Goal: Task Accomplishment & Management: Use online tool/utility

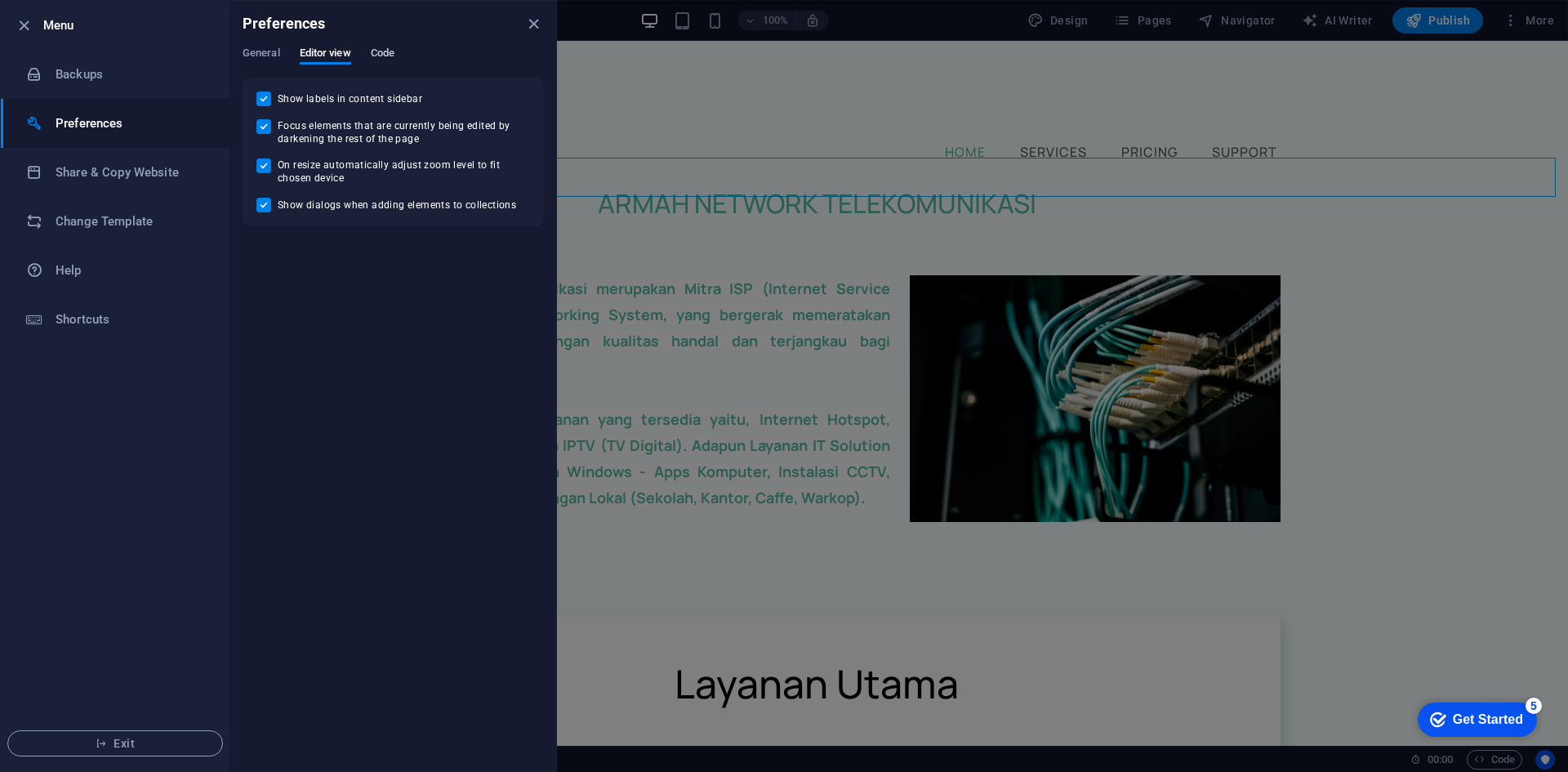
click at [0, 0] on span "Code" at bounding box center [0, 0] width 0 height 0
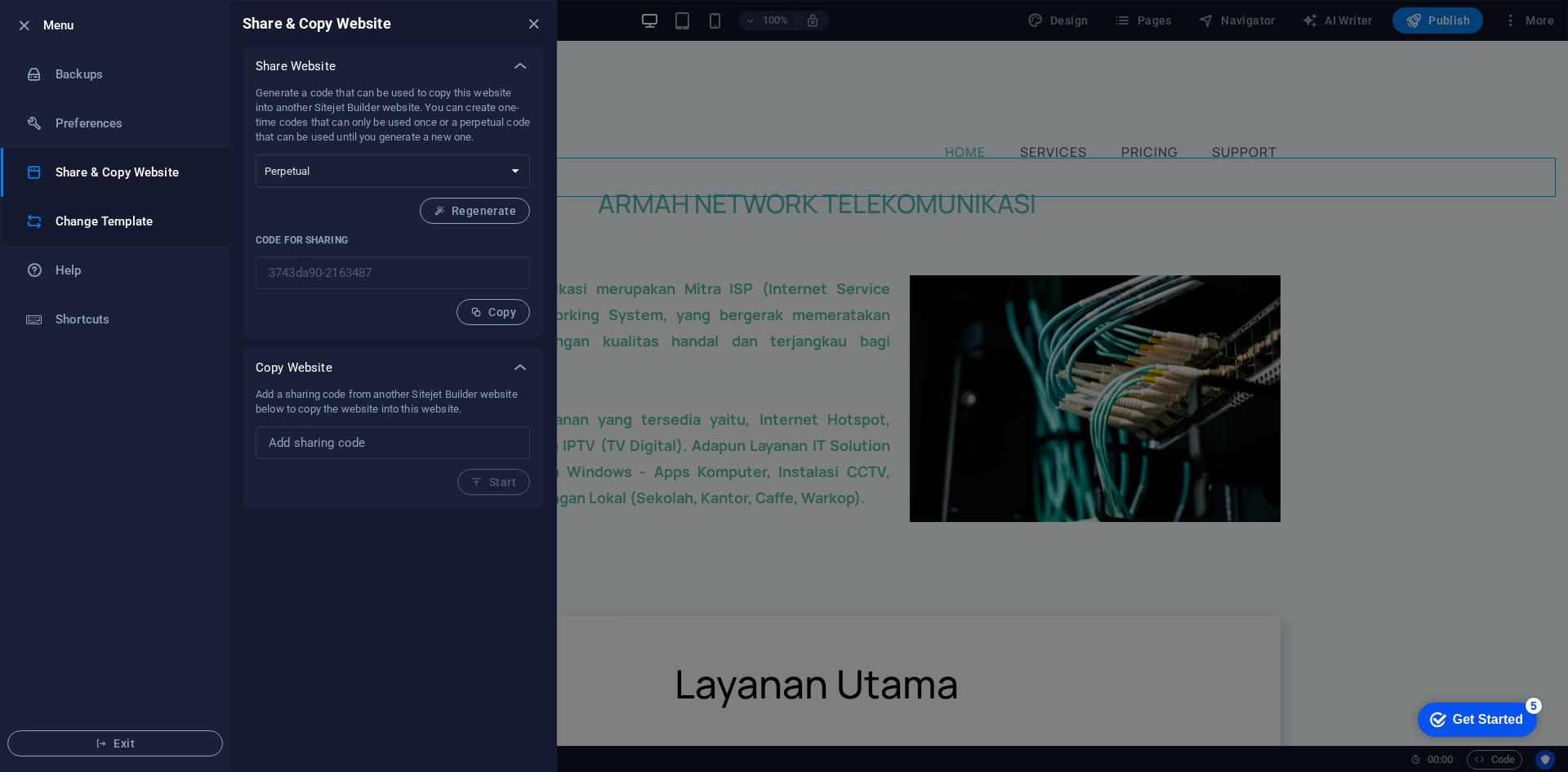
click at [175, 211] on li "Change Template" at bounding box center [115, 221] width 228 height 49
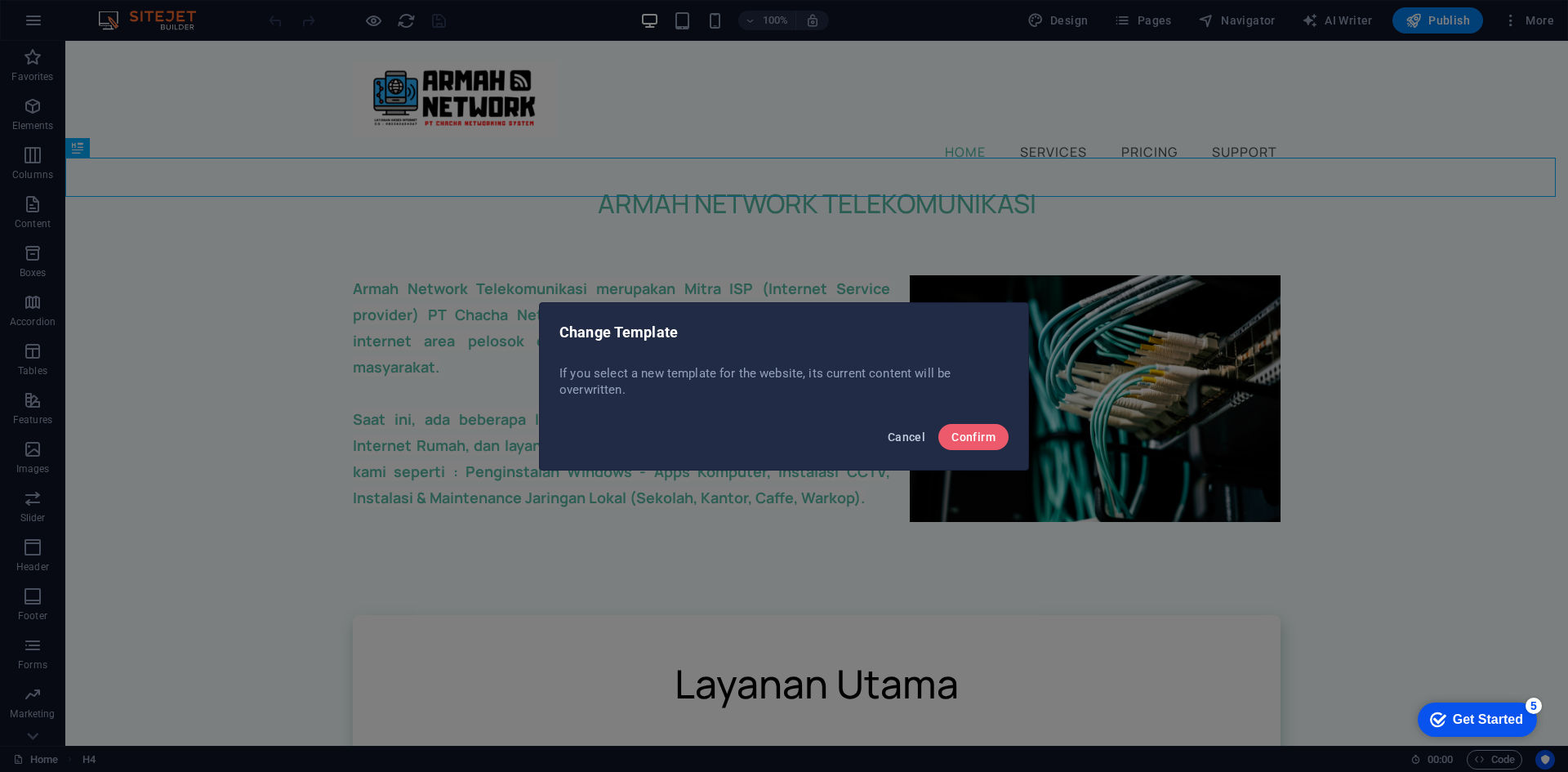
click at [909, 435] on span "Cancel" at bounding box center [906, 437] width 38 height 13
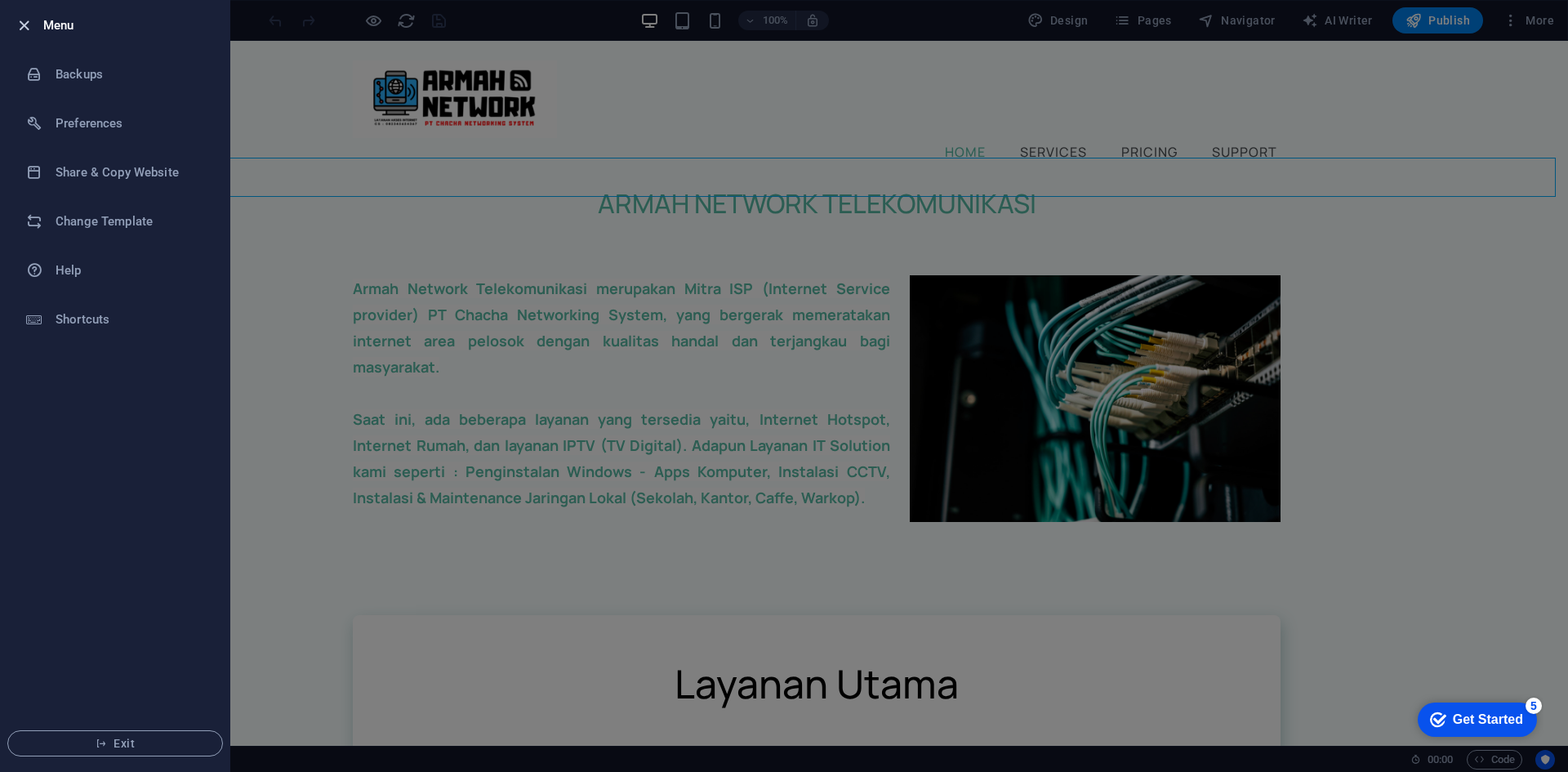
click at [26, 21] on icon "button" at bounding box center [24, 26] width 18 height 18
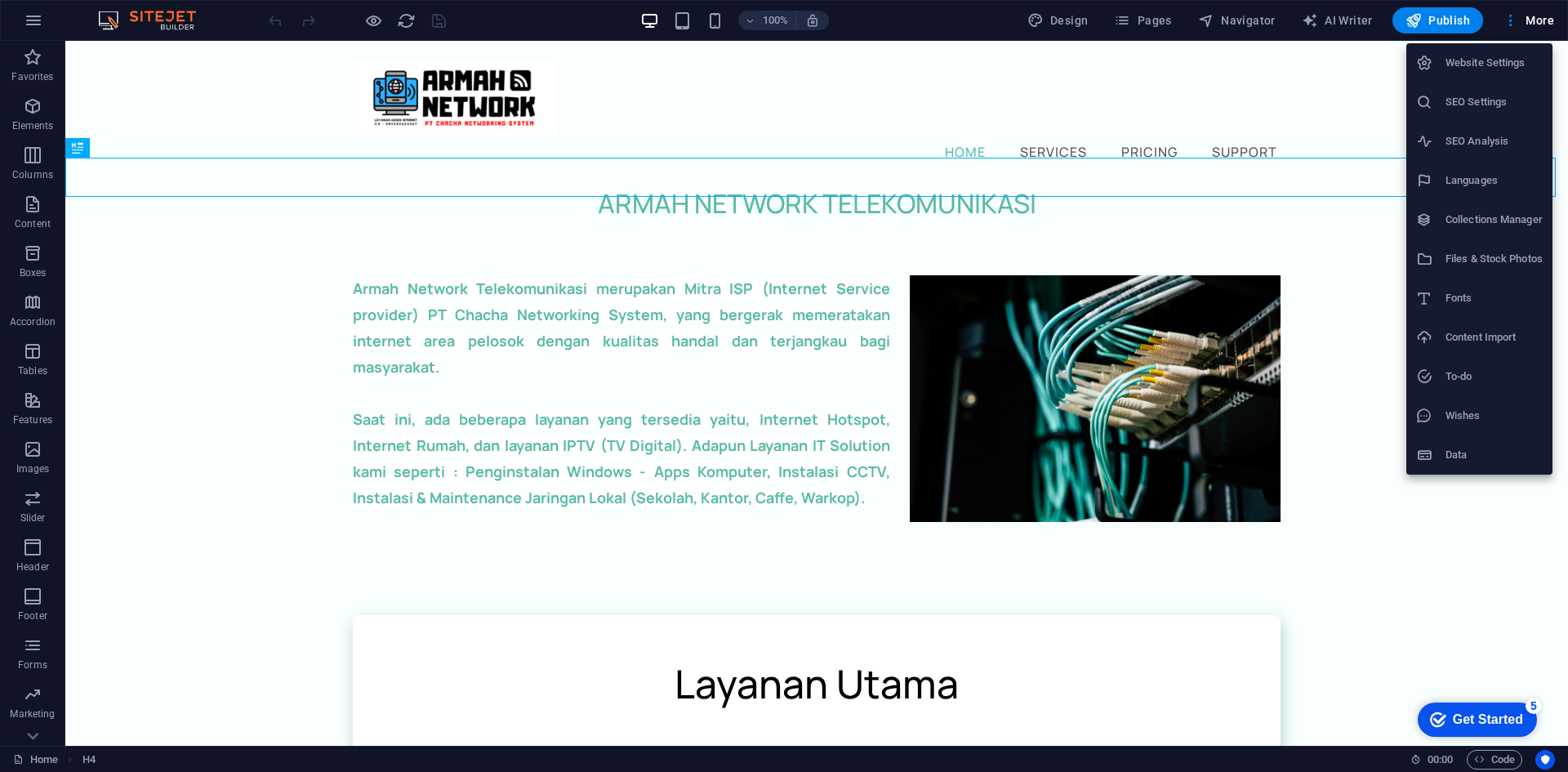
click at [1504, 71] on h6 "Website Settings" at bounding box center [1493, 63] width 97 height 19
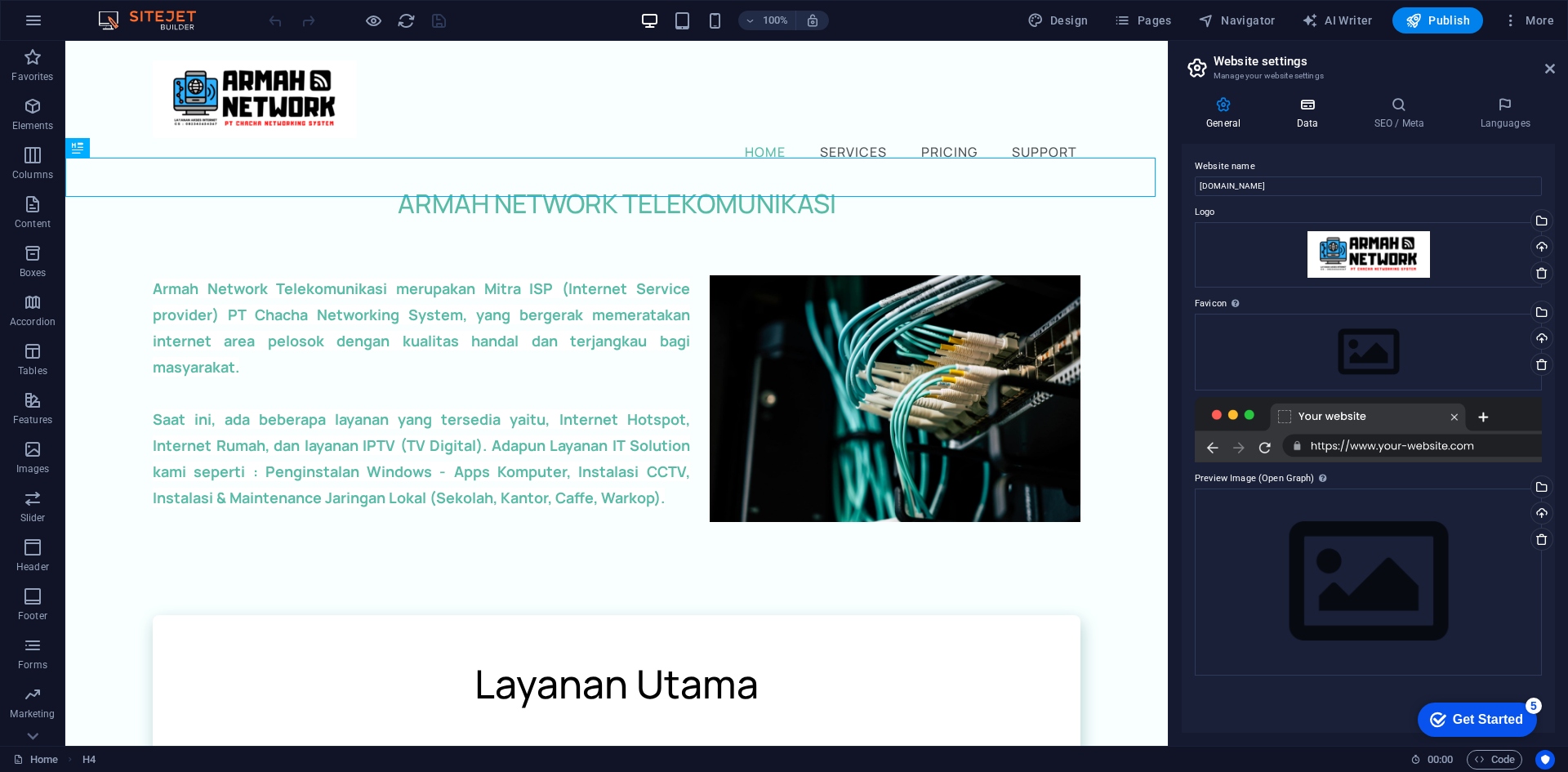
click at [1311, 117] on h4 "Data" at bounding box center [1310, 113] width 77 height 34
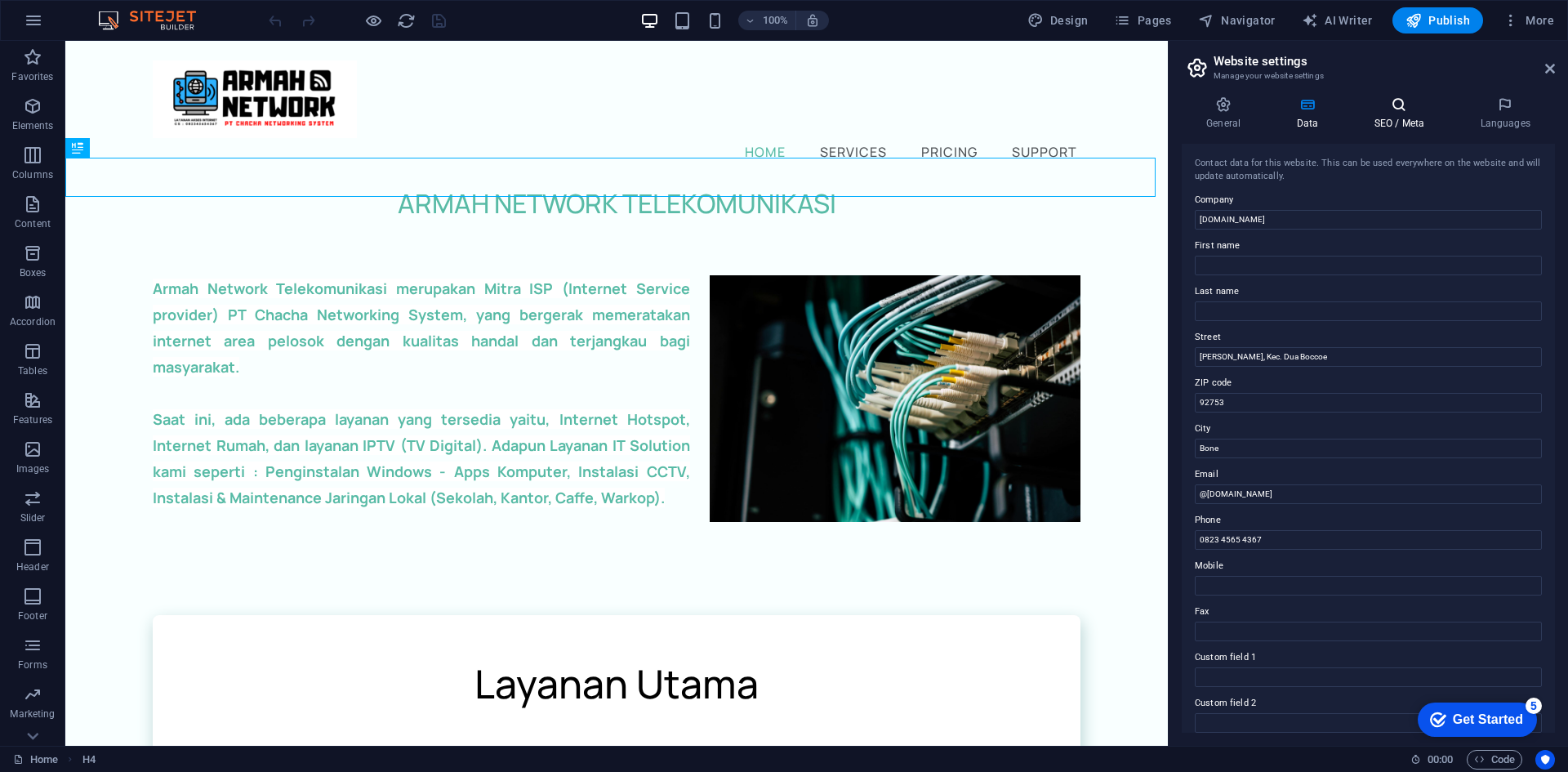
click at [1407, 108] on icon at bounding box center [1398, 105] width 99 height 17
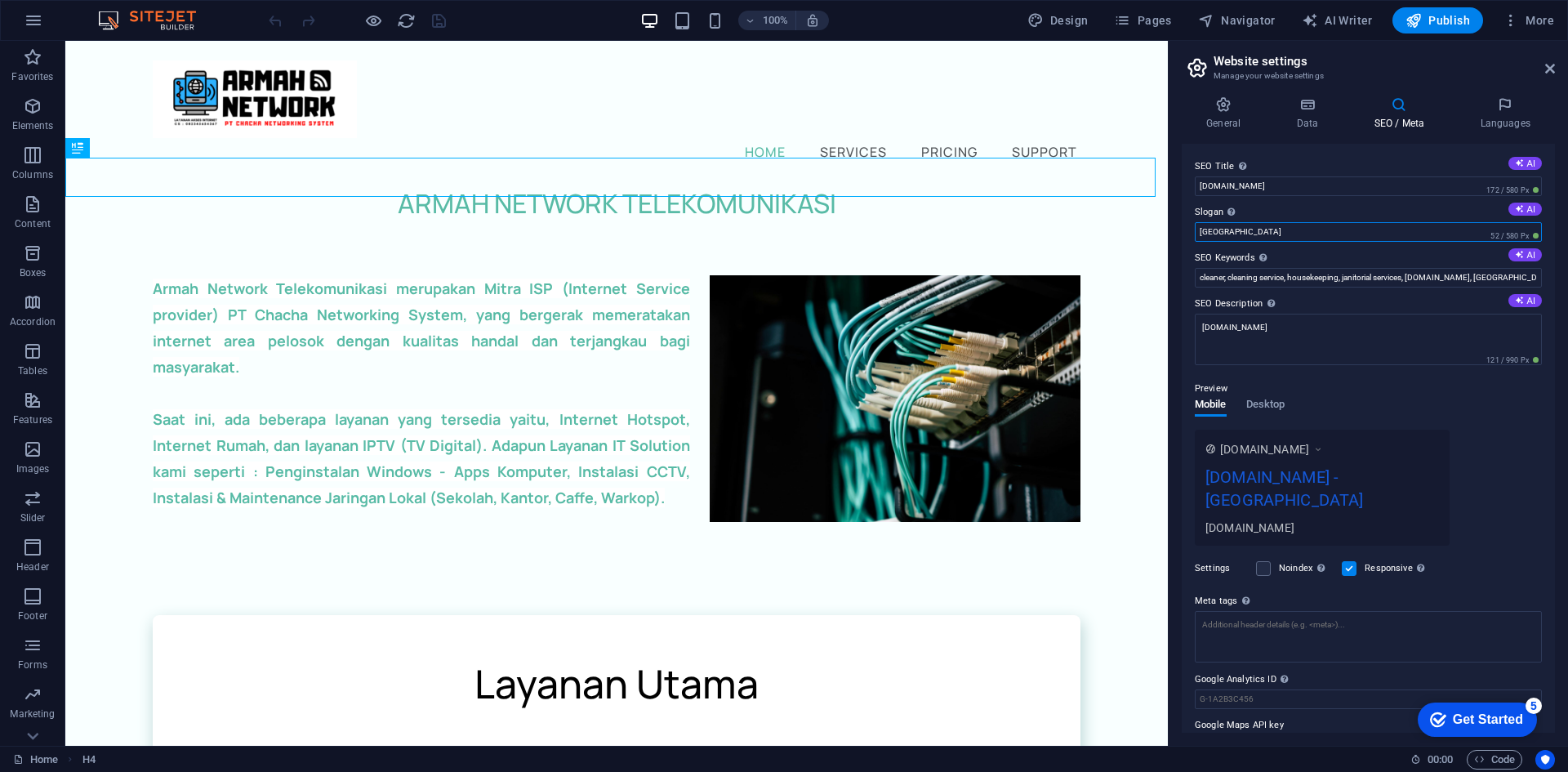
drag, startPoint x: 1326, startPoint y: 275, endPoint x: 1124, endPoint y: 233, distance: 206.3
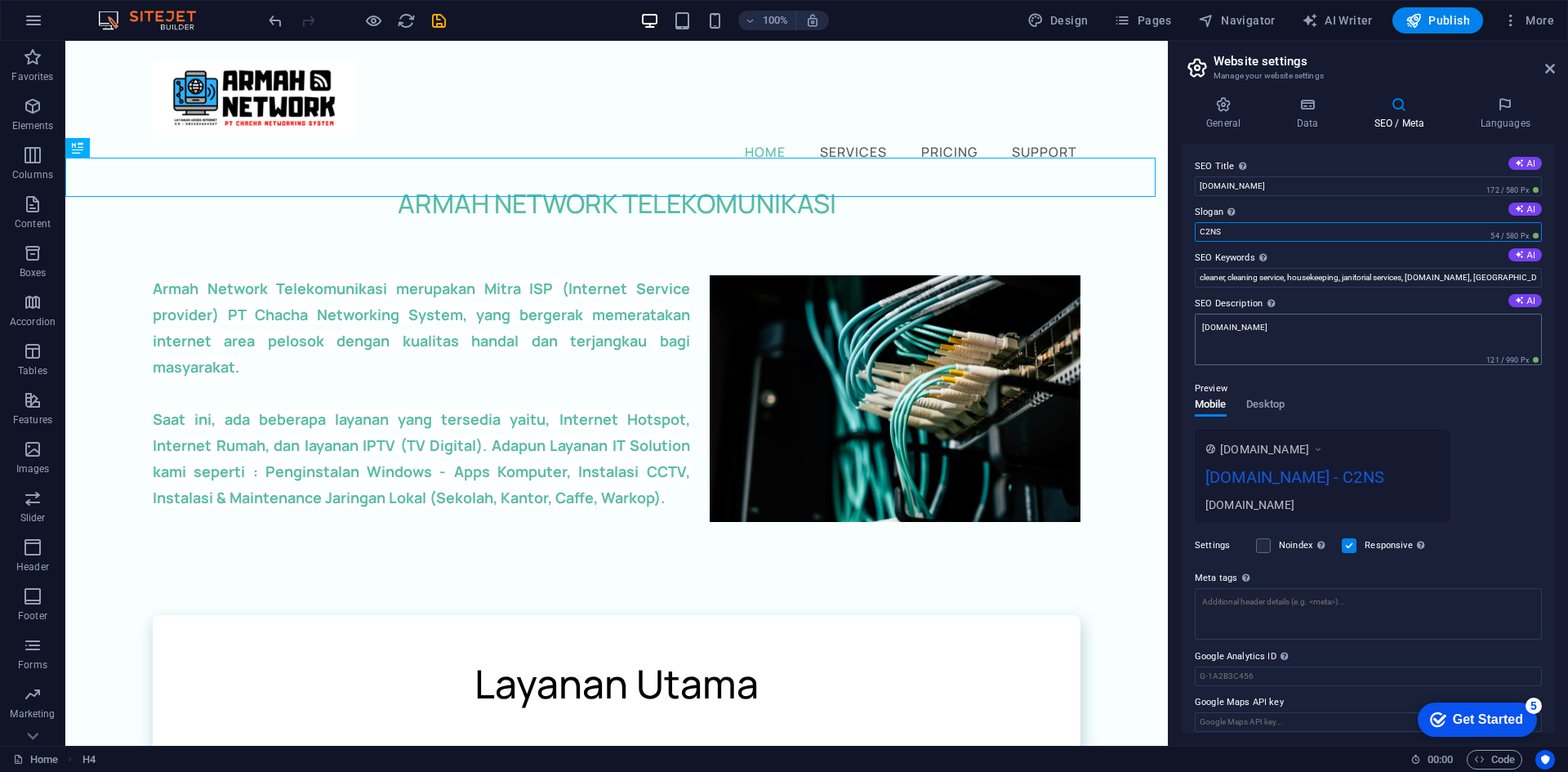
type input "C2NS"
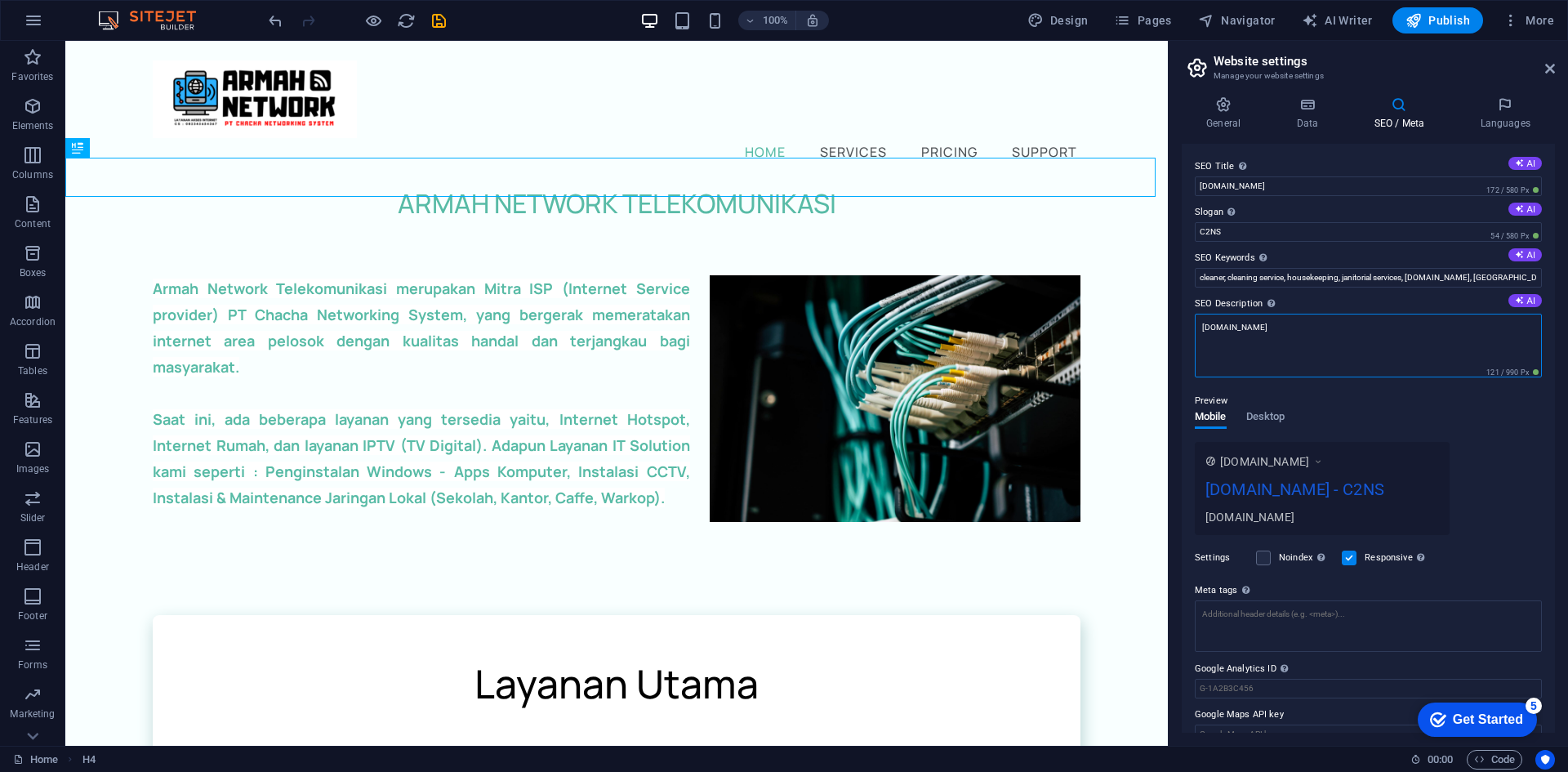
click at [1281, 332] on textarea "[DOMAIN_NAME]" at bounding box center [1368, 345] width 347 height 64
drag, startPoint x: 1281, startPoint y: 330, endPoint x: 1182, endPoint y: 325, distance: 99.1
click at [1182, 325] on div "SEO Title The title of your website - make it something that stands out in sear…" at bounding box center [1368, 438] width 373 height 589
type textarea "[PERSON_NAME] NETWORK"
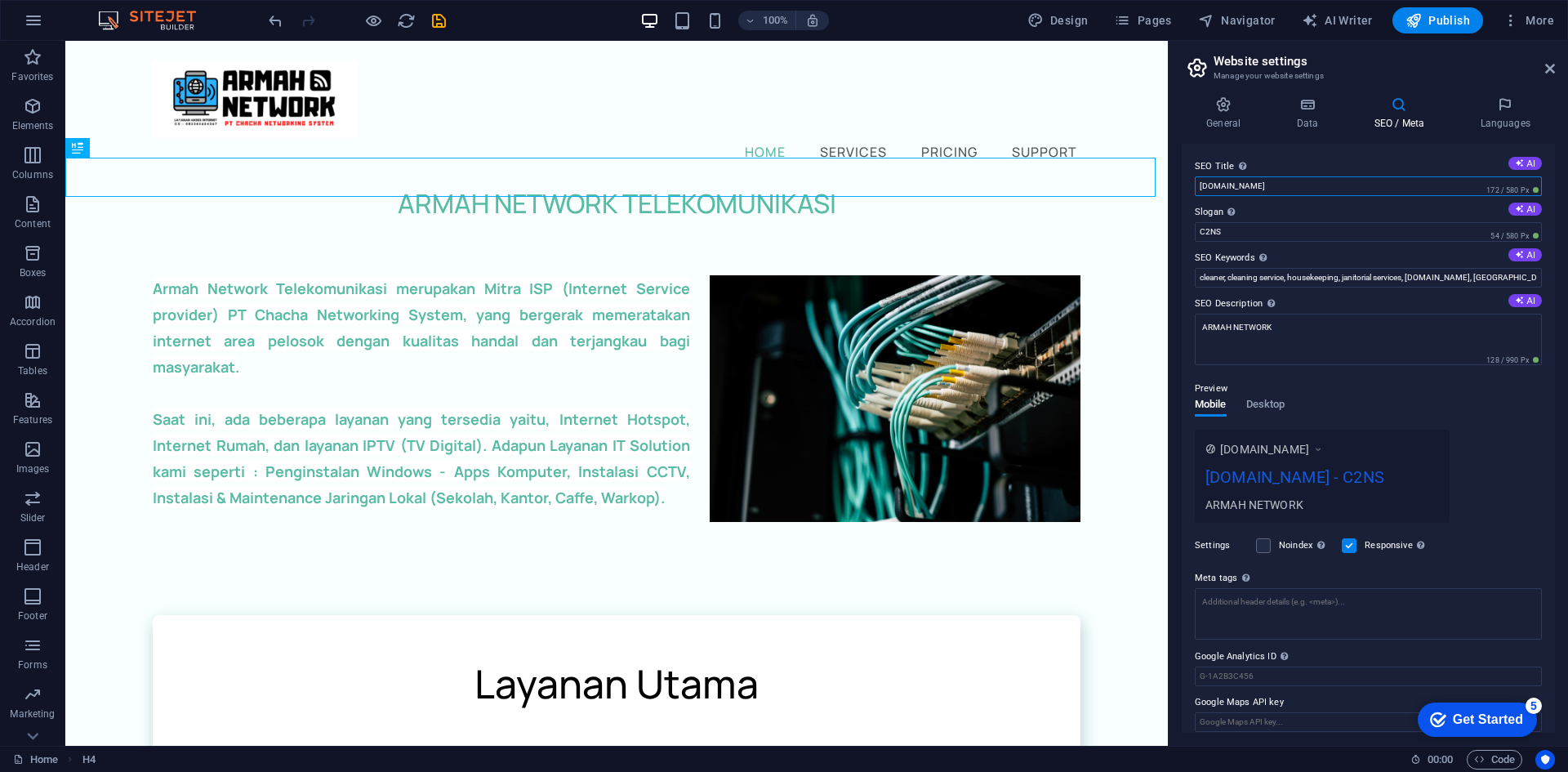
click at [1308, 185] on input "[DOMAIN_NAME]" at bounding box center [1368, 185] width 347 height 19
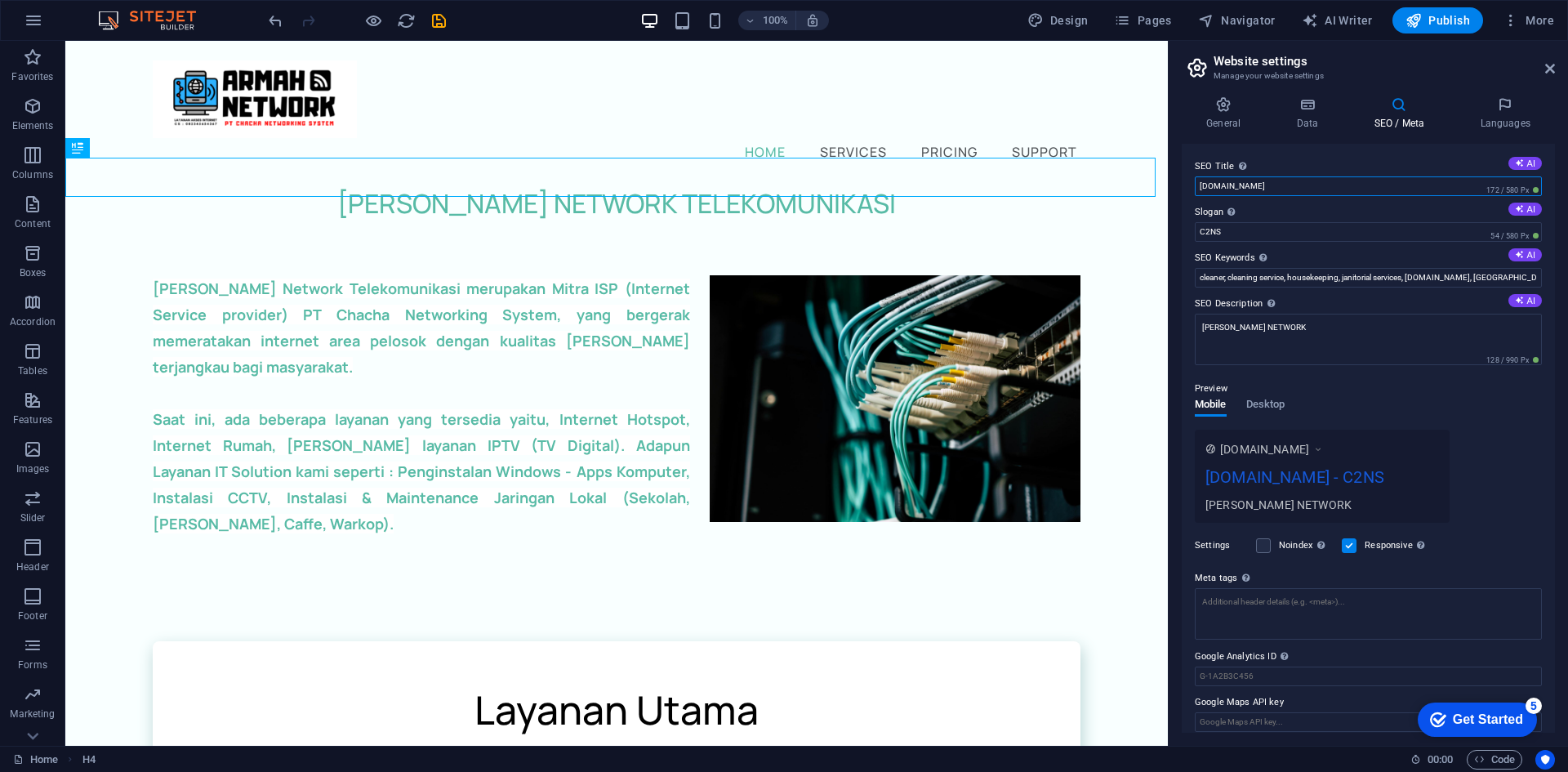
click at [1308, 185] on input "[DOMAIN_NAME]" at bounding box center [1368, 185] width 347 height 19
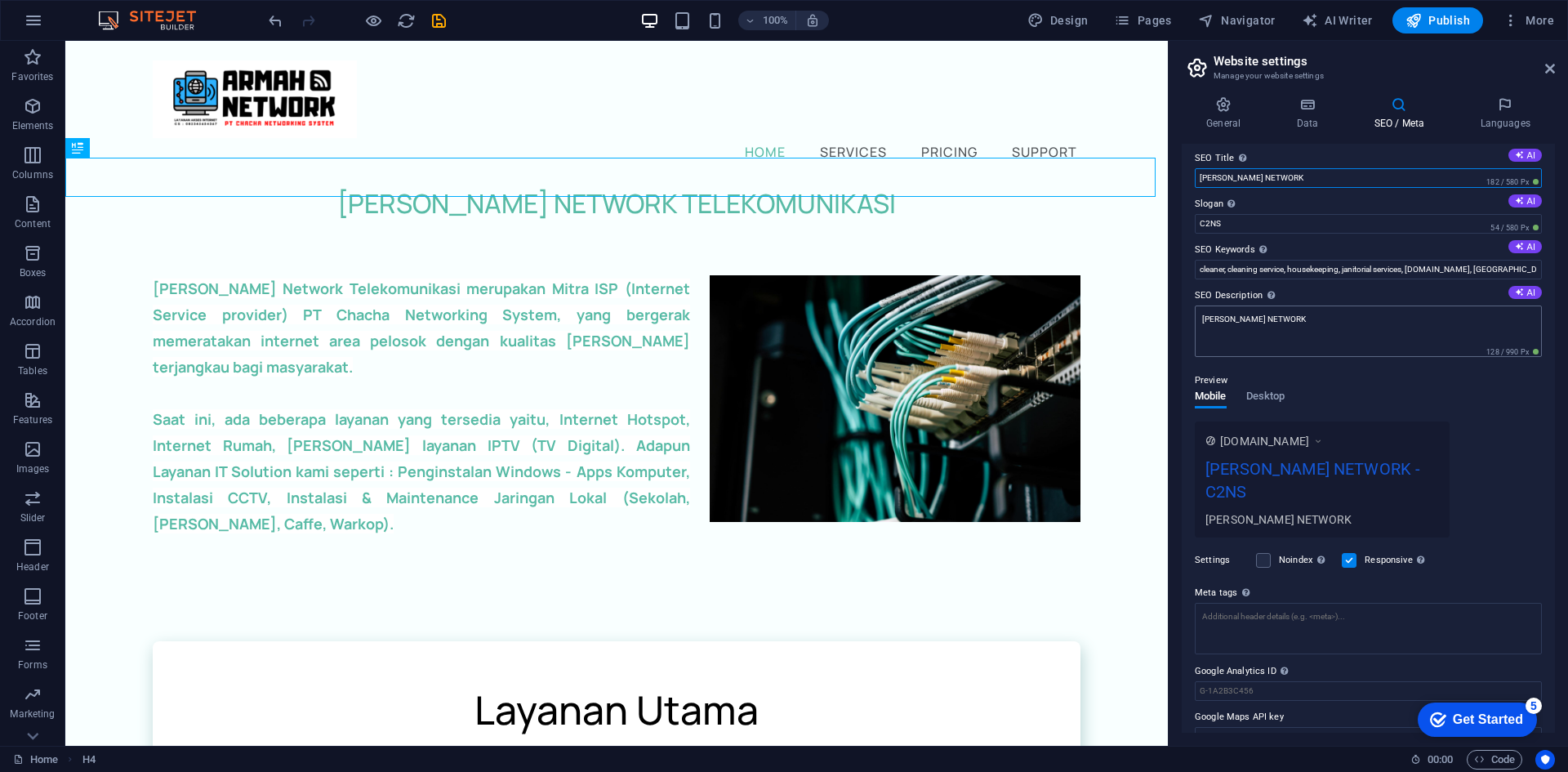
scroll to position [12, 0]
type input "[PERSON_NAME] NETWORK"
click at [1516, 453] on div "www.example.com ARMAH NETWORK - C2NS ARMAH NETWORK" at bounding box center [1368, 475] width 347 height 116
click at [1504, 112] on h4 "Languages" at bounding box center [1504, 113] width 99 height 34
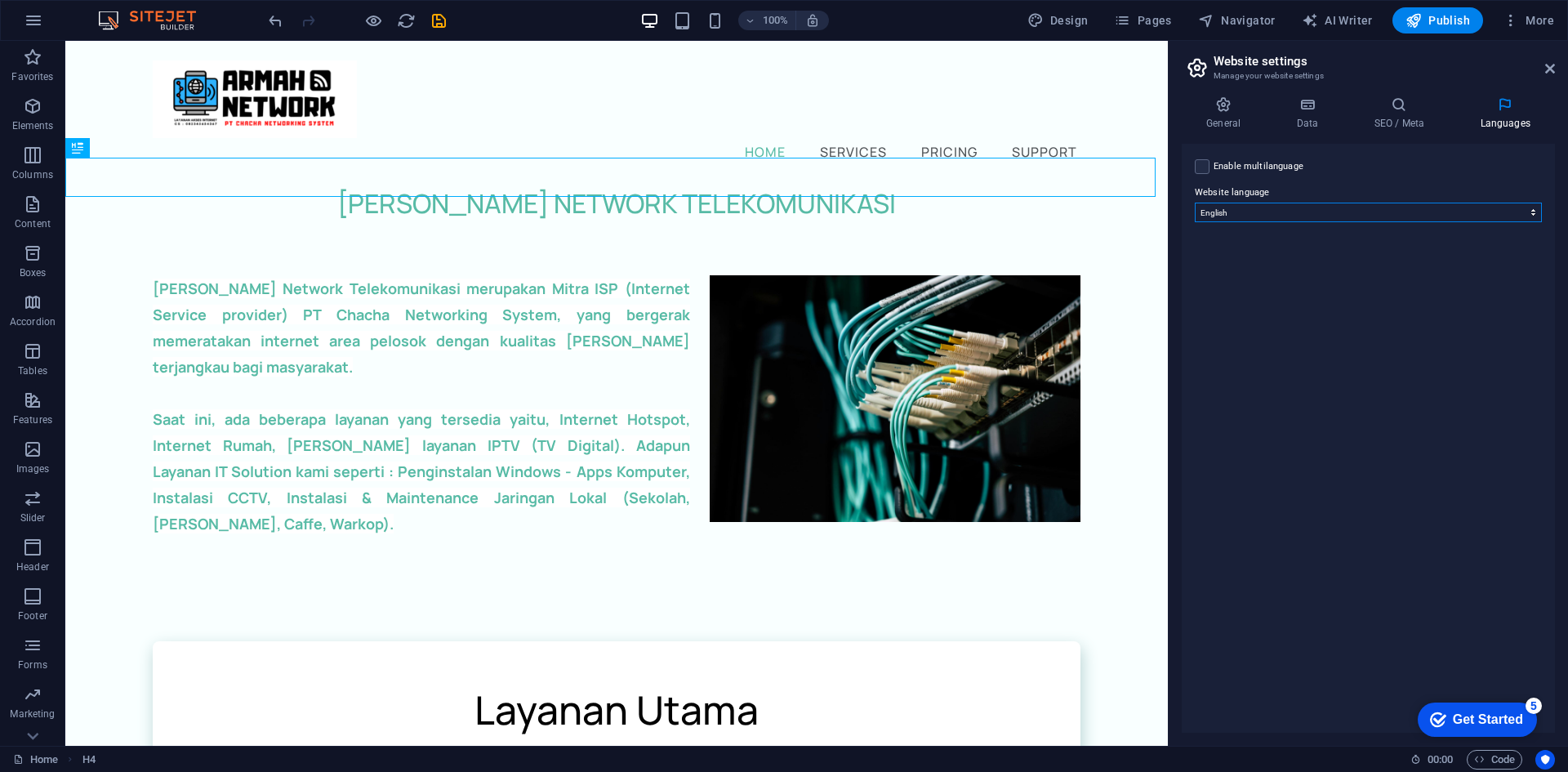
click at [1383, 209] on select "Abkhazian Afar Afrikaans Akan Albanian Amharic Arabic Aragonese Armenian Assame…" at bounding box center [1368, 212] width 347 height 19
select select "70"
click at [1195, 203] on select "Abkhazian Afar Afrikaans Akan Albanian Amharic Arabic Aragonese Armenian Assame…" at bounding box center [1368, 212] width 347 height 19
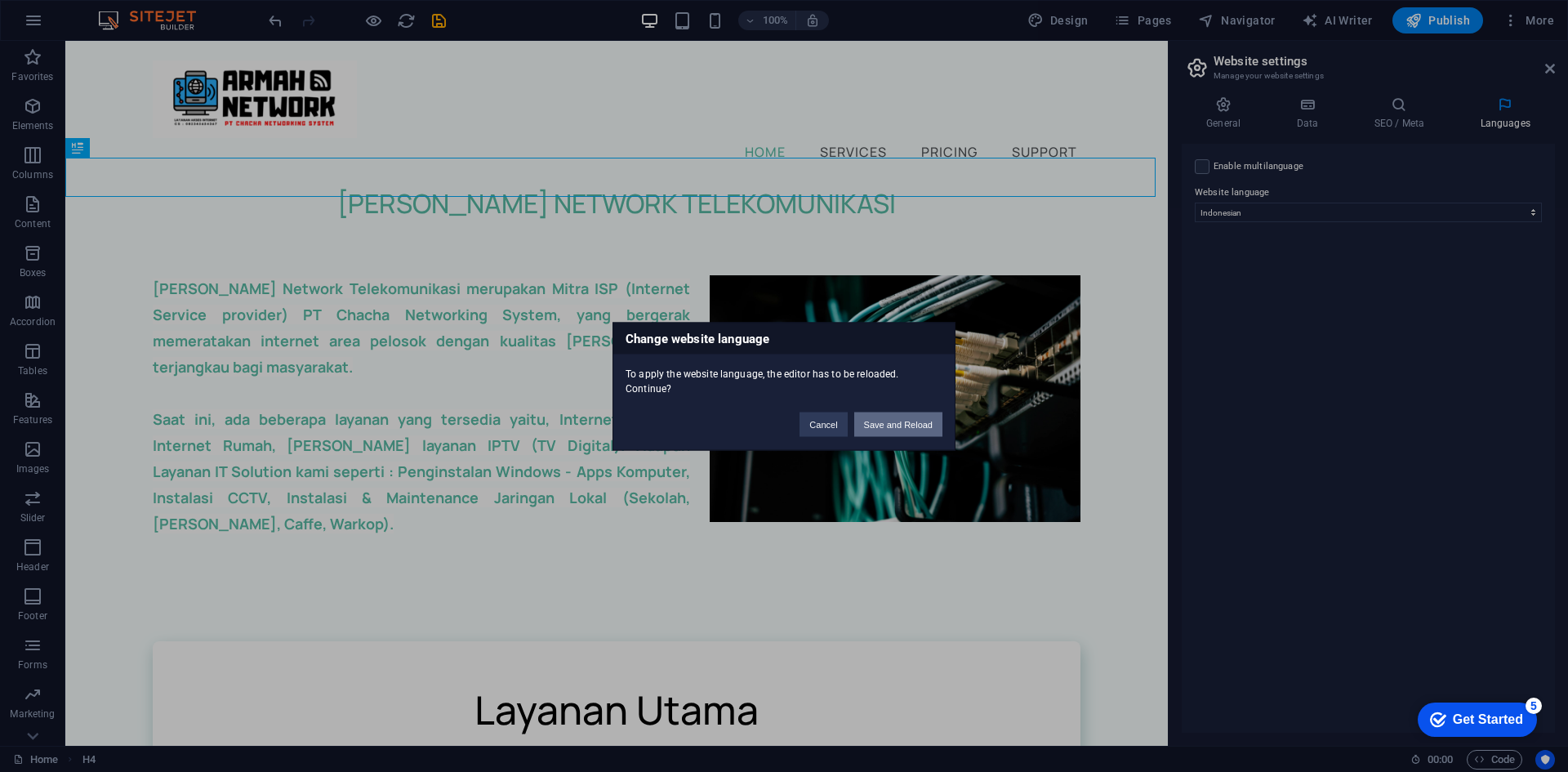
click at [898, 422] on button "Save and Reload" at bounding box center [898, 424] width 88 height 25
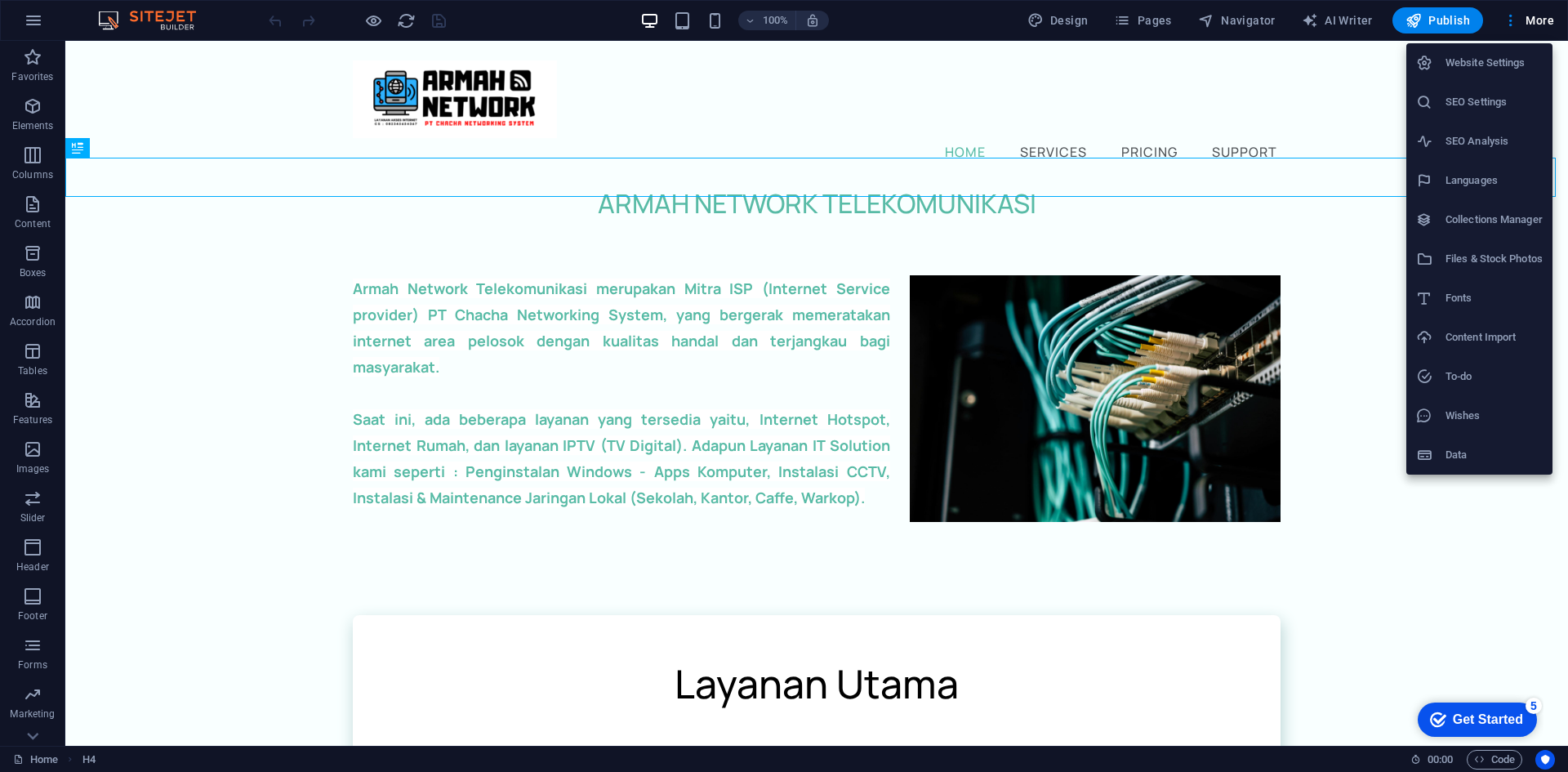
click at [1498, 60] on h6 "Website Settings" at bounding box center [1493, 63] width 97 height 19
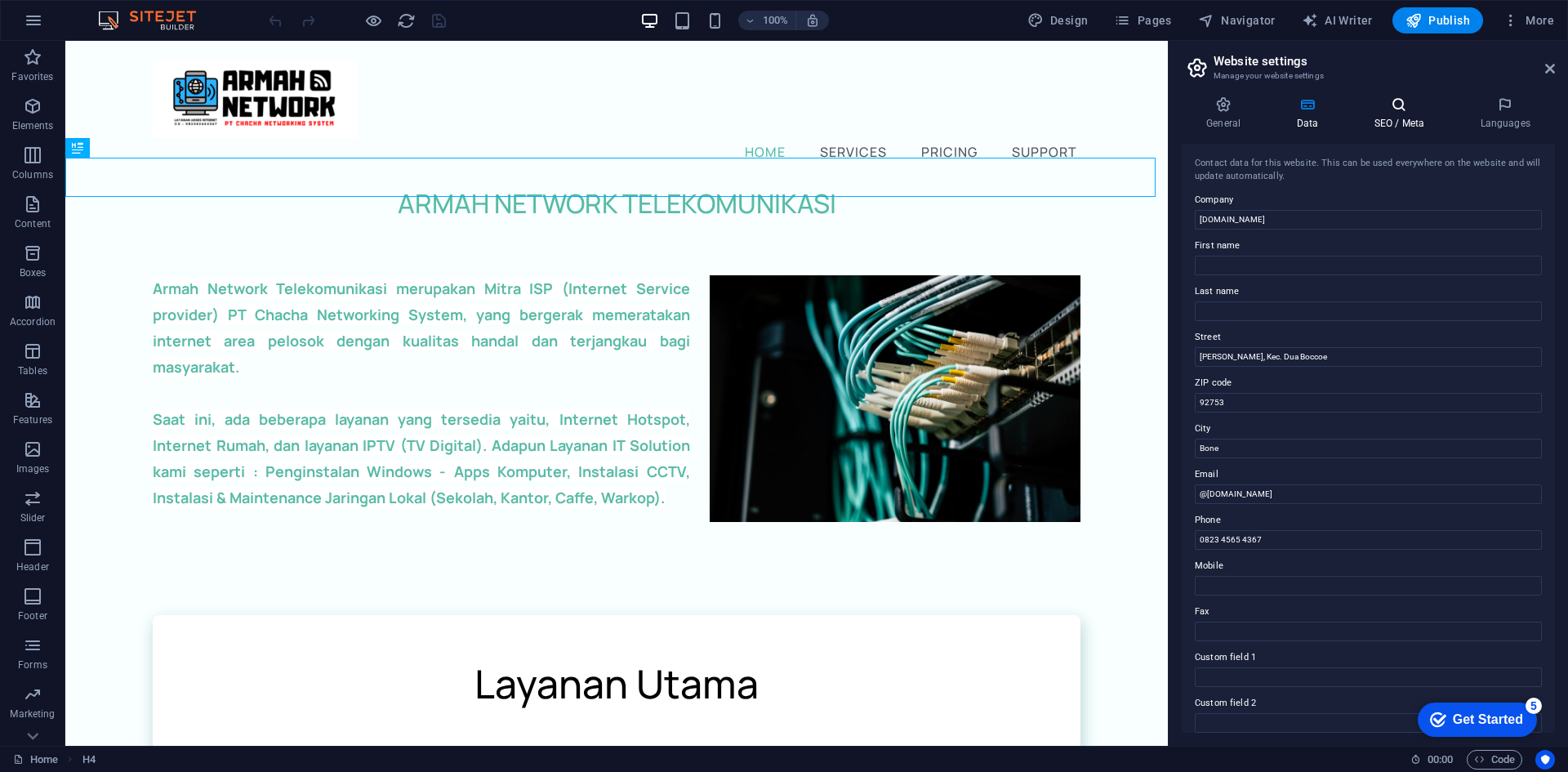
click at [1401, 107] on icon at bounding box center [1398, 105] width 99 height 17
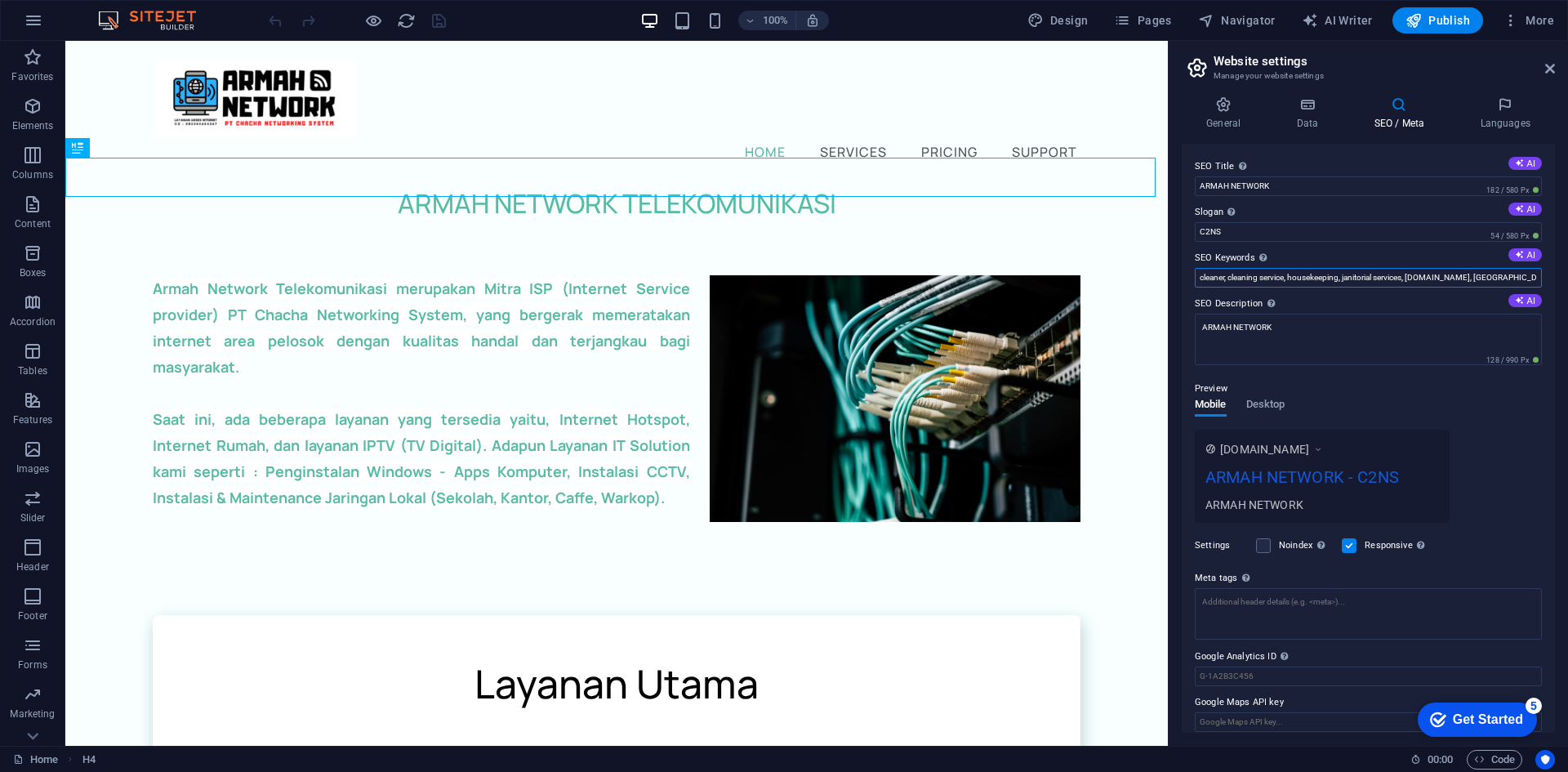
drag, startPoint x: 1408, startPoint y: 276, endPoint x: 1176, endPoint y: 278, distance: 232.0
type input "[PERSON_NAME] network, [DOMAIN_NAME], chachanet, c2ns"
click at [438, 18] on icon "save" at bounding box center [439, 20] width 18 height 18
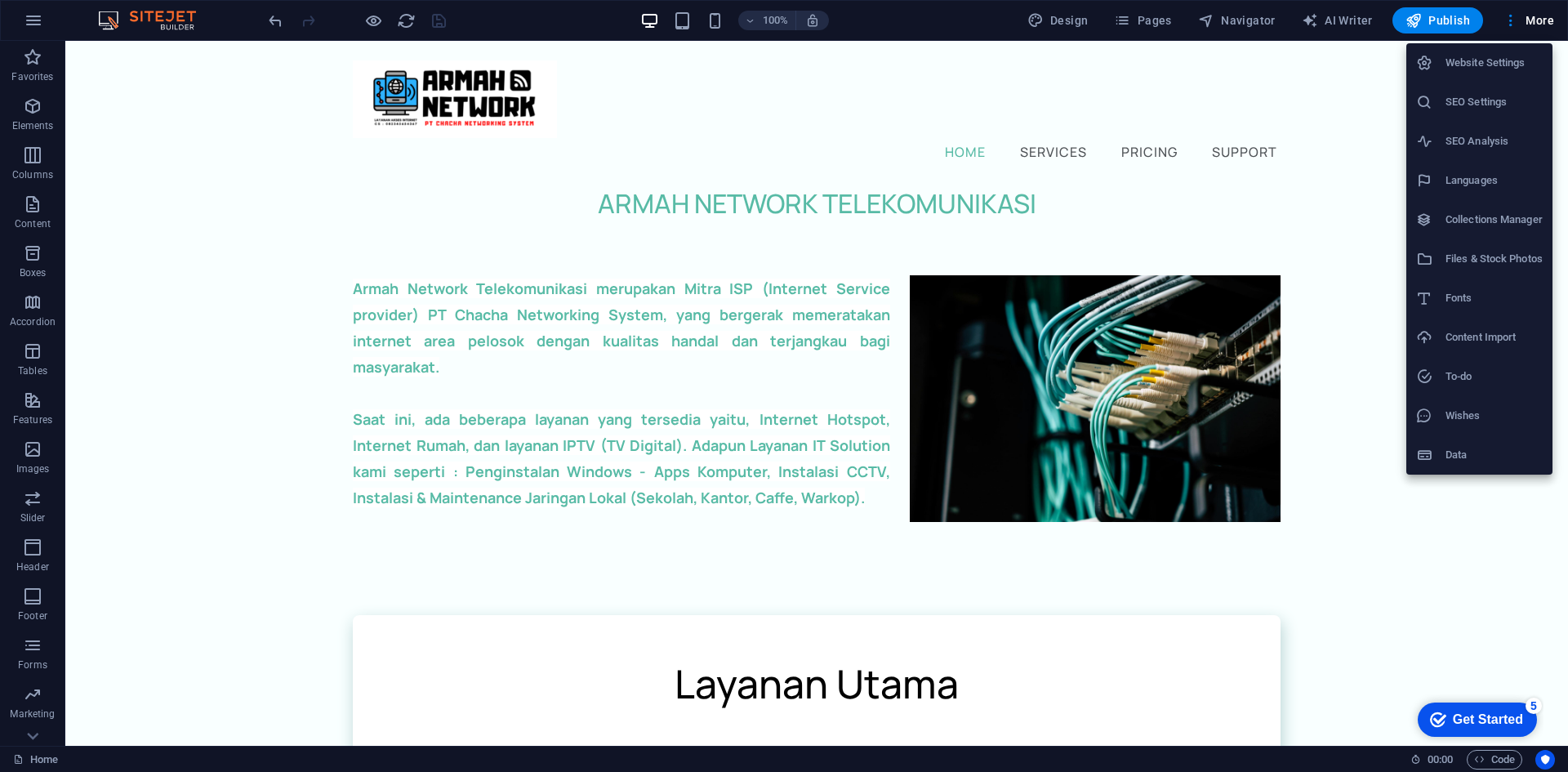
click at [1498, 61] on h6 "Website Settings" at bounding box center [1493, 63] width 97 height 19
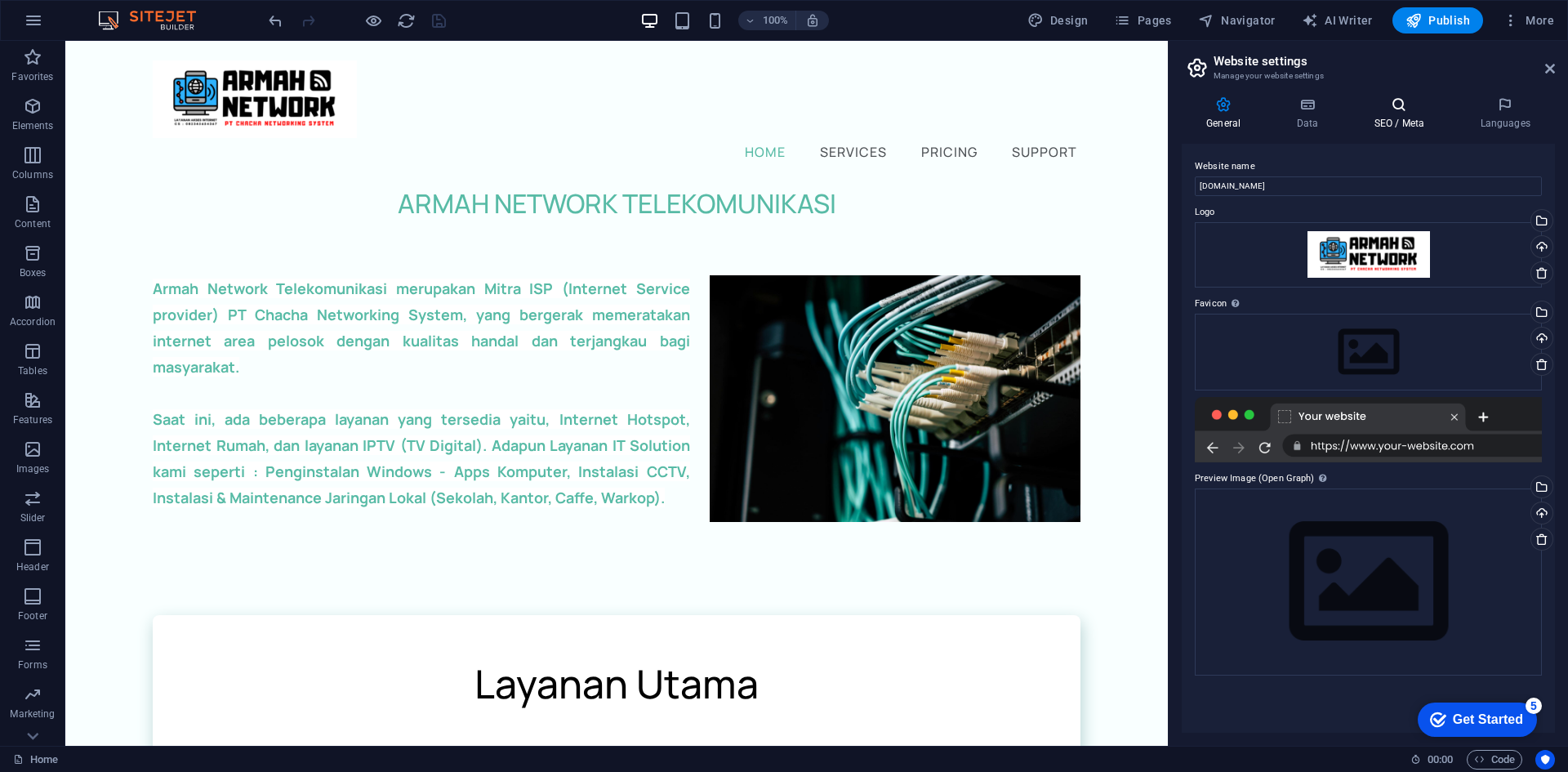
click at [1406, 117] on h4 "SEO / Meta" at bounding box center [1401, 113] width 106 height 34
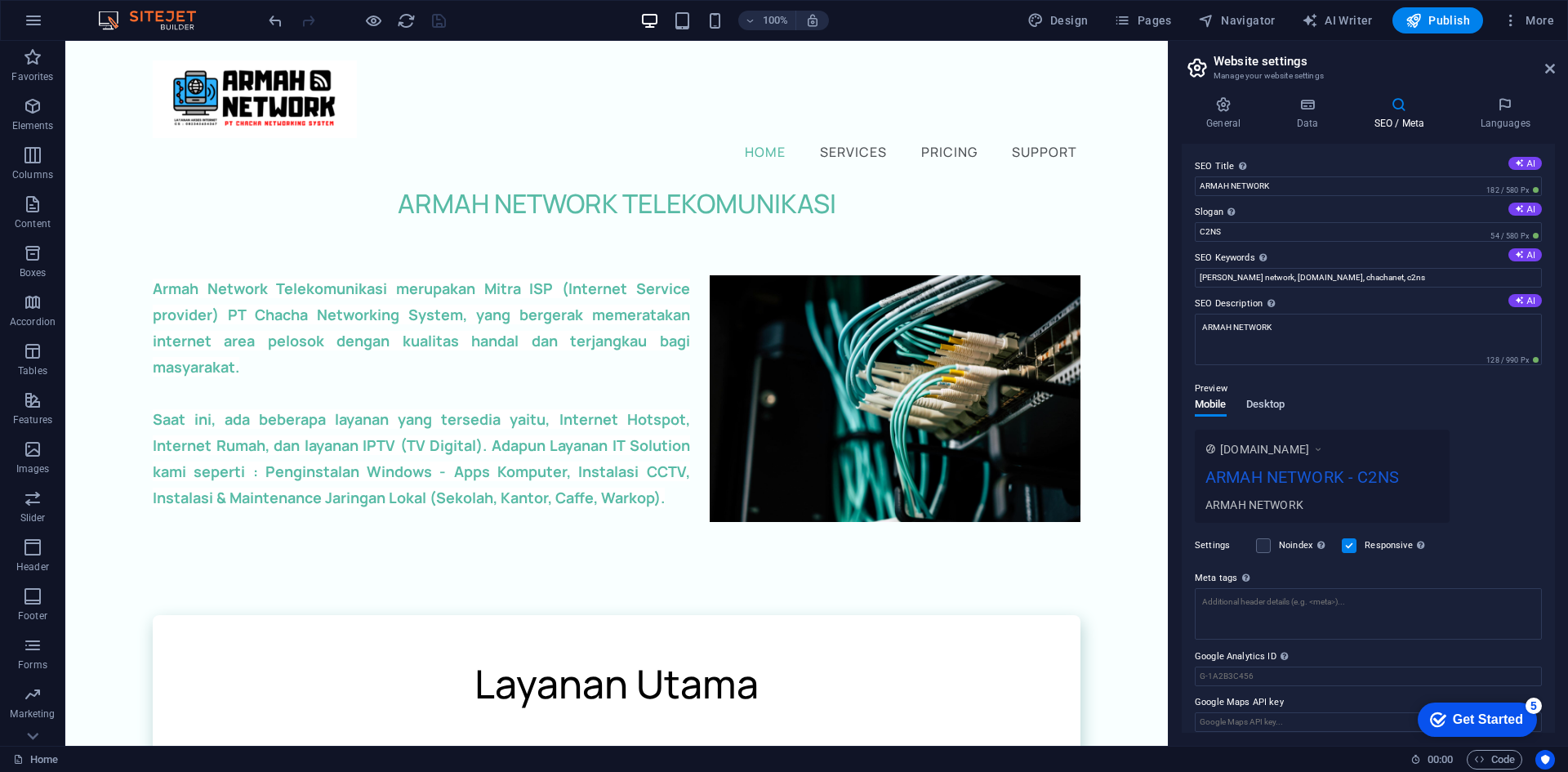
click at [1273, 403] on span "Desktop" at bounding box center [1266, 405] width 40 height 23
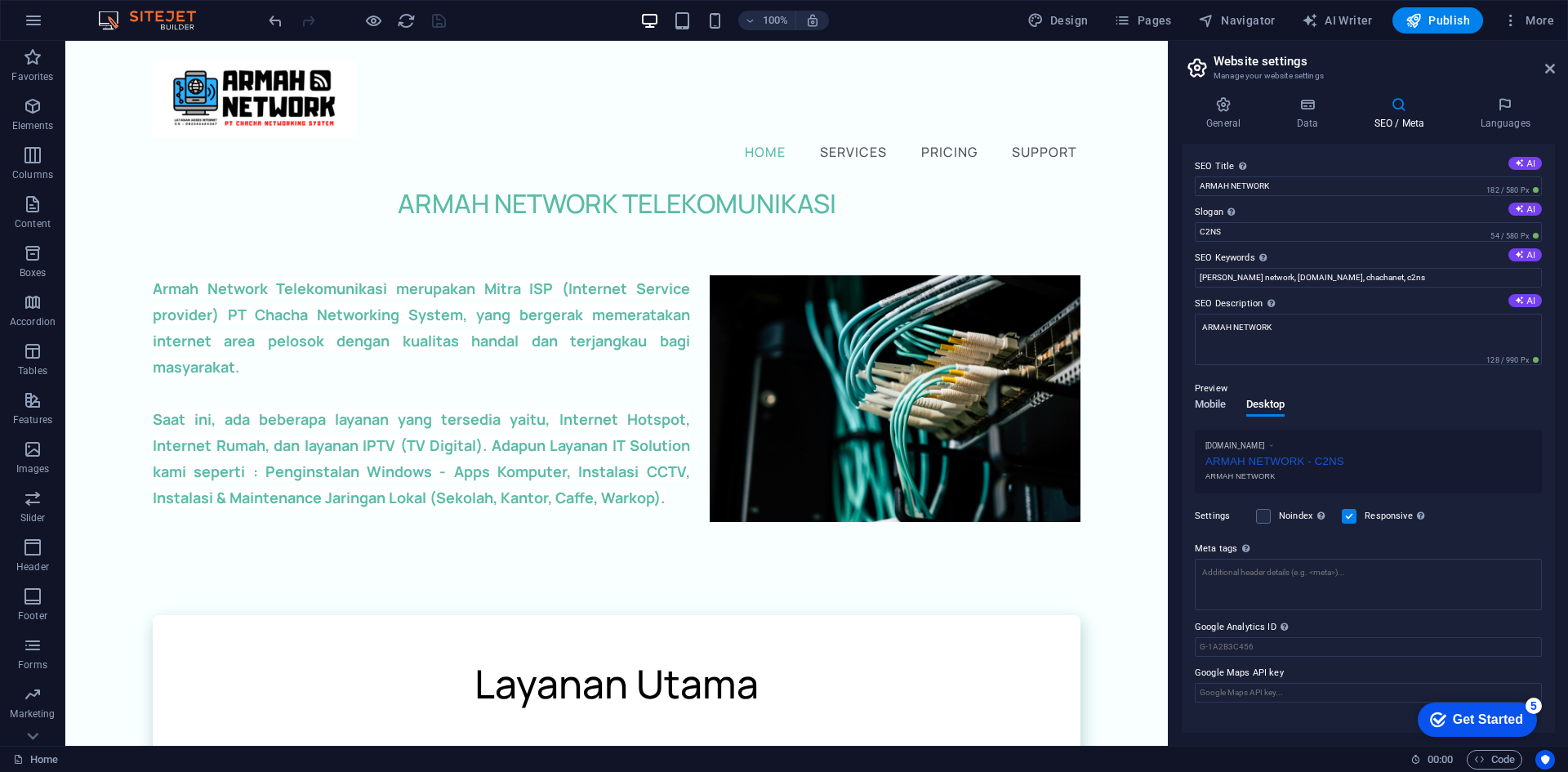
click at [1200, 398] on span "Mobile" at bounding box center [1211, 405] width 32 height 23
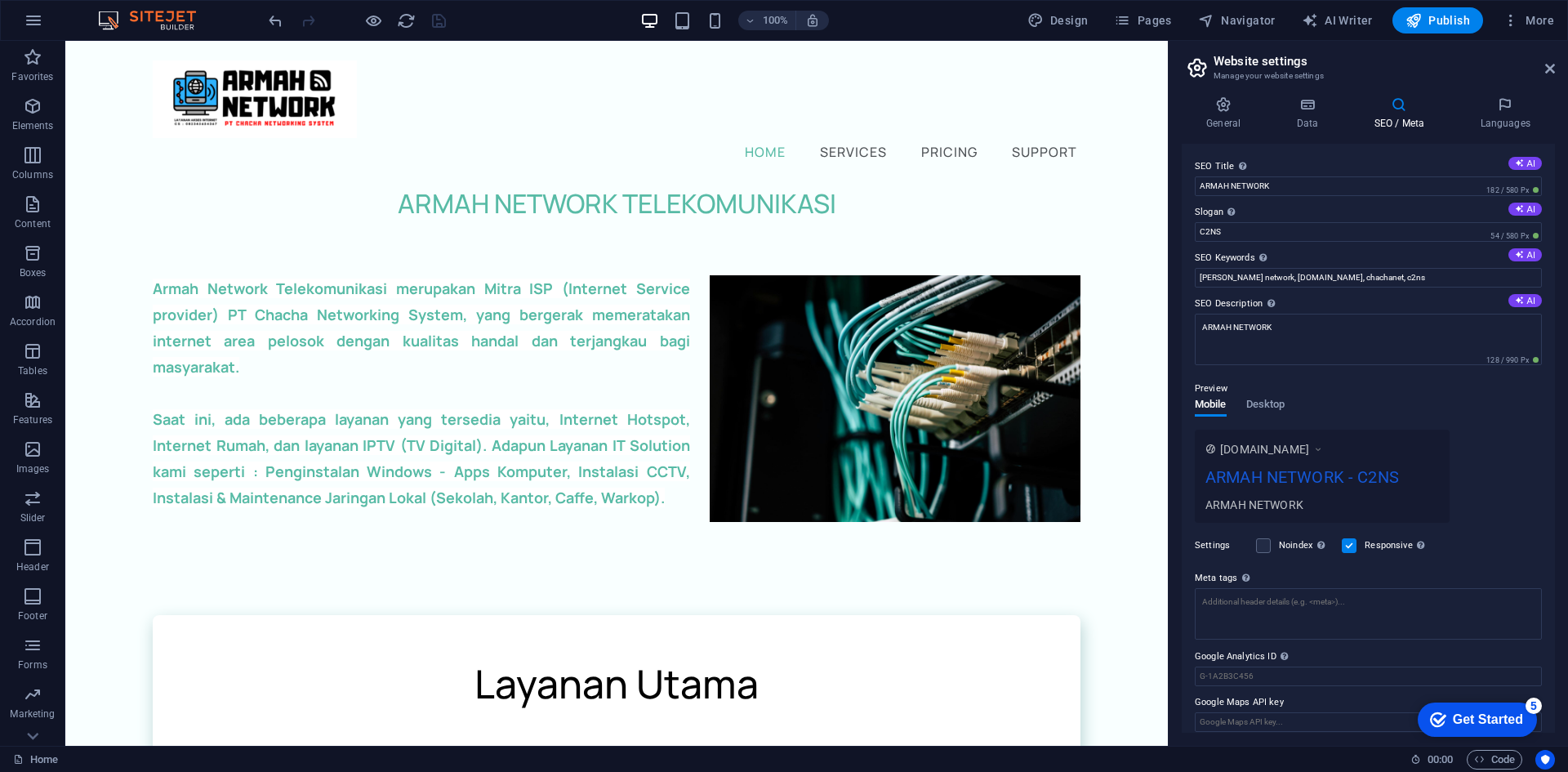
click at [1257, 395] on div "Preview" at bounding box center [1368, 388] width 347 height 19
click at [1268, 396] on div "Preview" at bounding box center [1368, 388] width 347 height 19
click at [1268, 405] on span "Desktop" at bounding box center [1266, 405] width 40 height 23
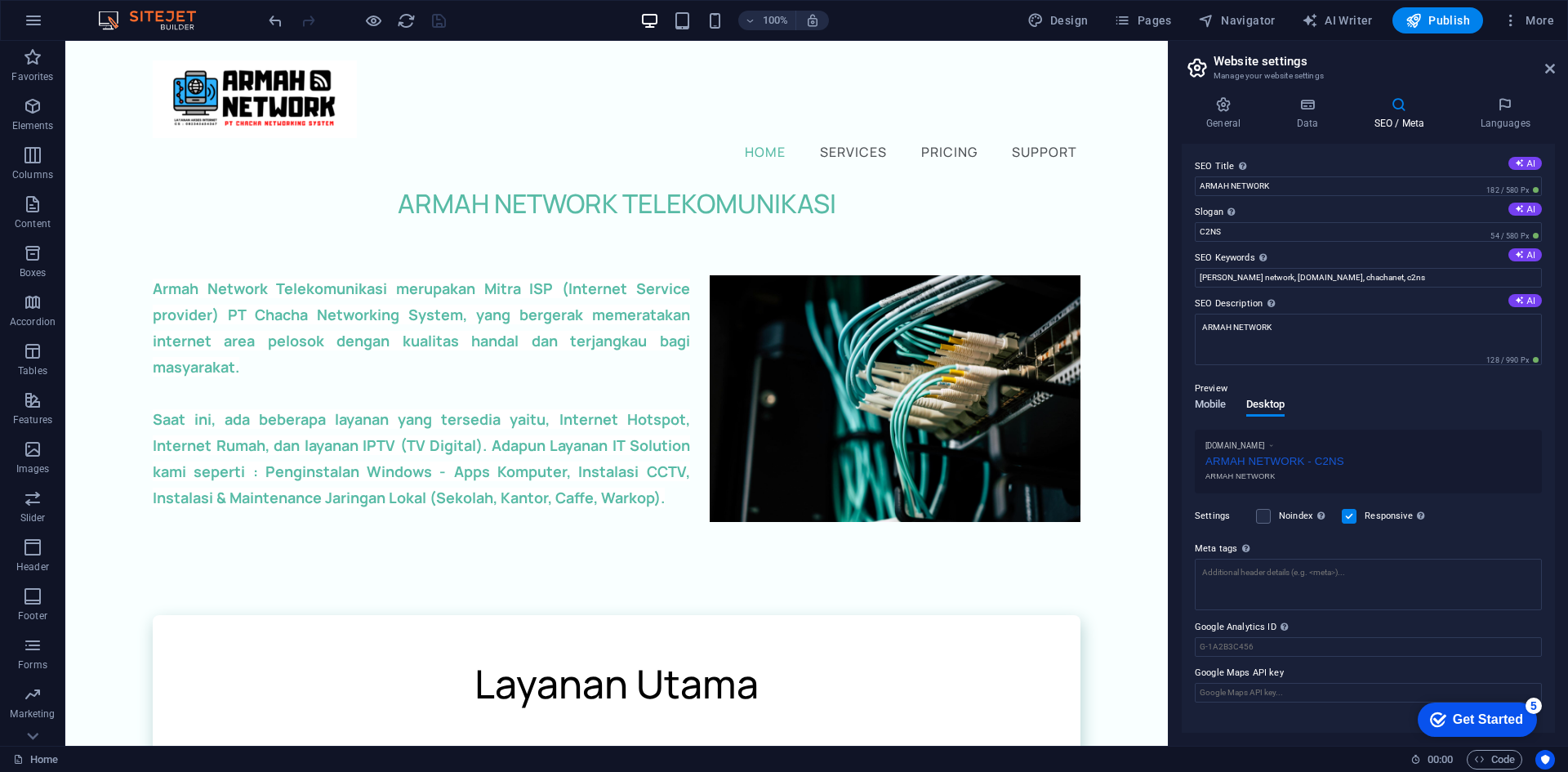
click at [1212, 402] on span "Mobile" at bounding box center [1211, 405] width 32 height 23
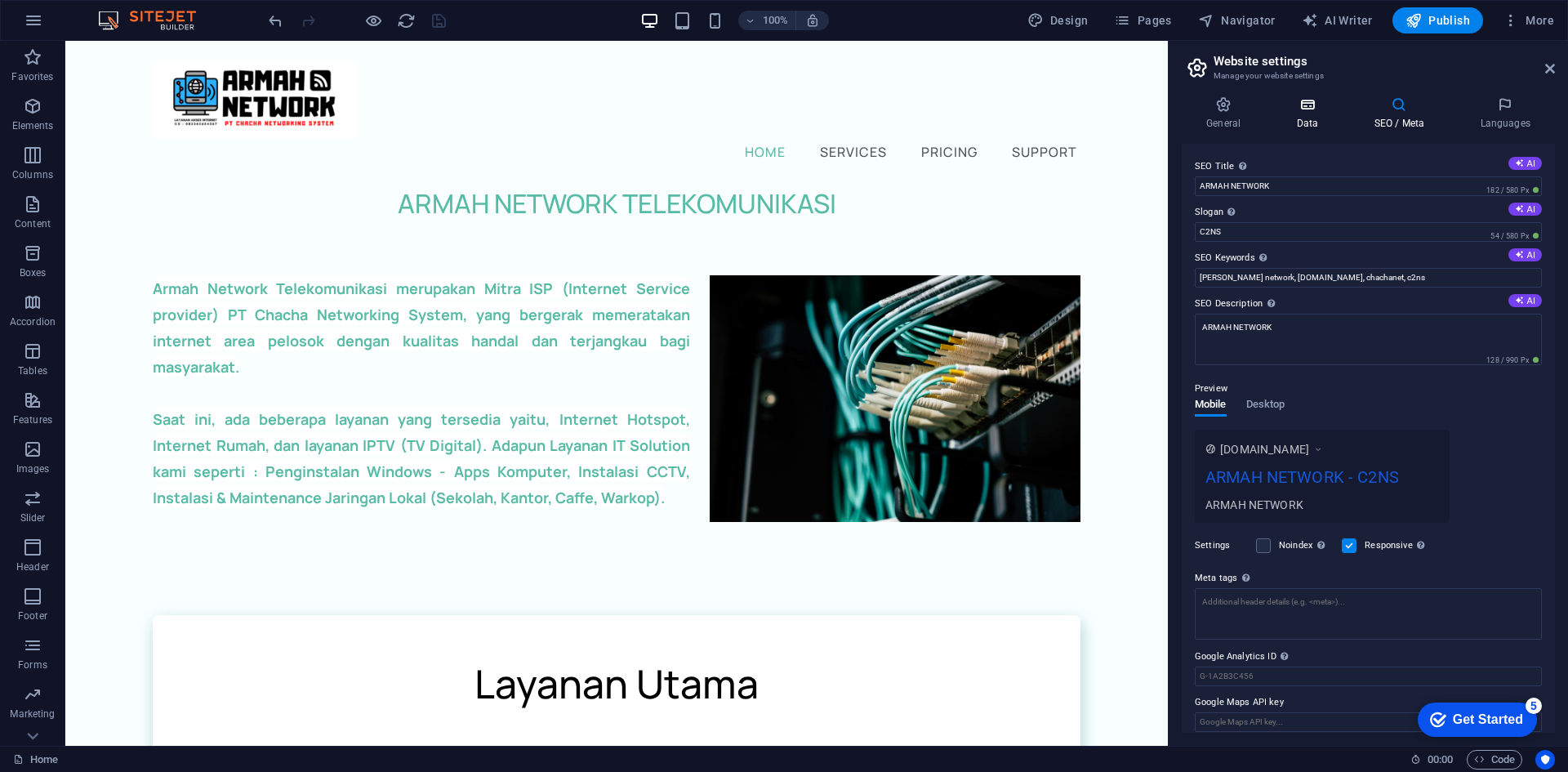
click at [1308, 109] on icon at bounding box center [1306, 105] width 71 height 17
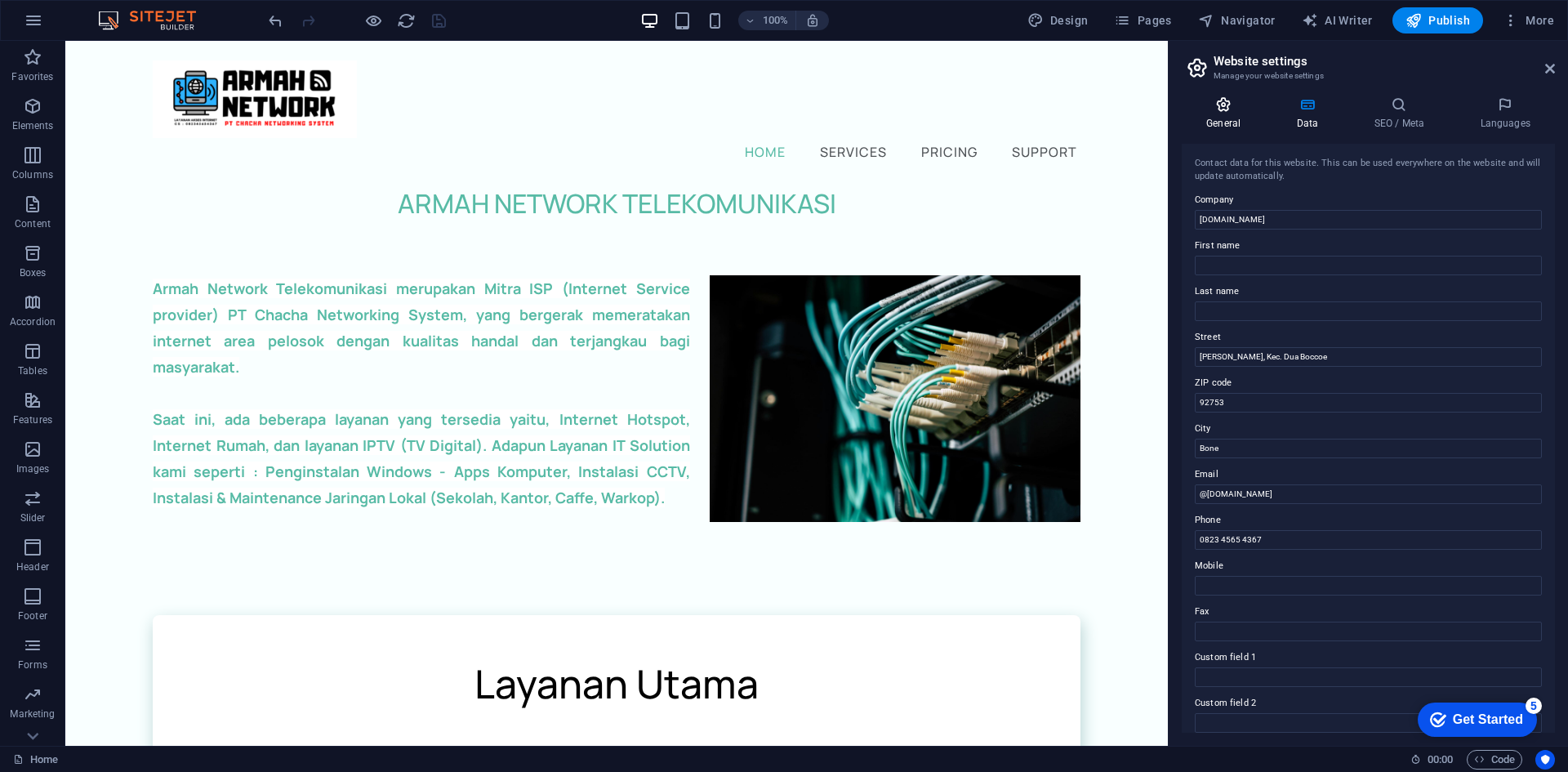
click at [1237, 111] on icon at bounding box center [1223, 105] width 83 height 17
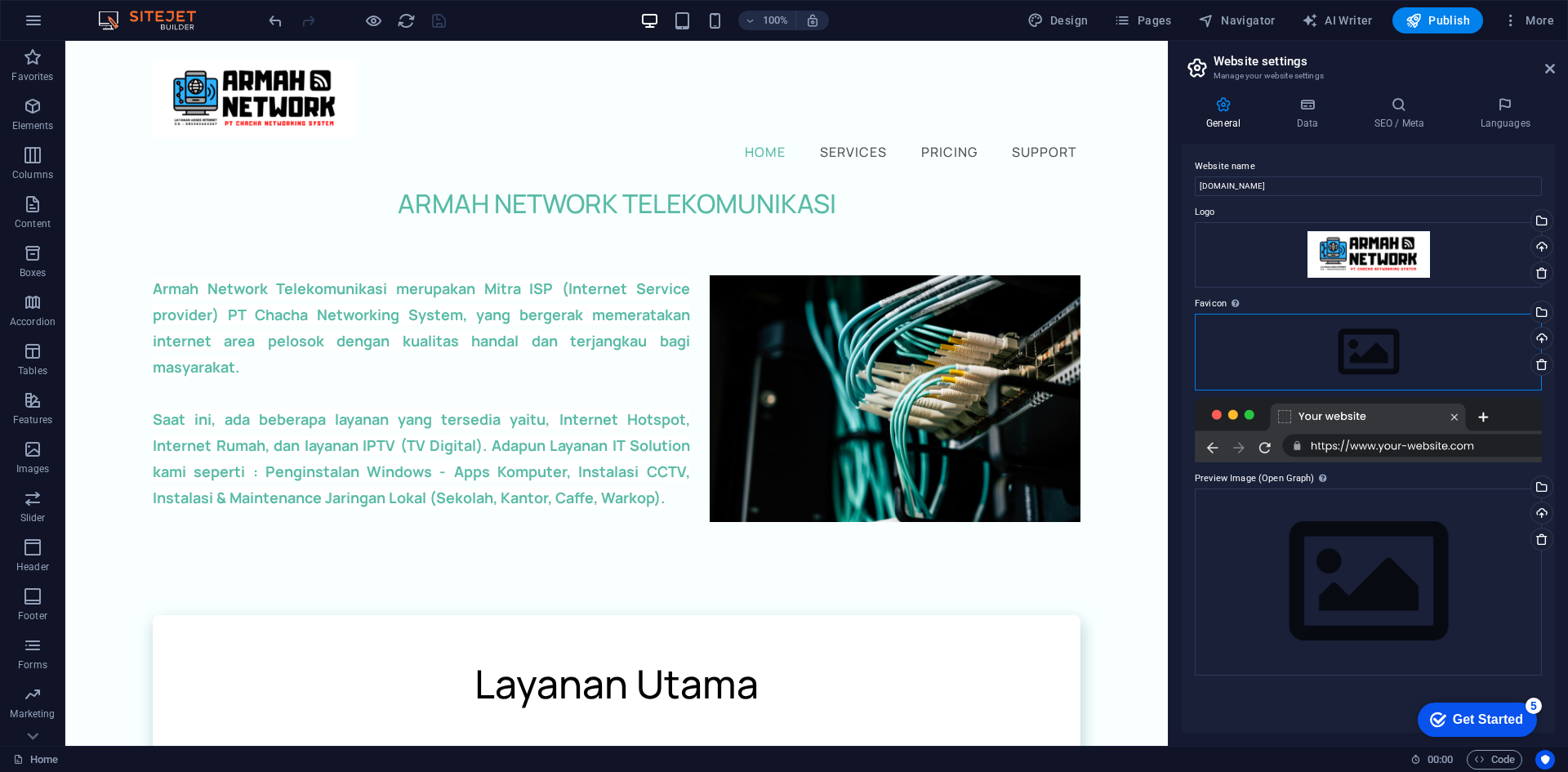
click at [1368, 341] on div "Drag files here, click to choose files or select files from Files or our free s…" at bounding box center [1368, 351] width 347 height 76
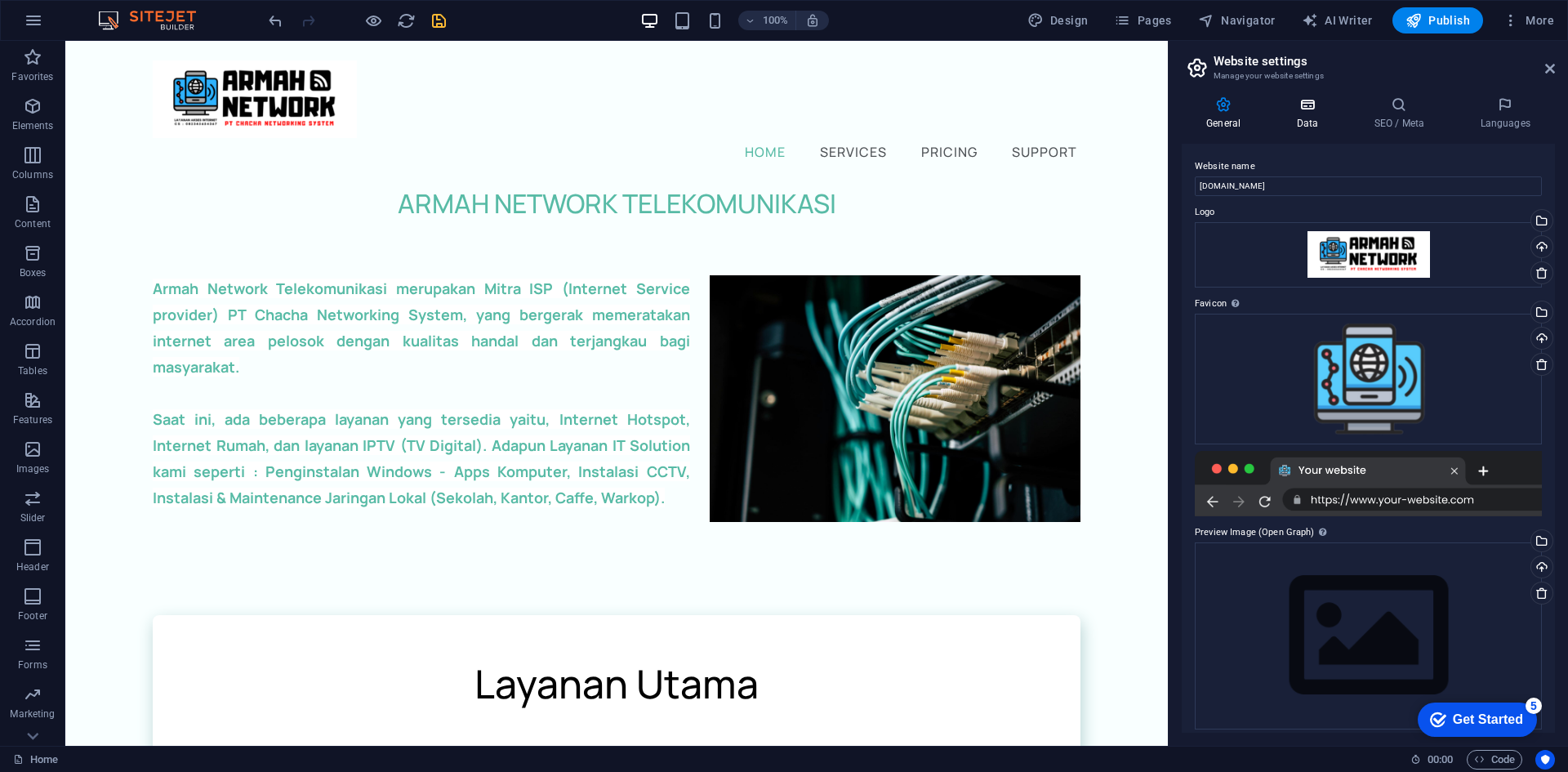
click at [1311, 106] on icon at bounding box center [1306, 105] width 71 height 17
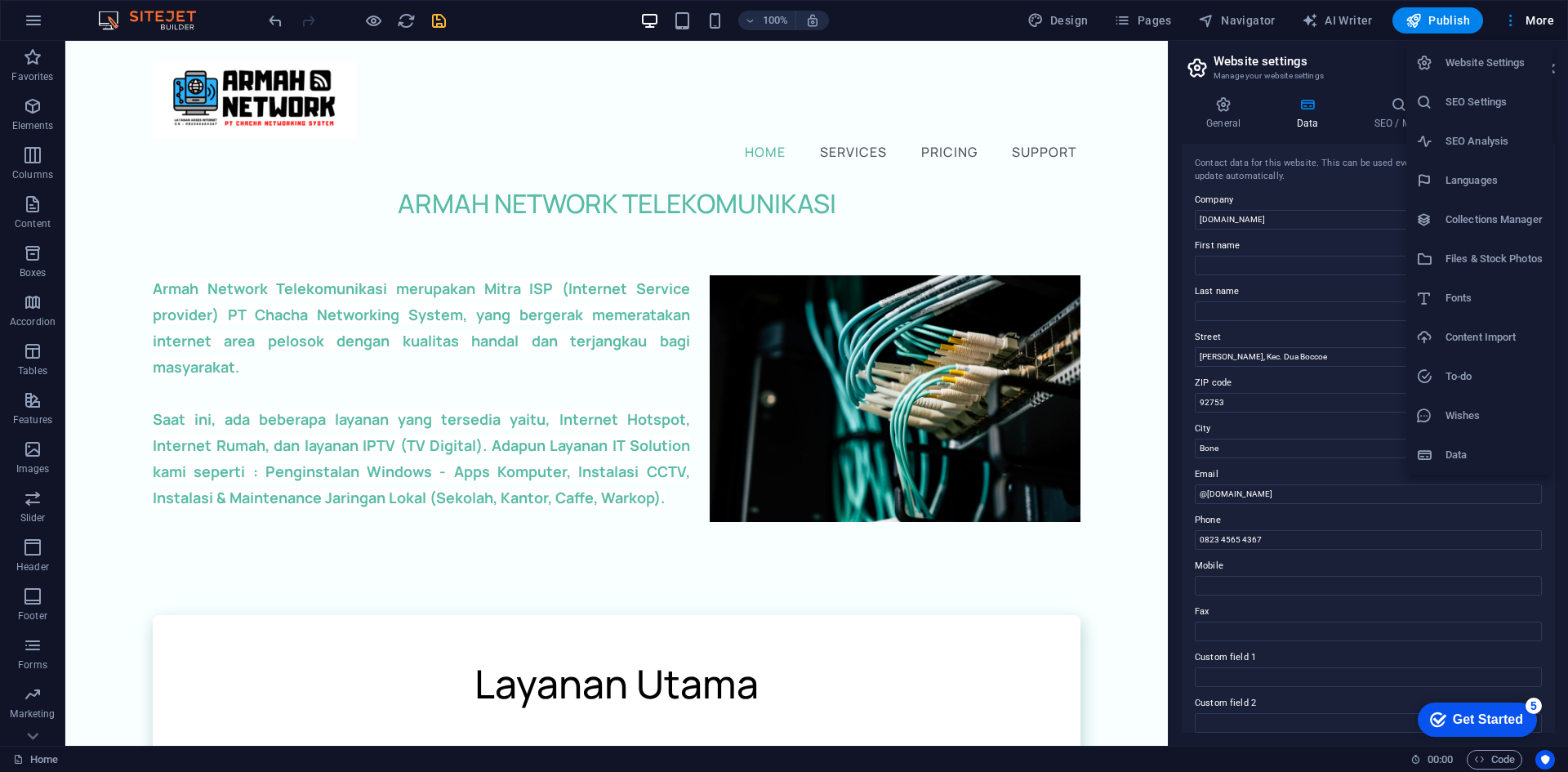
click at [1463, 16] on div at bounding box center [784, 386] width 1568 height 772
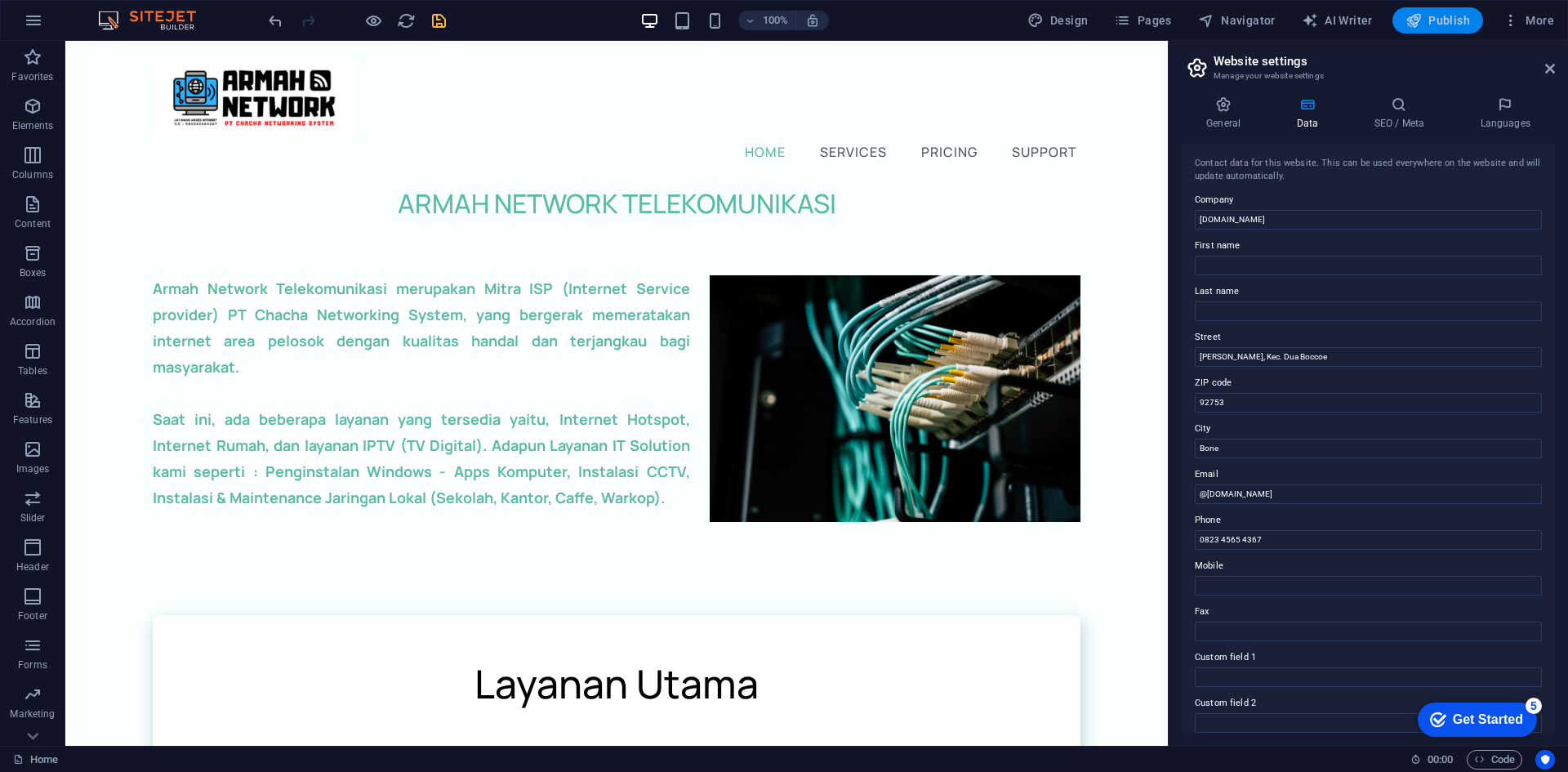
click at [1456, 17] on span "Publish" at bounding box center [1437, 20] width 64 height 17
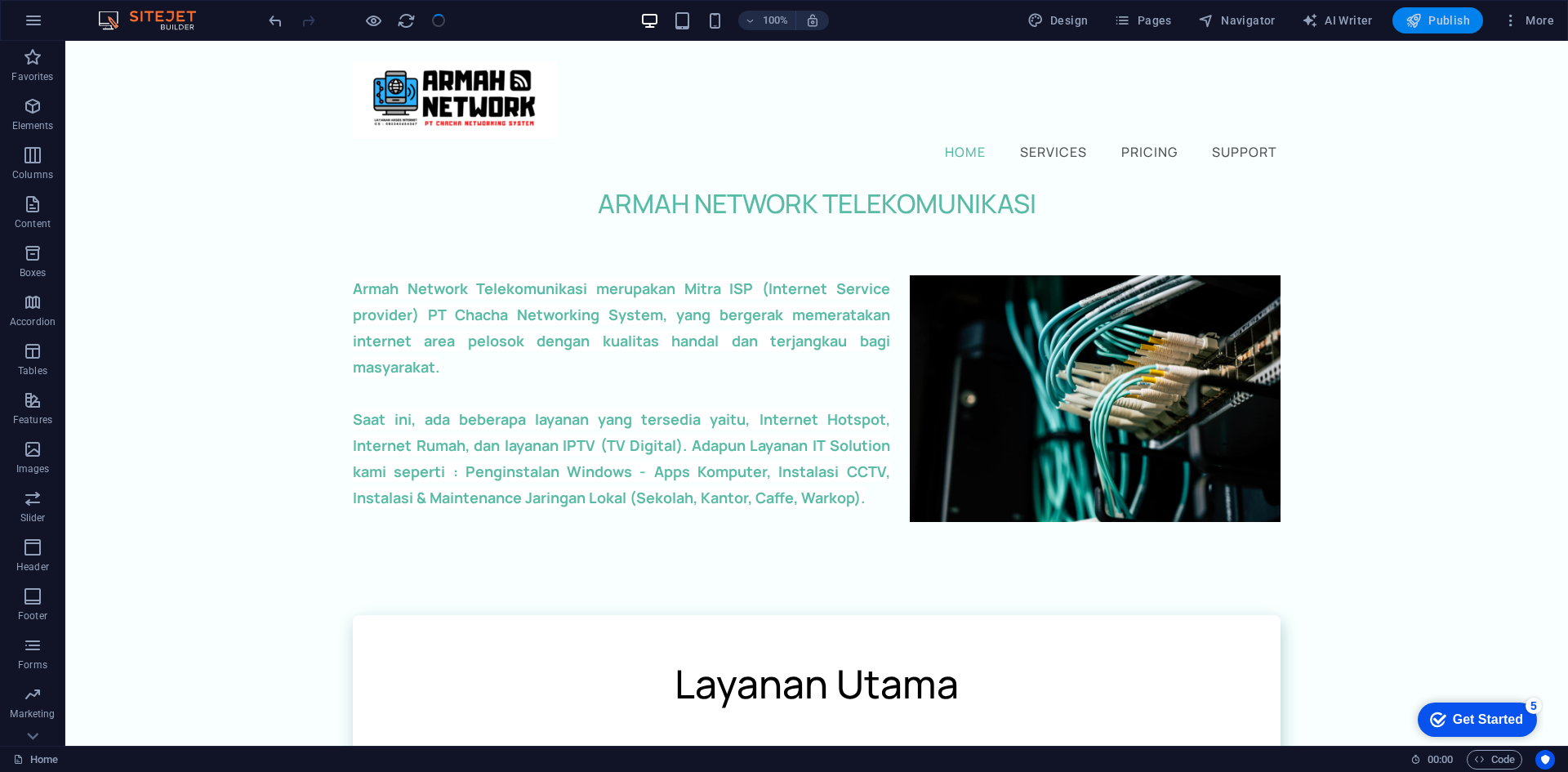
click at [1445, 21] on span "Publish" at bounding box center [1437, 20] width 64 height 17
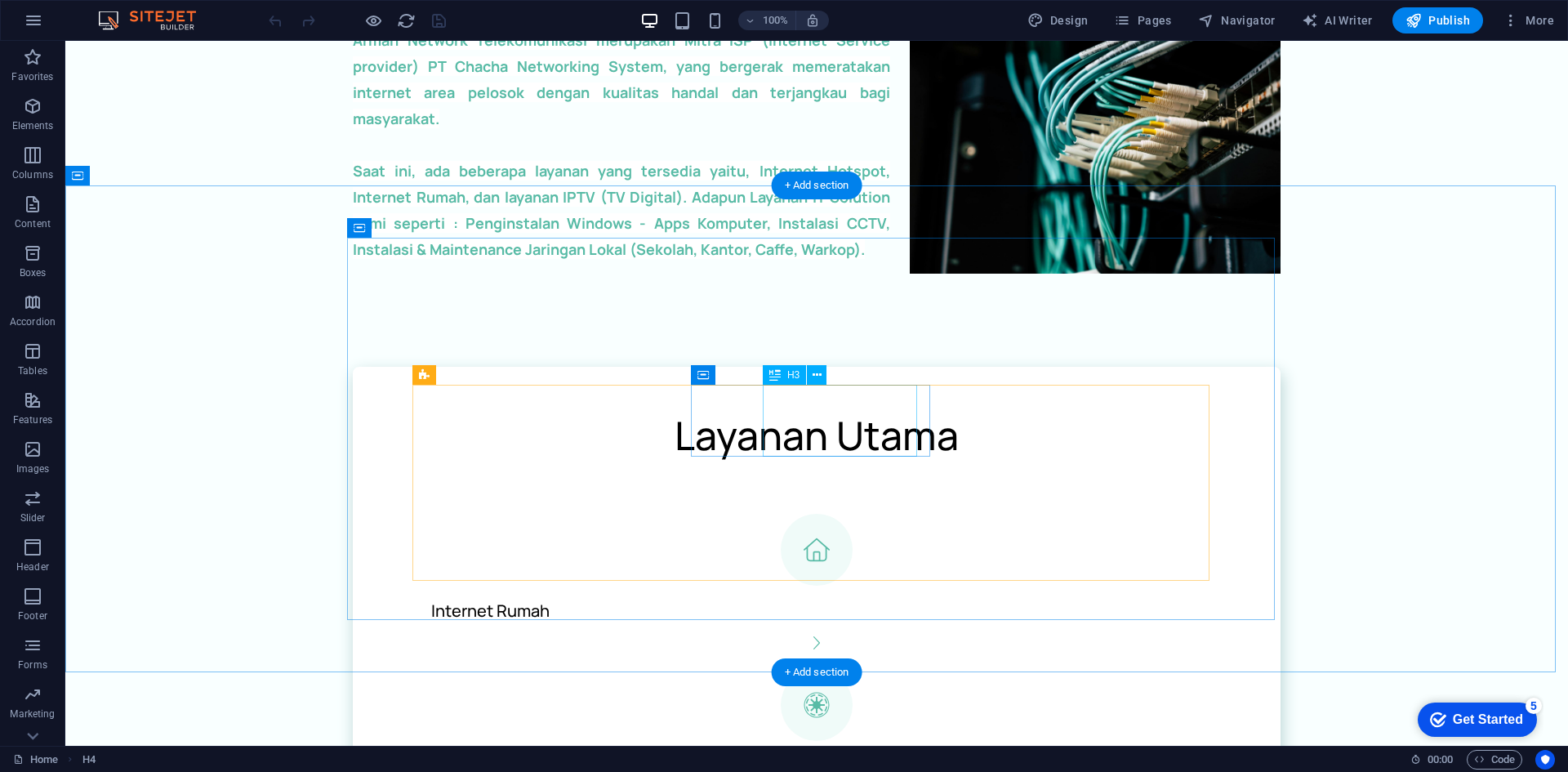
scroll to position [490, 0]
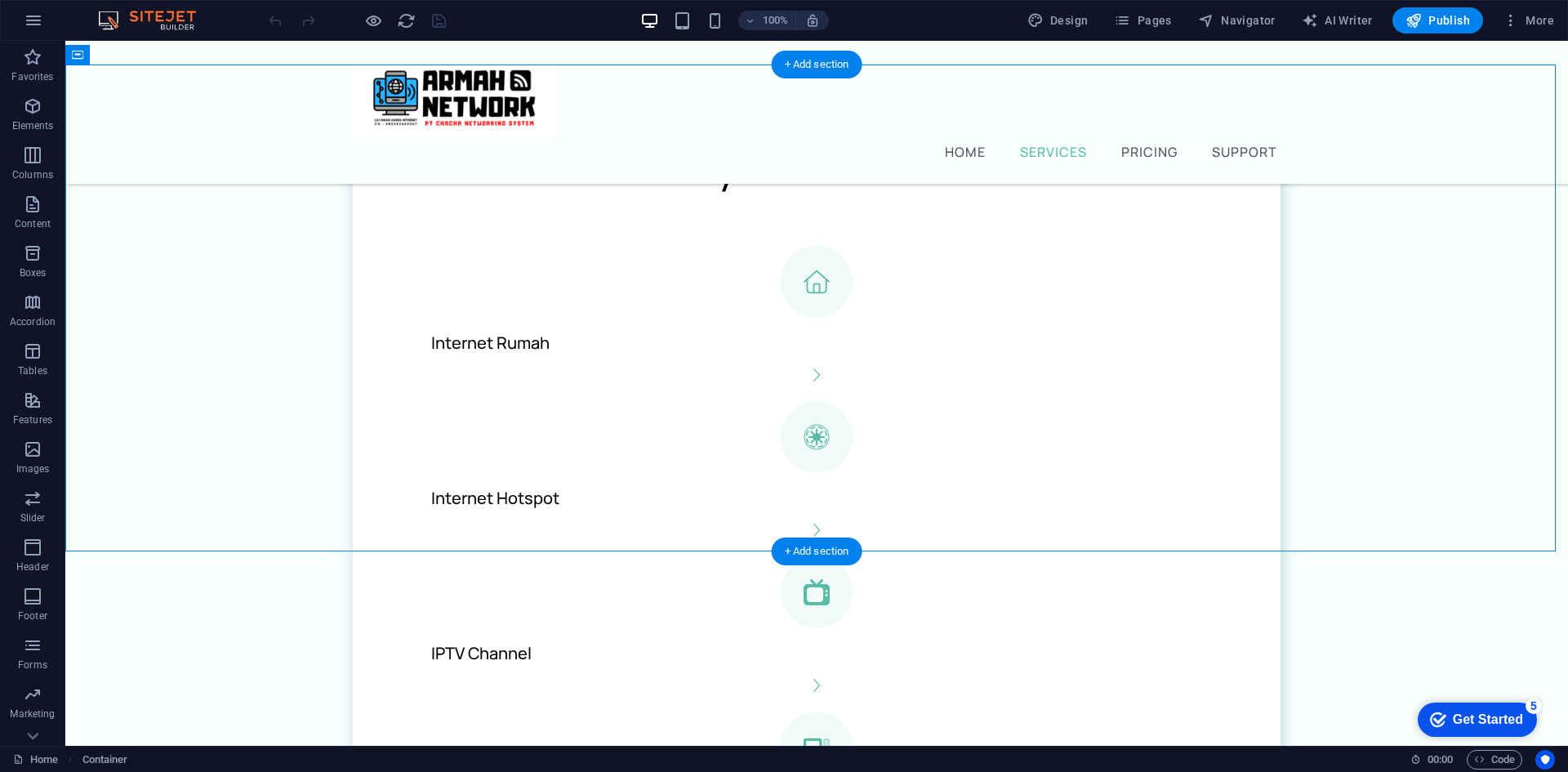
drag, startPoint x: 416, startPoint y: 453, endPoint x: 650, endPoint y: 419, distance: 236.5
click at [650, 711] on div ".fa-secondary{opacity:.4} Service Komputer" at bounding box center [816, 778] width 797 height 135
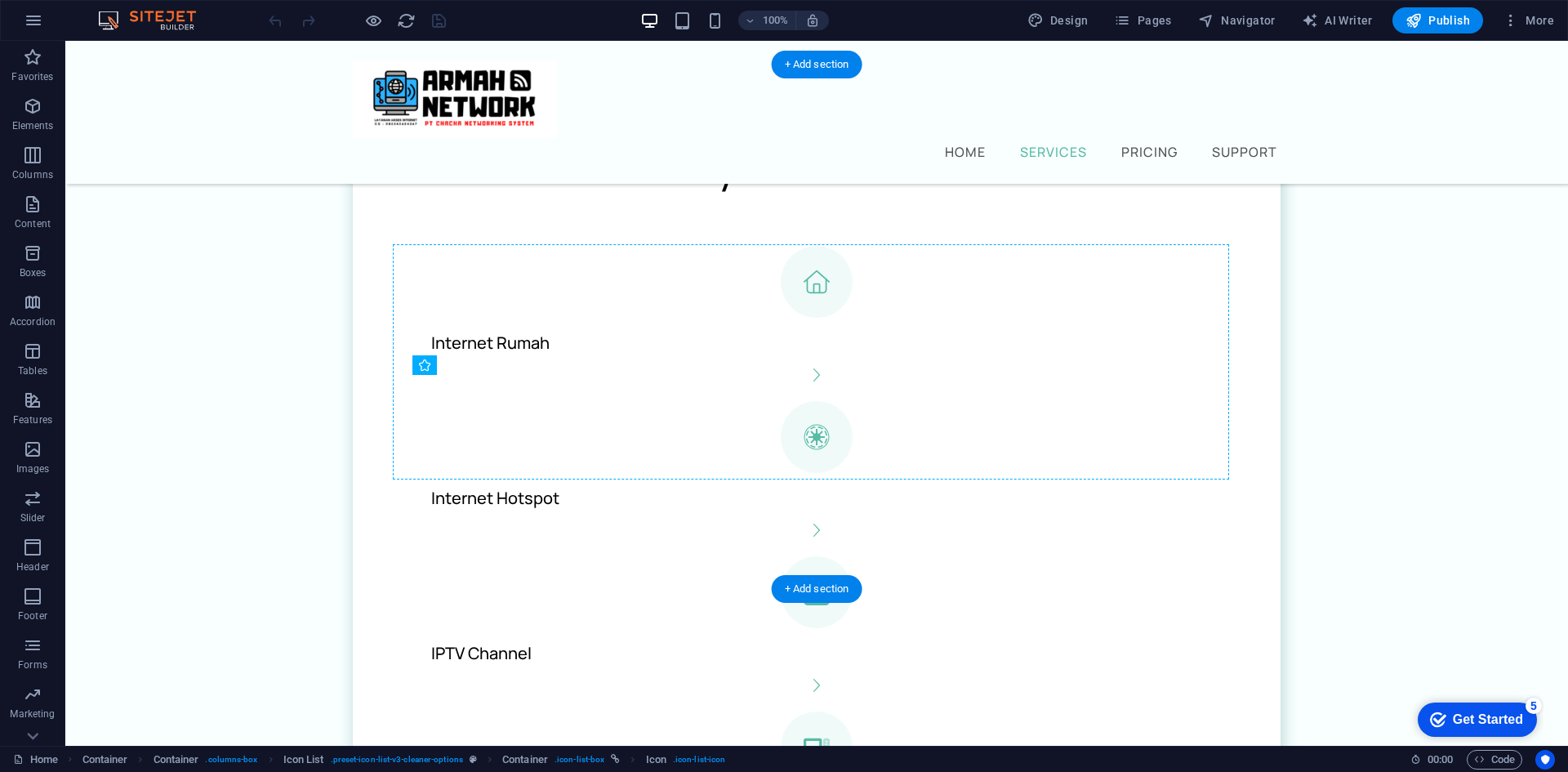
drag, startPoint x: 414, startPoint y: 454, endPoint x: 645, endPoint y: 415, distance: 234.3
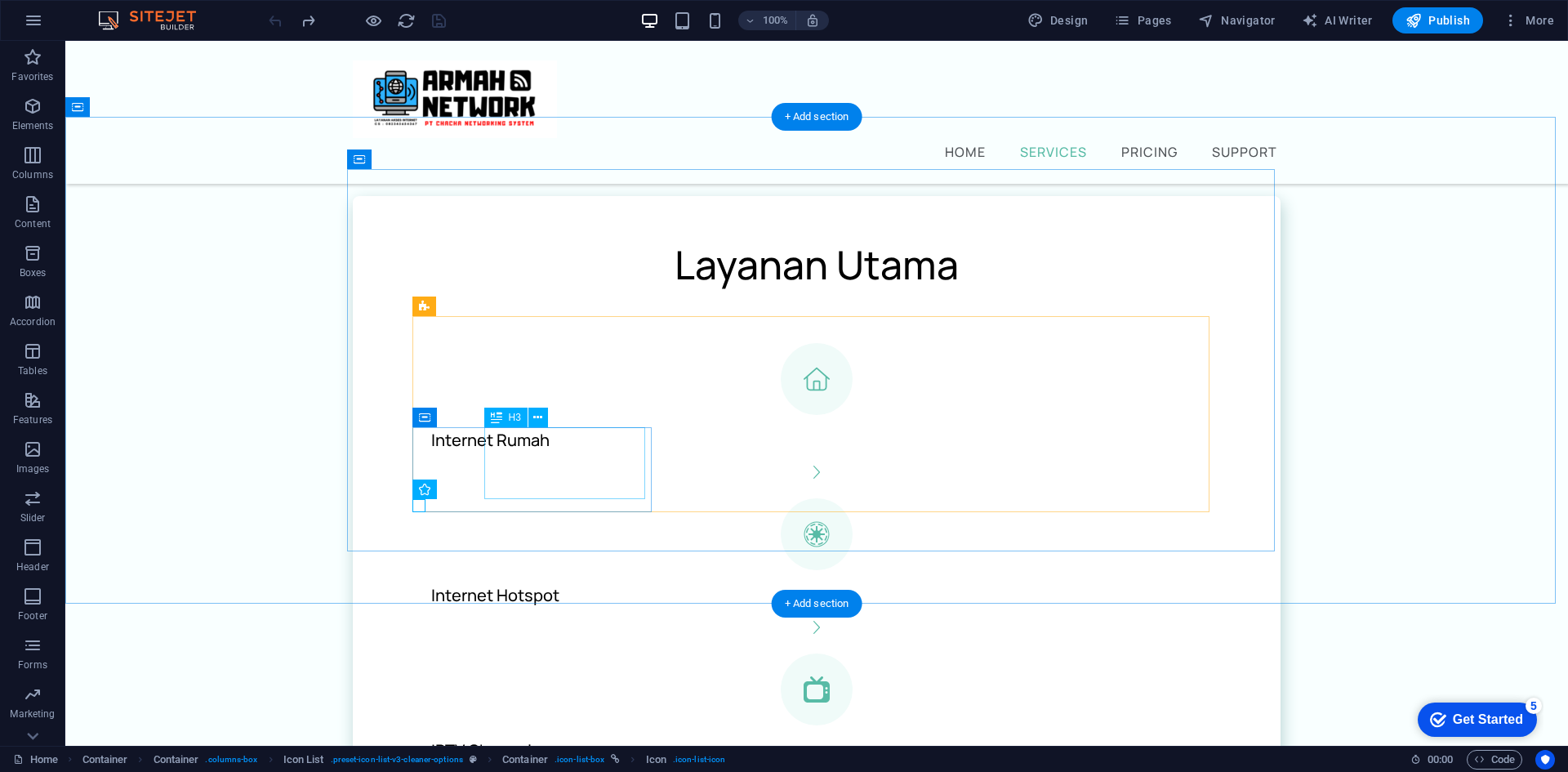
scroll to position [387, 0]
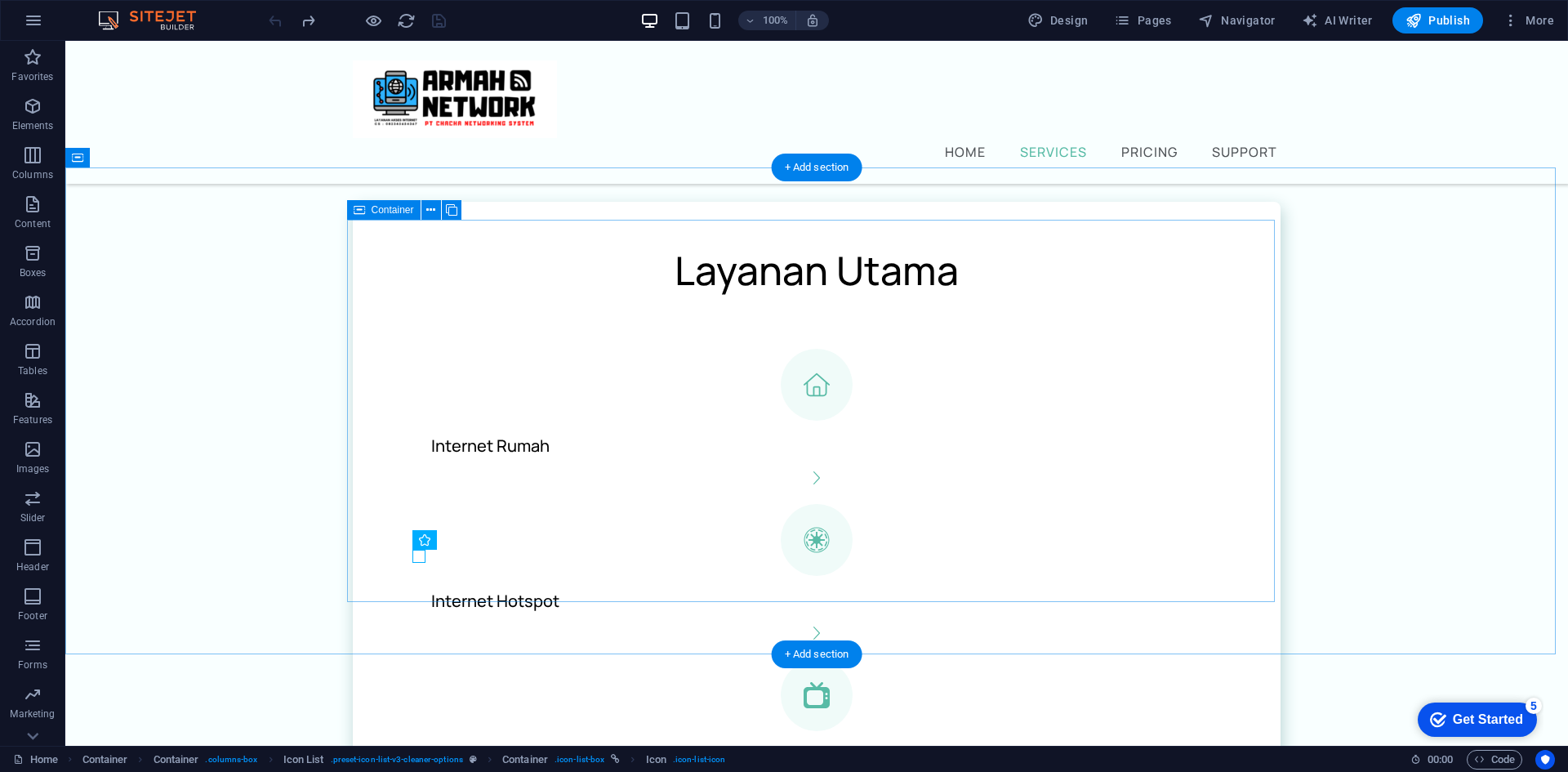
click at [1233, 530] on div "Layanan Utama Internet Rumah Internet Hotspot IPTV Channel .fa-secondary{opacit…" at bounding box center [816, 750] width 928 height 1097
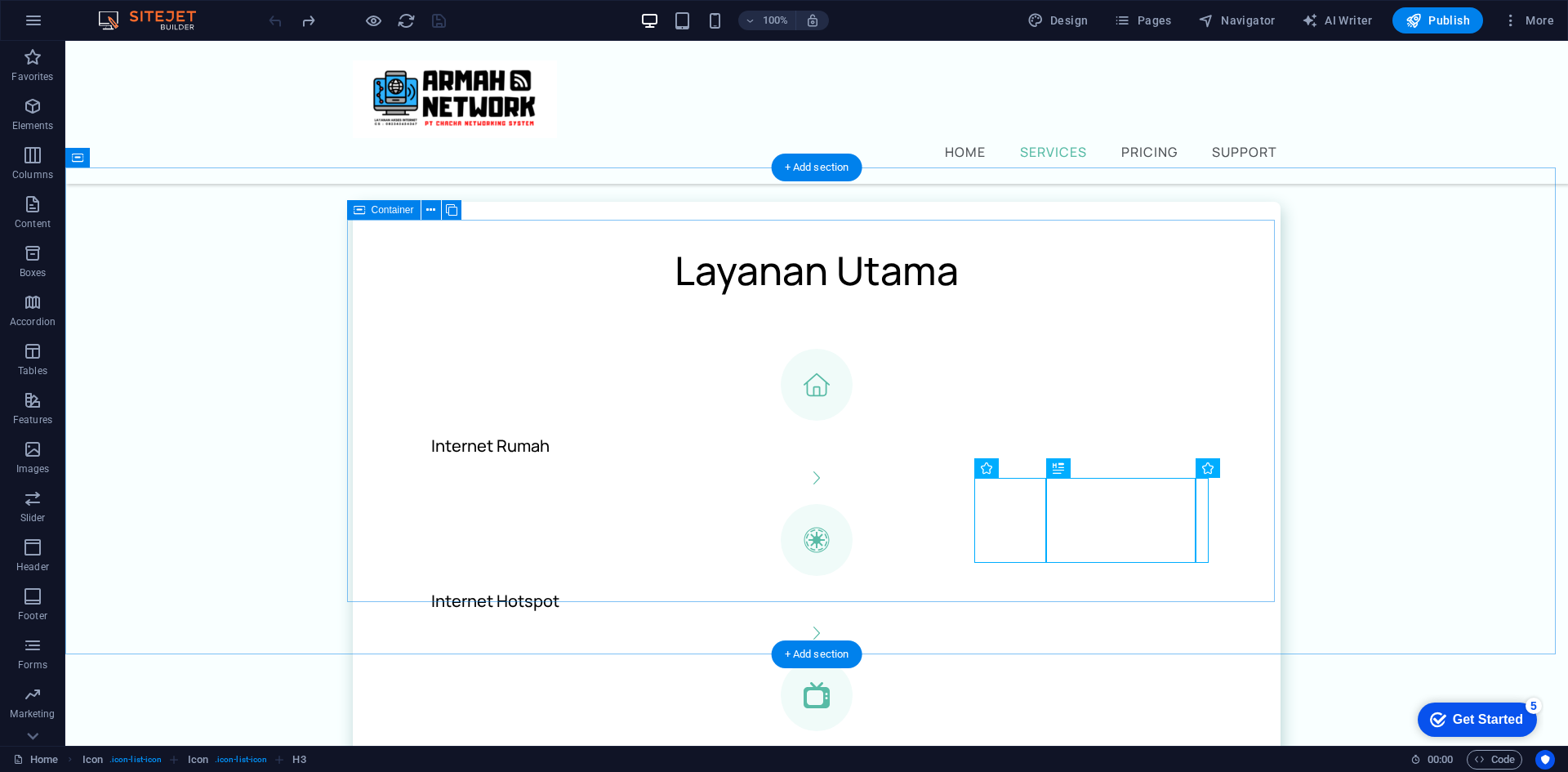
click at [1141, 225] on div "Layanan Utama Internet Rumah Internet Hotspot IPTV Channel .fa-secondary{opacit…" at bounding box center [816, 750] width 928 height 1097
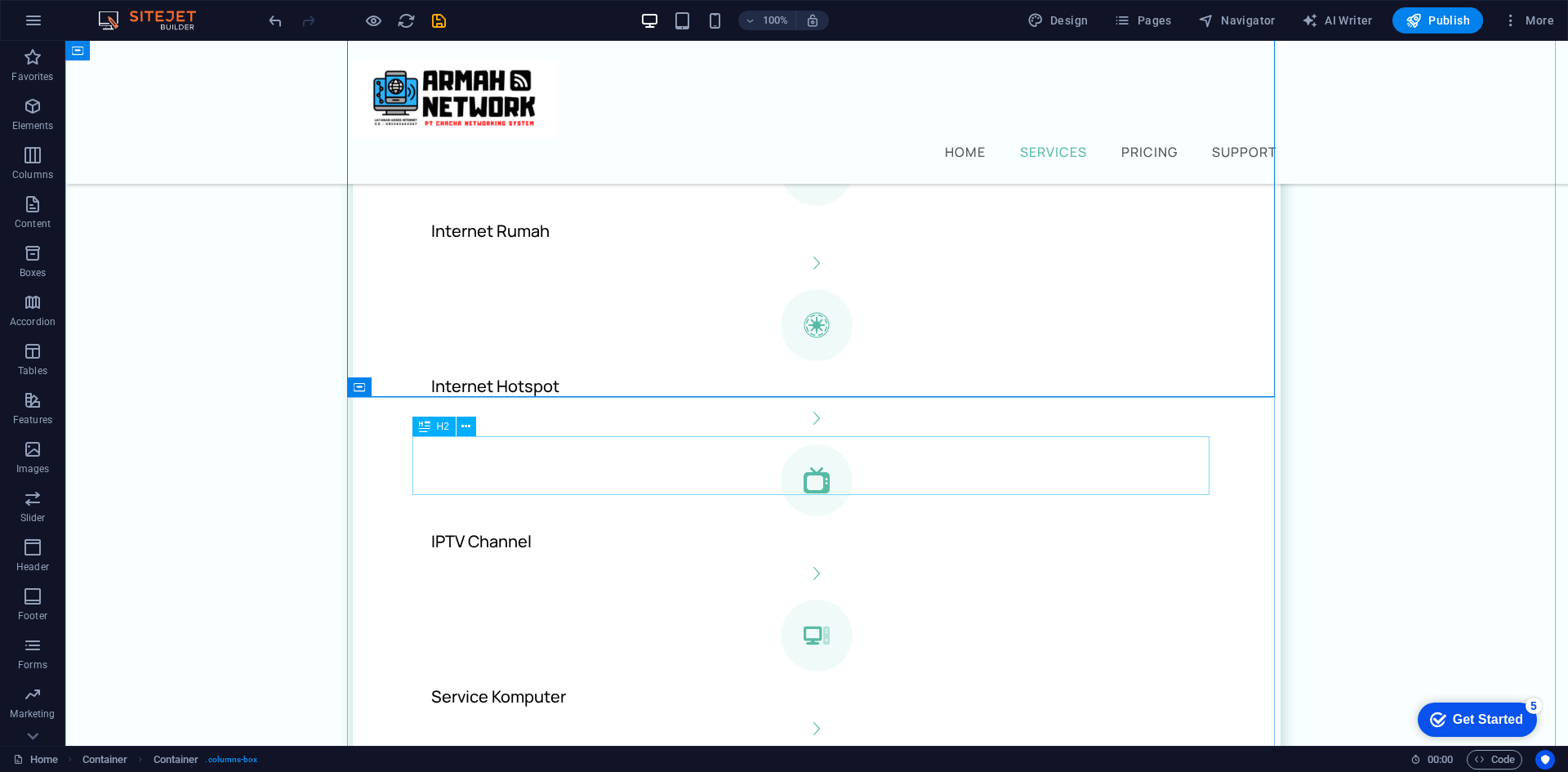
scroll to position [632, 0]
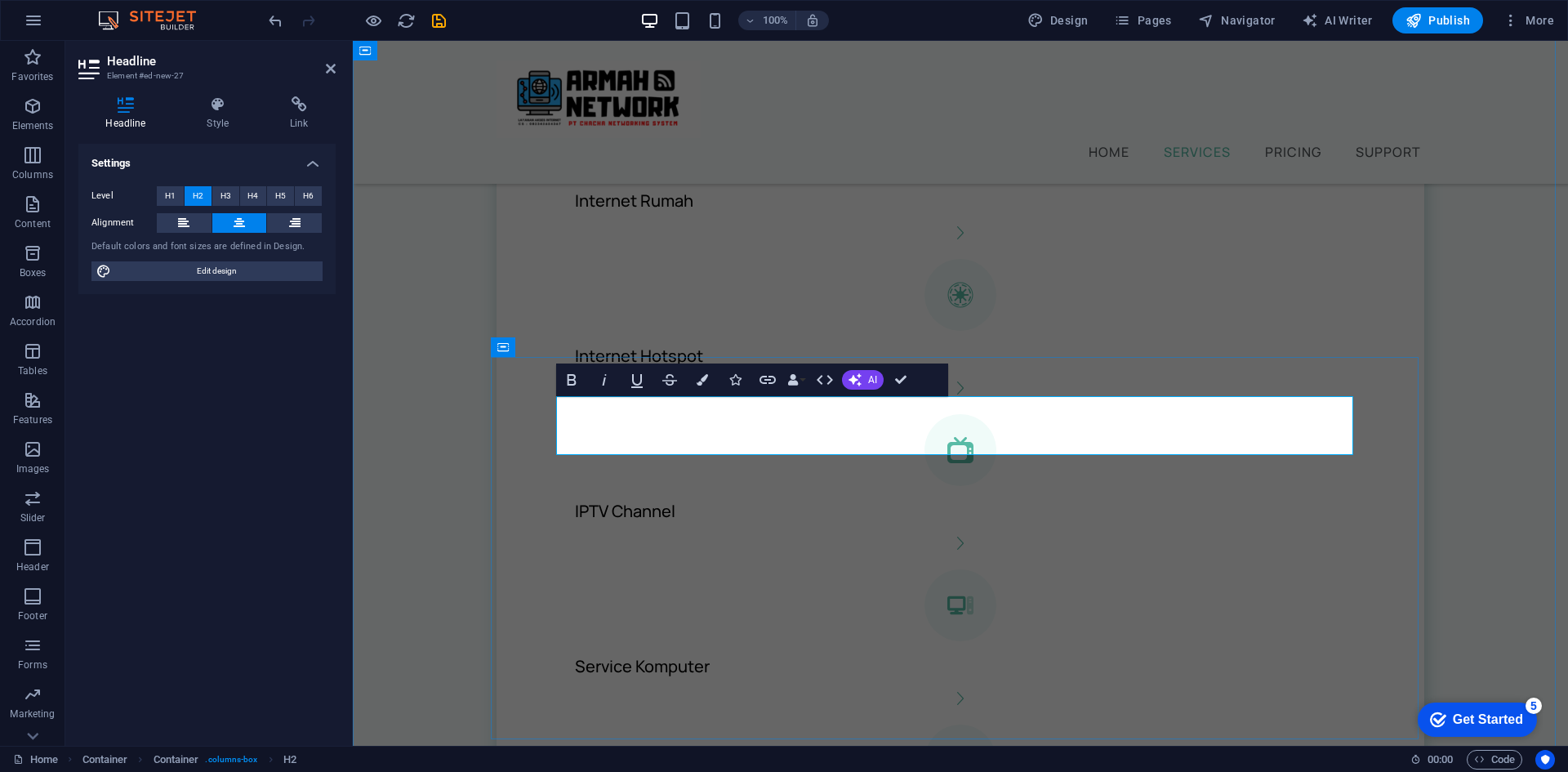
drag, startPoint x: 1100, startPoint y: 423, endPoint x: 978, endPoint y: 421, distance: 122.0
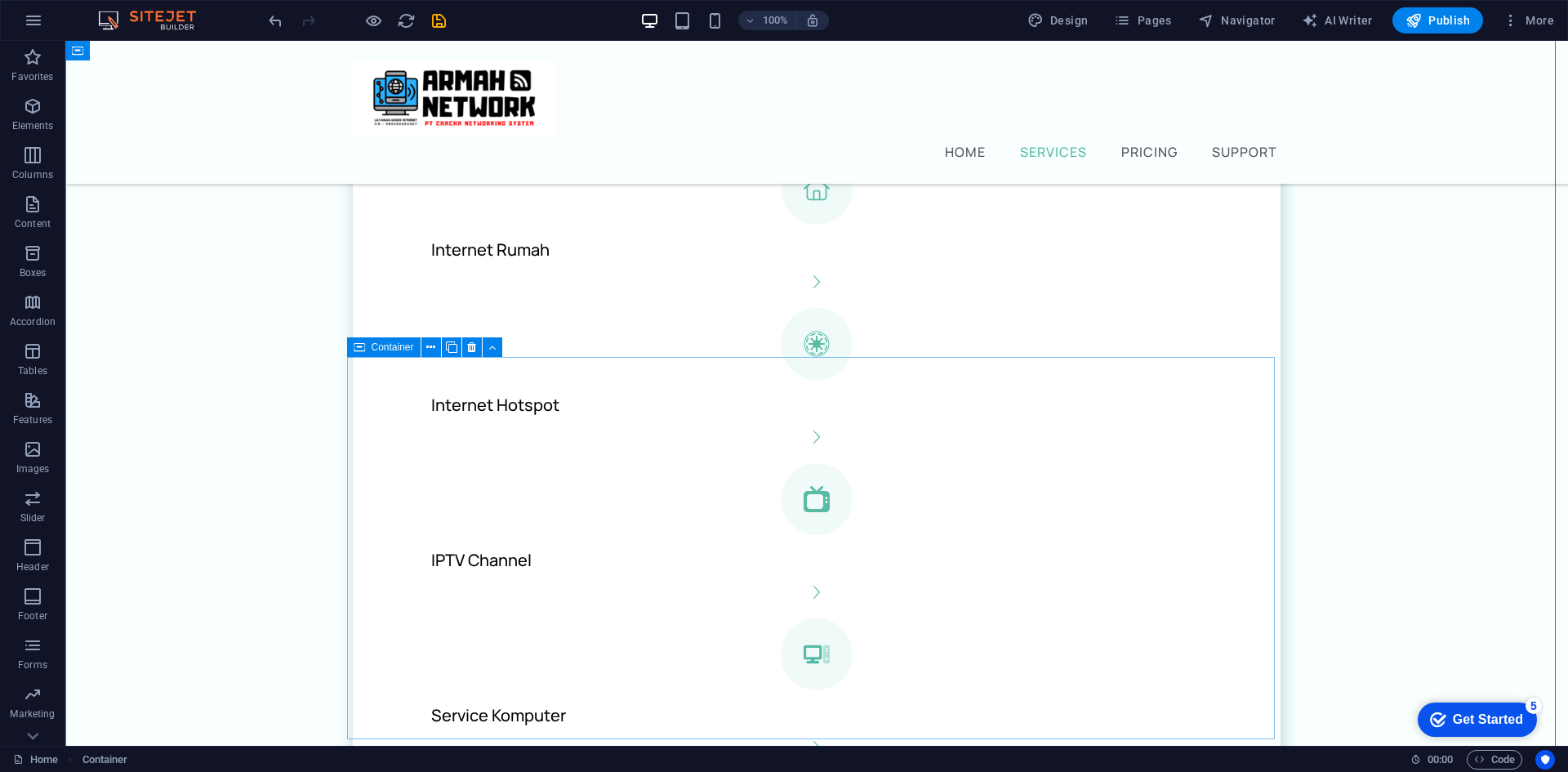
scroll to position [550, 0]
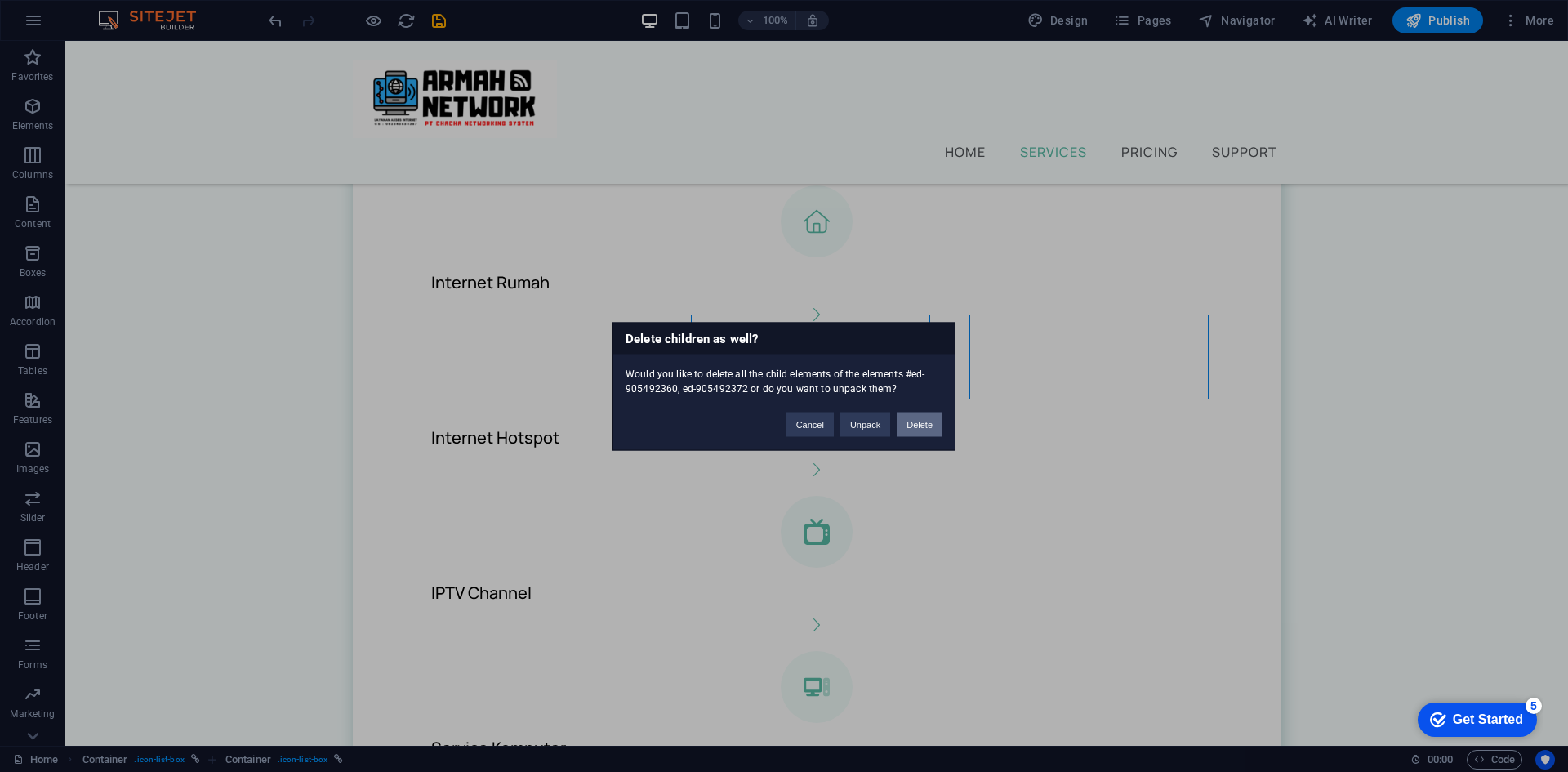
click at [913, 421] on button "Delete" at bounding box center [919, 424] width 46 height 25
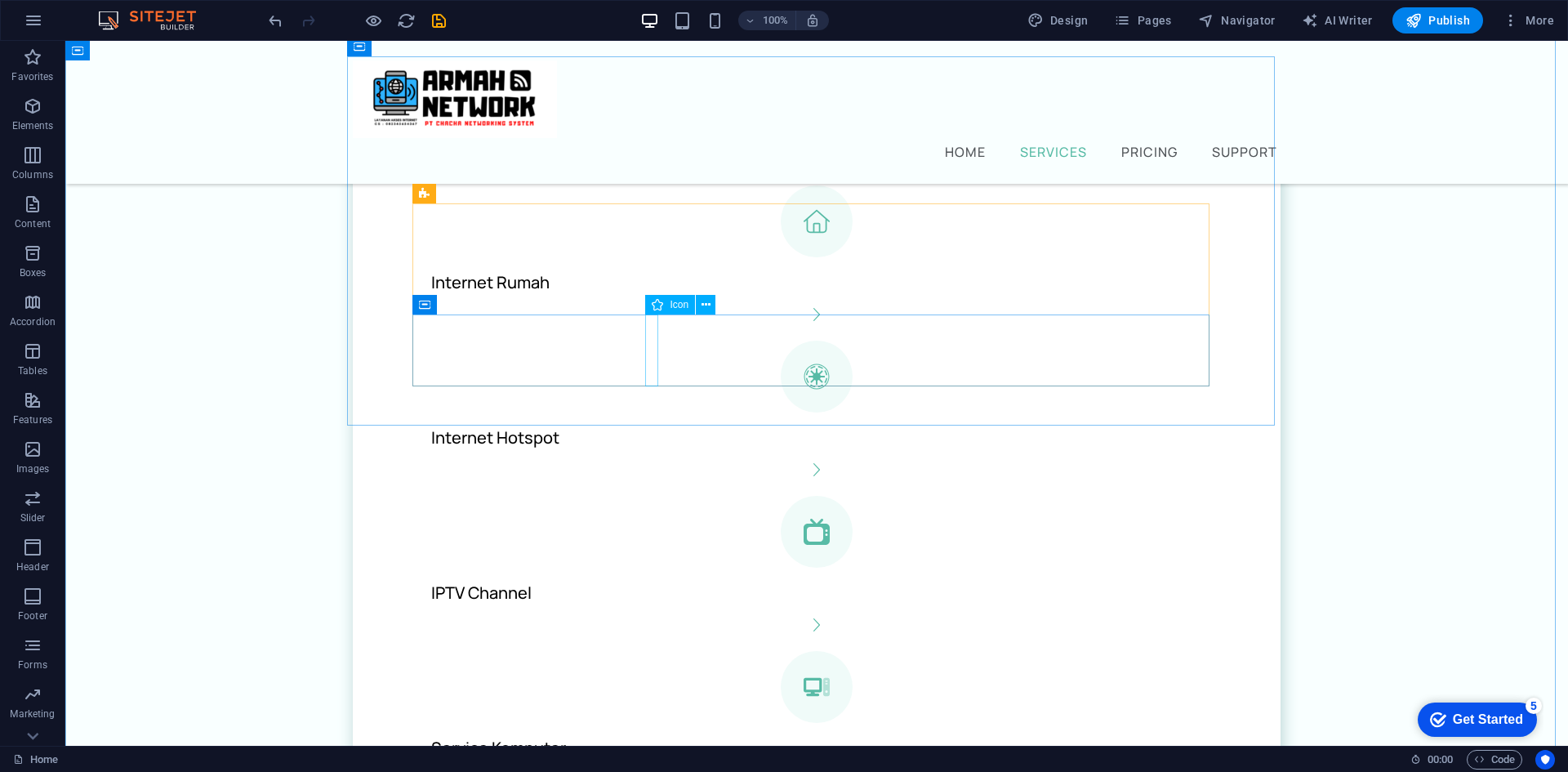
click at [655, 771] on figure at bounding box center [816, 779] width 797 height 13
click at [615, 722] on div "Service Komputer" at bounding box center [809, 747] width 782 height 51
click at [456, 650] on figure ".fa-secondary{opacity:.4}" at bounding box center [816, 686] width 797 height 72
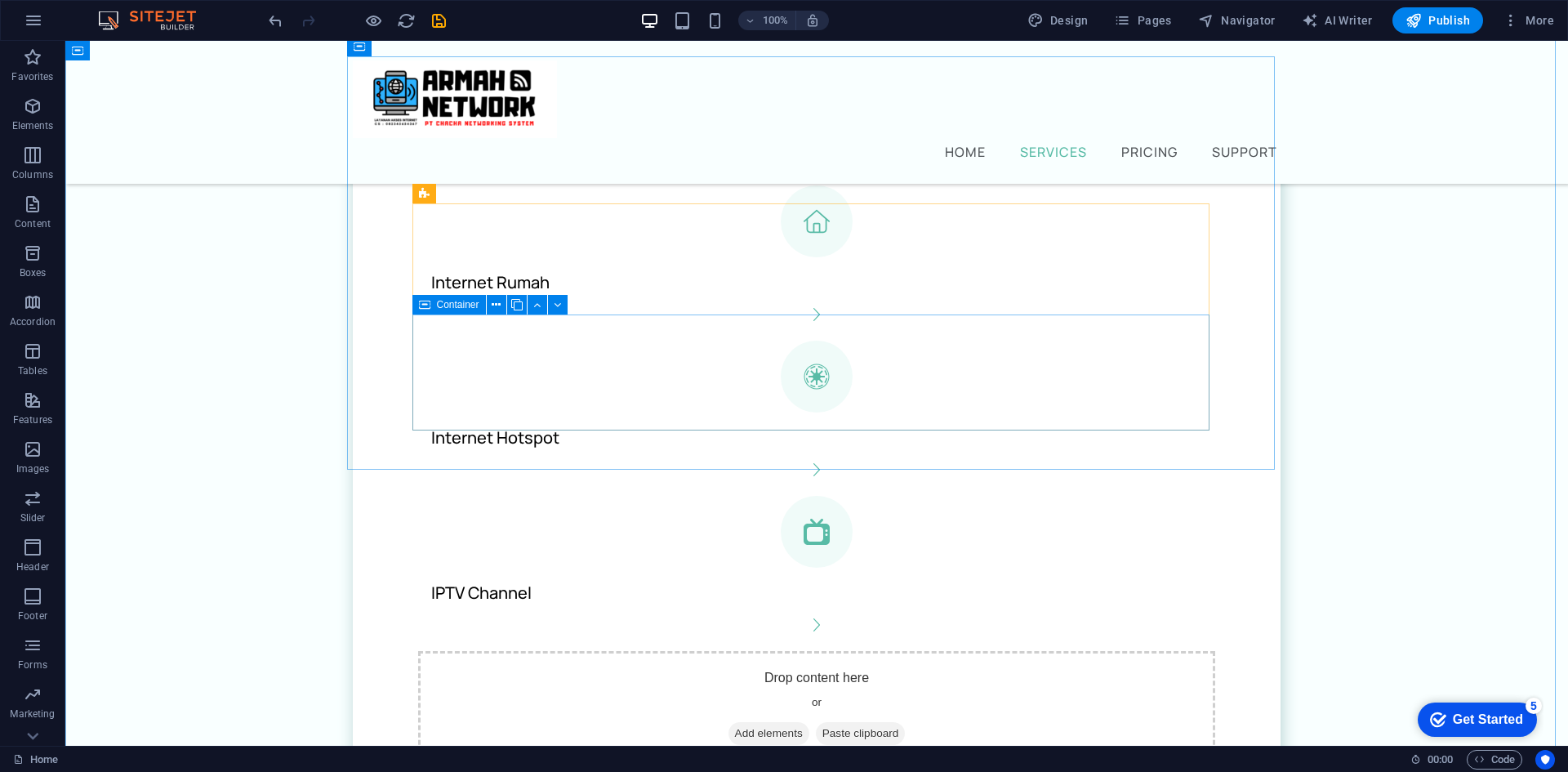
click at [785, 650] on div "Drop content here or Add elements Paste clipboard" at bounding box center [816, 708] width 797 height 116
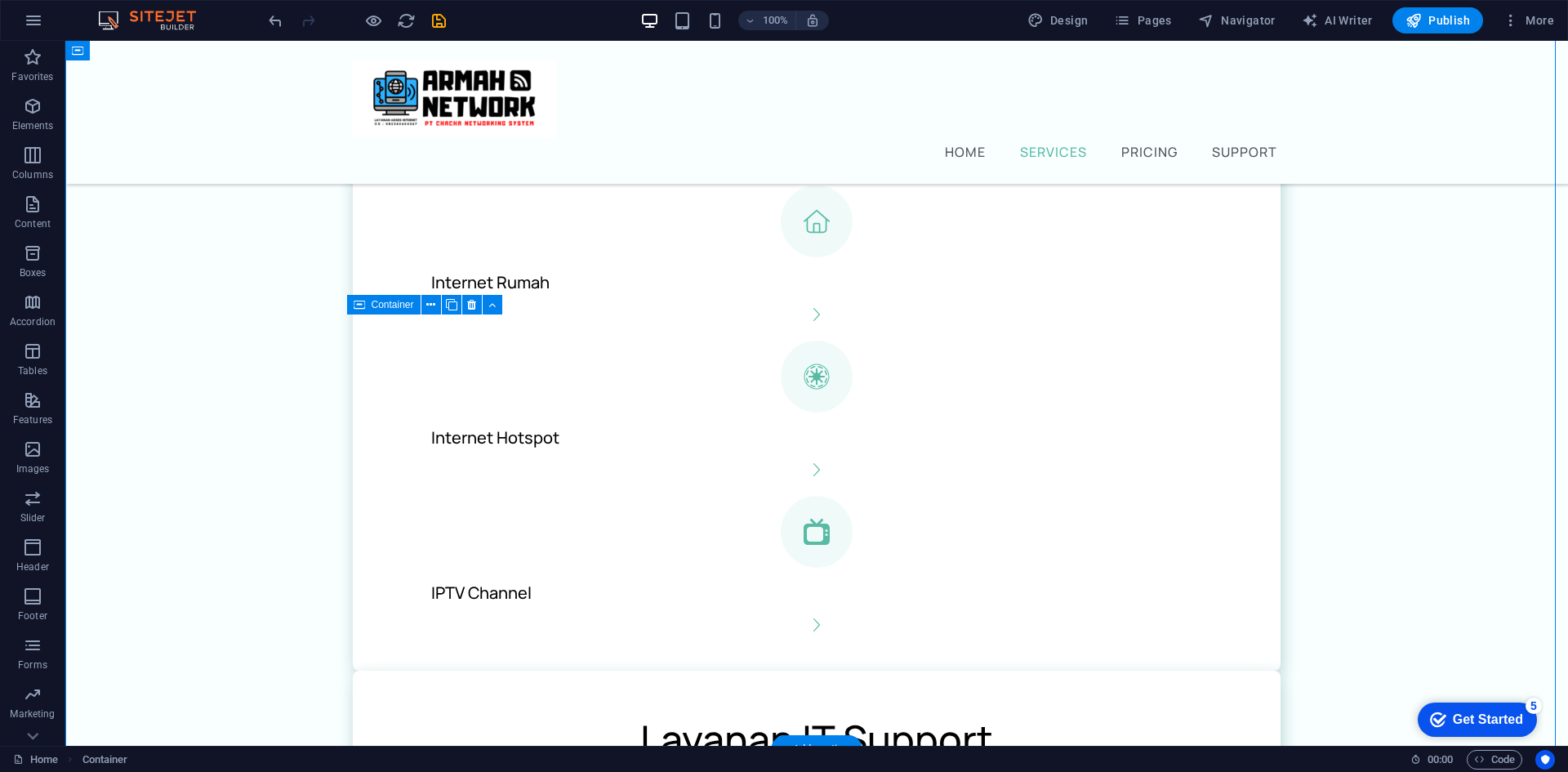
drag, startPoint x: 908, startPoint y: 334, endPoint x: 904, endPoint y: 384, distance: 50.2
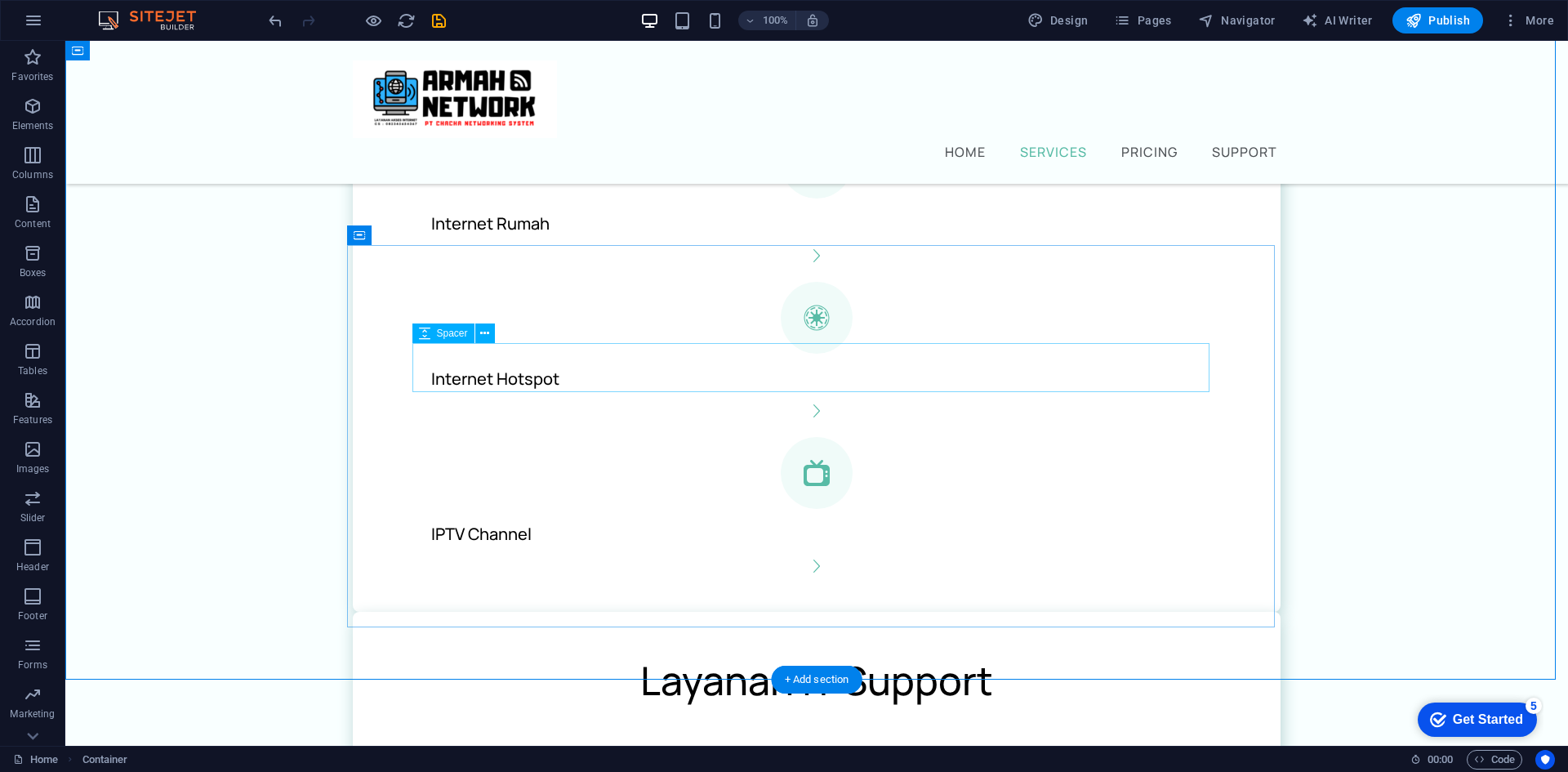
scroll to position [632, 0]
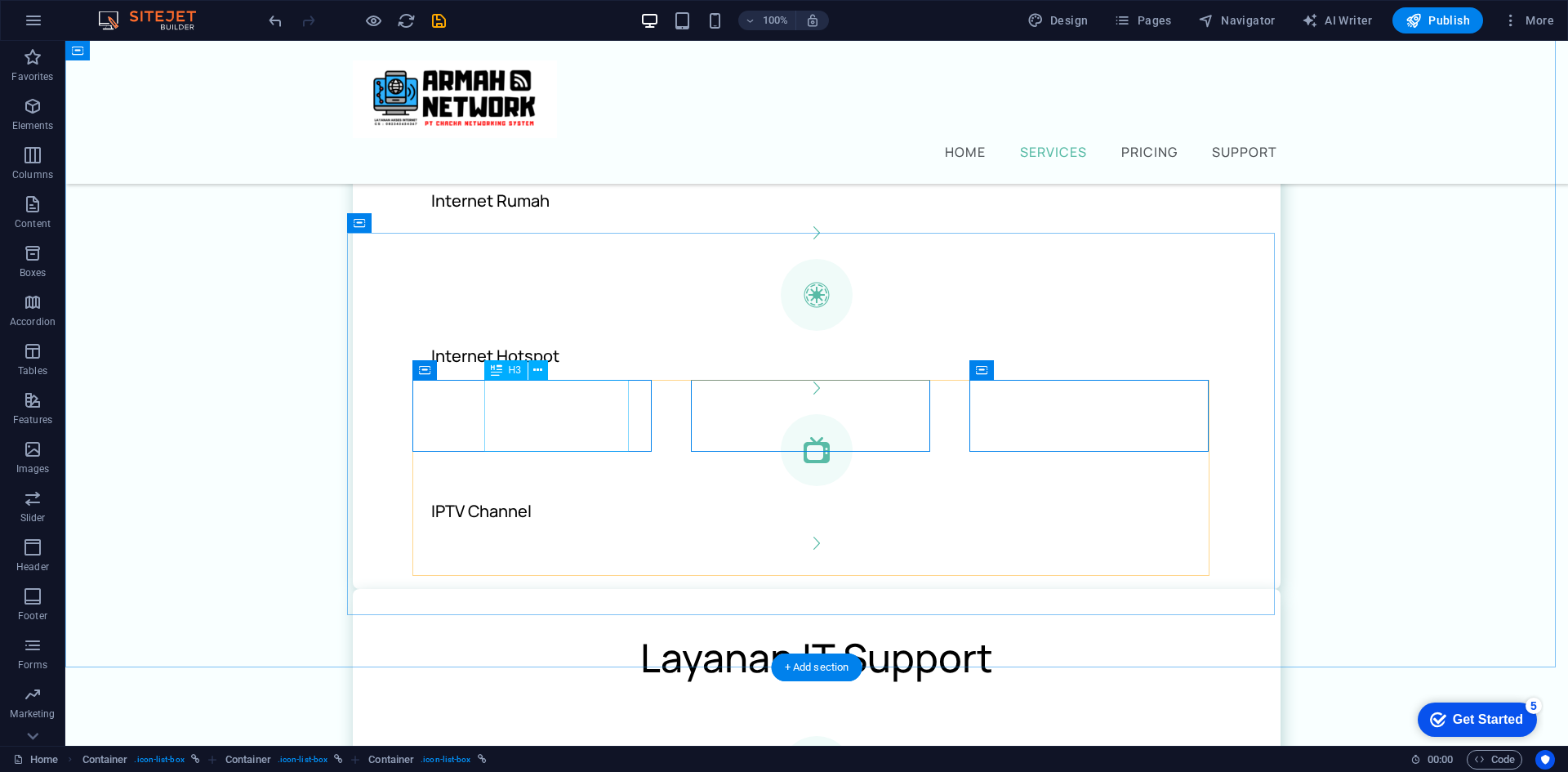
click at [451, 736] on figure at bounding box center [816, 772] width 797 height 72
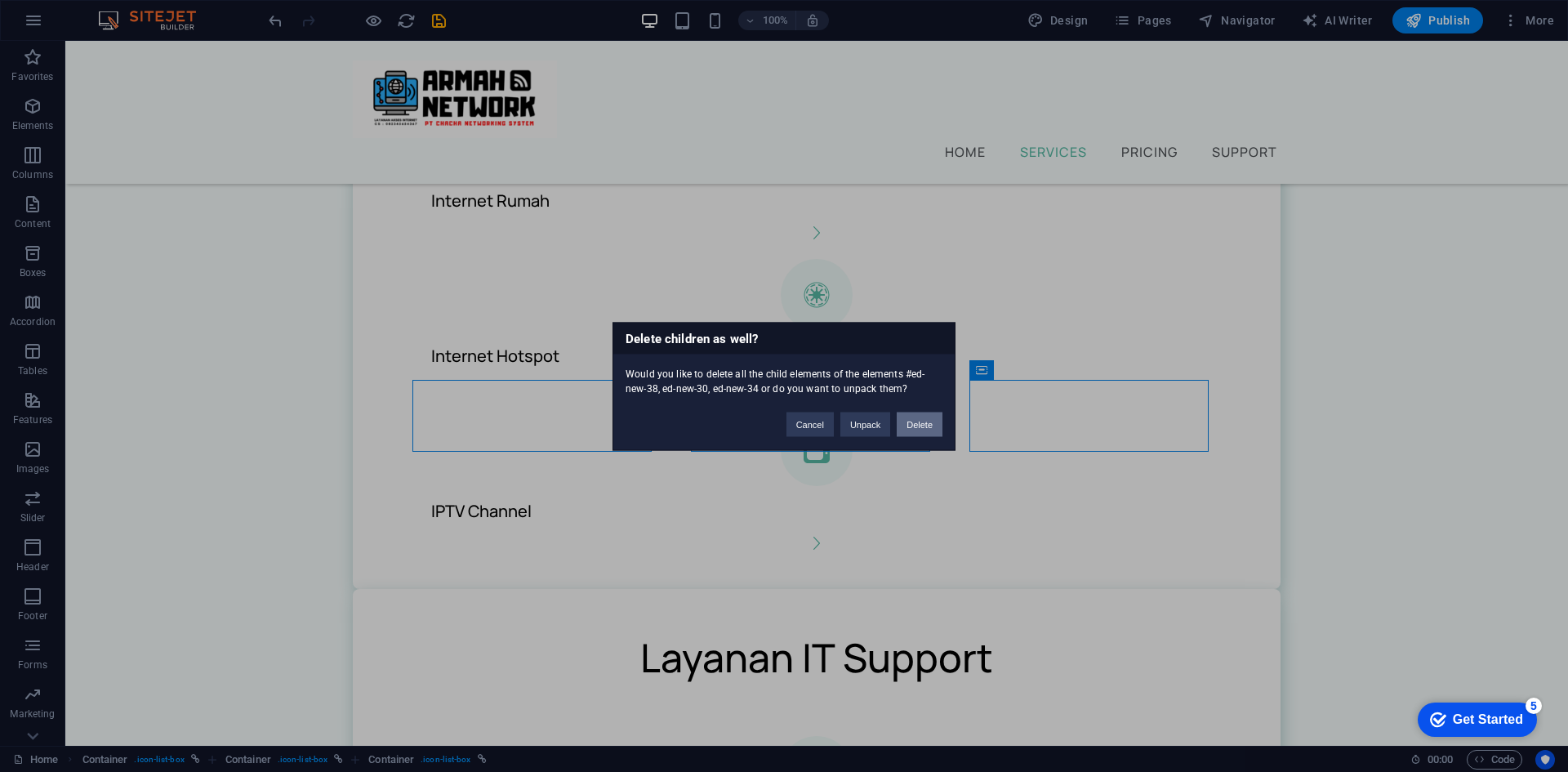
click at [920, 424] on button "Delete" at bounding box center [919, 424] width 46 height 25
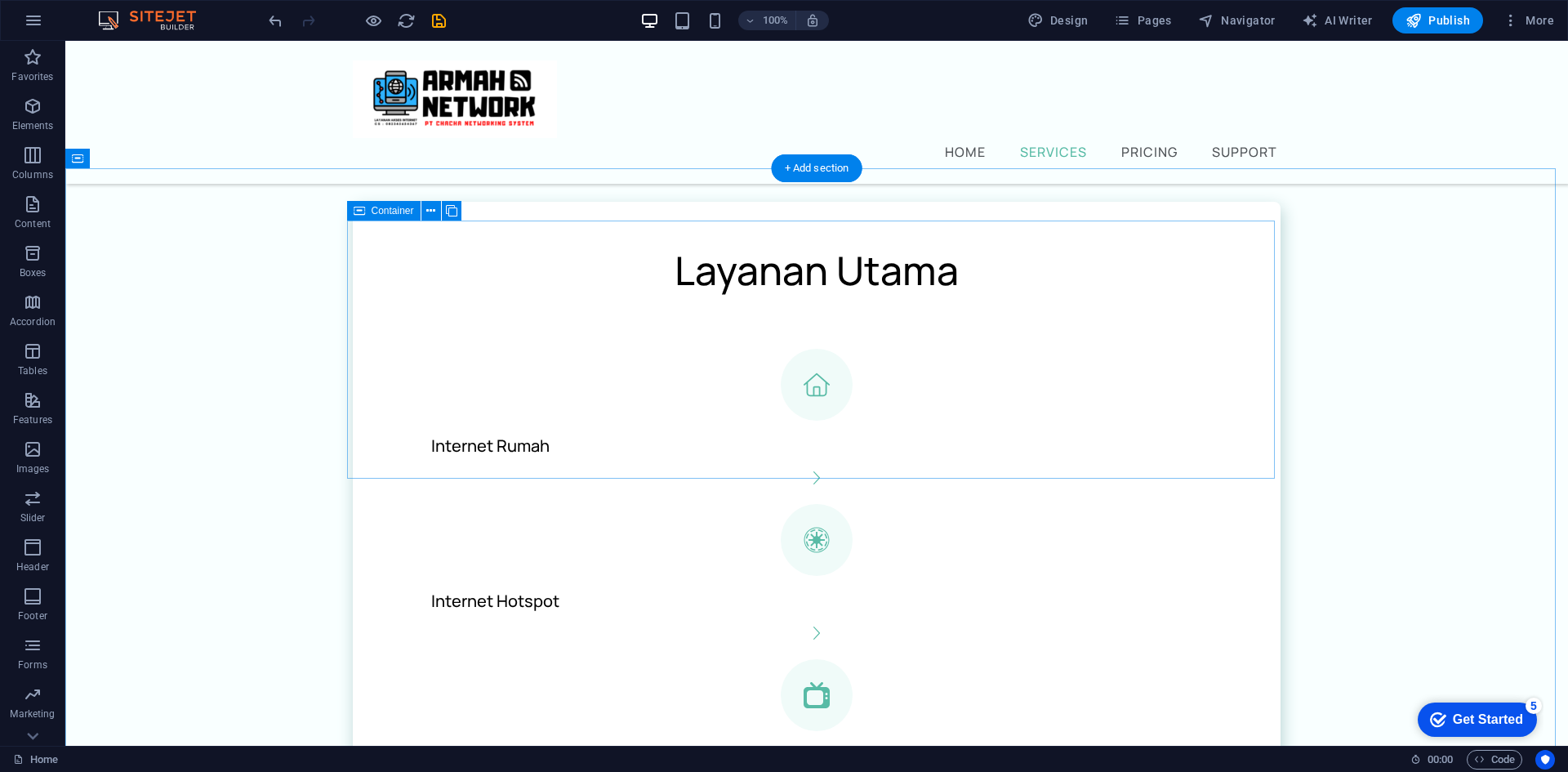
scroll to position [305, 0]
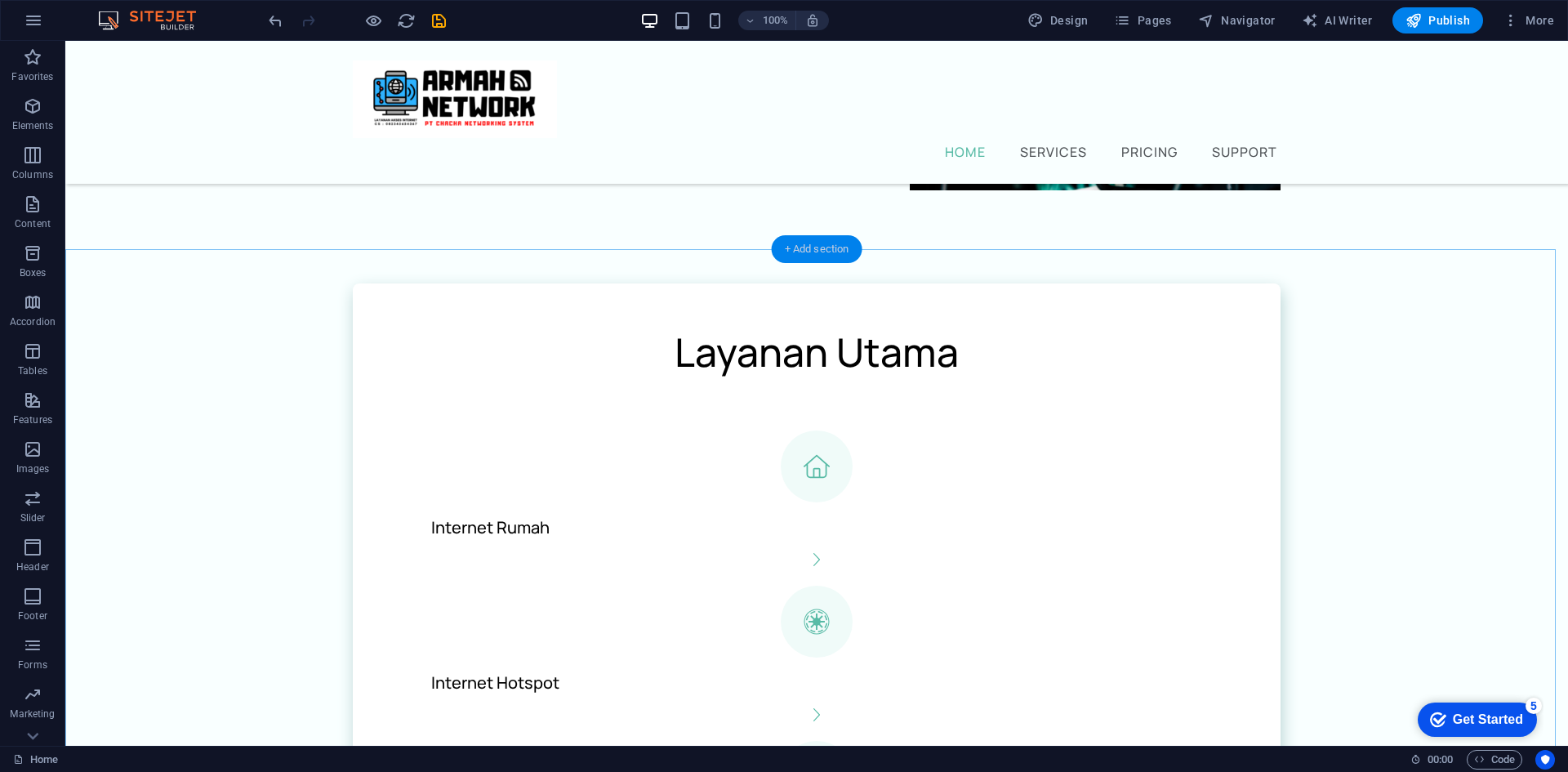
drag, startPoint x: 826, startPoint y: 243, endPoint x: 481, endPoint y: 210, distance: 346.6
click at [826, 243] on div "+ Add section" at bounding box center [817, 249] width 90 height 28
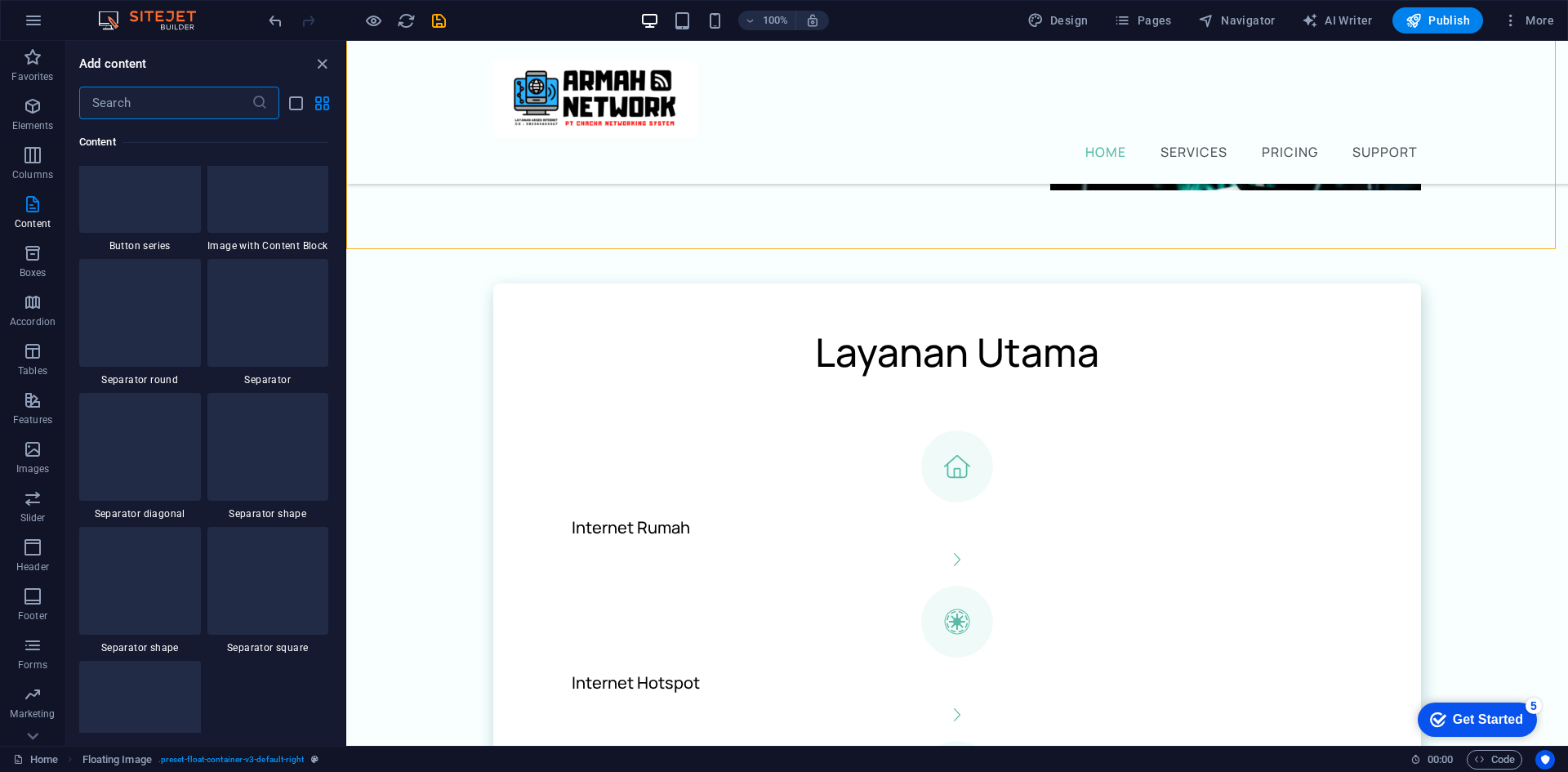
scroll to position [3837, 0]
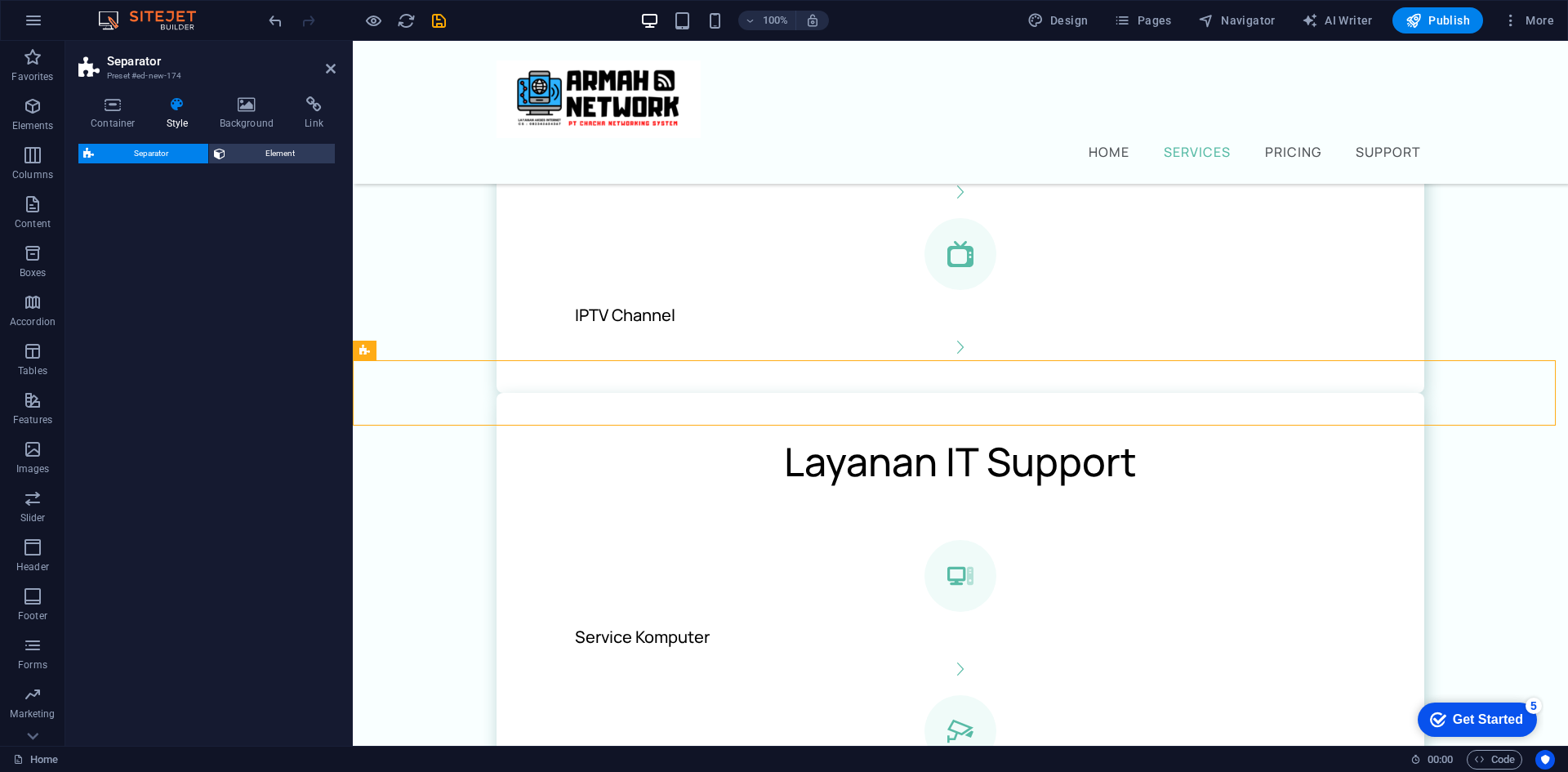
select select "rem"
select select "preset-separator-v3-circle"
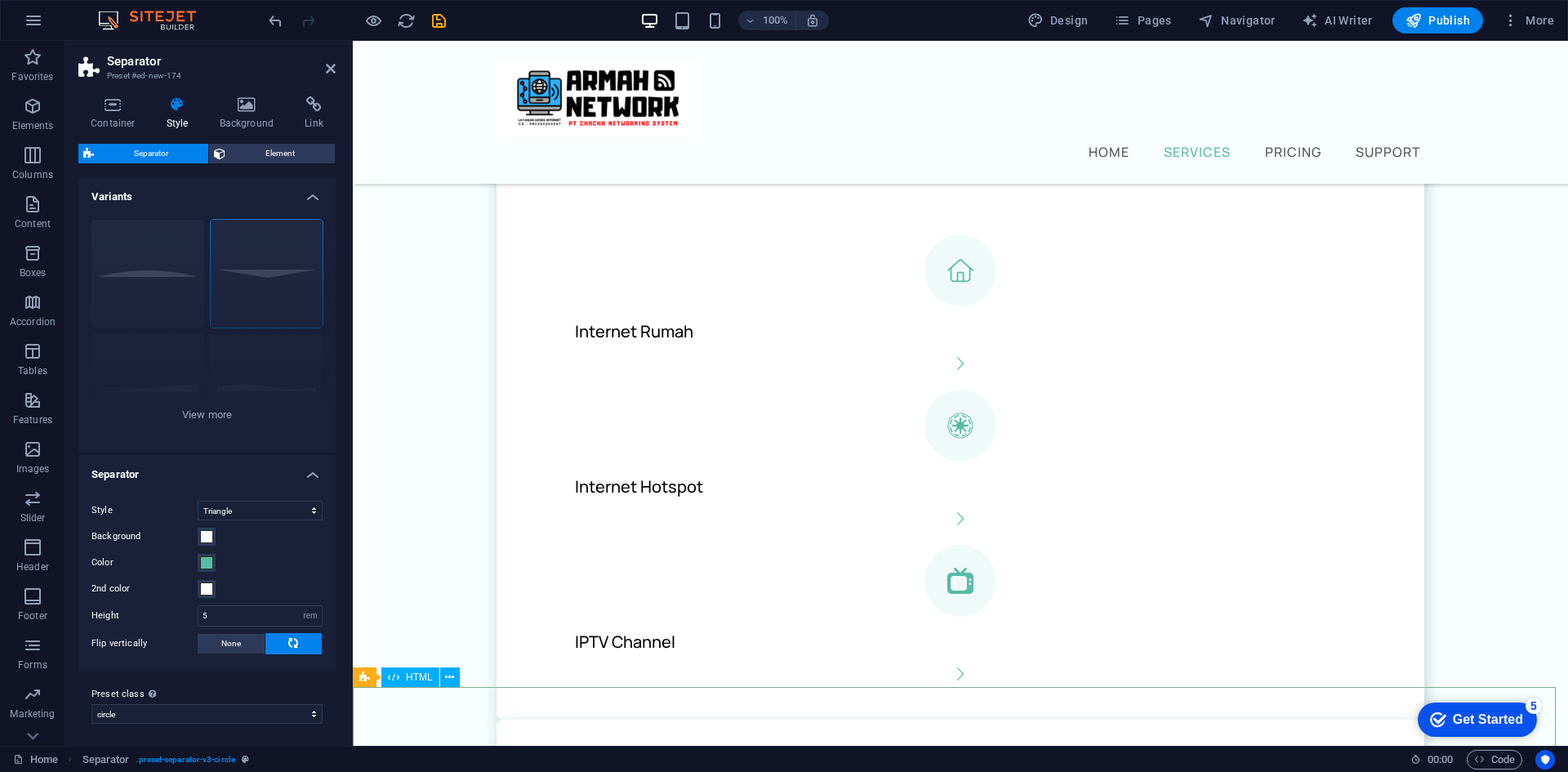
scroll to position [504, 0]
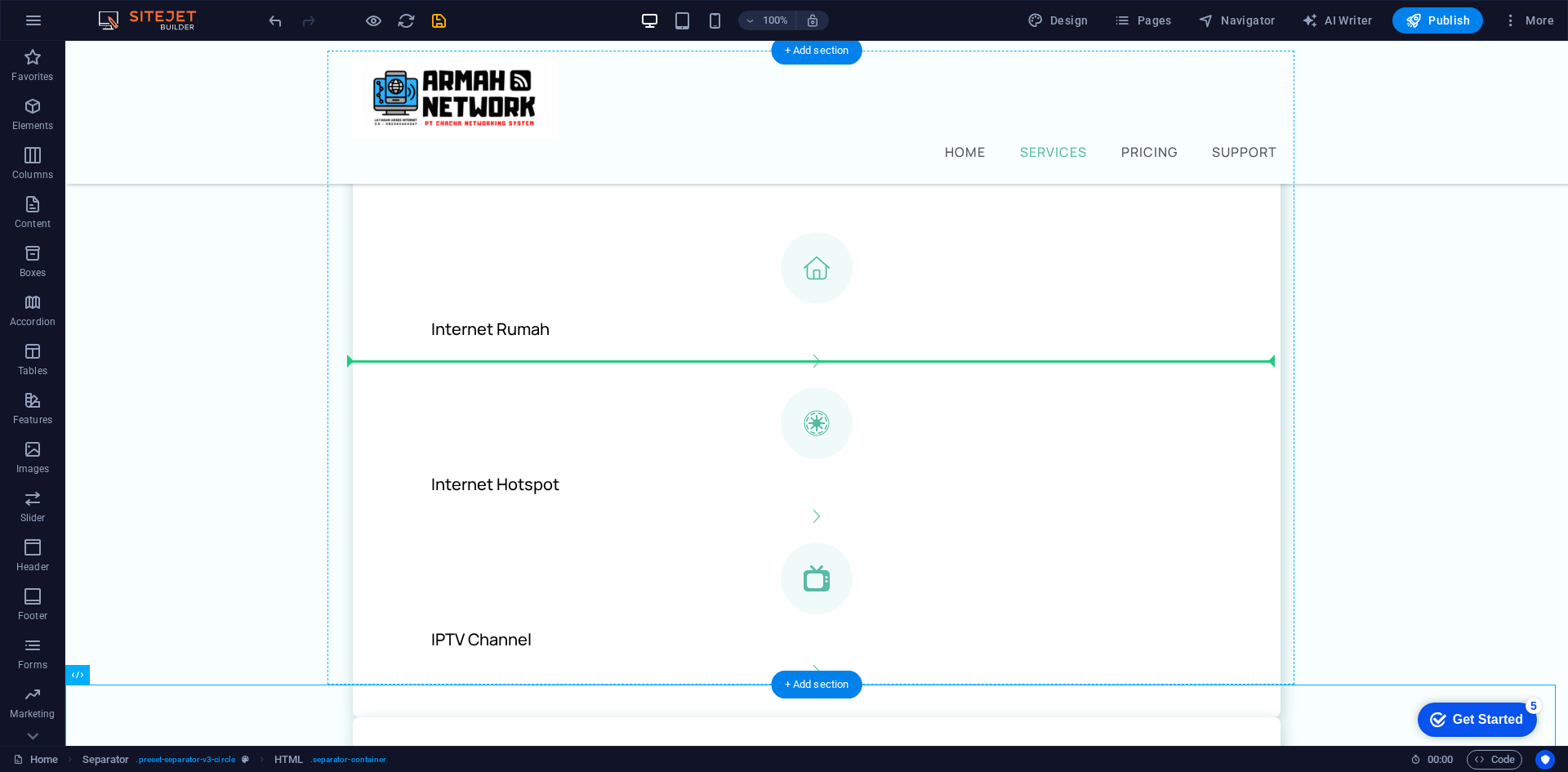
drag, startPoint x: 550, startPoint y: 700, endPoint x: 791, endPoint y: 385, distance: 396.6
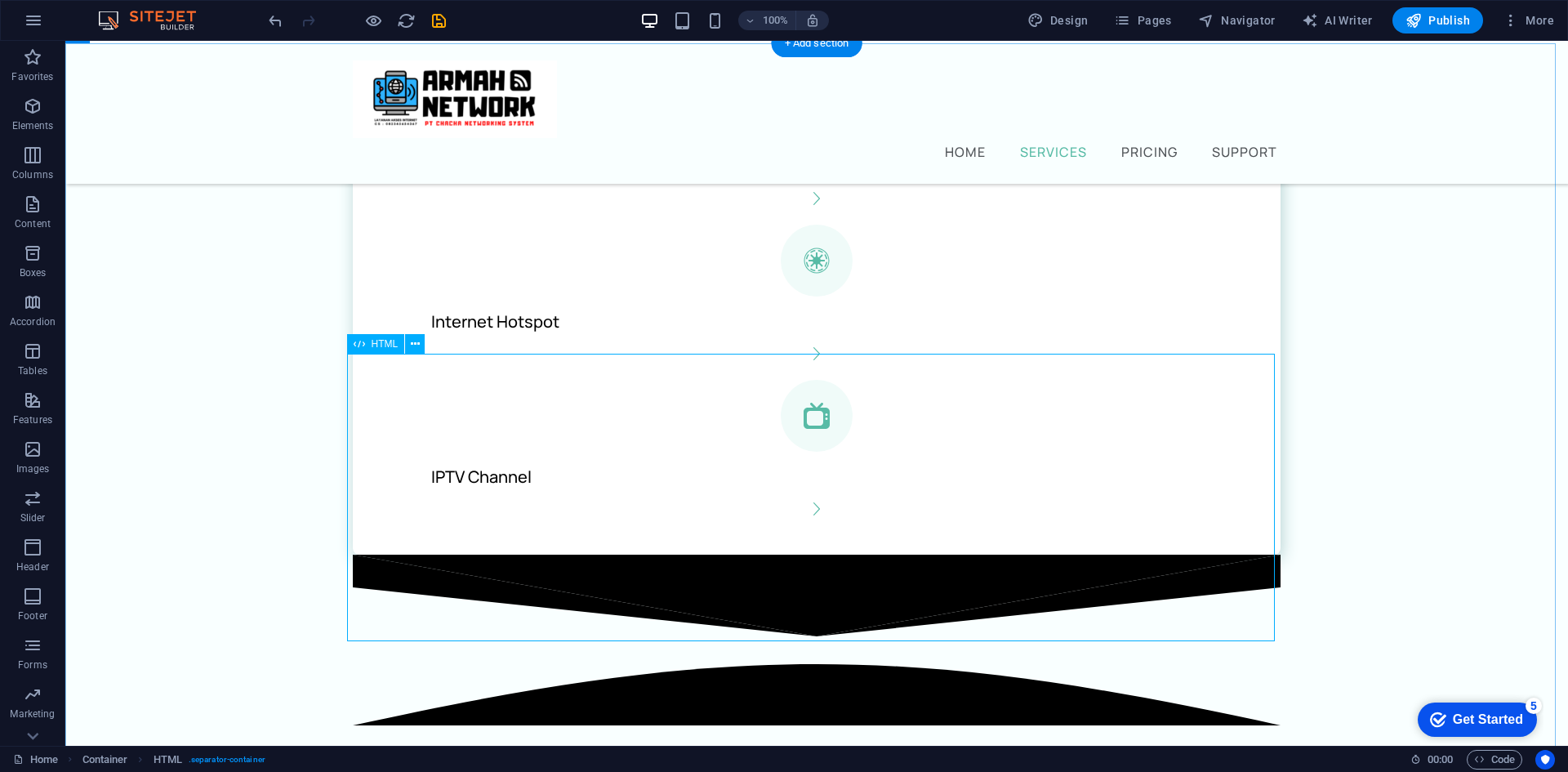
scroll to position [667, 0]
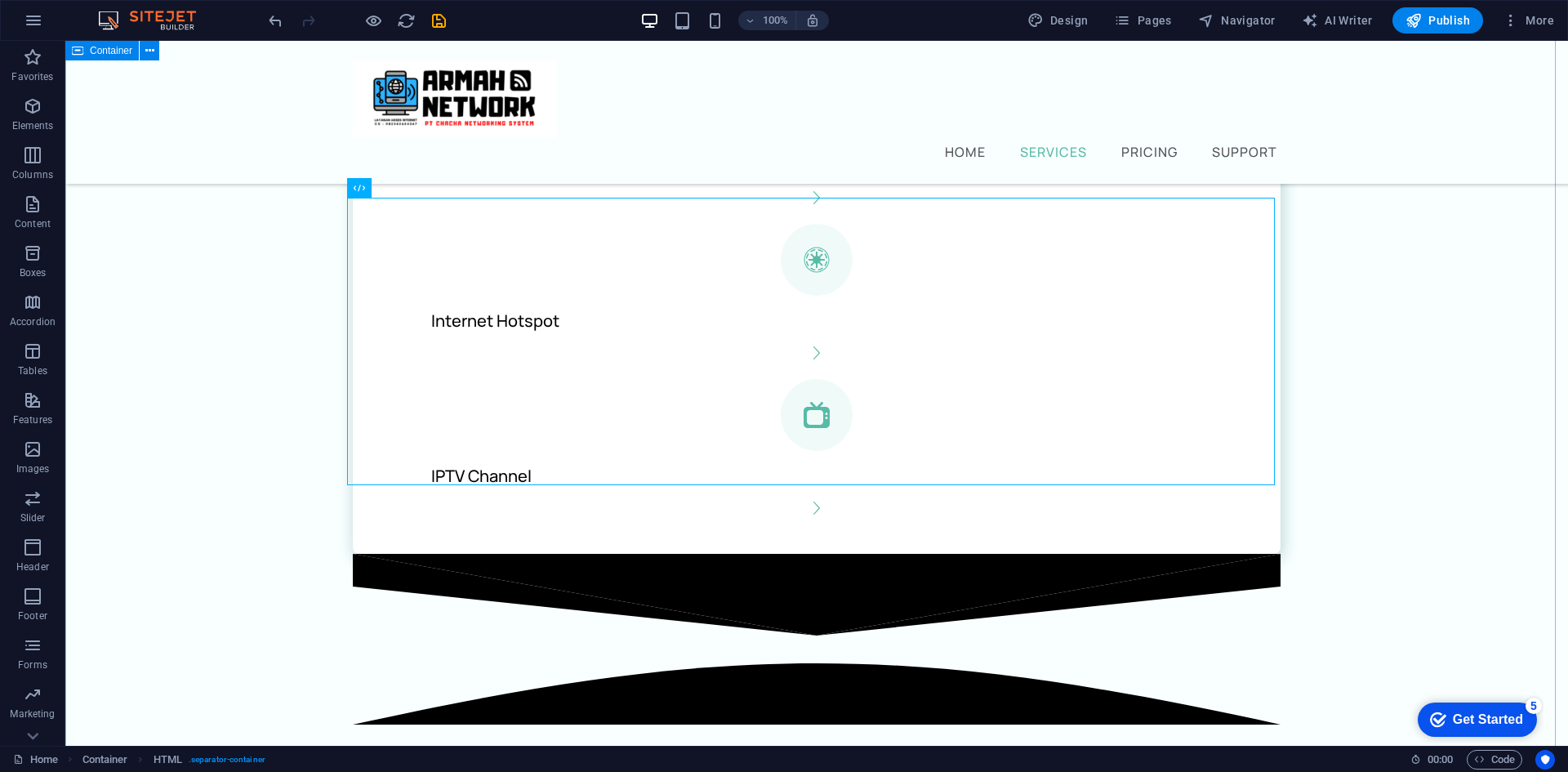
click at [1454, 369] on div "Layanan Utama Internet Rumah Internet Hotspot IPTV Channel Layanan IT Support .…" at bounding box center [816, 696] width 1503 height 1655
click at [964, 554] on div at bounding box center [816, 696] width 928 height 287
click at [943, 554] on div at bounding box center [816, 696] width 928 height 287
click at [937, 554] on div at bounding box center [816, 696] width 928 height 287
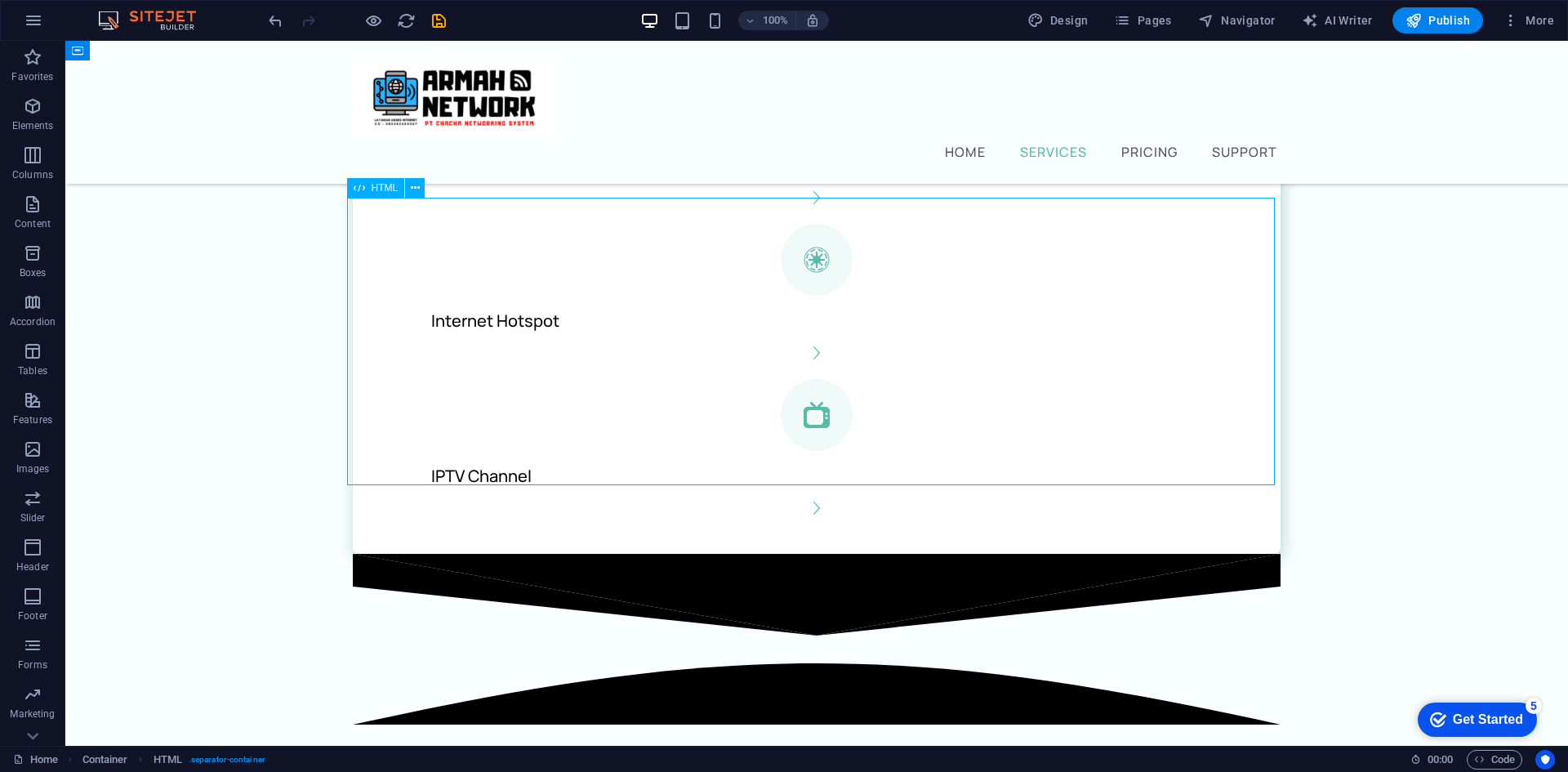
click at [649, 554] on div at bounding box center [816, 696] width 928 height 287
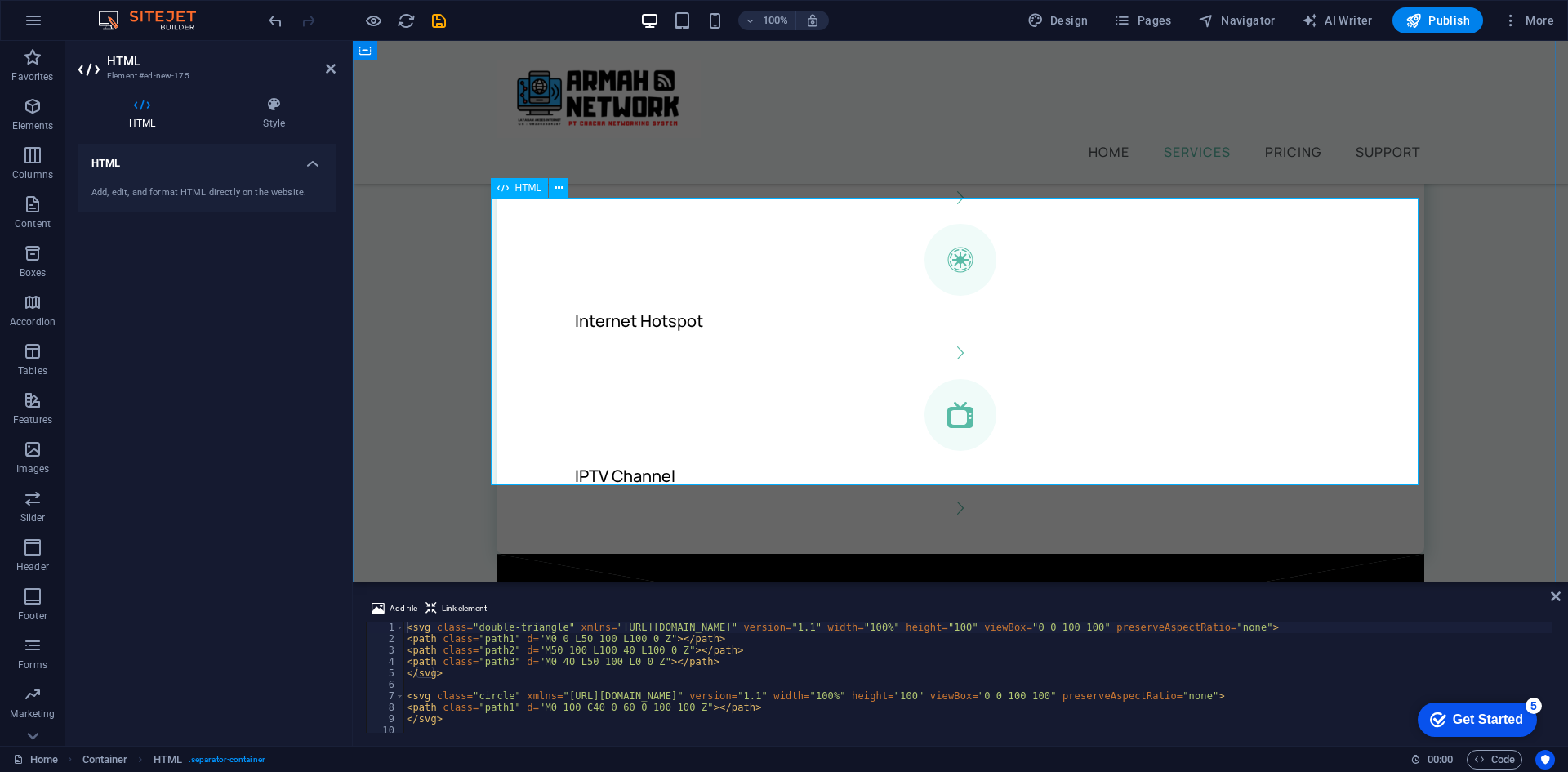
click at [772, 554] on div at bounding box center [960, 696] width 928 height 287
click at [748, 554] on div at bounding box center [960, 696] width 928 height 287
click at [329, 69] on icon at bounding box center [331, 68] width 10 height 13
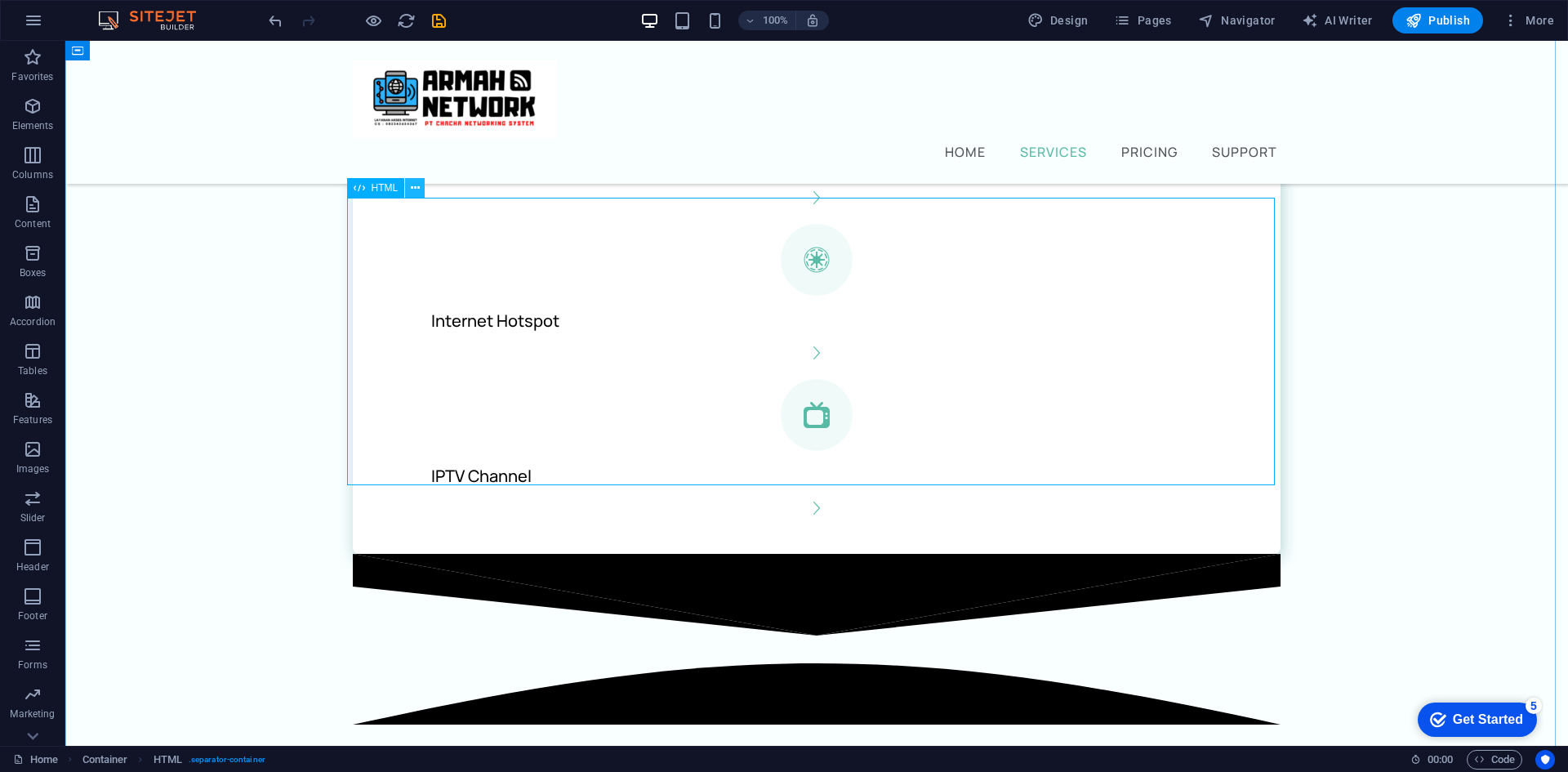
click at [413, 187] on icon at bounding box center [415, 188] width 9 height 18
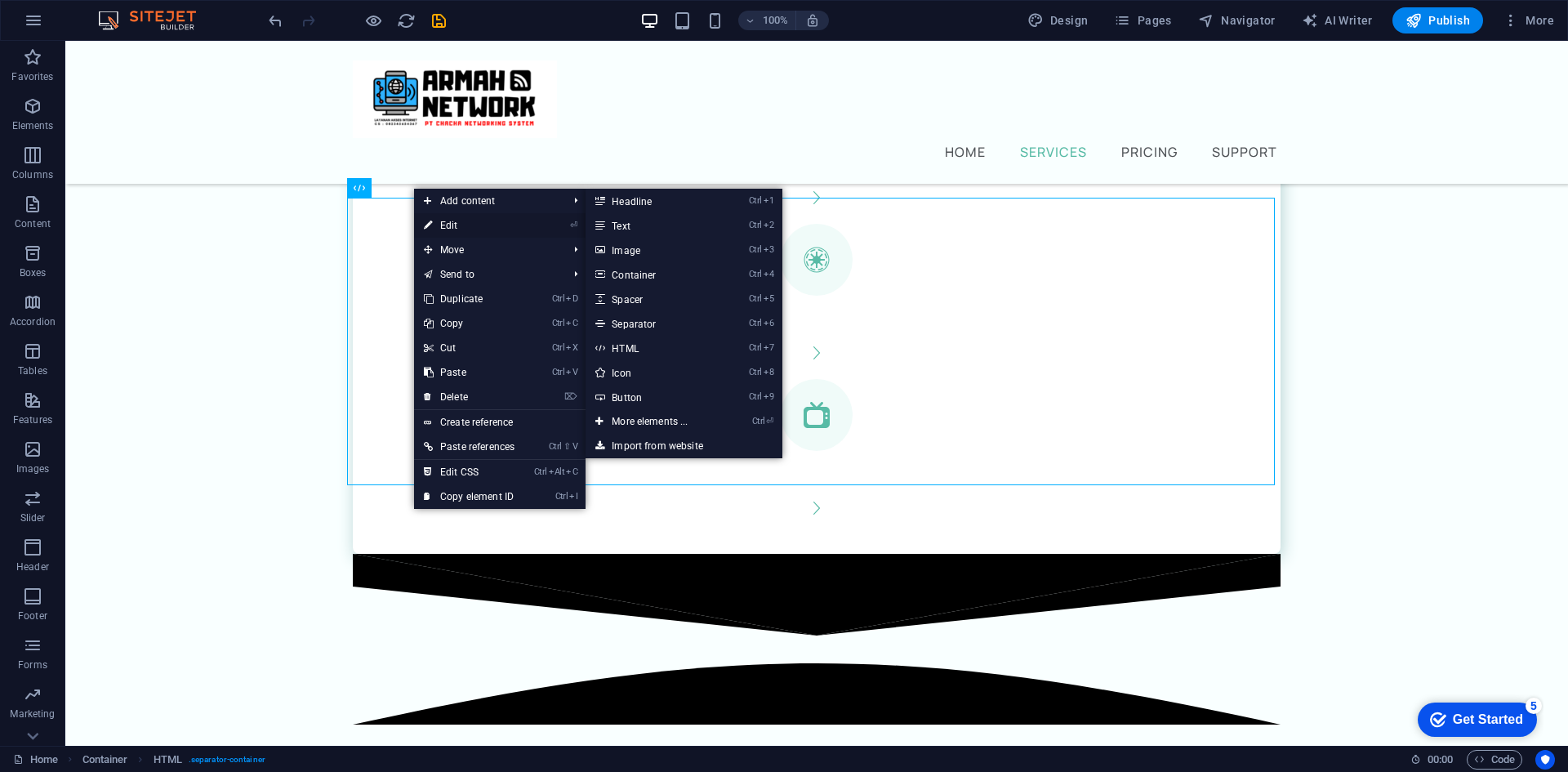
click at [442, 228] on link "⏎ Edit" at bounding box center [469, 225] width 111 height 25
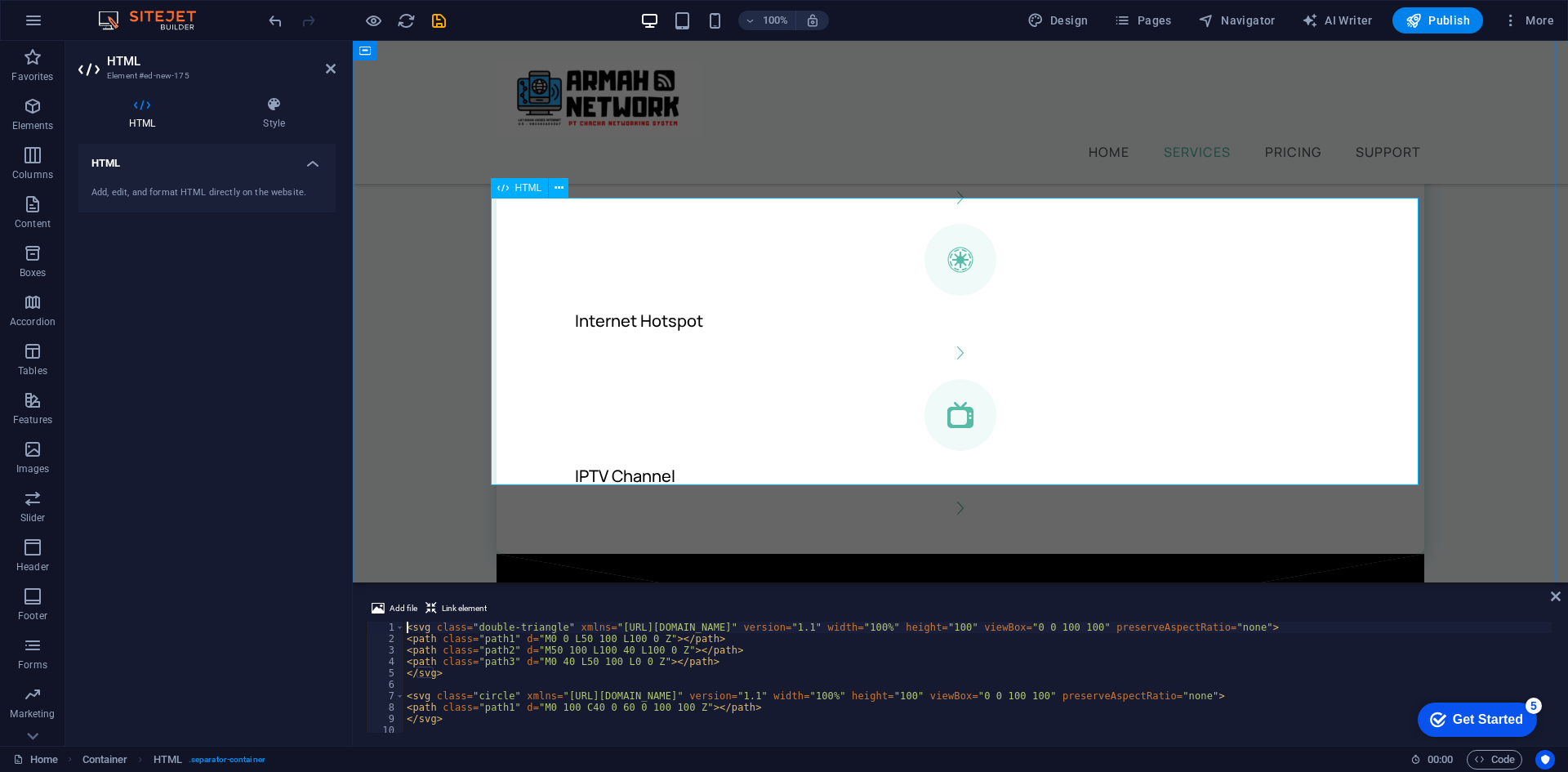
click at [825, 554] on div at bounding box center [960, 696] width 928 height 287
click at [825, 554] on div at bounding box center [960, 696] width 928 height 287
click at [327, 69] on icon at bounding box center [331, 68] width 10 height 13
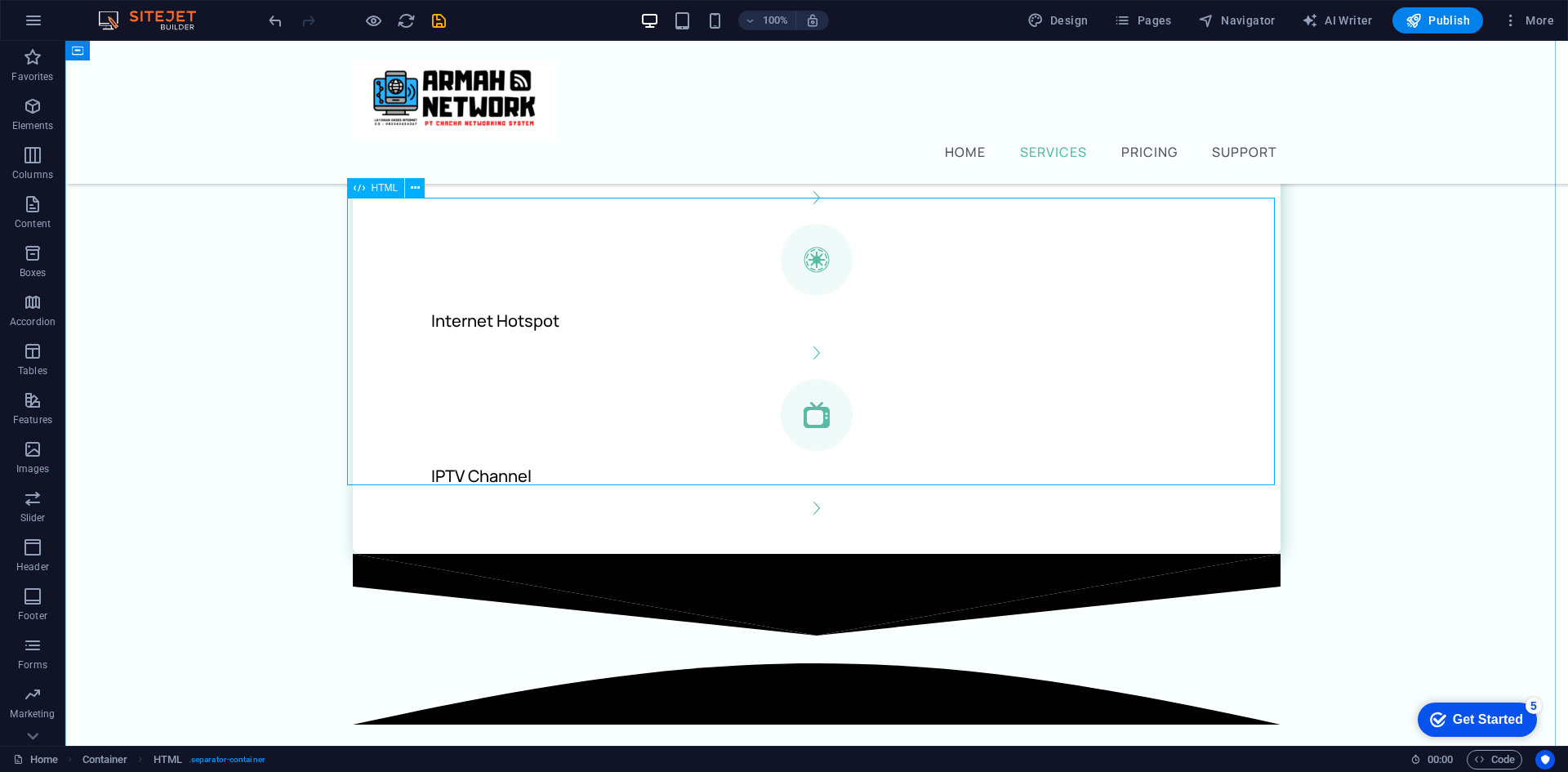
click at [451, 554] on div at bounding box center [816, 696] width 928 height 287
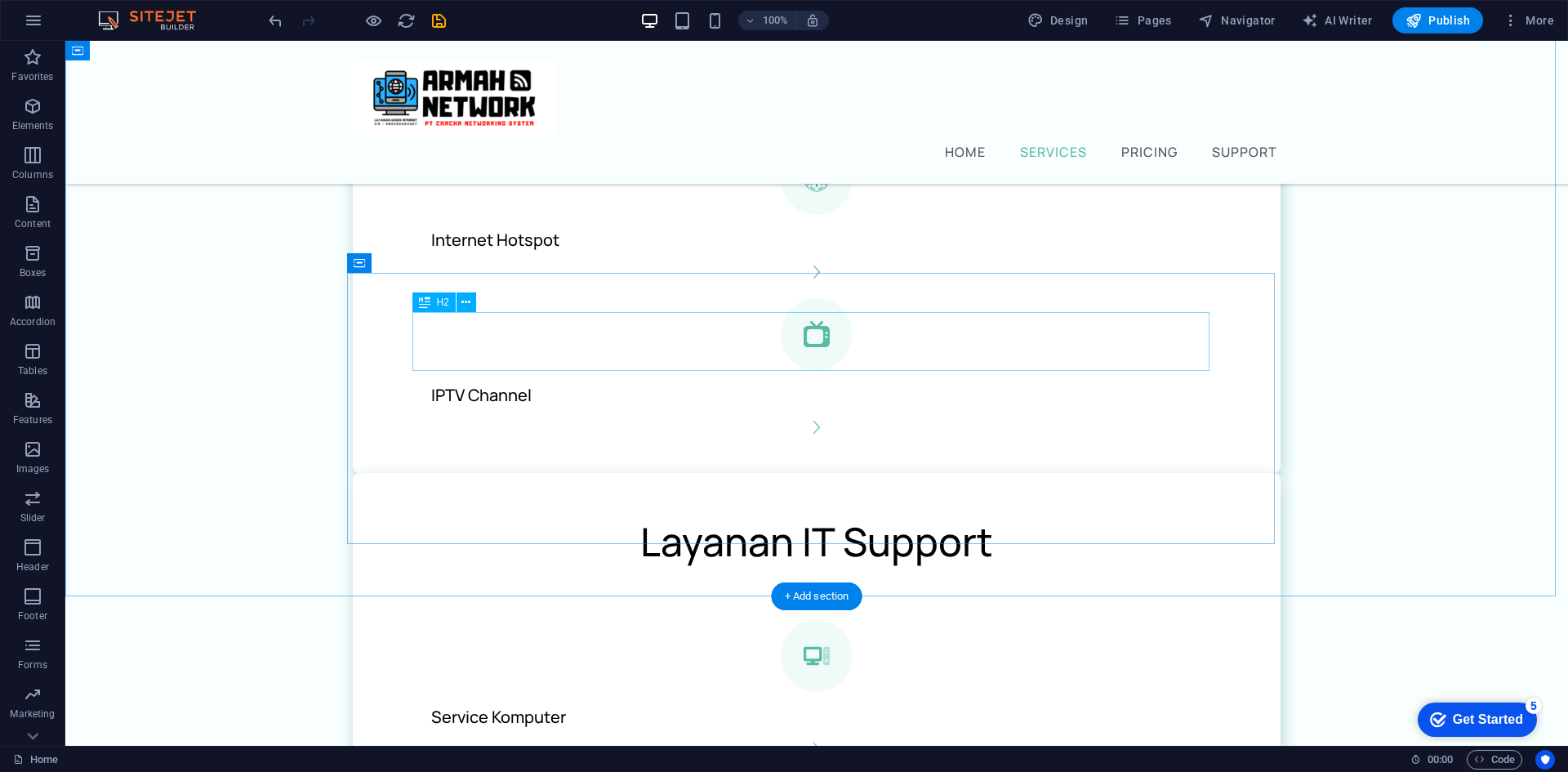
scroll to position [749, 0]
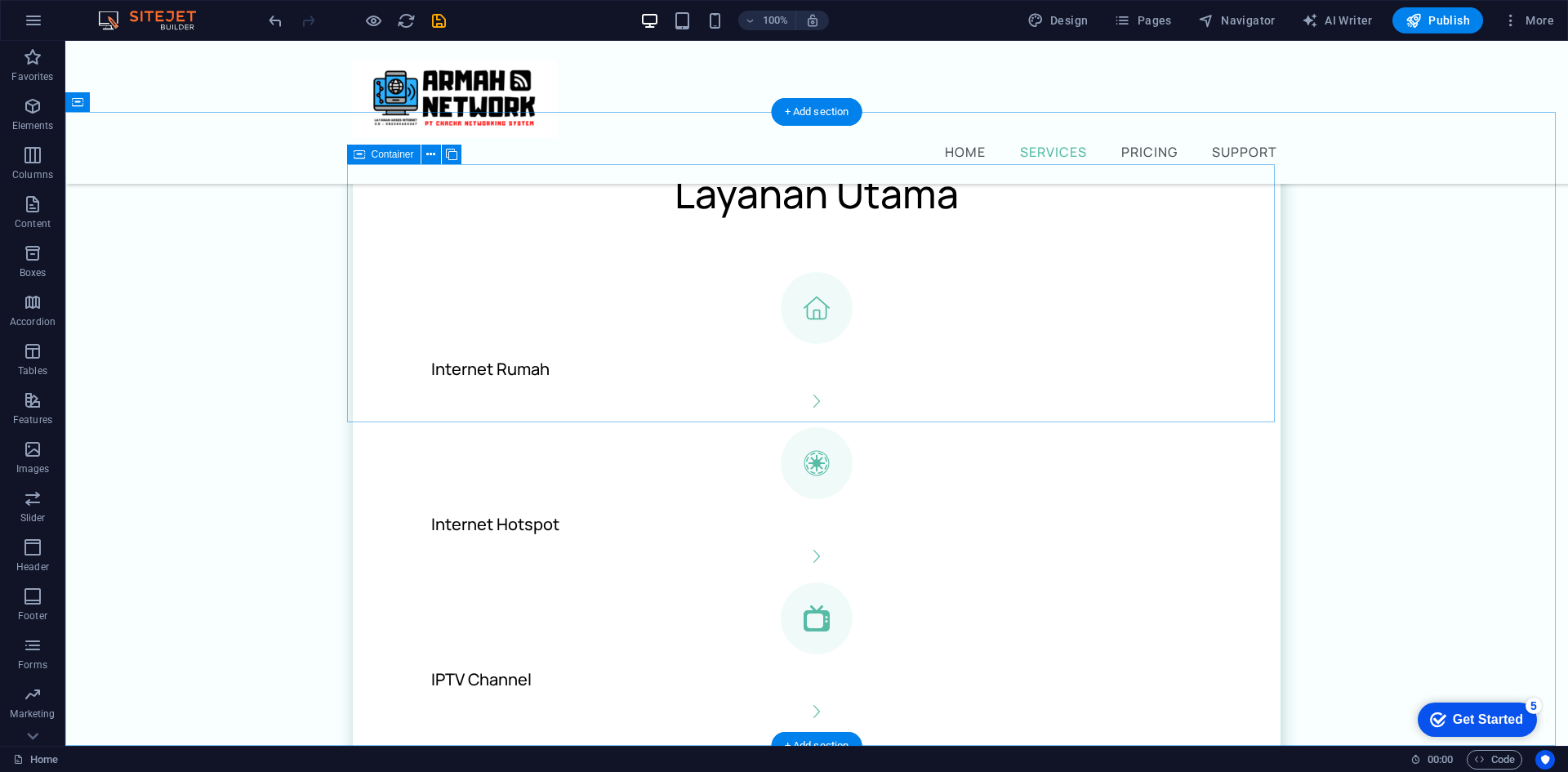
scroll to position [422, 0]
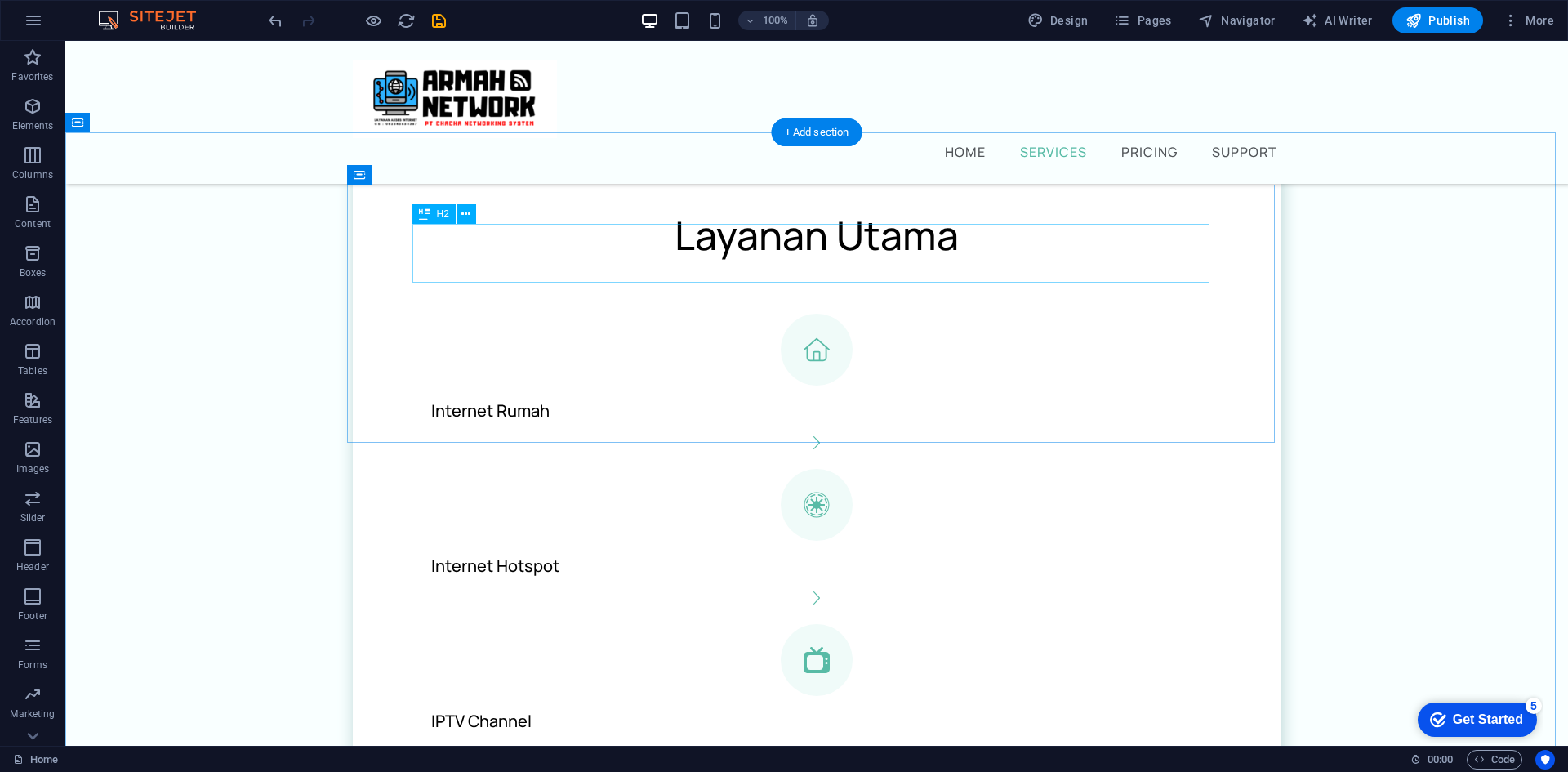
click at [930, 254] on div "Layanan Utama" at bounding box center [816, 235] width 797 height 59
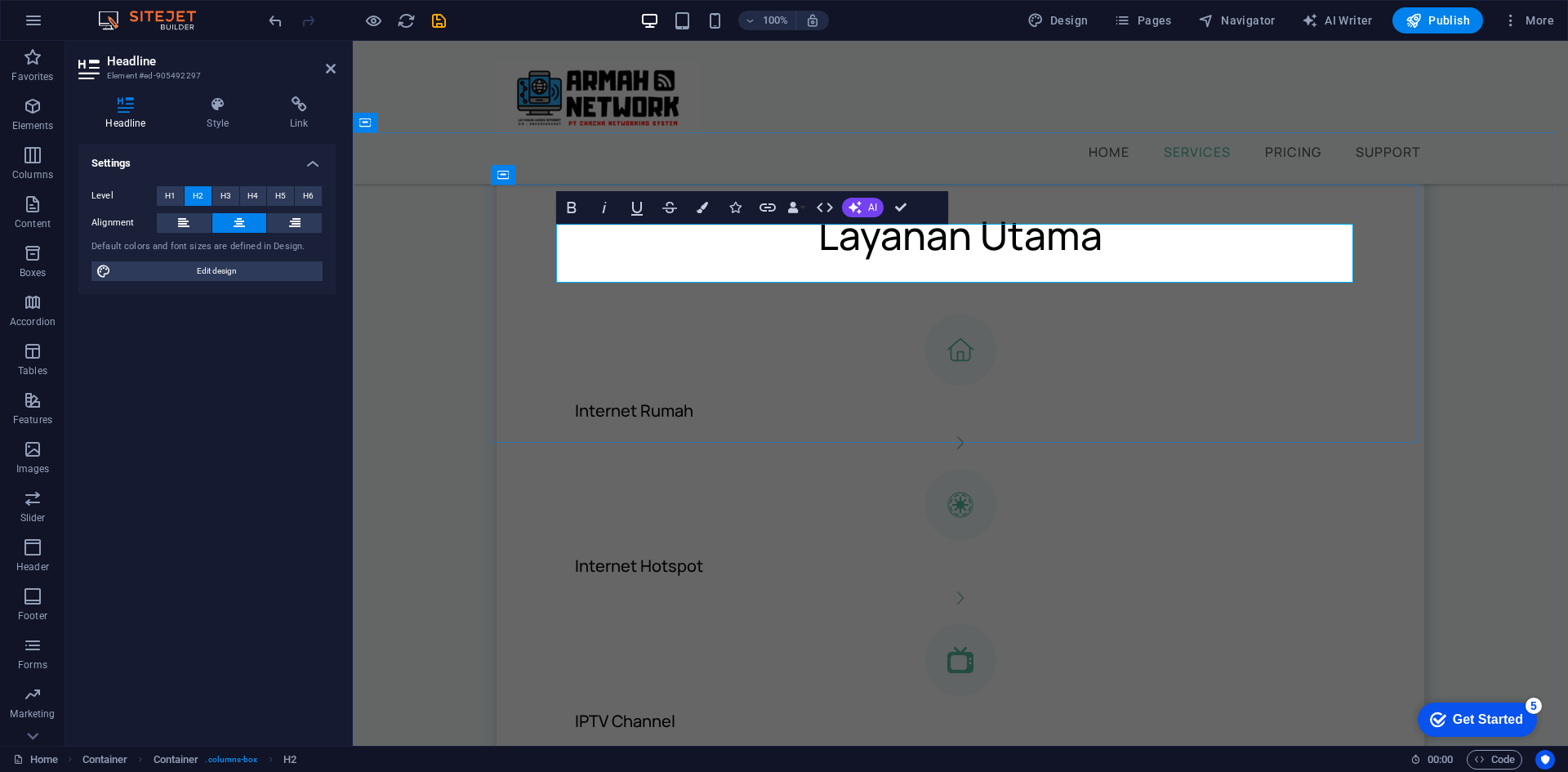
click at [1103, 263] on h2 "Layanan Utama" at bounding box center [960, 235] width 797 height 59
drag, startPoint x: 1103, startPoint y: 263, endPoint x: 979, endPoint y: 257, distance: 124.1
click at [979, 257] on h2 "Layanan Utama" at bounding box center [960, 235] width 797 height 59
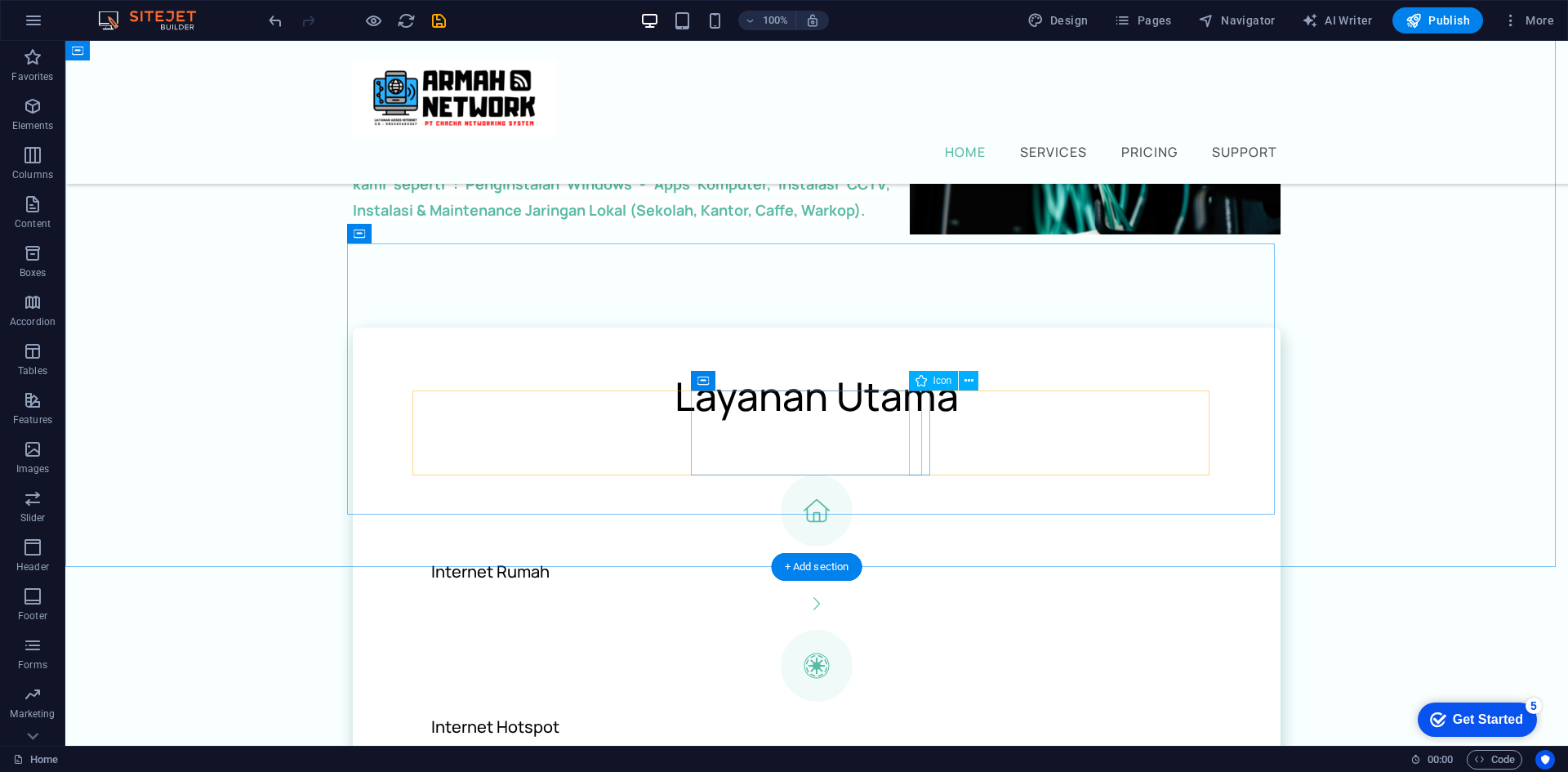
scroll to position [245, 0]
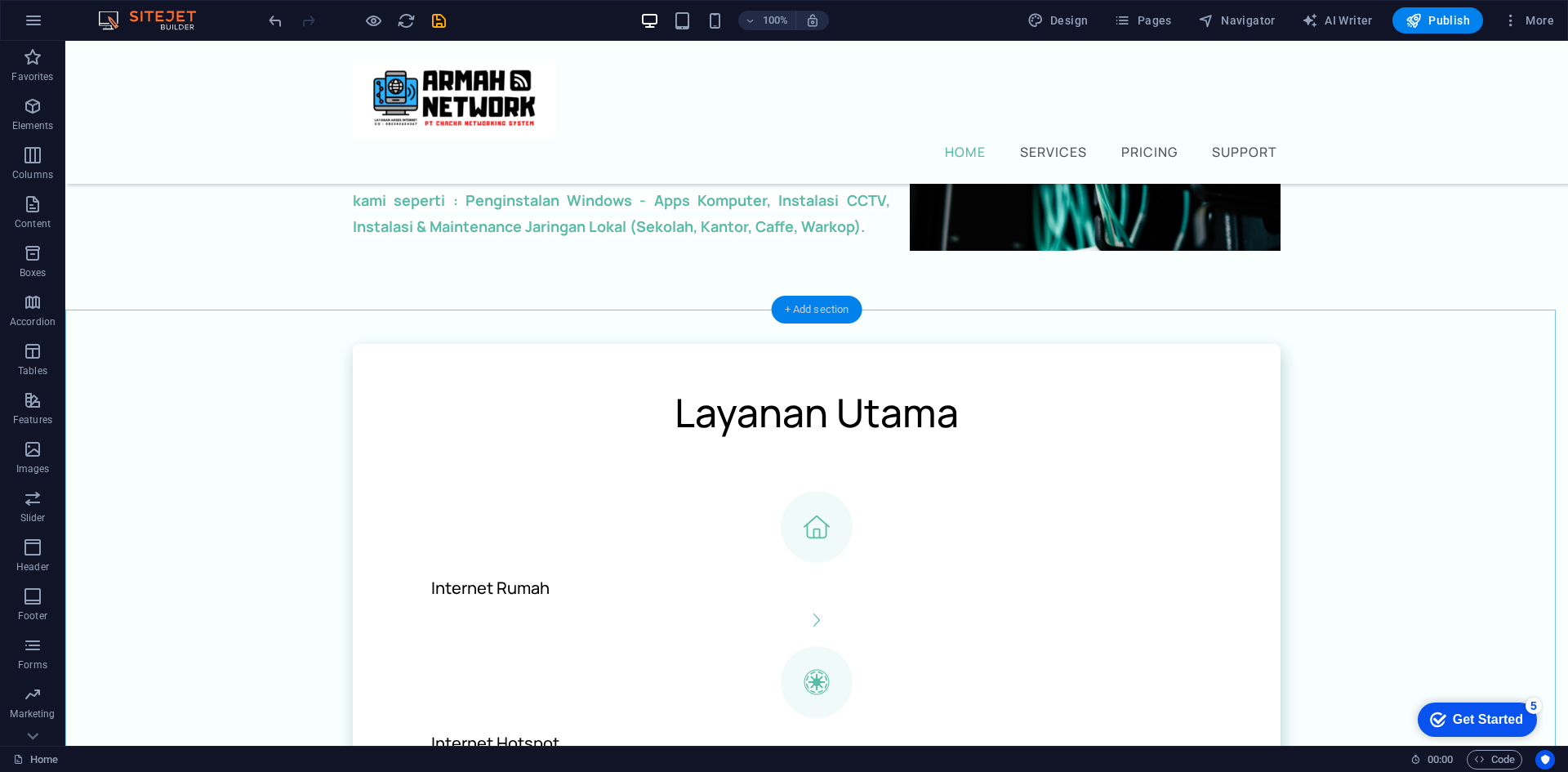
click at [821, 304] on div "+ Add section" at bounding box center [817, 310] width 90 height 28
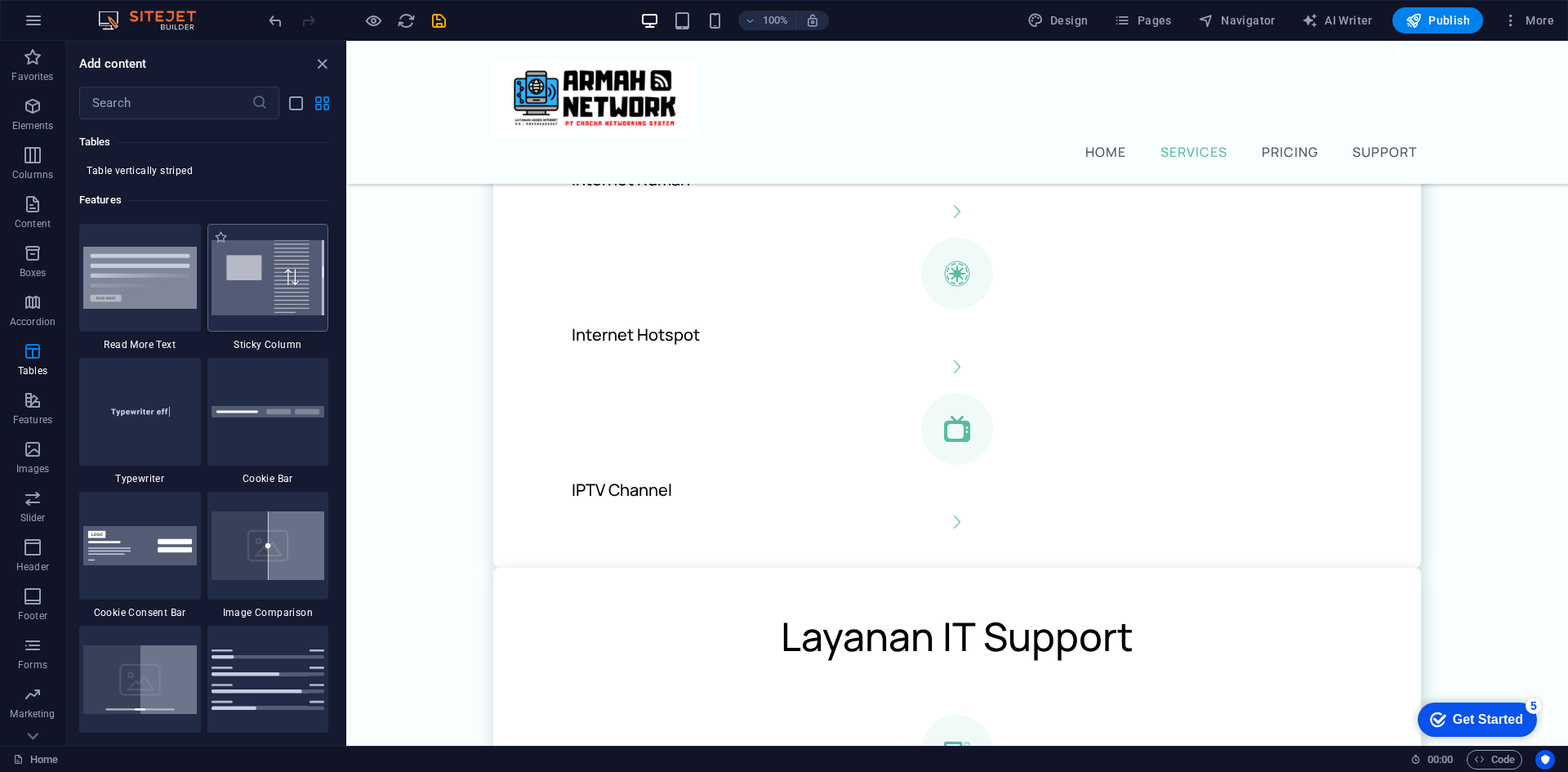
scroll to position [6450, 0]
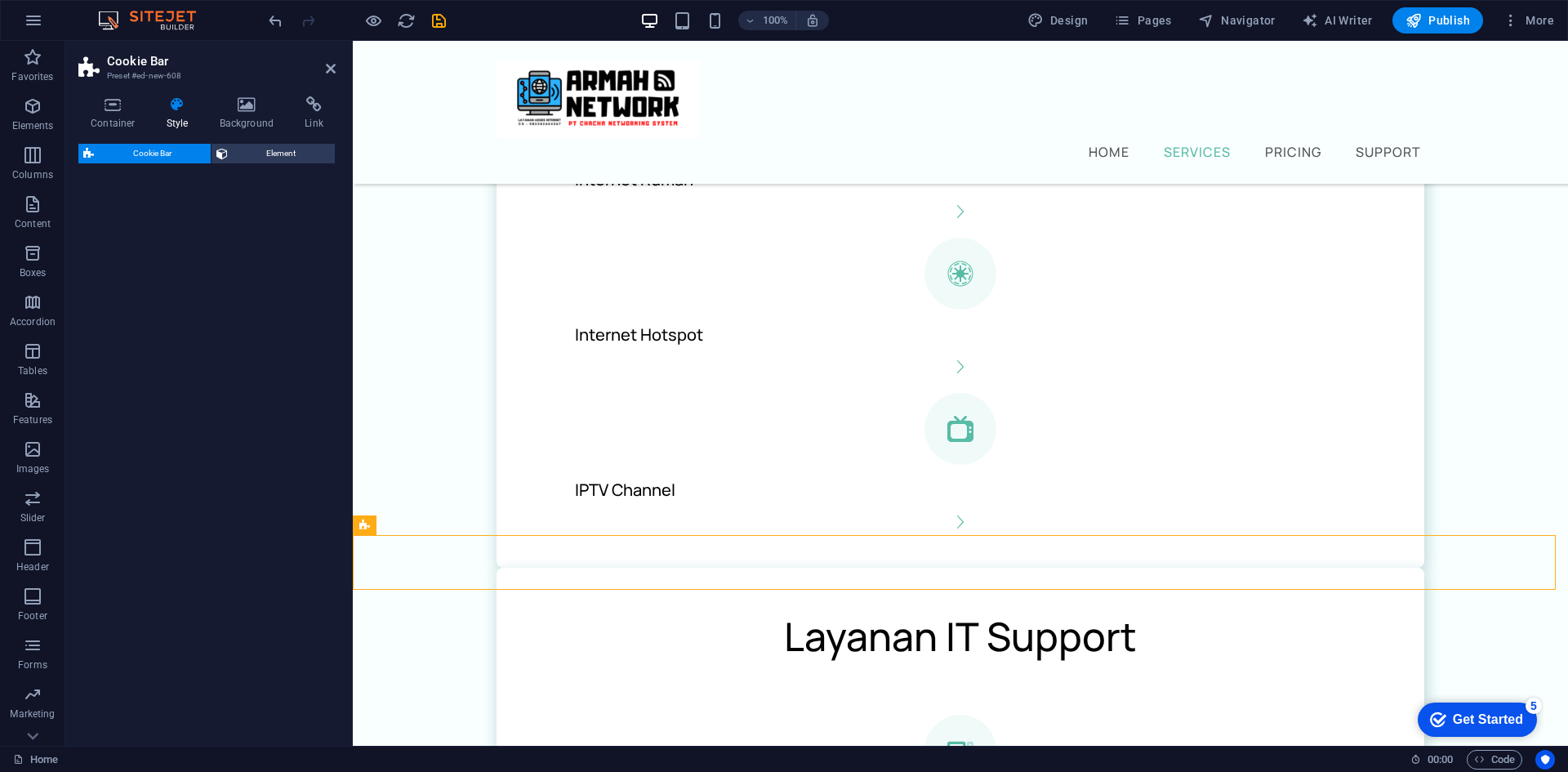
select select "px"
select select "rem"
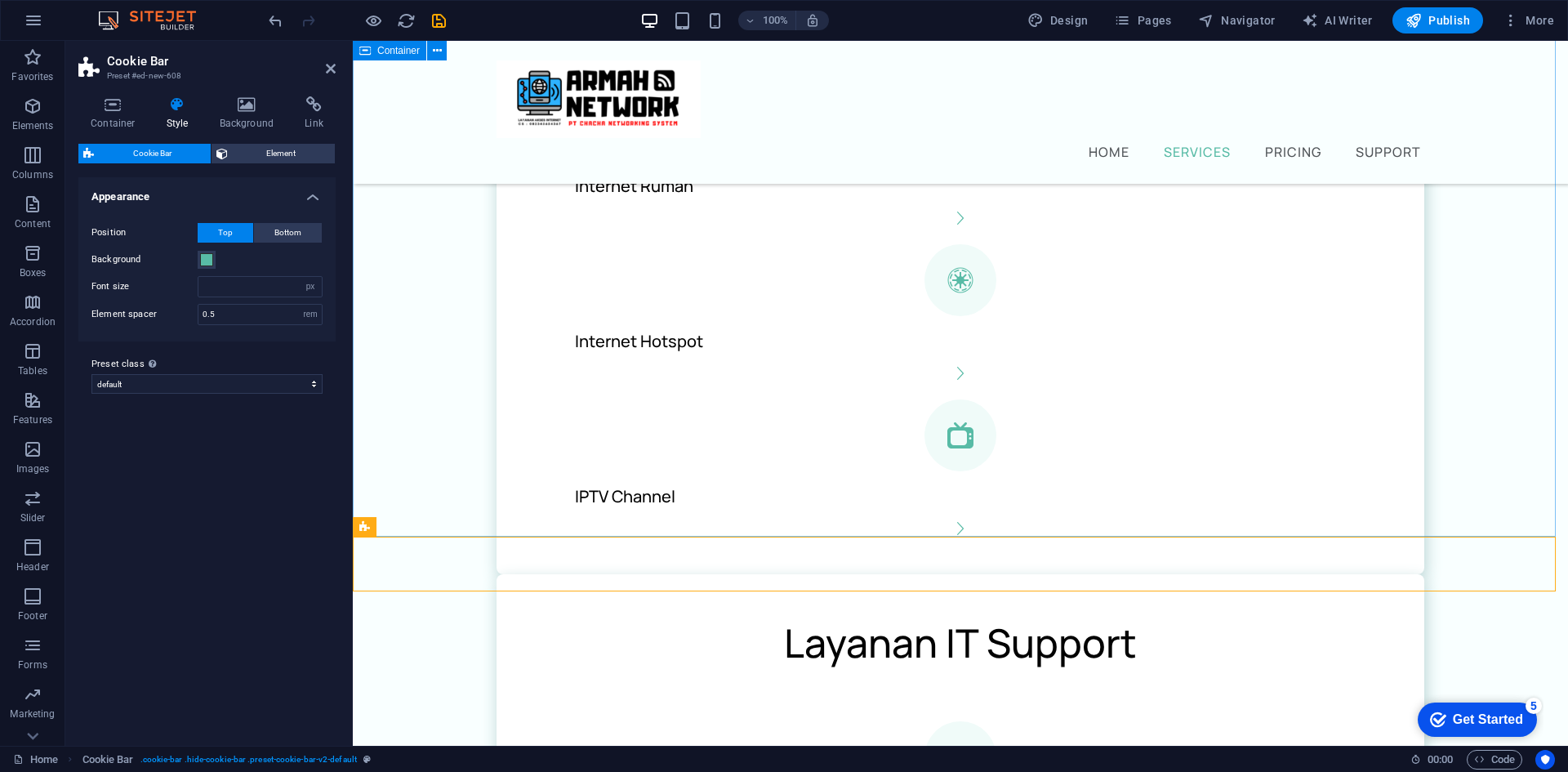
scroll to position [653, 0]
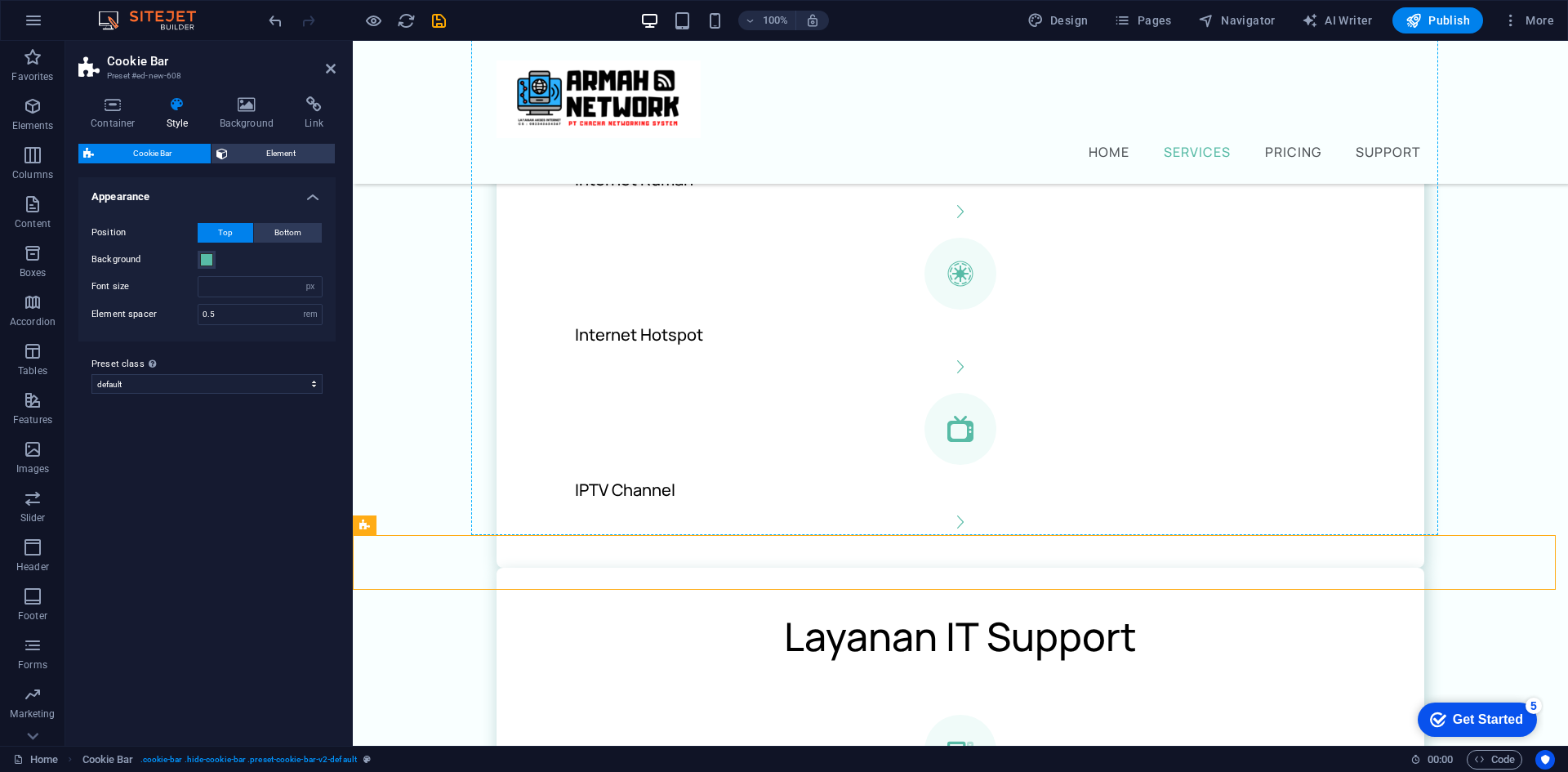
drag, startPoint x: 555, startPoint y: 564, endPoint x: 639, endPoint y: 212, distance: 361.9
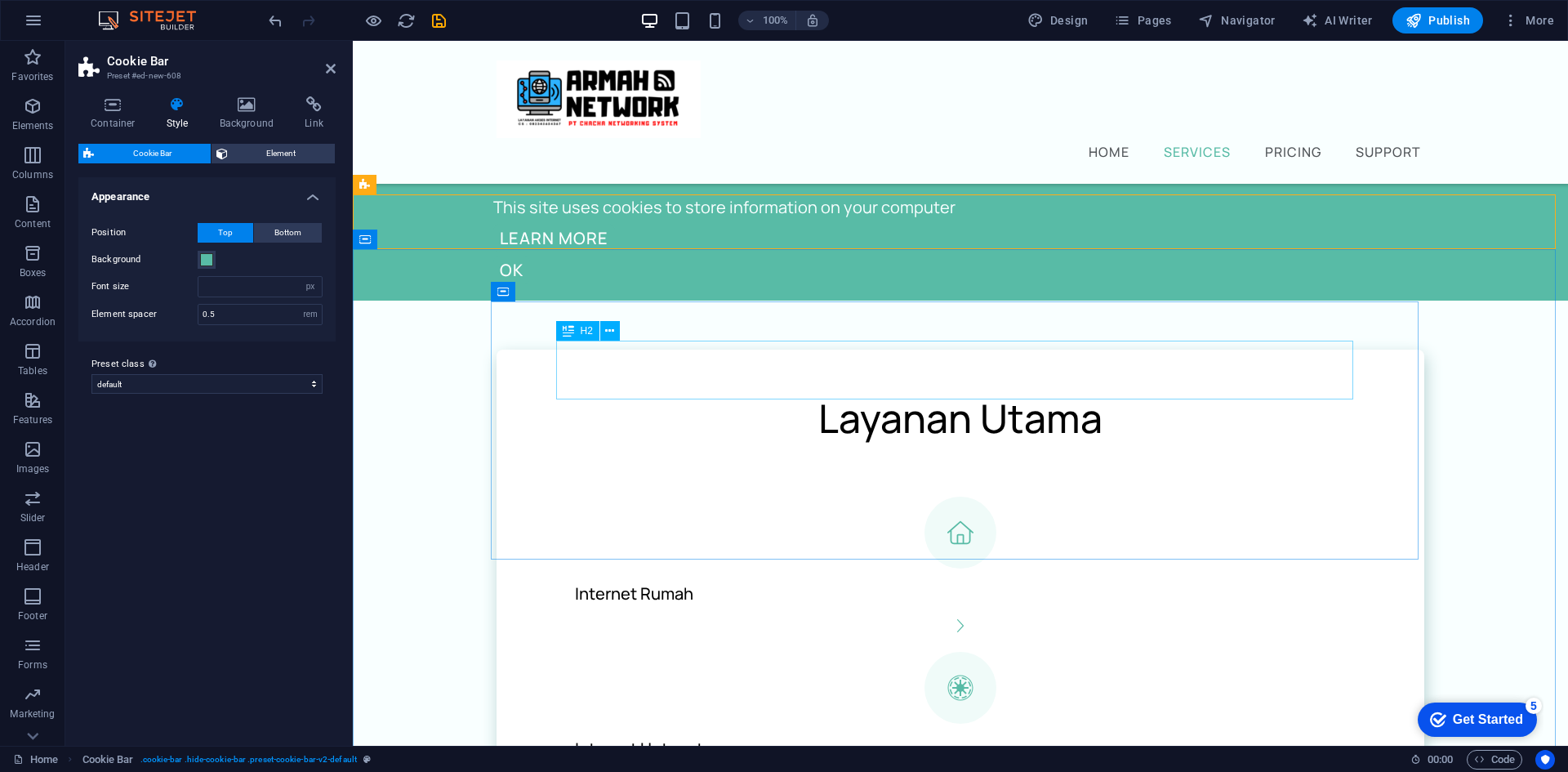
scroll to position [352, 0]
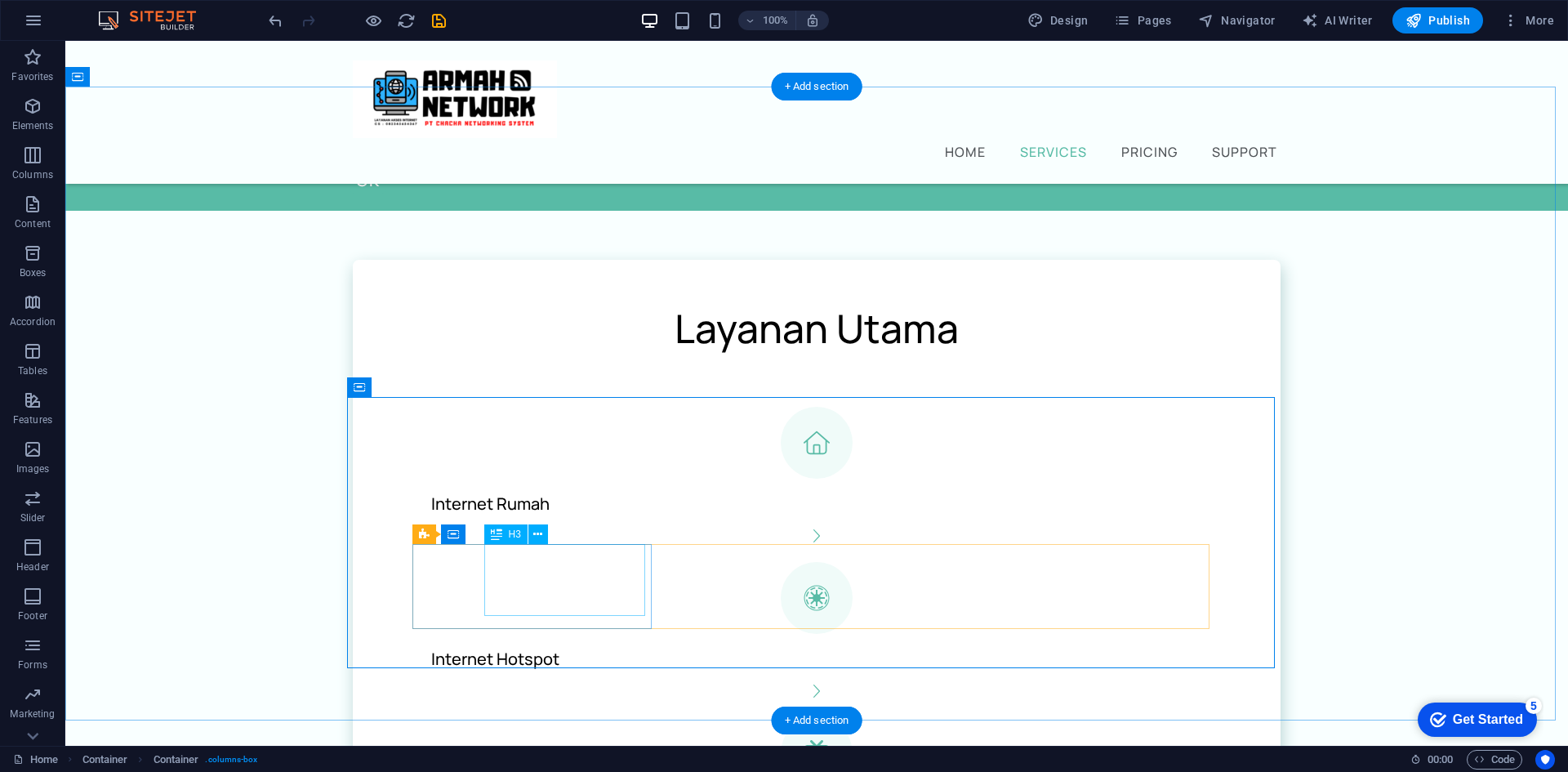
scroll to position [434, 0]
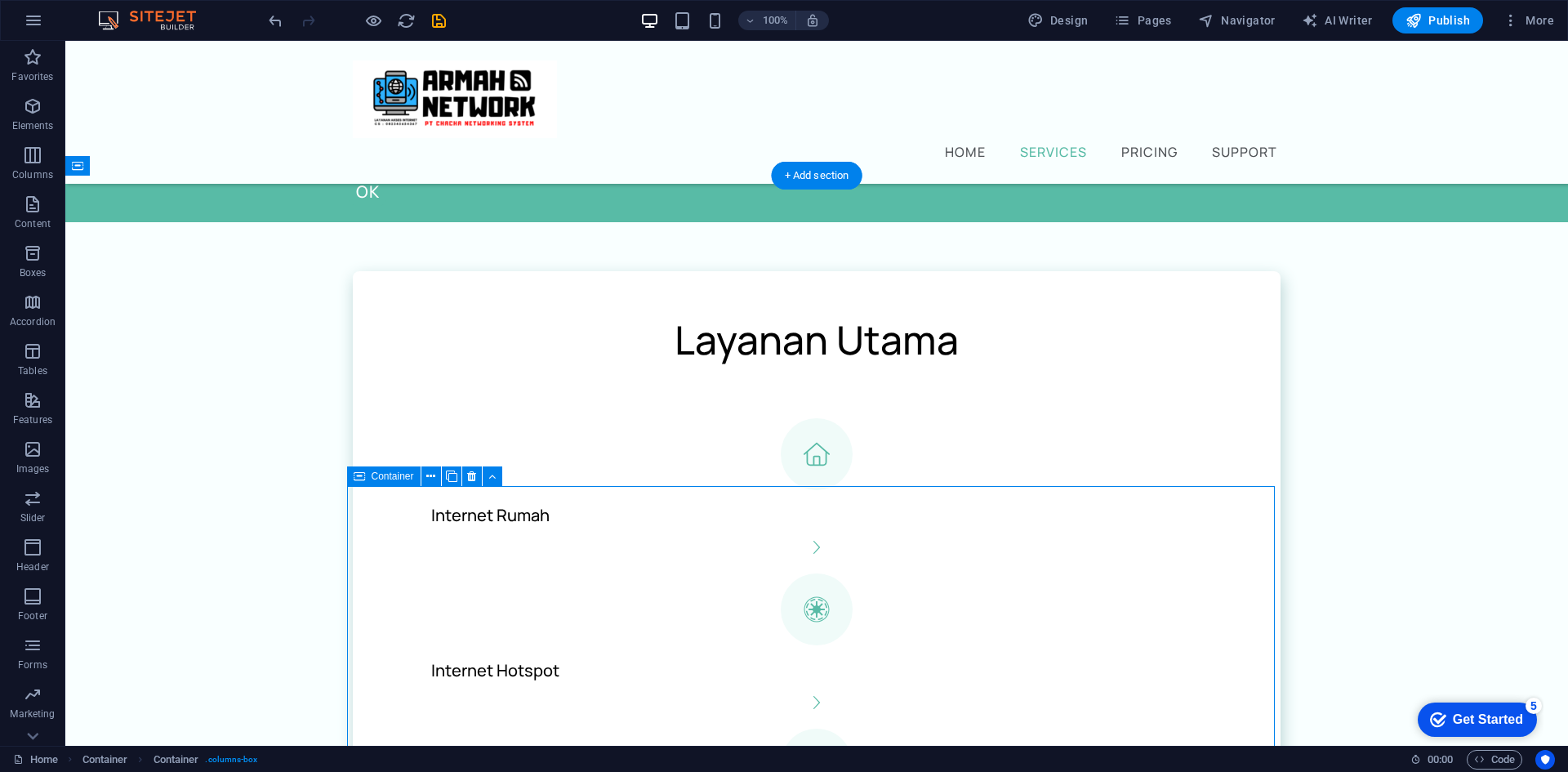
drag, startPoint x: 553, startPoint y: 497, endPoint x: 558, endPoint y: 564, distance: 67.2
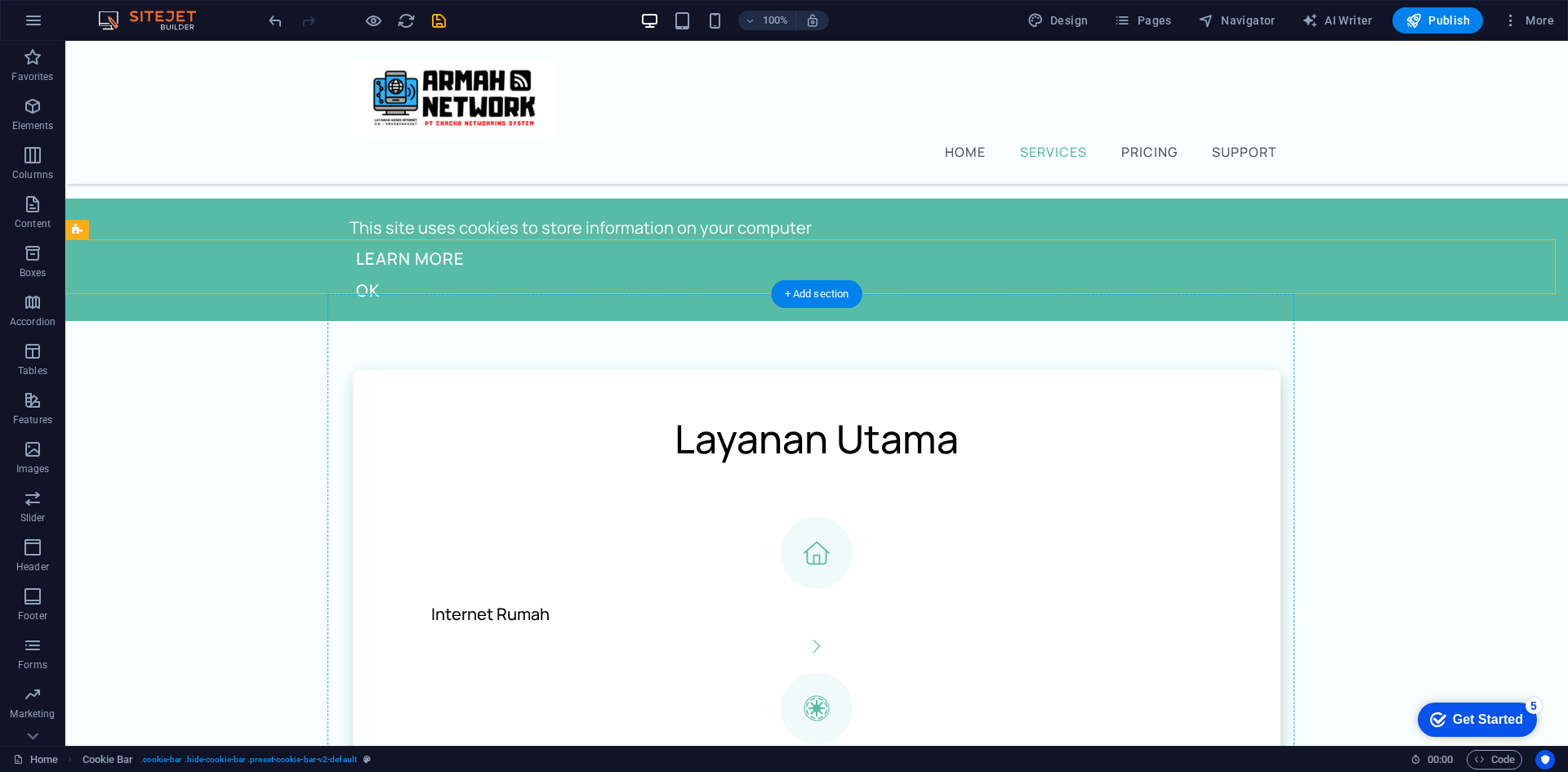
scroll to position [337, 0]
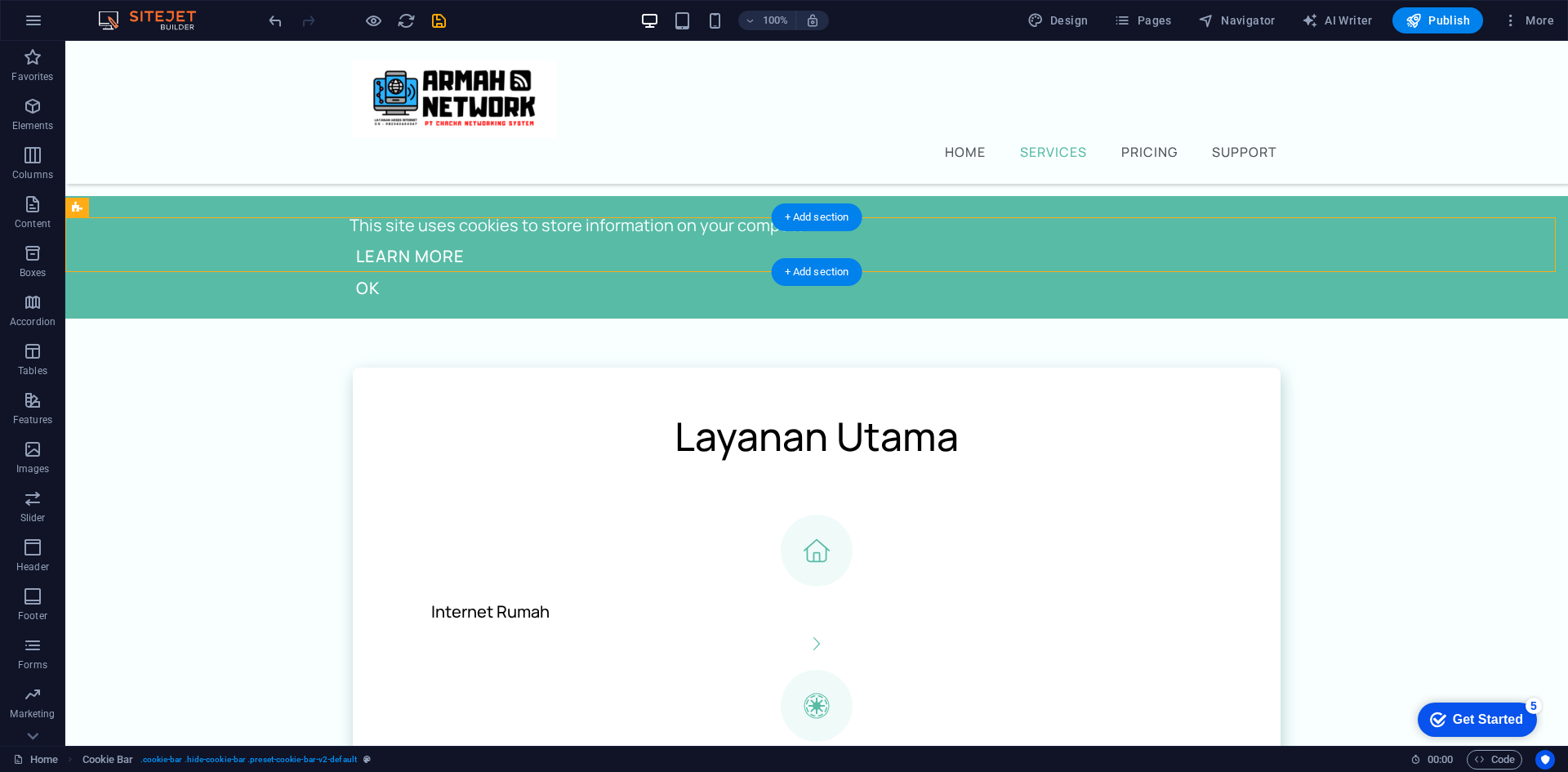
drag, startPoint x: 379, startPoint y: 310, endPoint x: 426, endPoint y: 238, distance: 86.0
click at [426, 238] on div "This site uses cookies to store information on your computer Learn more Ok" at bounding box center [816, 257] width 1503 height 123
click at [384, 252] on div "This site uses cookies to store information on your computer Learn more Ok" at bounding box center [816, 257] width 1503 height 123
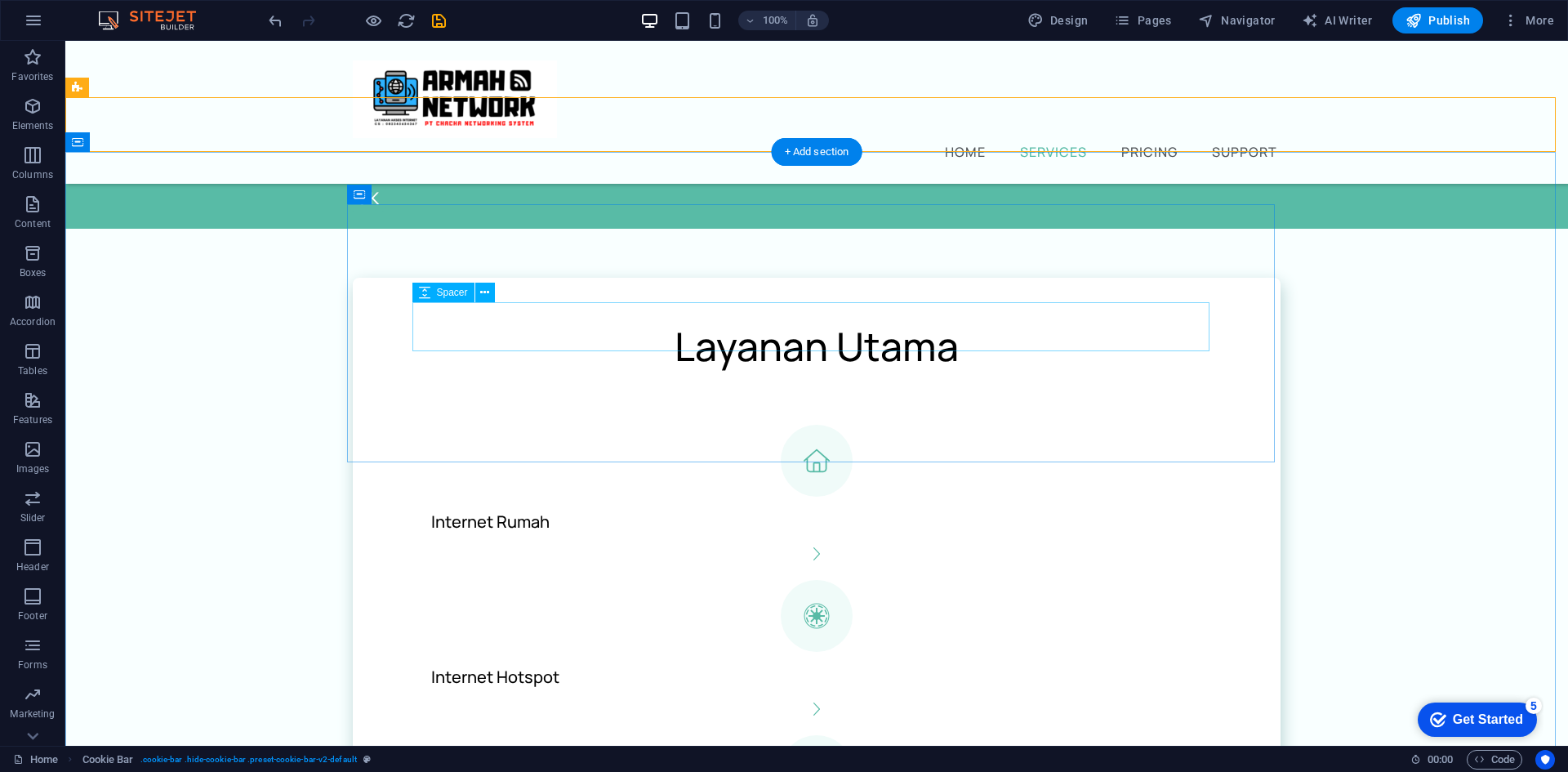
scroll to position [582, 0]
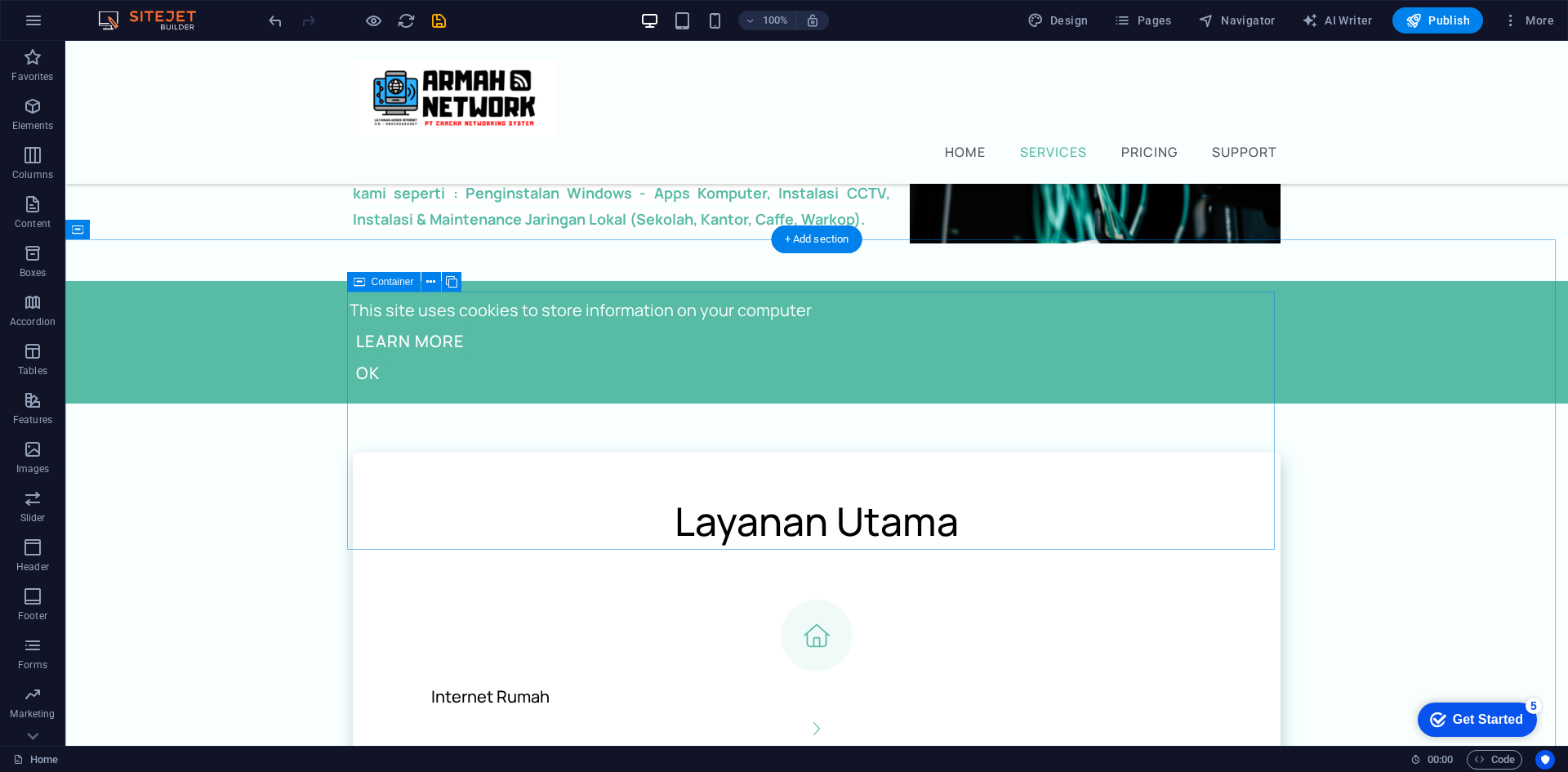
scroll to position [246, 0]
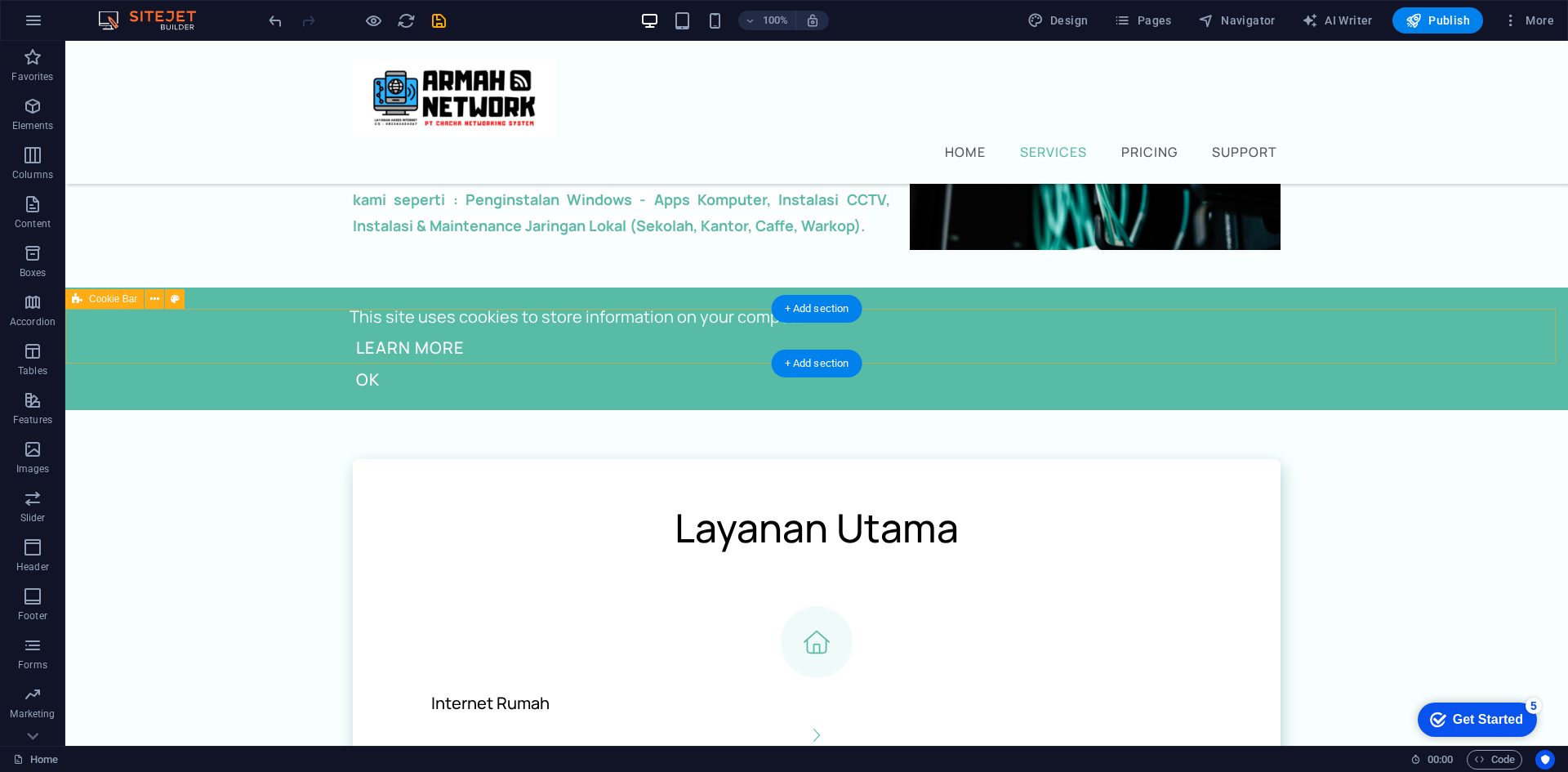
click at [401, 334] on div "This site uses cookies to store information on your computer Learn more Ok" at bounding box center [816, 348] width 1503 height 123
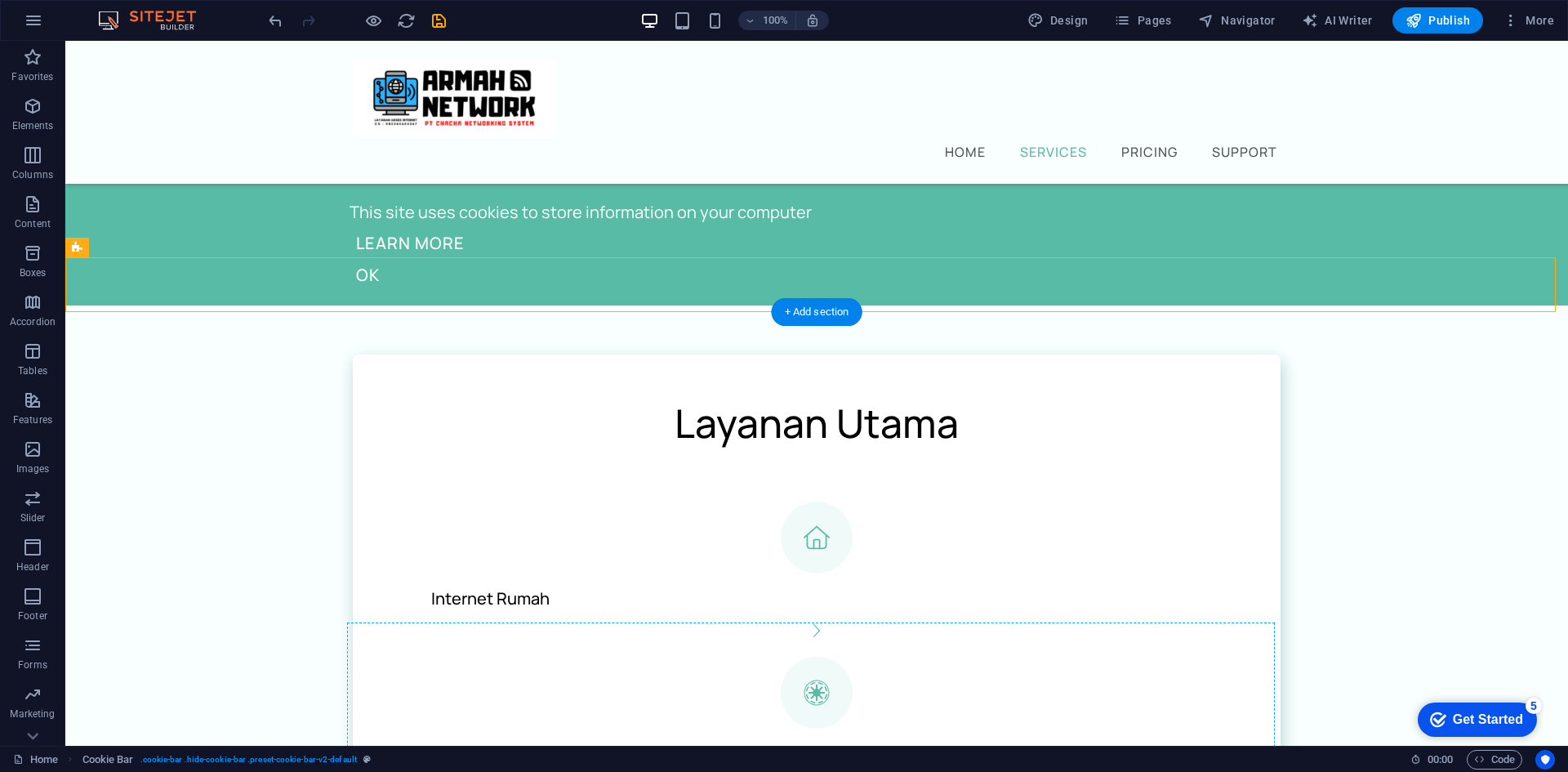
scroll to position [360, 0]
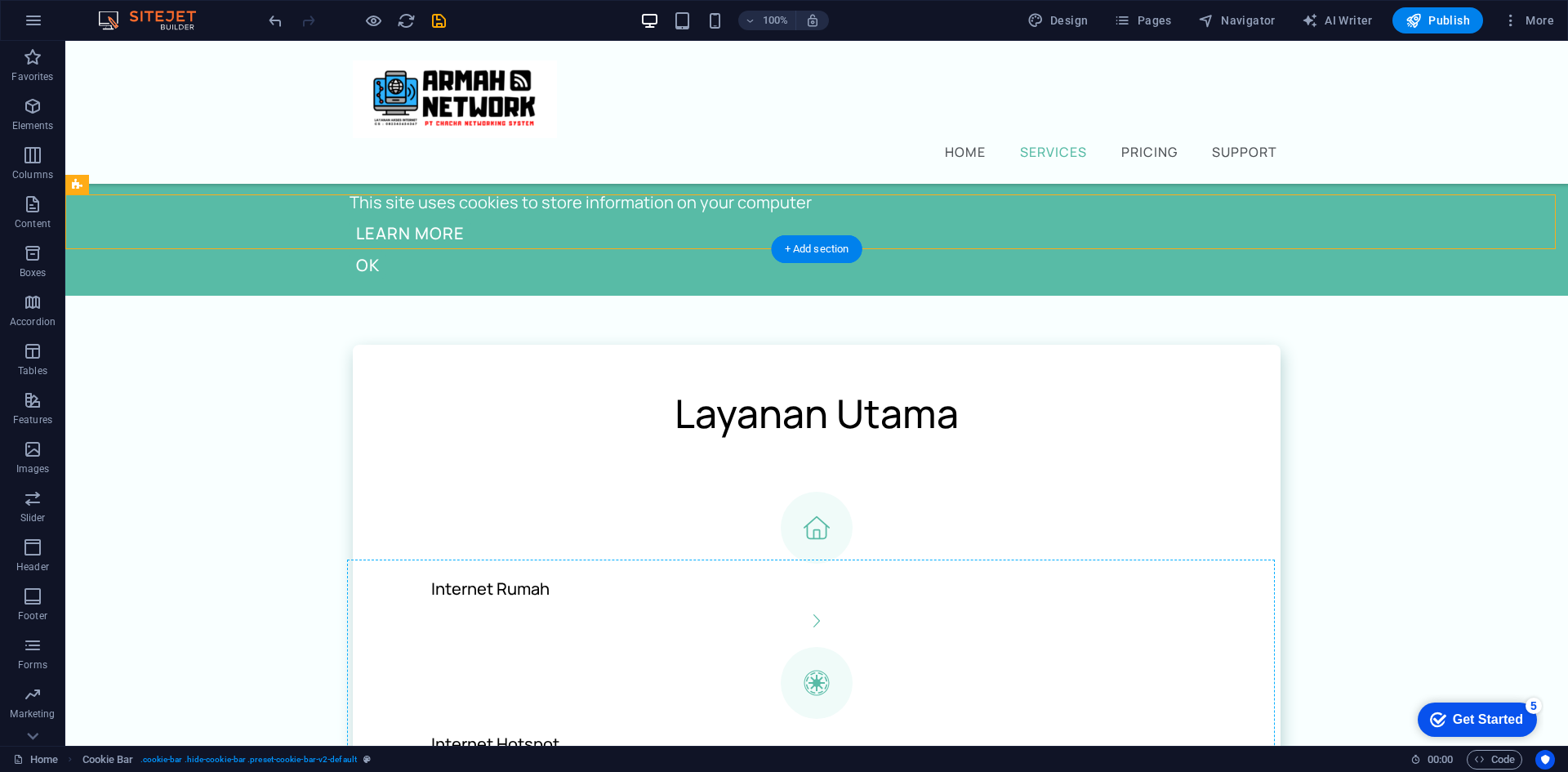
drag, startPoint x: 372, startPoint y: 334, endPoint x: 489, endPoint y: 617, distance: 306.2
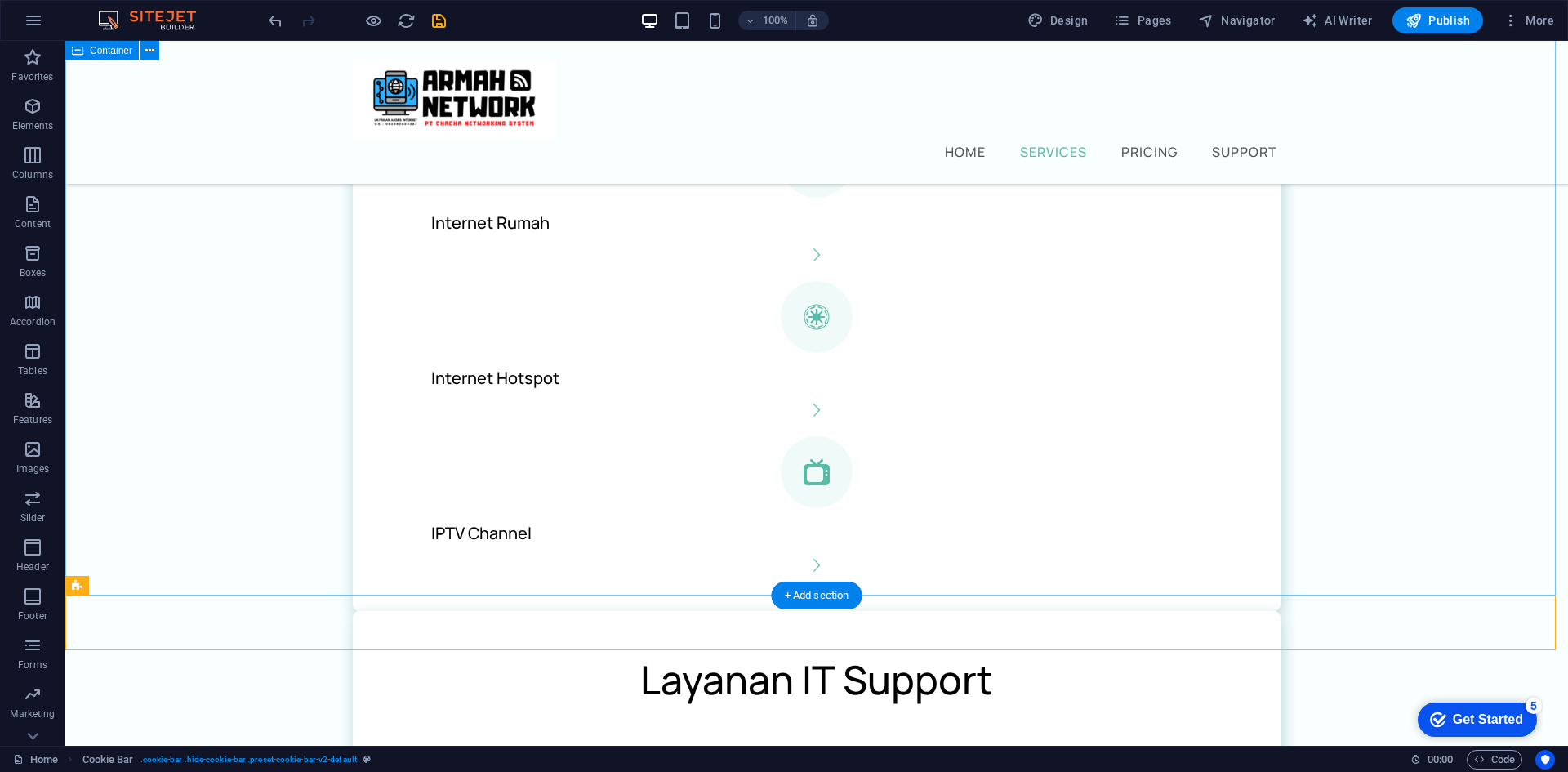
scroll to position [578, 0]
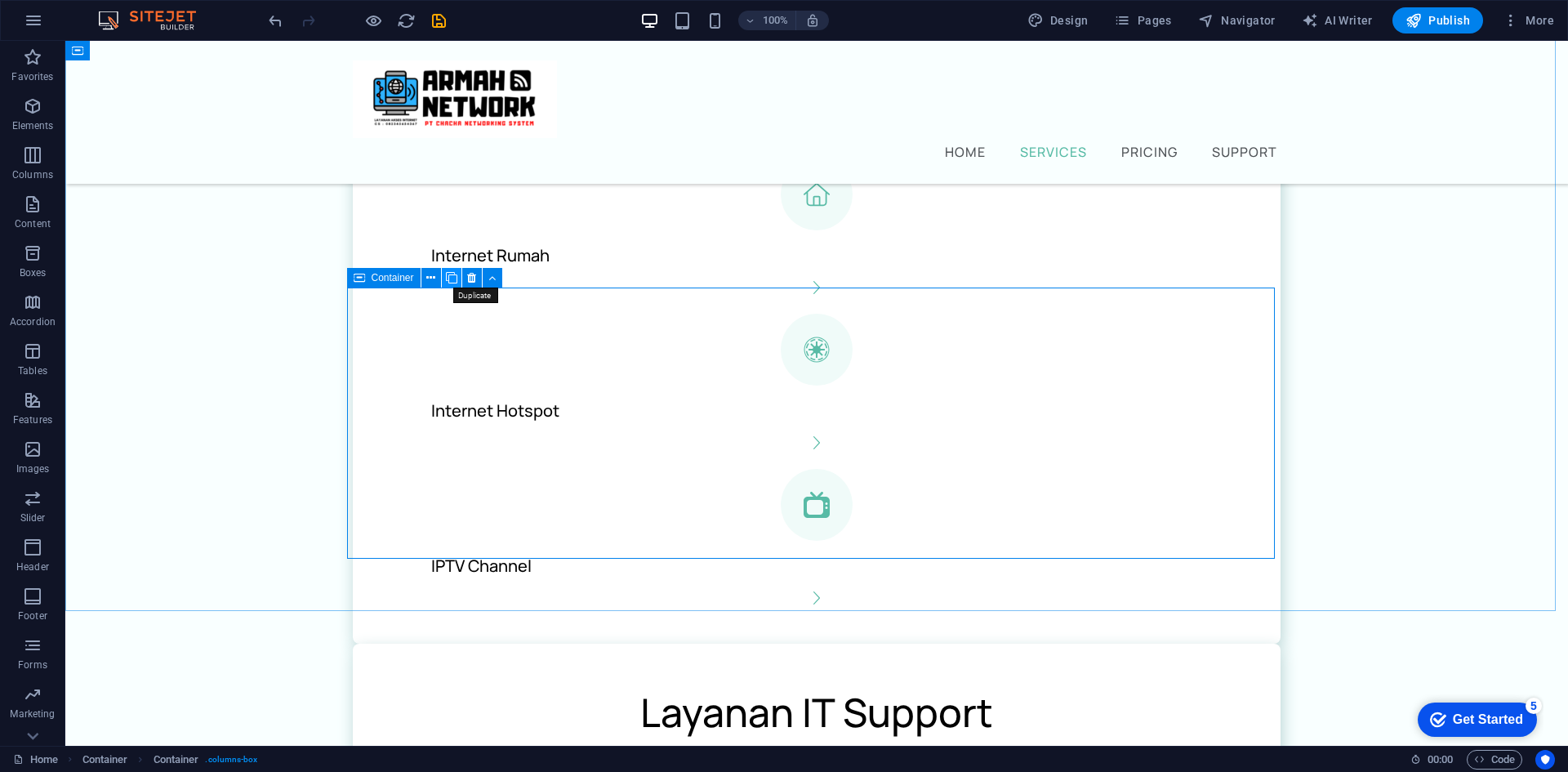
click at [451, 276] on icon at bounding box center [451, 277] width 11 height 18
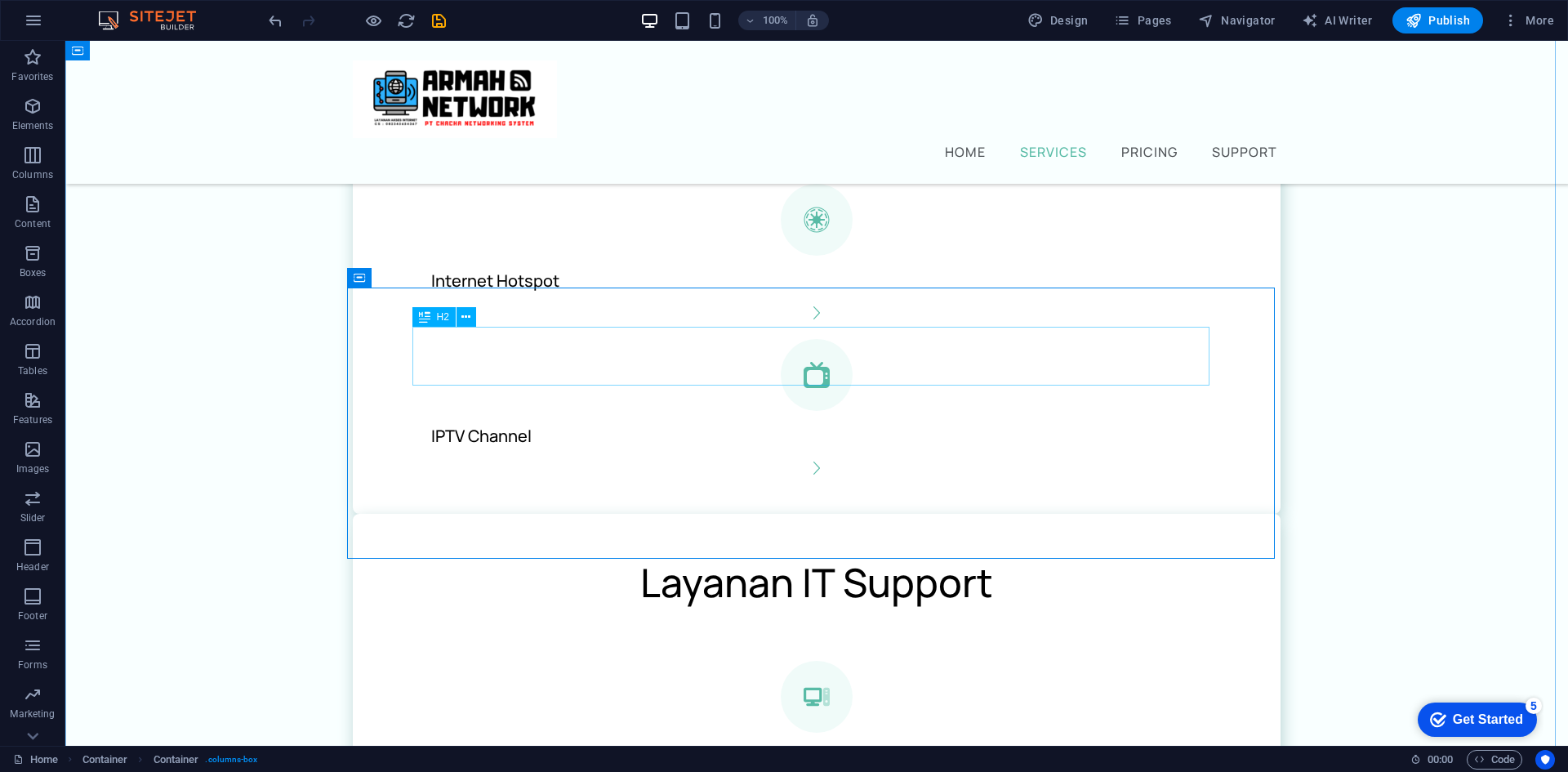
scroll to position [904, 0]
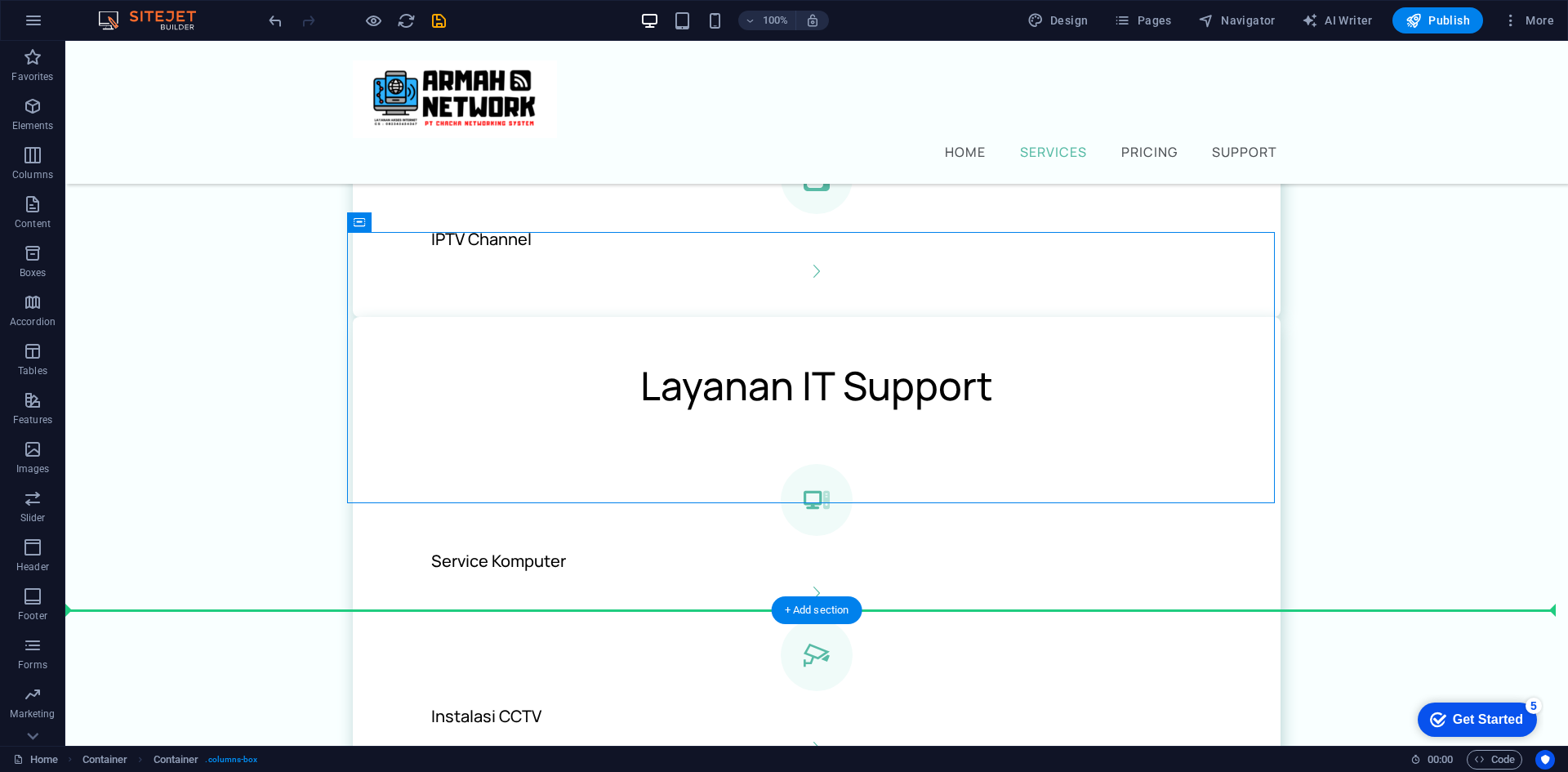
drag, startPoint x: 442, startPoint y: 240, endPoint x: 518, endPoint y: 620, distance: 387.5
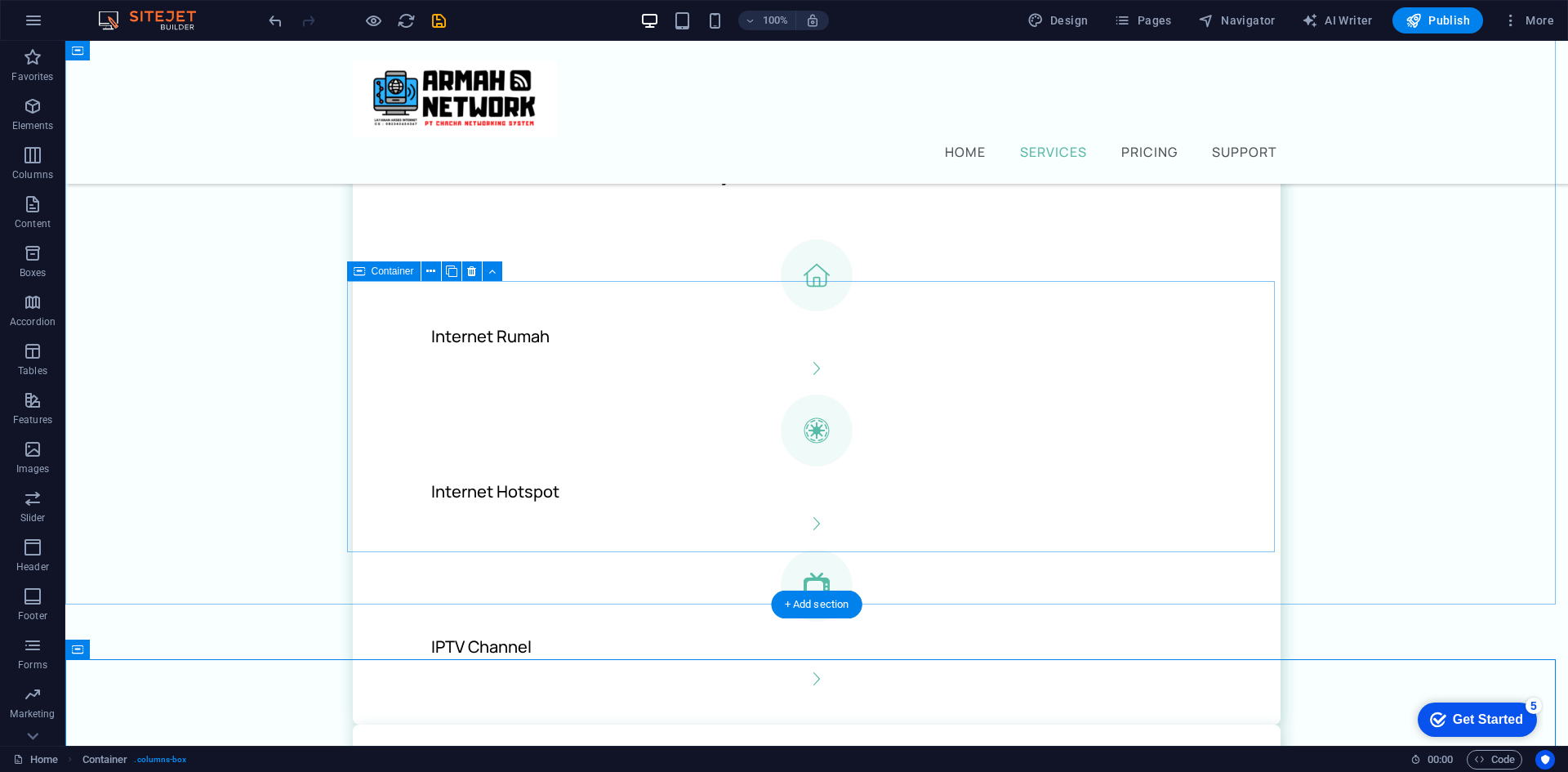
scroll to position [496, 0]
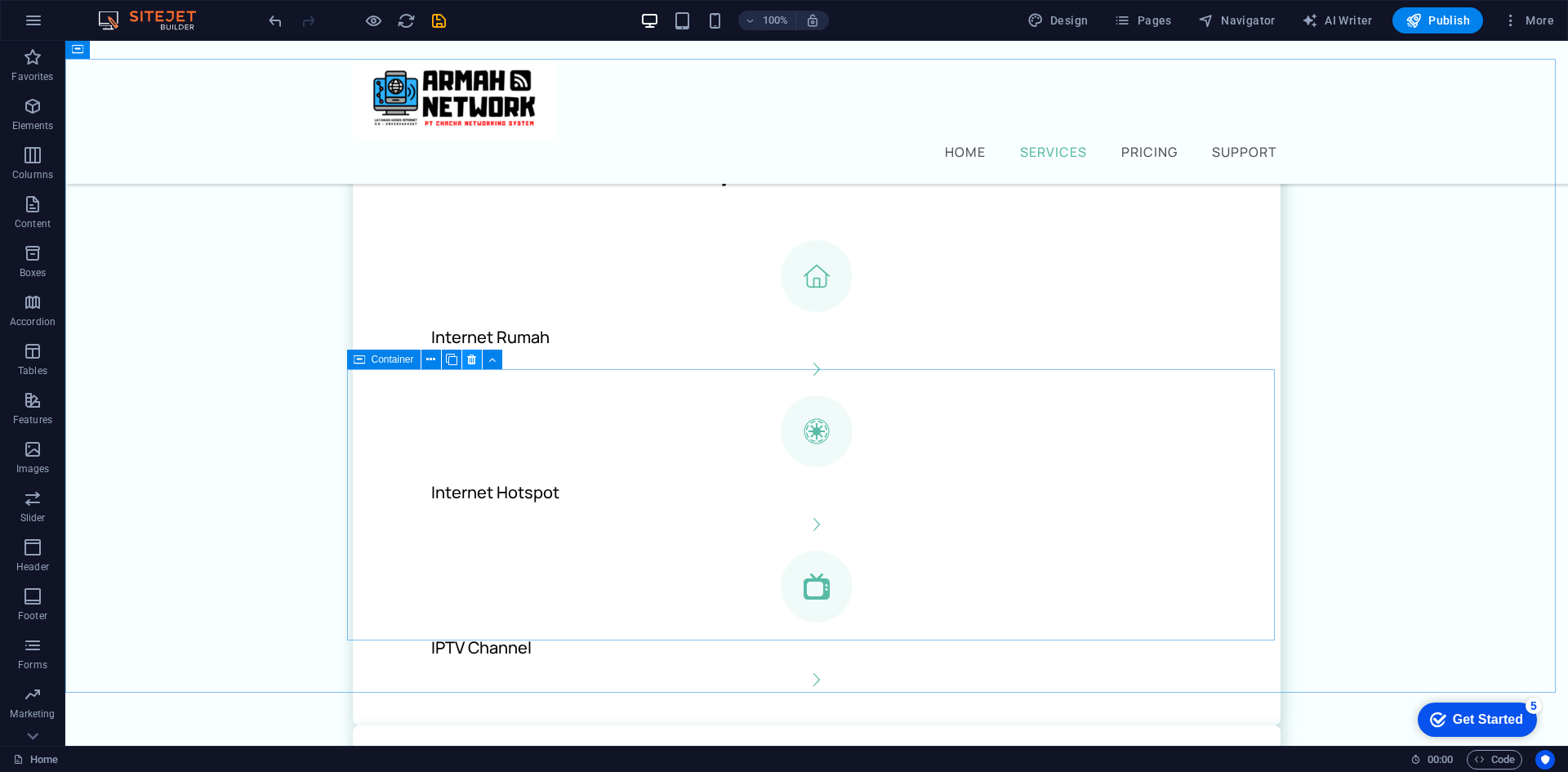
click at [473, 357] on icon at bounding box center [472, 359] width 9 height 18
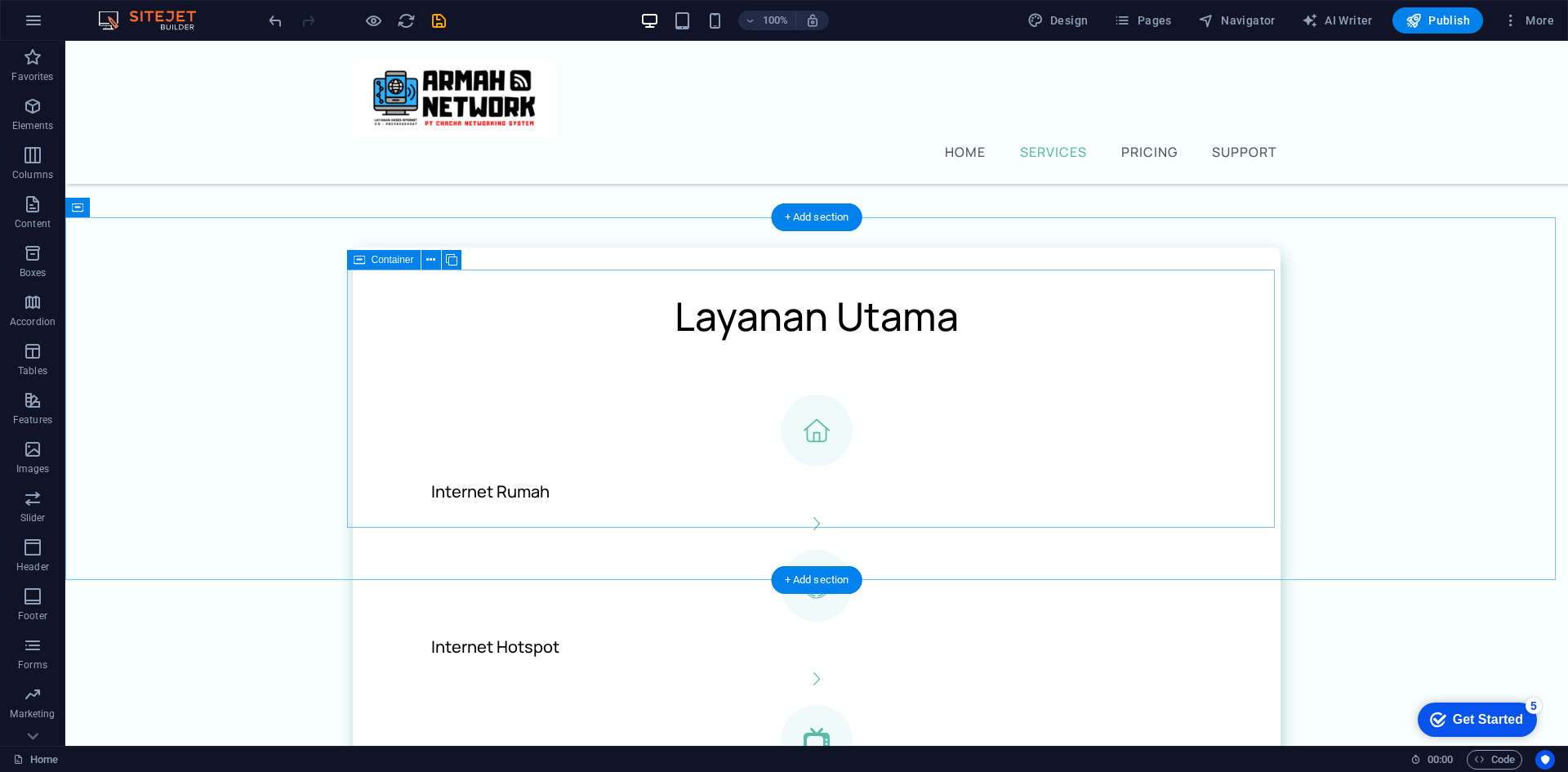
scroll to position [333, 0]
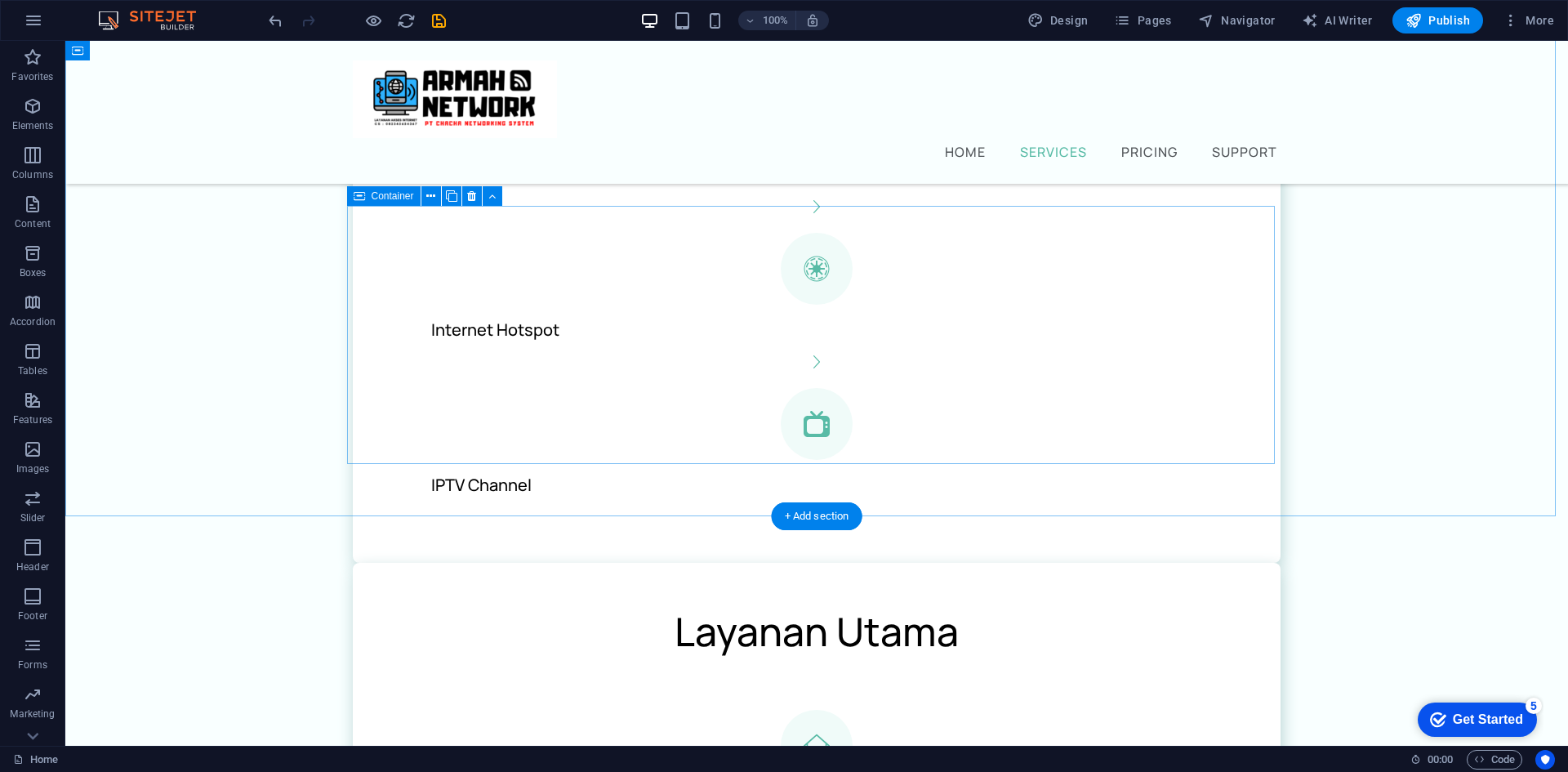
scroll to position [659, 0]
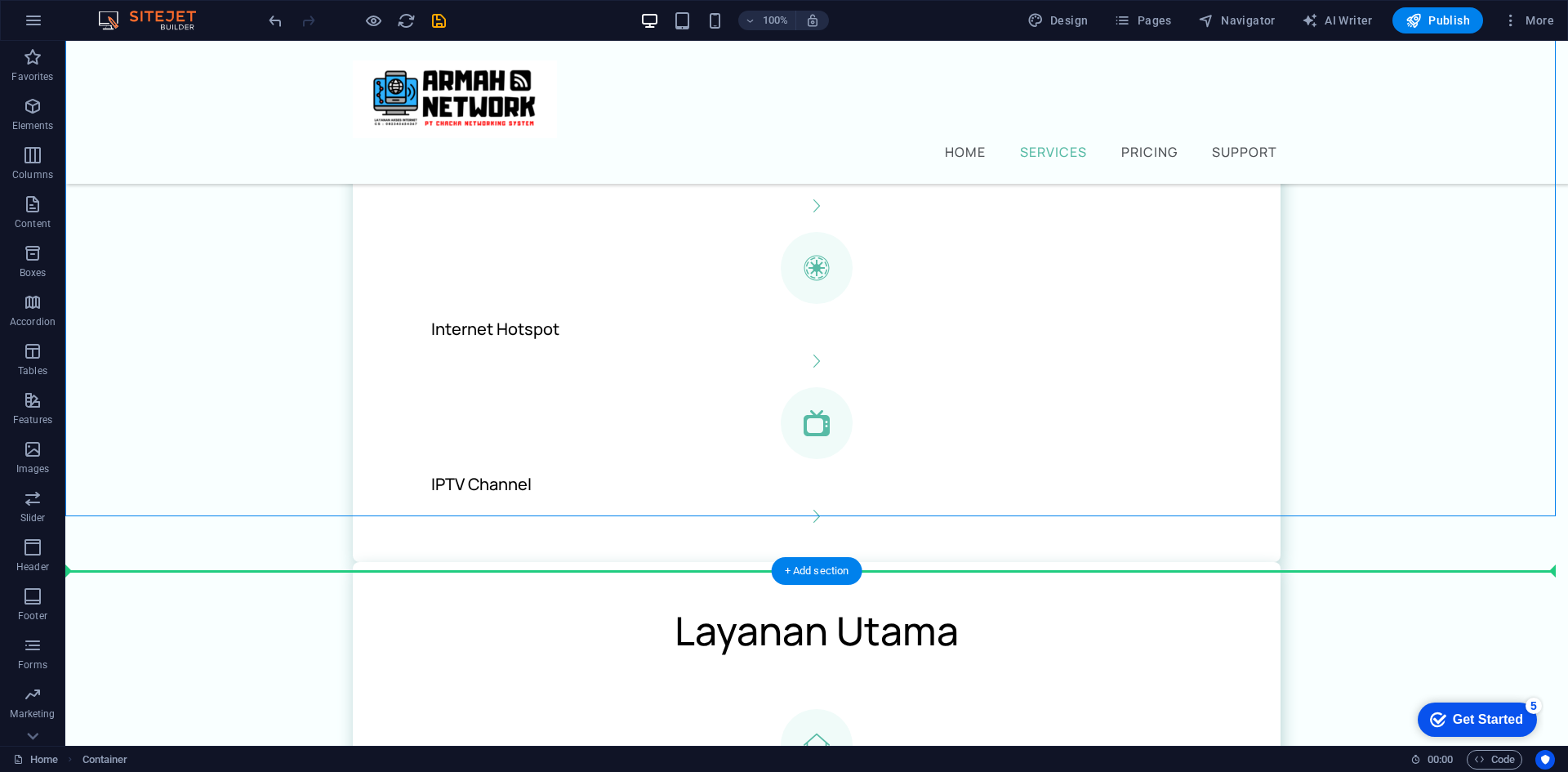
drag, startPoint x: 455, startPoint y: 239, endPoint x: 468, endPoint y: 572, distance: 333.3
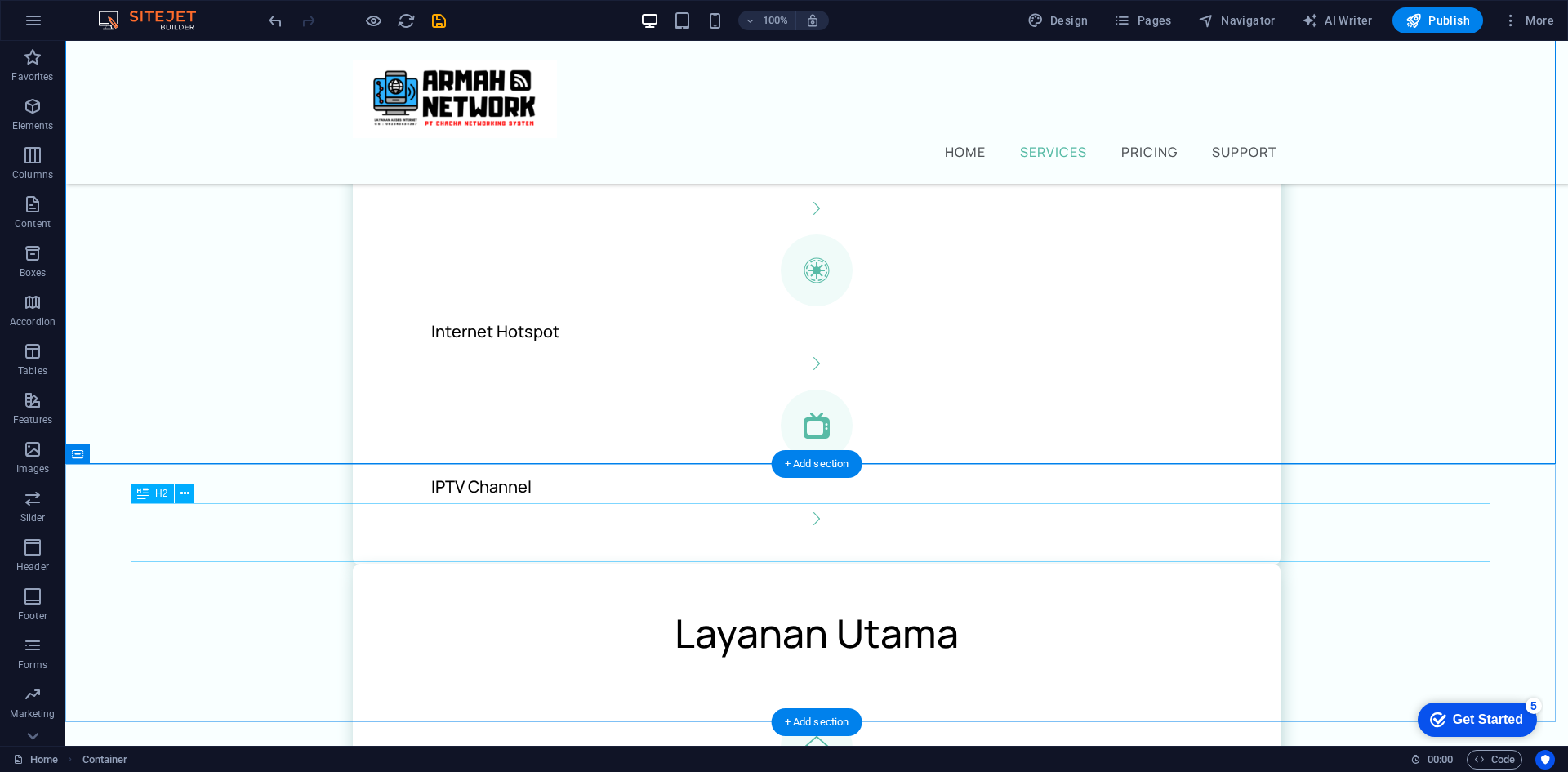
scroll to position [692, 0]
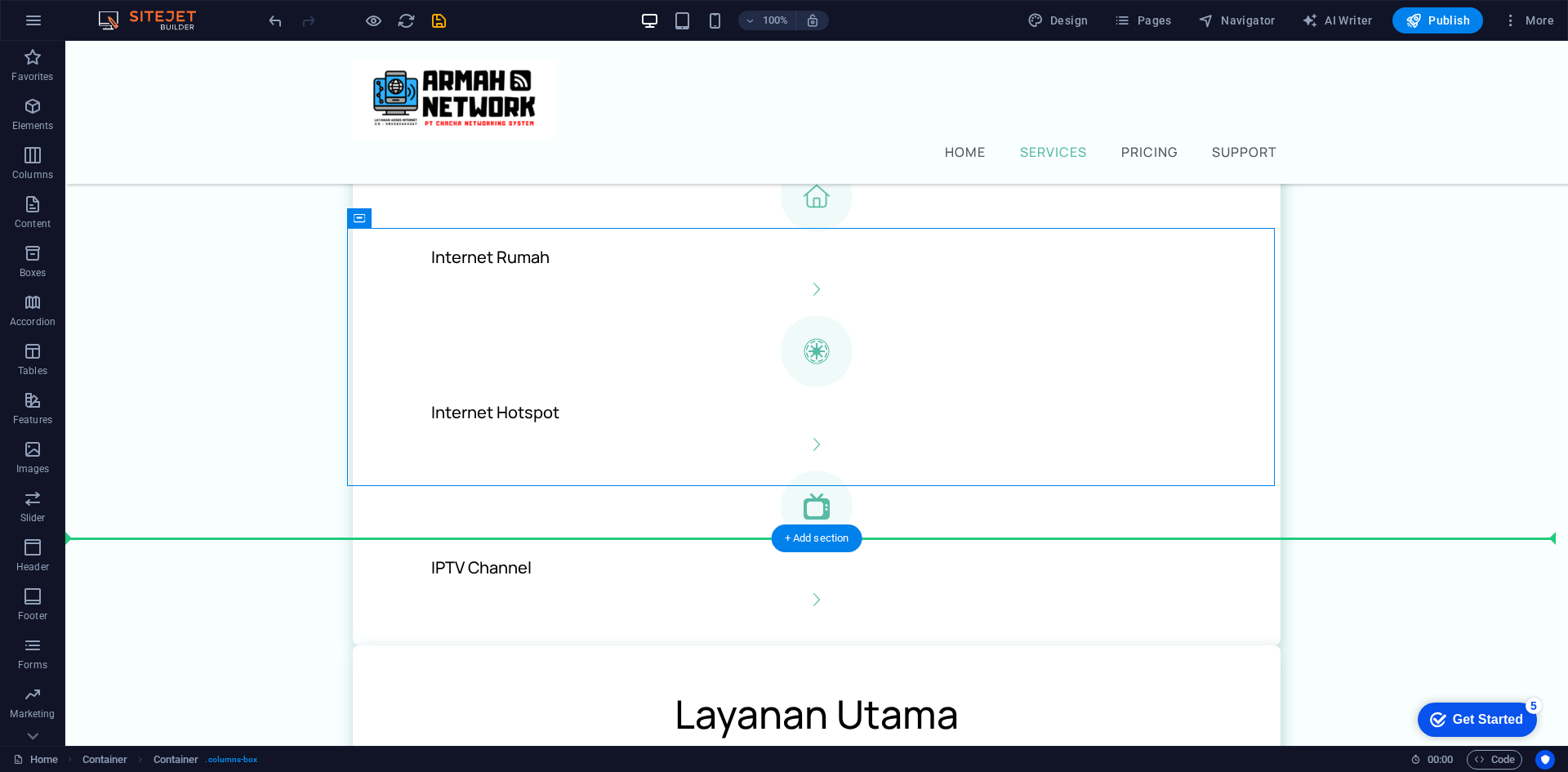
drag, startPoint x: 441, startPoint y: 262, endPoint x: 501, endPoint y: 571, distance: 314.8
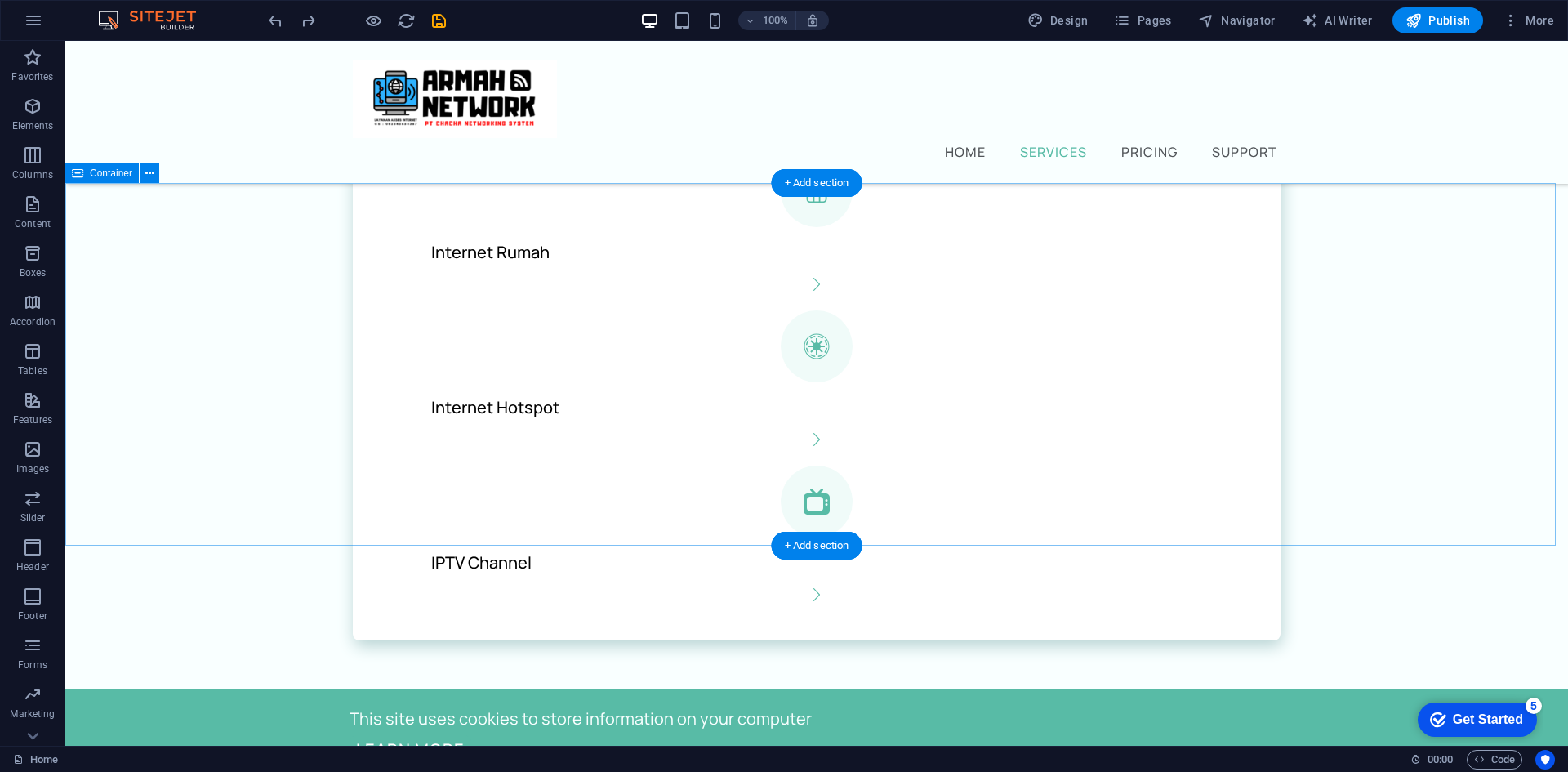
scroll to position [610, 0]
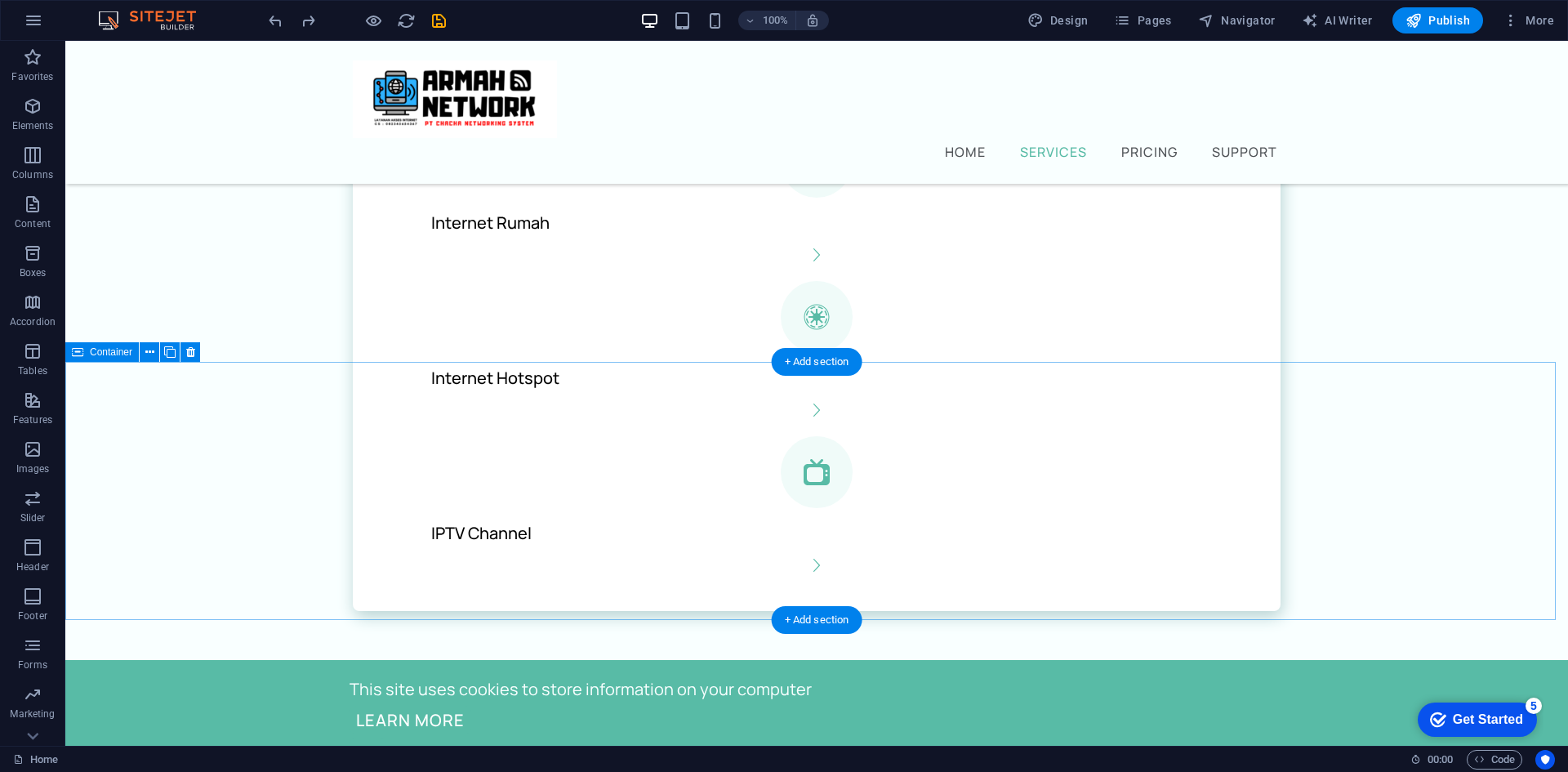
click at [192, 354] on icon at bounding box center [191, 352] width 9 height 18
click at [819, 363] on div "+ Add section" at bounding box center [817, 362] width 90 height 28
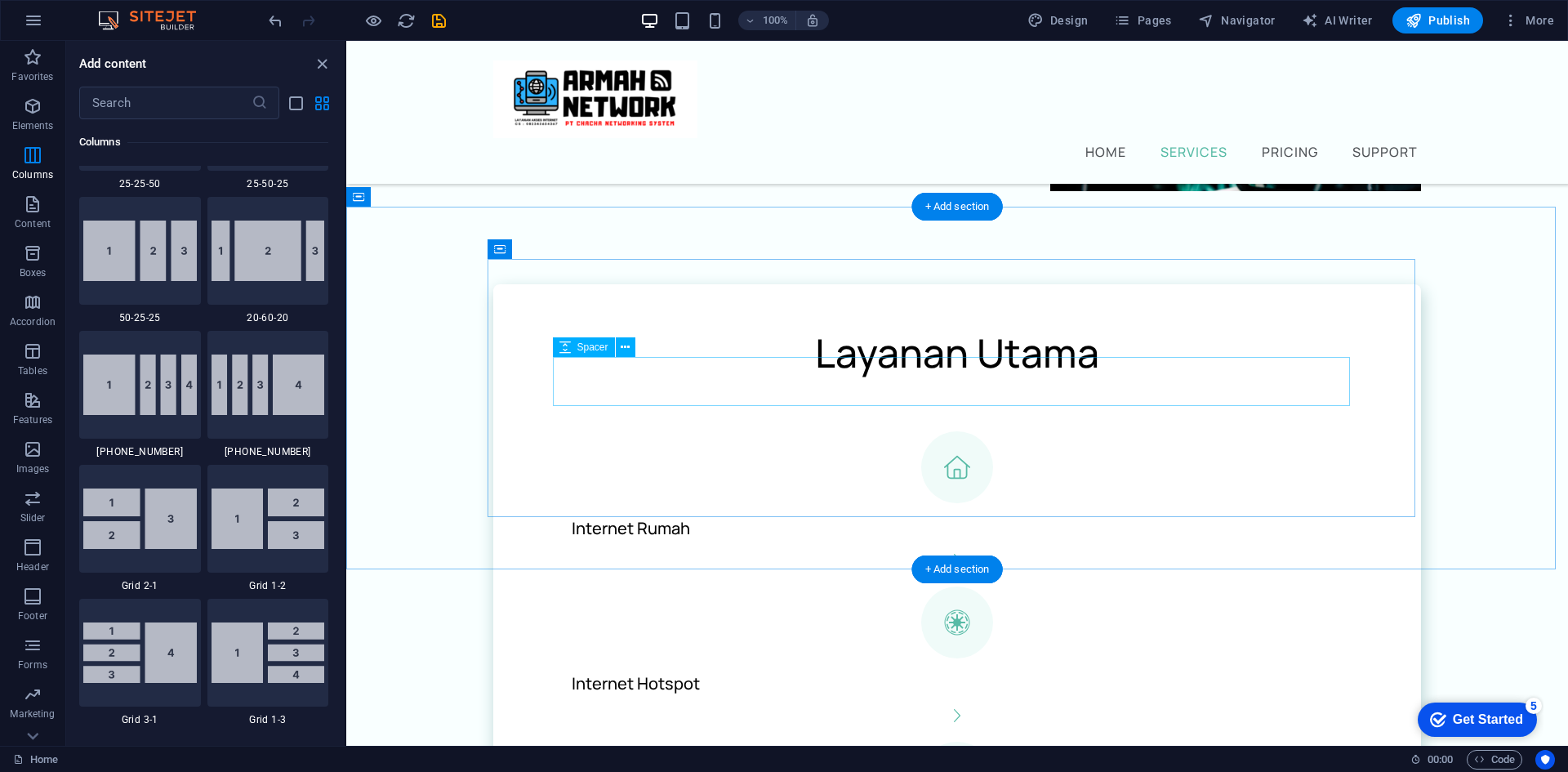
scroll to position [365, 0]
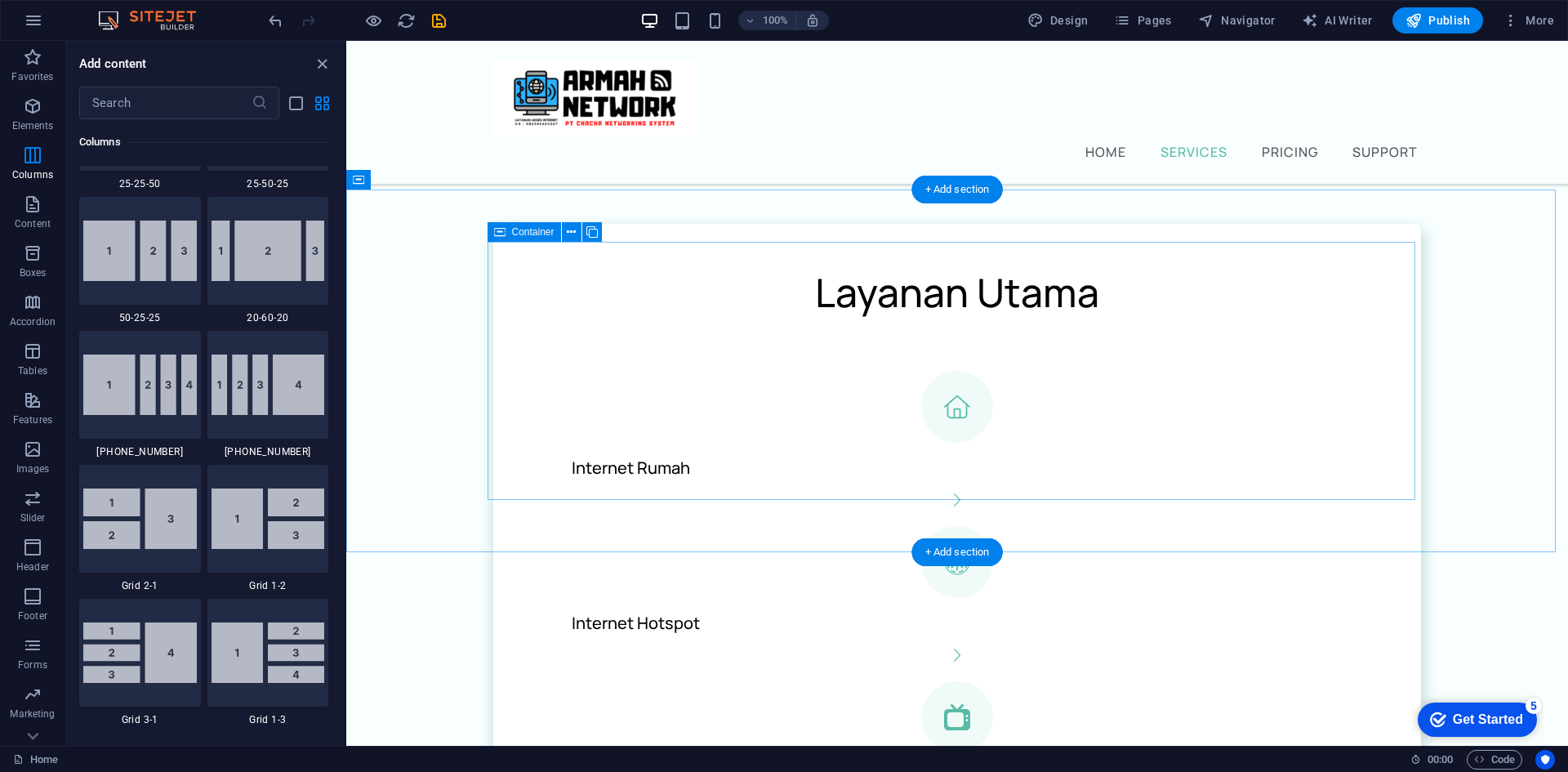
click at [693, 244] on div "Layanan Utama Internet Rumah Internet Hotspot IPTV Channel" at bounding box center [956, 540] width 928 height 632
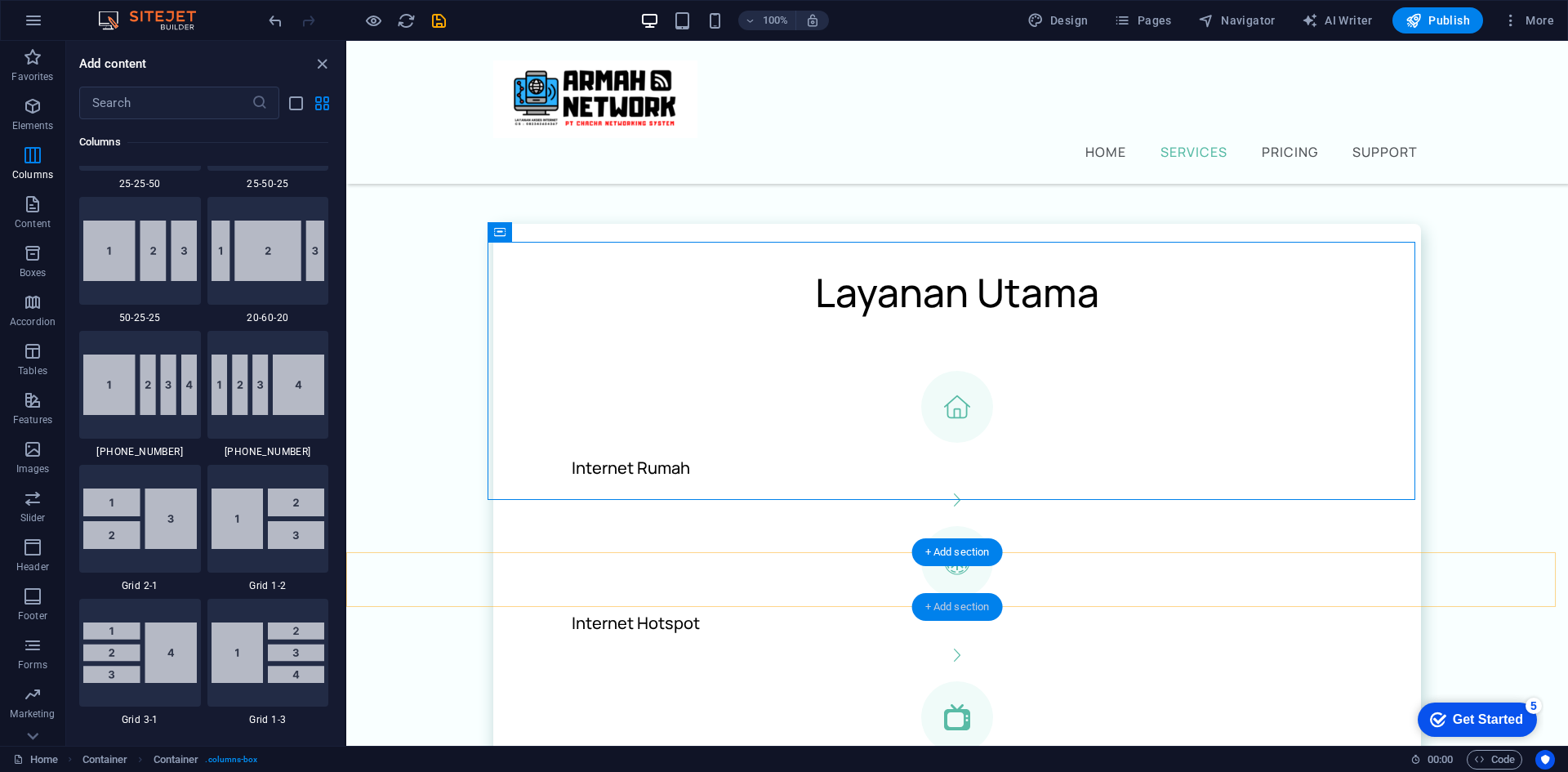
click at [980, 608] on div "+ Add section" at bounding box center [957, 606] width 90 height 28
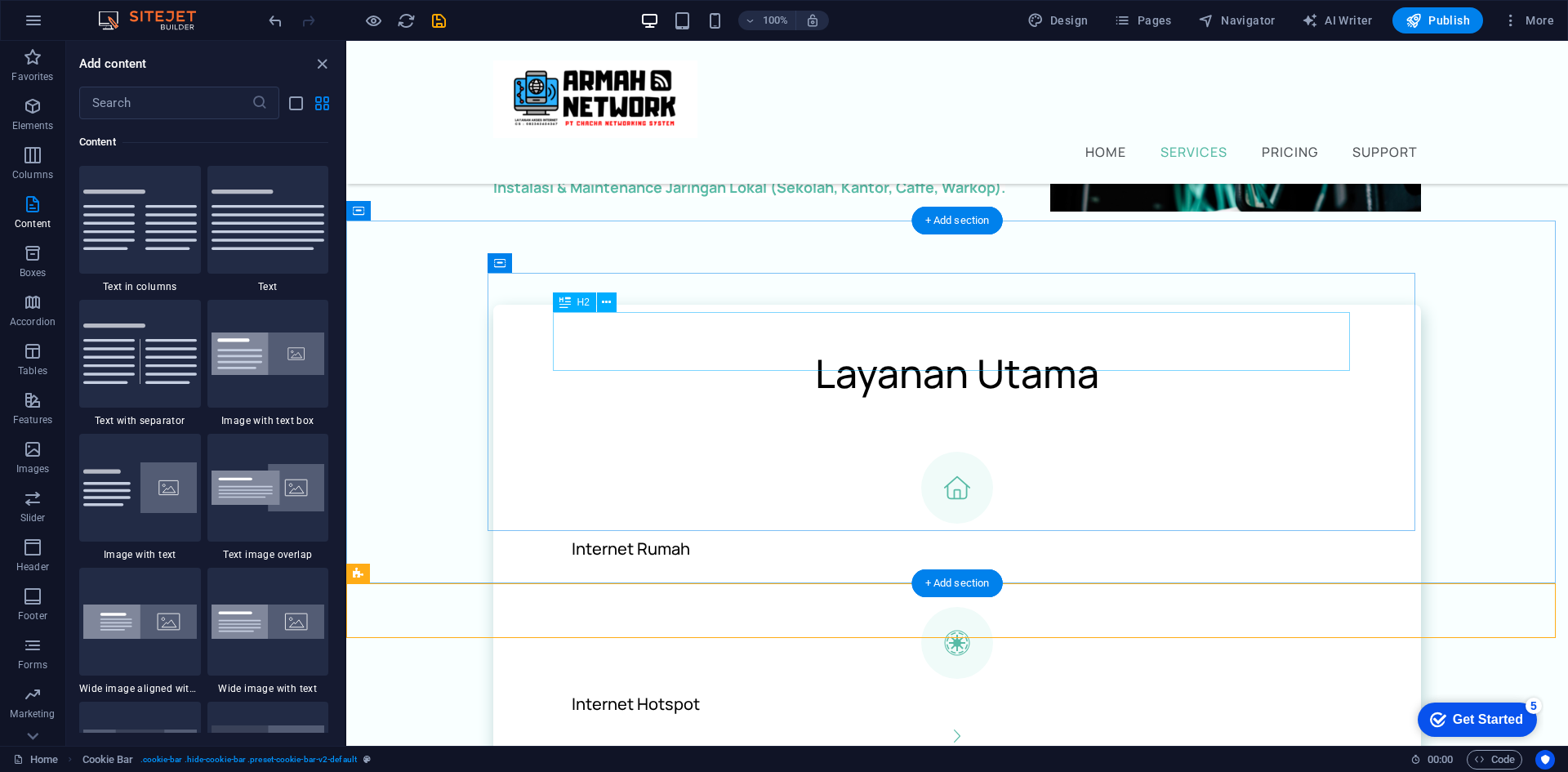
scroll to position [284, 0]
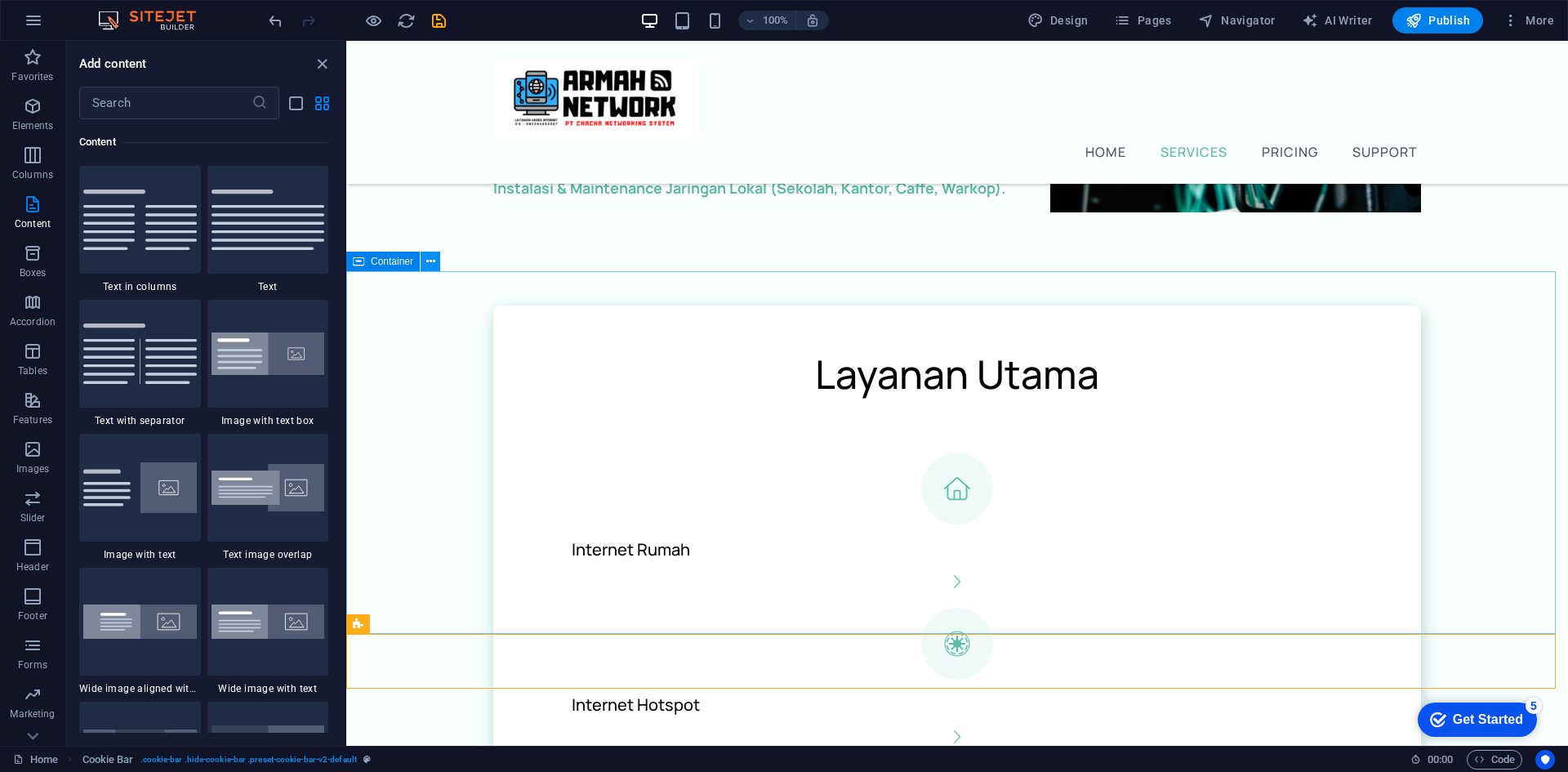
click at [429, 263] on icon at bounding box center [431, 262] width 9 height 18
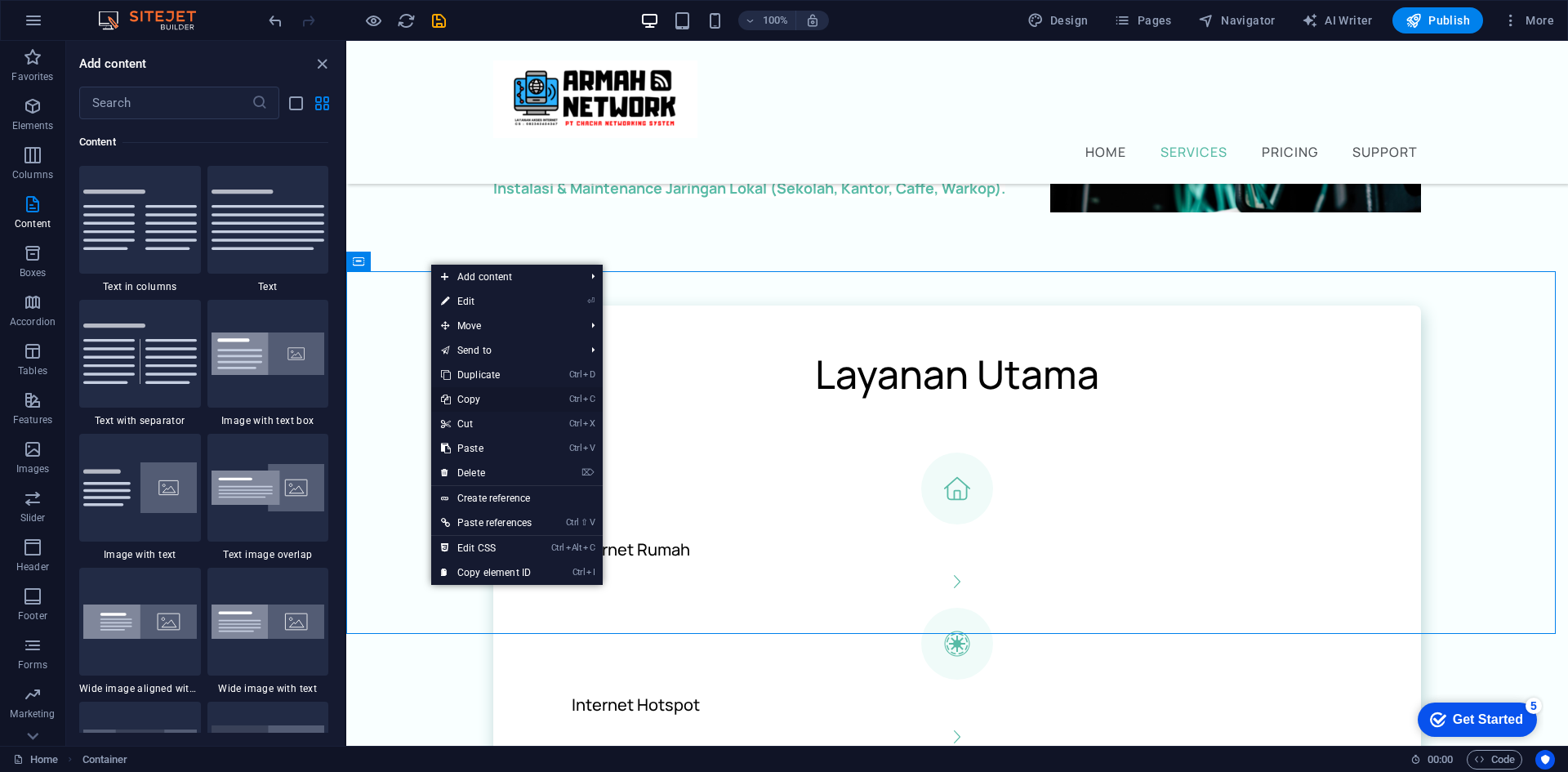
click at [485, 398] on link "Ctrl C Copy" at bounding box center [486, 399] width 111 height 25
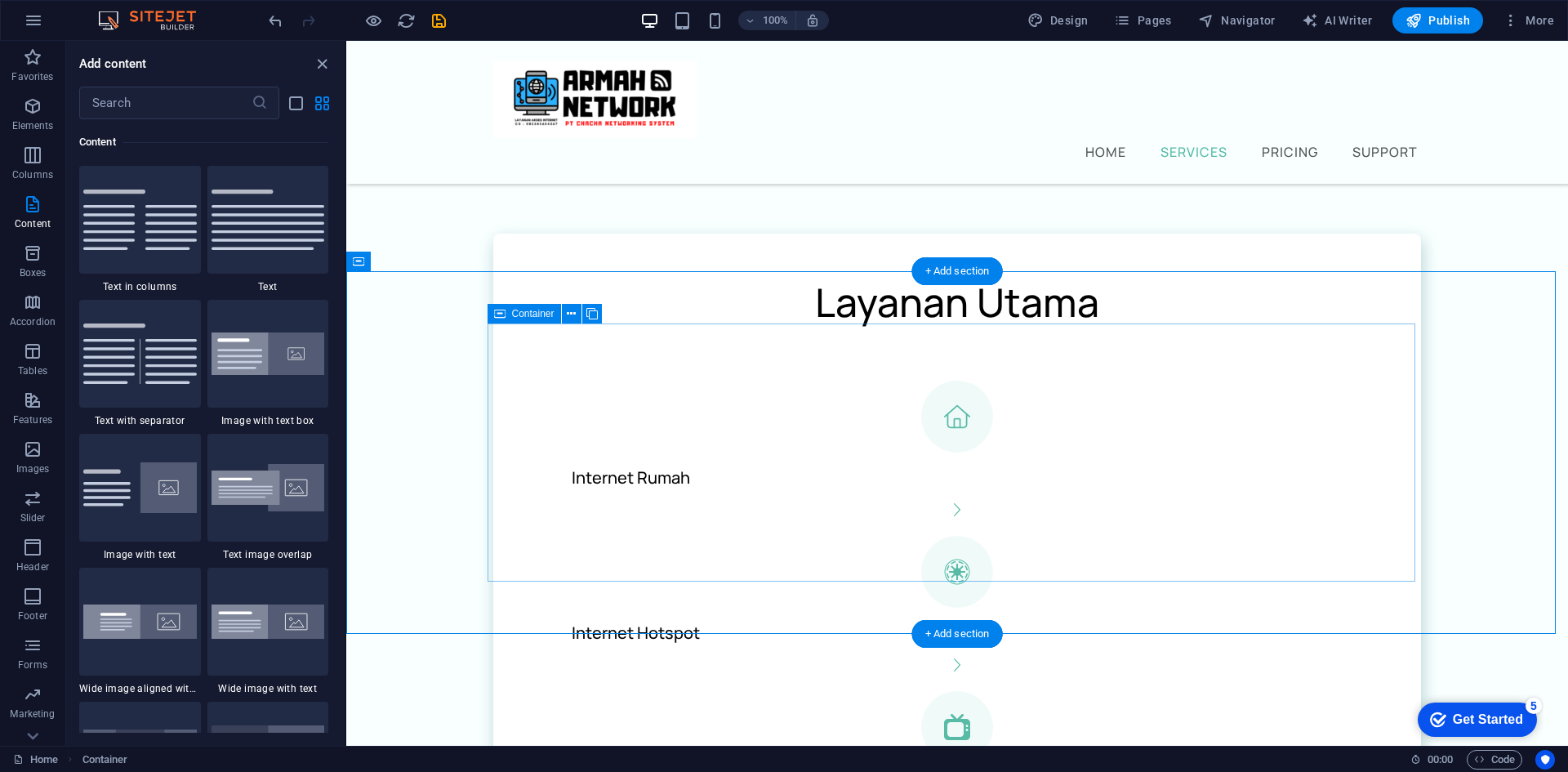
scroll to position [447, 0]
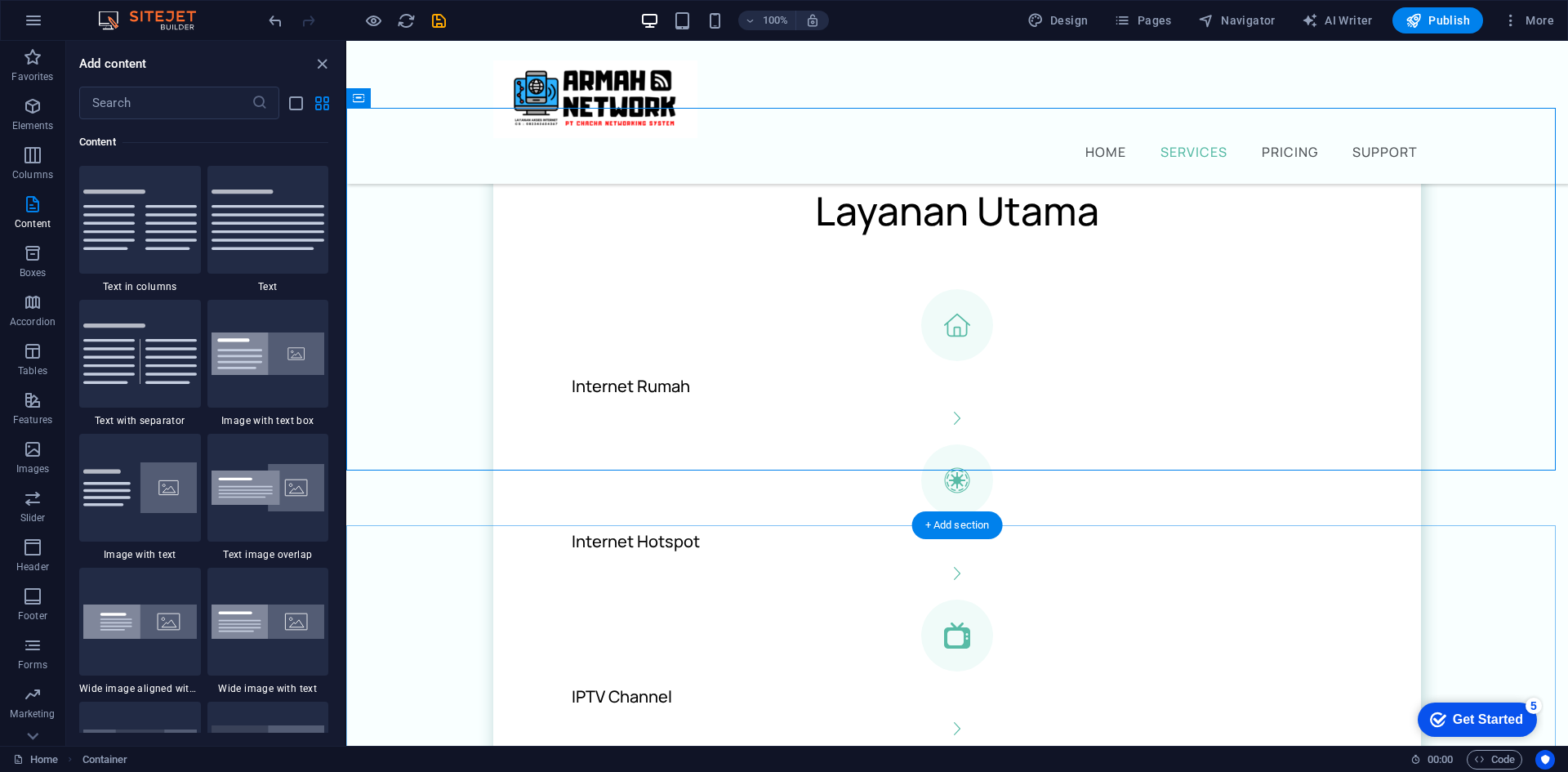
drag, startPoint x: 1313, startPoint y: 564, endPoint x: 716, endPoint y: 531, distance: 597.9
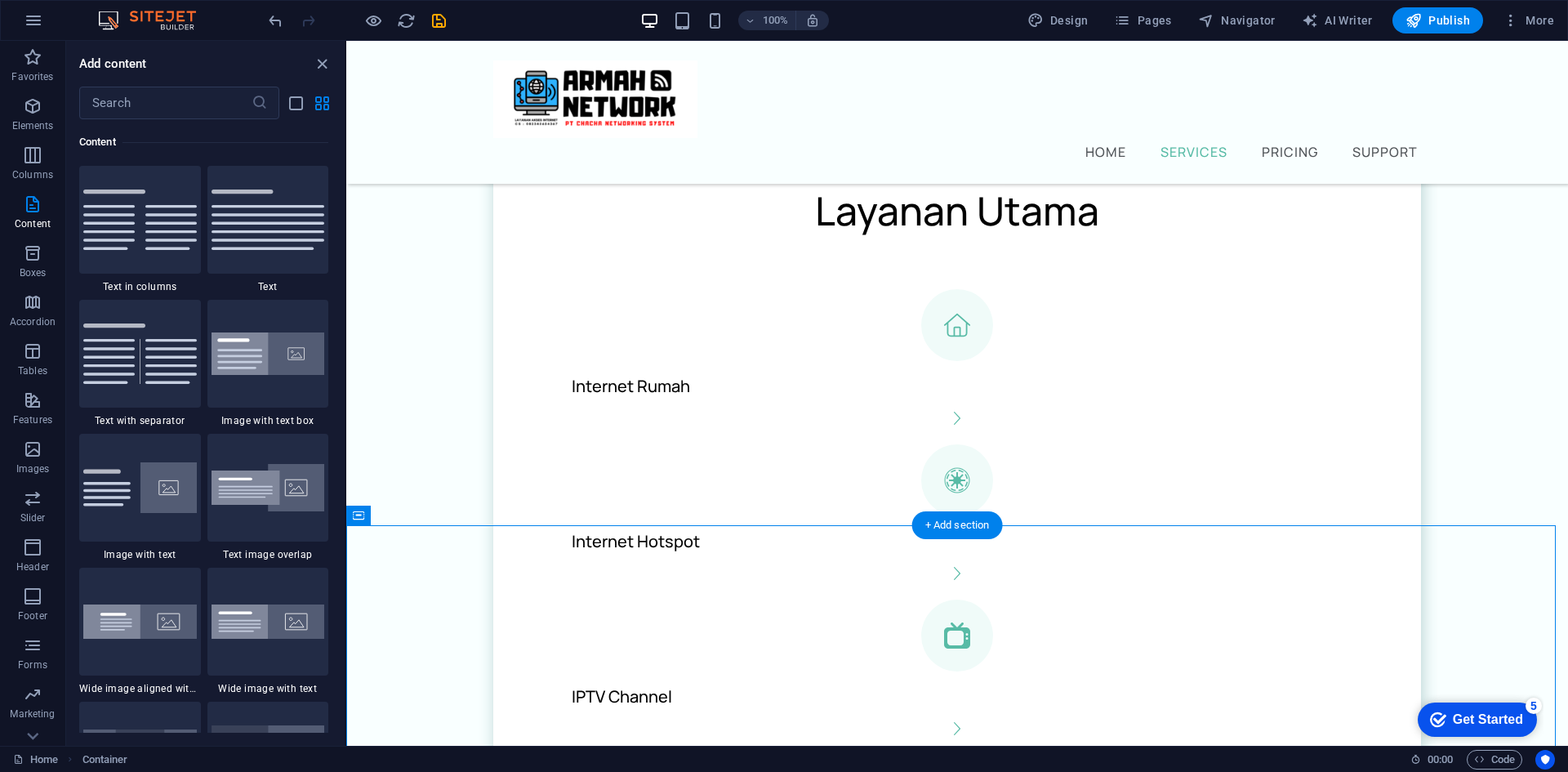
click at [945, 530] on div "+ Add section" at bounding box center [957, 525] width 90 height 28
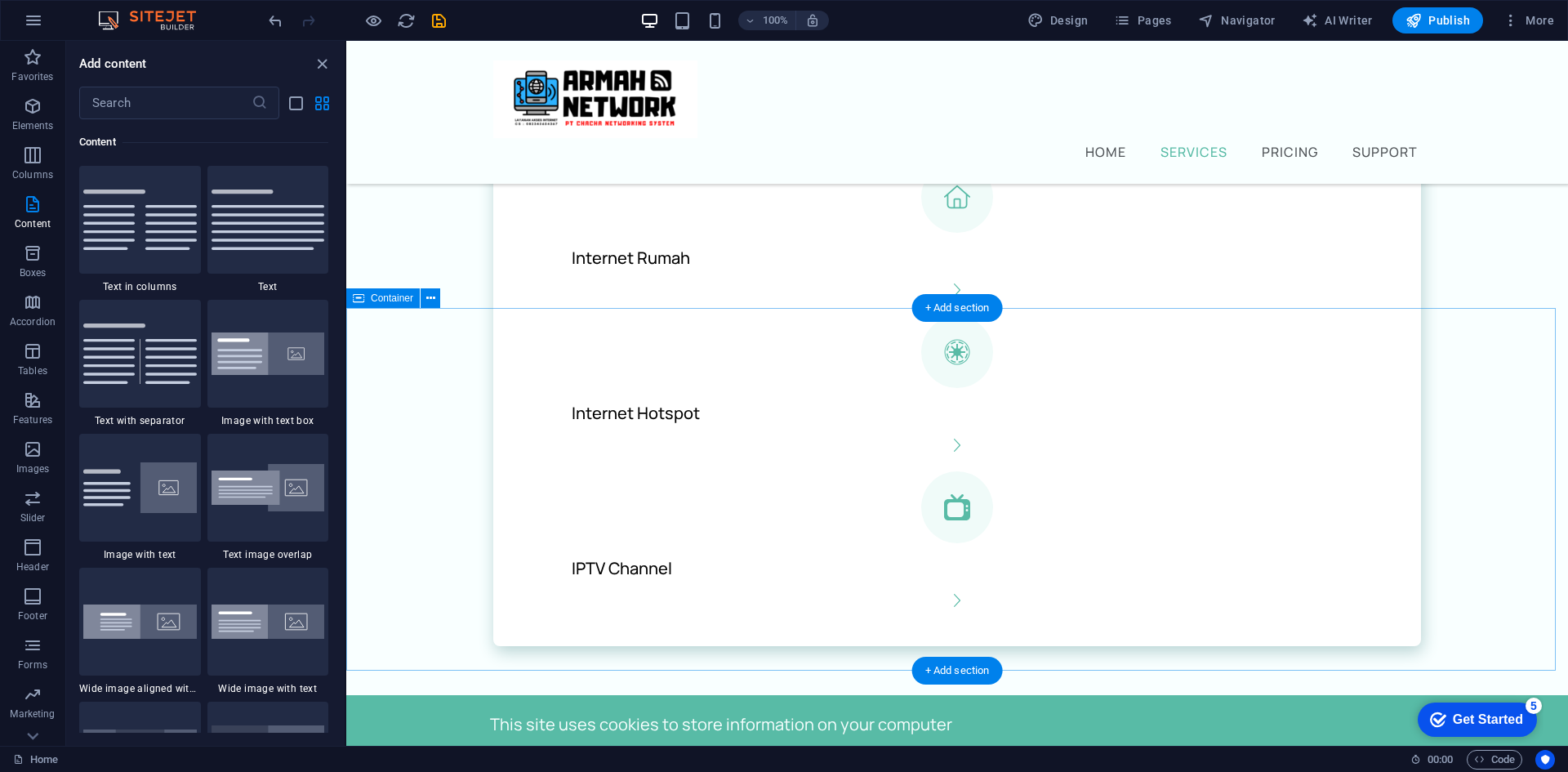
scroll to position [571, 0]
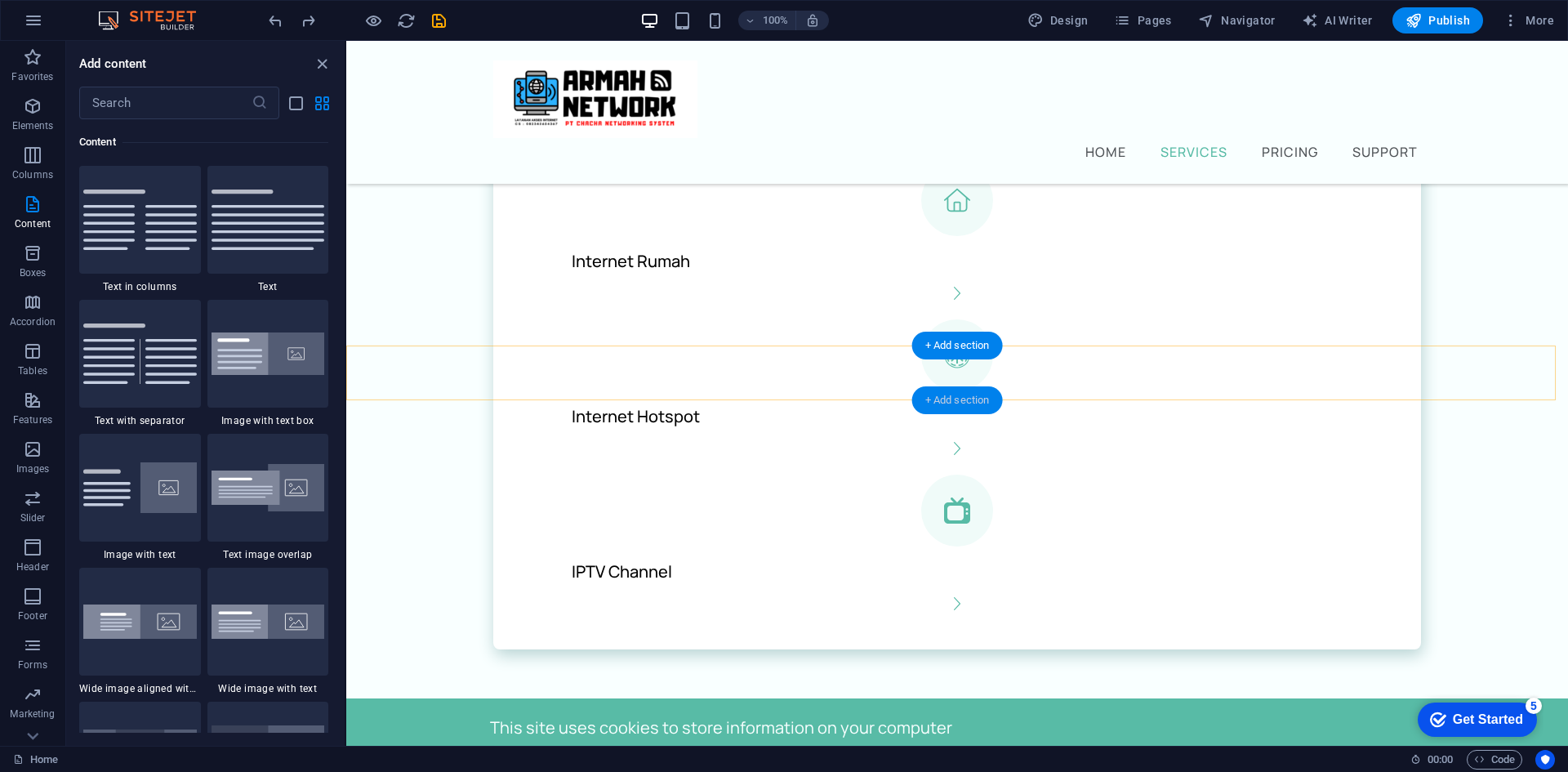
drag, startPoint x: 953, startPoint y: 358, endPoint x: 954, endPoint y: 404, distance: 46.0
click at [954, 404] on div "+ Add section" at bounding box center [957, 400] width 90 height 28
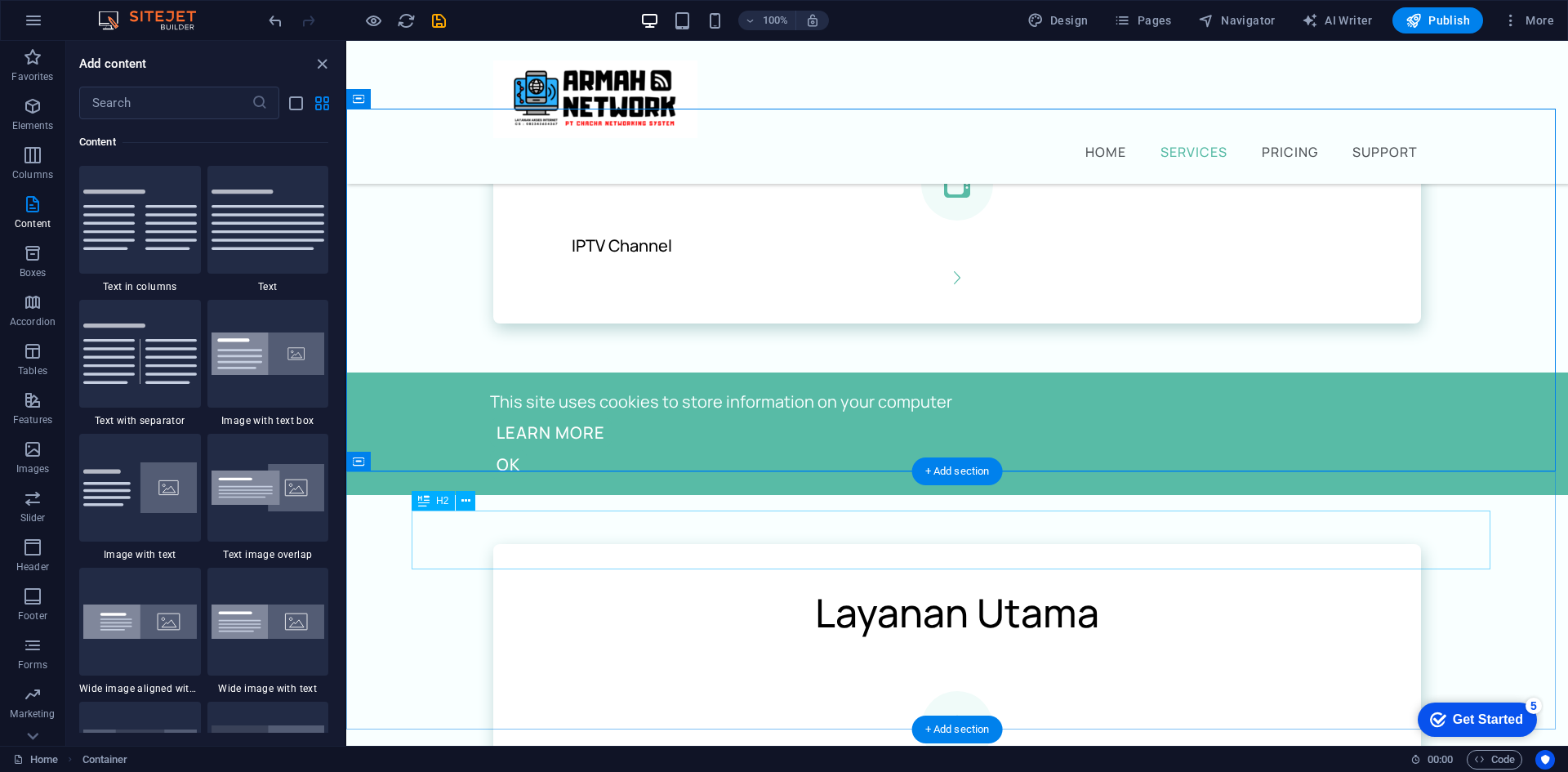
scroll to position [898, 0]
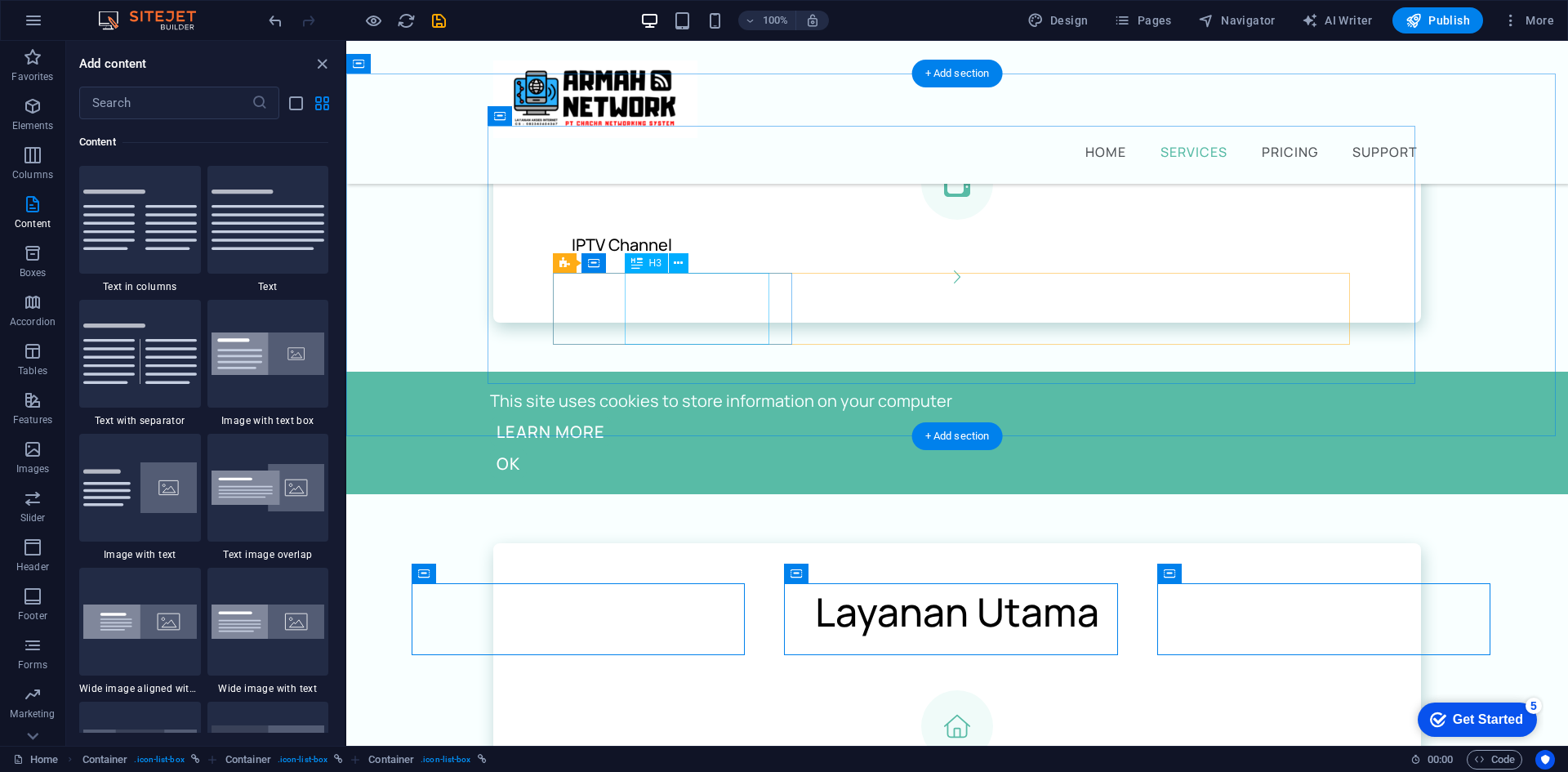
click at [715, 762] on div "Internet Rumah" at bounding box center [949, 787] width 782 height 51
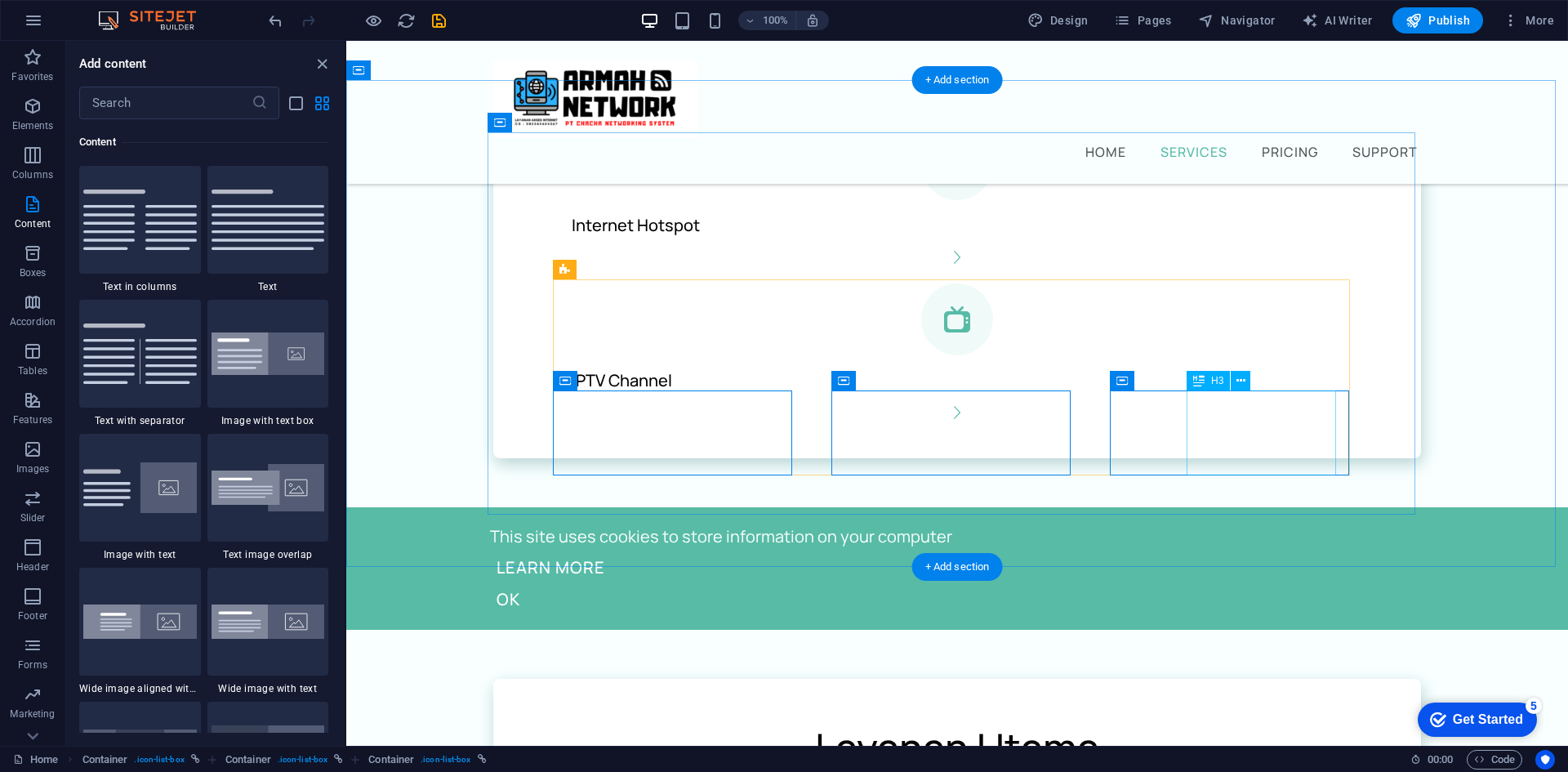
scroll to position [735, 0]
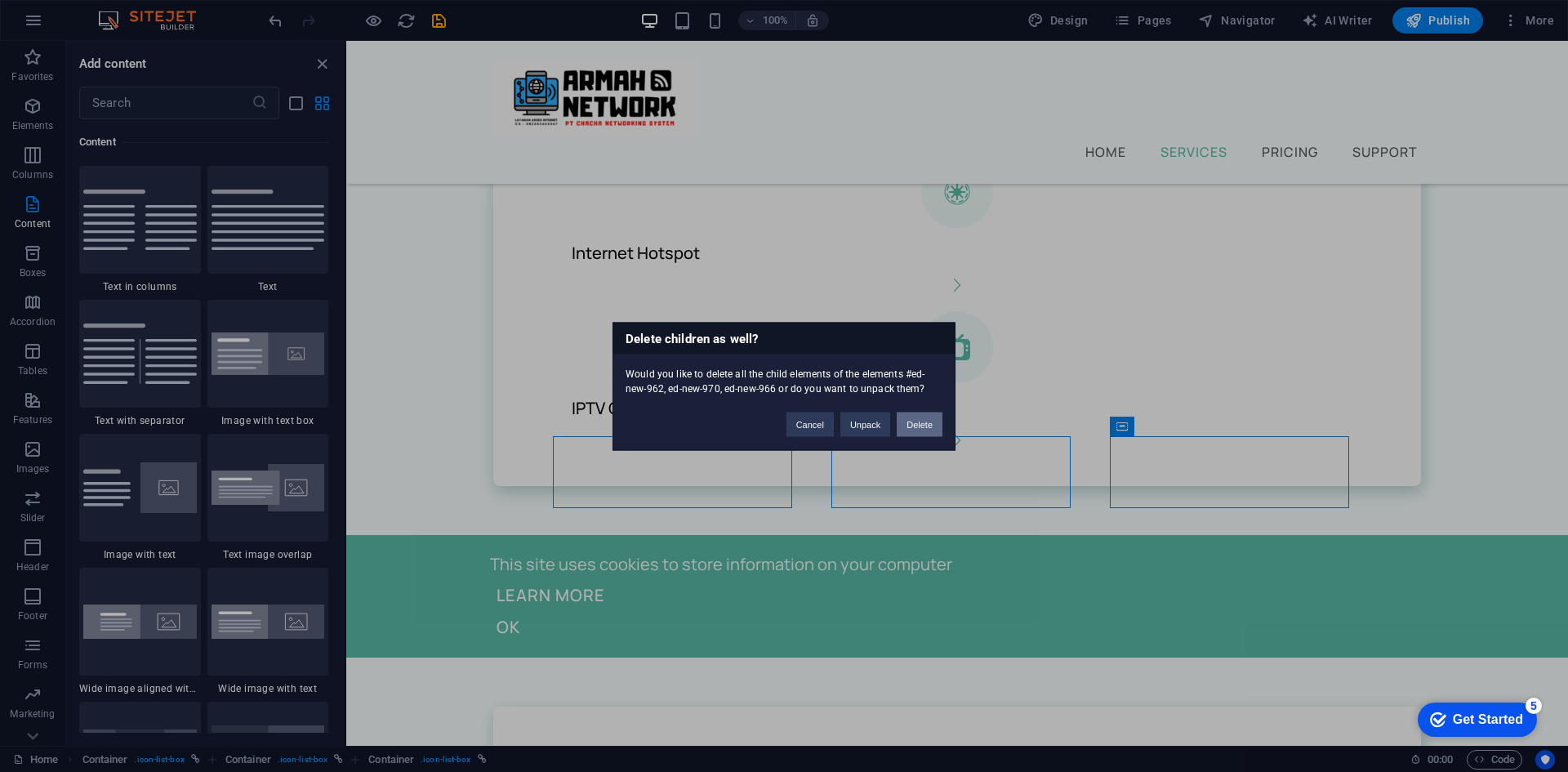
click at [920, 425] on button "Delete" at bounding box center [919, 424] width 46 height 25
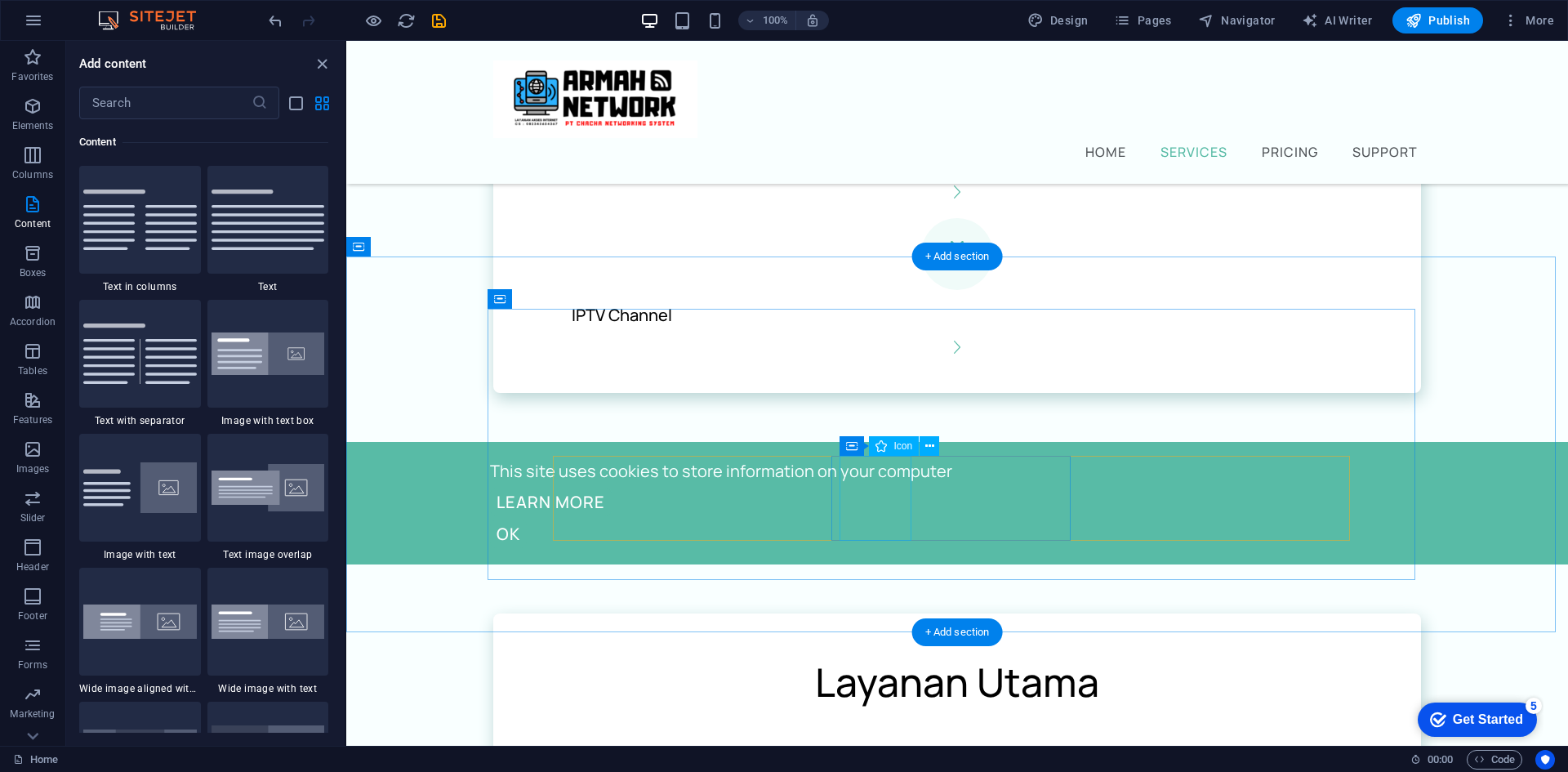
scroll to position [898, 0]
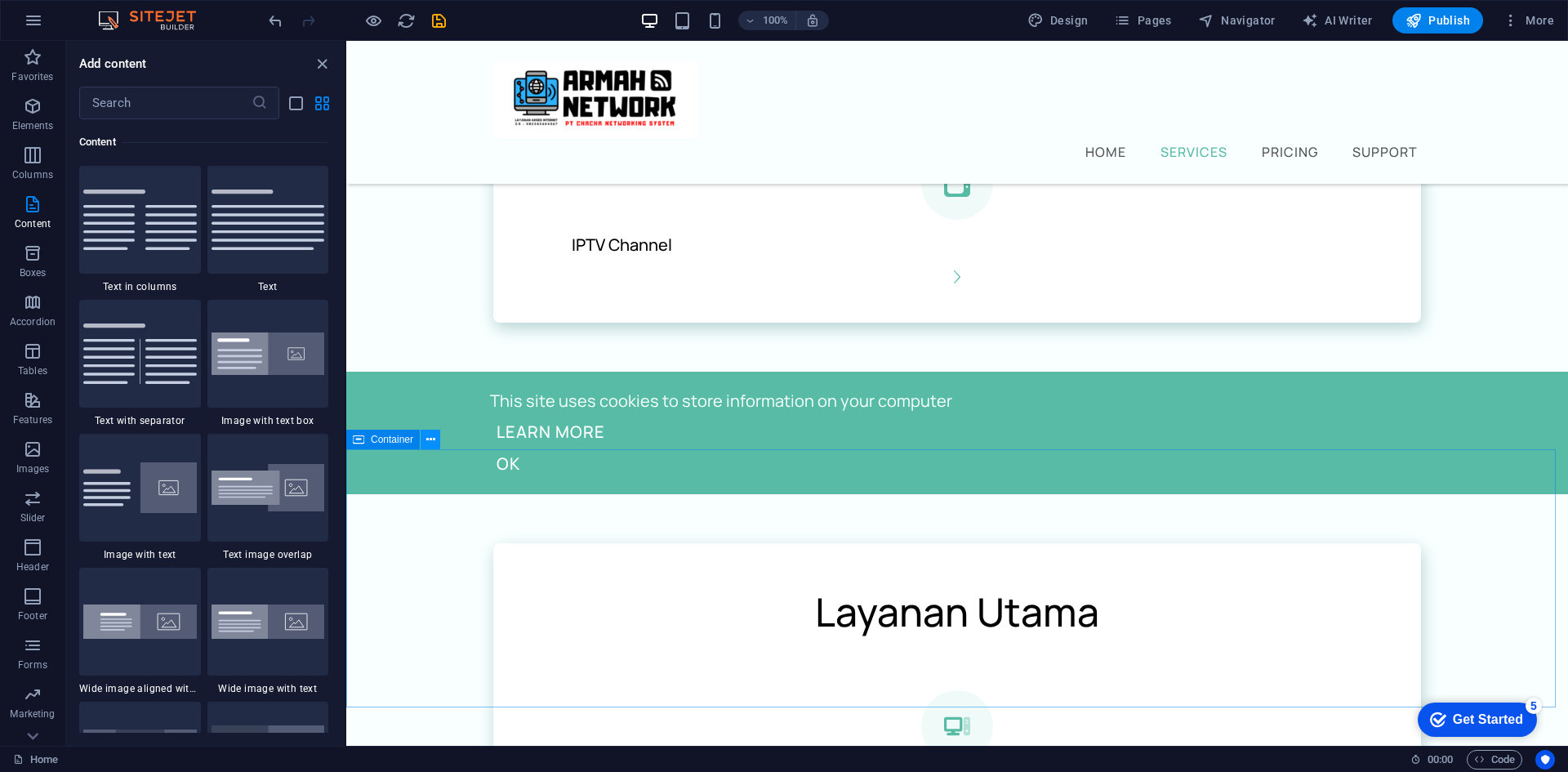
click at [427, 445] on icon at bounding box center [431, 439] width 9 height 18
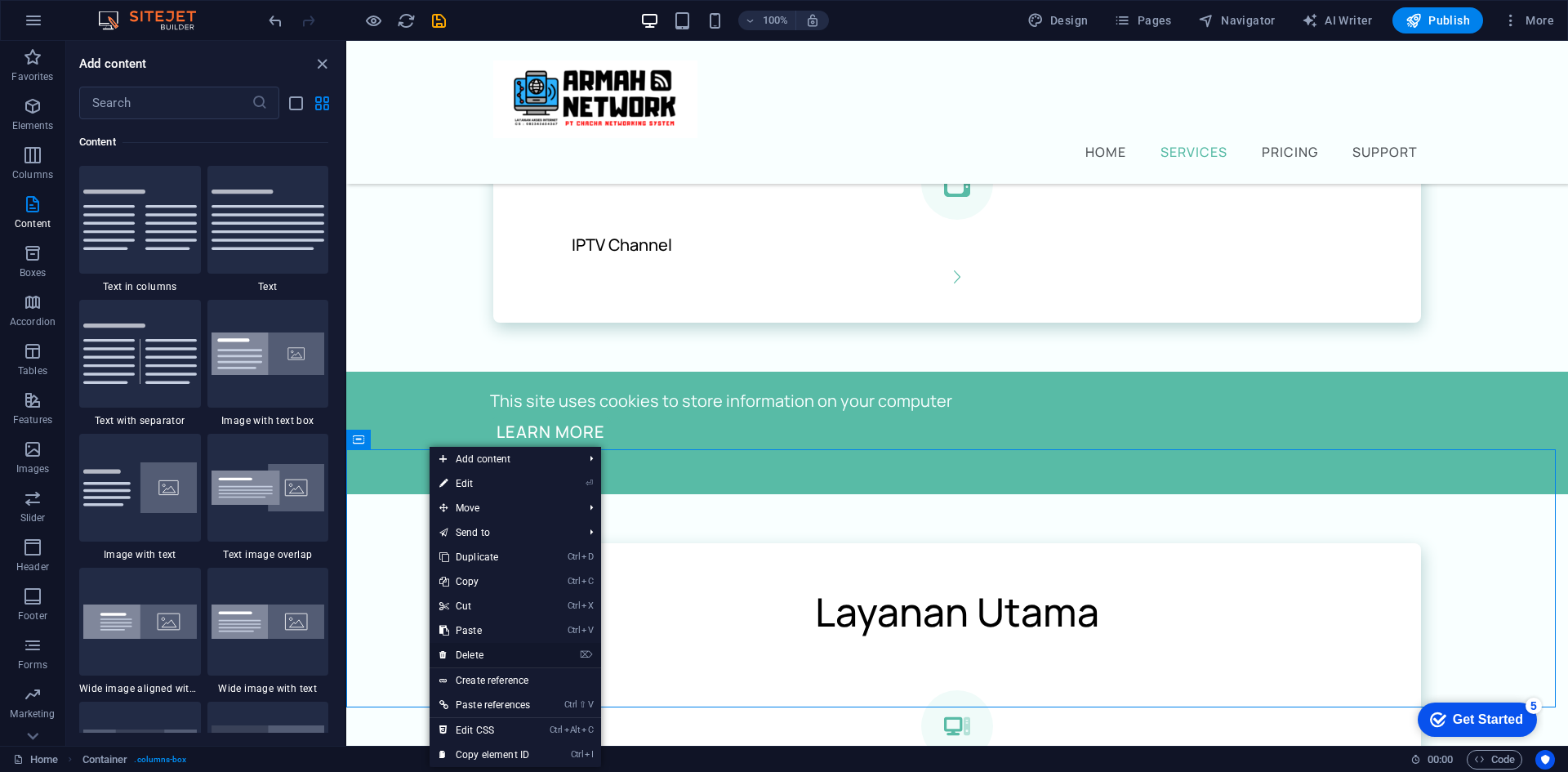
click at [485, 655] on link "⌦ Delete" at bounding box center [485, 655] width 111 height 25
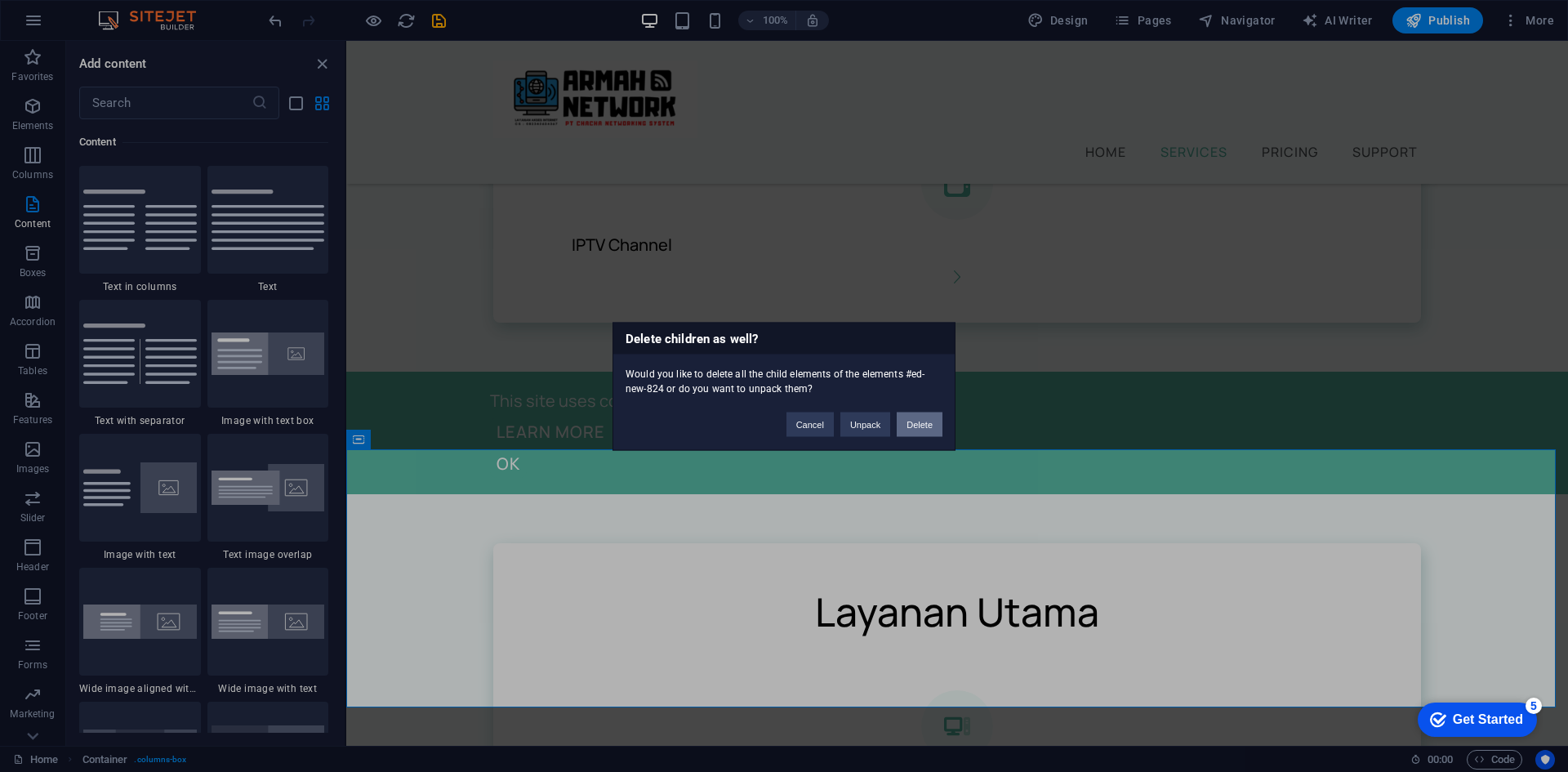
click at [916, 421] on button "Delete" at bounding box center [919, 424] width 46 height 25
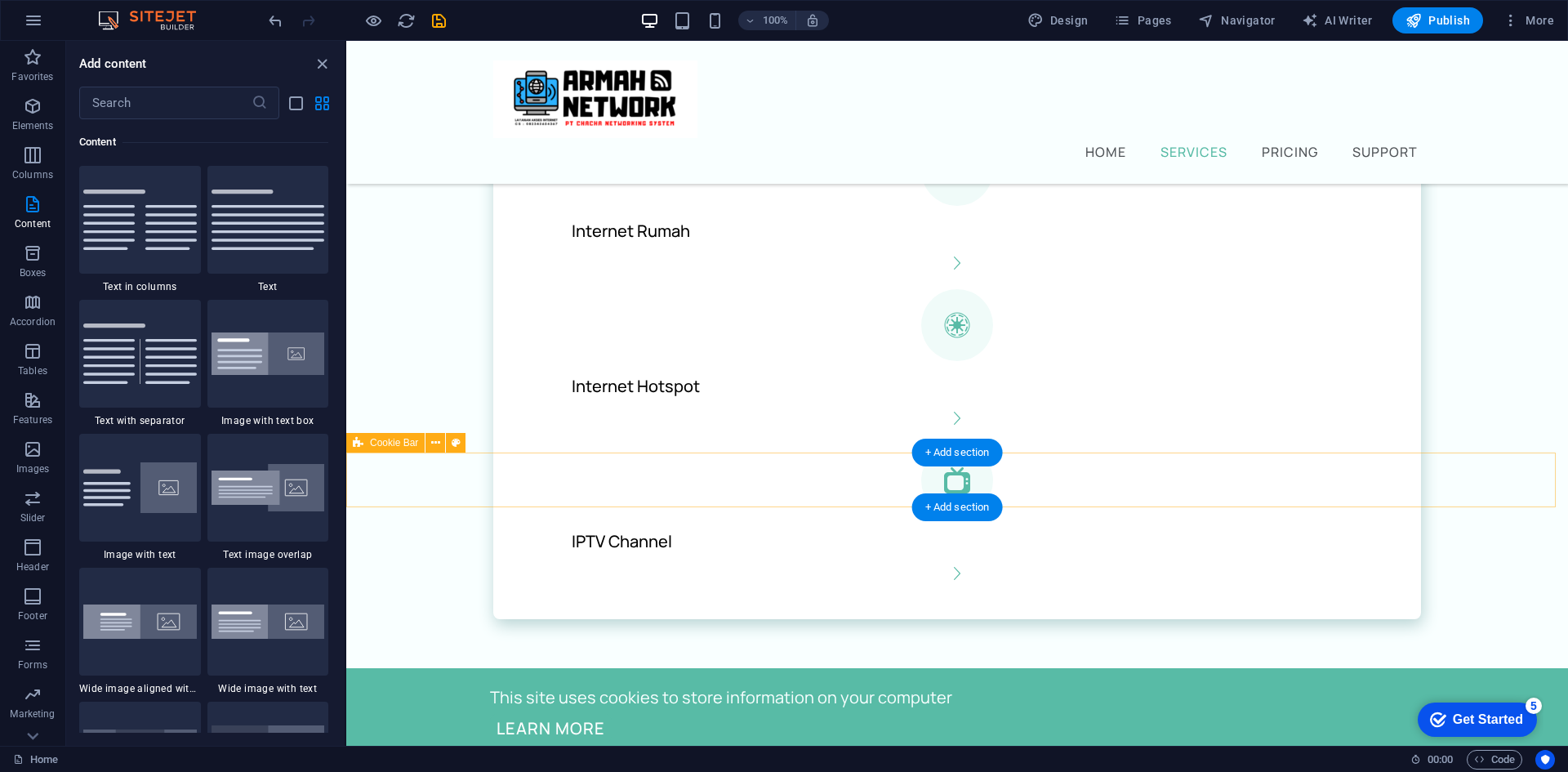
scroll to position [653, 0]
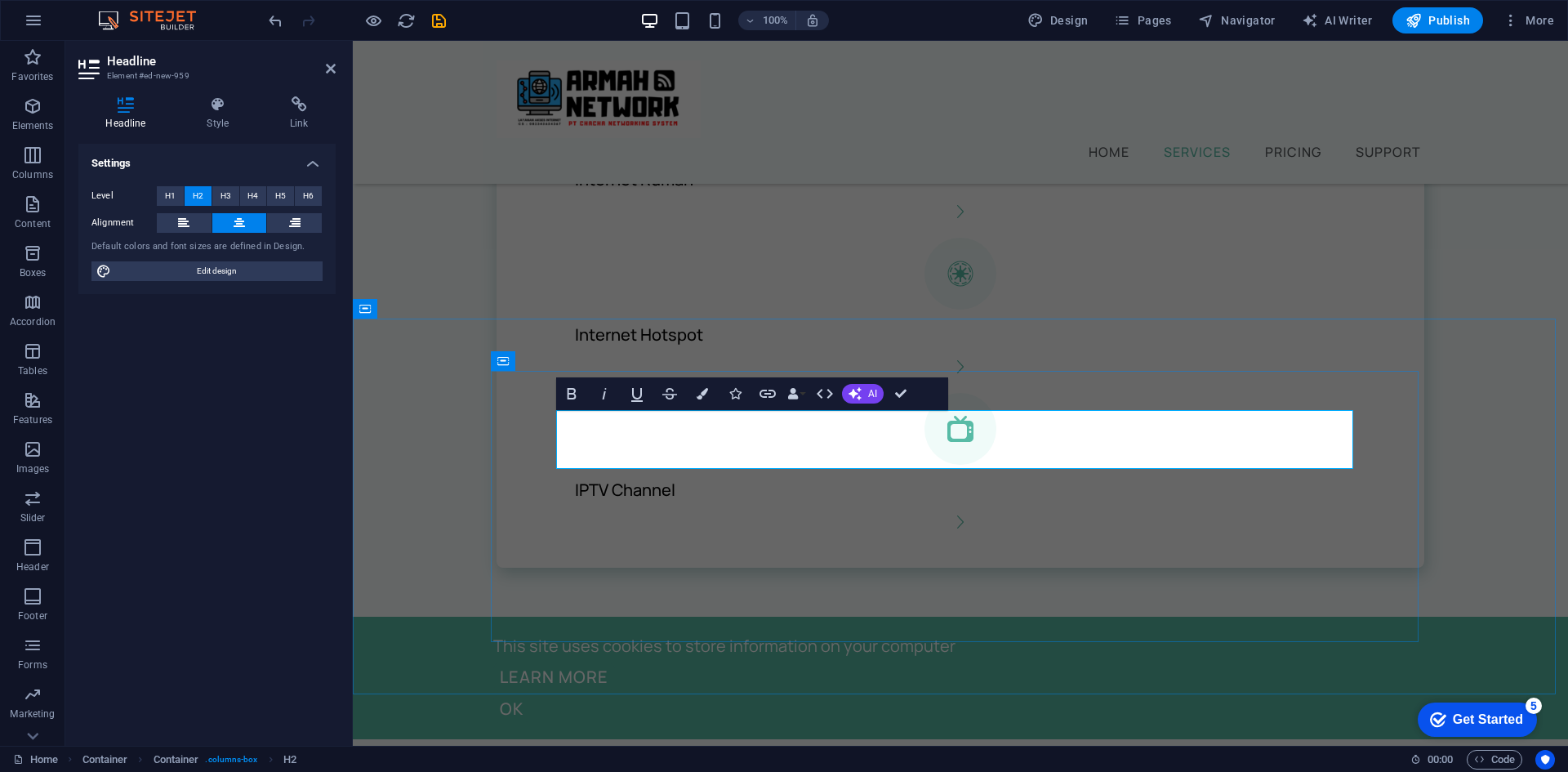
drag, startPoint x: 1084, startPoint y: 446, endPoint x: 983, endPoint y: 444, distance: 101.0
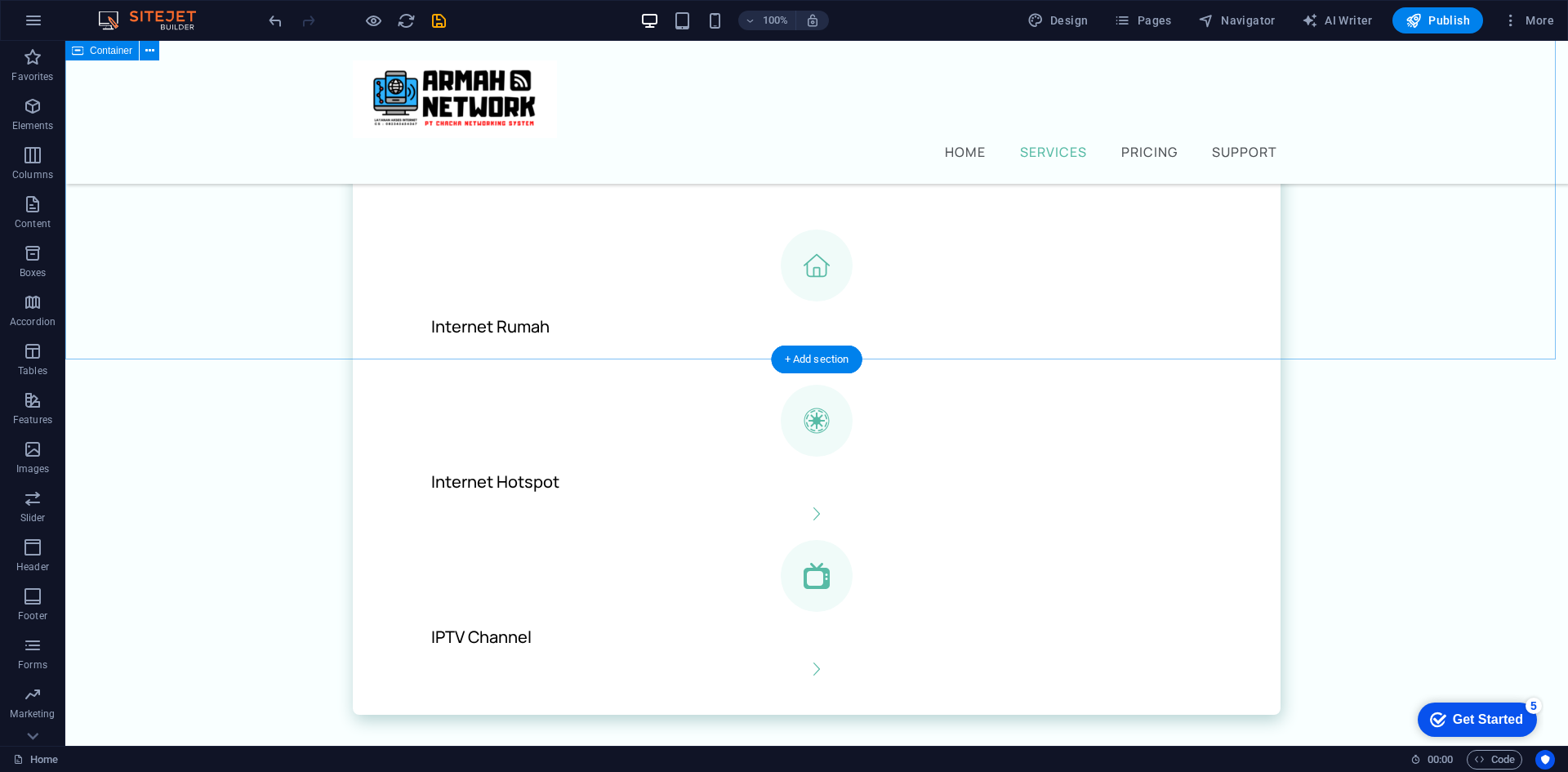
scroll to position [408, 0]
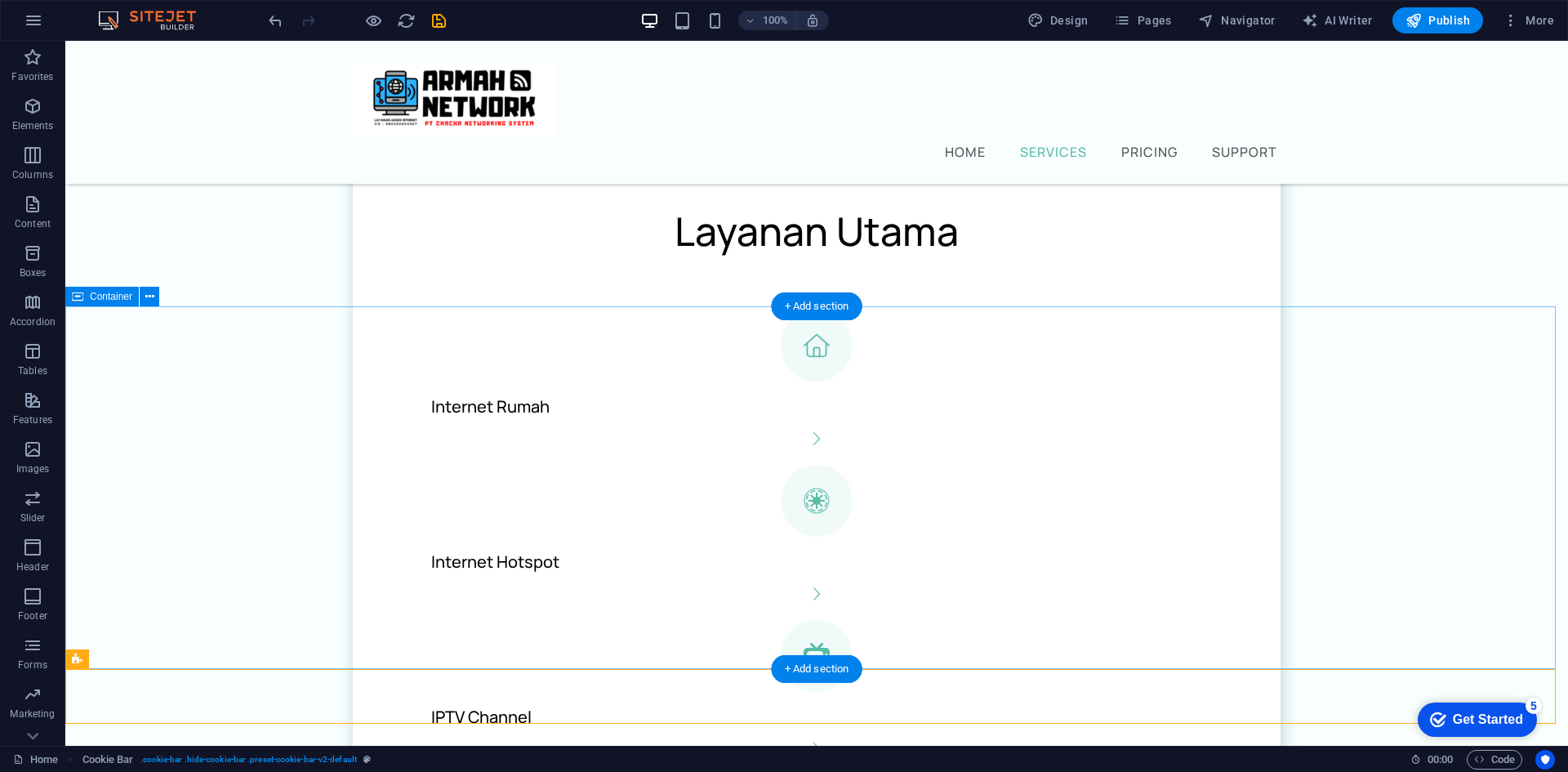
scroll to position [490, 0]
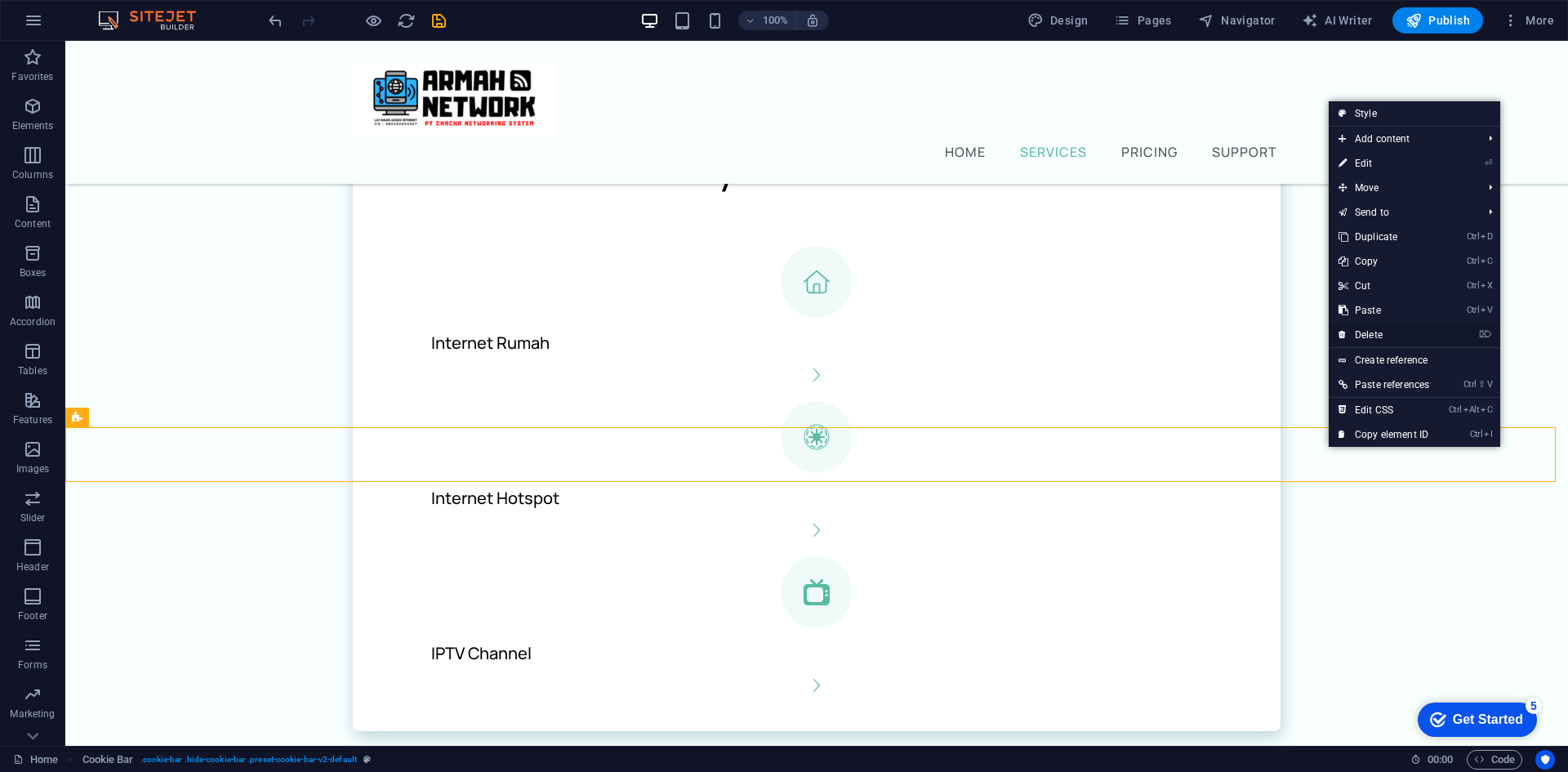
click at [1395, 327] on link "⌦ Delete" at bounding box center [1384, 334] width 111 height 25
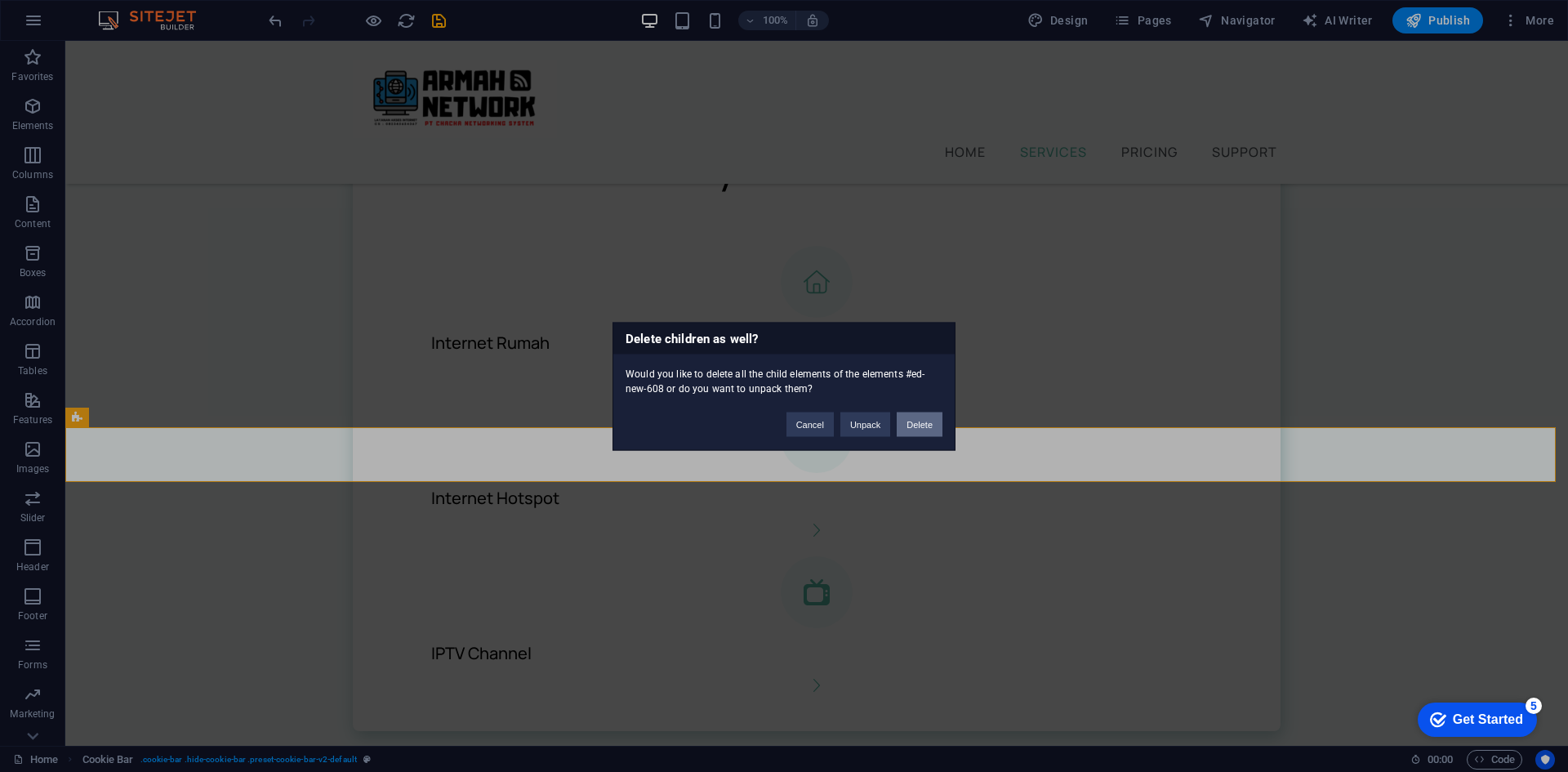
click at [918, 413] on button "Delete" at bounding box center [919, 424] width 46 height 25
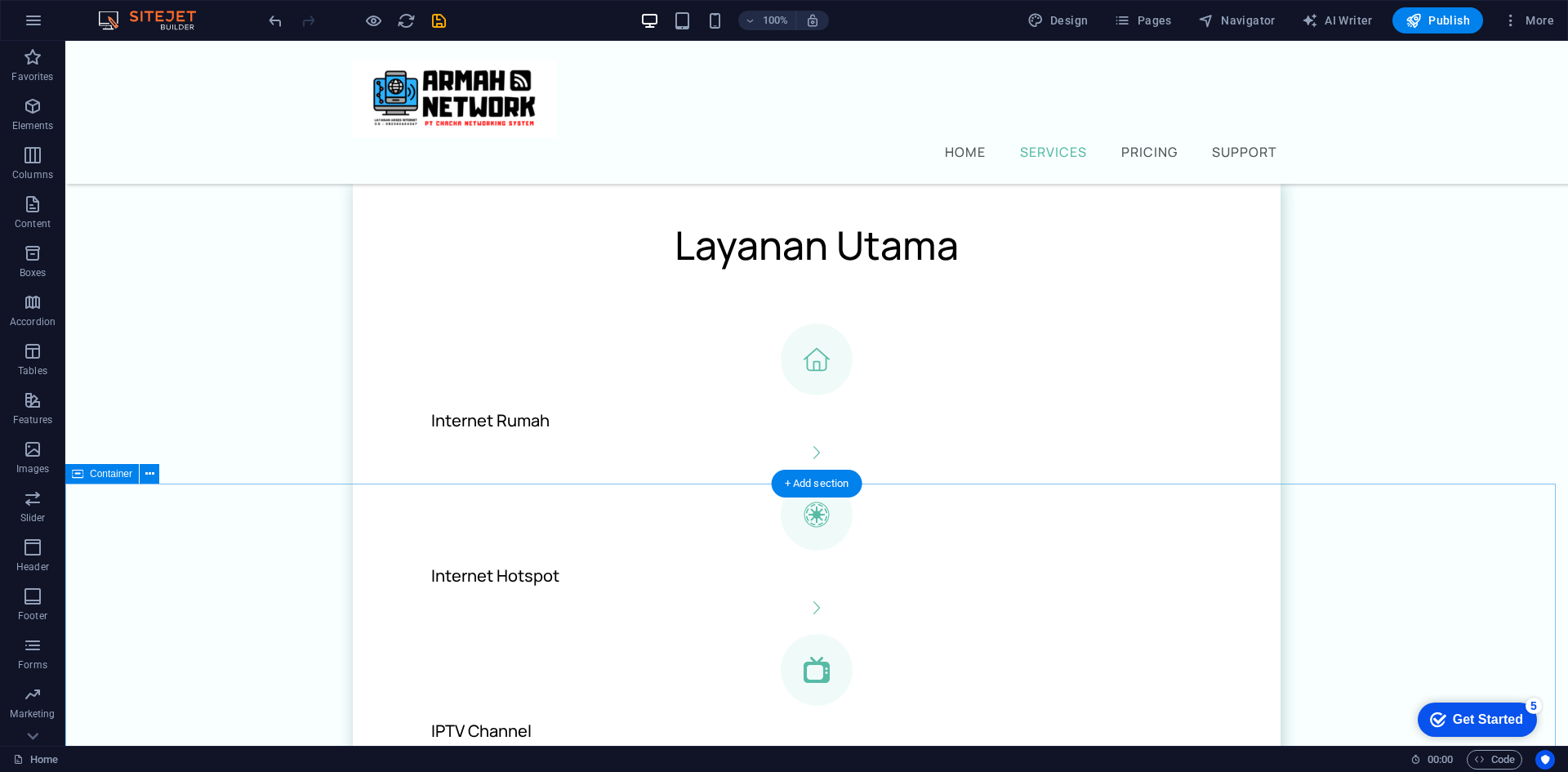
scroll to position [816, 0]
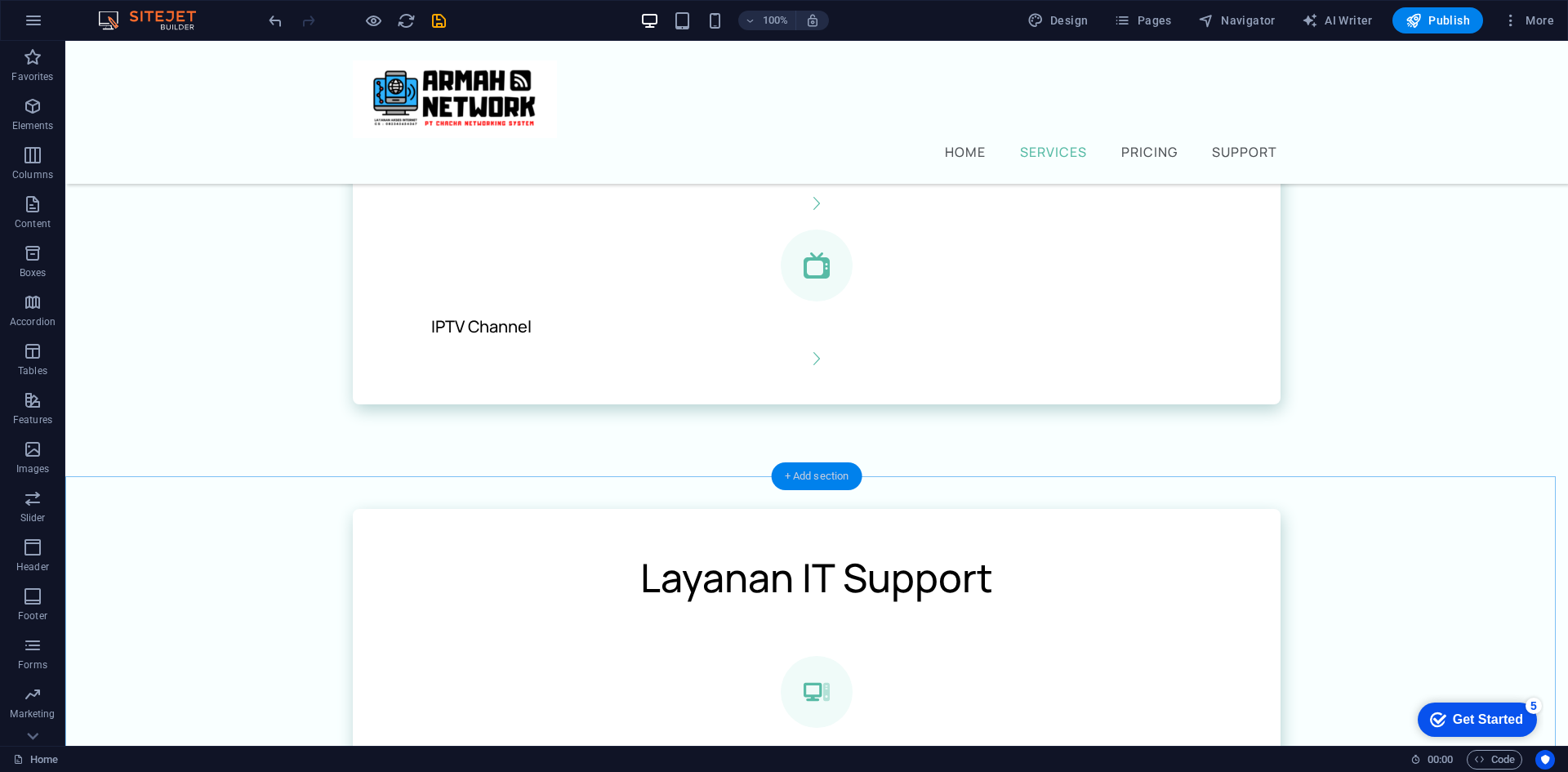
click at [836, 471] on div "+ Add section" at bounding box center [817, 476] width 90 height 28
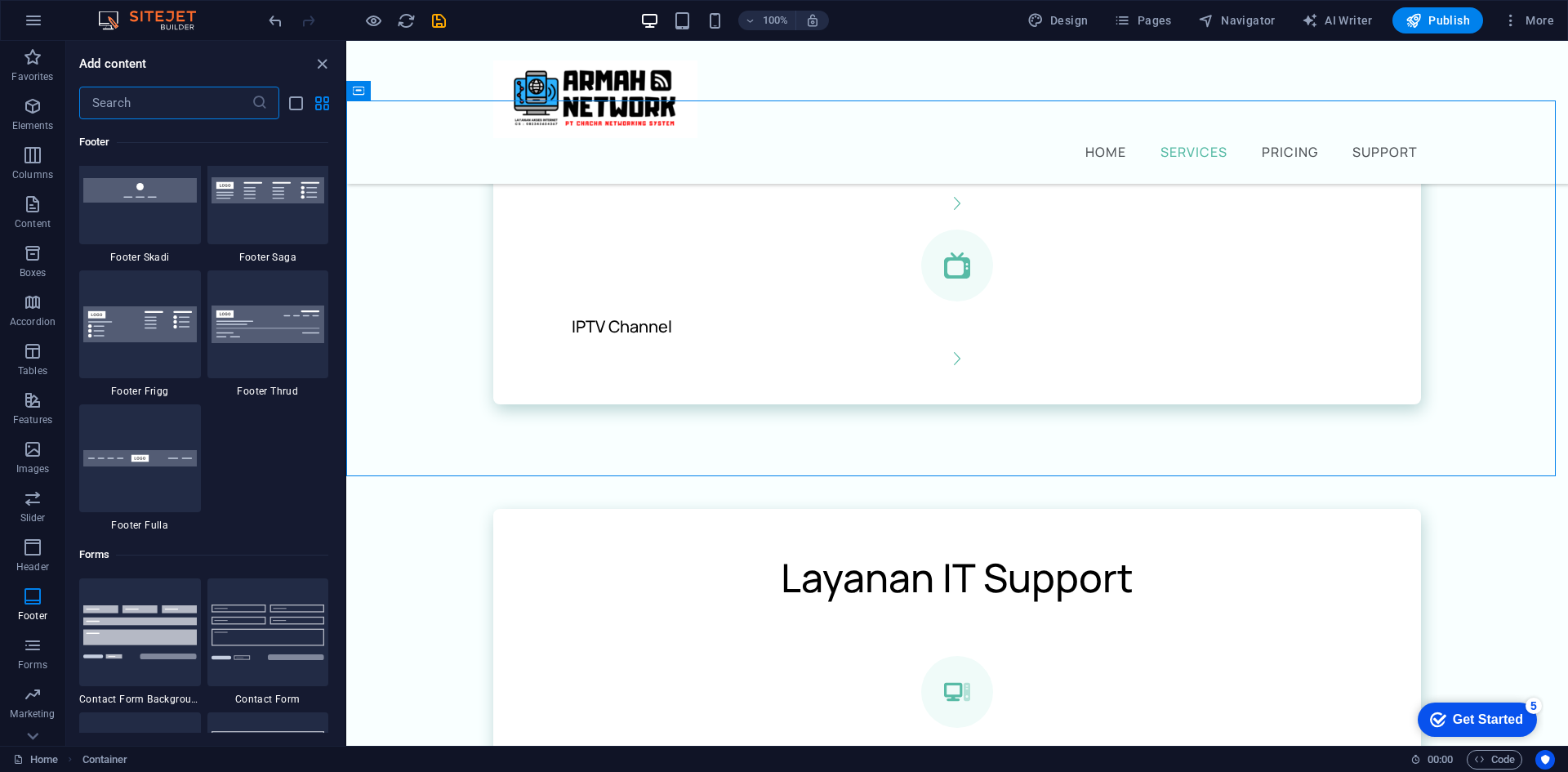
scroll to position [11512, 0]
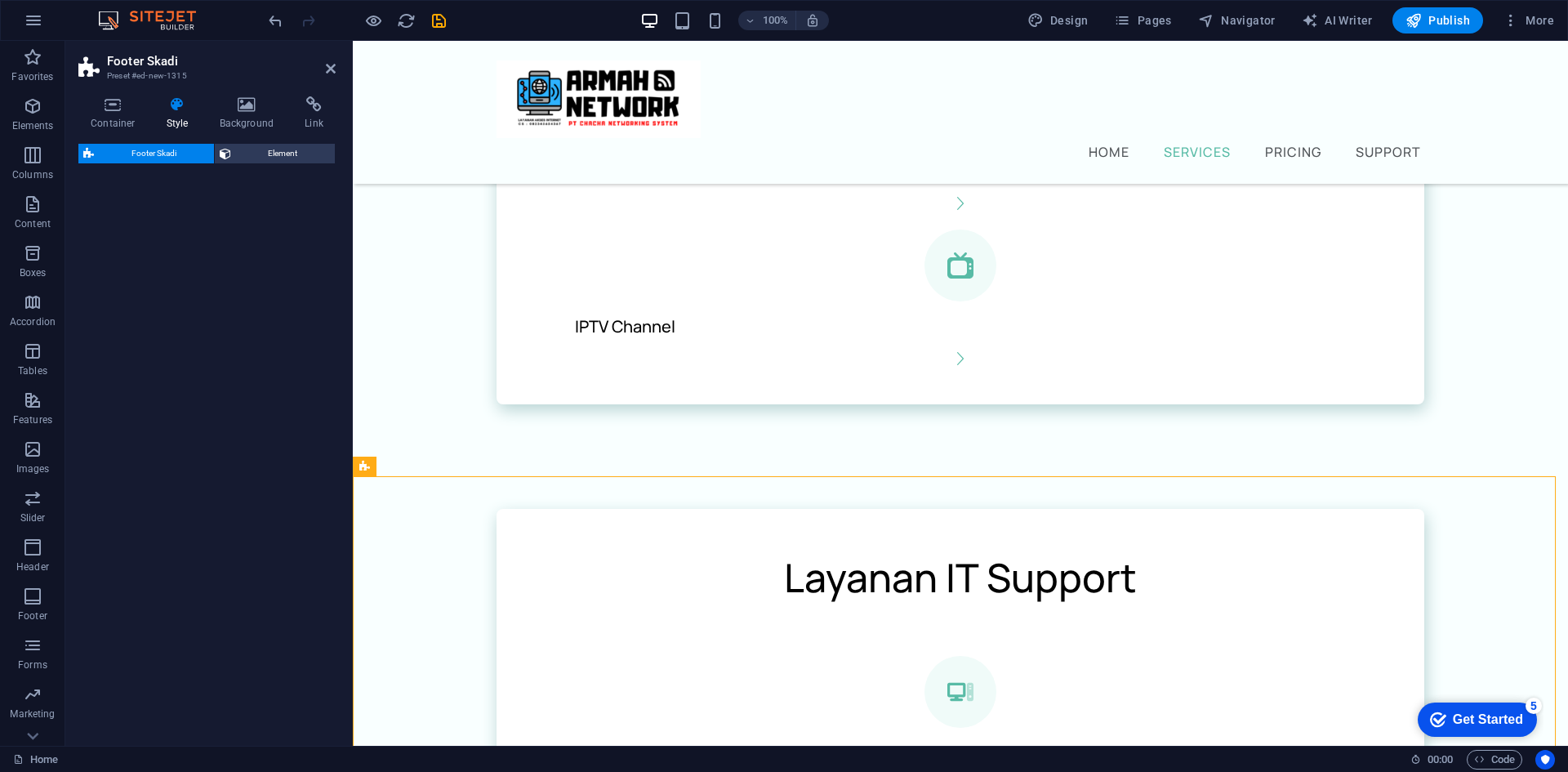
select select "rem"
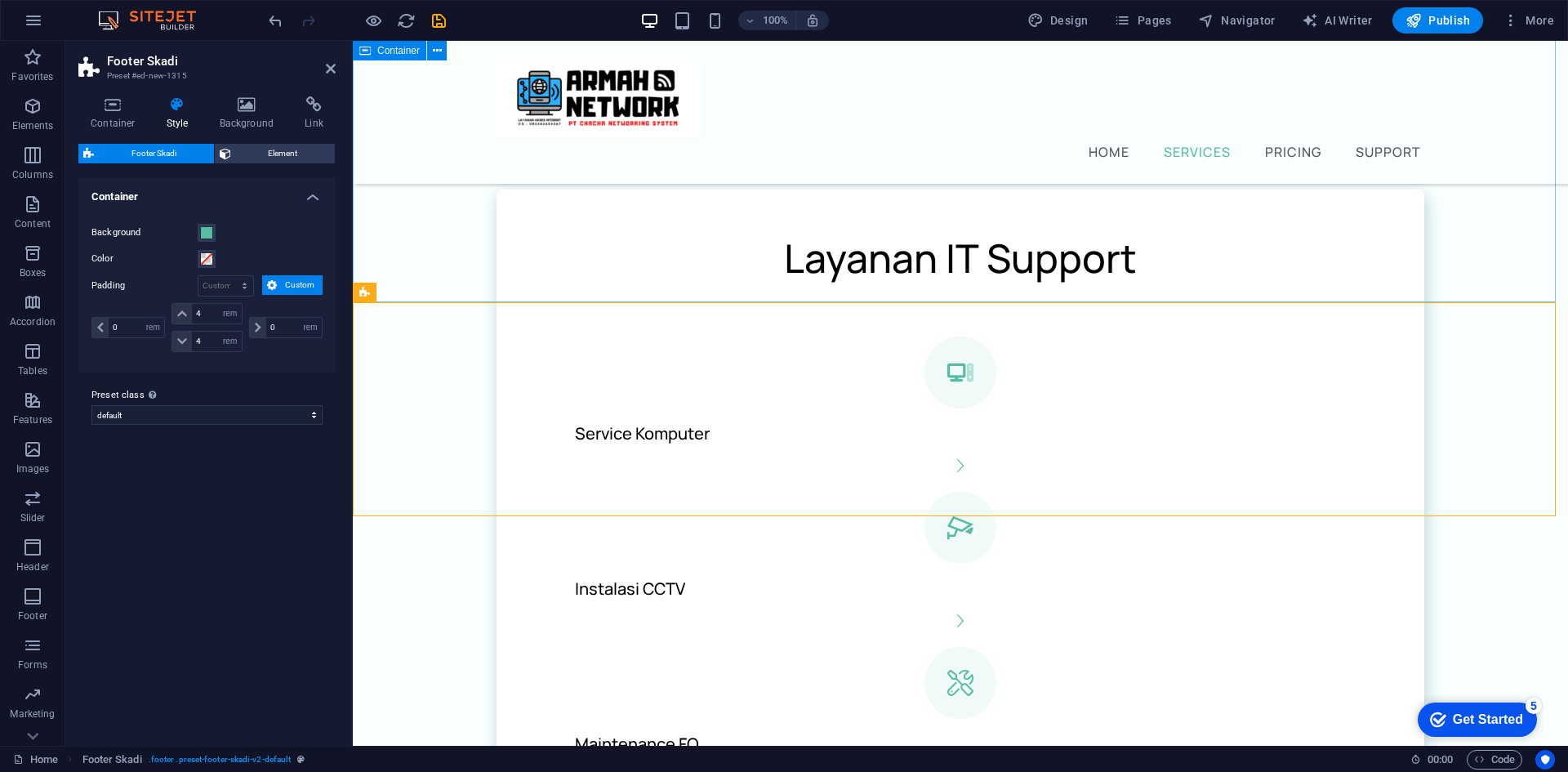
scroll to position [1143, 0]
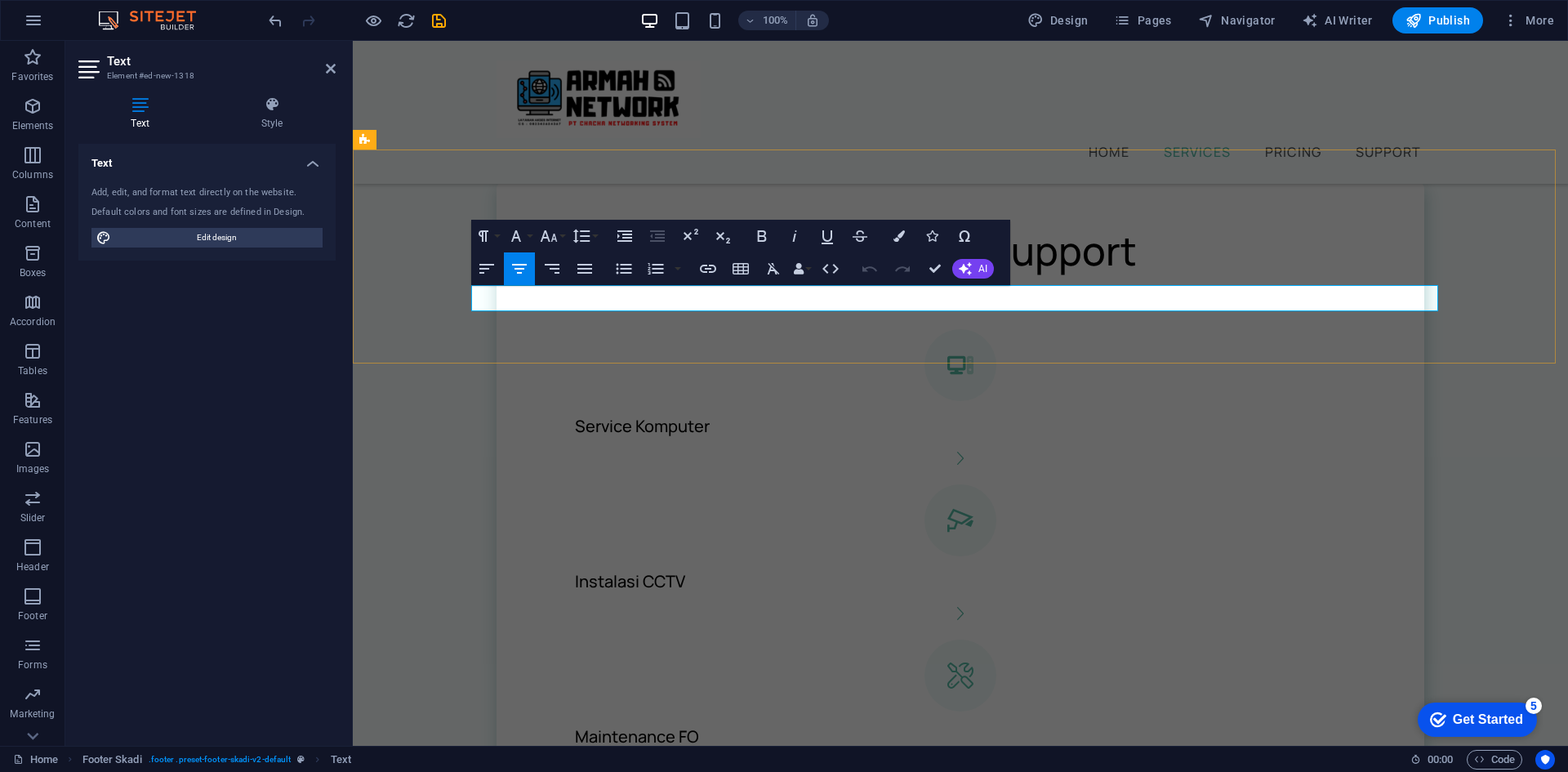
drag, startPoint x: 1004, startPoint y: 299, endPoint x: 911, endPoint y: 298, distance: 93.0
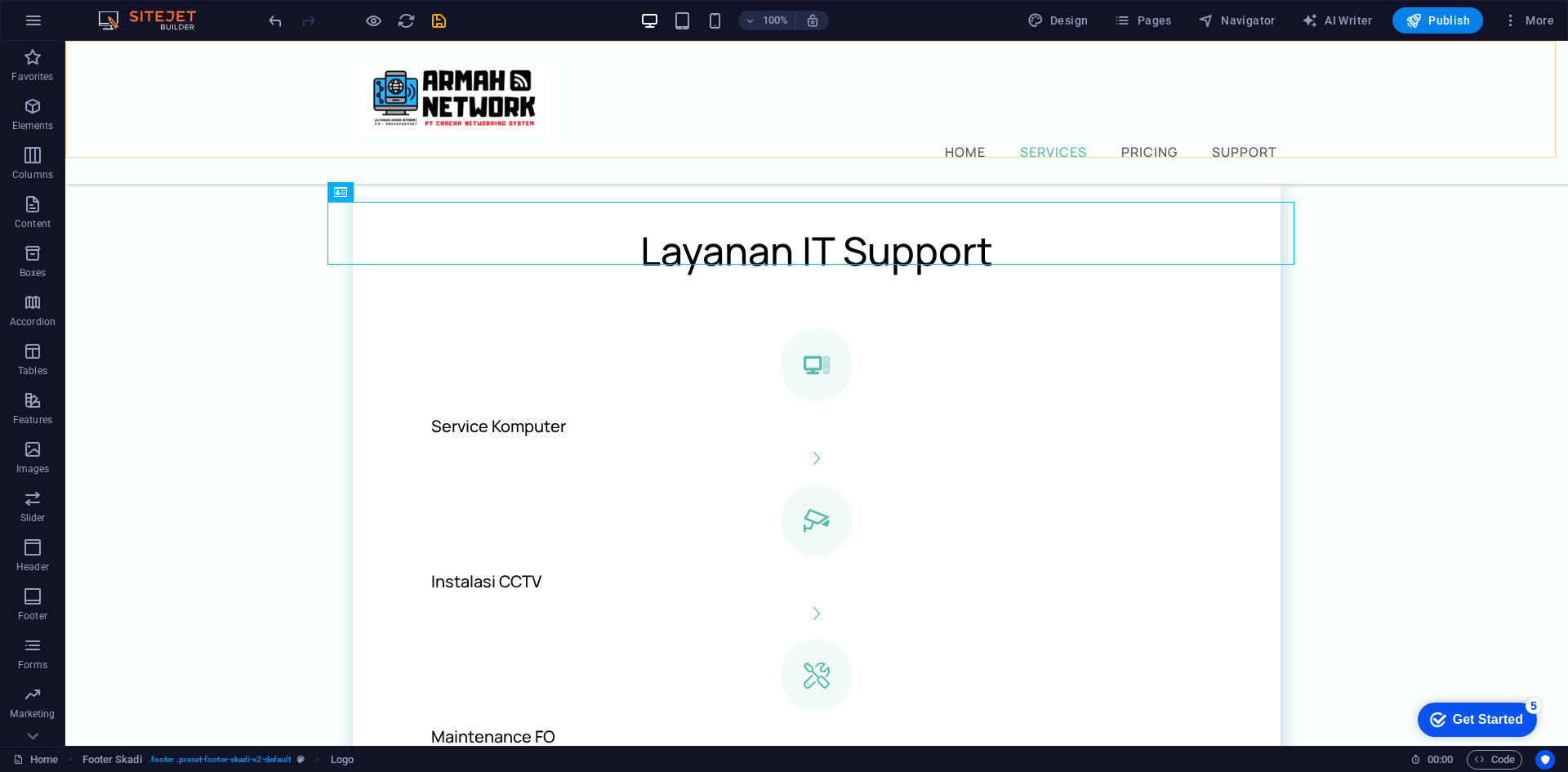
click at [165, 133] on div "Home Services Pricing Support" at bounding box center [816, 111] width 1503 height 143
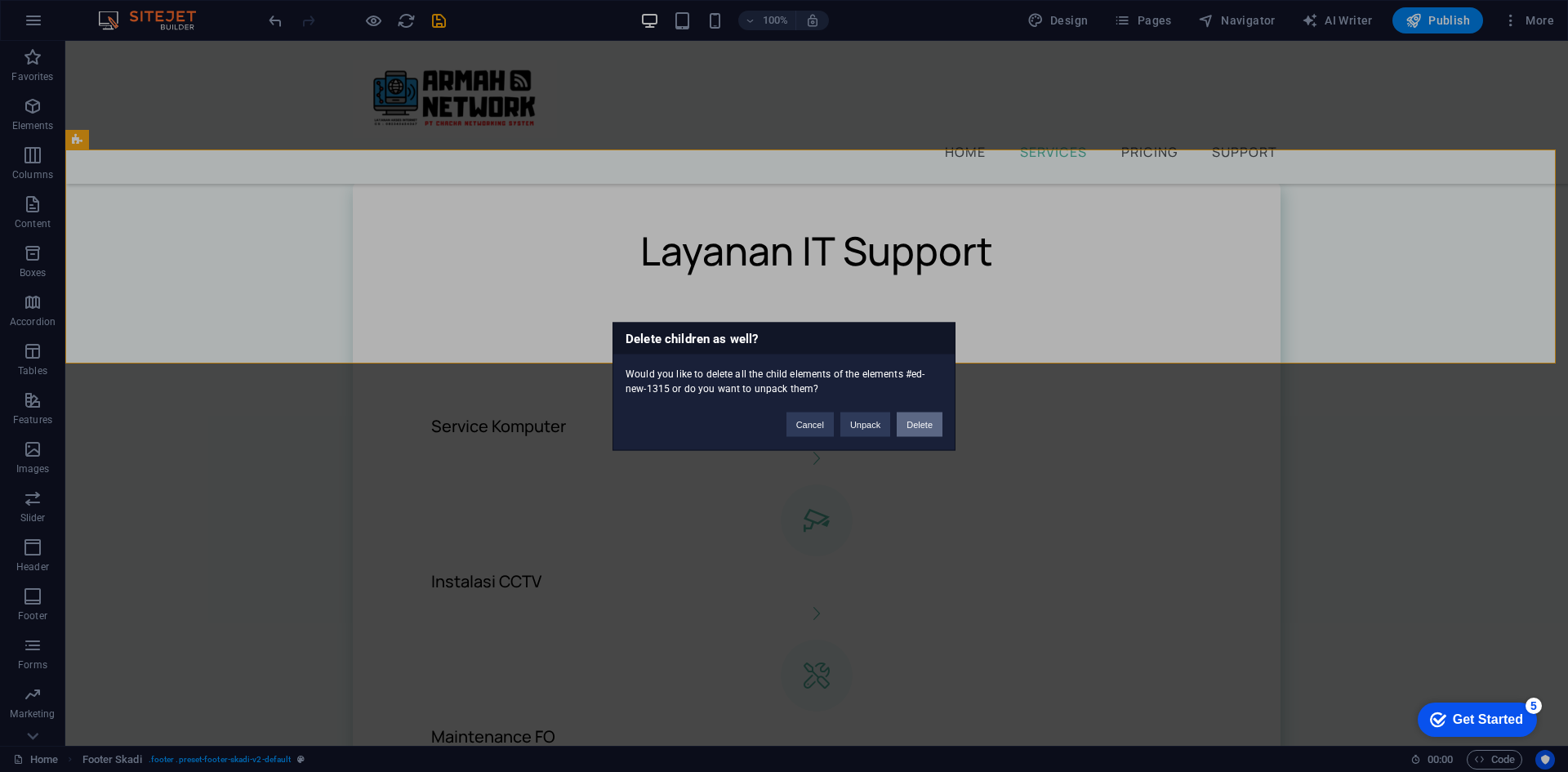
click at [919, 421] on button "Delete" at bounding box center [919, 424] width 46 height 25
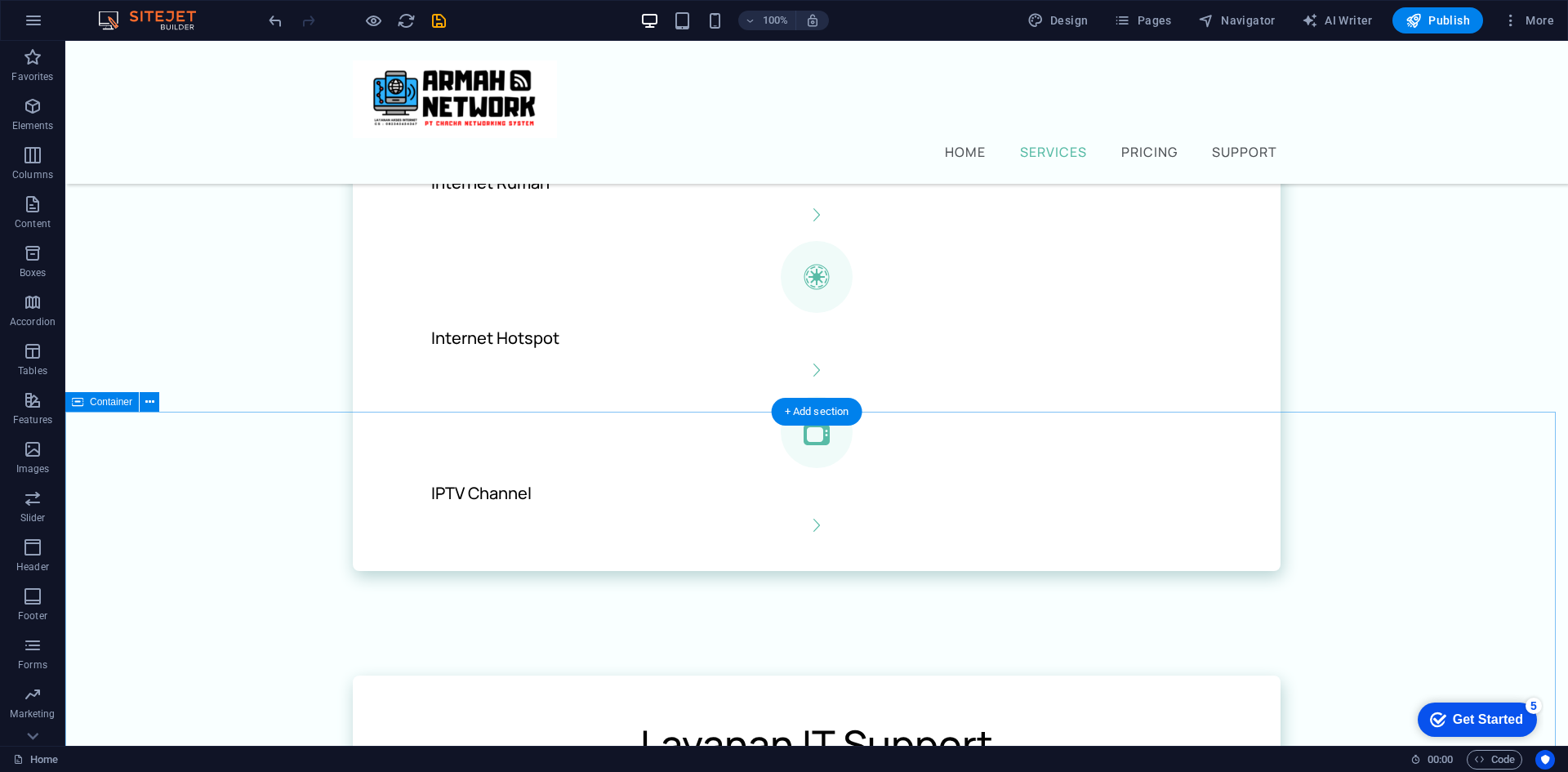
scroll to position [653, 0]
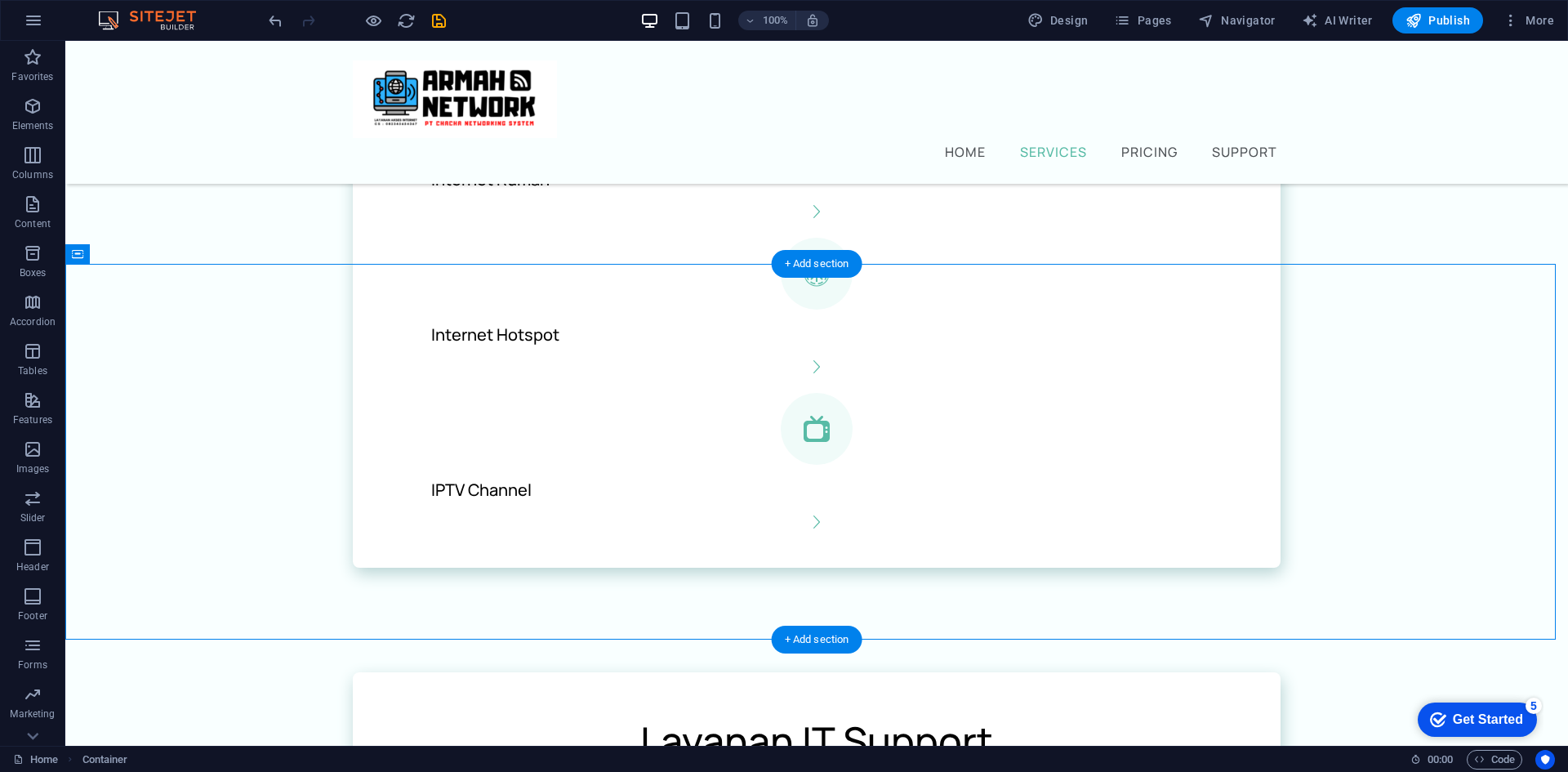
drag, startPoint x: 418, startPoint y: 542, endPoint x: 650, endPoint y: 505, distance: 234.9
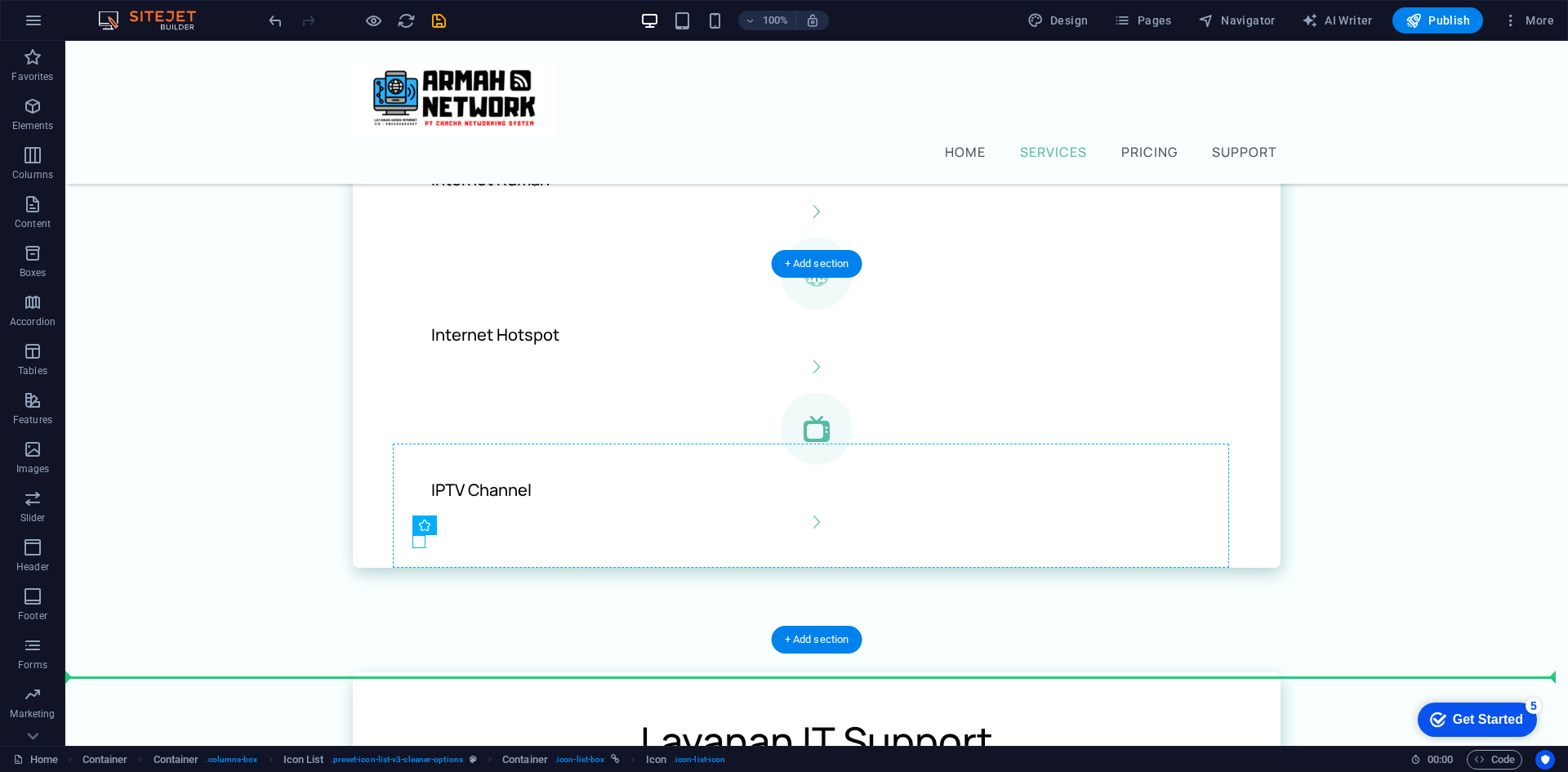
drag, startPoint x: 429, startPoint y: 540, endPoint x: 637, endPoint y: 495, distance: 212.8
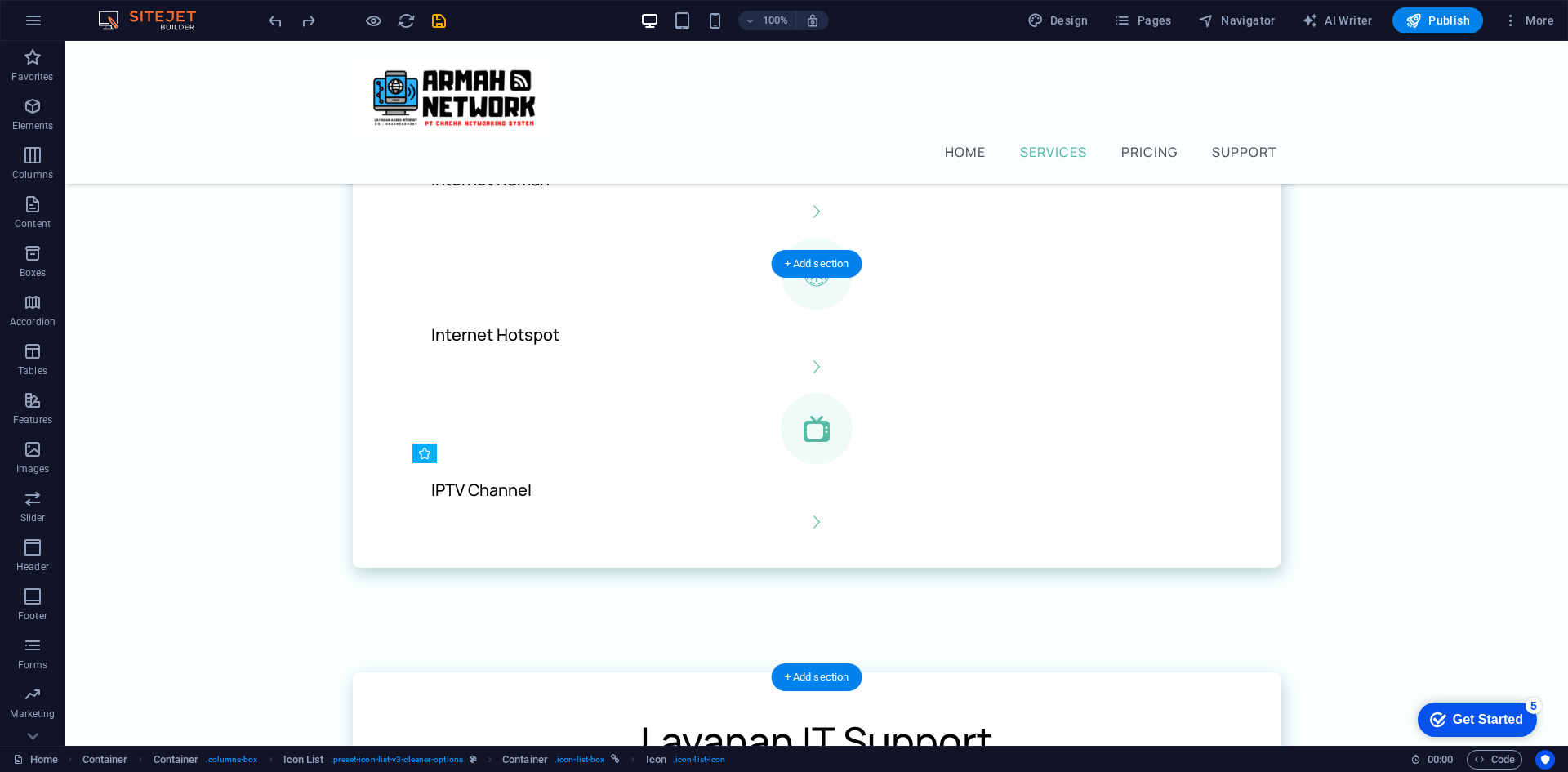
drag, startPoint x: 418, startPoint y: 539, endPoint x: 449, endPoint y: 527, distance: 33.2
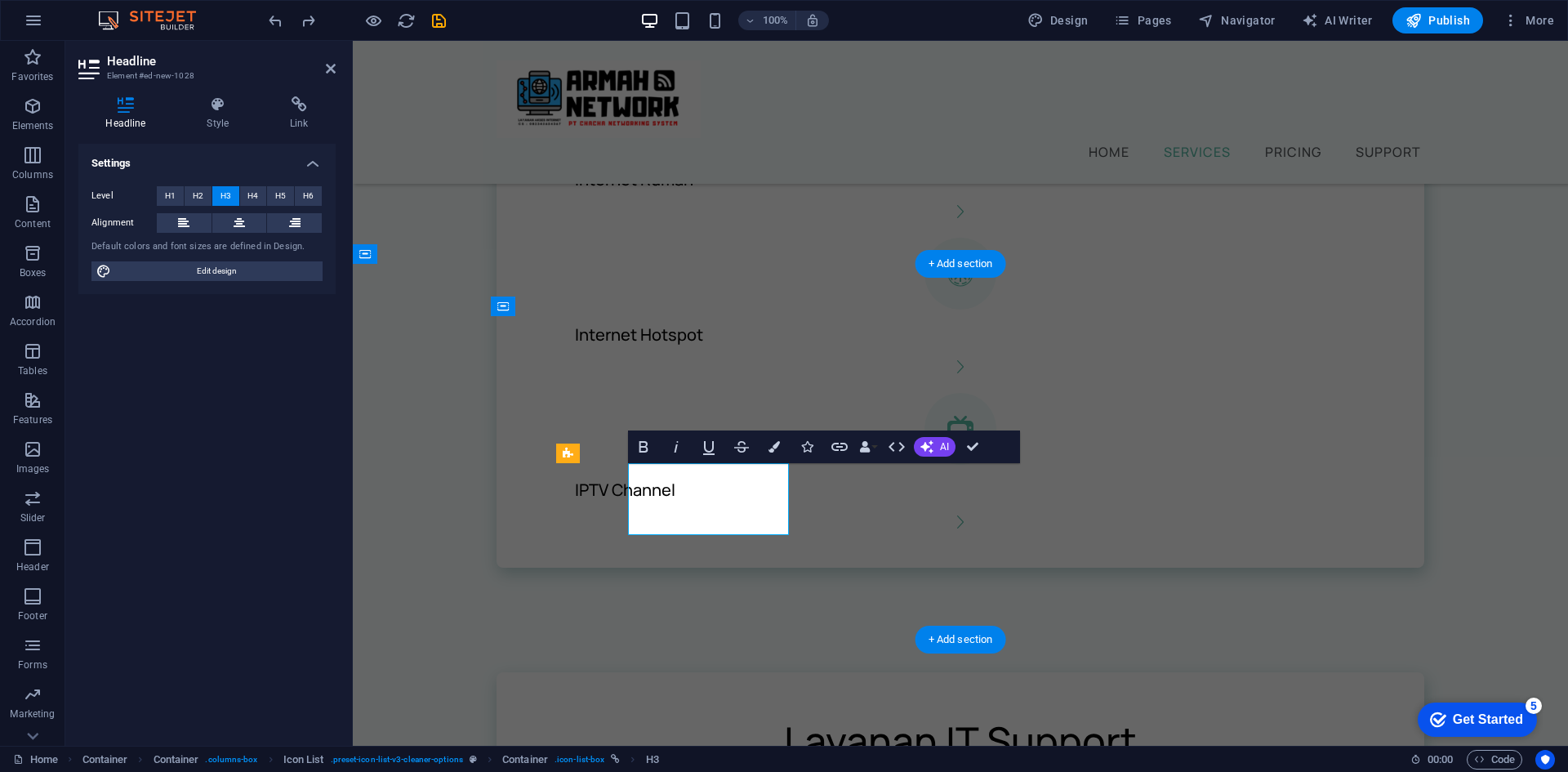
drag, startPoint x: 977, startPoint y: 447, endPoint x: 911, endPoint y: 406, distance: 77.7
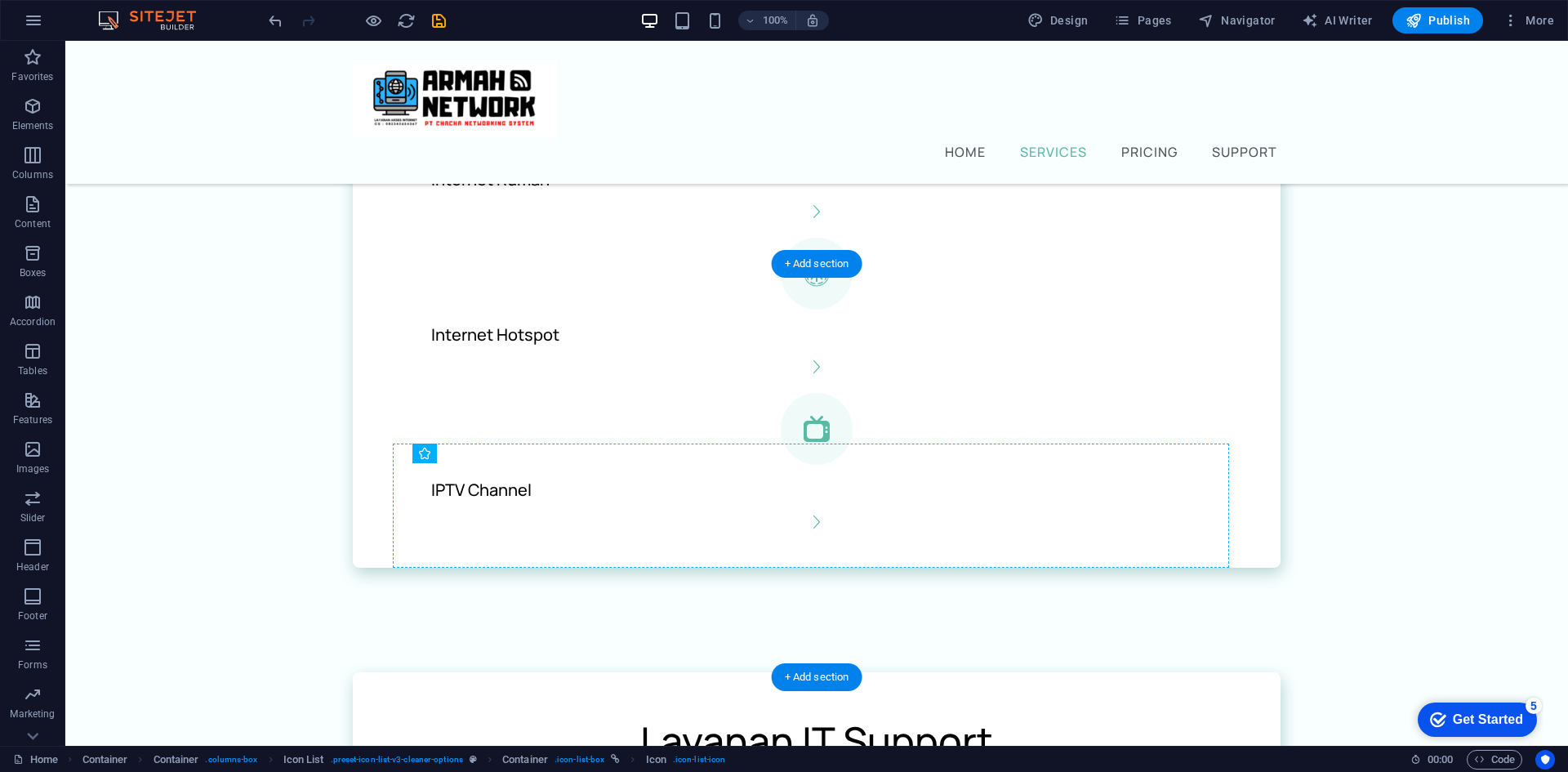
drag, startPoint x: 414, startPoint y: 539, endPoint x: 638, endPoint y: 488, distance: 229.7
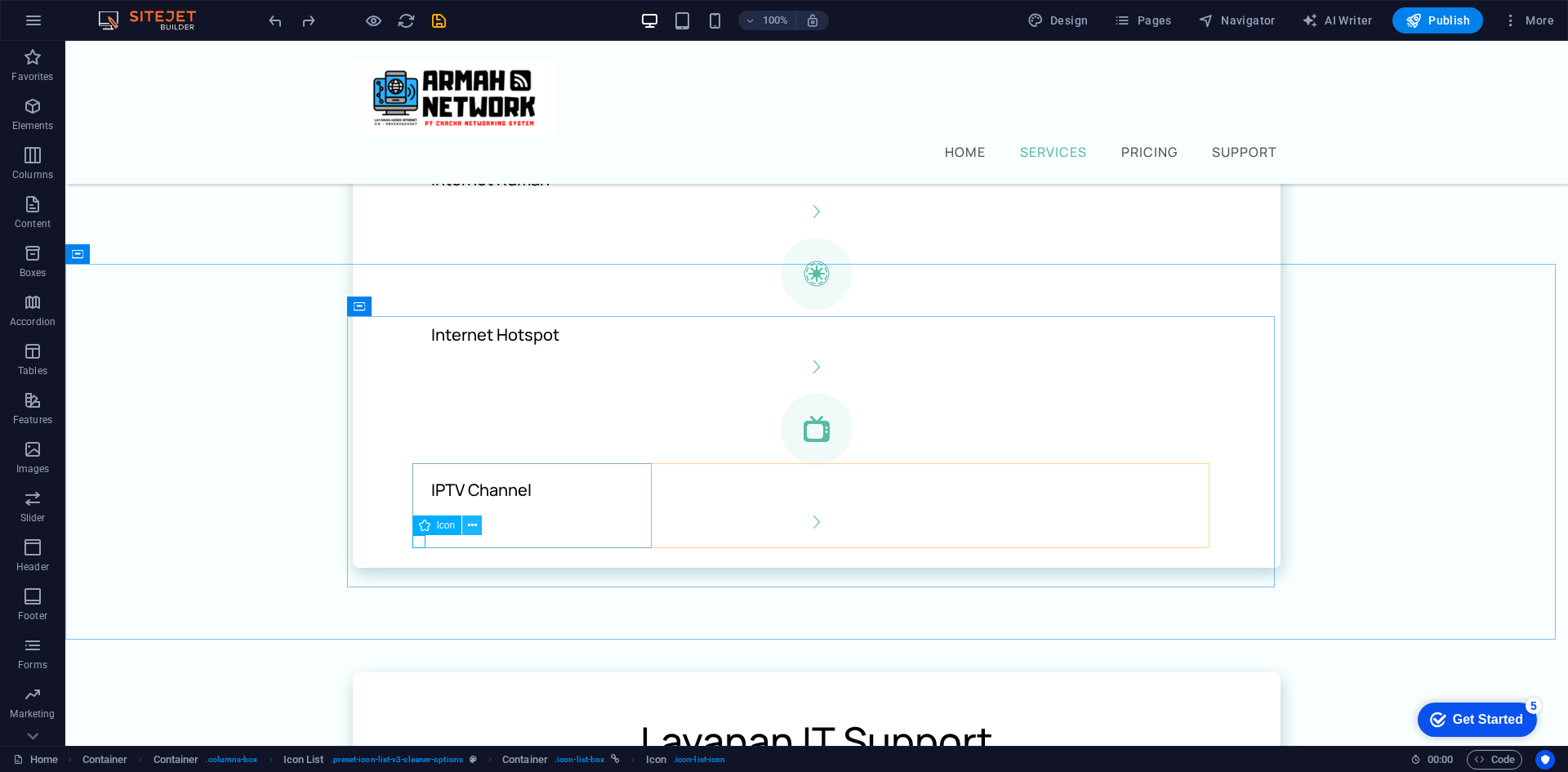
click at [469, 524] on icon at bounding box center [473, 525] width 9 height 18
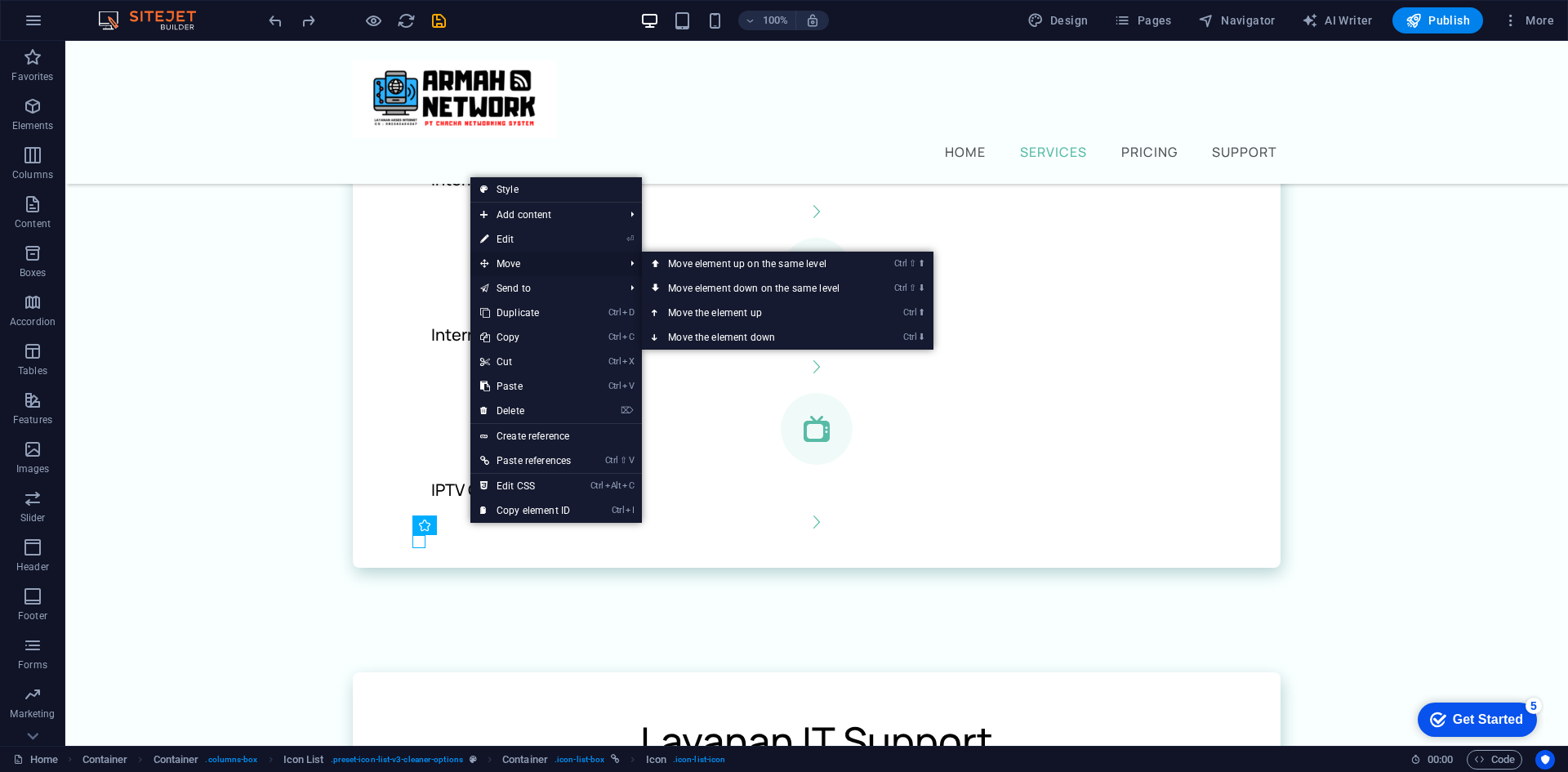
click at [526, 263] on span "Move" at bounding box center [544, 263] width 147 height 25
click at [695, 263] on link "Ctrl ⇧ ⬆ Move element up on the same level" at bounding box center [757, 263] width 230 height 25
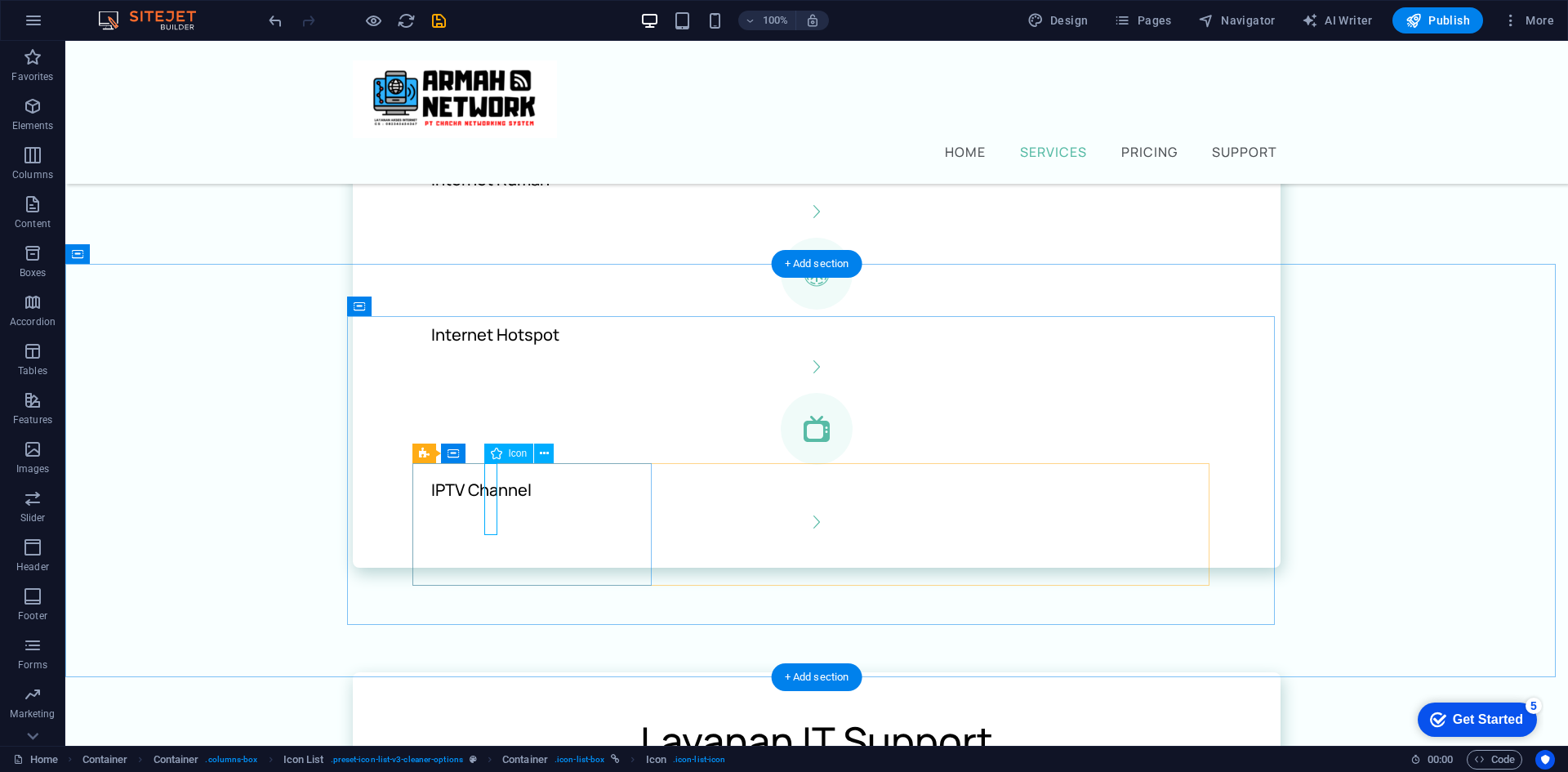
click at [524, 450] on icon at bounding box center [525, 453] width 9 height 18
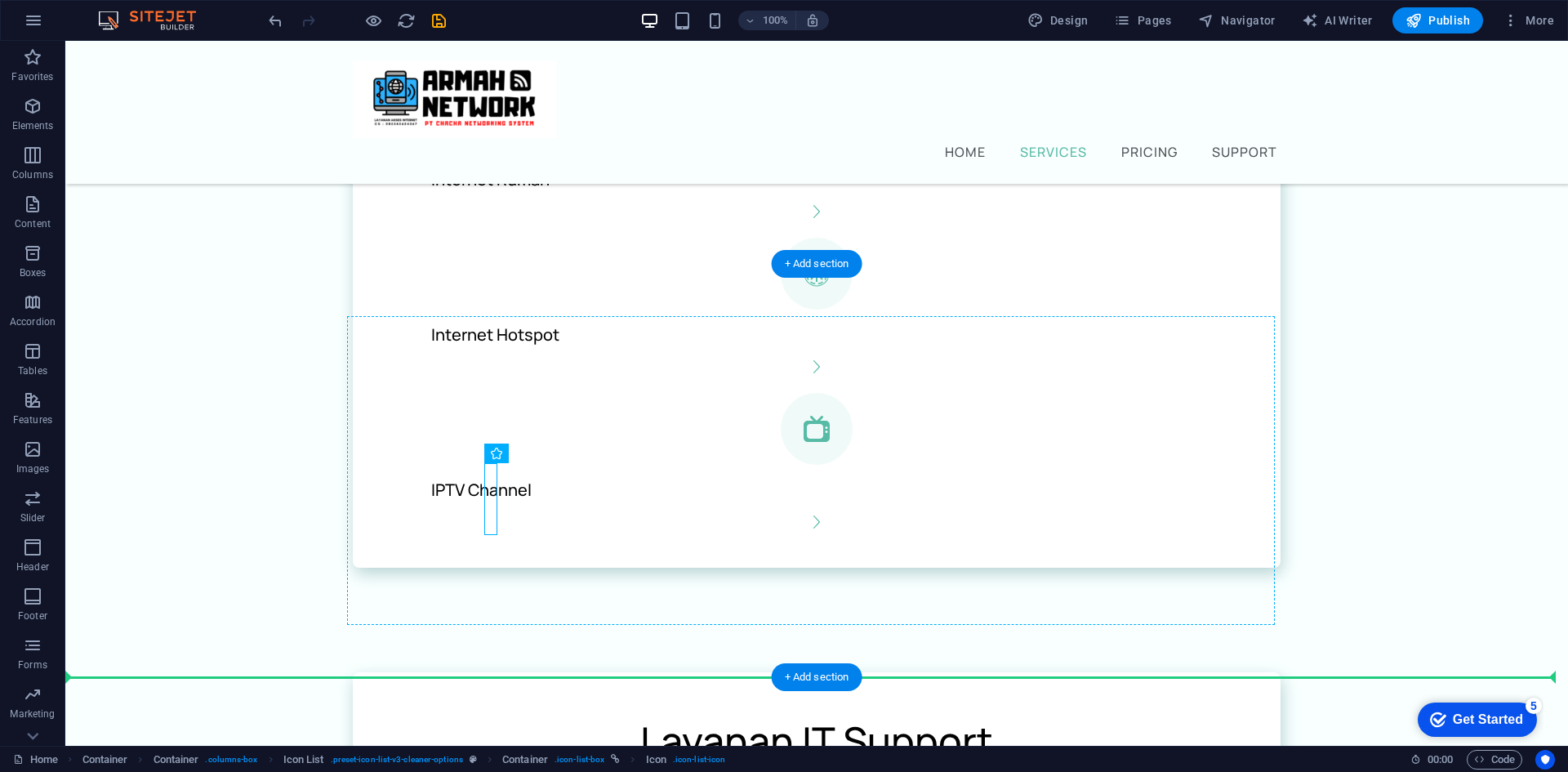
drag, startPoint x: 490, startPoint y: 494, endPoint x: 660, endPoint y: 514, distance: 171.2
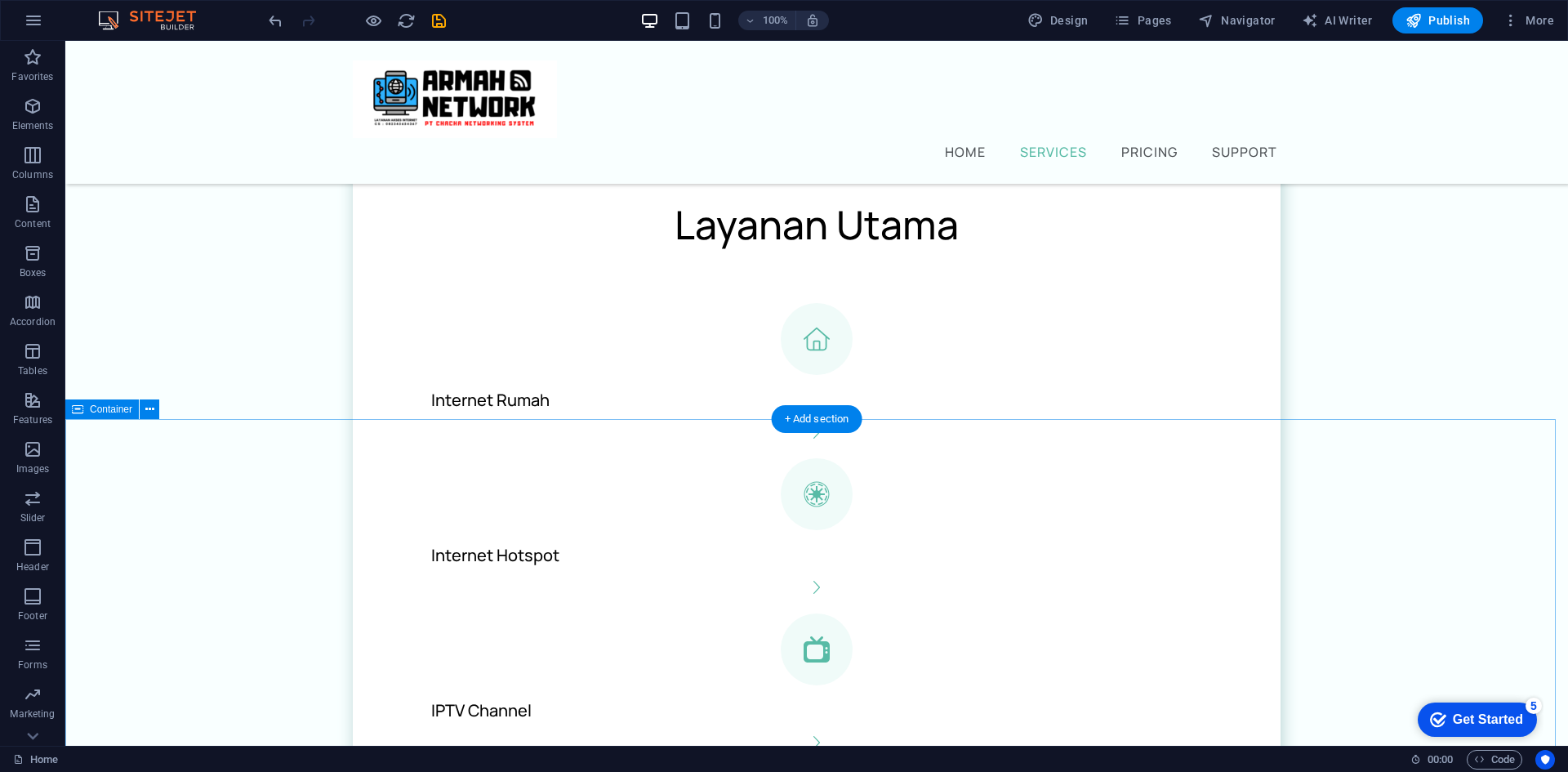
scroll to position [327, 0]
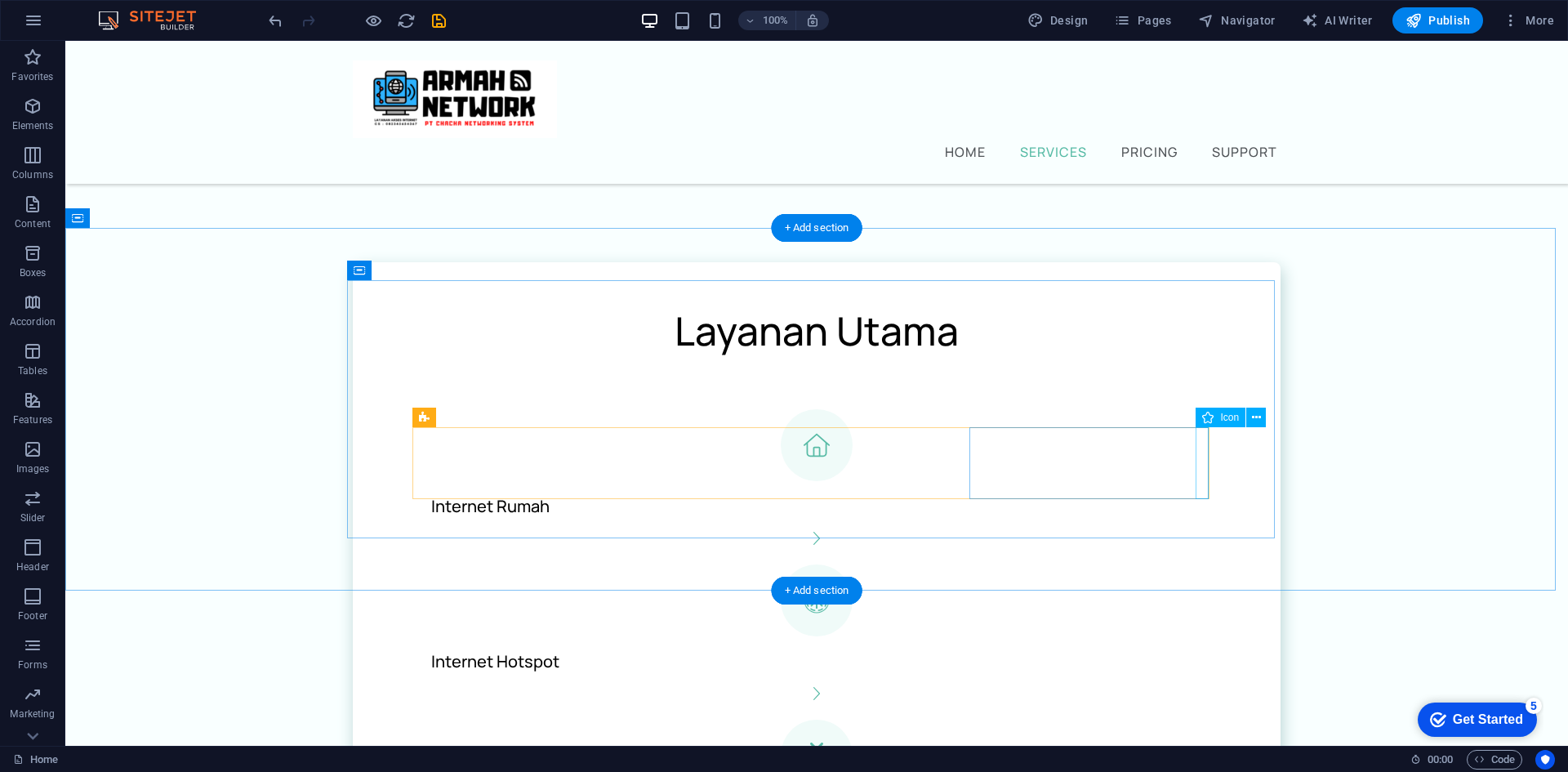
click at [926, 686] on figure at bounding box center [816, 693] width 797 height 13
click at [639, 532] on figure at bounding box center [816, 538] width 797 height 13
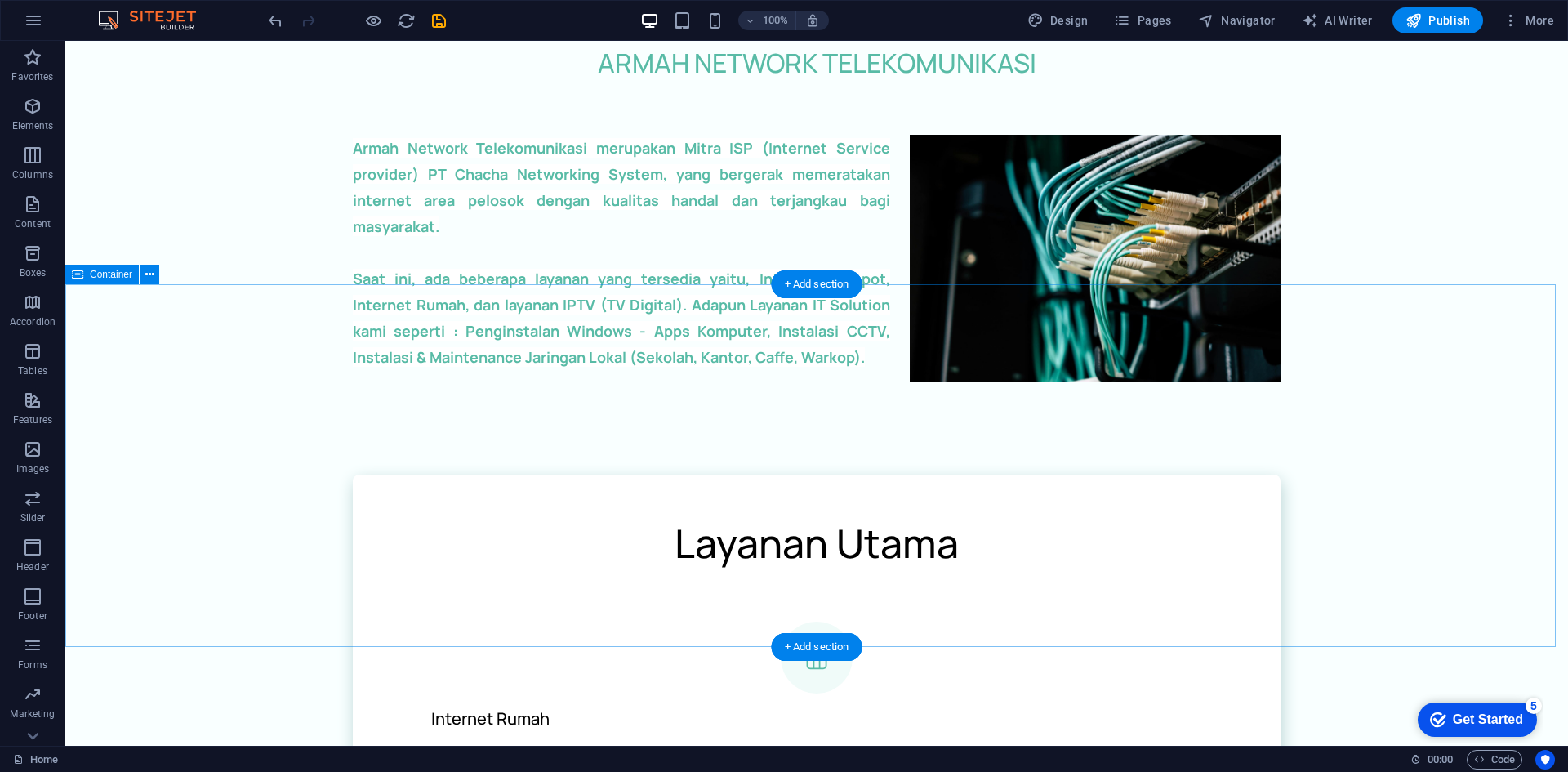
scroll to position [0, 0]
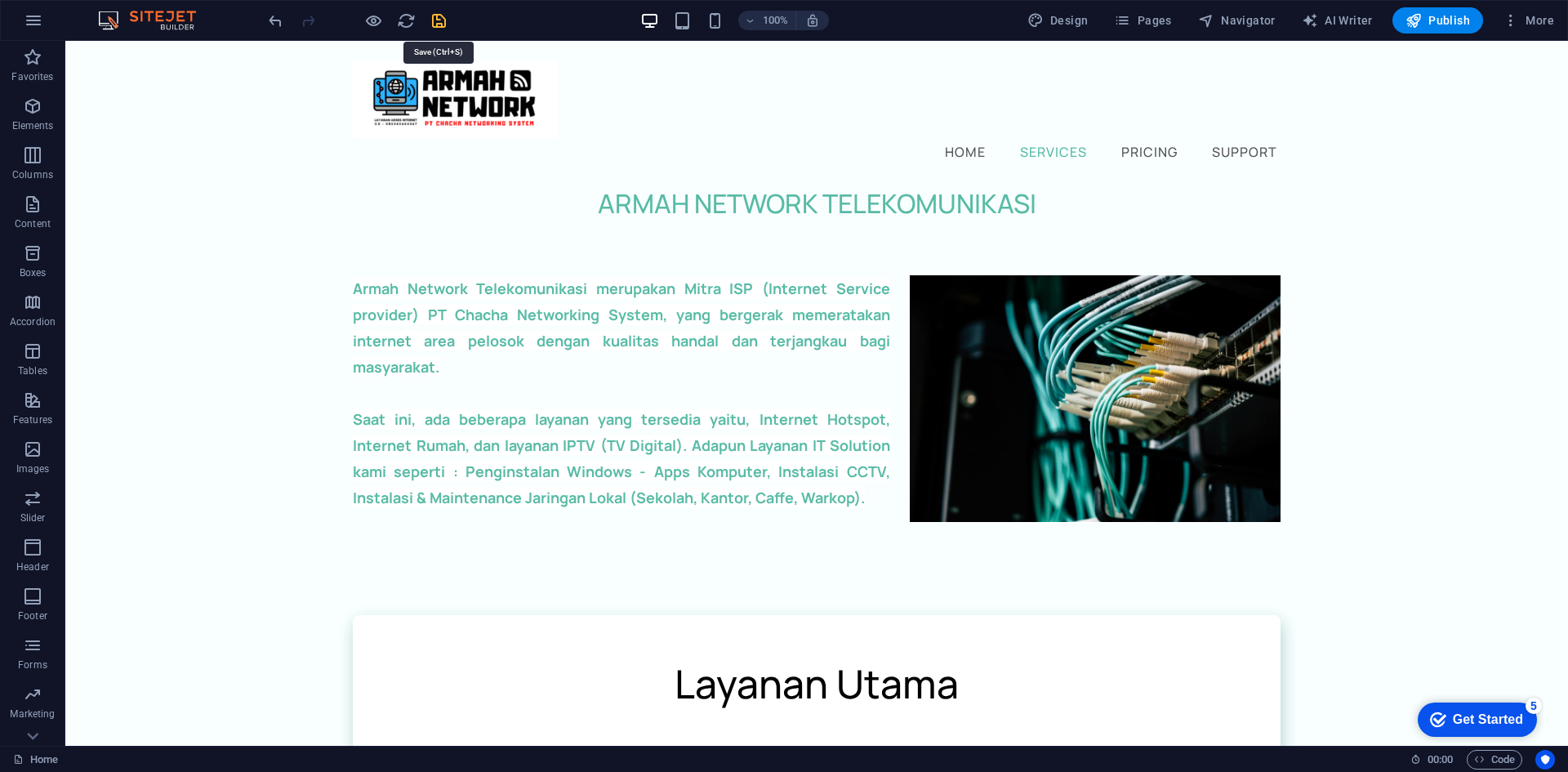
click at [0, 0] on icon "save" at bounding box center [0, 0] width 0 height 0
click at [1439, 25] on span "Publish" at bounding box center [1437, 20] width 64 height 17
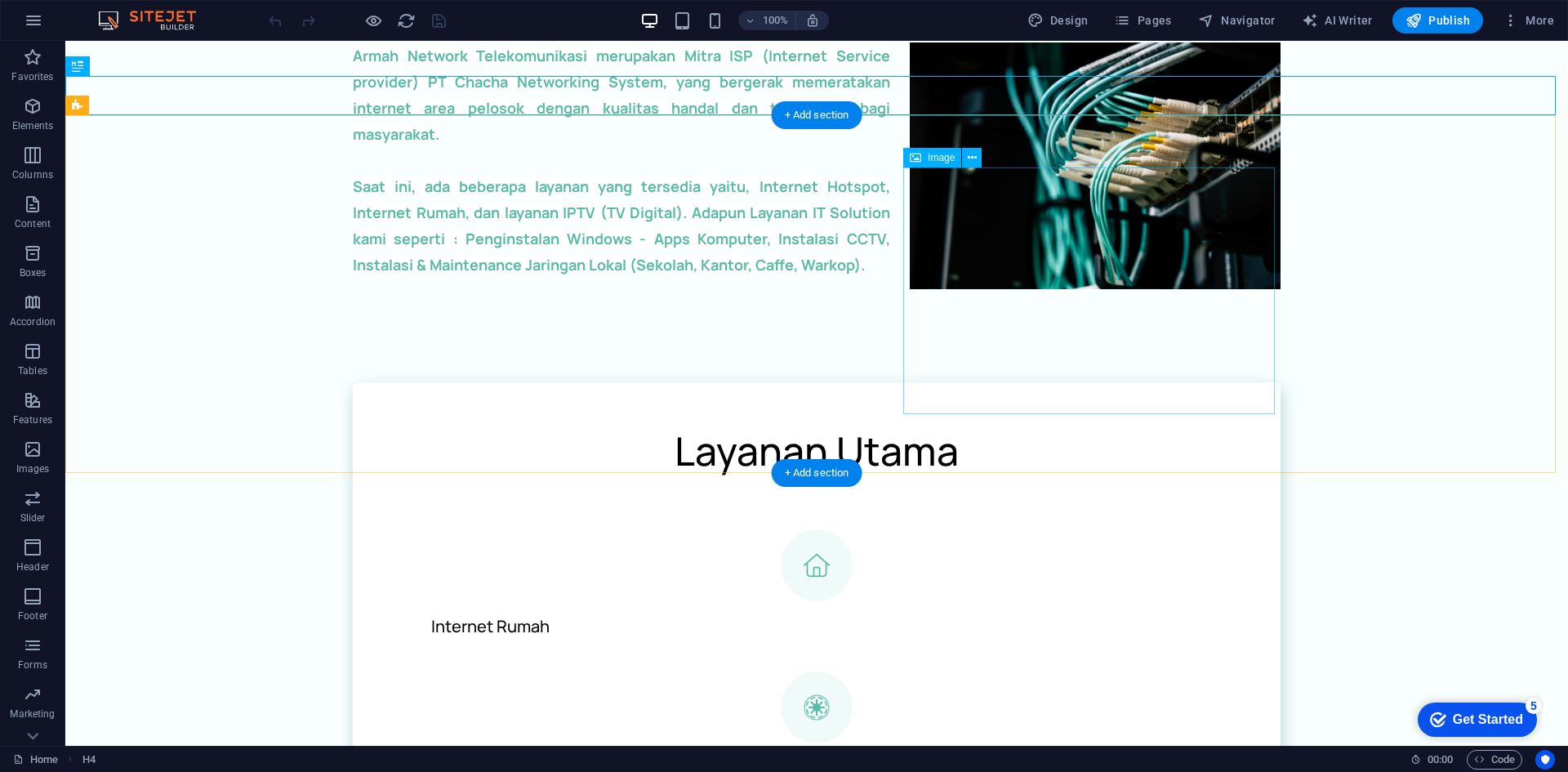
scroll to position [490, 0]
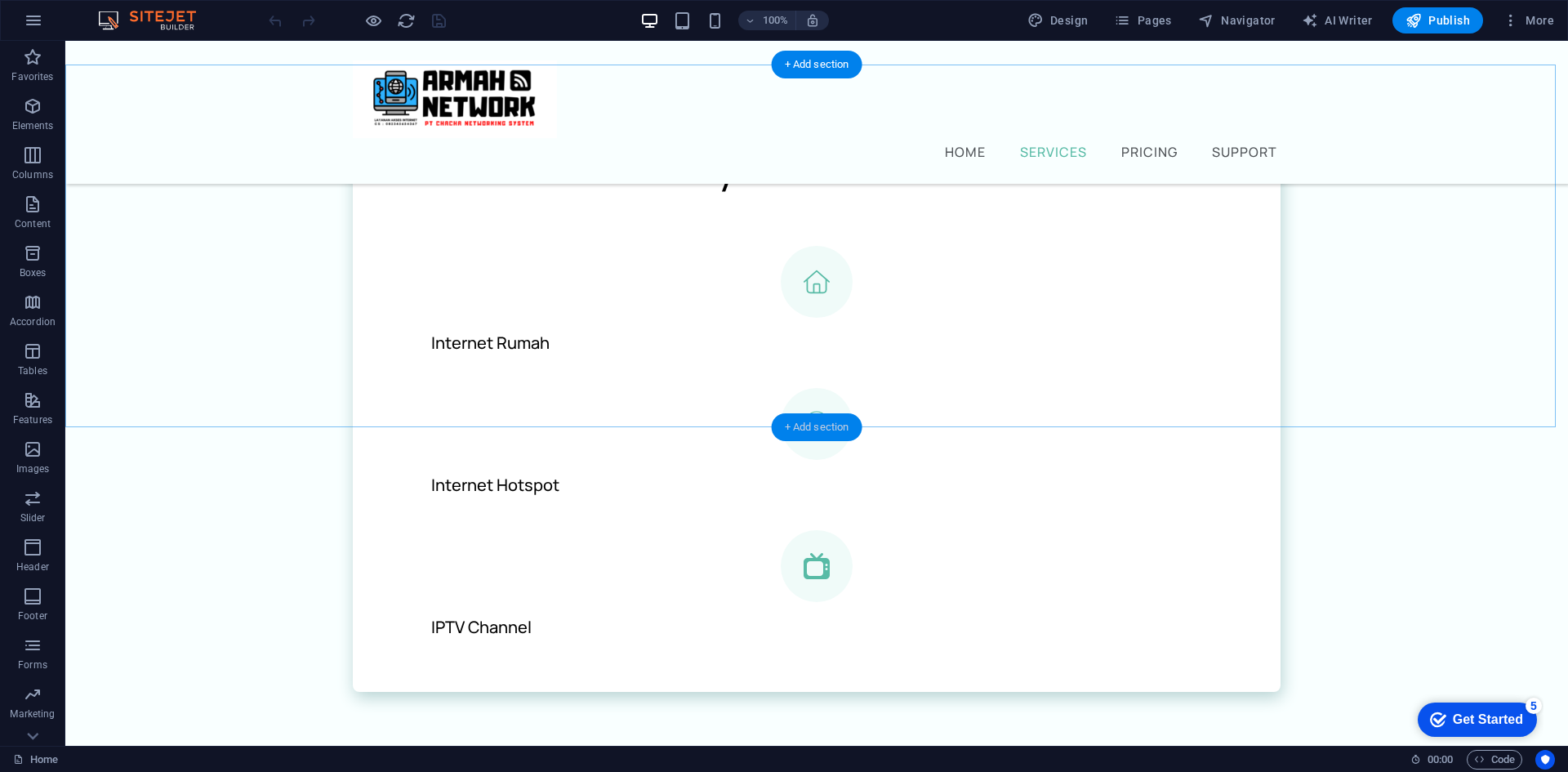
click at [825, 422] on div "+ Add section" at bounding box center [817, 427] width 90 height 28
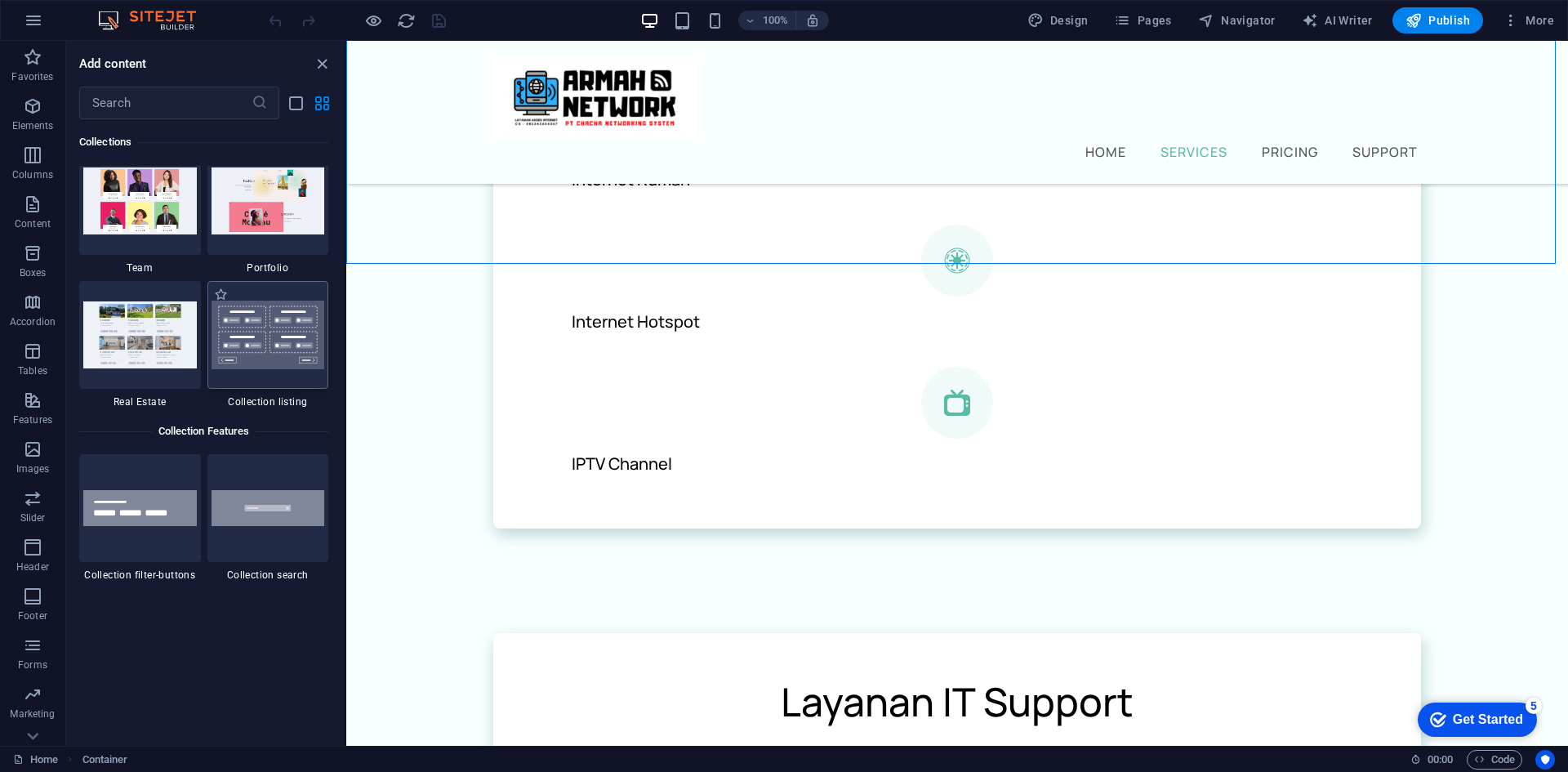
scroll to position [15268, 0]
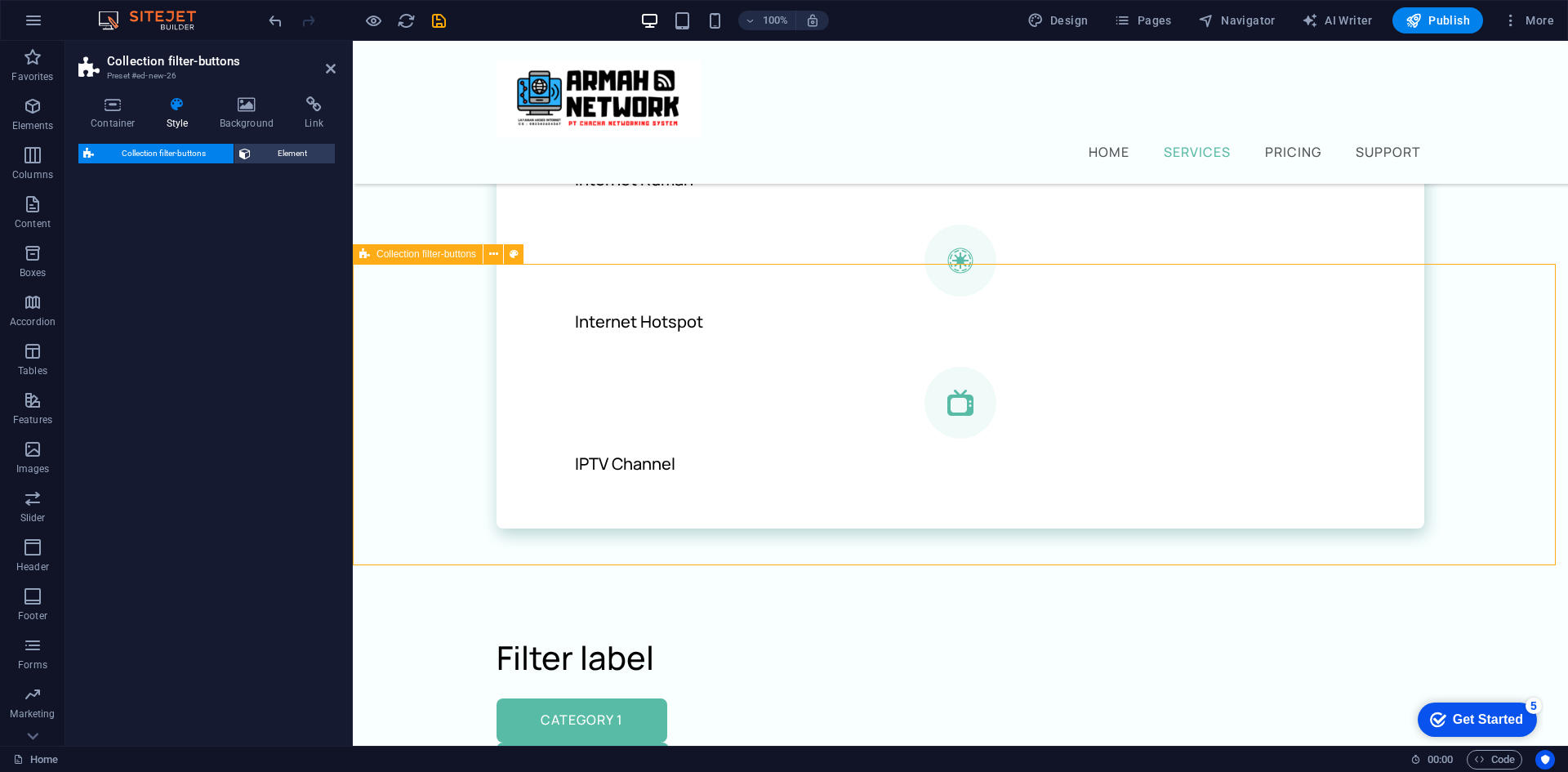
select select "rem"
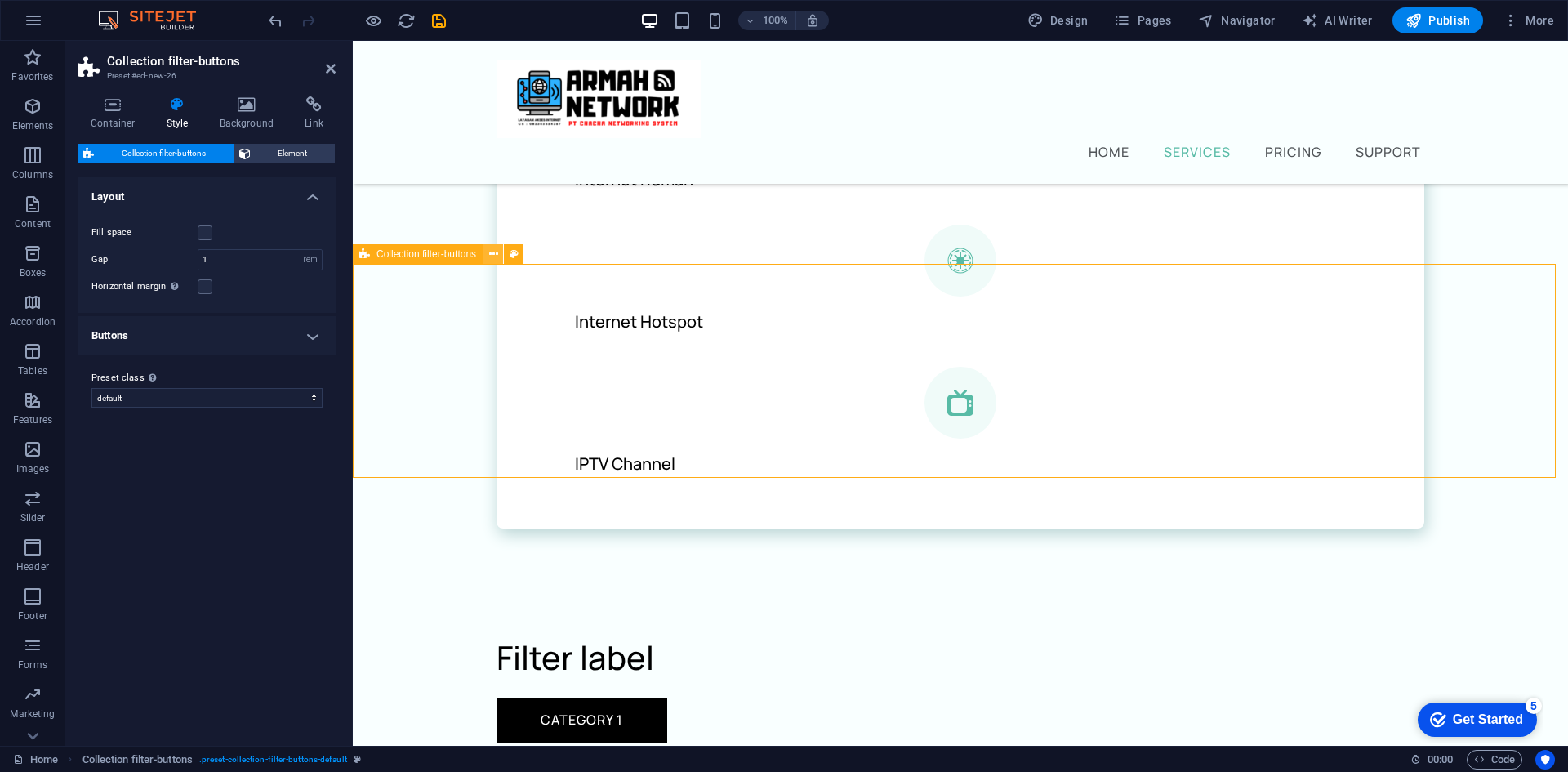
click at [491, 255] on icon at bounding box center [494, 254] width 9 height 18
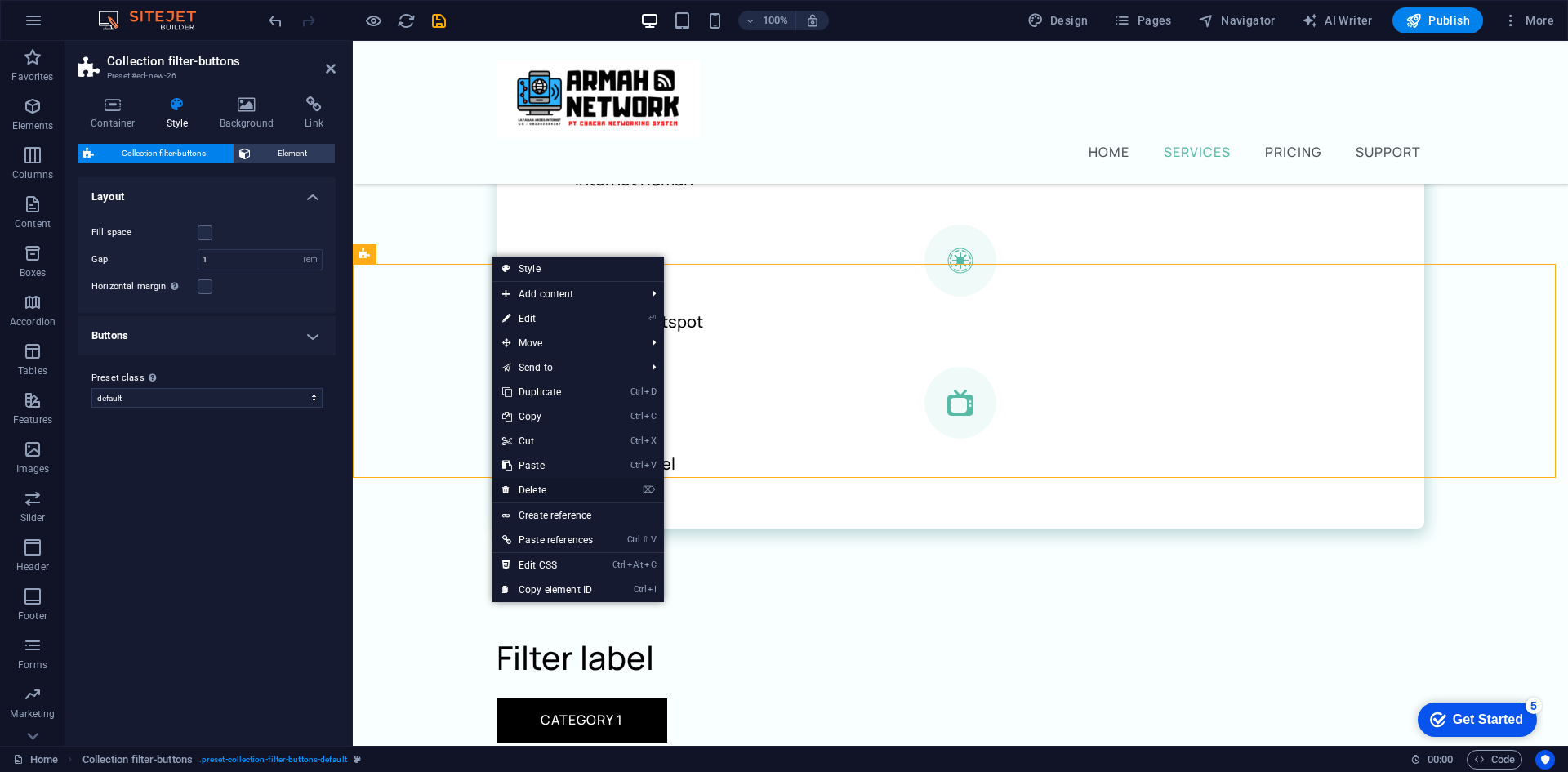
click at [561, 491] on link "⌦ Delete" at bounding box center [547, 489] width 111 height 25
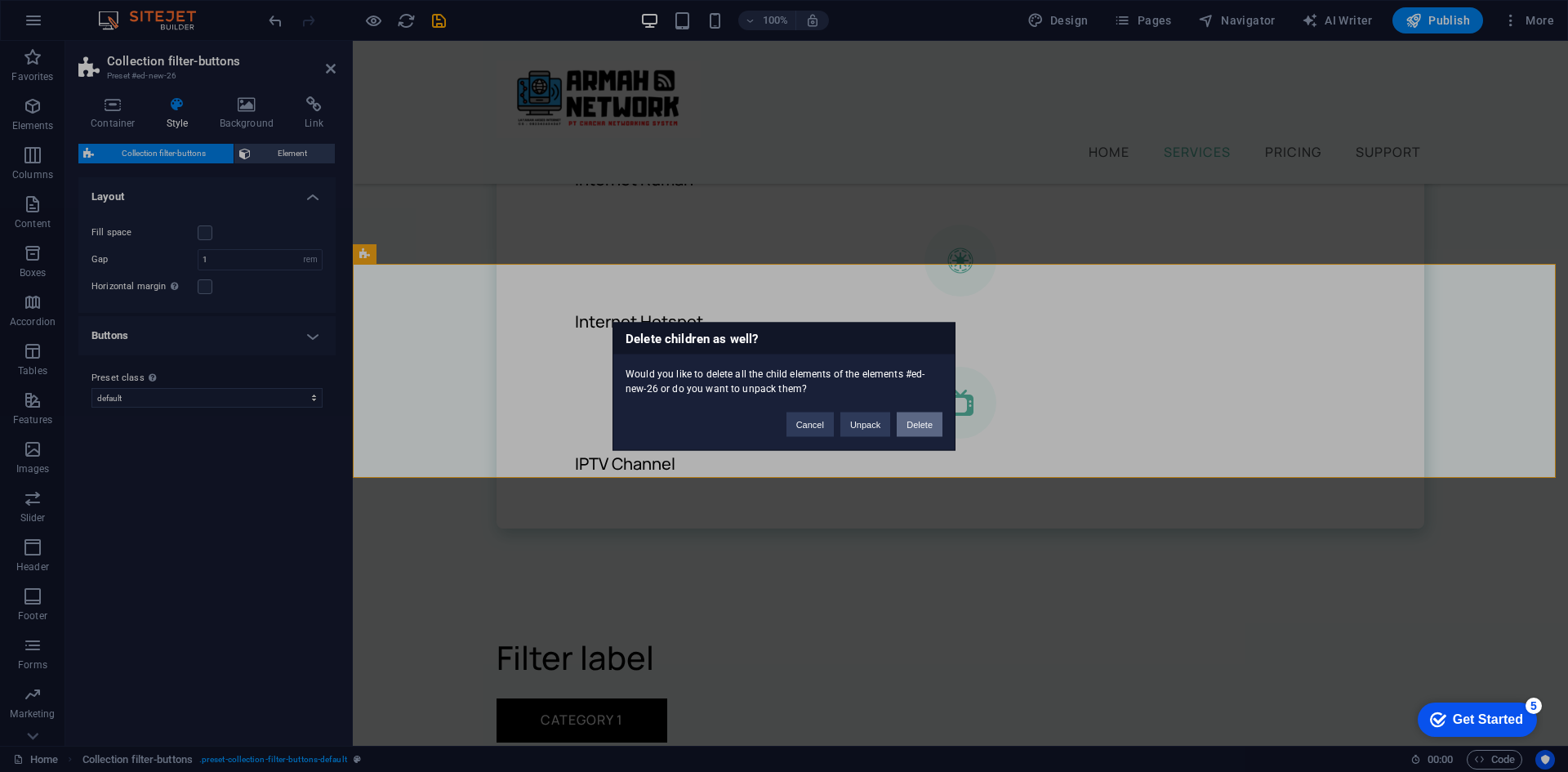
click at [926, 423] on button "Delete" at bounding box center [919, 424] width 46 height 25
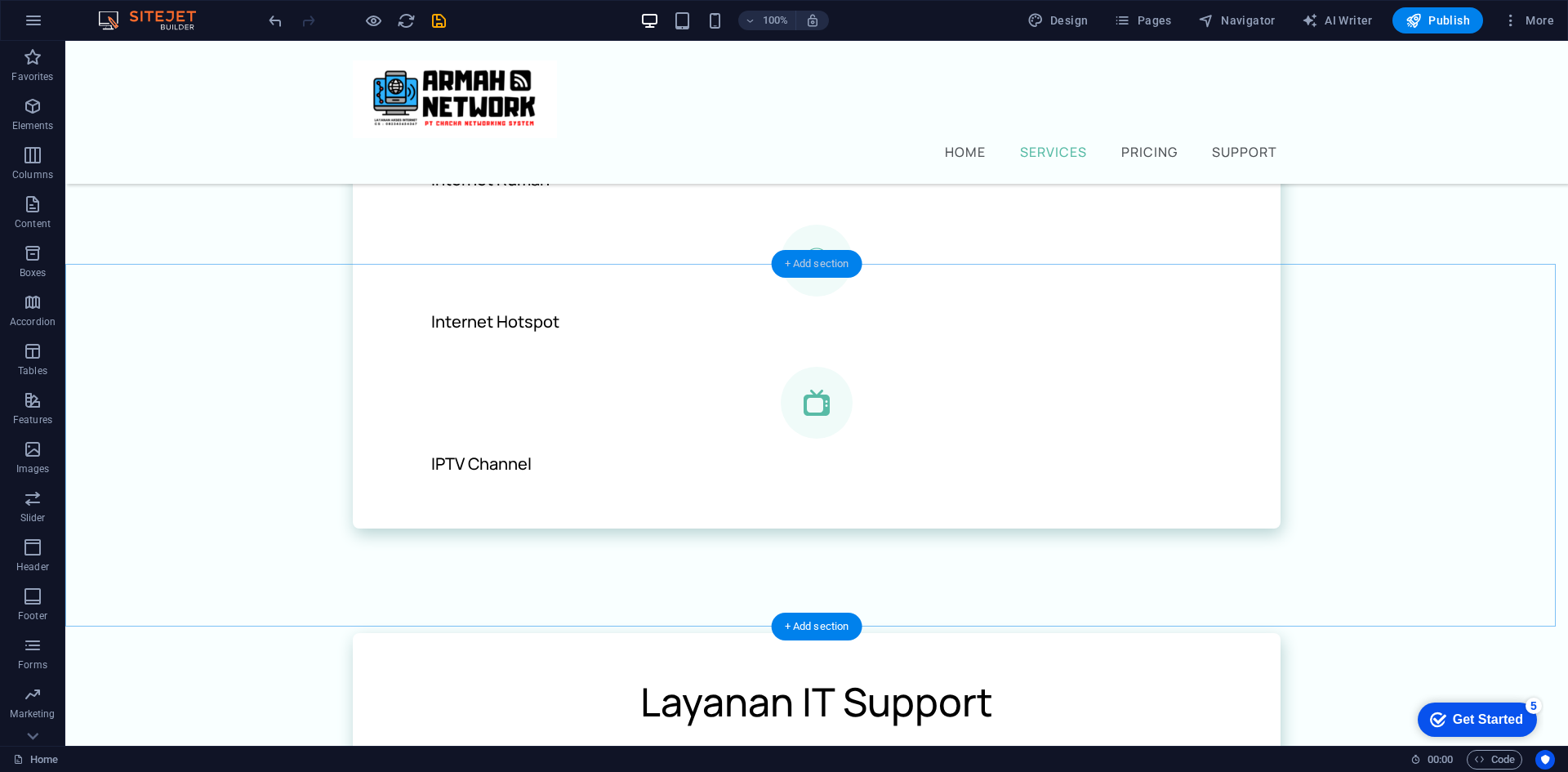
click at [818, 267] on div "+ Add section" at bounding box center [817, 263] width 90 height 28
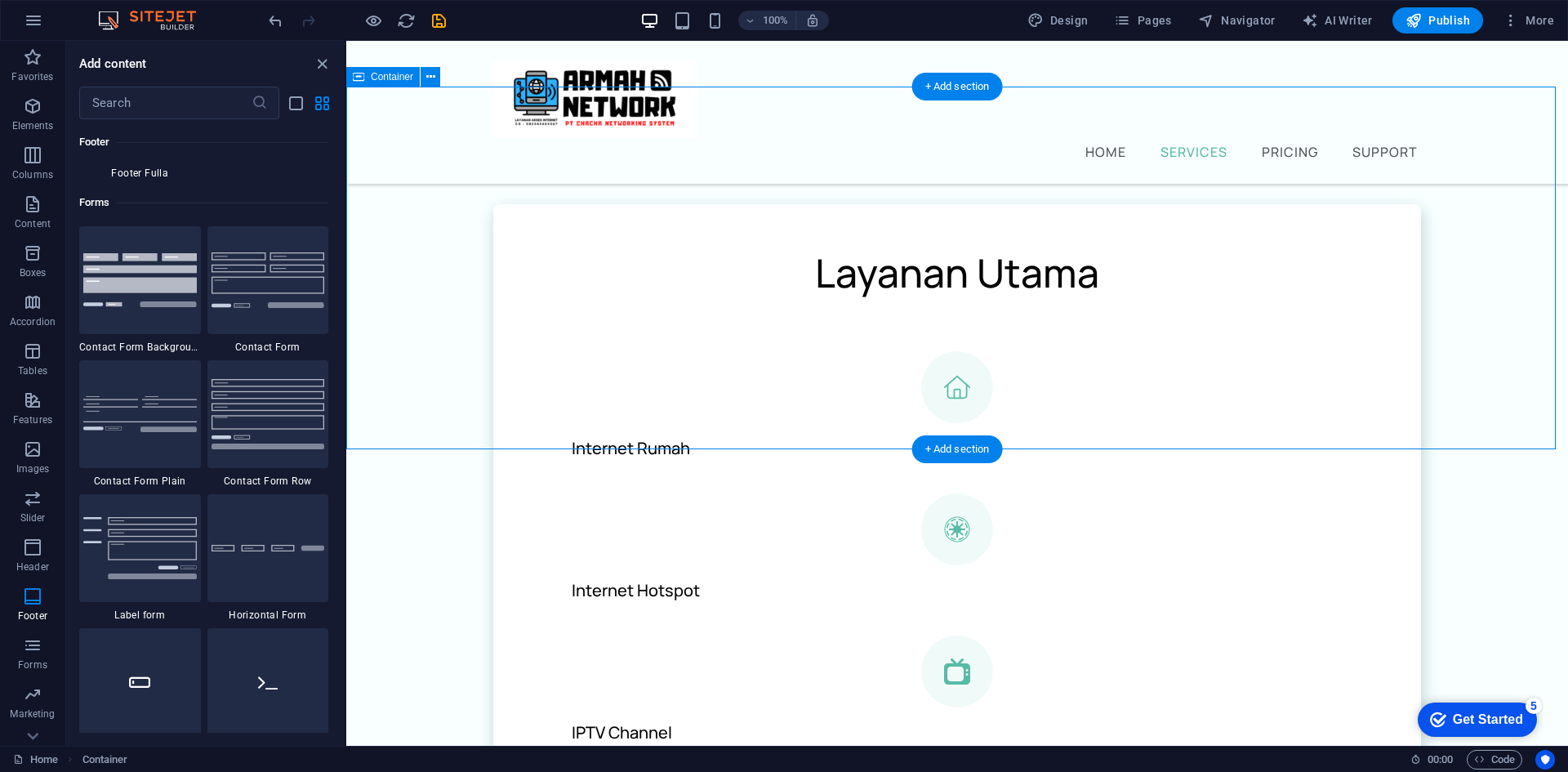
scroll to position [327, 0]
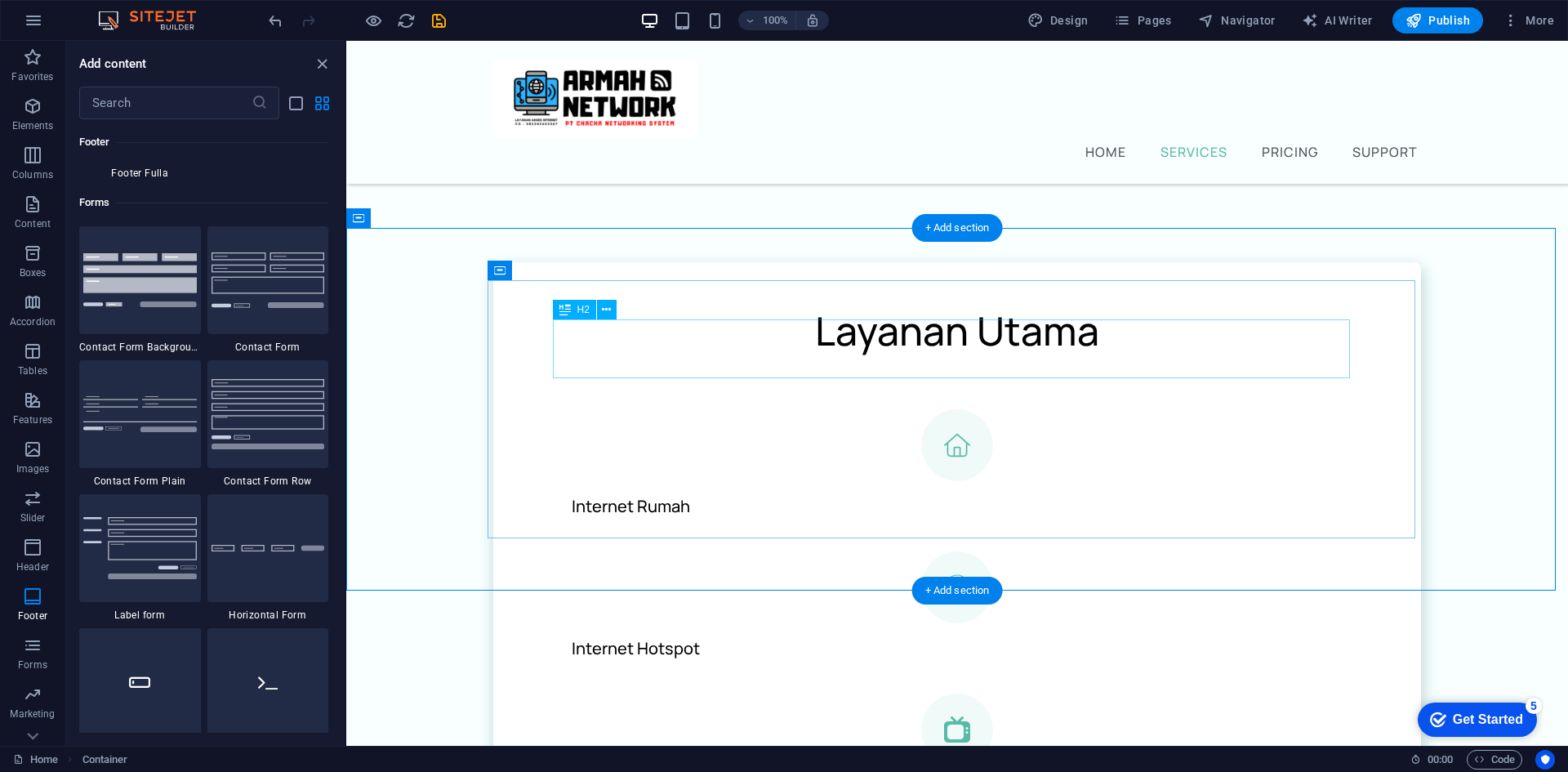
click at [1088, 348] on div "Layanan Utama" at bounding box center [956, 331] width 797 height 59
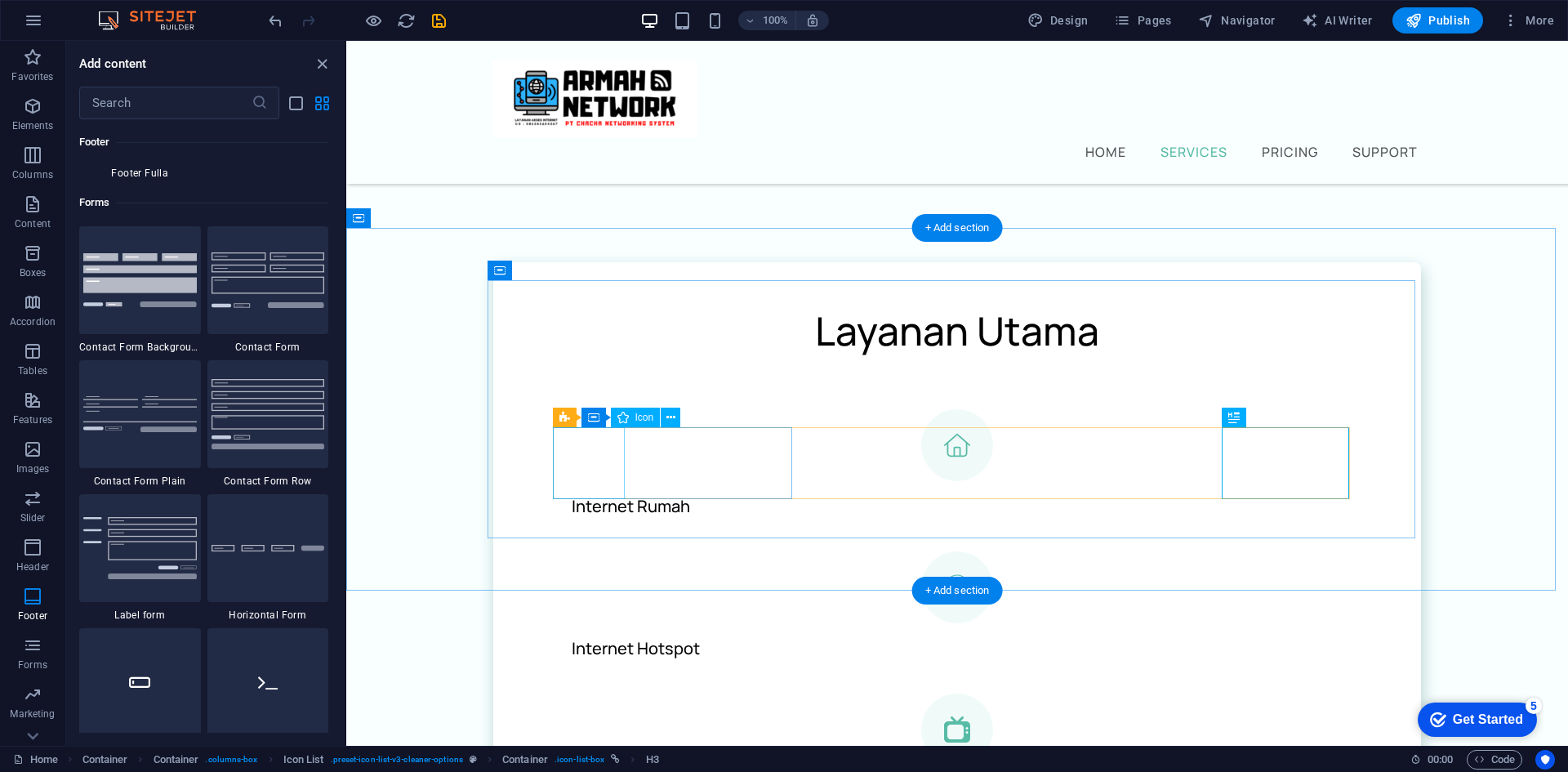
click at [592, 466] on figure at bounding box center [956, 445] width 797 height 72
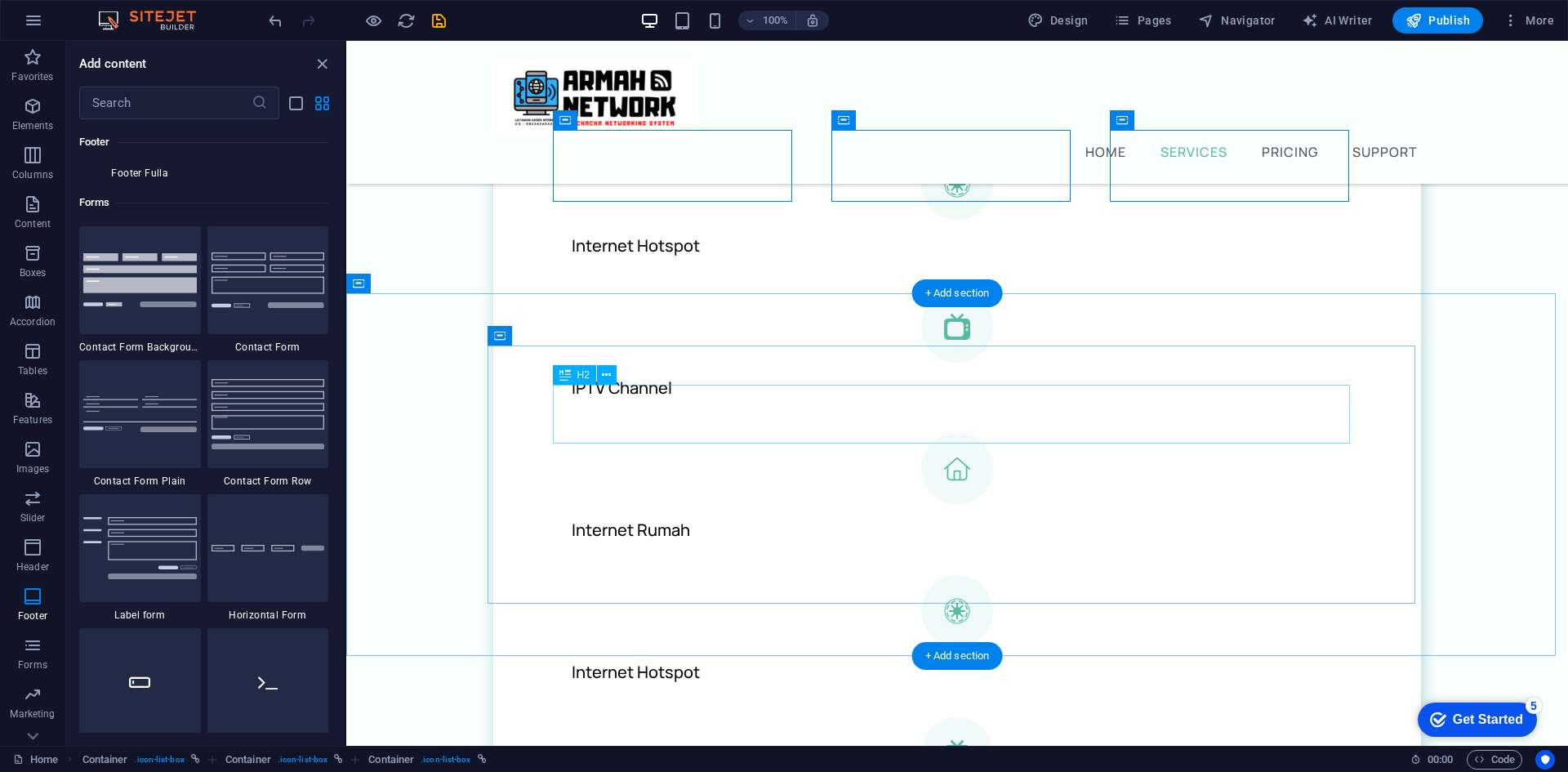
scroll to position [735, 0]
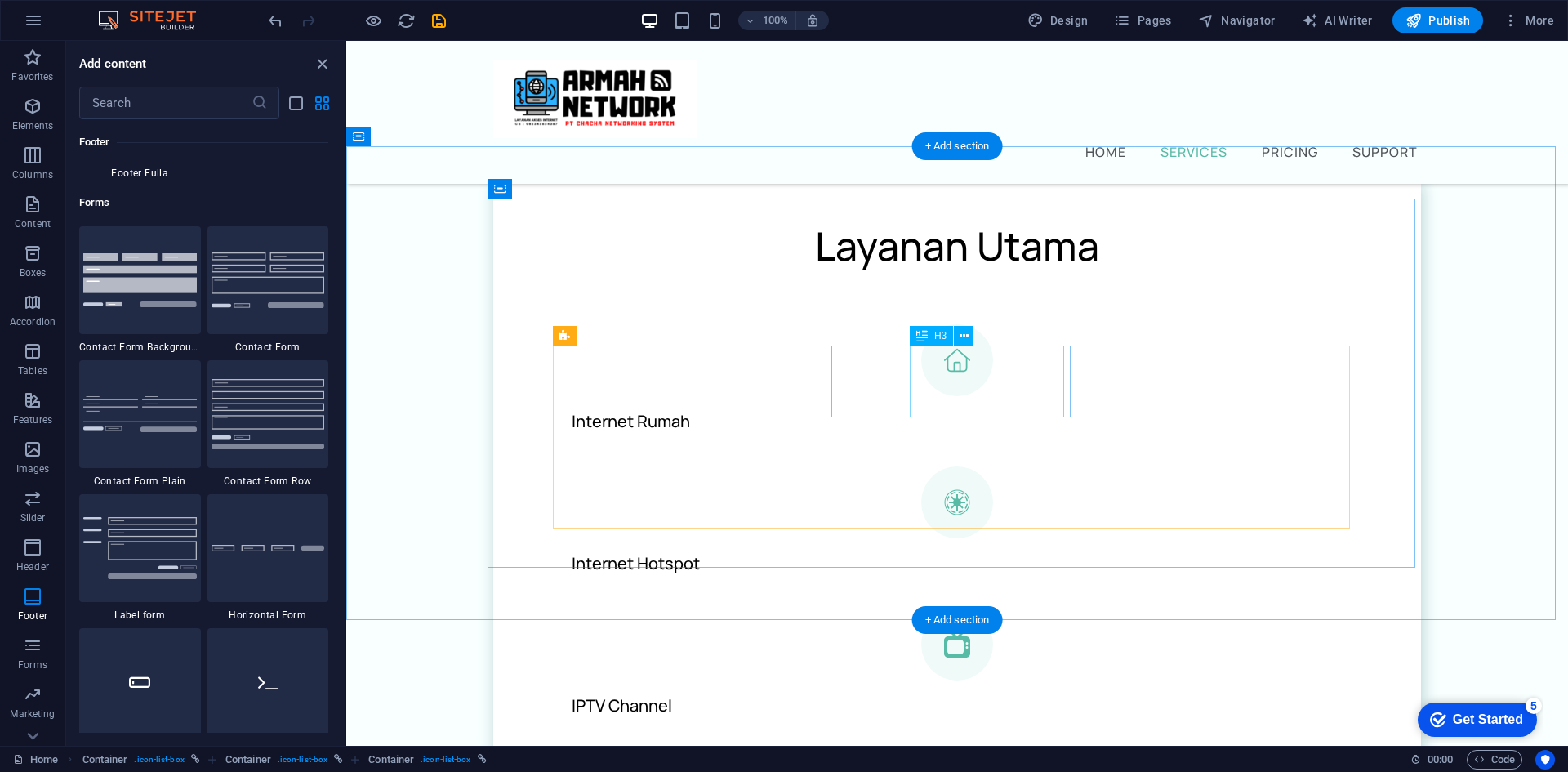
scroll to position [408, 0]
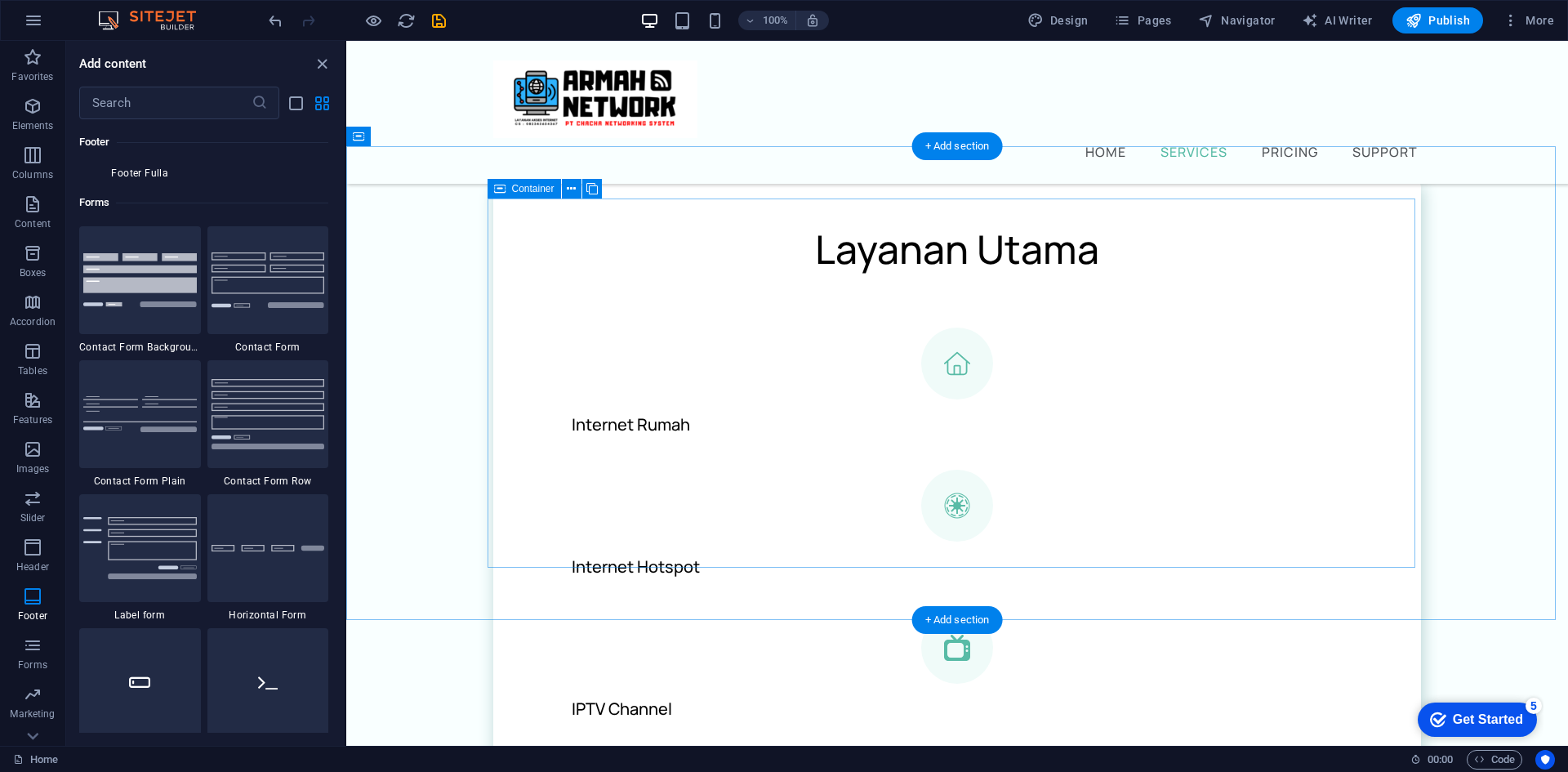
click at [1357, 492] on div "Layanan Utama Internet Rumah Internet Hotspot IPTV Channel Internet Rumah Inter…" at bounding box center [956, 690] width 928 height 1019
click at [1080, 447] on div "Internet Rumah Internet Hotspot IPTV Channel Internet Rumah Internet Hotspot IP…" at bounding box center [956, 743] width 797 height 833
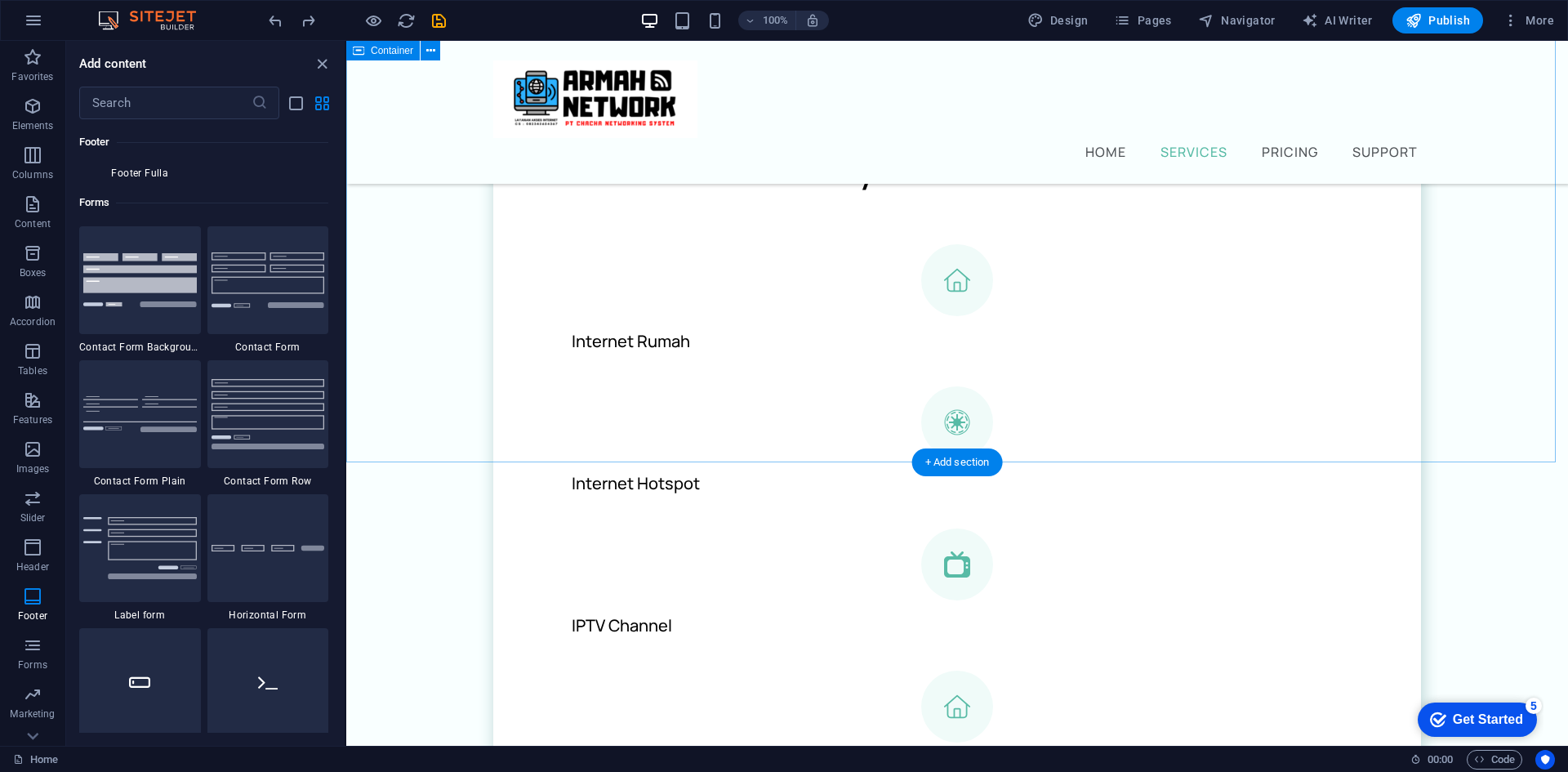
scroll to position [571, 0]
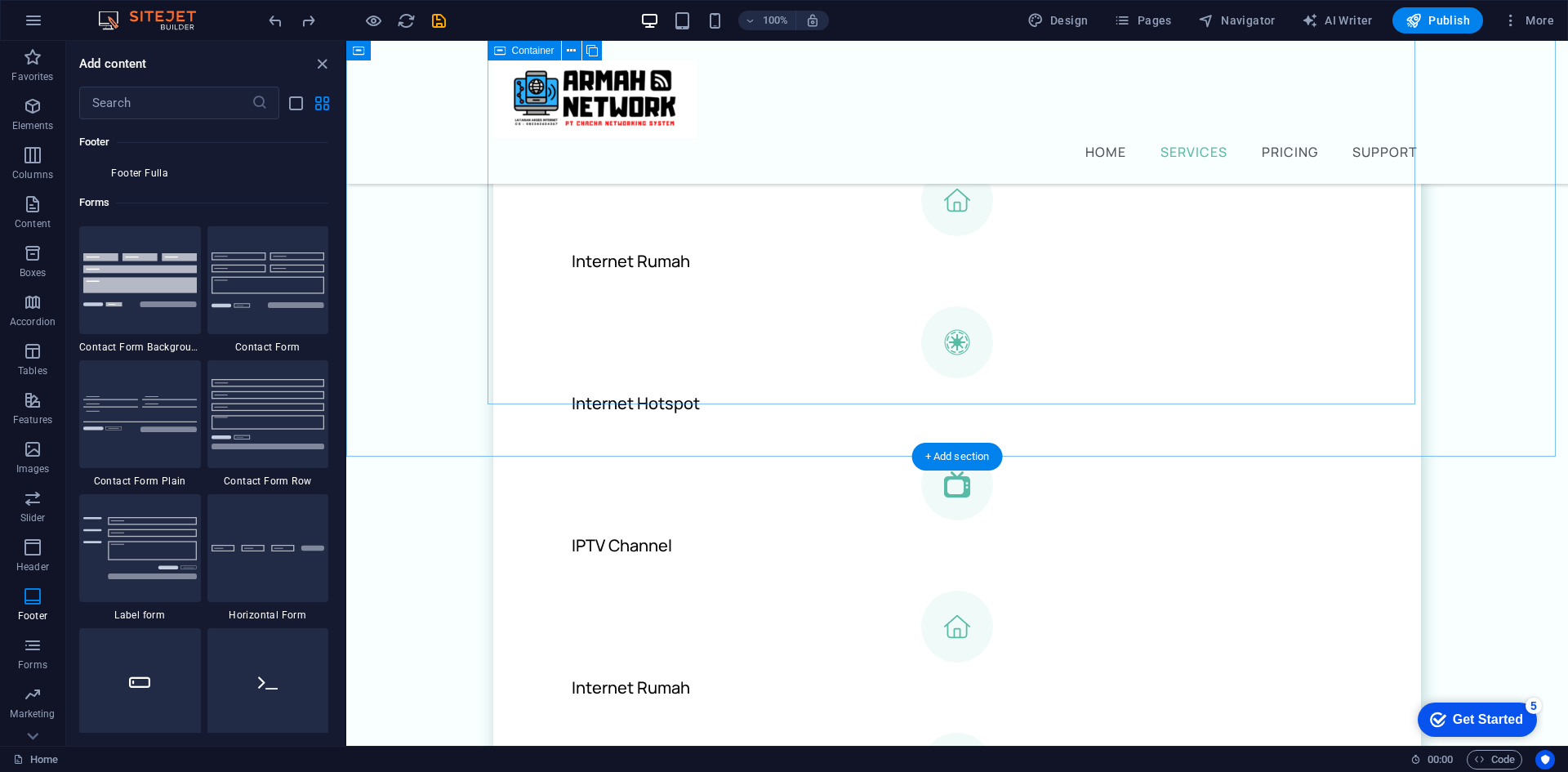
click at [1358, 328] on div "Layanan Utama Internet Rumah Internet Hotspot IPTV Channel Internet Rumah Inter…" at bounding box center [956, 527] width 928 height 1019
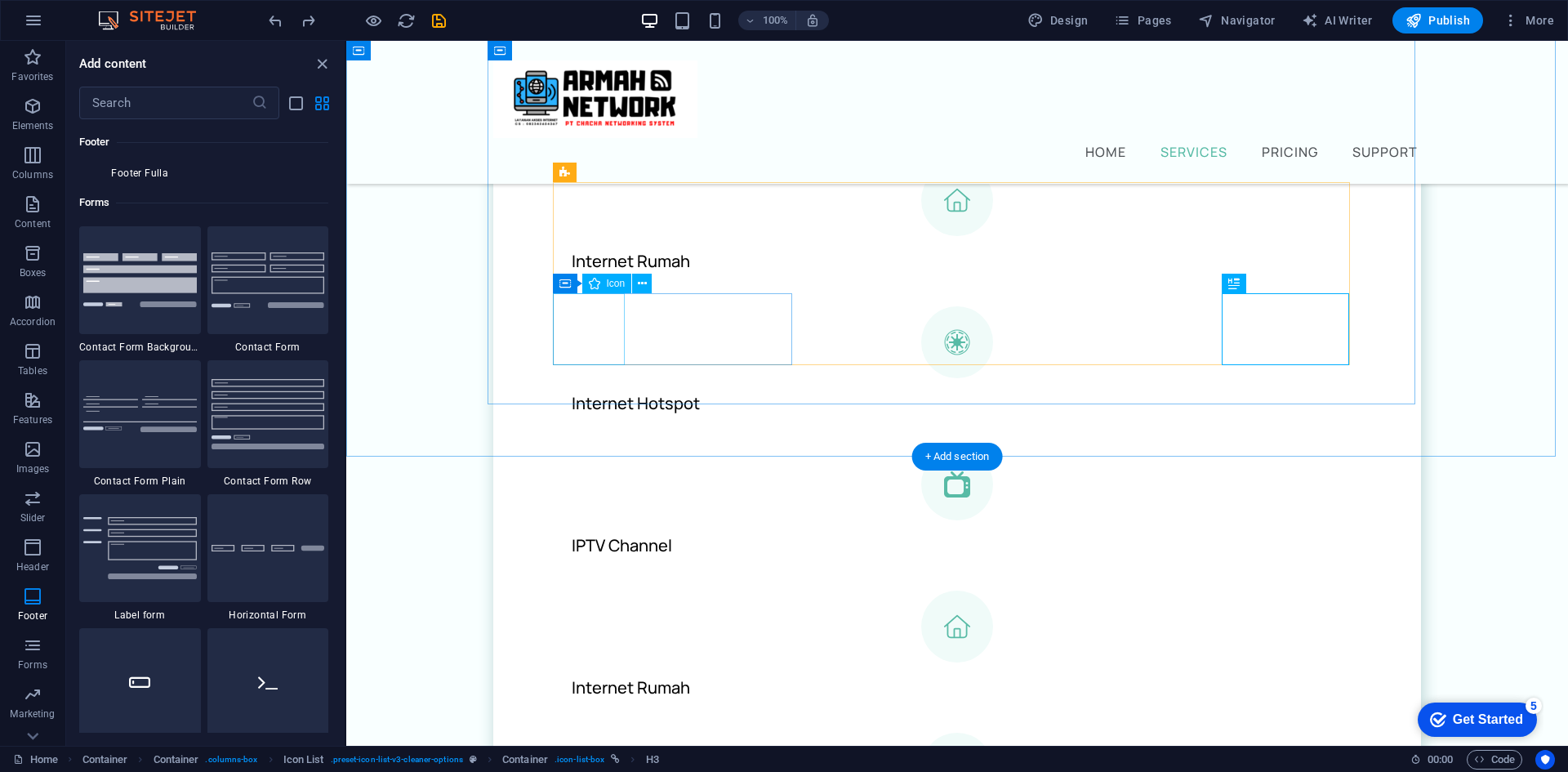
click at [600, 591] on figure at bounding box center [956, 626] width 797 height 72
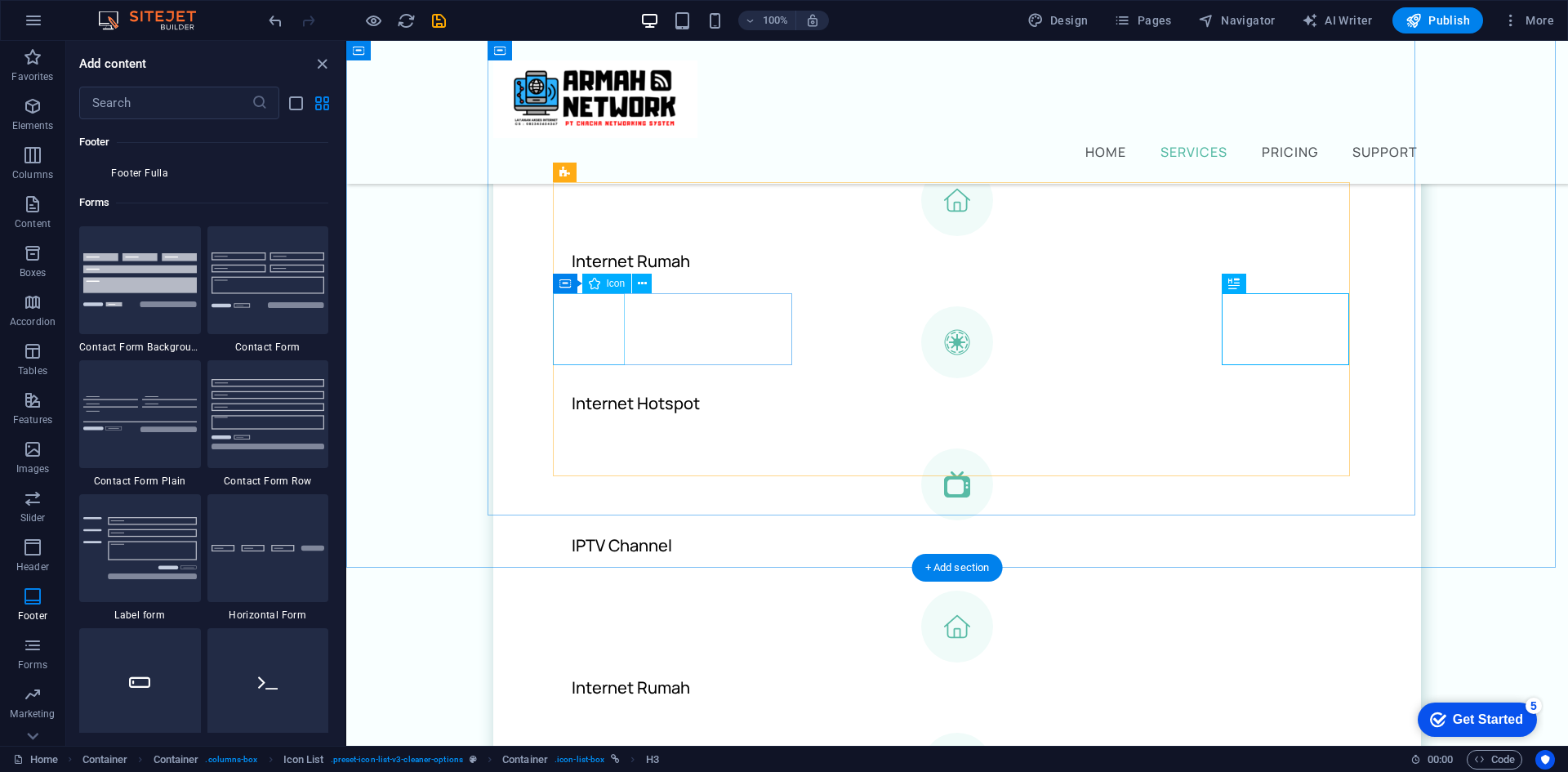
click at [607, 591] on figure at bounding box center [956, 626] width 797 height 72
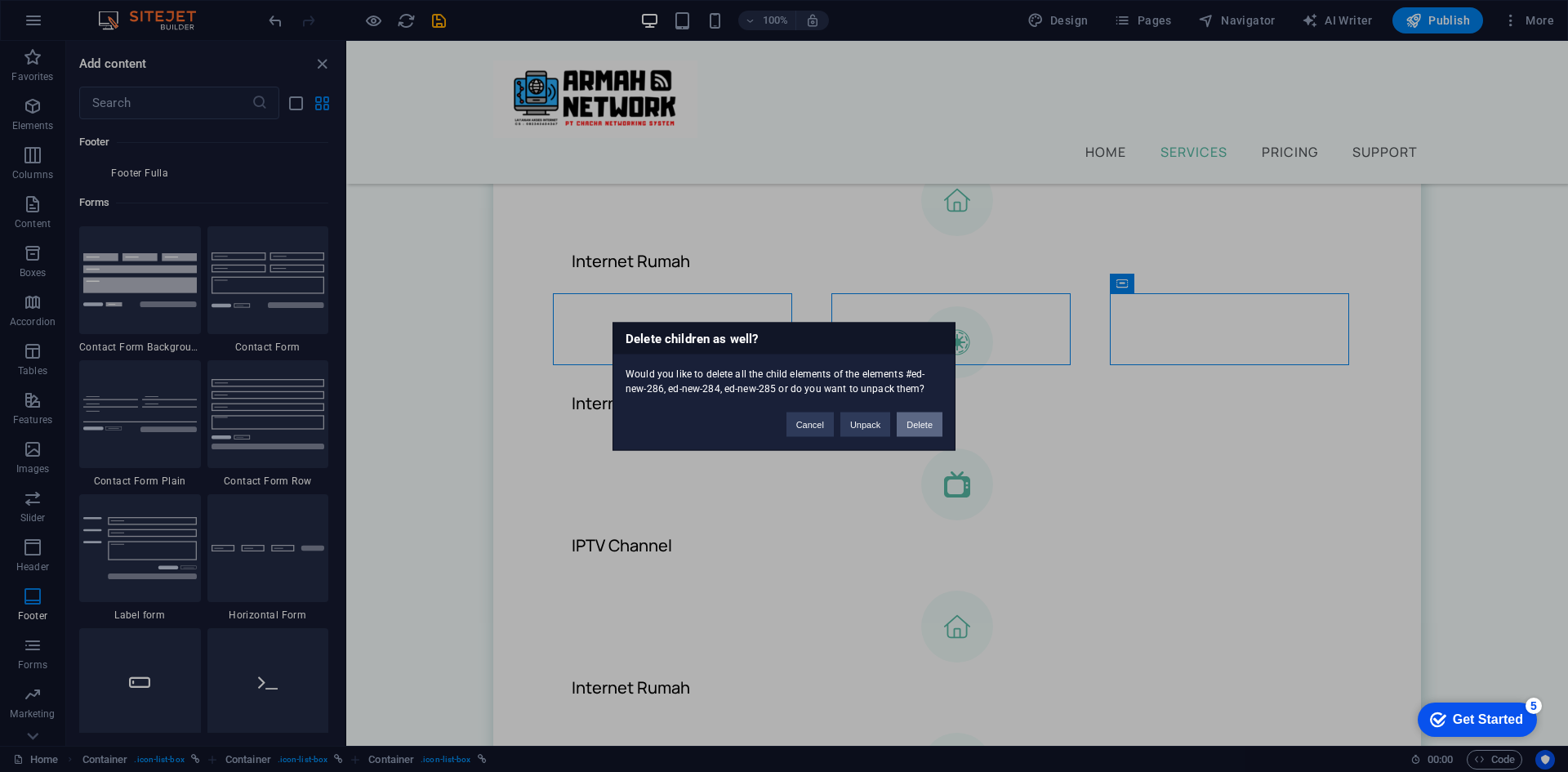
click at [915, 417] on button "Delete" at bounding box center [919, 424] width 46 height 25
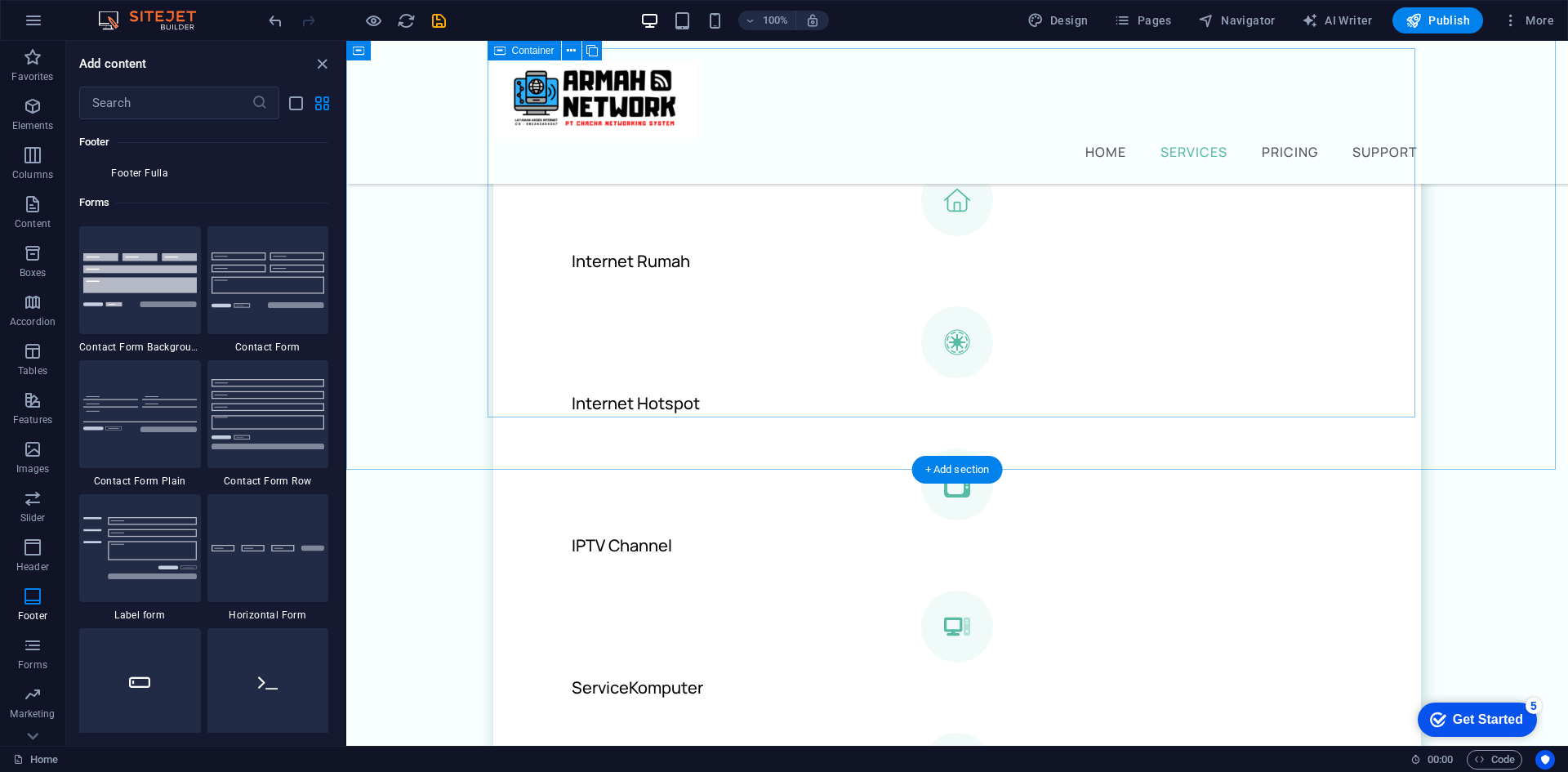
scroll to position [490, 0]
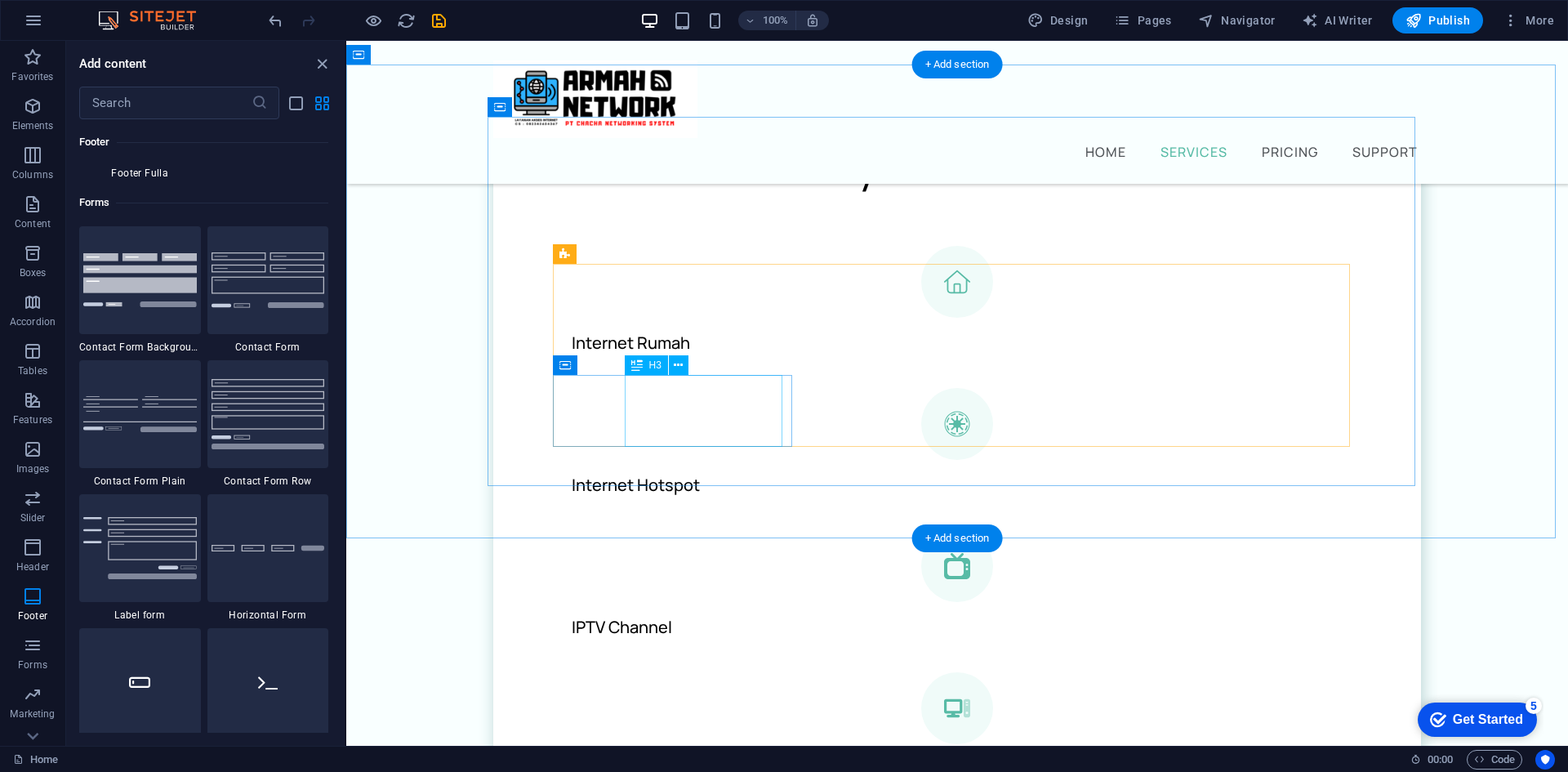
click at [700, 743] on div "ServiceKomputer" at bounding box center [949, 768] width 782 height 51
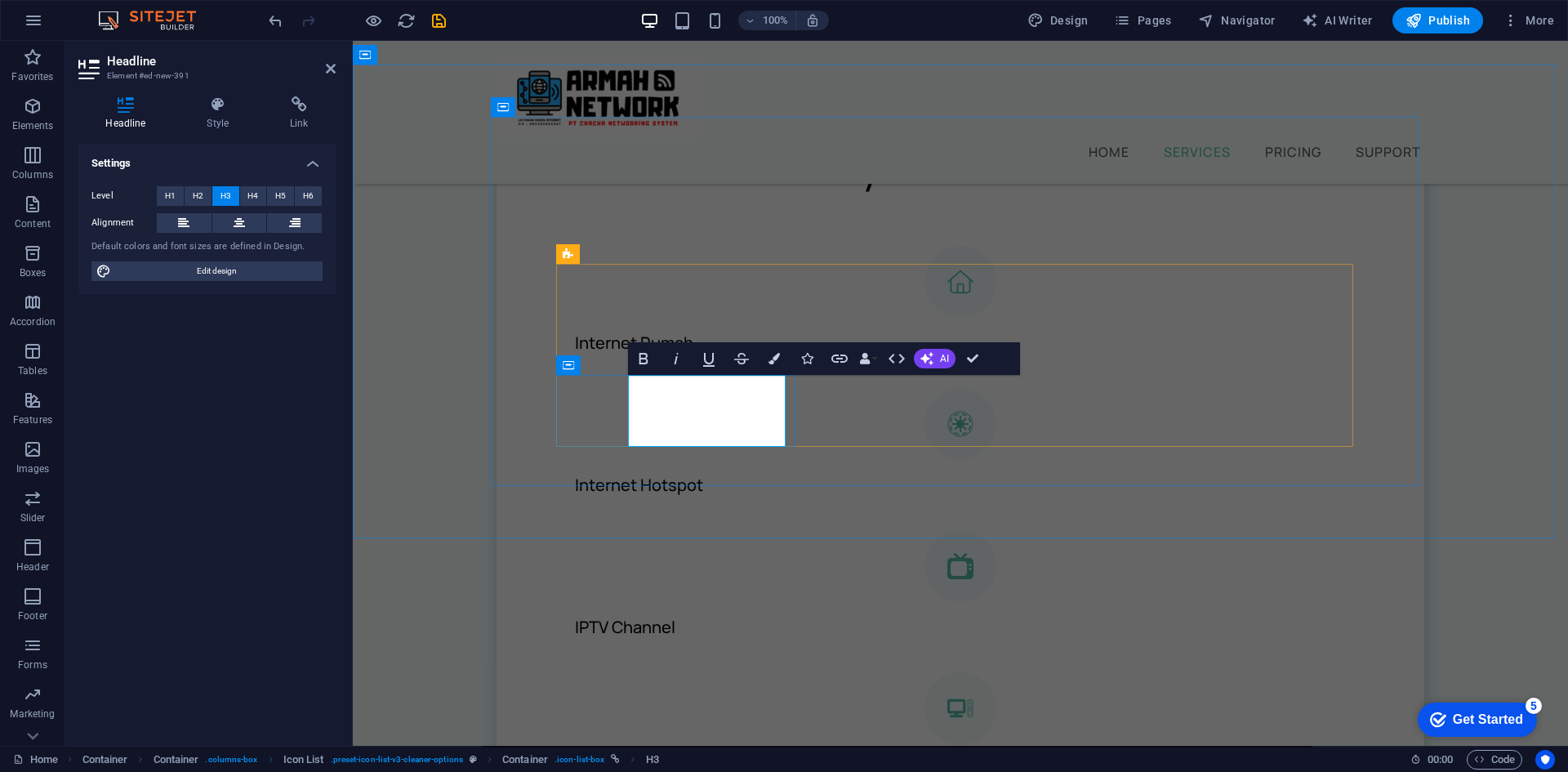
click at [700, 757] on h3 "ServiceKomputer" at bounding box center [640, 769] width 132 height 25
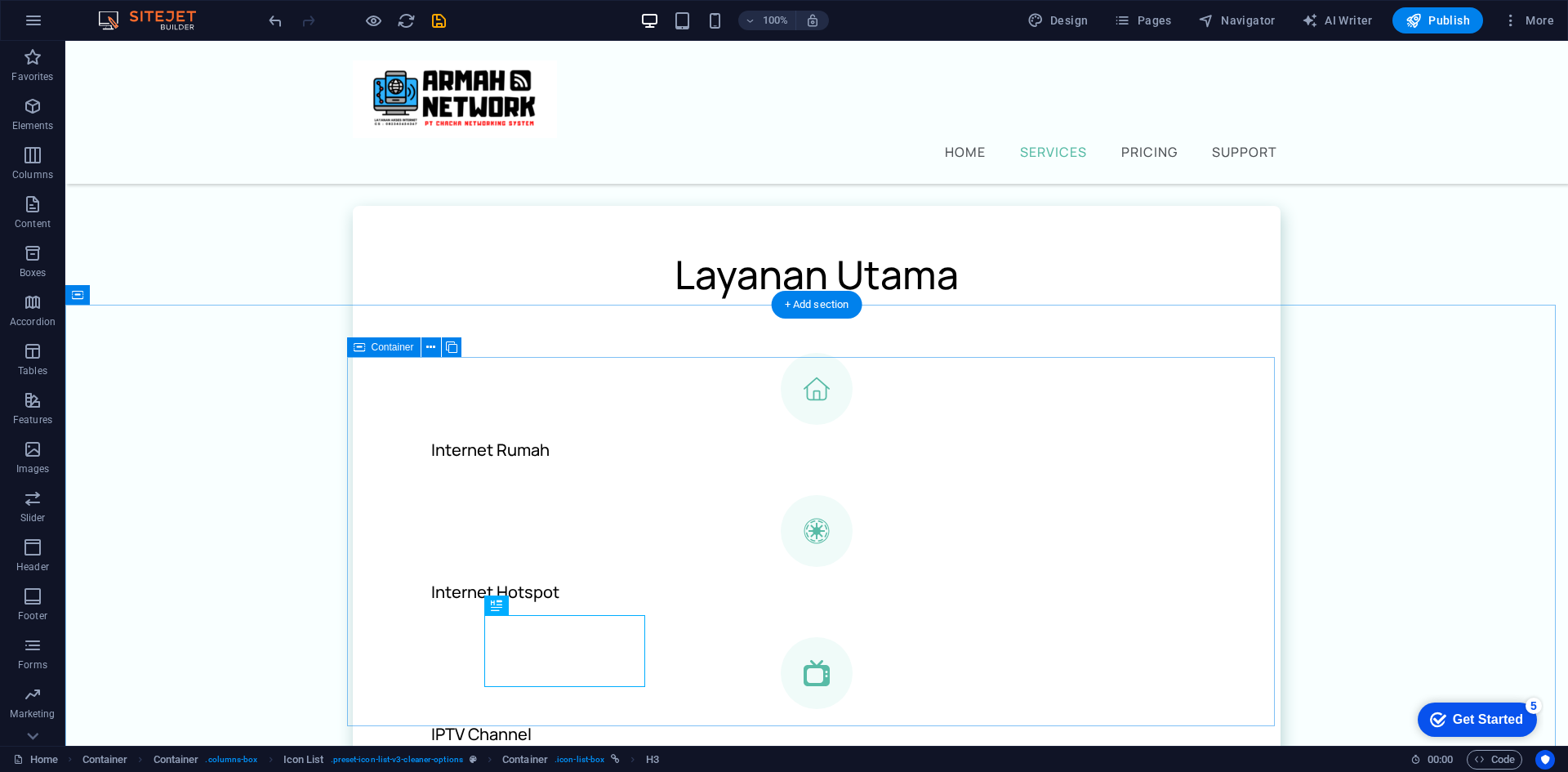
scroll to position [245, 0]
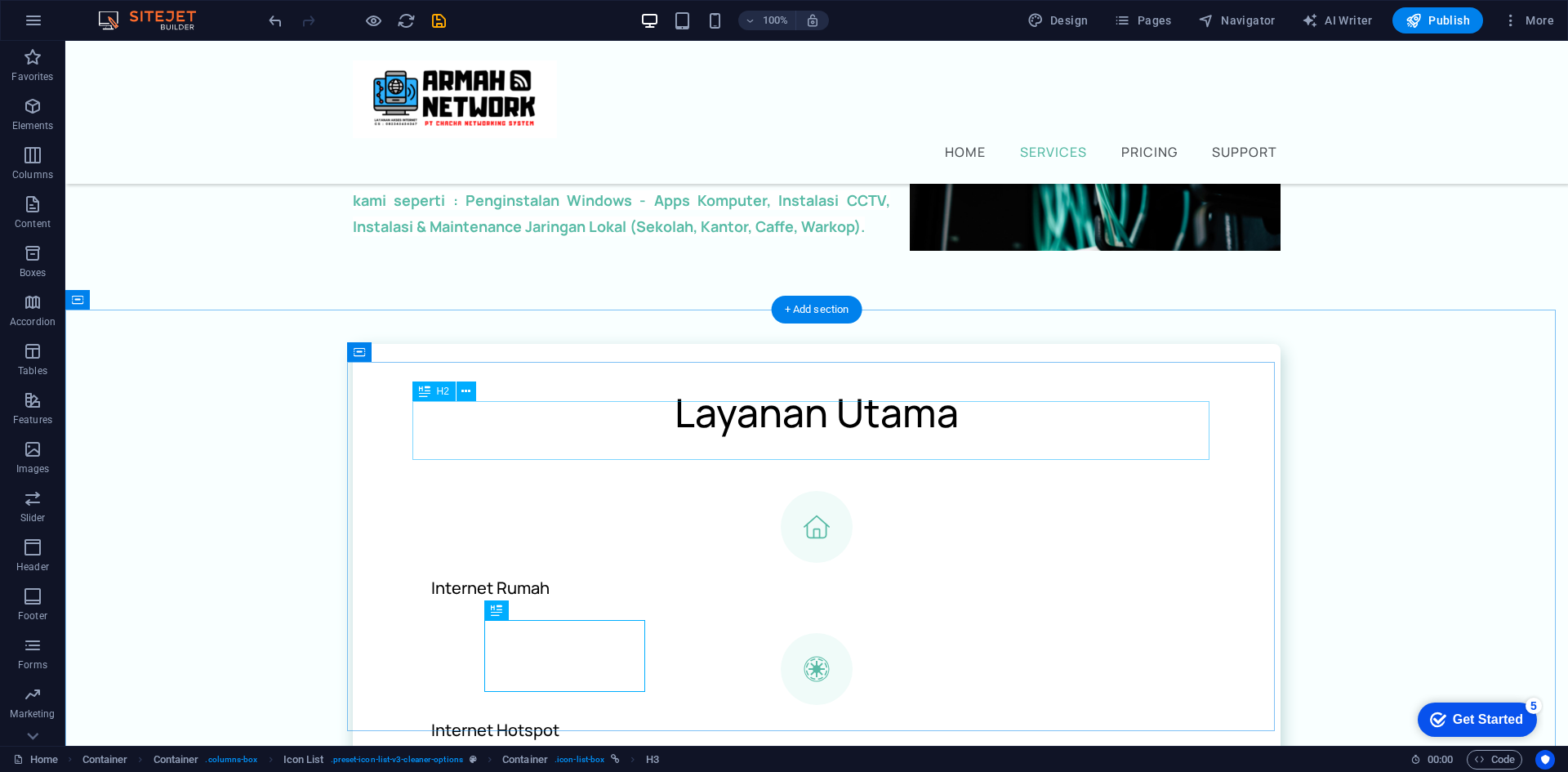
click at [950, 433] on div "Layanan Utama" at bounding box center [816, 413] width 797 height 59
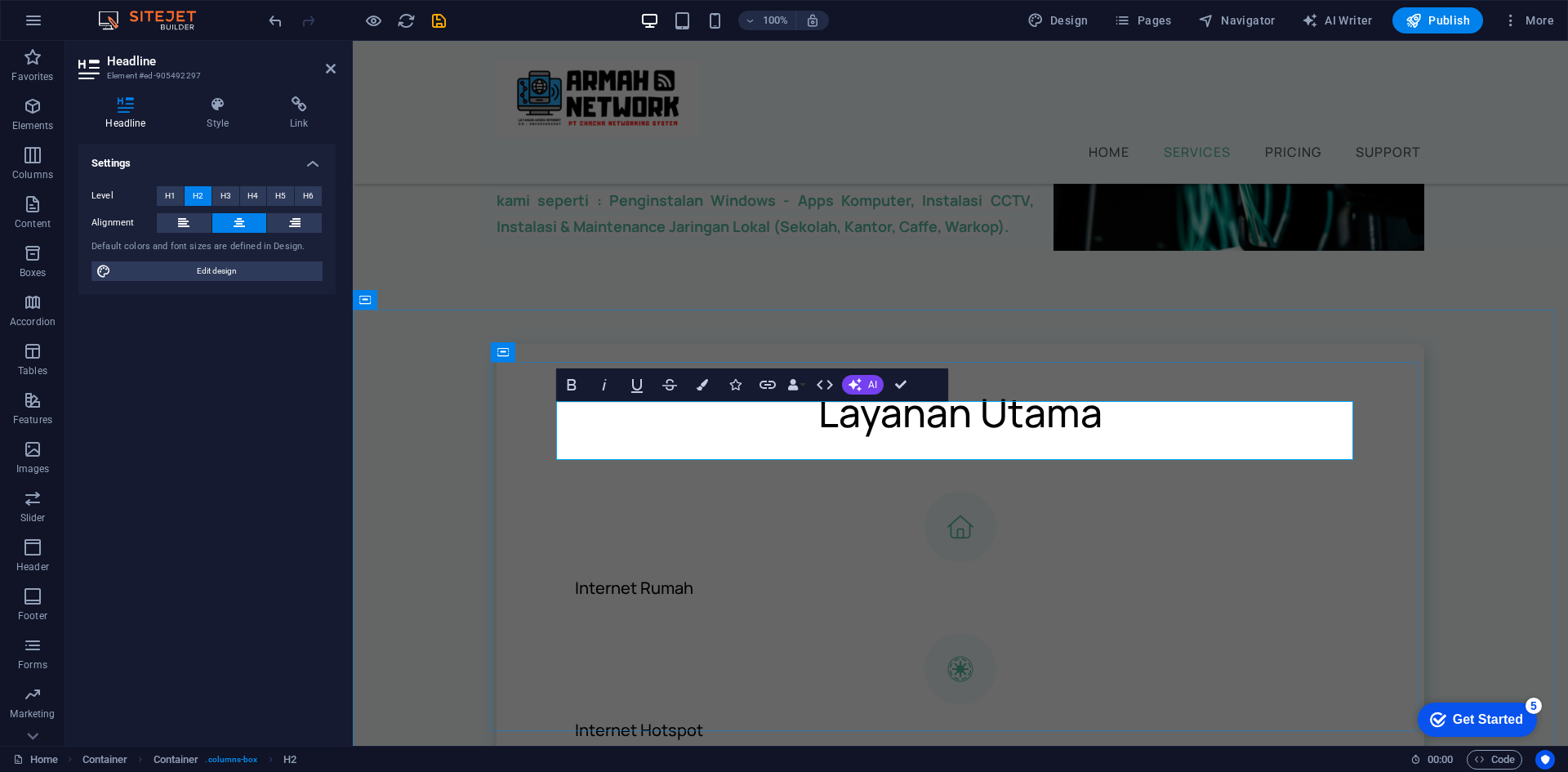
click at [1067, 429] on h2 "Layanan Utama" at bounding box center [960, 413] width 797 height 59
click at [1097, 427] on h2 "Layanan Utama" at bounding box center [960, 413] width 797 height 59
drag, startPoint x: 1094, startPoint y: 434, endPoint x: 979, endPoint y: 433, distance: 115.0
click at [978, 433] on h2 "Layanan Utama" at bounding box center [960, 413] width 797 height 59
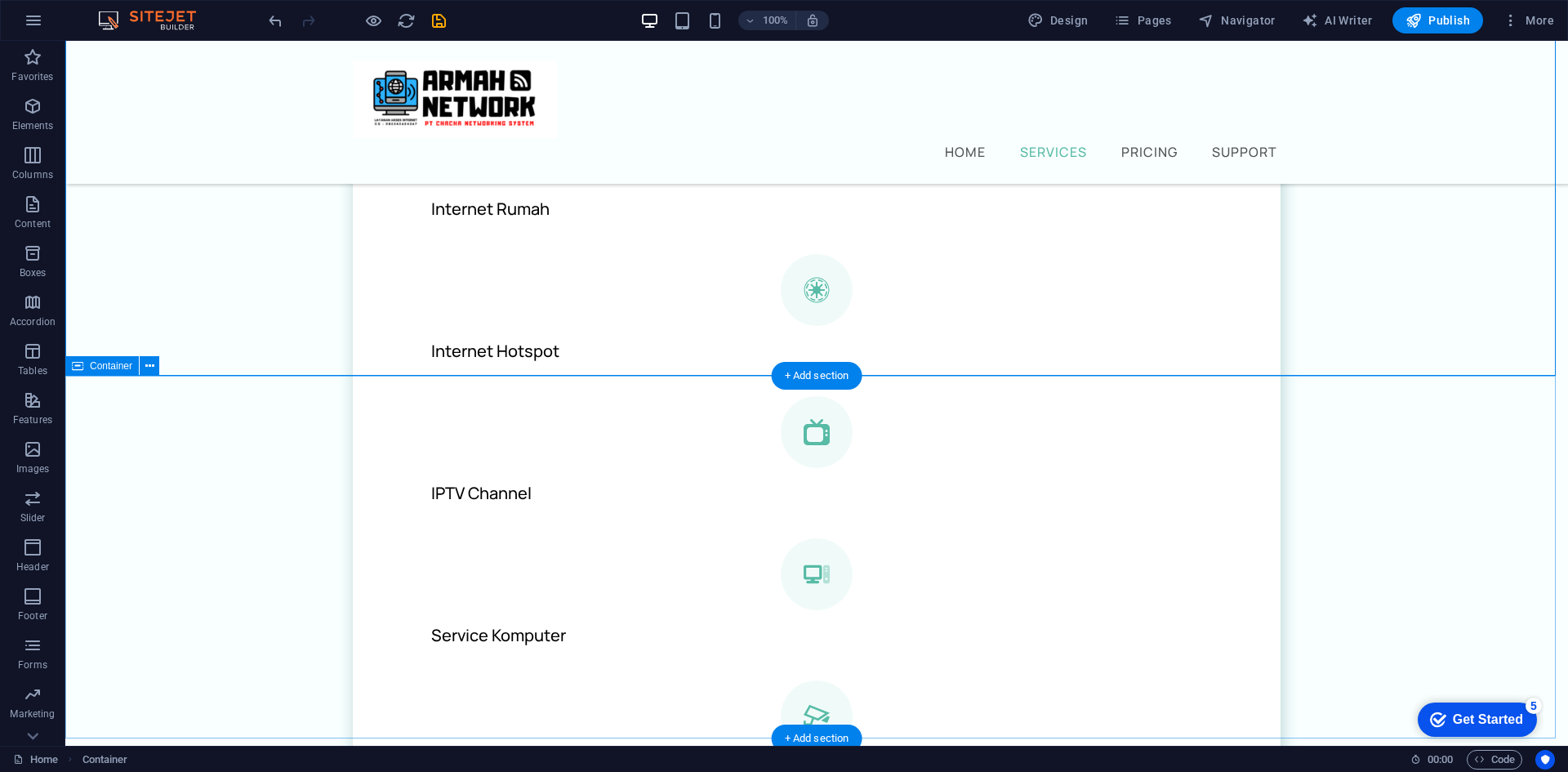
scroll to position [653, 0]
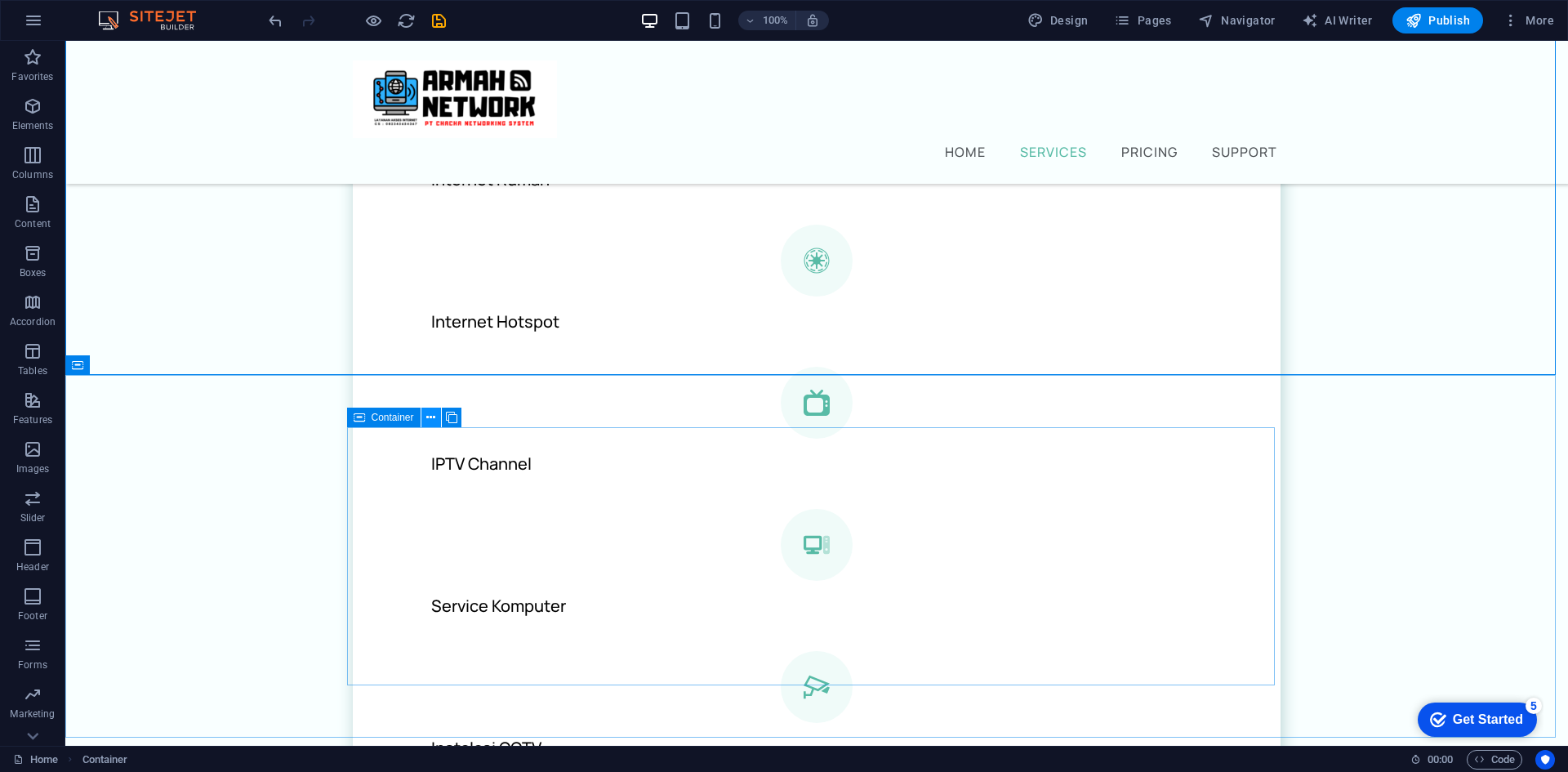
click at [432, 417] on icon at bounding box center [431, 417] width 9 height 18
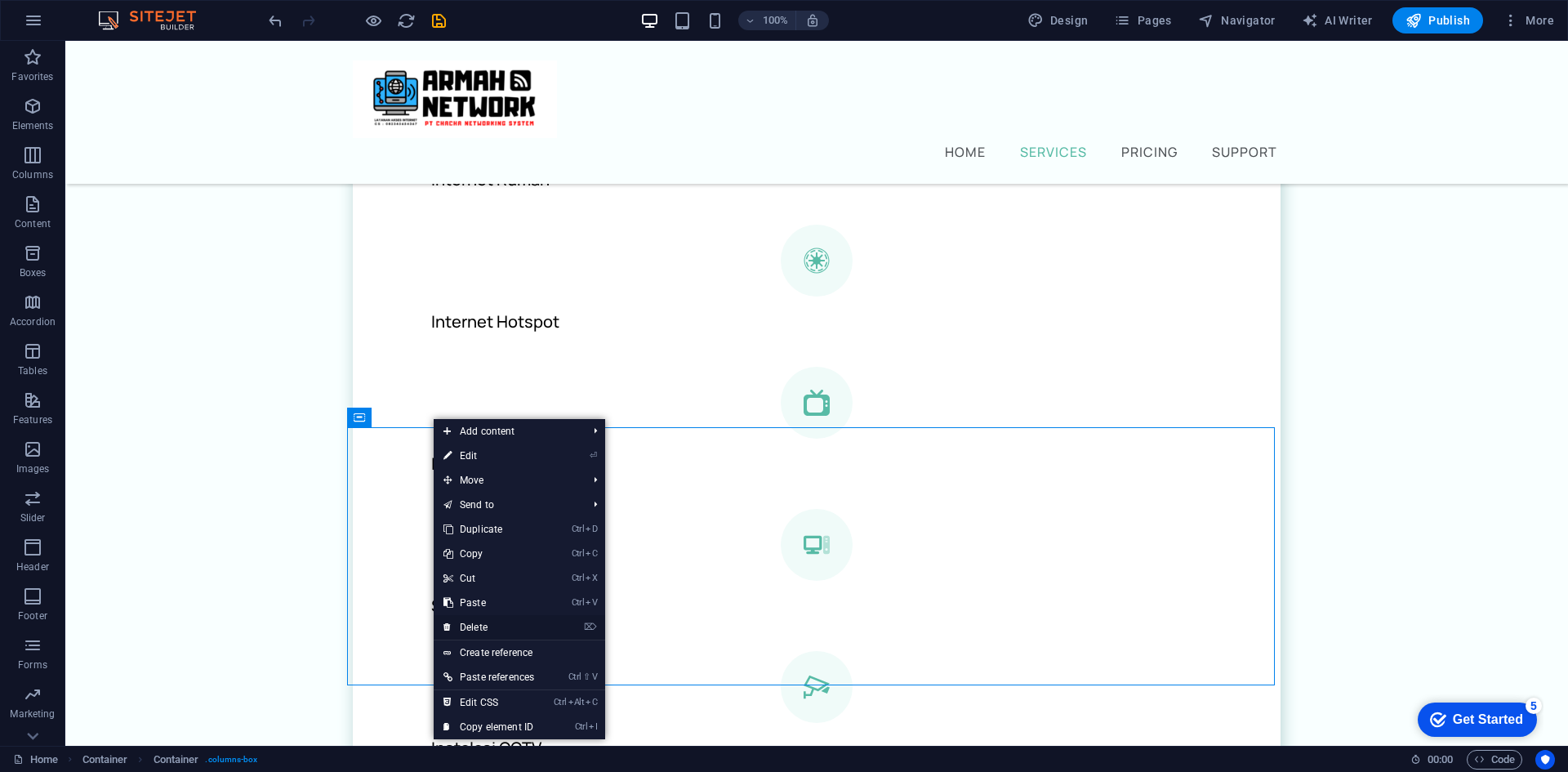
click at [497, 628] on link "⌦ Delete" at bounding box center [489, 626] width 111 height 25
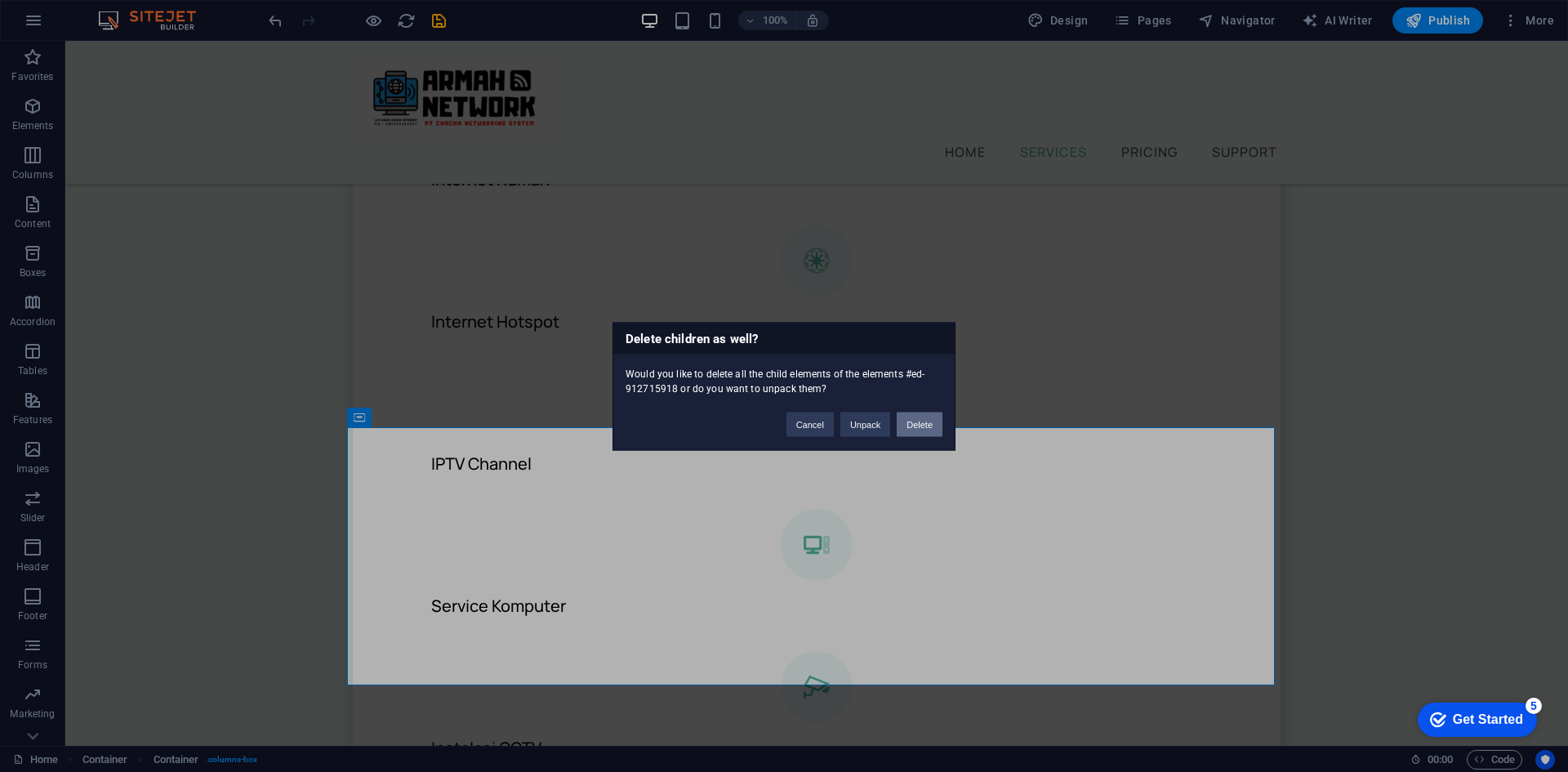
click at [929, 426] on button "Delete" at bounding box center [919, 424] width 46 height 25
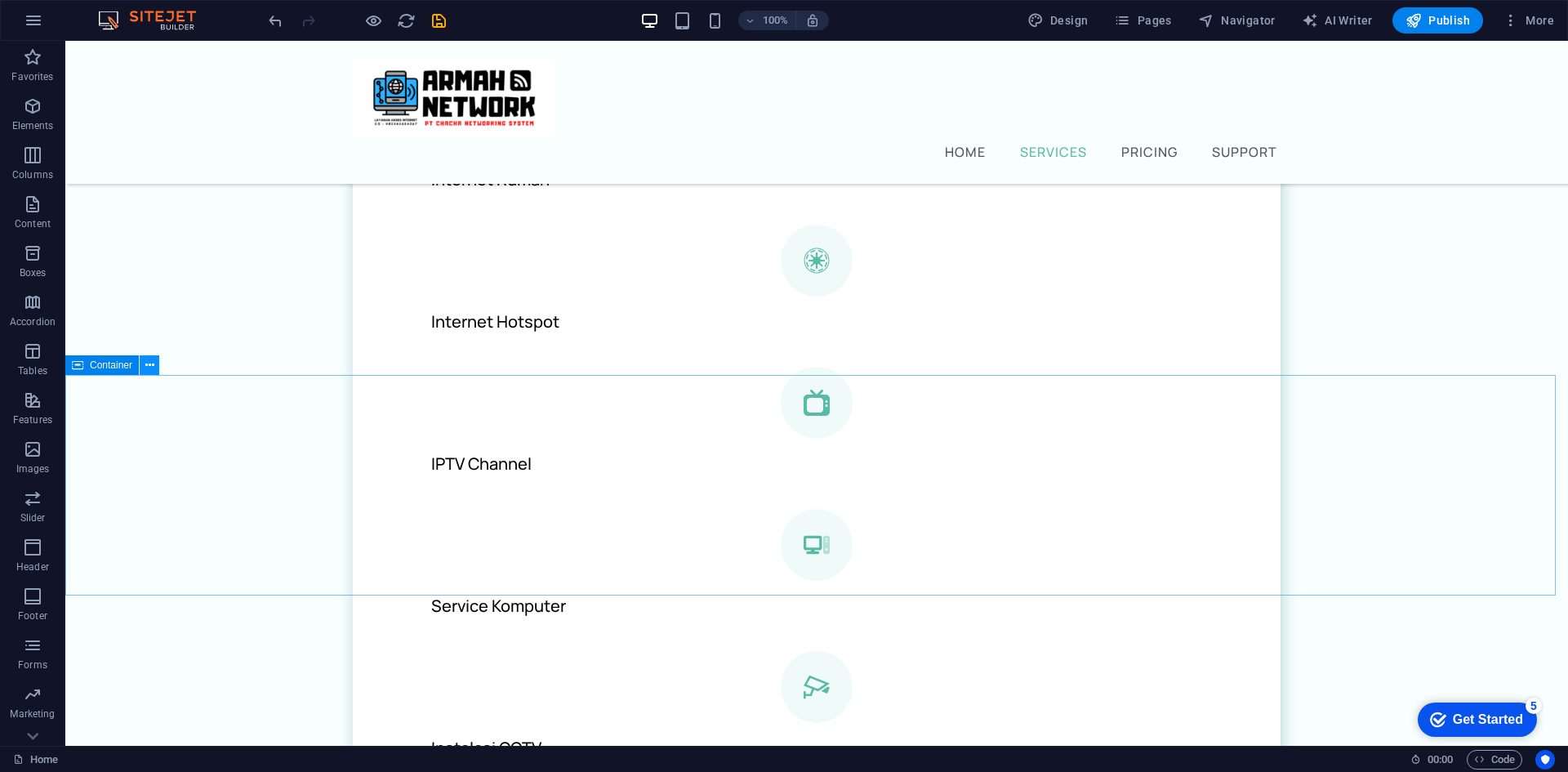
click at [151, 365] on icon at bounding box center [150, 365] width 9 height 18
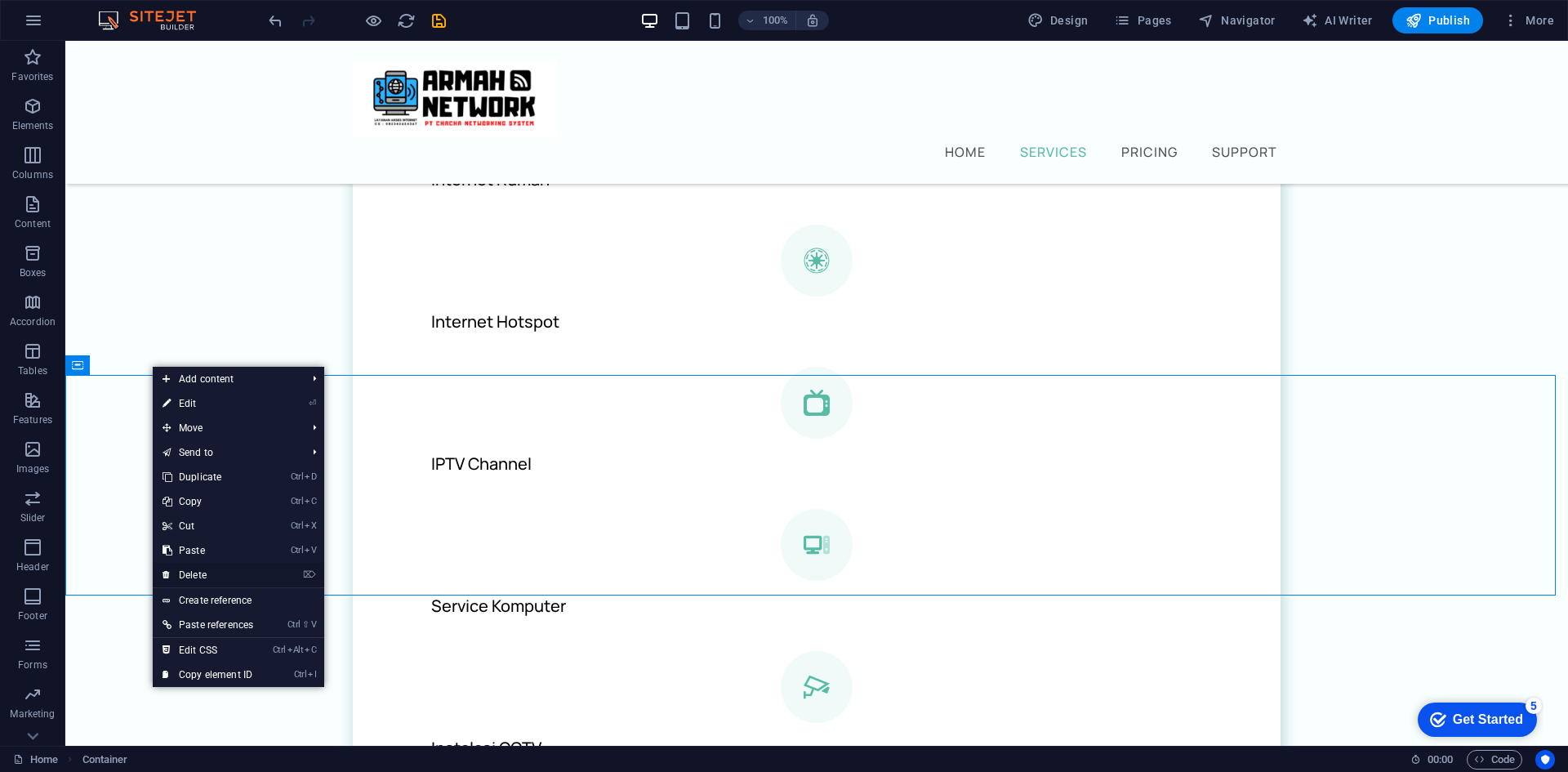
click at [215, 576] on link "⌦ Delete" at bounding box center [208, 575] width 111 height 25
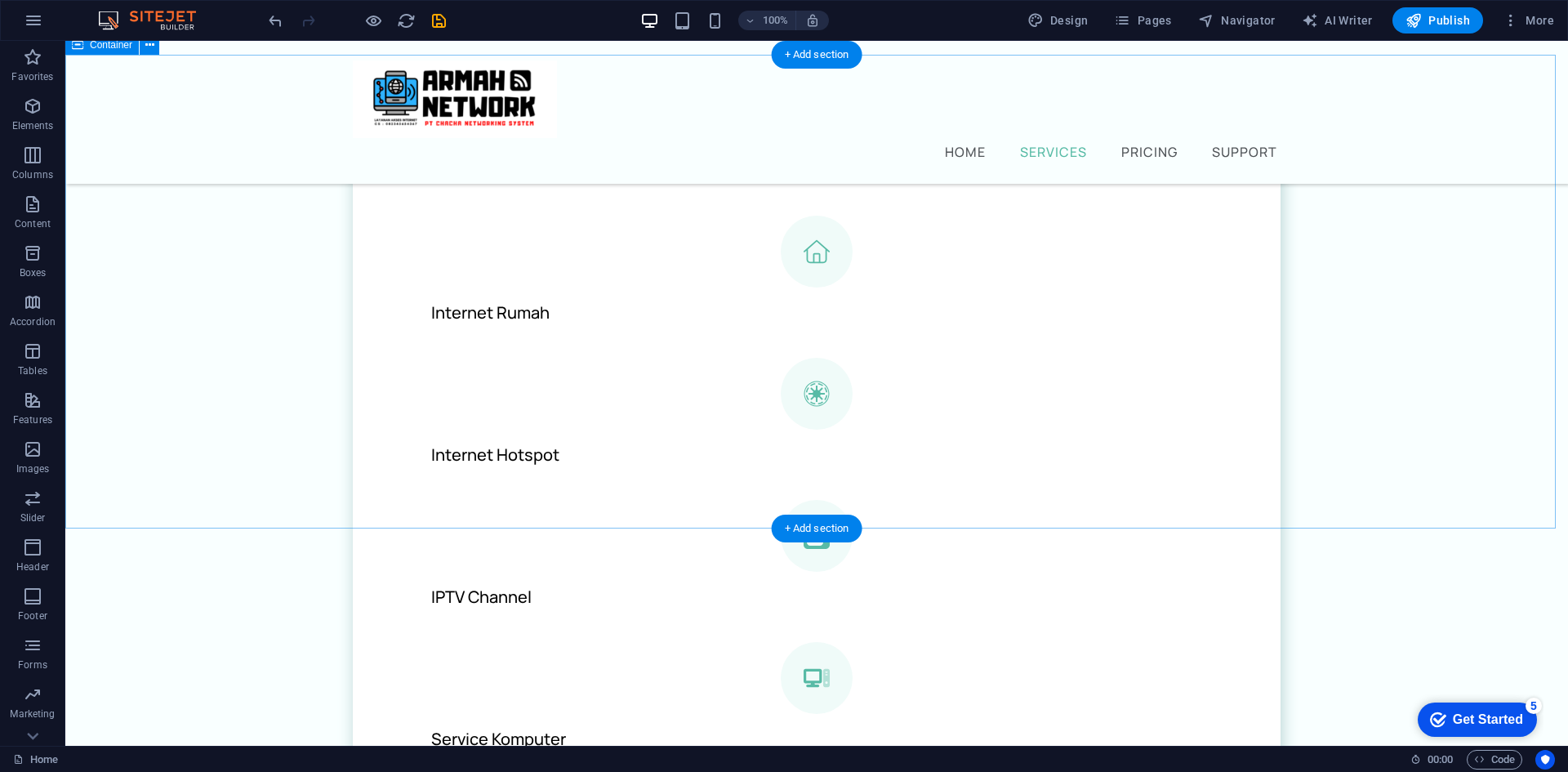
scroll to position [571, 0]
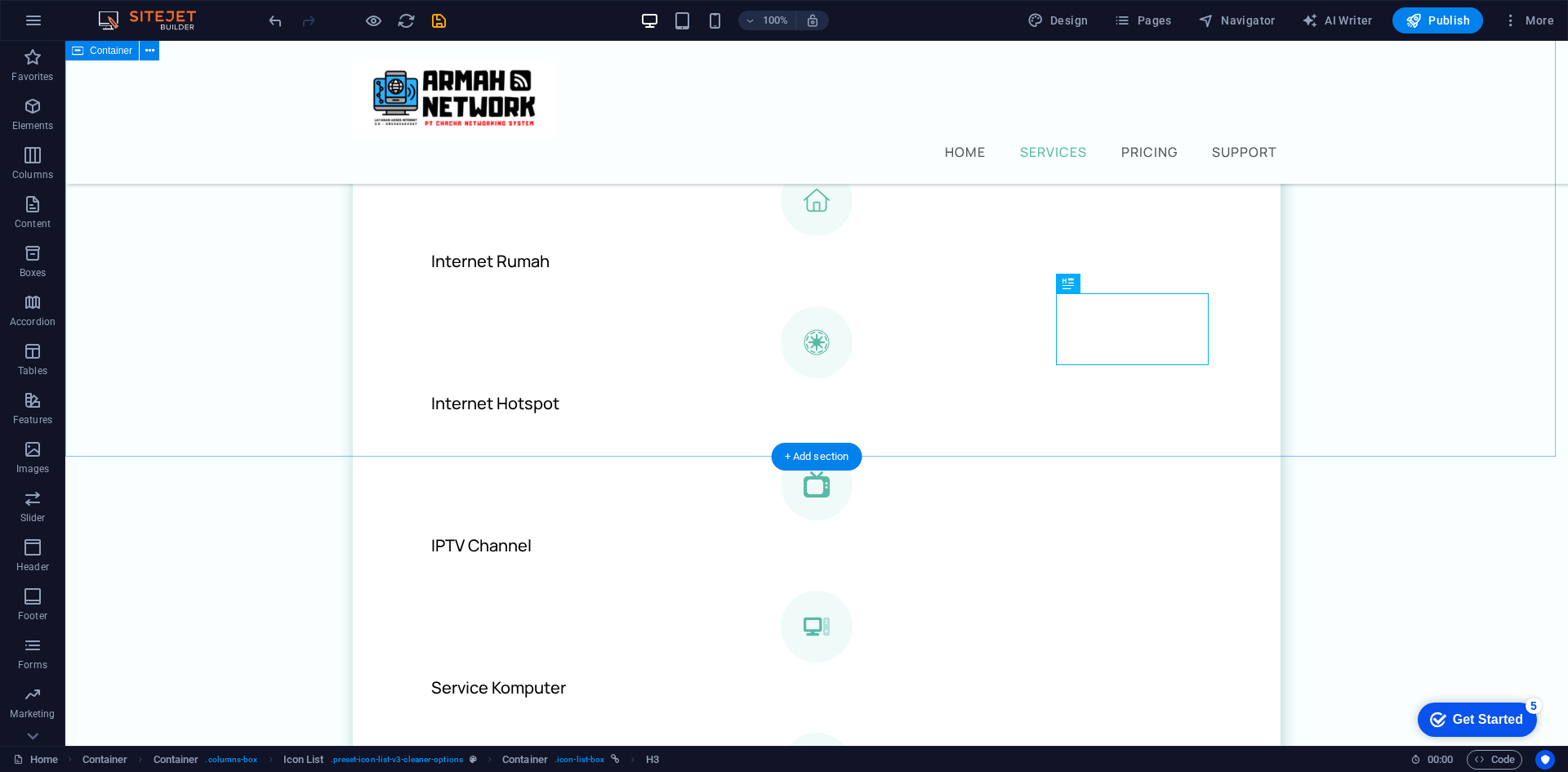
click at [1371, 334] on div "Layanan Kami Internet Rumah Internet Hotspot IPTV Channel .fa-secondary{opacity…" at bounding box center [816, 527] width 1503 height 1124
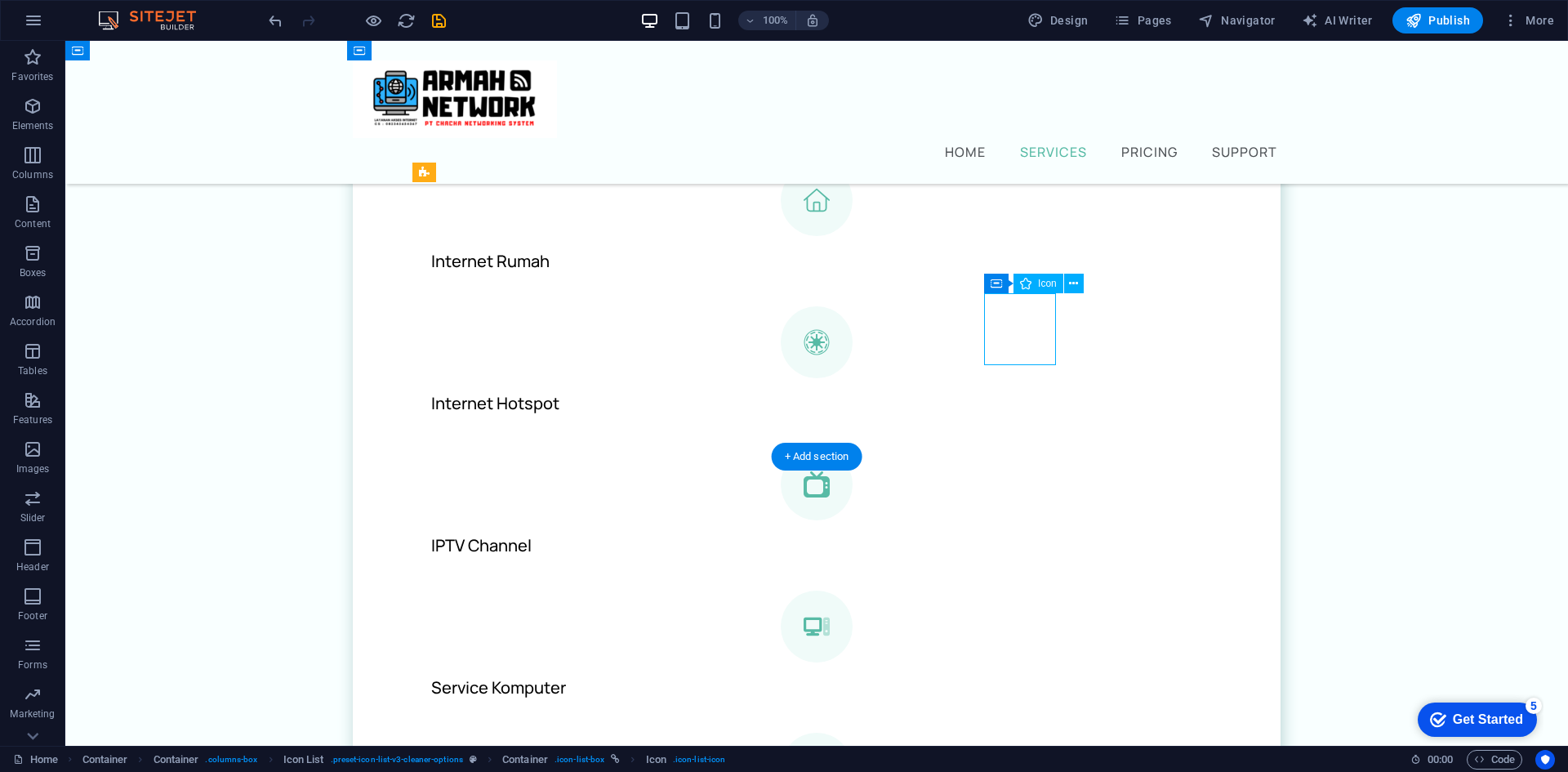
select select "xMidYMid"
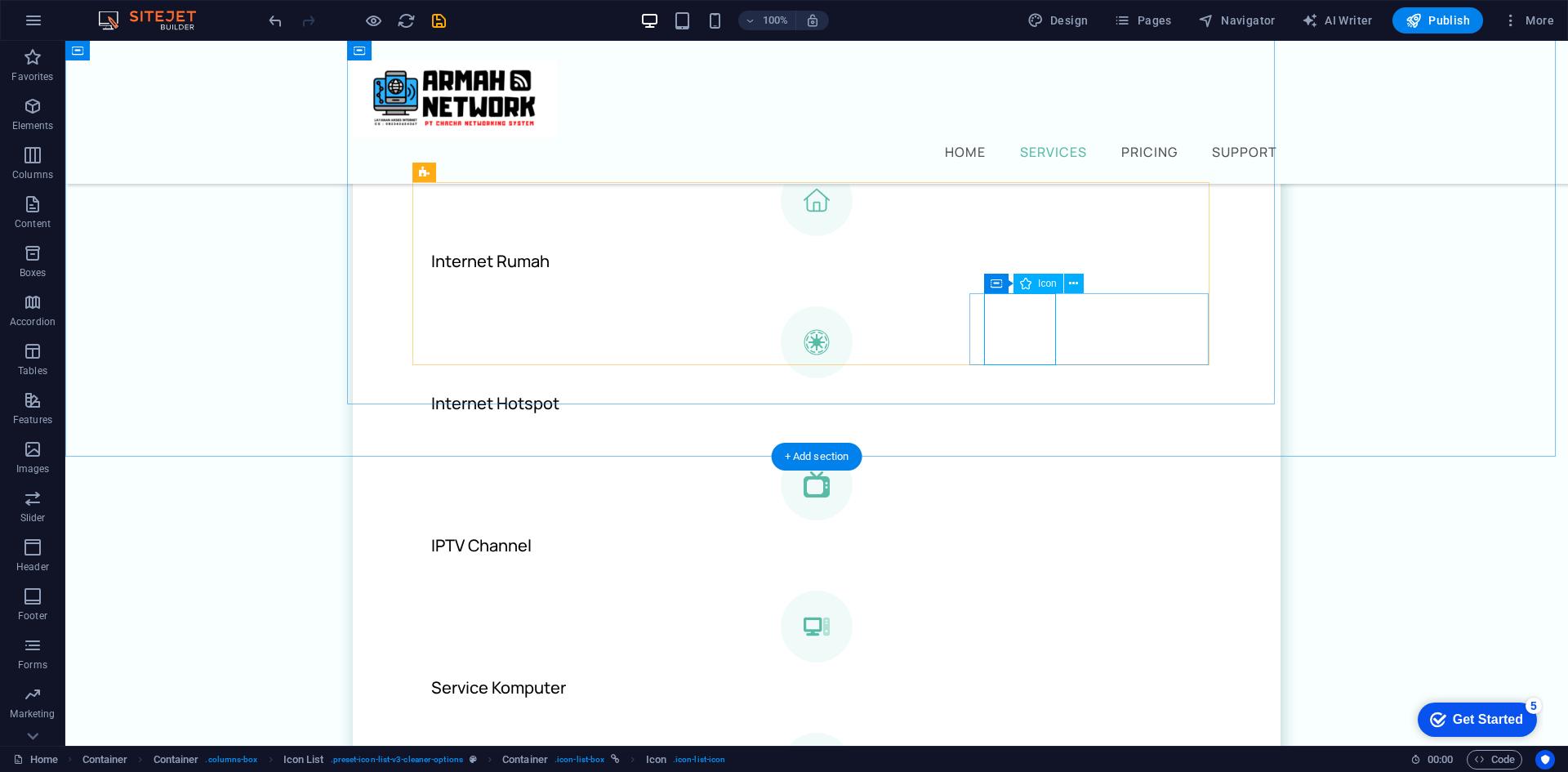
select select "px"
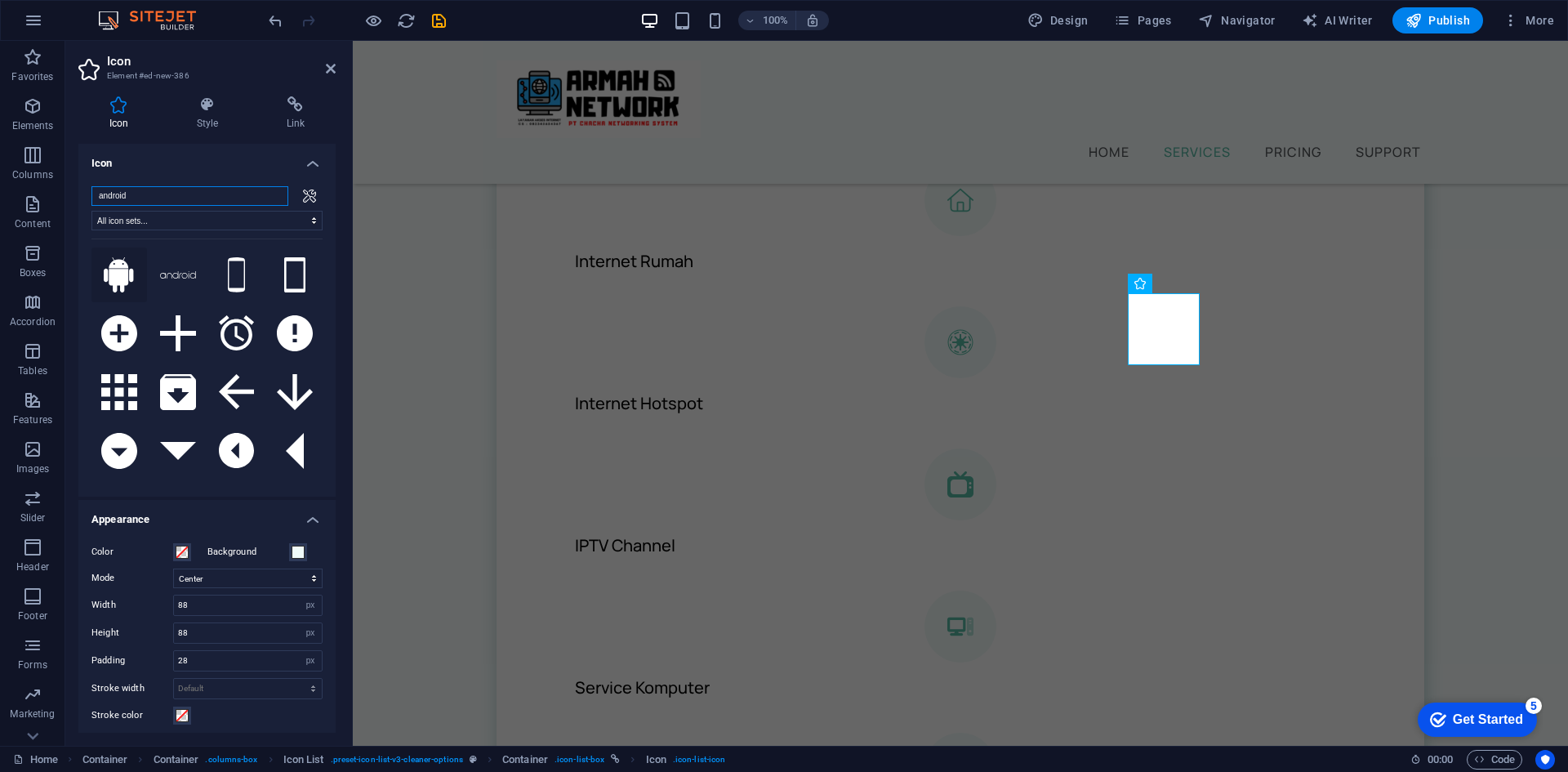
type input "android"
click at [111, 275] on icon at bounding box center [119, 275] width 30 height 36
click at [328, 72] on icon at bounding box center [331, 68] width 10 height 13
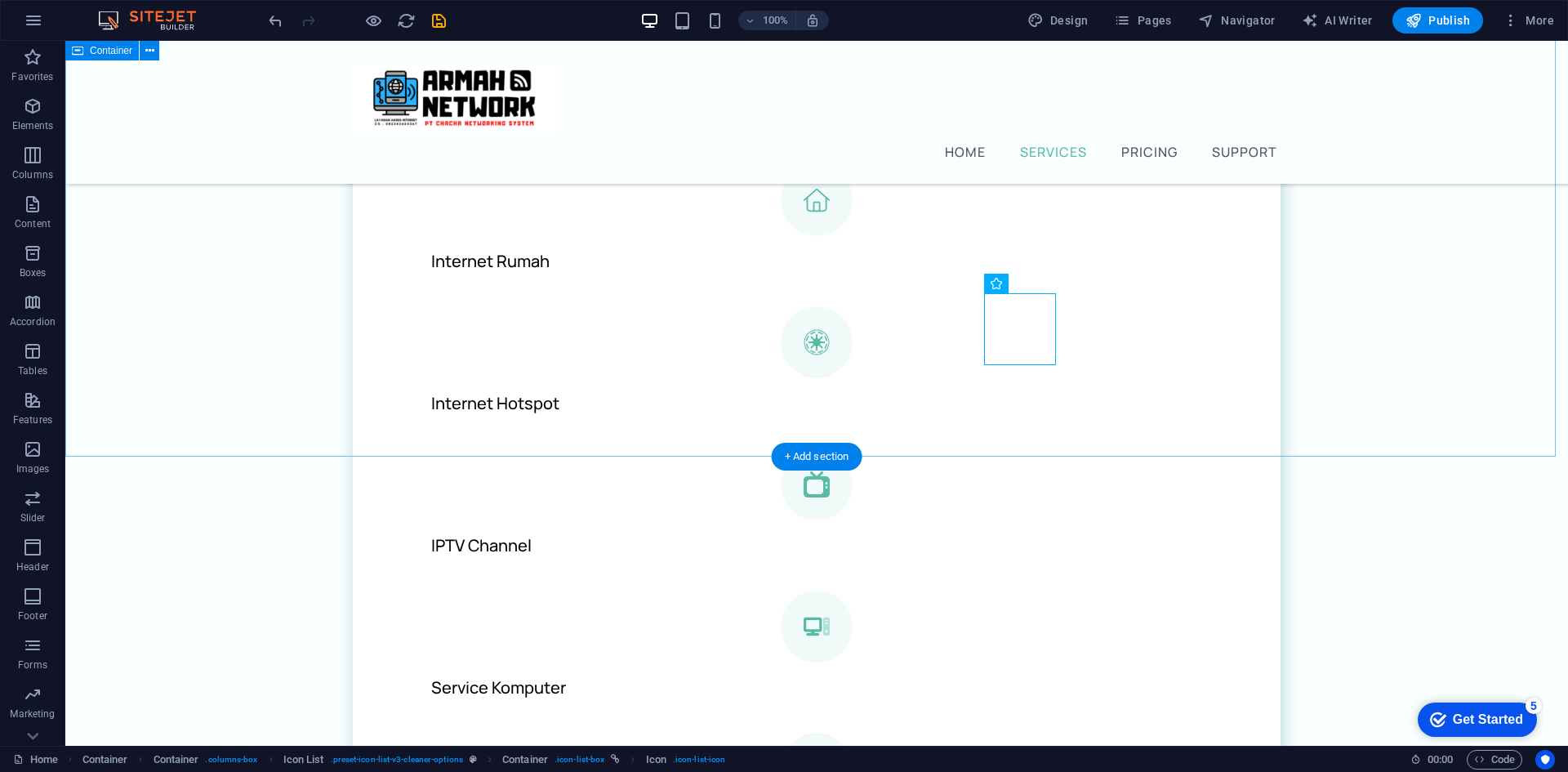
click at [1411, 348] on div "Layanan Kami Internet Rumah Internet Hotspot IPTV Channel .fa-secondary{opacity…" at bounding box center [816, 527] width 1503 height 1124
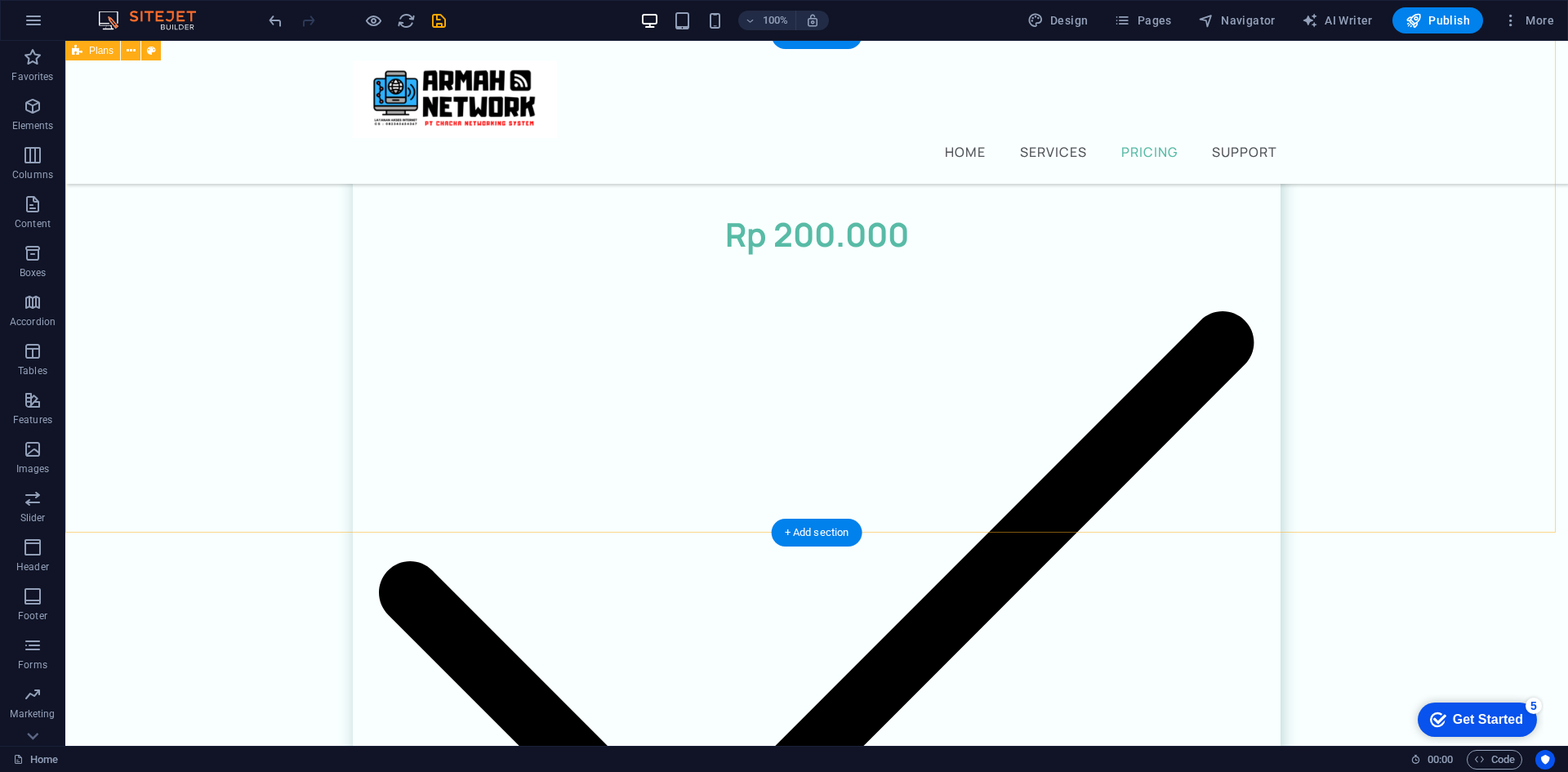
scroll to position [1746, 0]
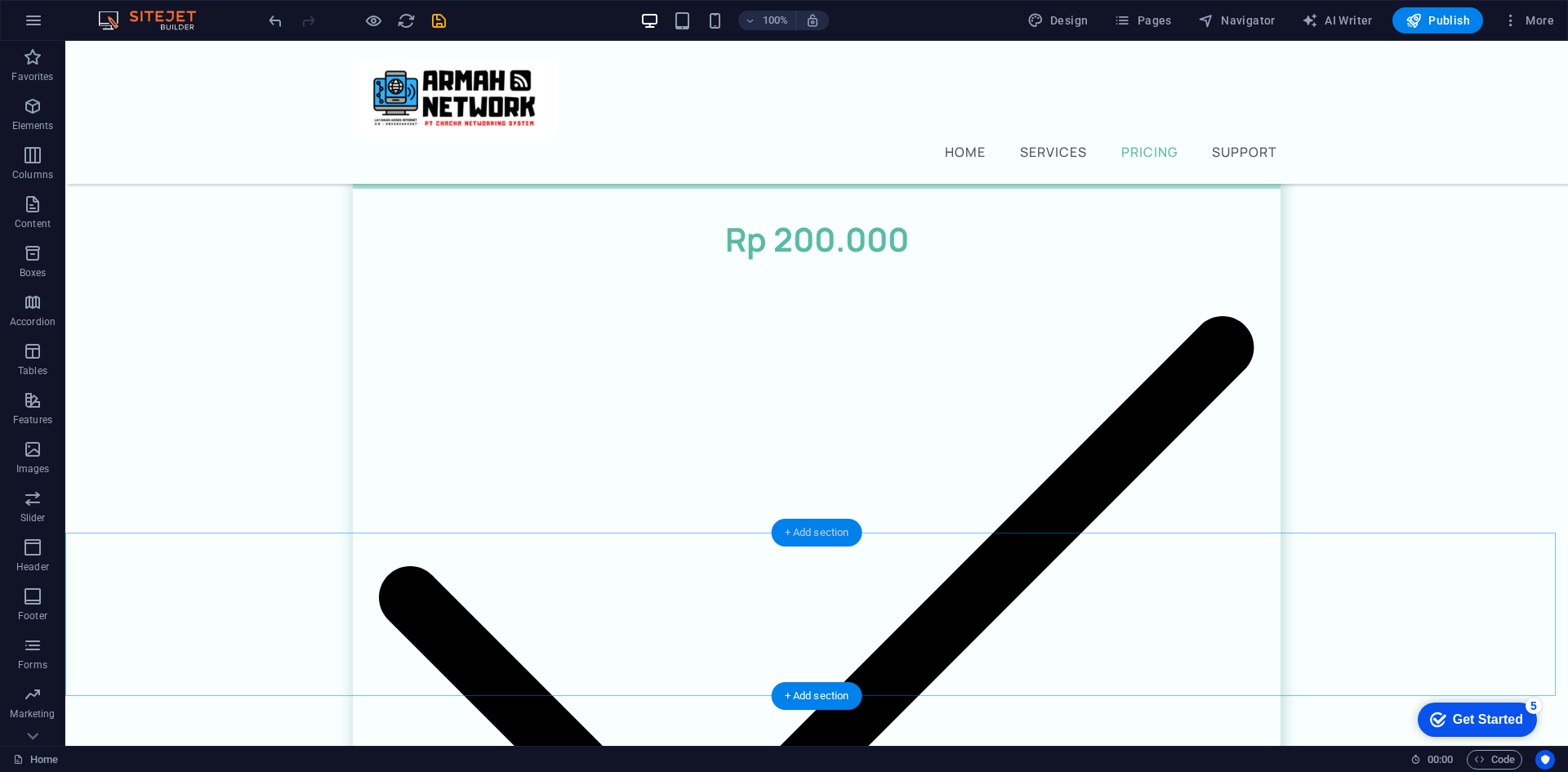
click at [803, 528] on div "+ Add section" at bounding box center [817, 532] width 90 height 28
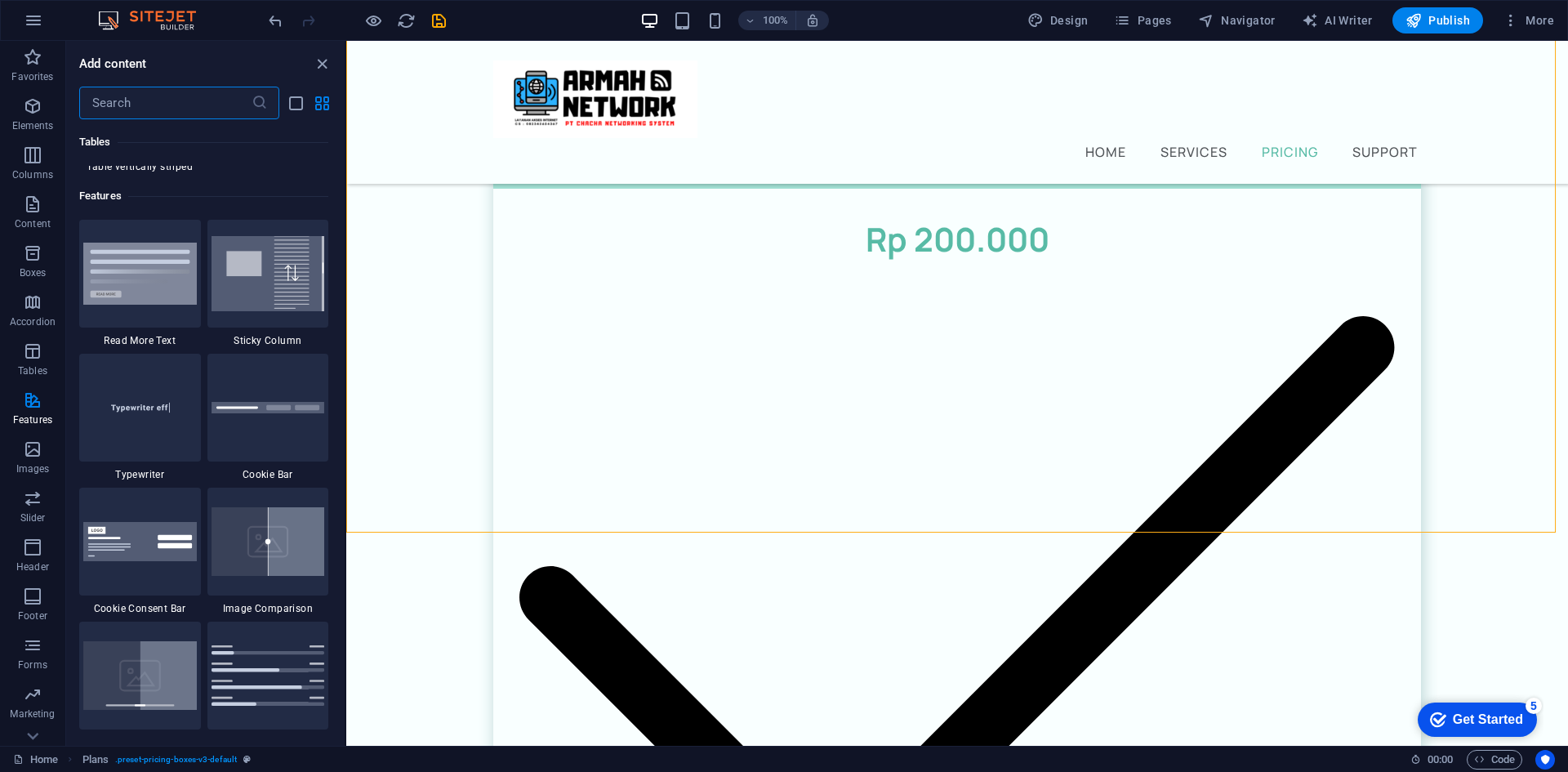
scroll to position [6287, 0]
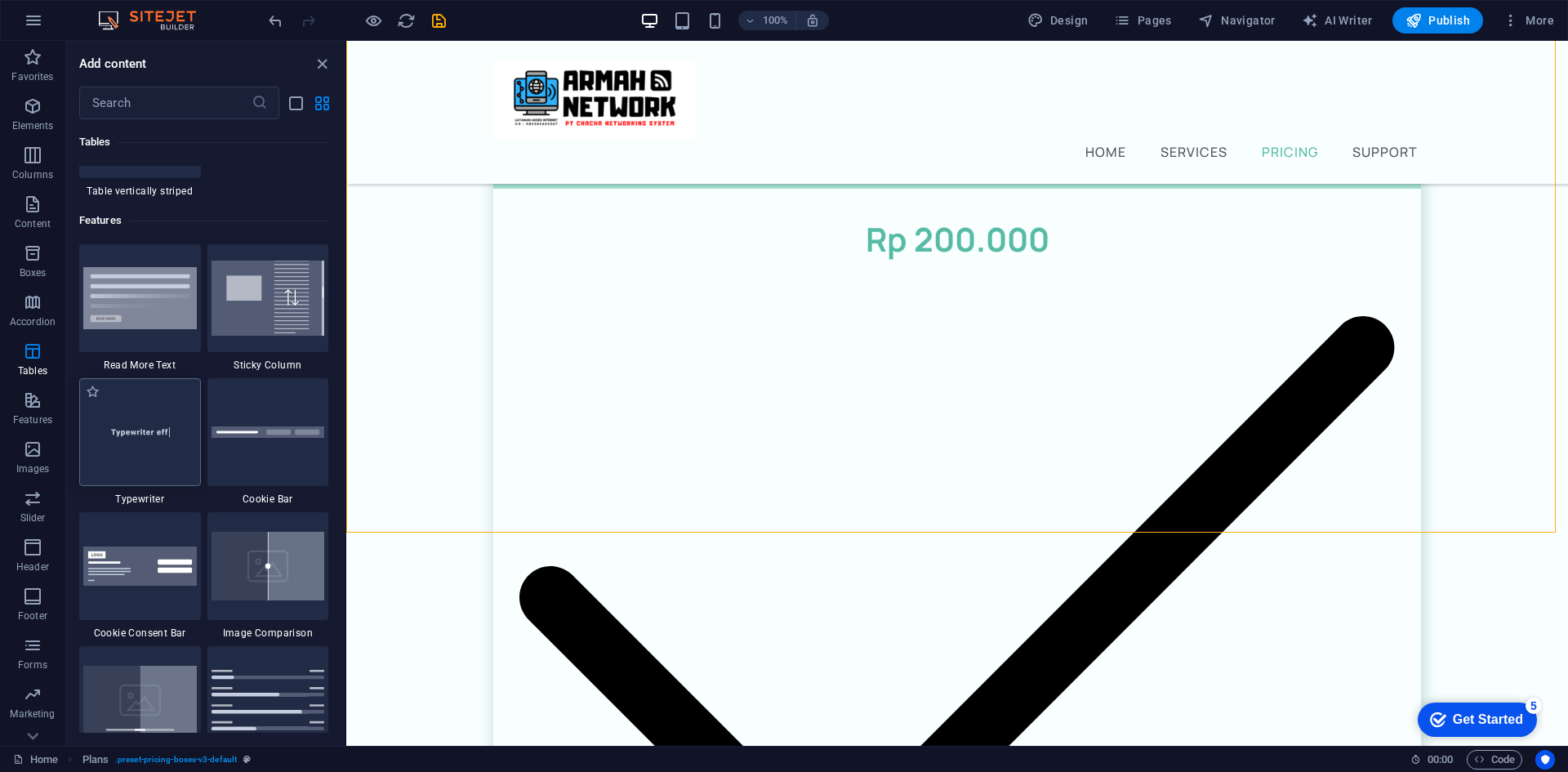
click at [173, 432] on img at bounding box center [139, 432] width 113 height 76
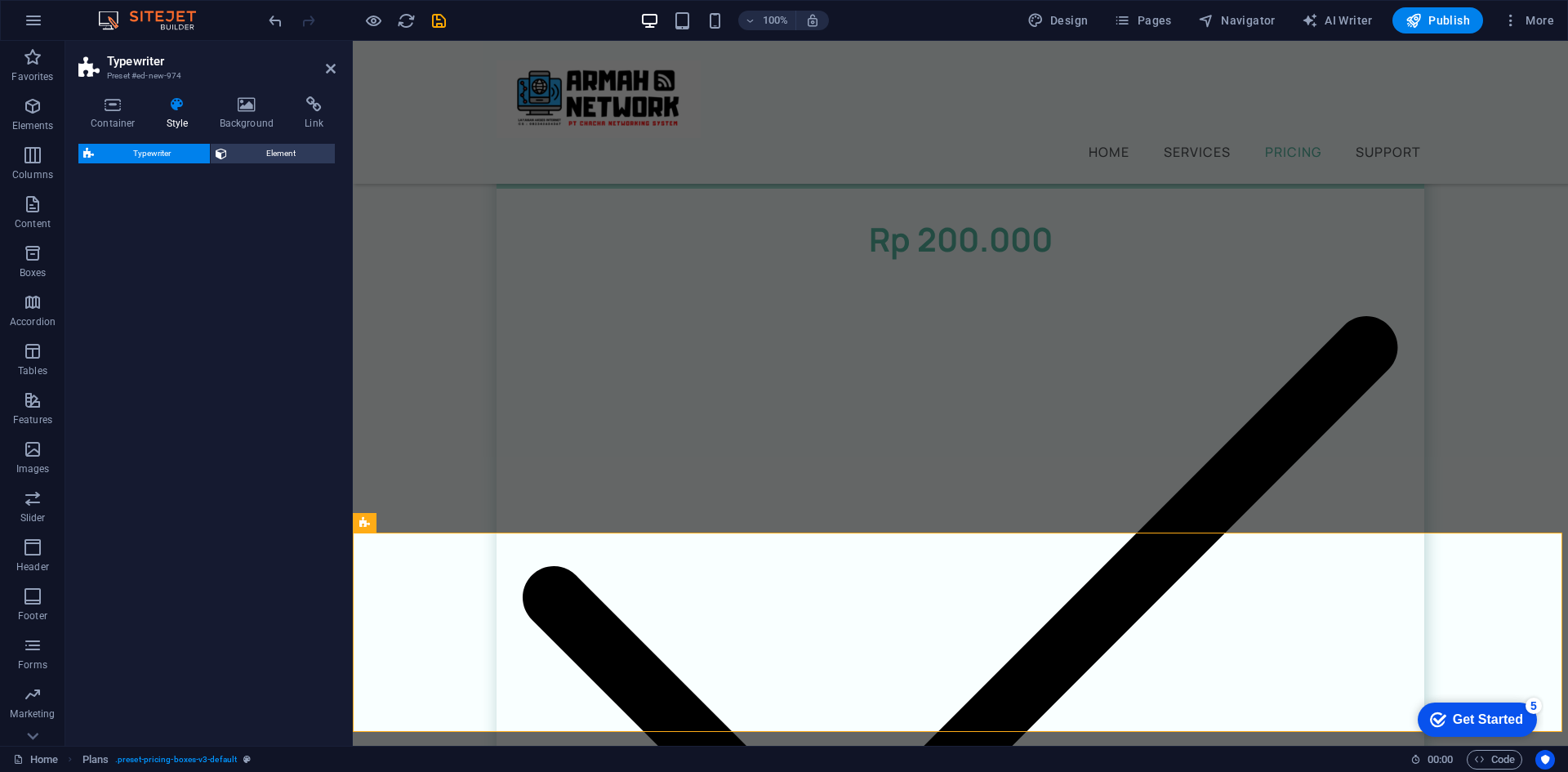
select select "ms"
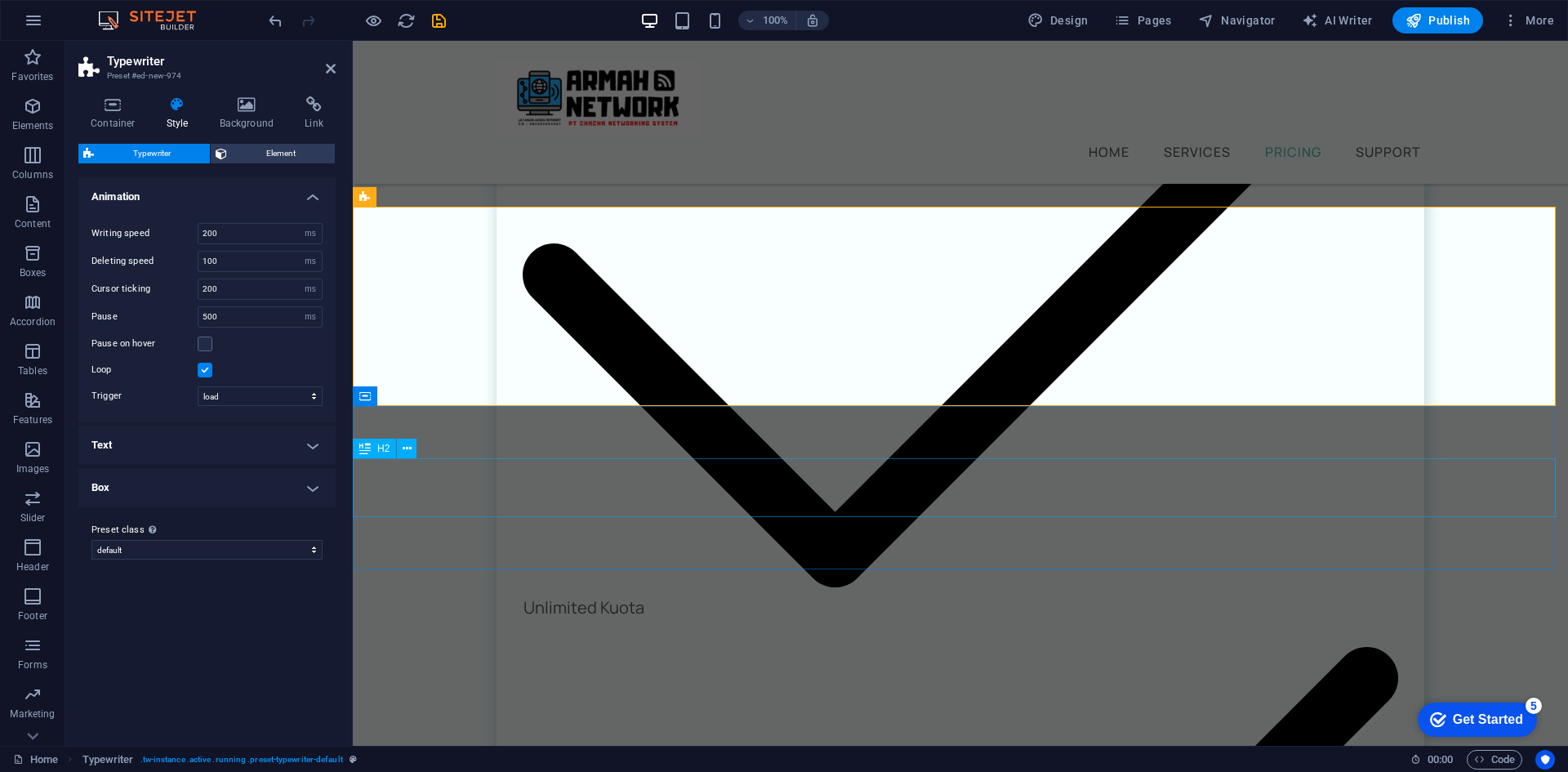
scroll to position [2072, 0]
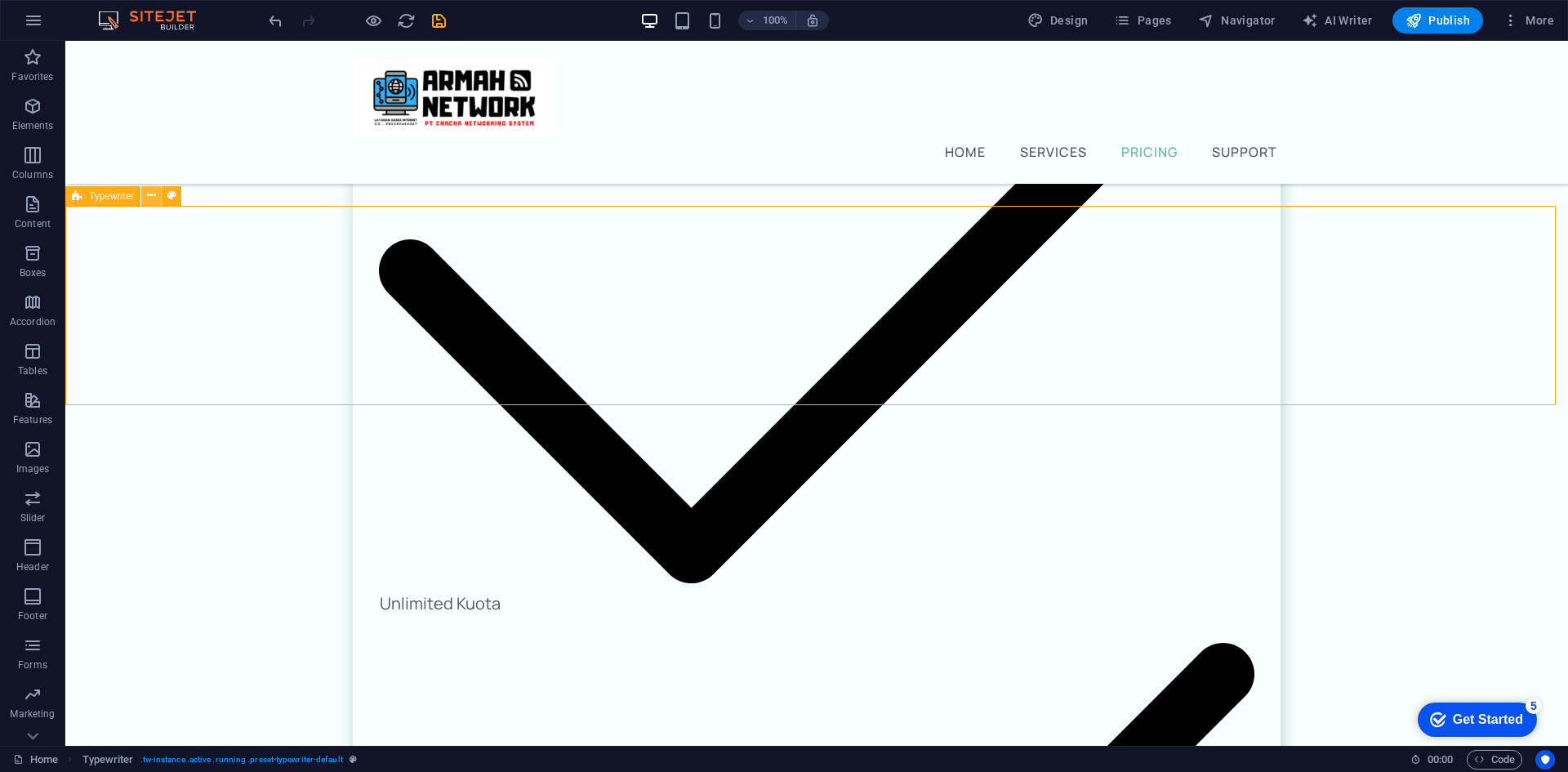
click at [149, 195] on icon at bounding box center [152, 195] width 9 height 18
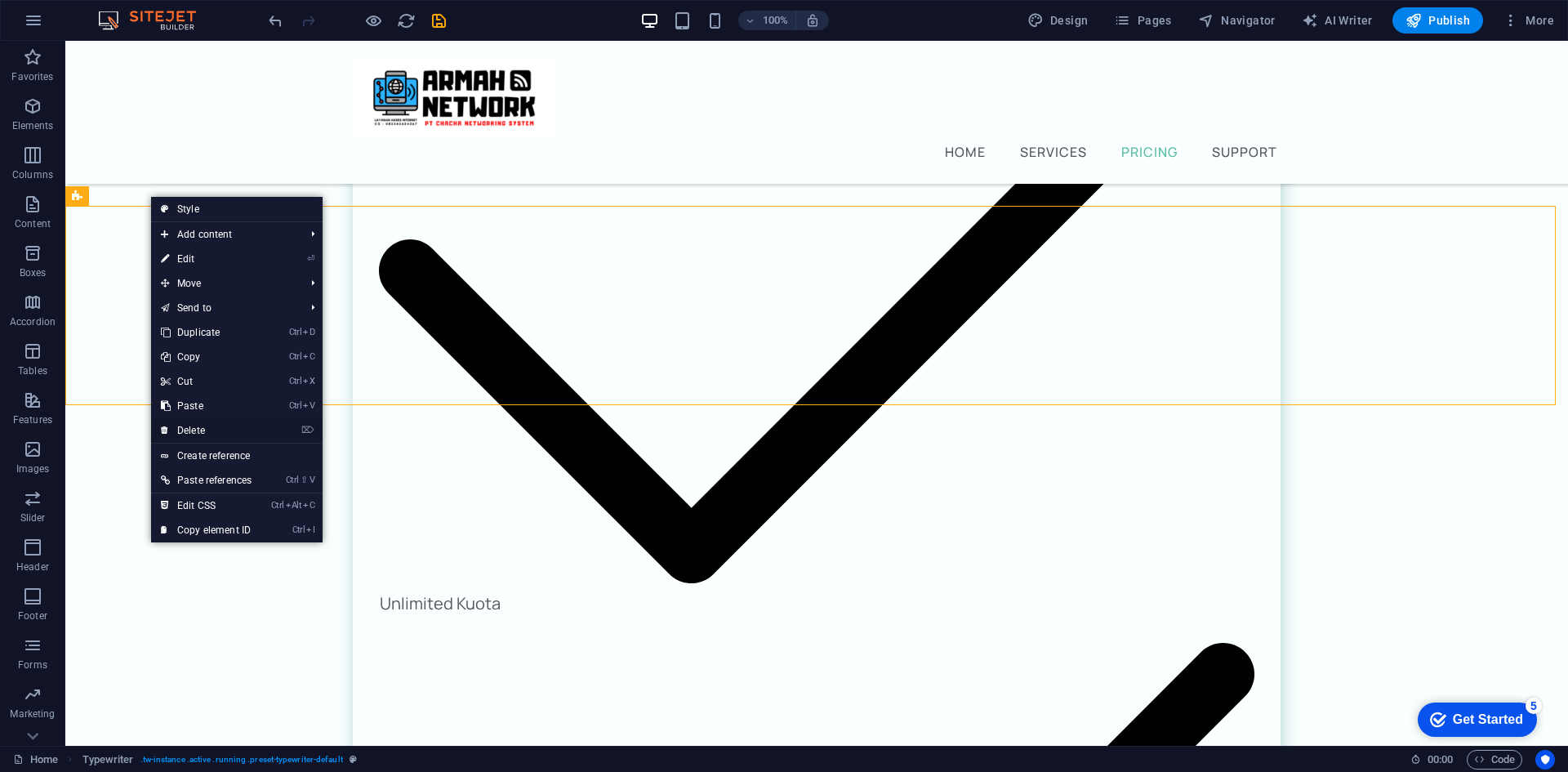
click at [222, 427] on link "⌦ Delete" at bounding box center [206, 430] width 111 height 25
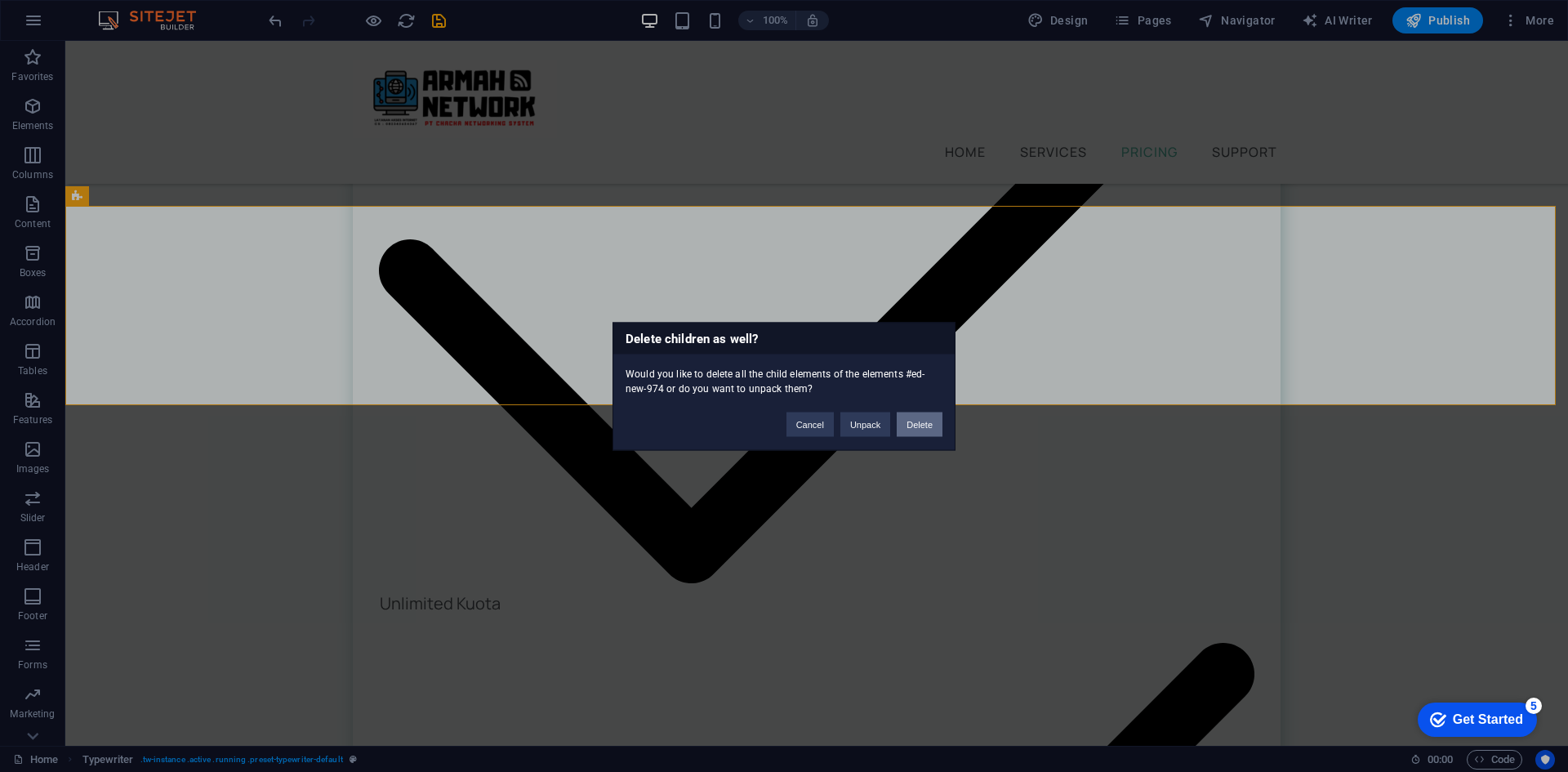
click at [932, 427] on button "Delete" at bounding box center [919, 424] width 46 height 25
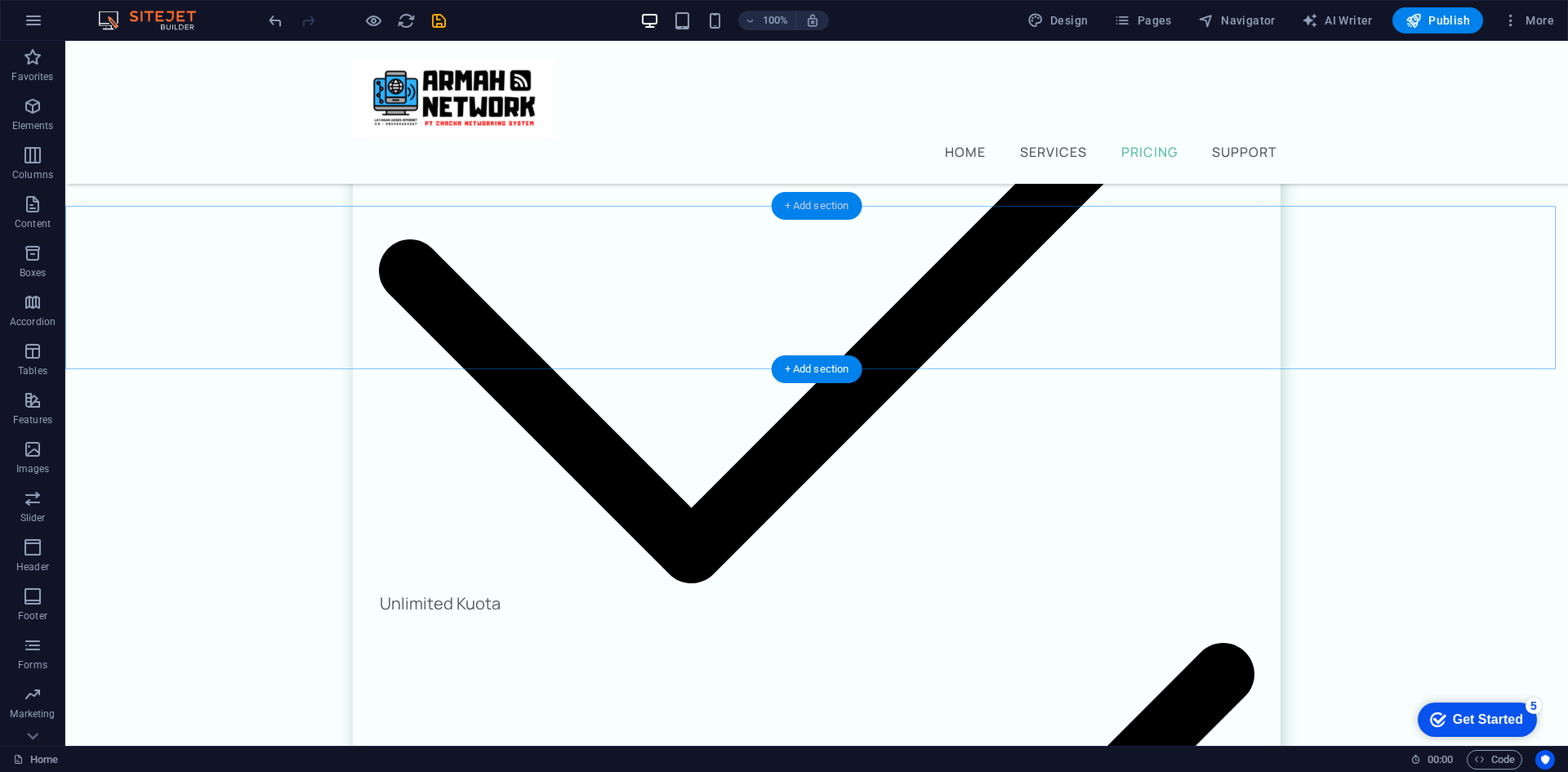
click at [823, 198] on div "+ Add section" at bounding box center [817, 205] width 90 height 28
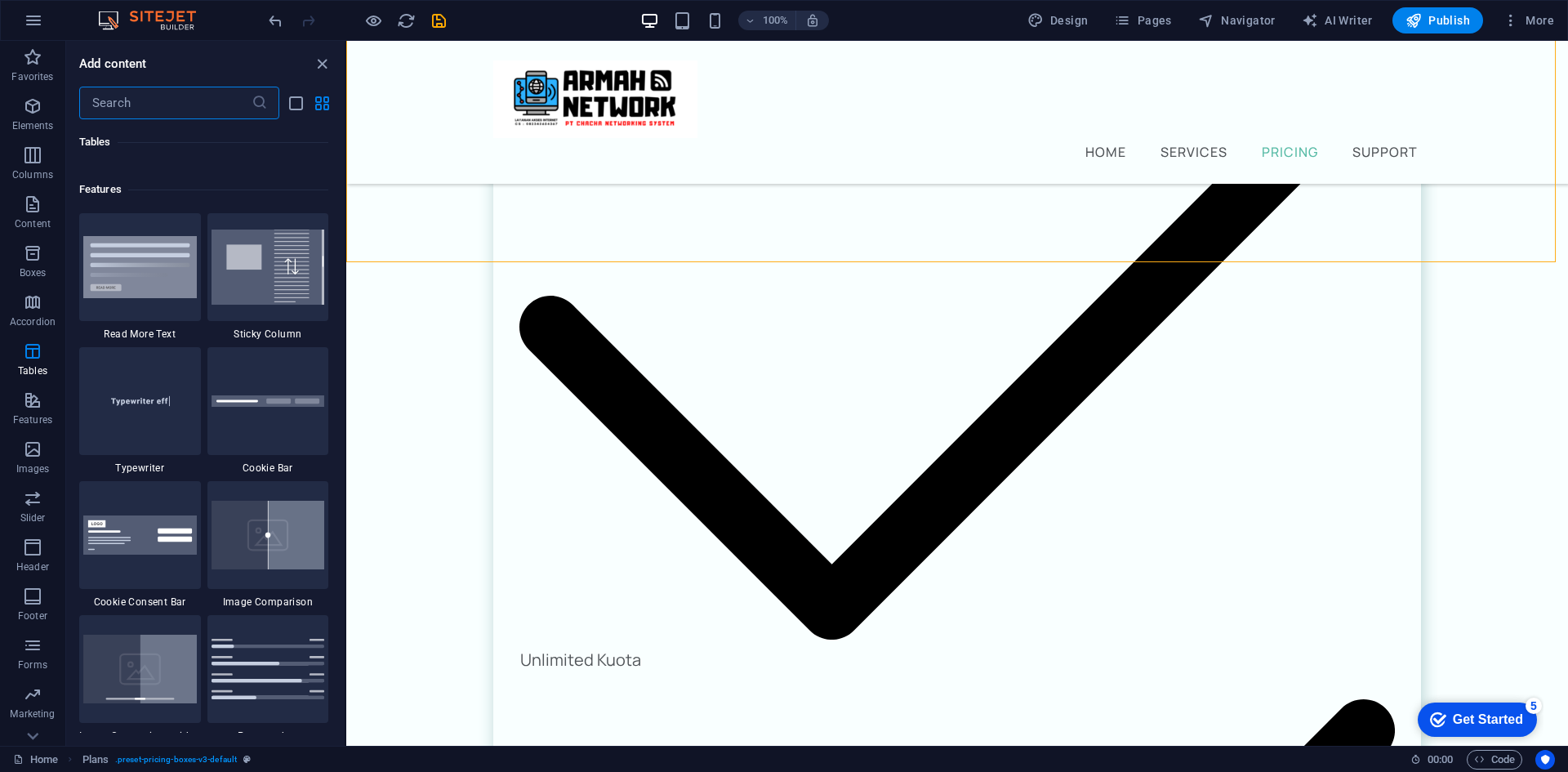
scroll to position [6275, 0]
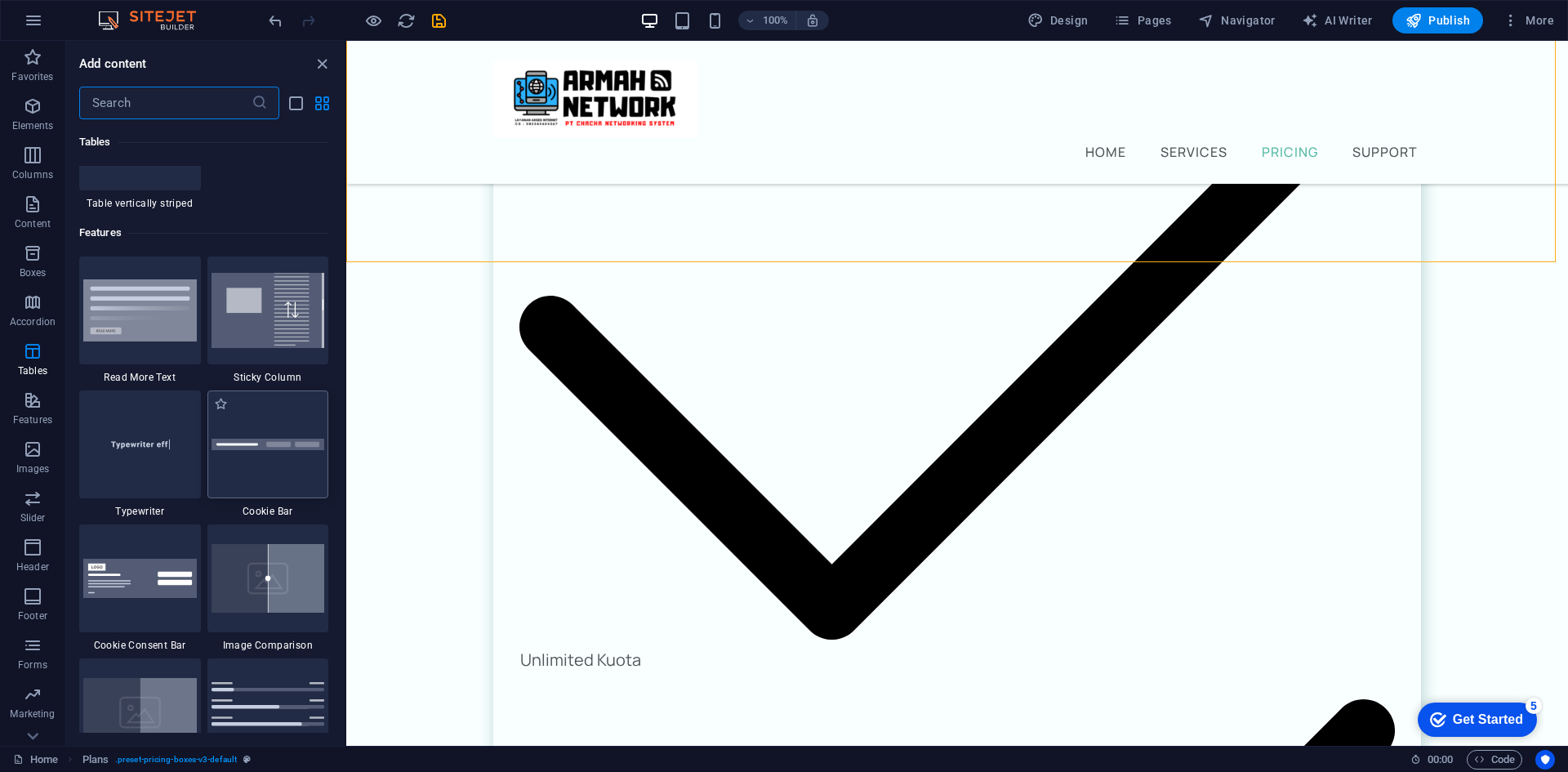
click at [237, 456] on div at bounding box center [268, 444] width 122 height 108
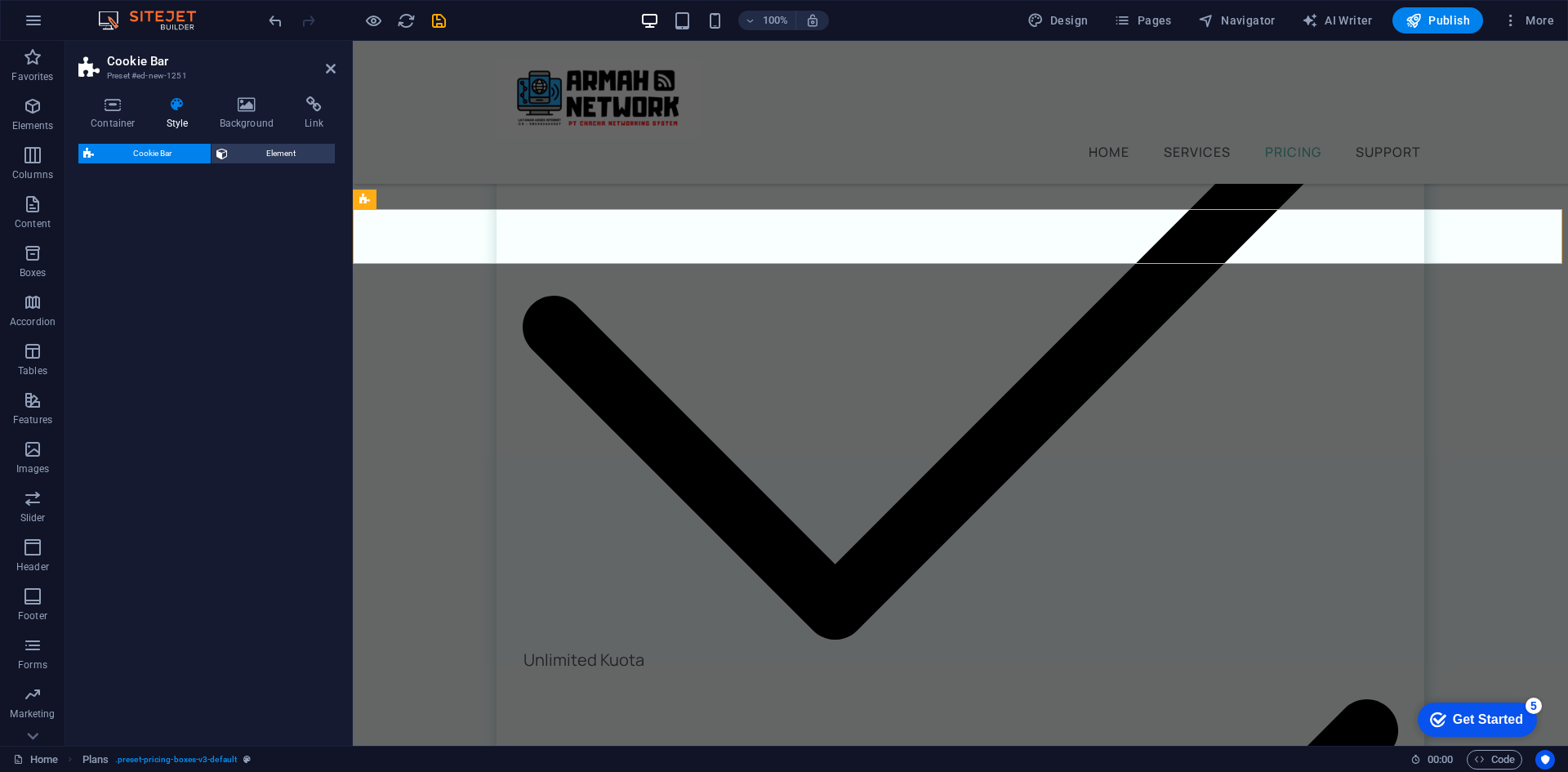
scroll to position [2069, 0]
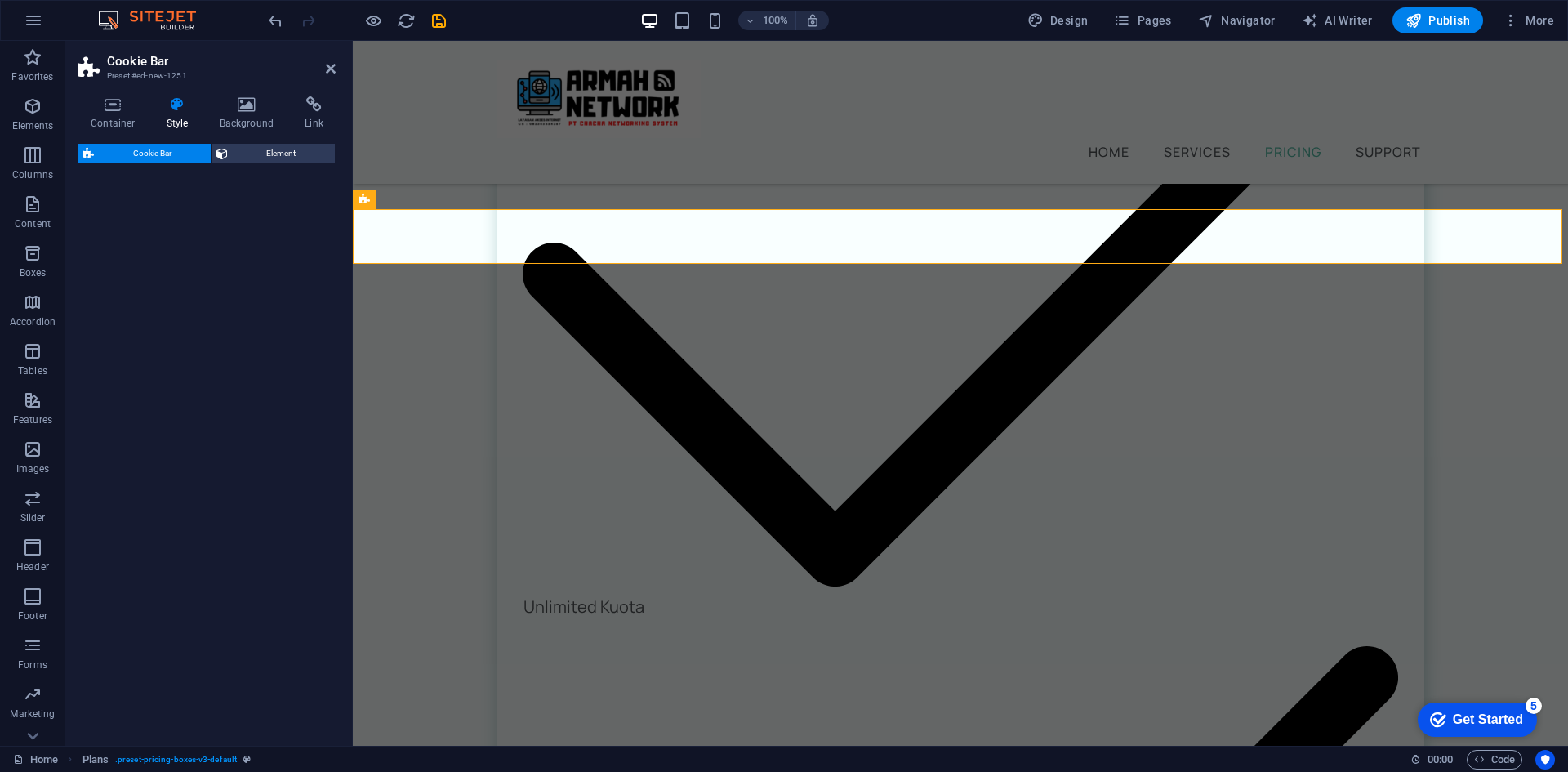
select select "px"
select select "rem"
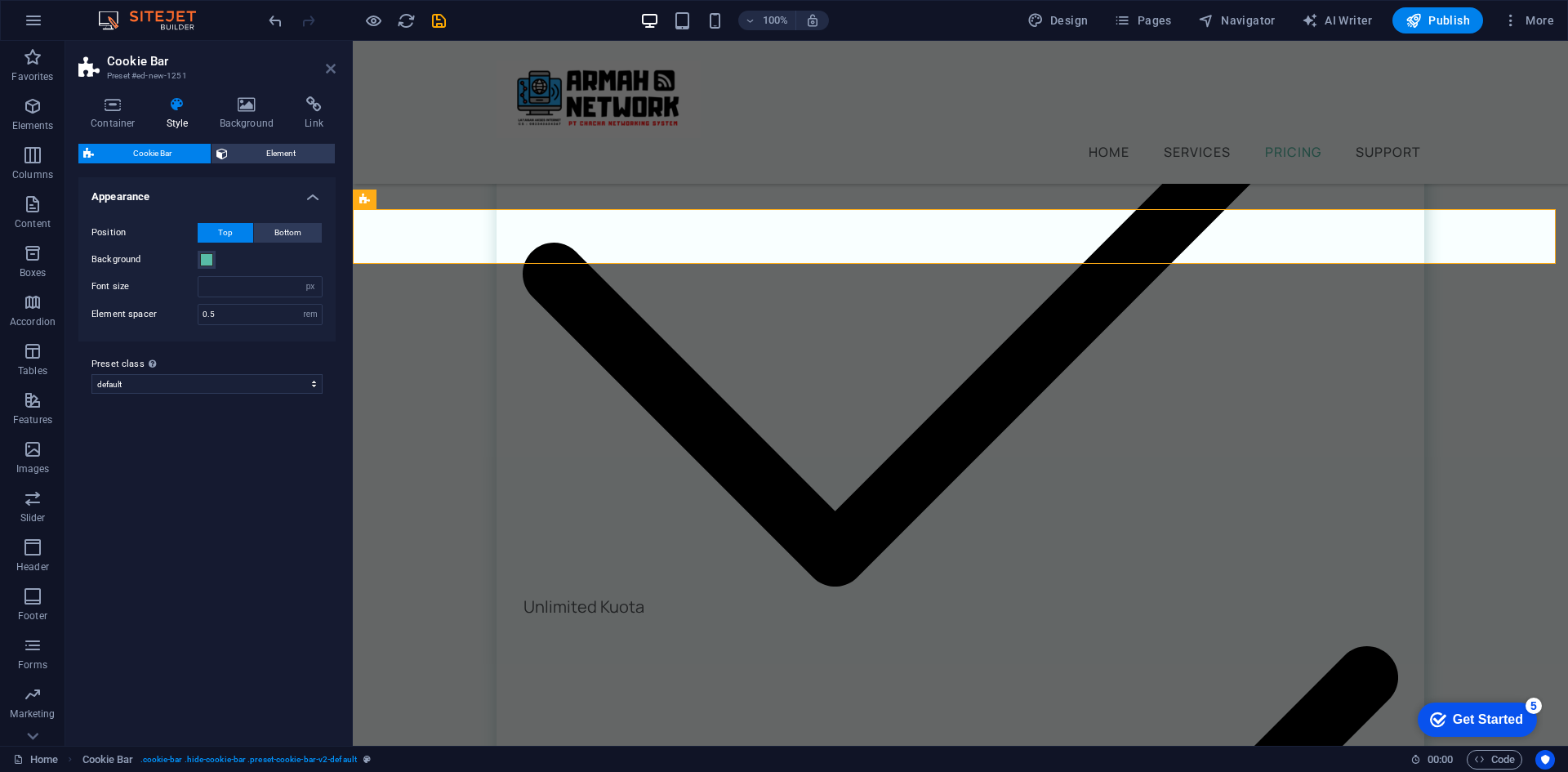
click at [326, 64] on icon at bounding box center [331, 68] width 10 height 13
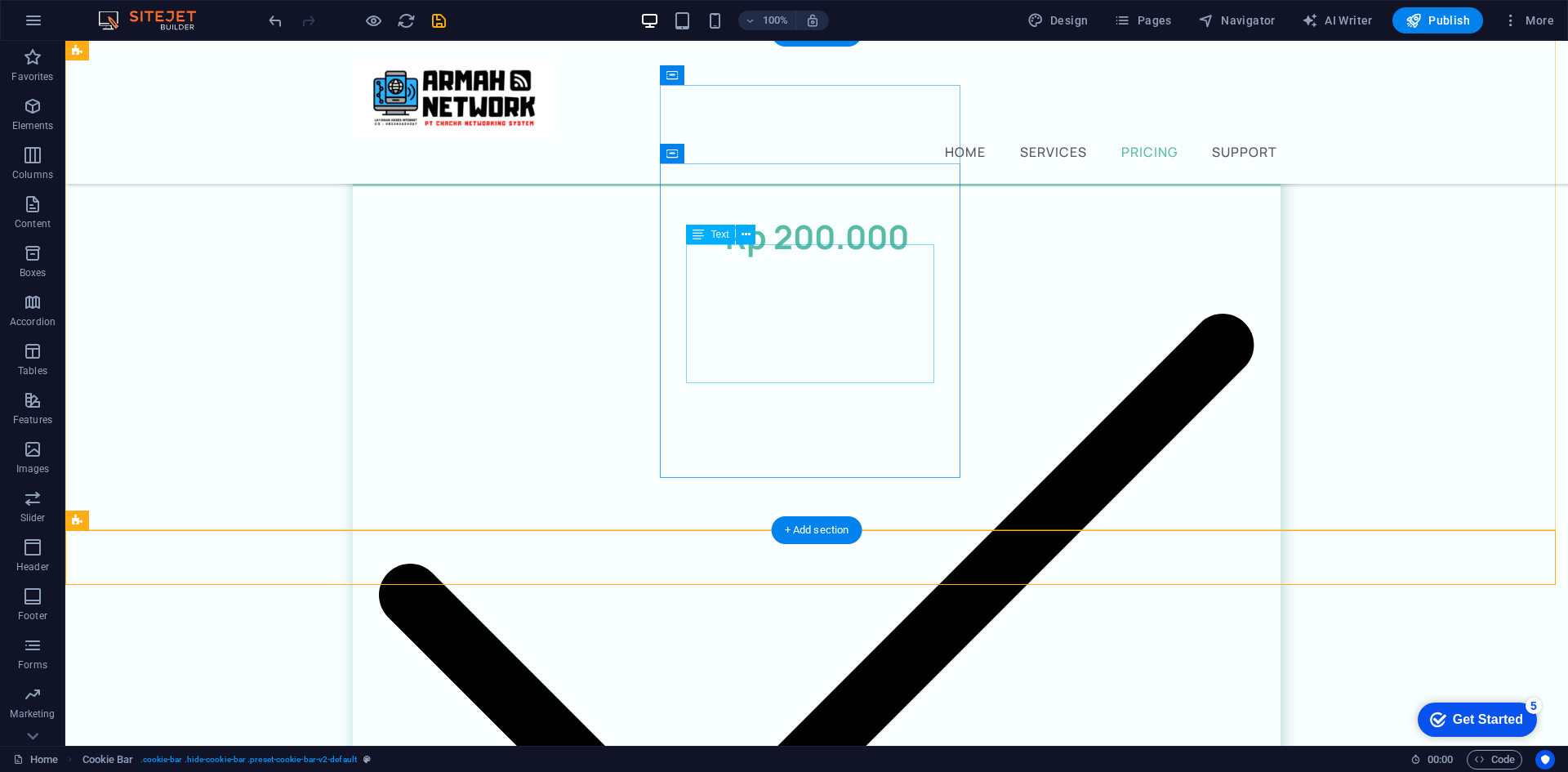
scroll to position [1742, 0]
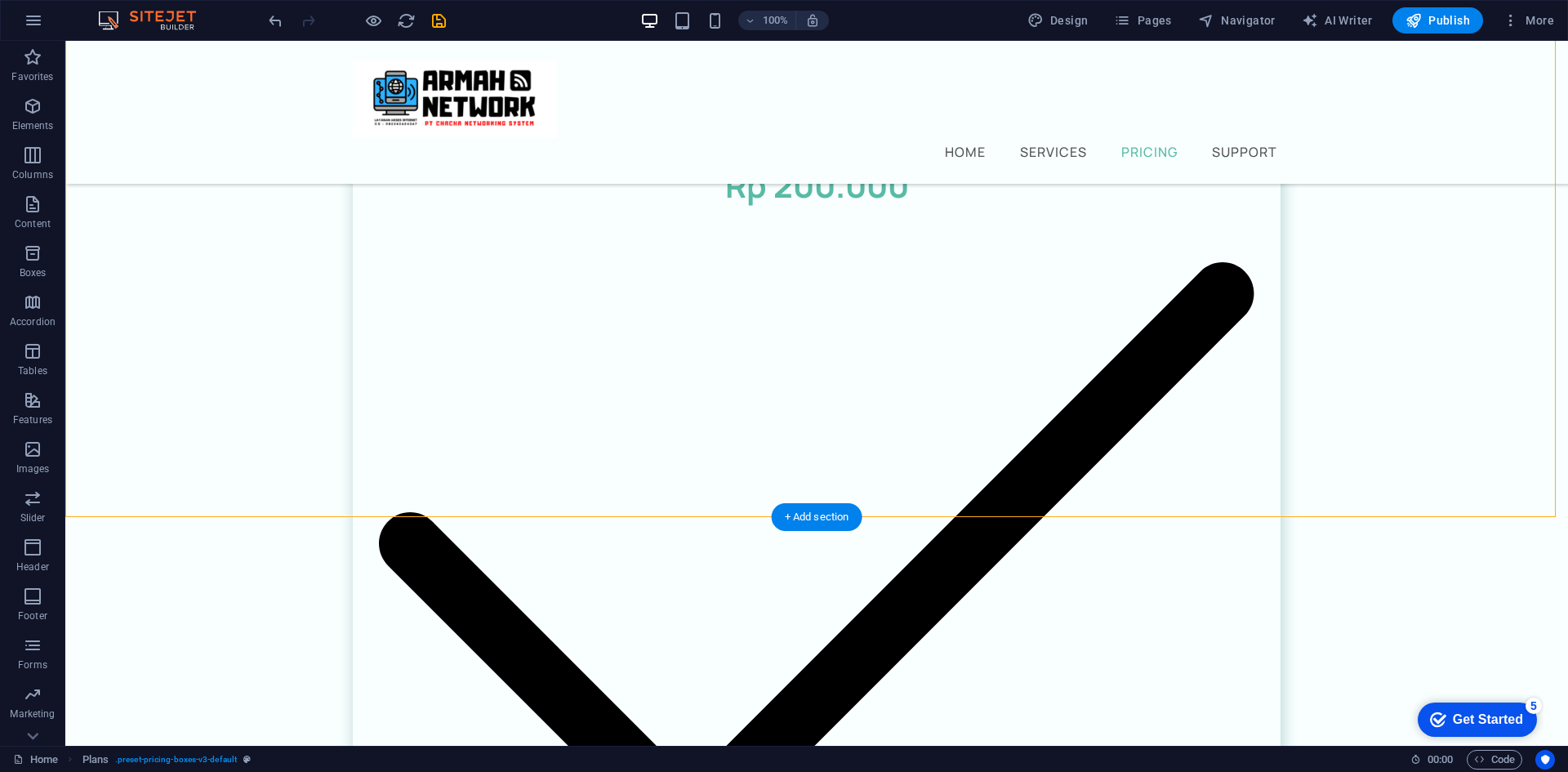
scroll to position [1800, 0]
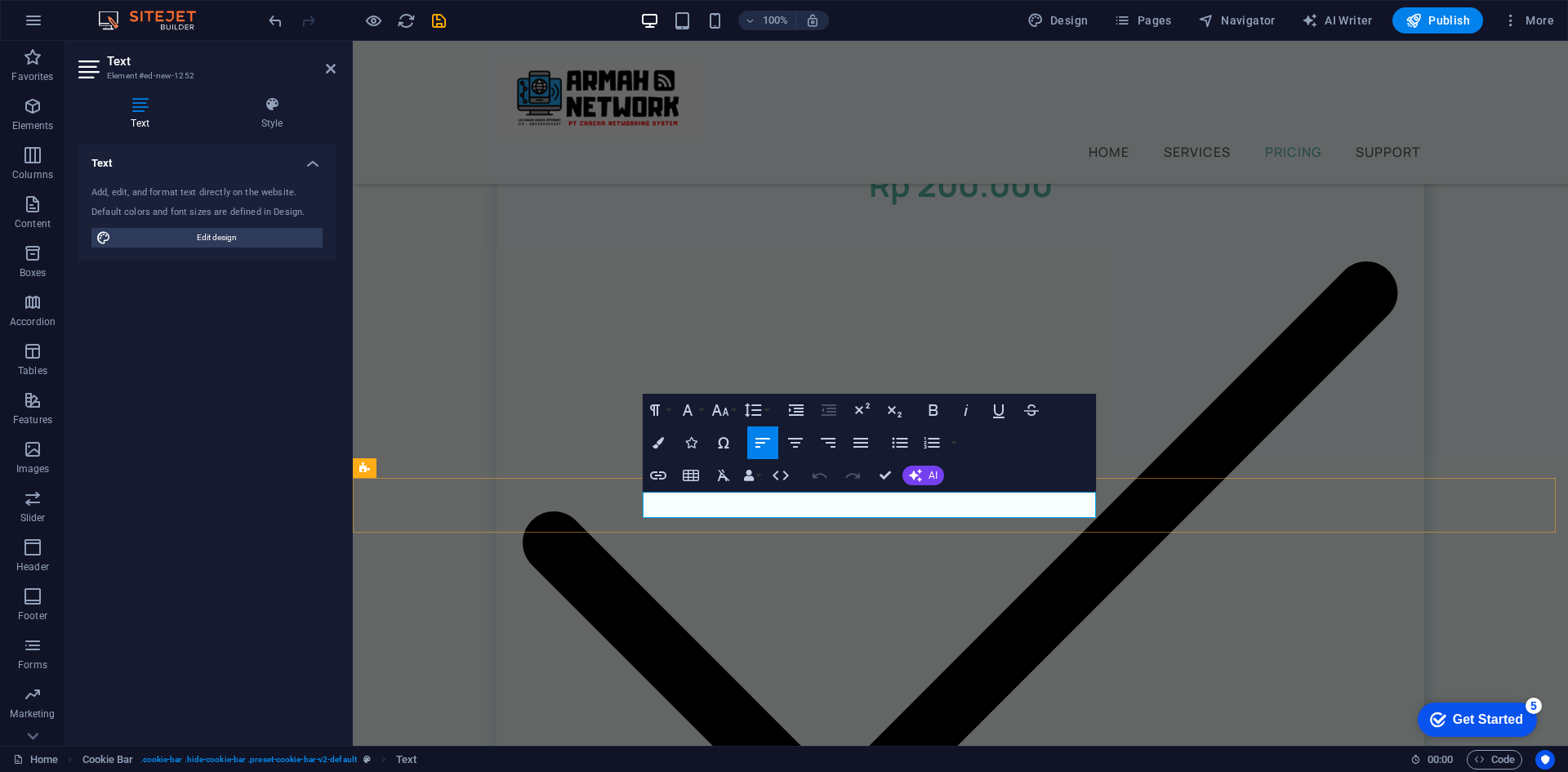
drag, startPoint x: 830, startPoint y: 506, endPoint x: 731, endPoint y: 502, distance: 99.1
copy p "This site uses cookies to store information on your computer"
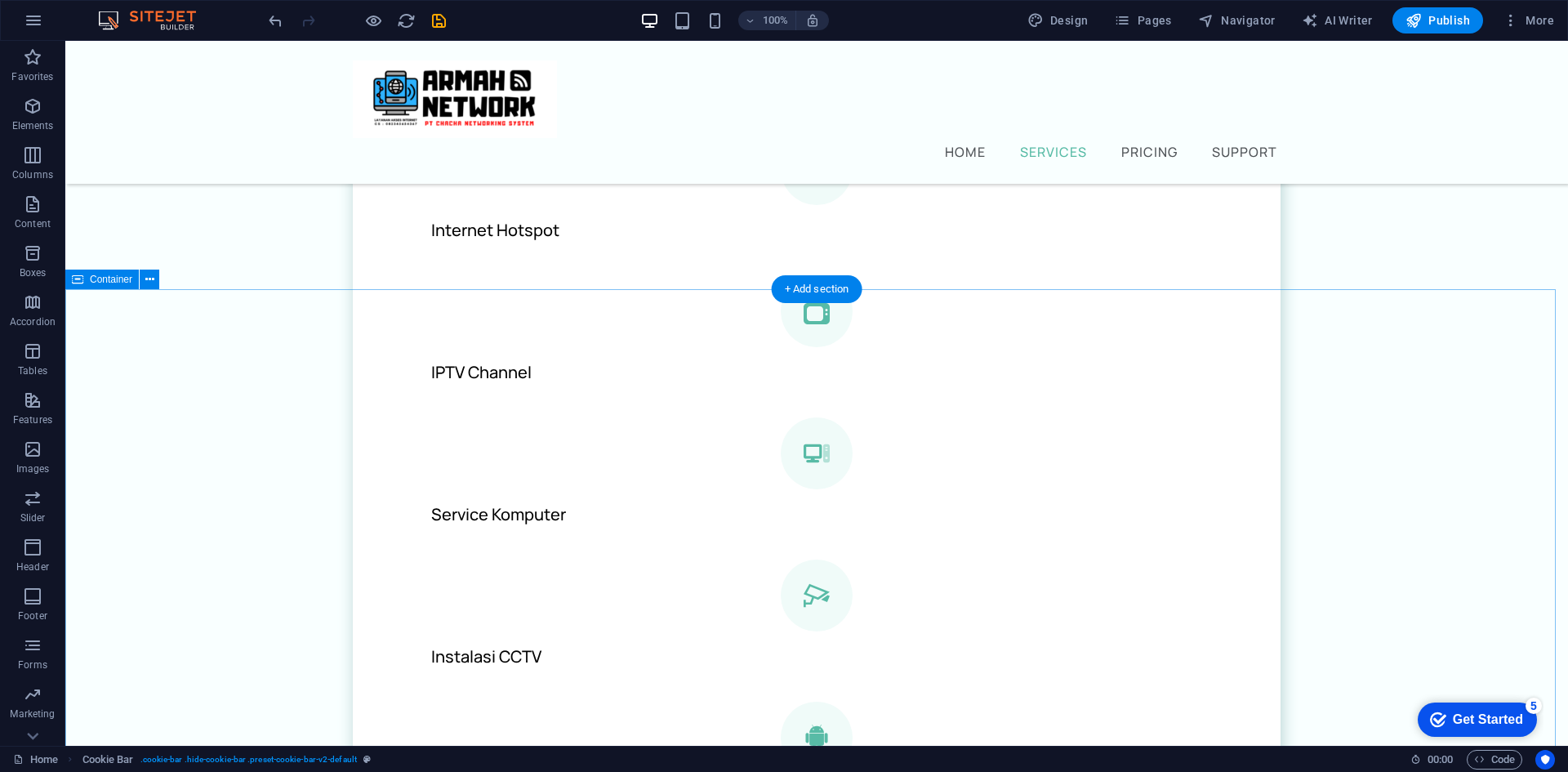
scroll to position [739, 0]
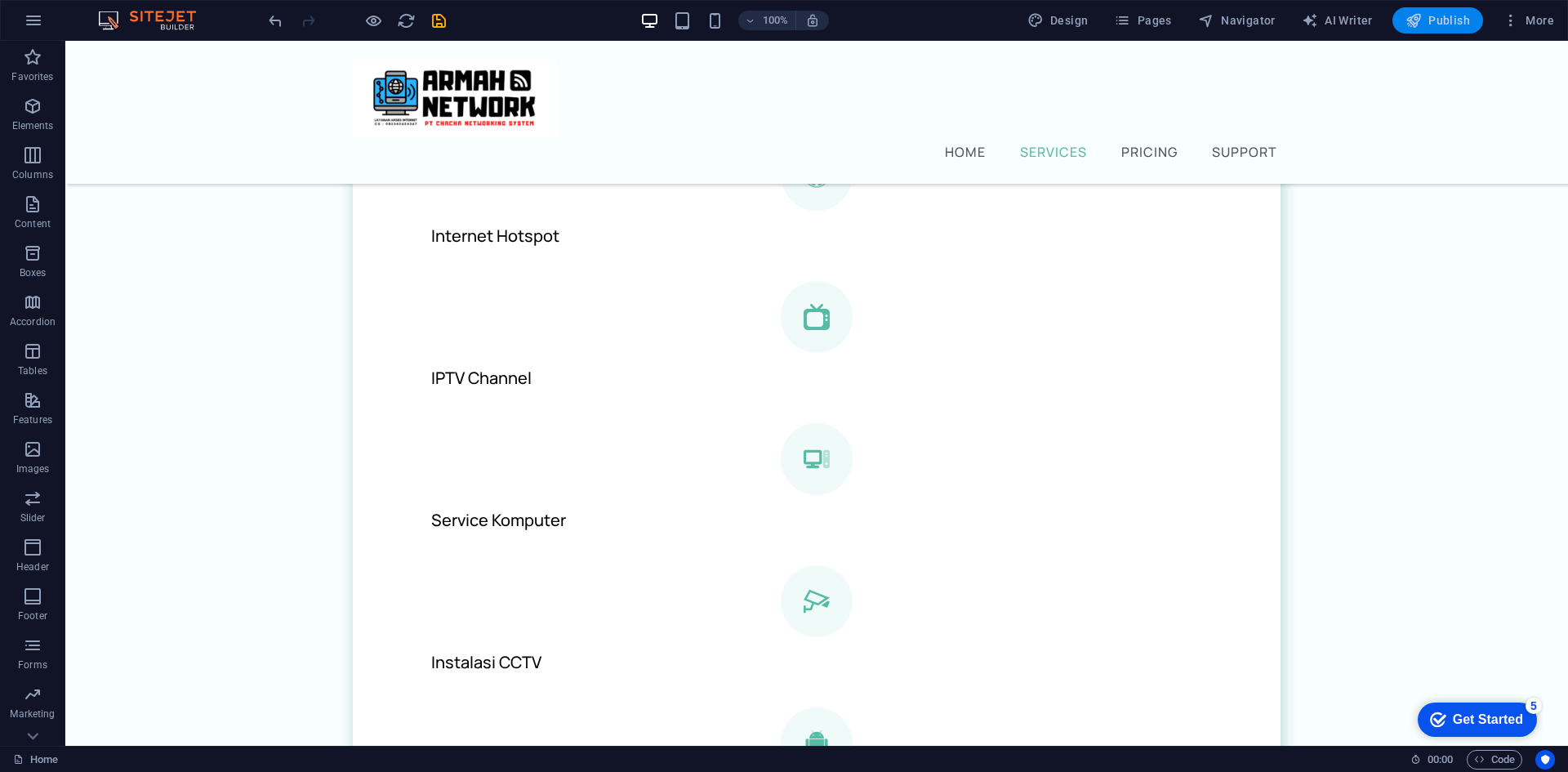
click at [0, 0] on button "Publish" at bounding box center [0, 0] width 0 height 0
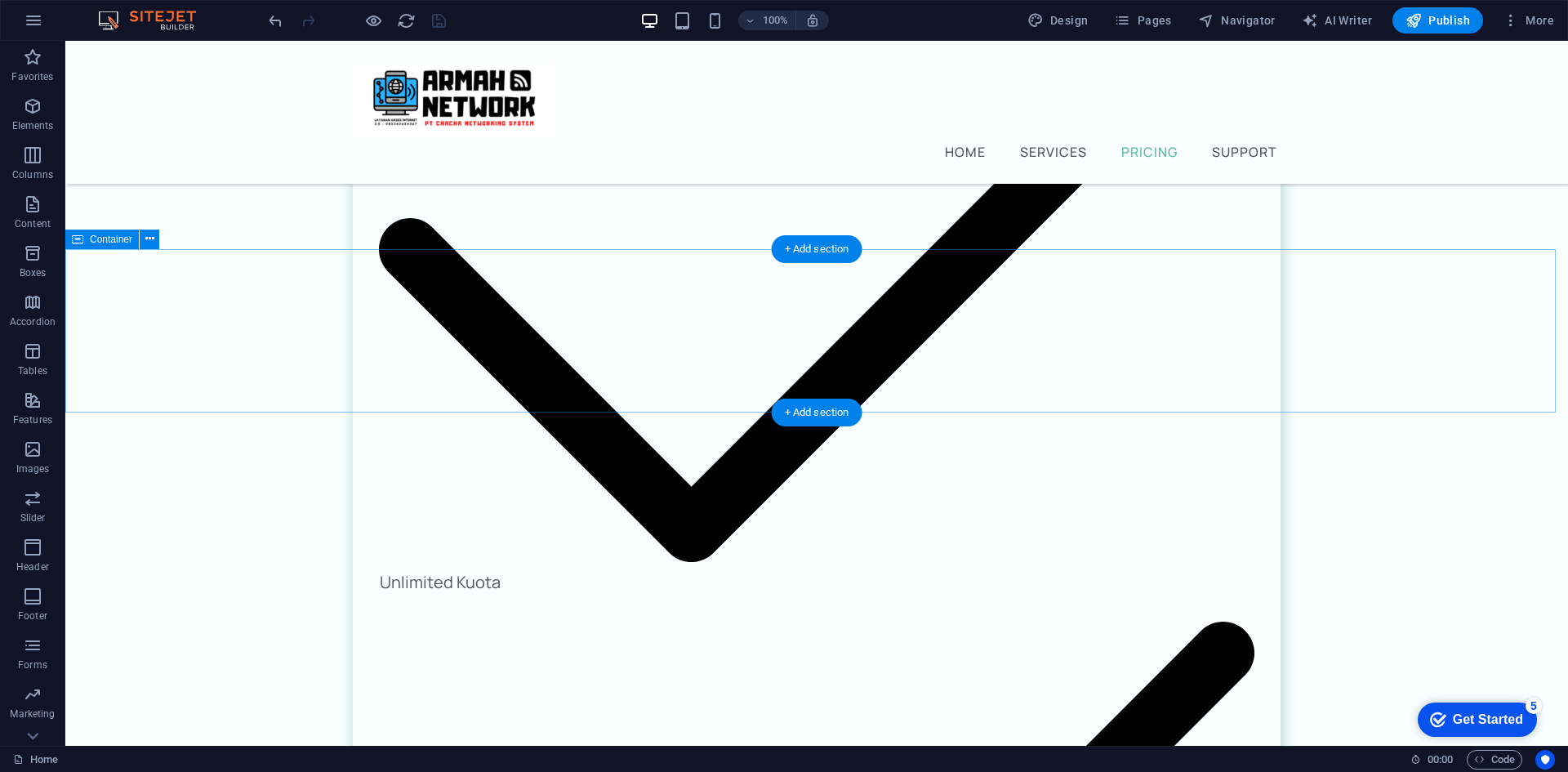
scroll to position [2127, 0]
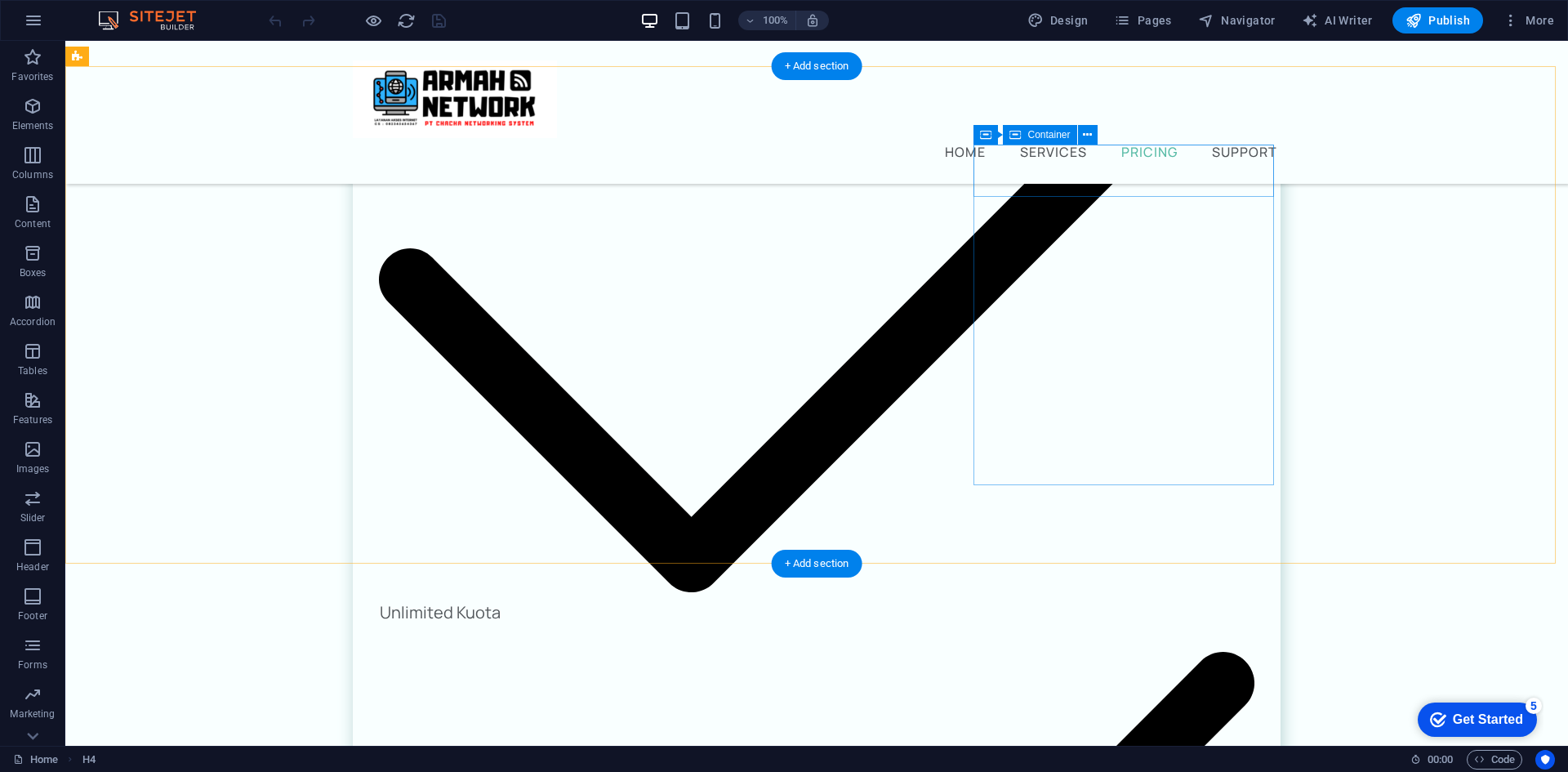
scroll to position [2127, 0]
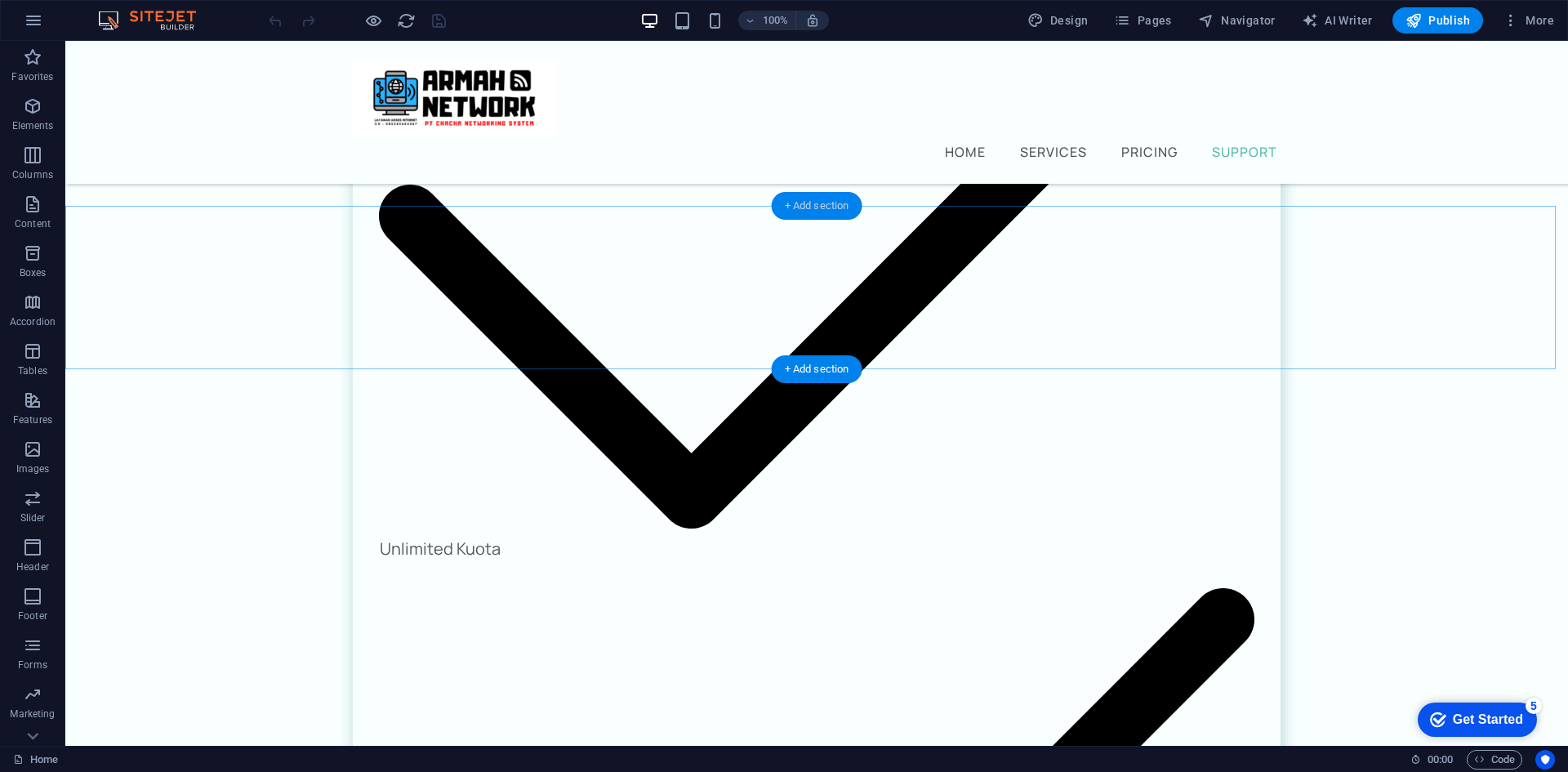
click at [803, 205] on div "+ Add section" at bounding box center [817, 205] width 90 height 28
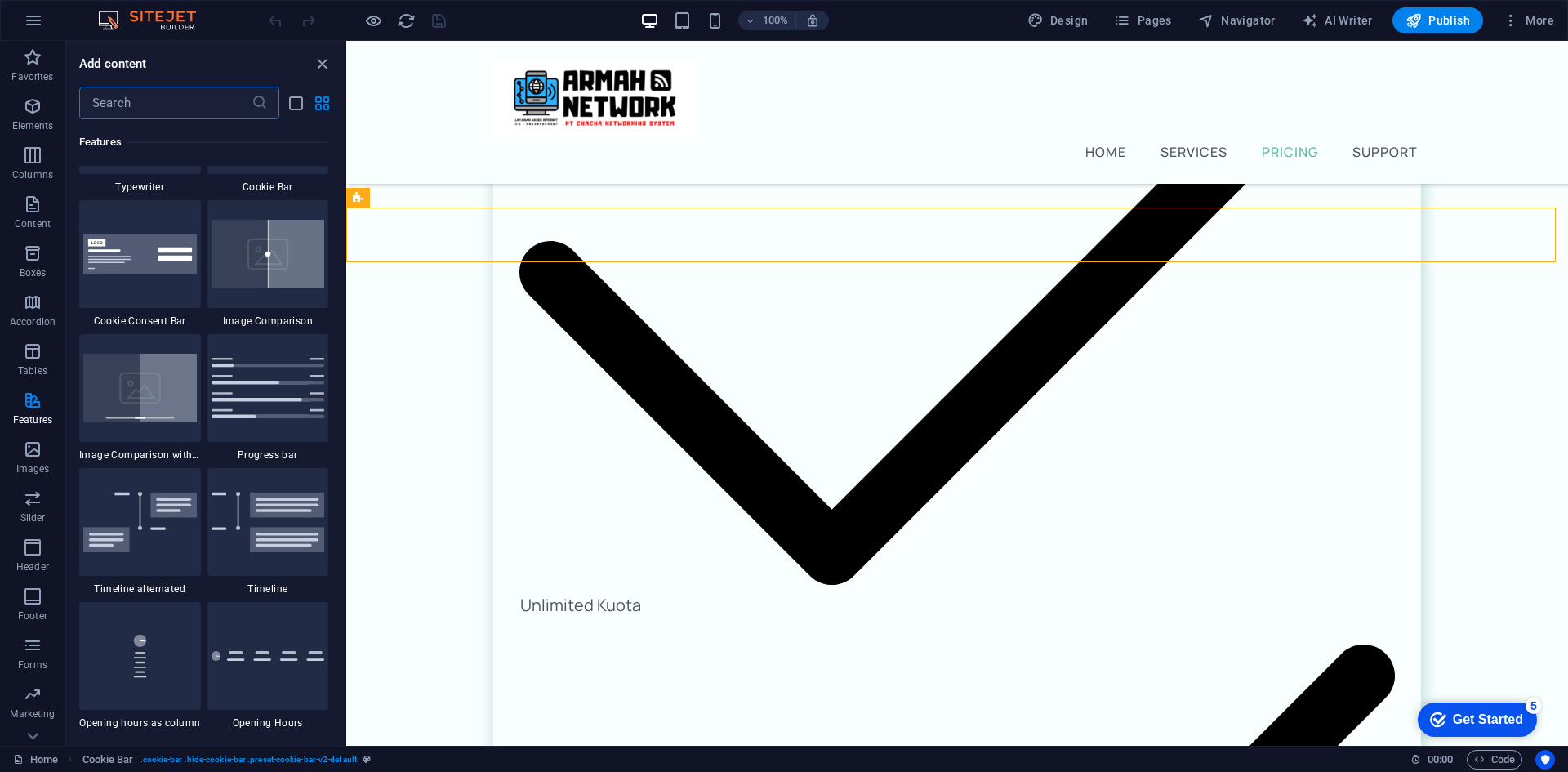
scroll to position [6613, 0]
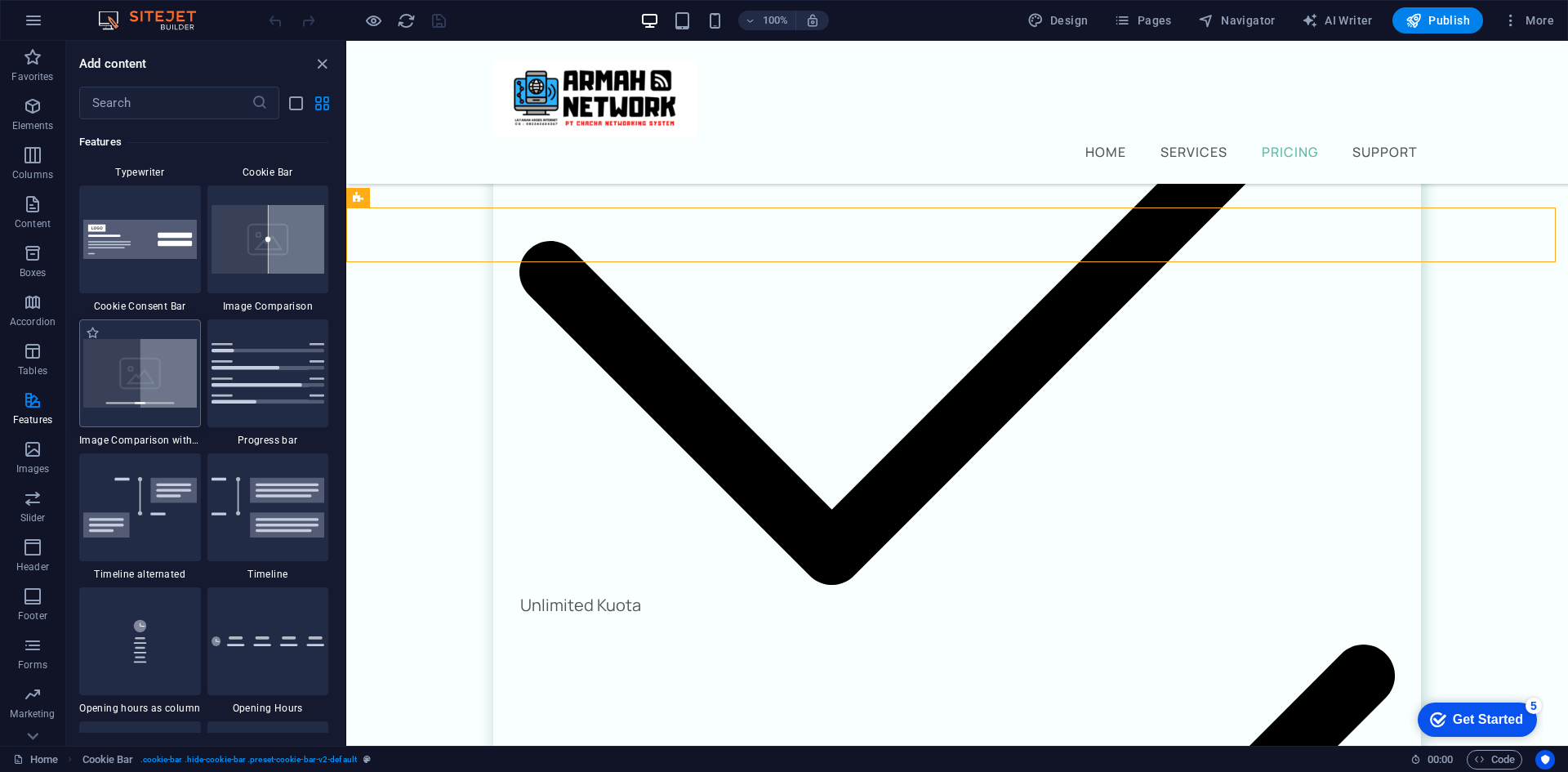
click at [162, 391] on img at bounding box center [139, 373] width 113 height 68
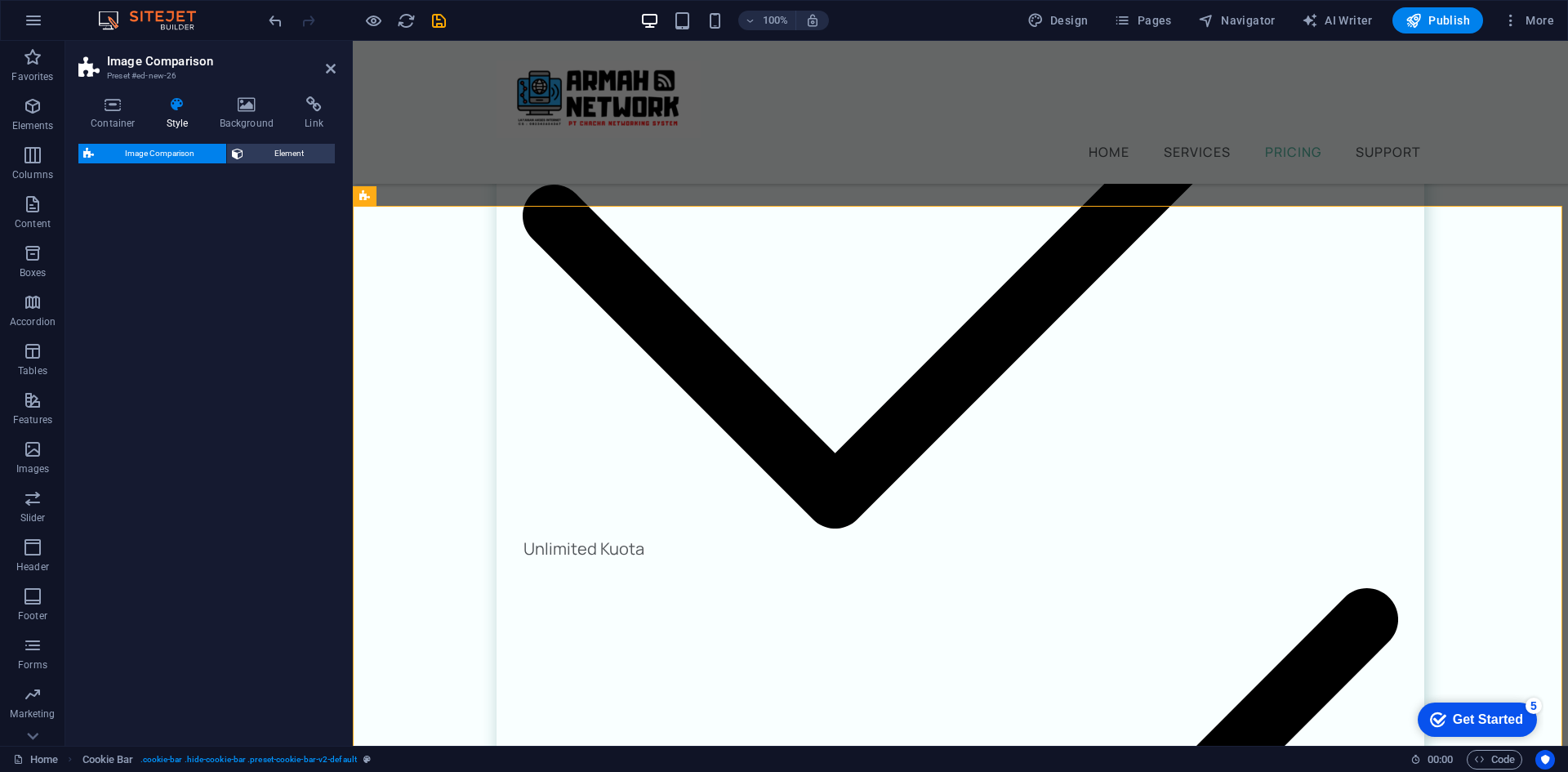
select select "rem"
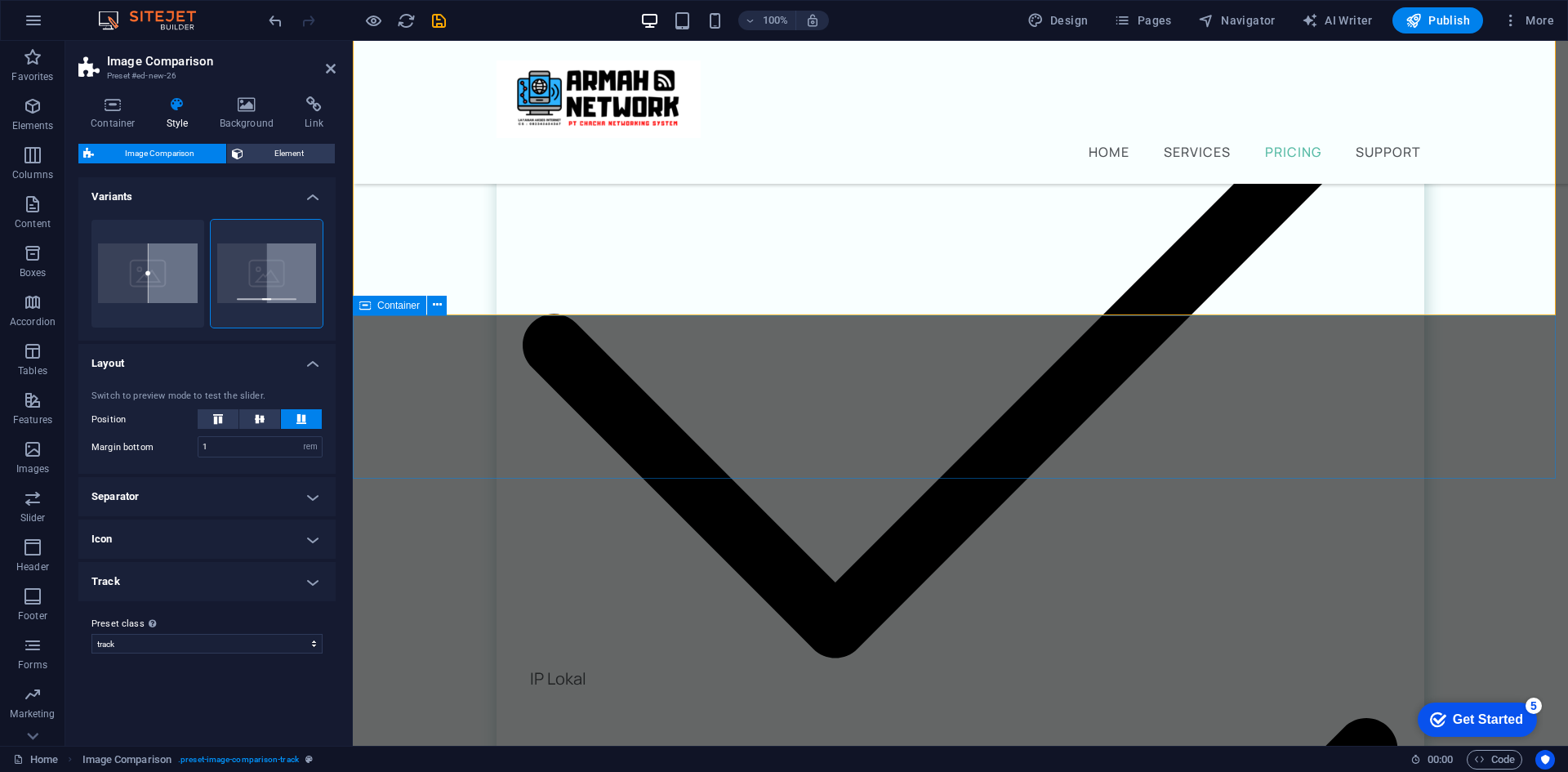
scroll to position [2667, 0]
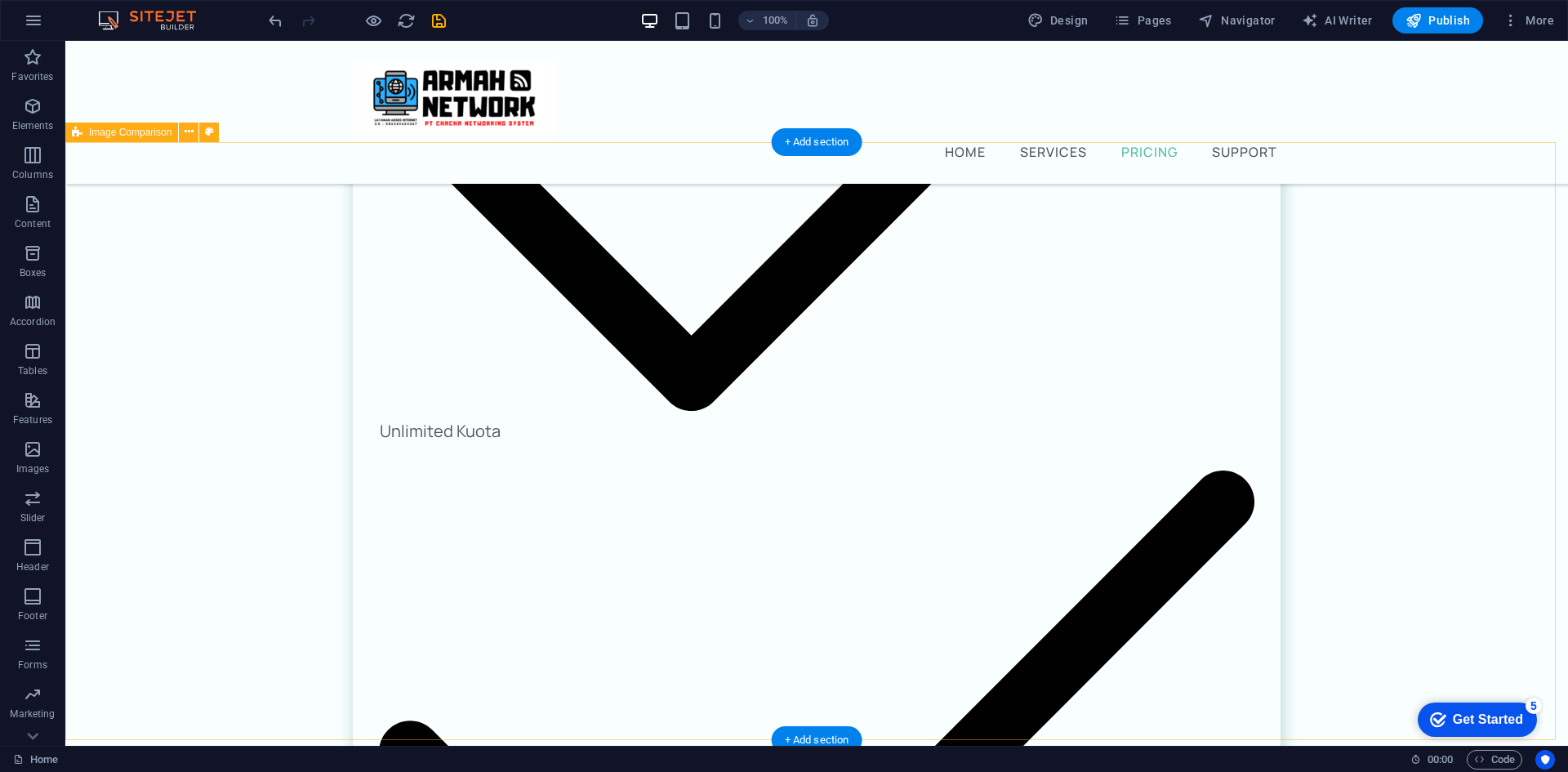
scroll to position [2340, 0]
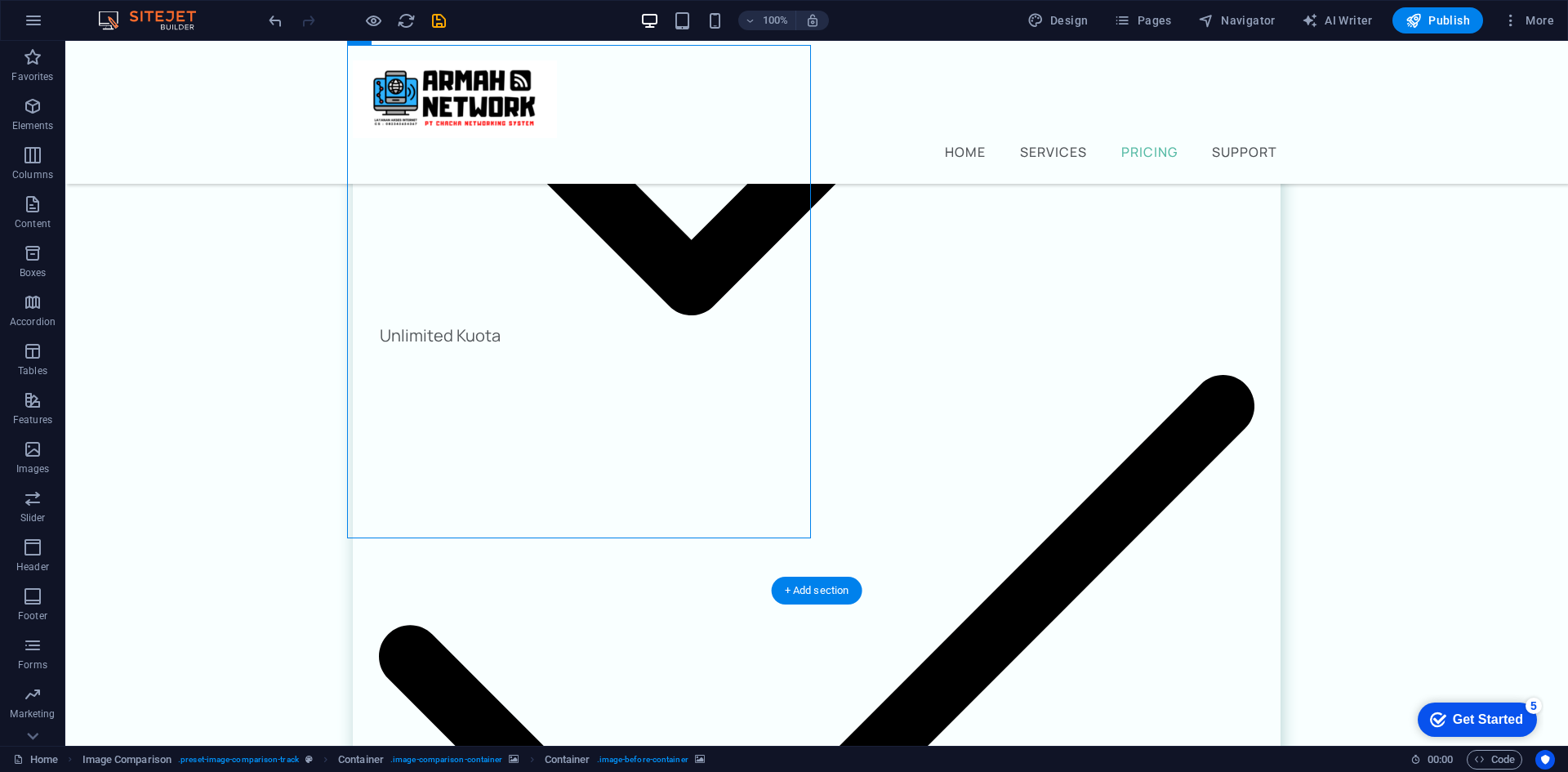
drag, startPoint x: 815, startPoint y: 521, endPoint x: 829, endPoint y: 521, distance: 14.0
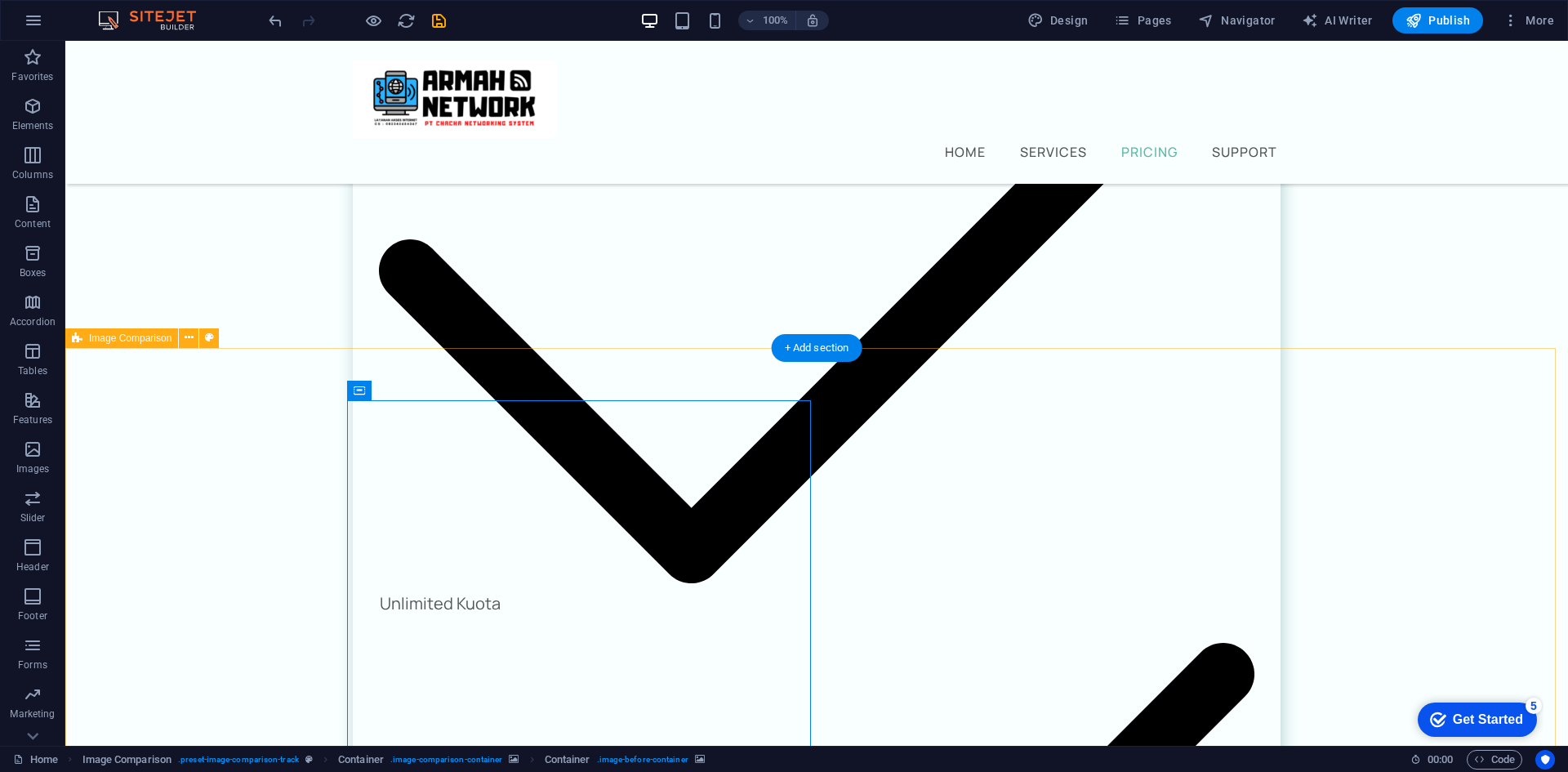
scroll to position [2095, 0]
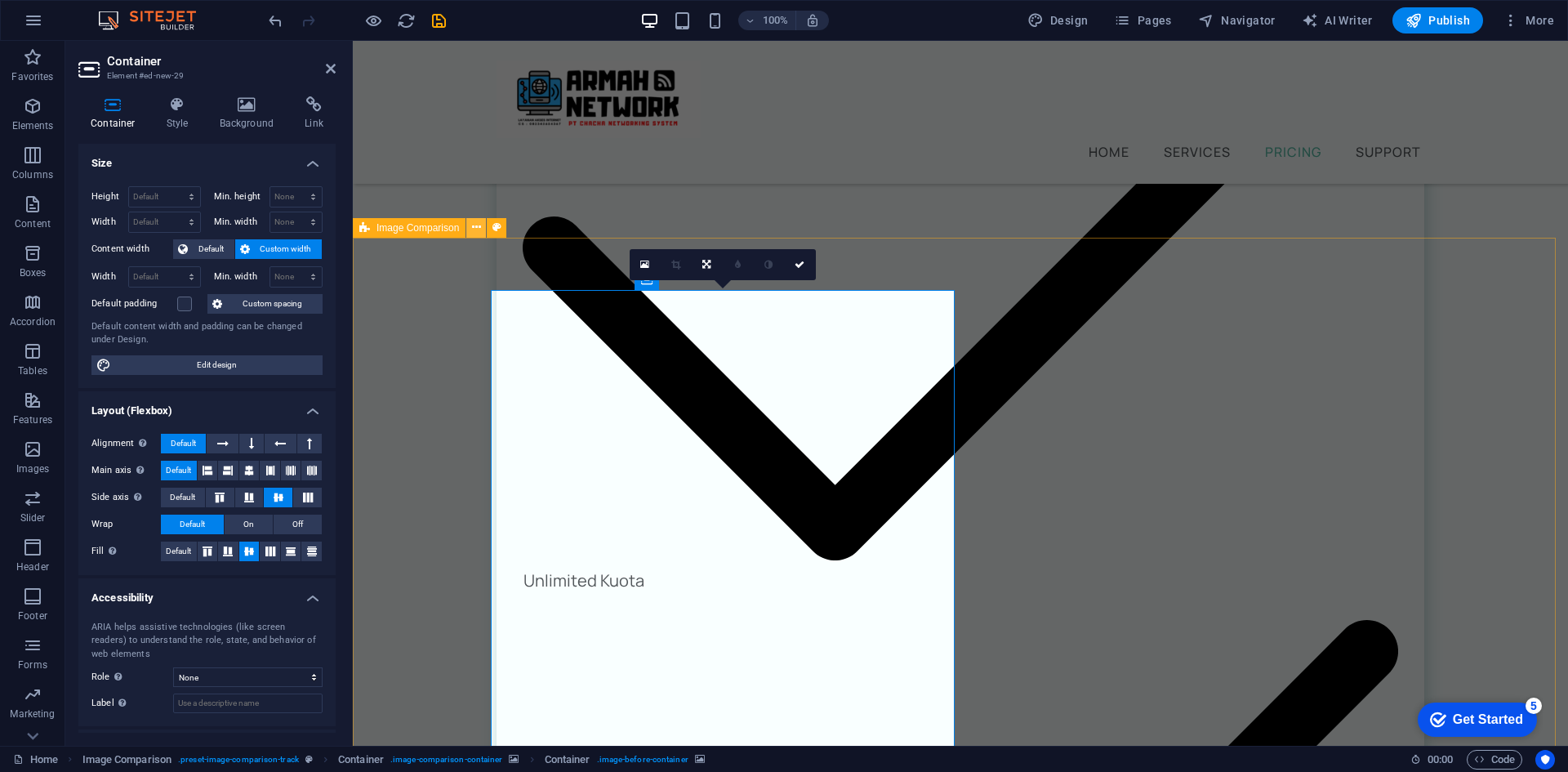
click at [477, 227] on icon at bounding box center [476, 228] width 9 height 18
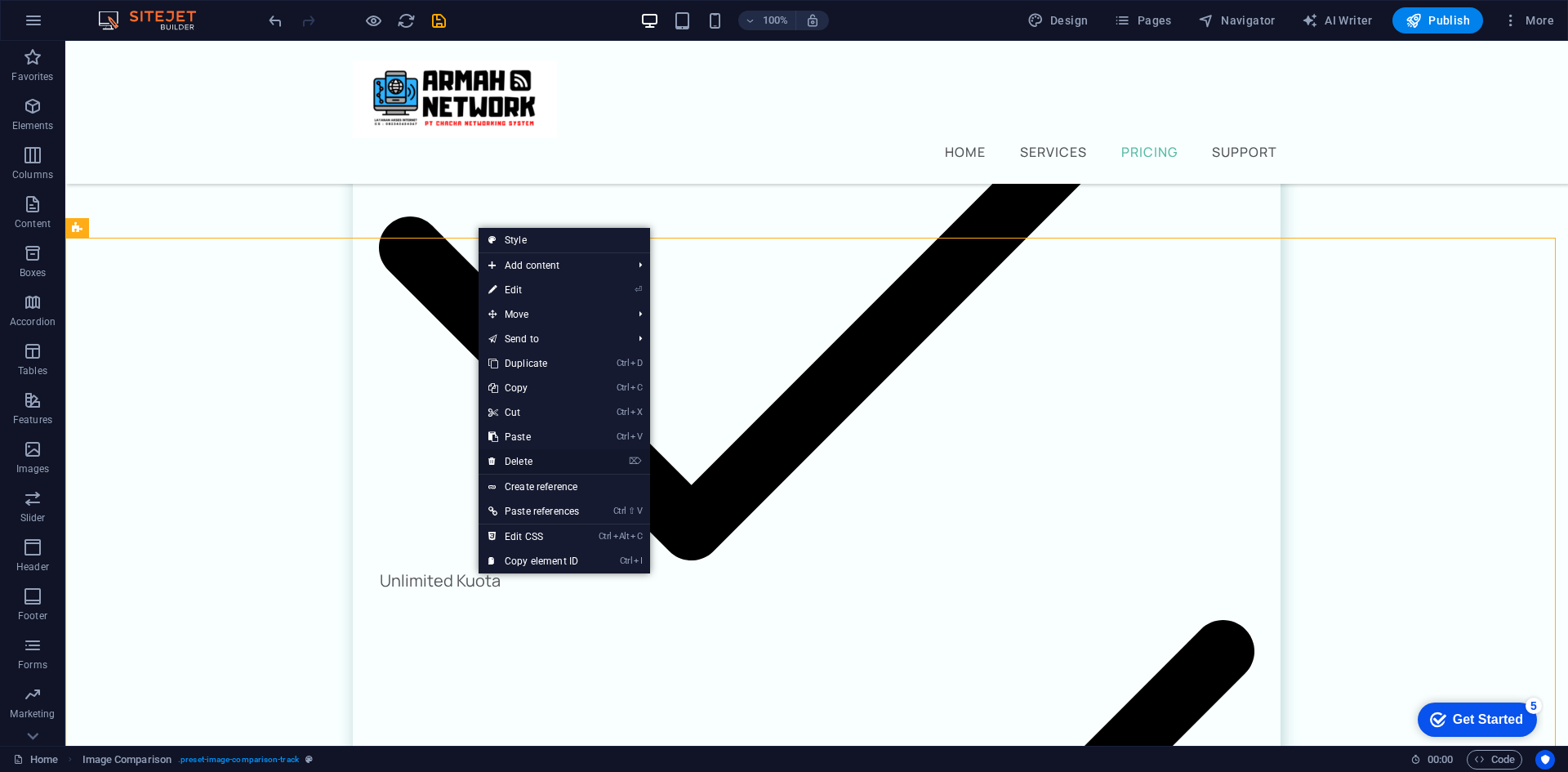
click at [557, 458] on link "⌦ Delete" at bounding box center [533, 461] width 111 height 25
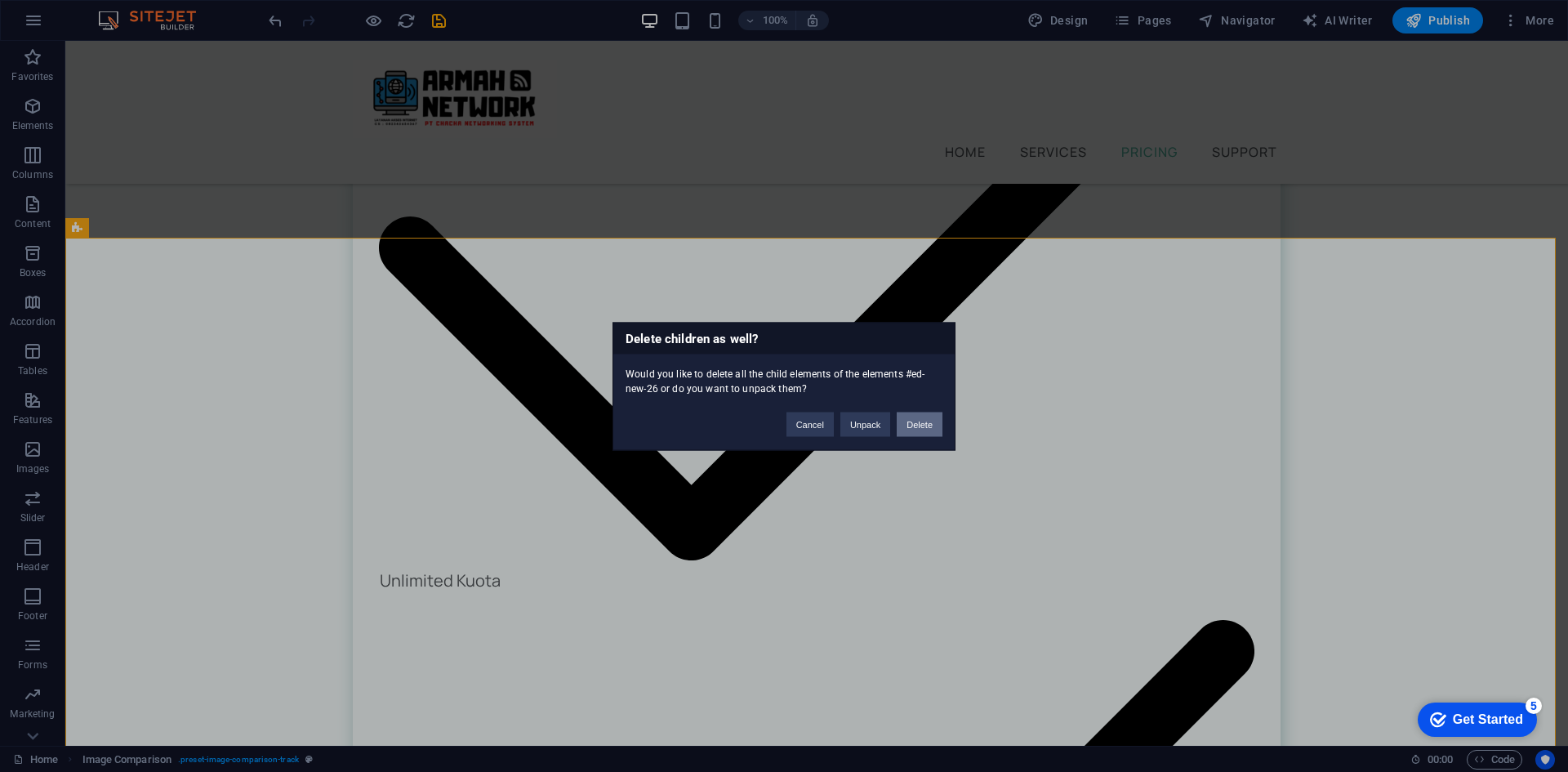
click at [923, 422] on button "Delete" at bounding box center [919, 424] width 46 height 25
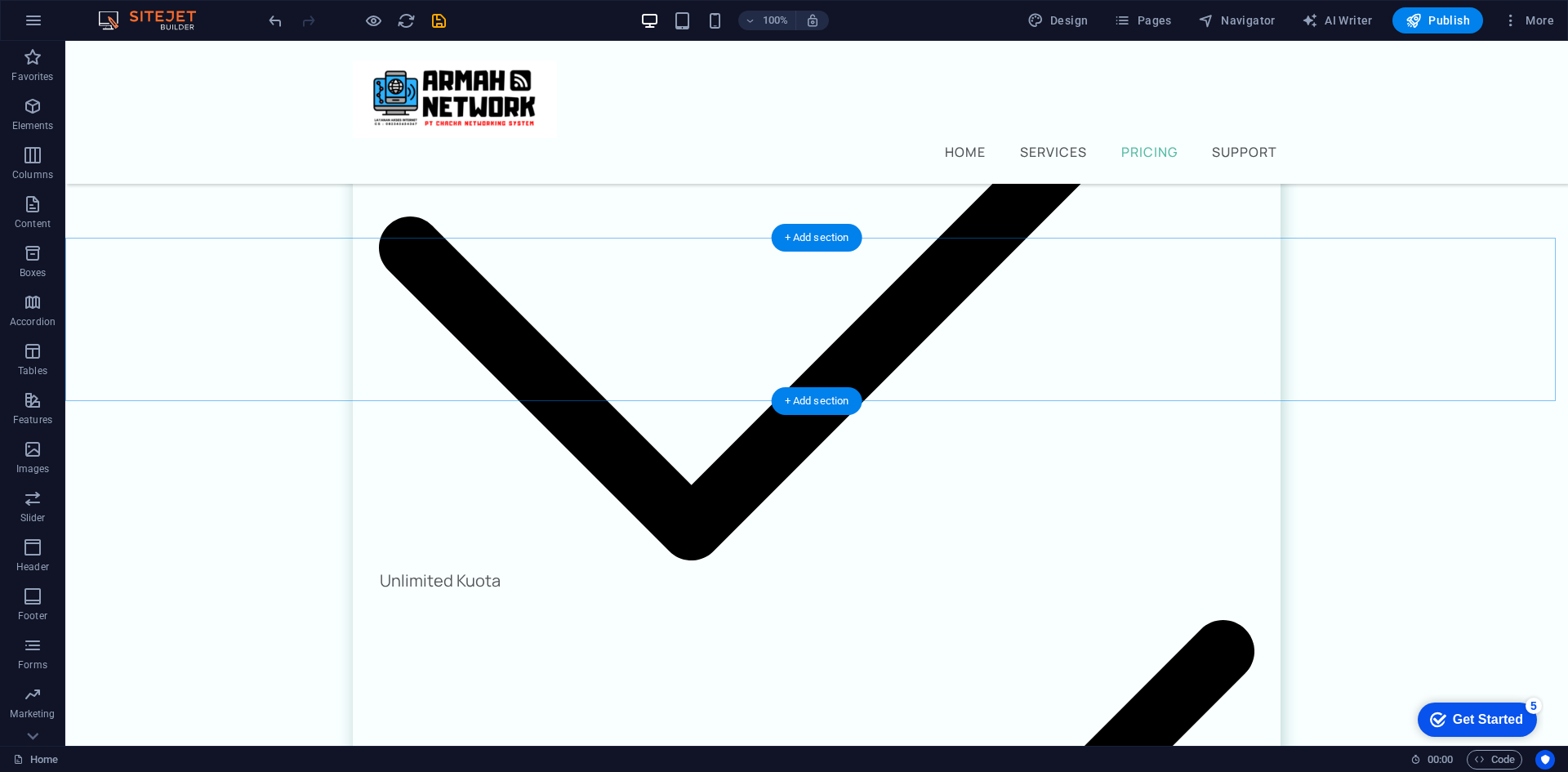
click at [814, 230] on div "+ Add section" at bounding box center [817, 238] width 90 height 28
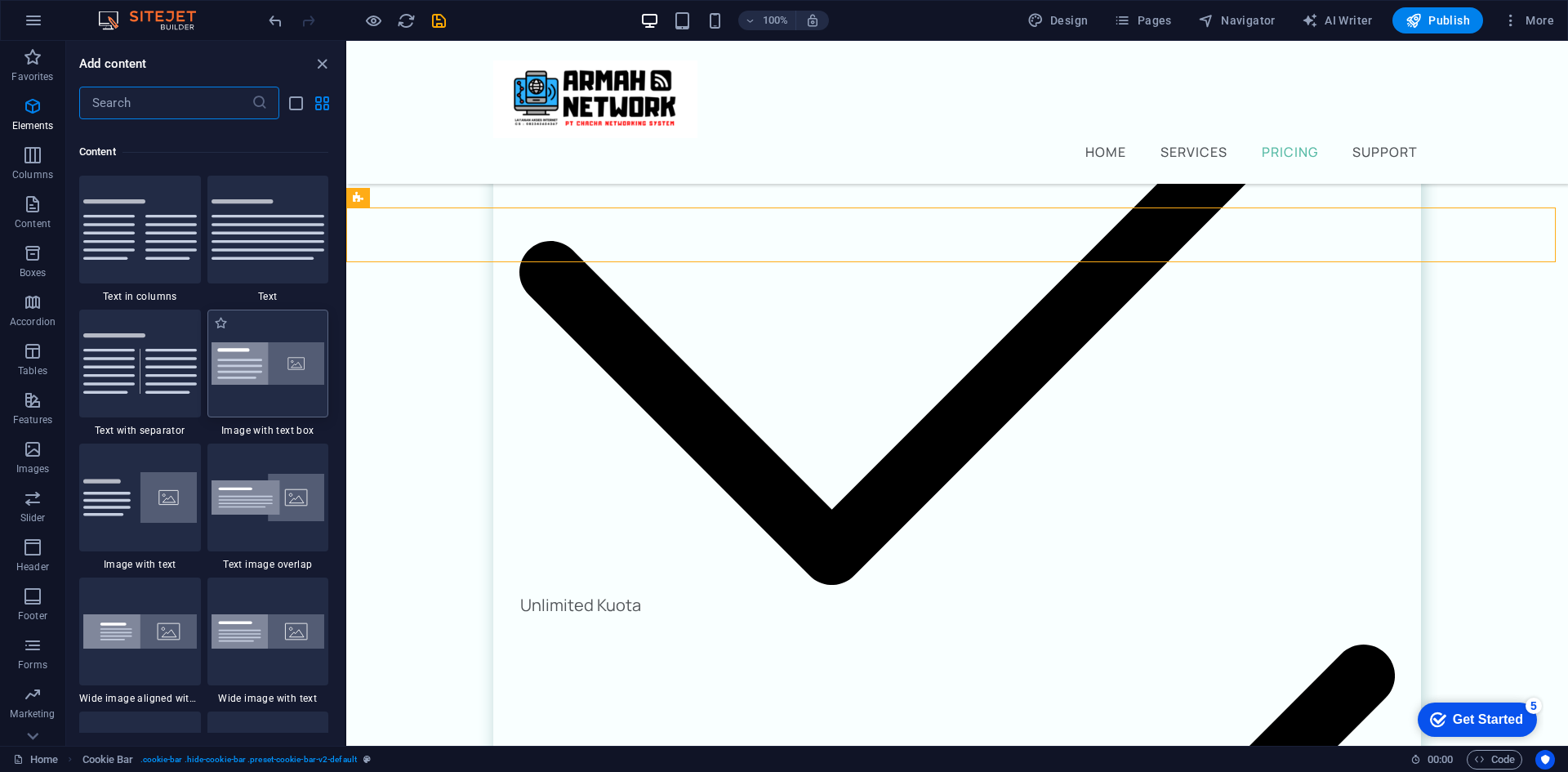
scroll to position [2857, 0]
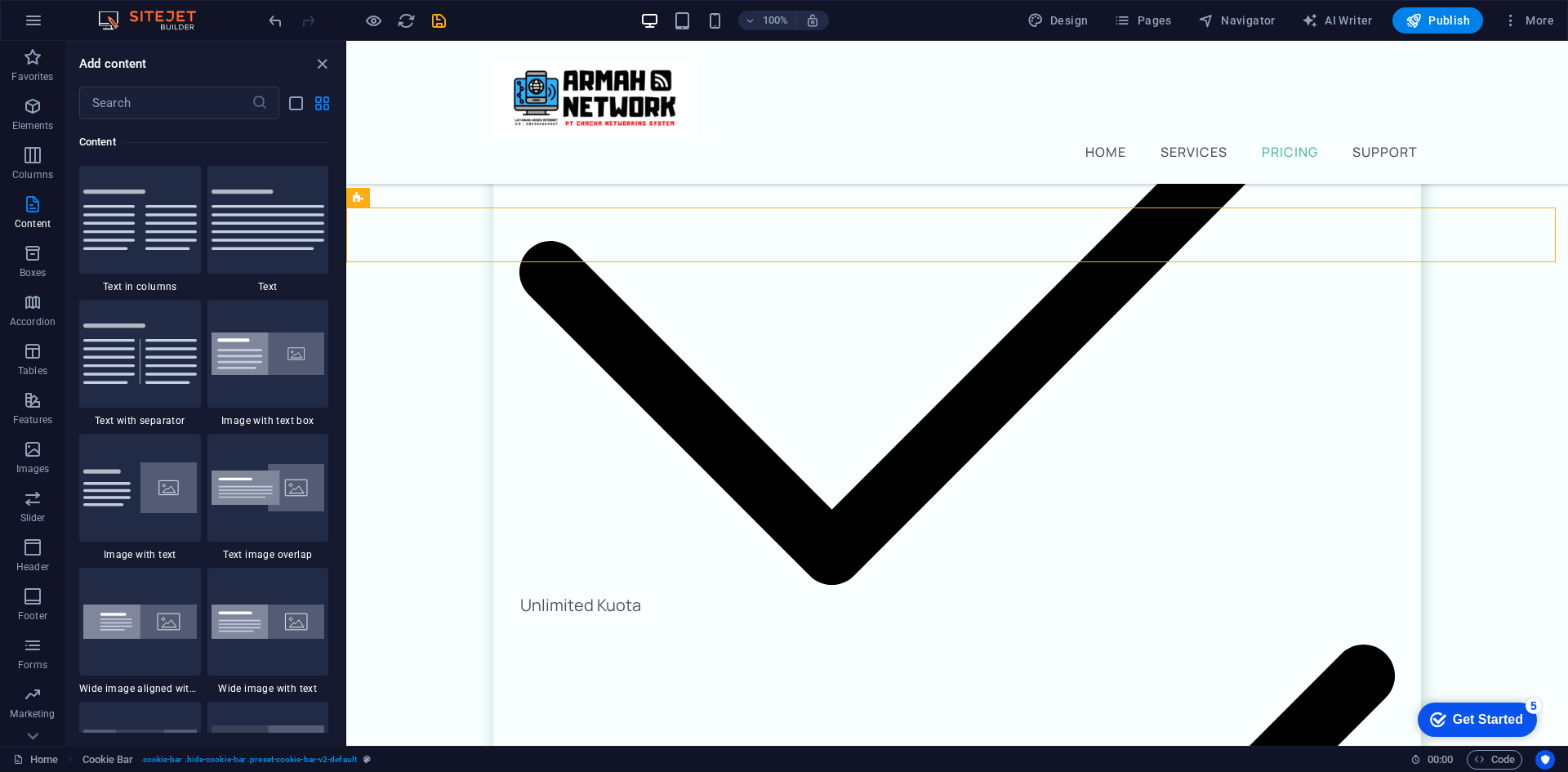
drag, startPoint x: 341, startPoint y: 240, endPoint x: 334, endPoint y: 355, distance: 115.2
click at [334, 372] on div "Favorites 1 Star Headline 1 Star Container Elements 1 Star Headline 1 Star Text…" at bounding box center [205, 426] width 278 height 614
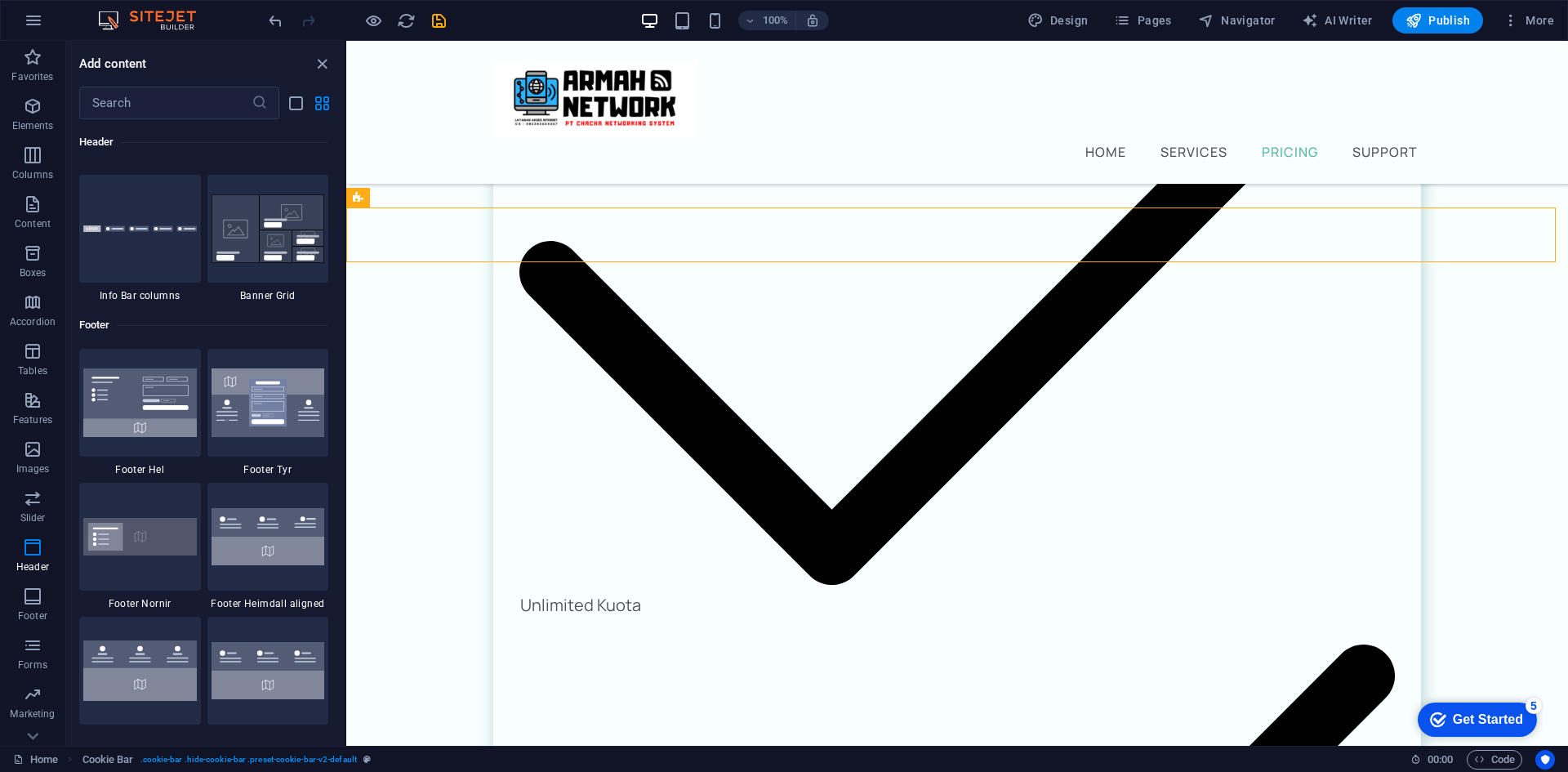
scroll to position [10649, 0]
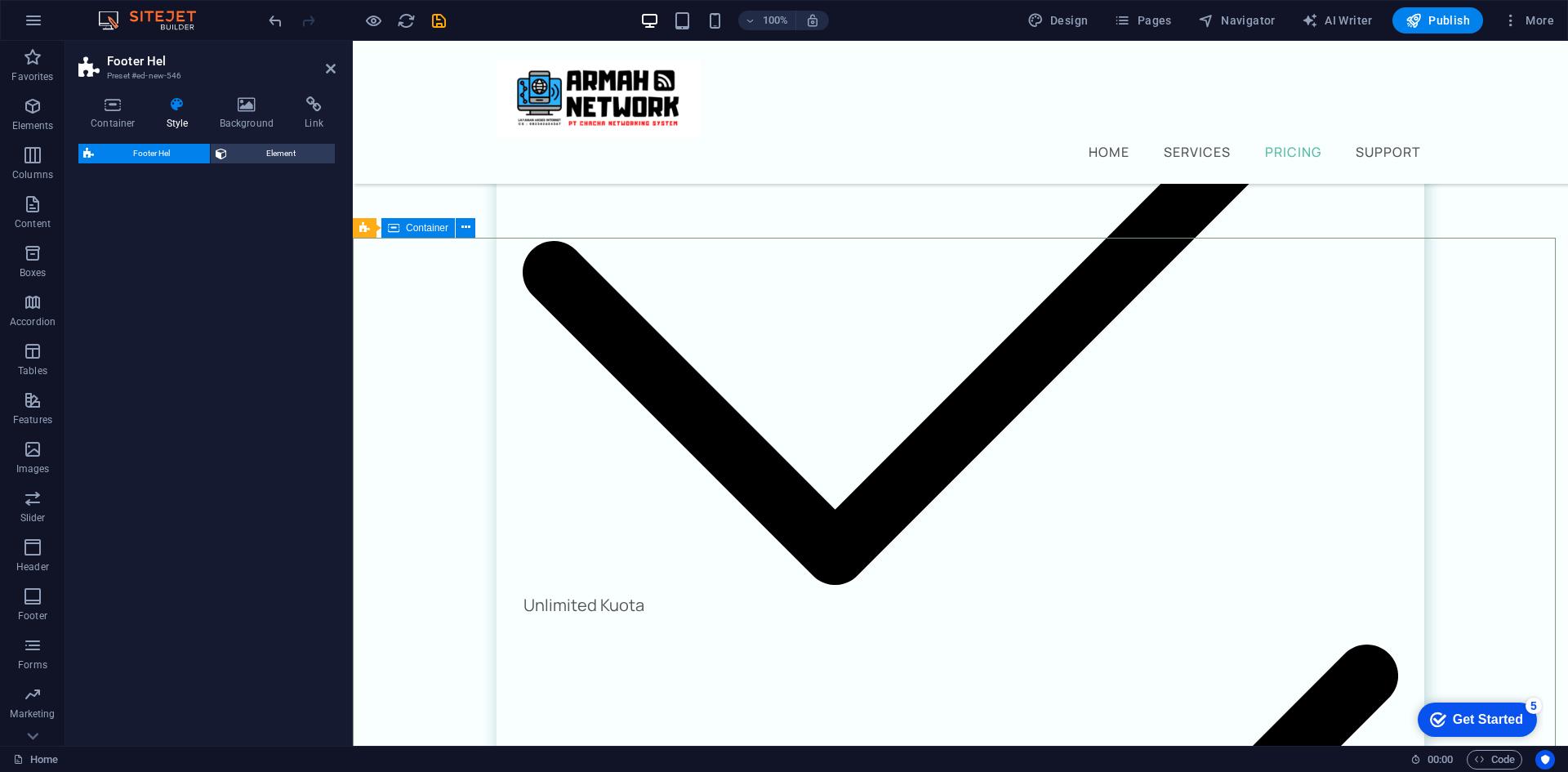
select select "%"
select select "rem"
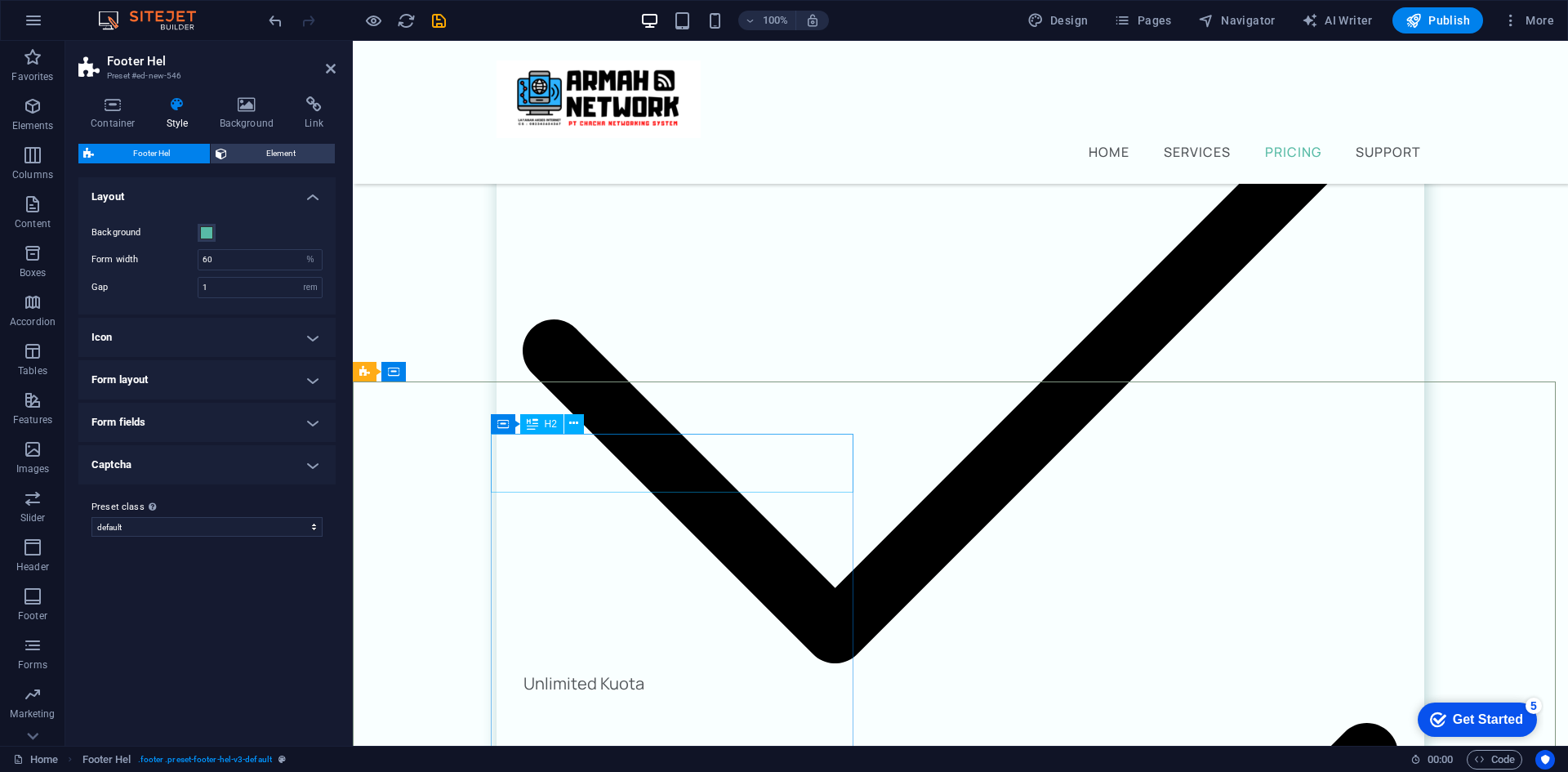
scroll to position [1994, 0]
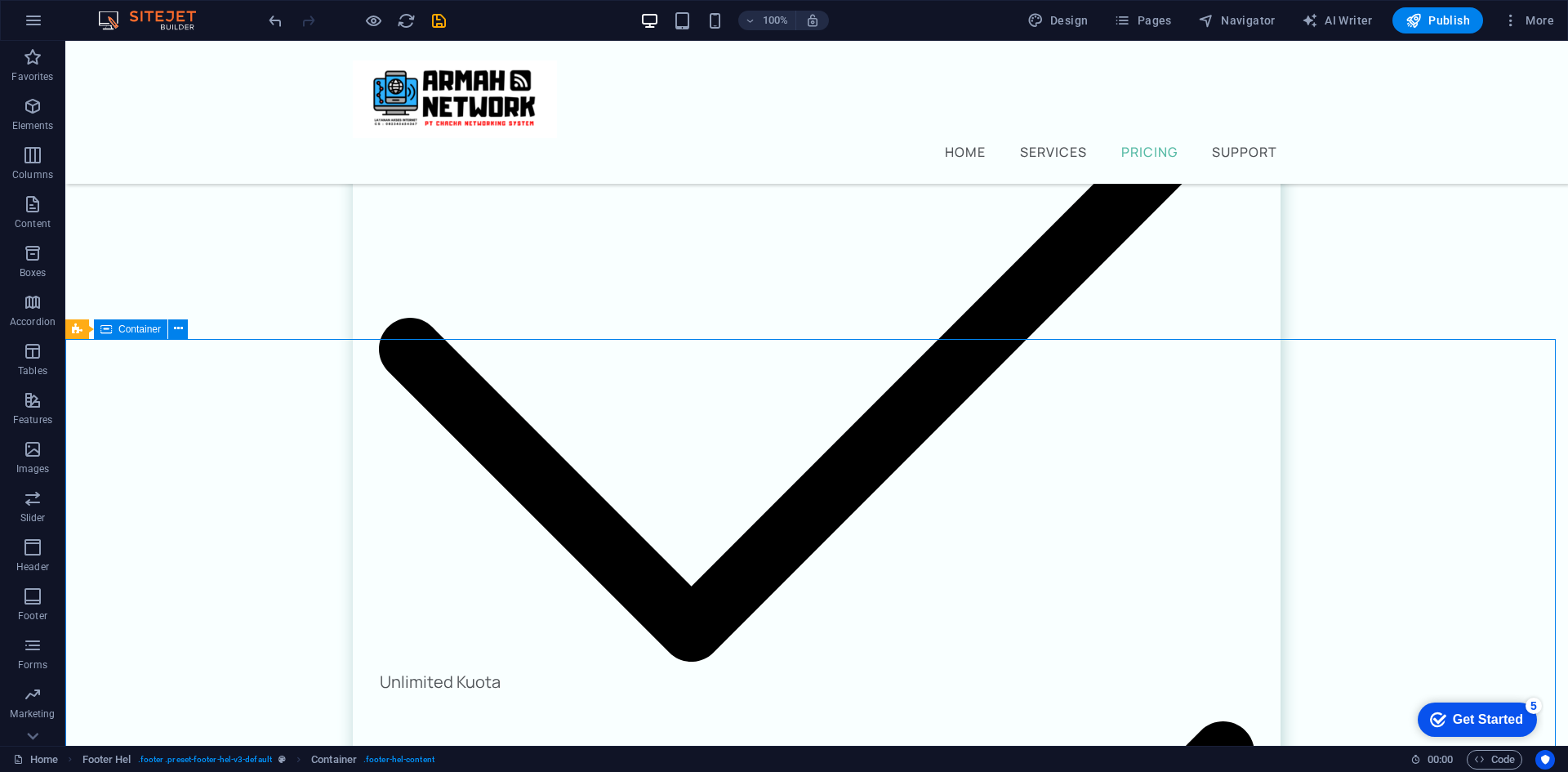
drag, startPoint x: 191, startPoint y: 357, endPoint x: 483, endPoint y: 379, distance: 292.8
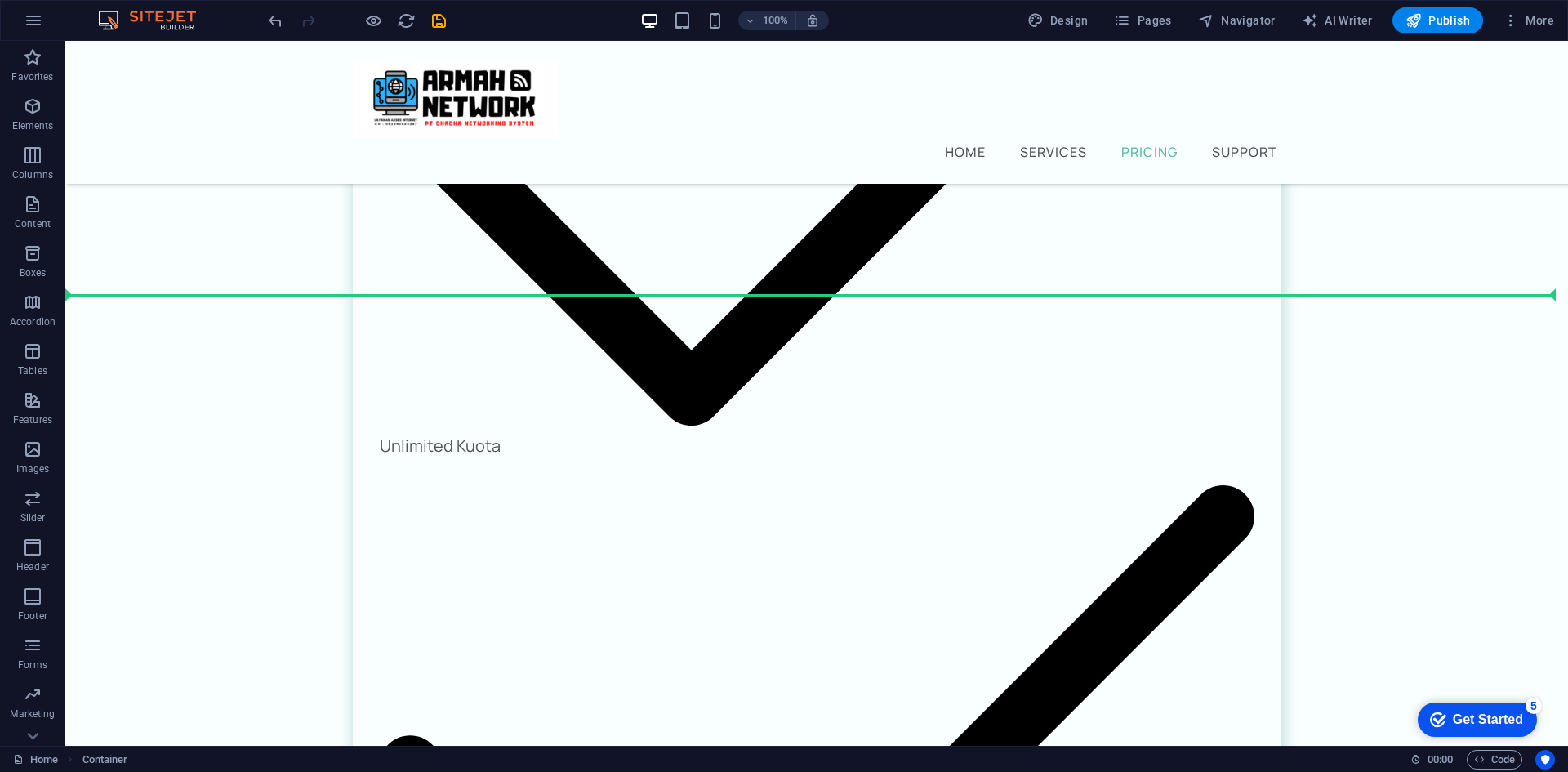
scroll to position [2207, 0]
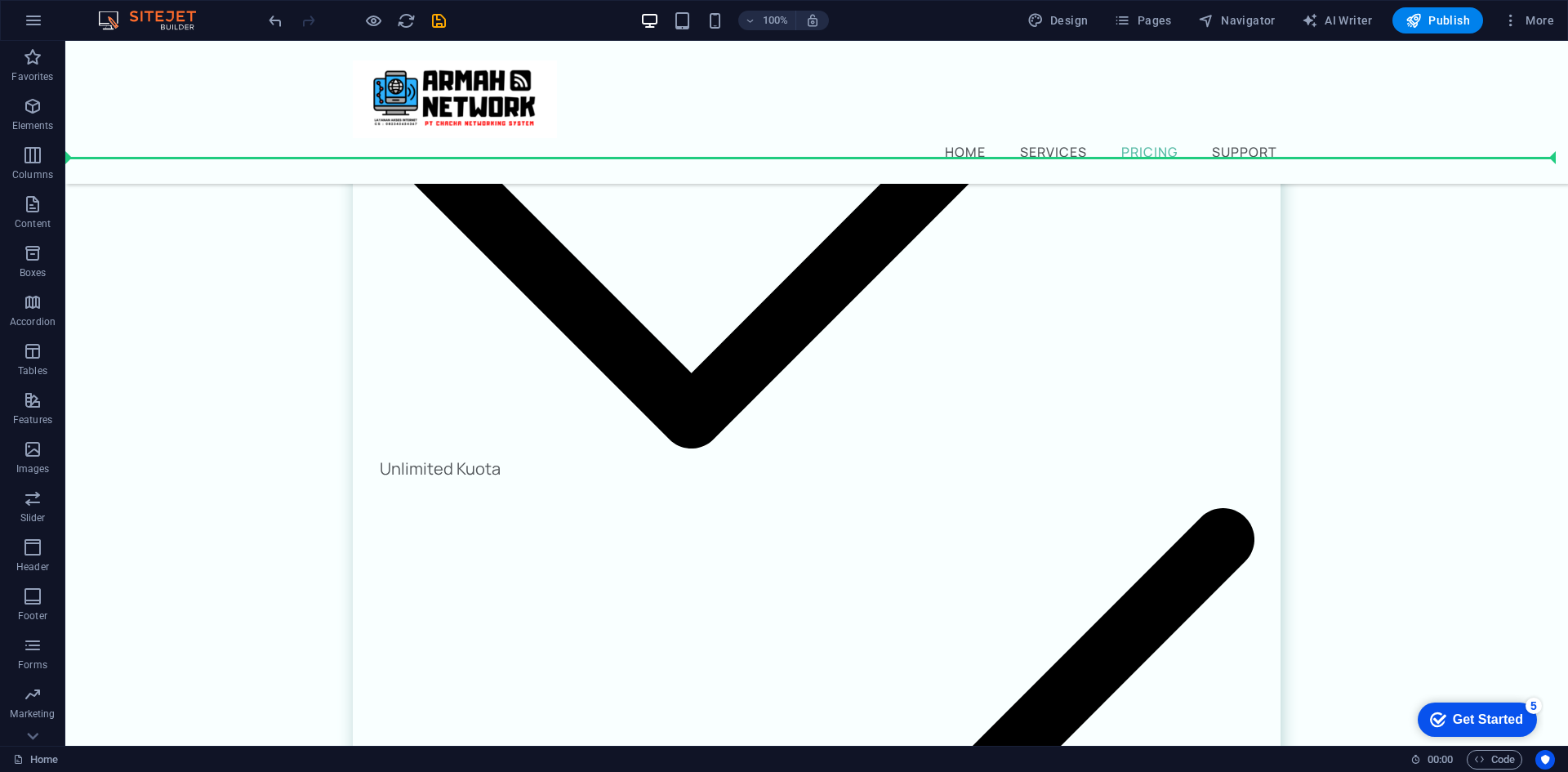
drag, startPoint x: 543, startPoint y: 604, endPoint x: 320, endPoint y: 154, distance: 502.2
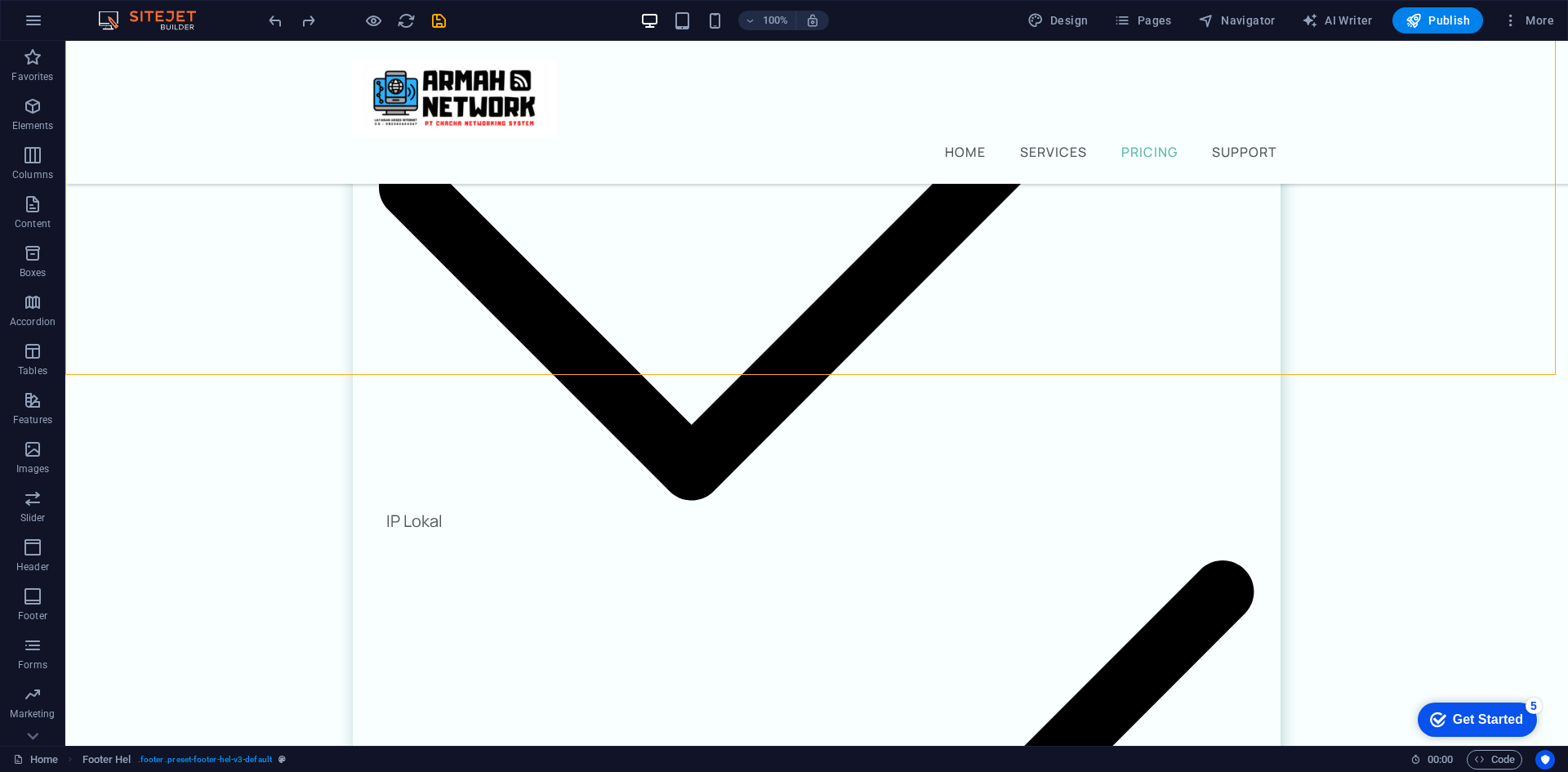
scroll to position [2868, 0]
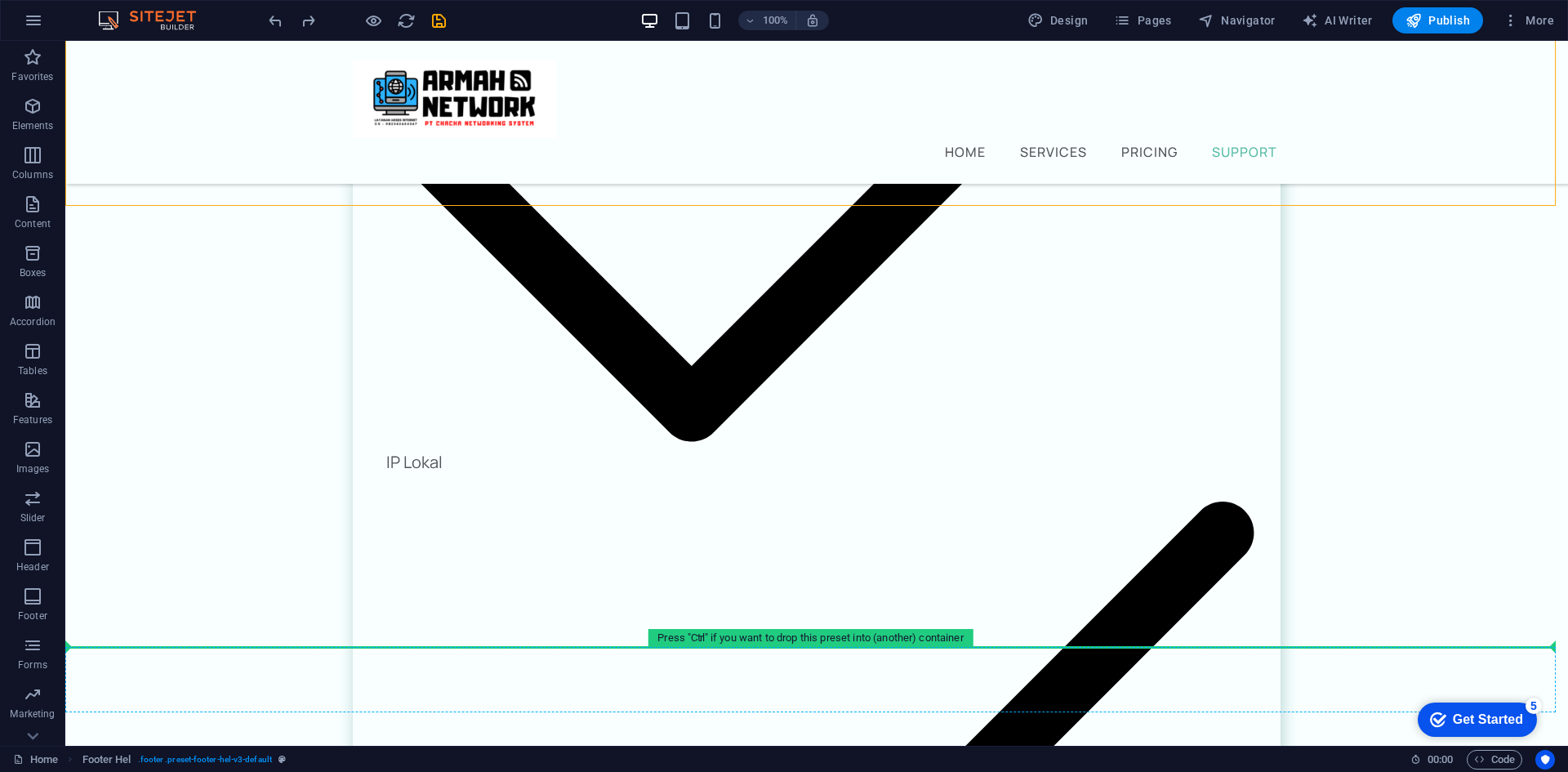
drag, startPoint x: 255, startPoint y: 484, endPoint x: 277, endPoint y: 667, distance: 184.3
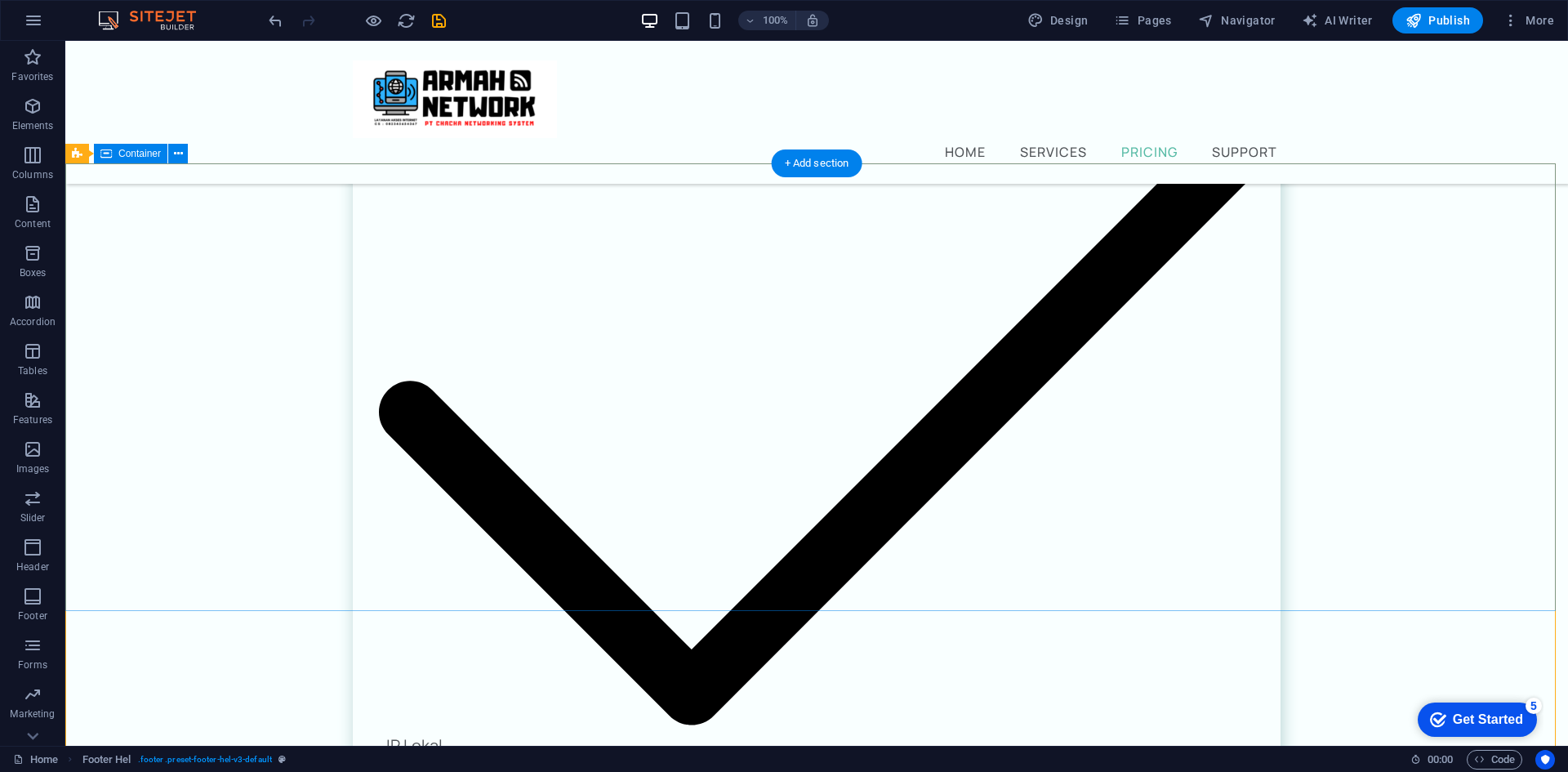
scroll to position [2541, 0]
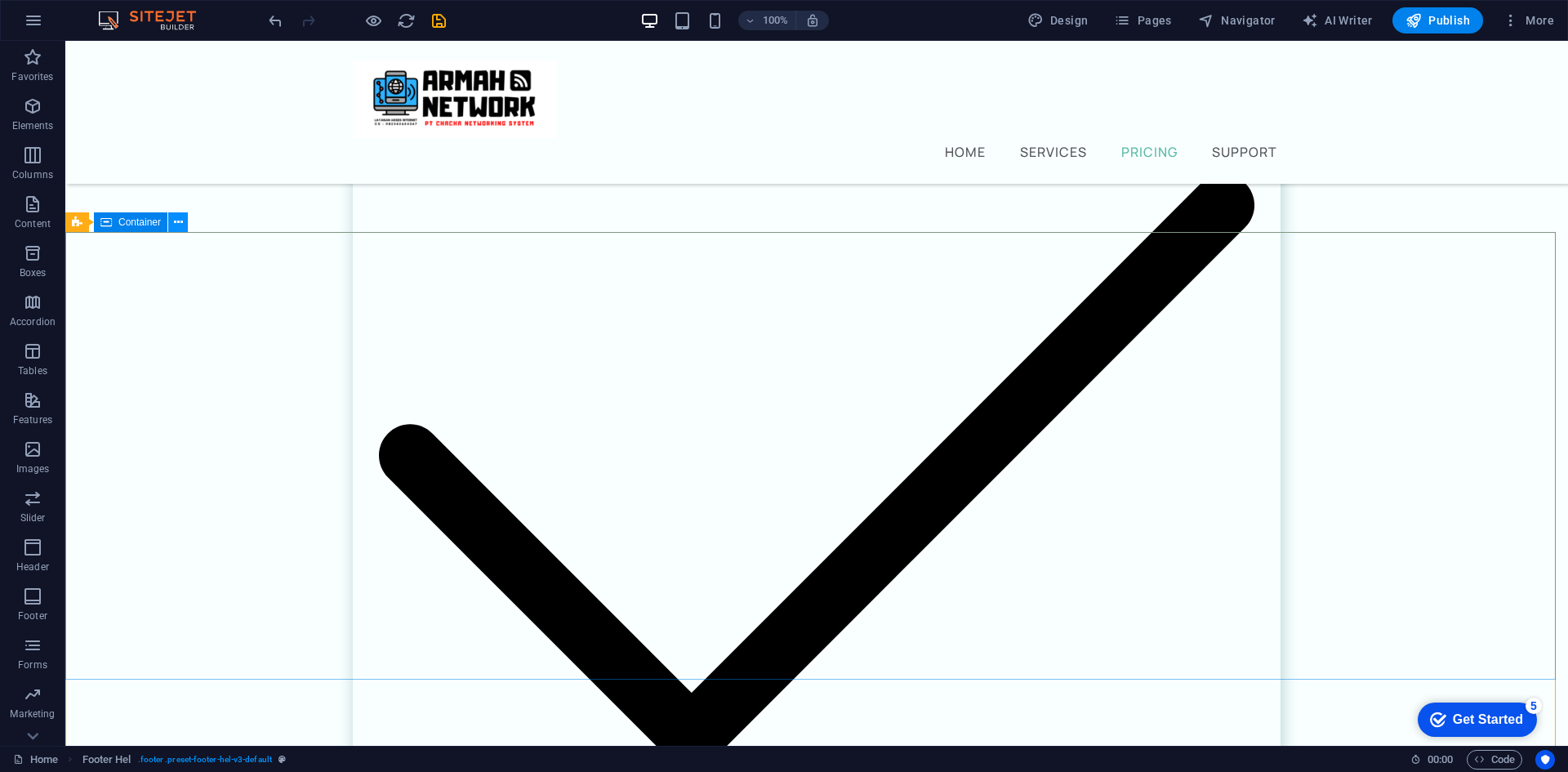
click at [175, 223] on icon at bounding box center [179, 222] width 9 height 18
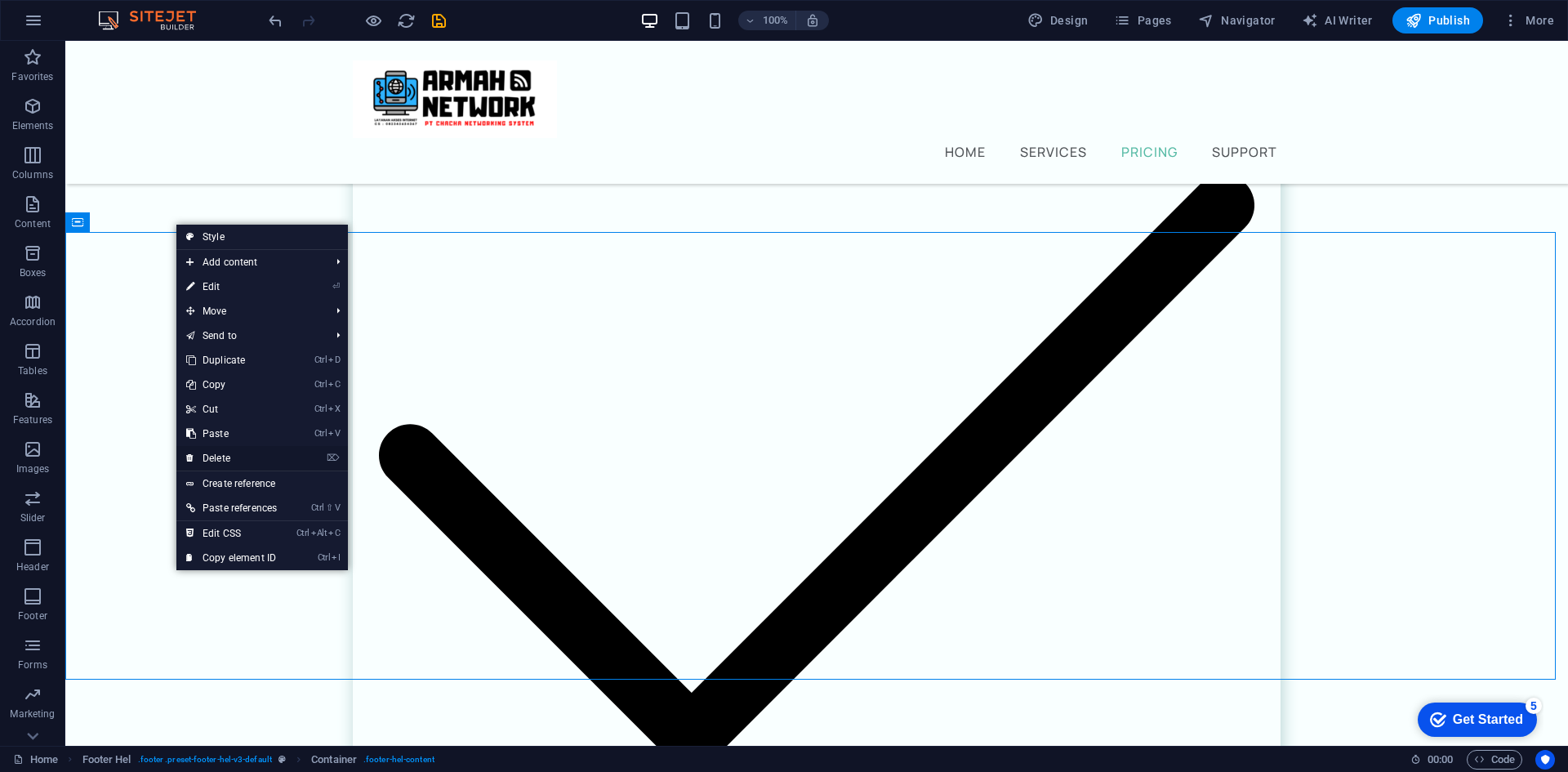
click at [245, 456] on link "⌦ Delete" at bounding box center [231, 458] width 111 height 25
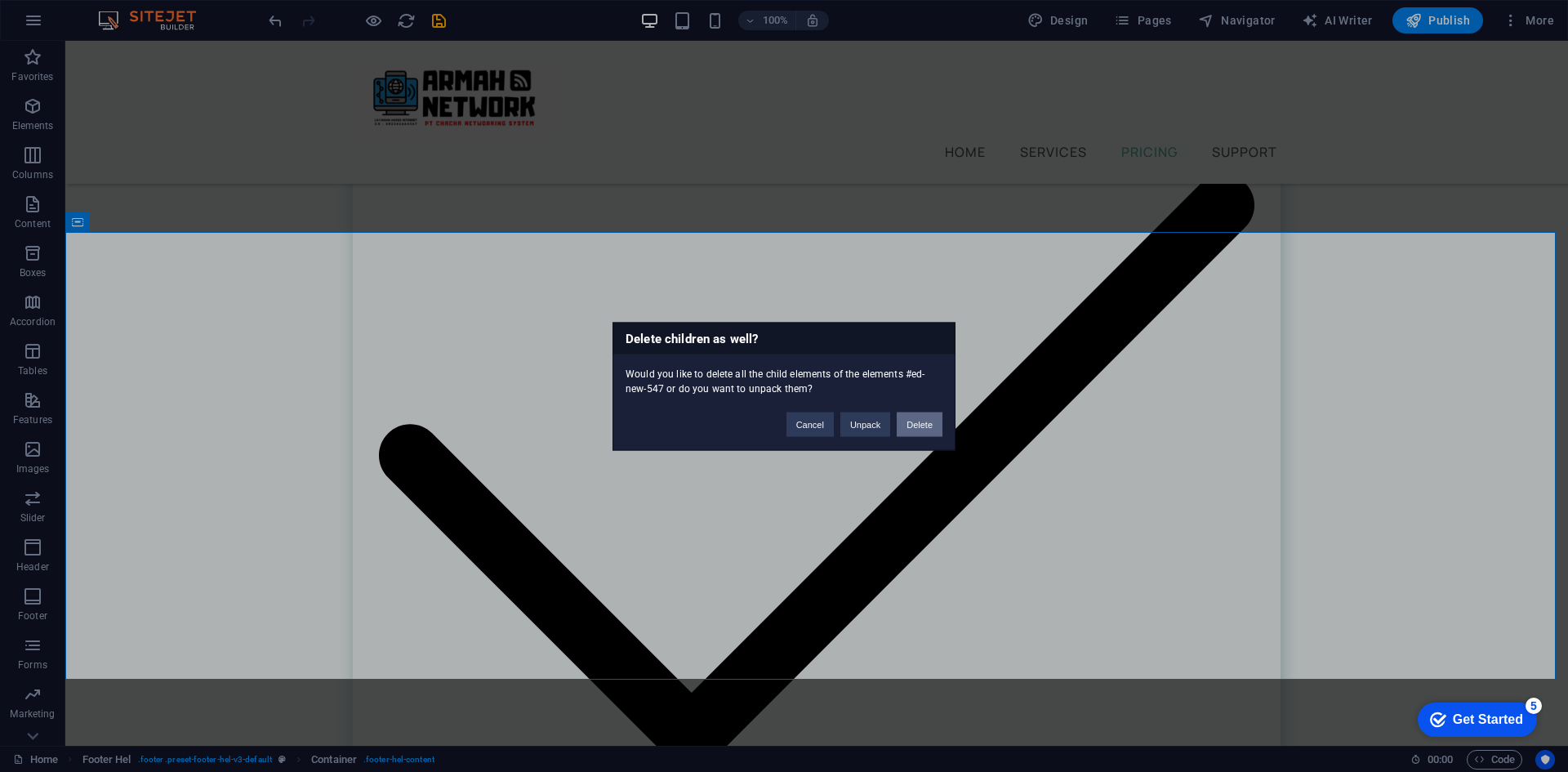
click at [917, 420] on button "Delete" at bounding box center [919, 424] width 46 height 25
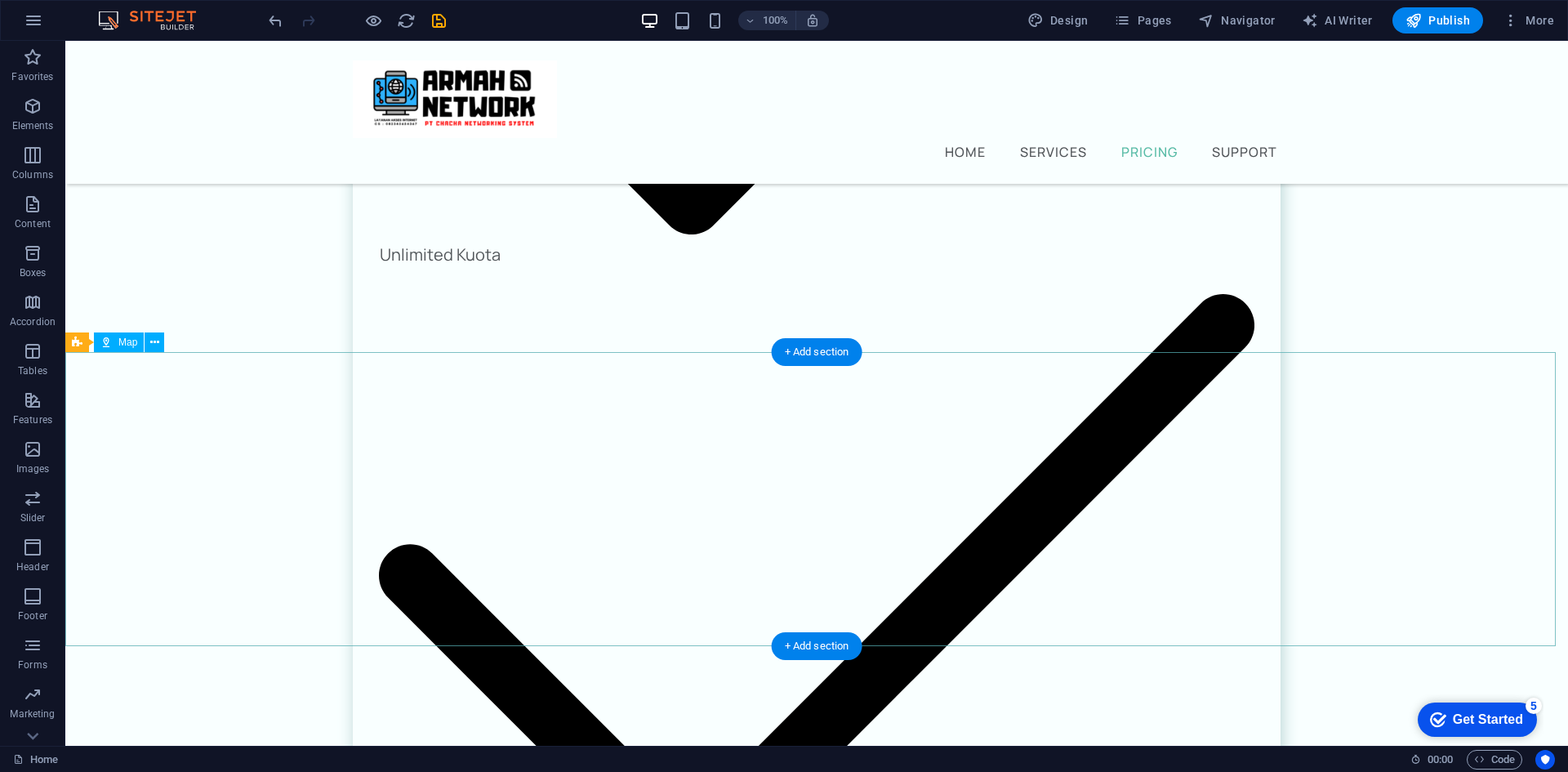
click at [154, 336] on icon at bounding box center [155, 343] width 9 height 18
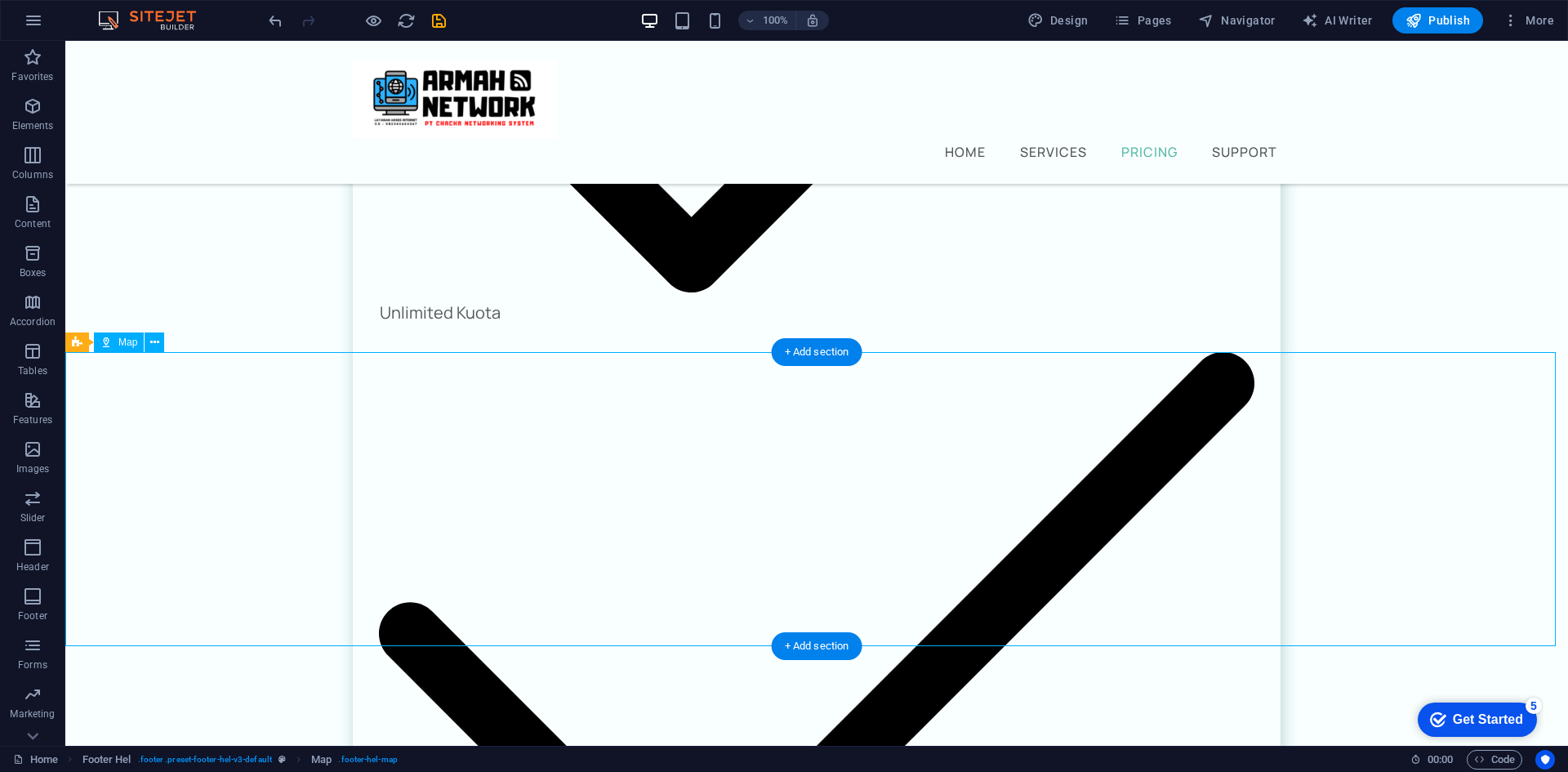
select select "1"
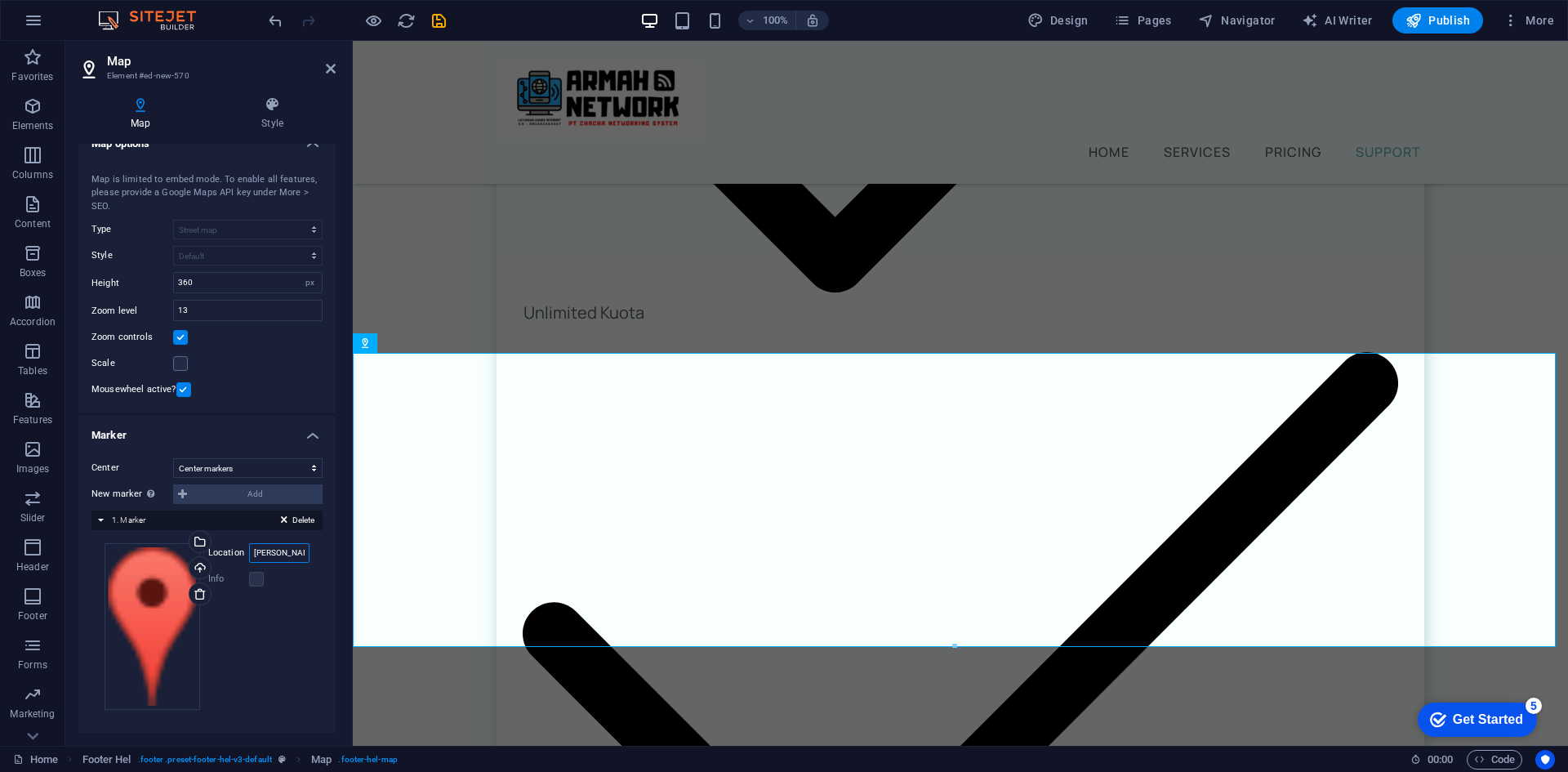
click at [285, 552] on input "Pattiro, Kec. Dua Boccoe, 92753 Bone" at bounding box center [279, 552] width 61 height 19
type input "Armah Network Telekomunikasi"
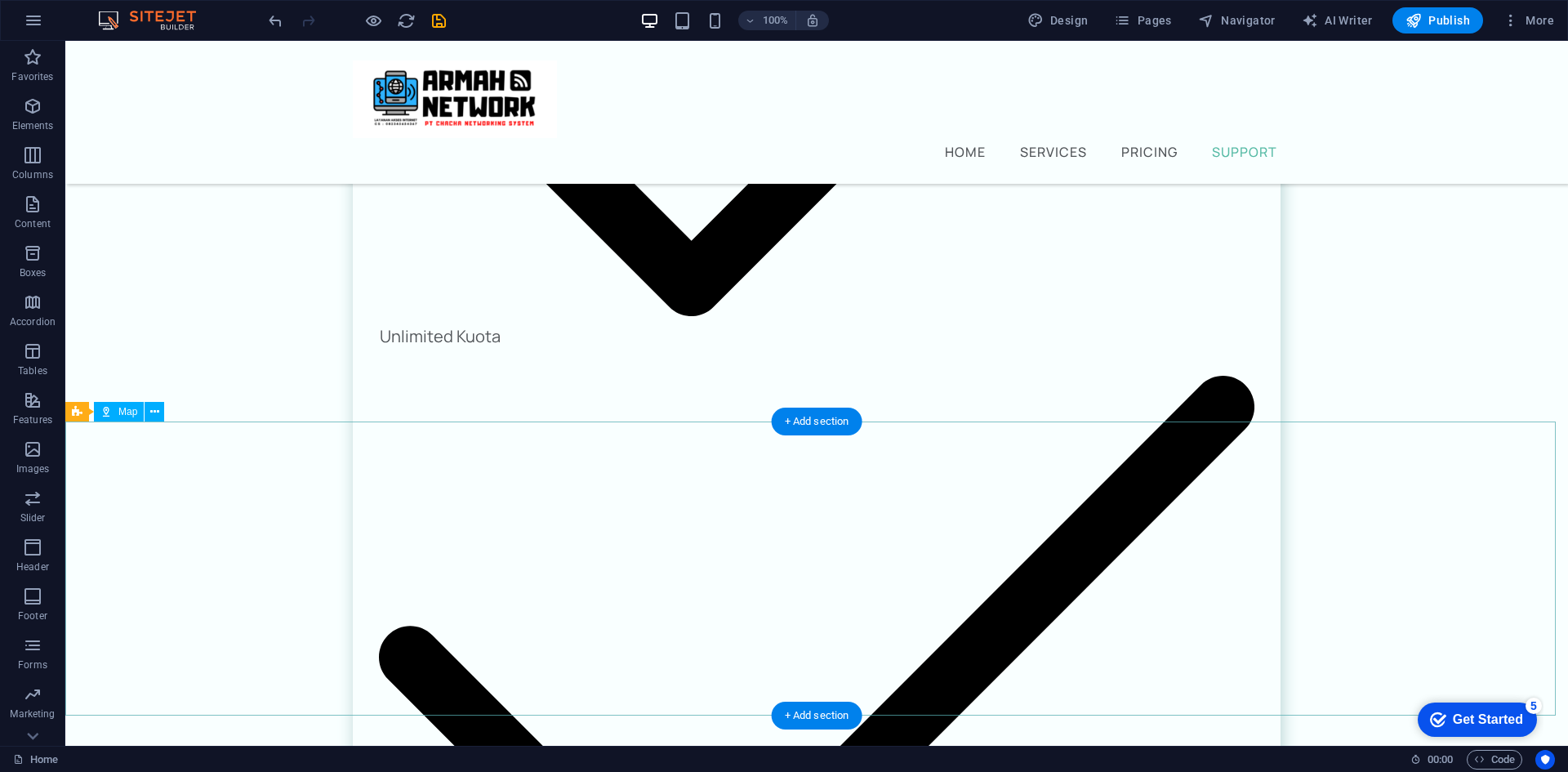
scroll to position [2421, 0]
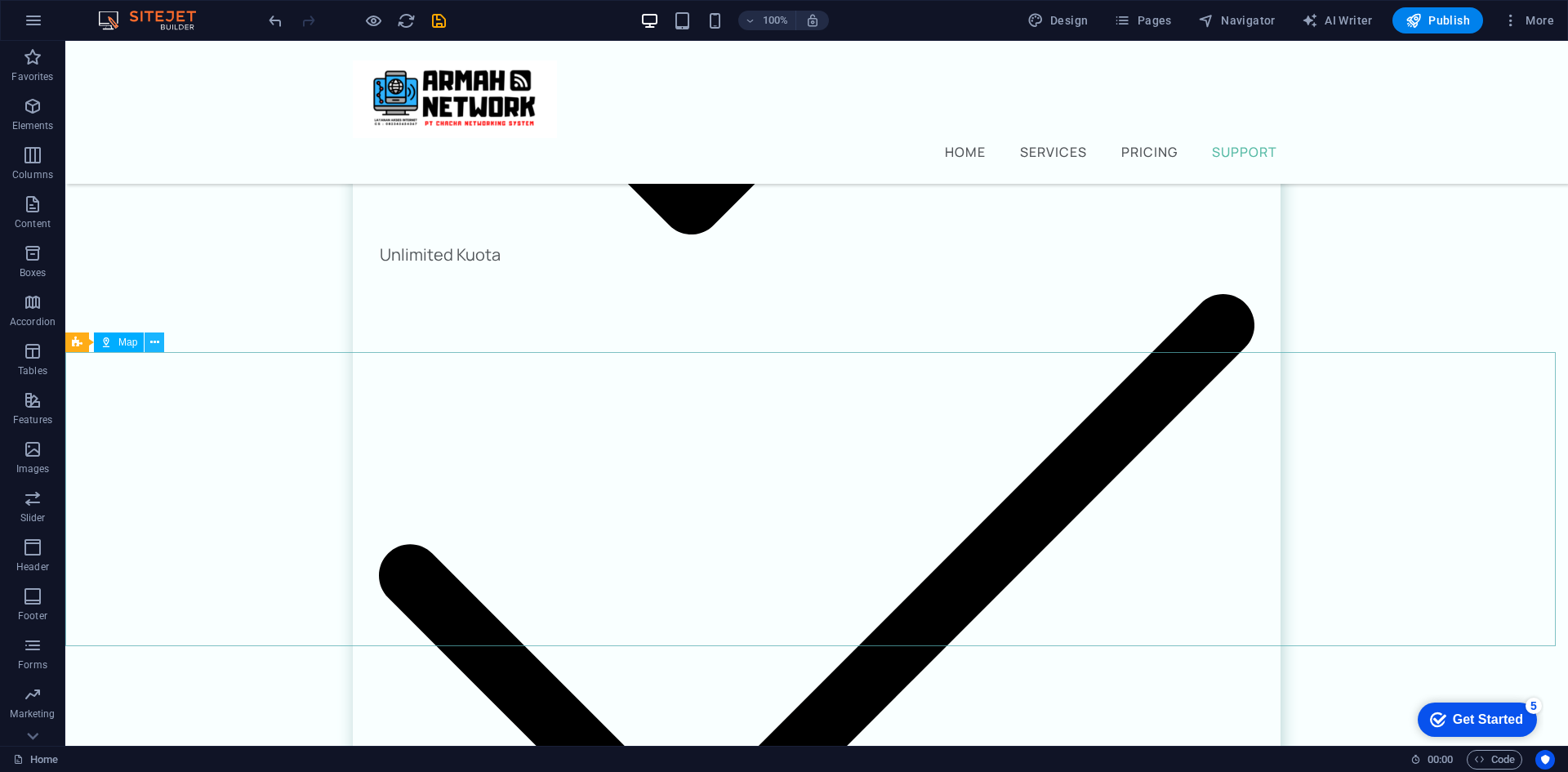
click at [153, 341] on icon at bounding box center [155, 343] width 9 height 18
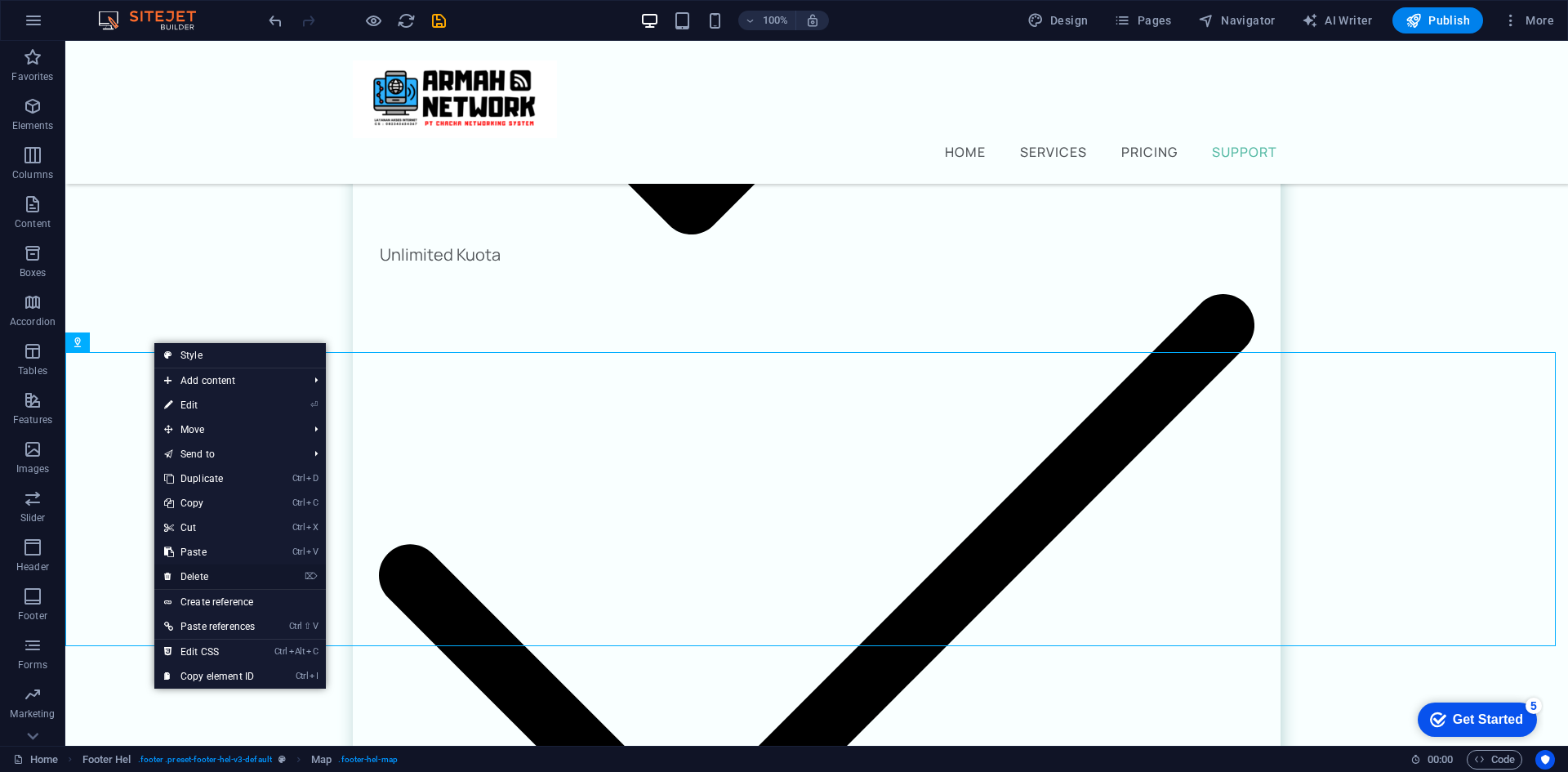
click at [227, 577] on link "⌦ Delete" at bounding box center [210, 576] width 111 height 25
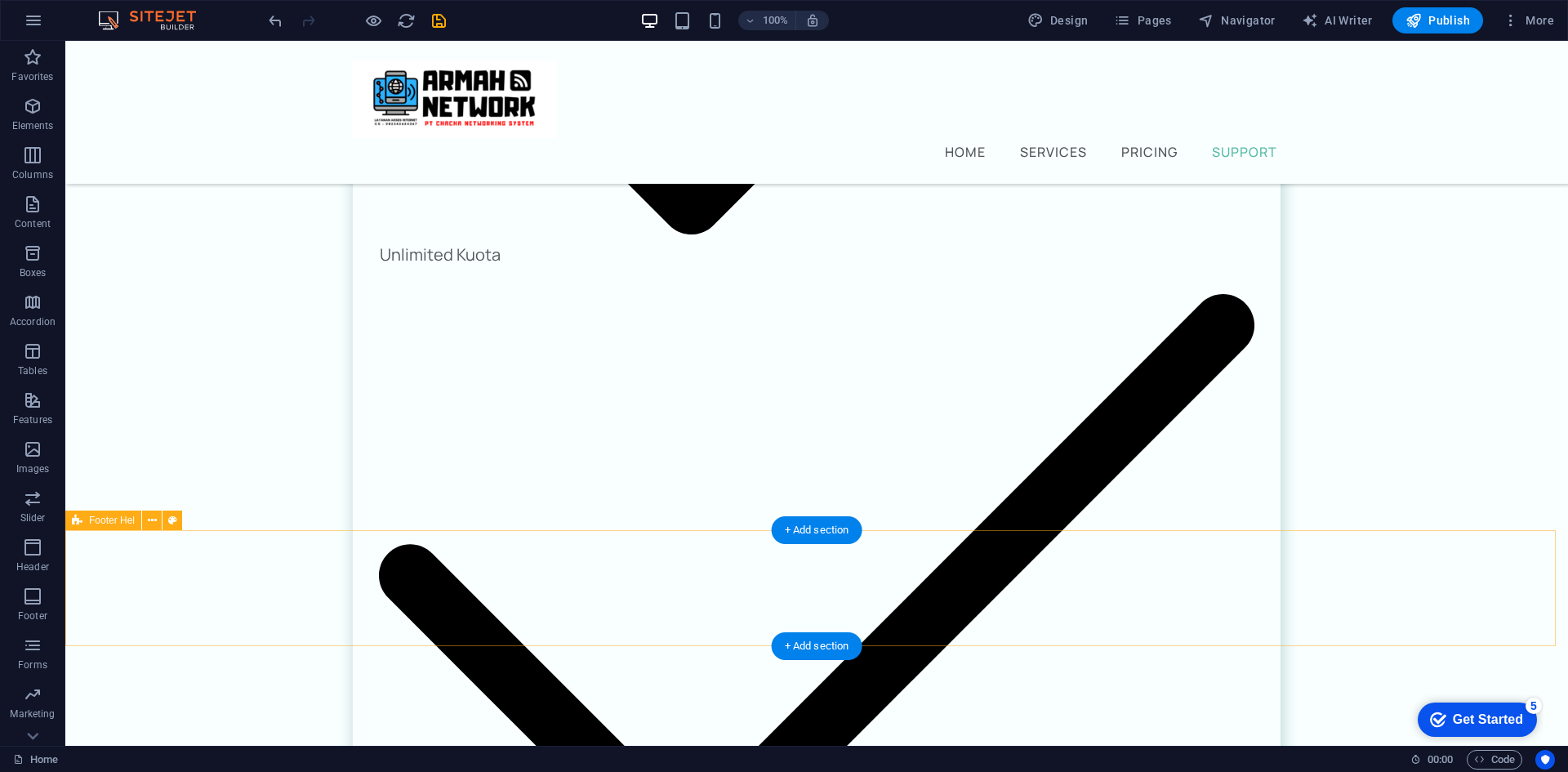
scroll to position [2243, 0]
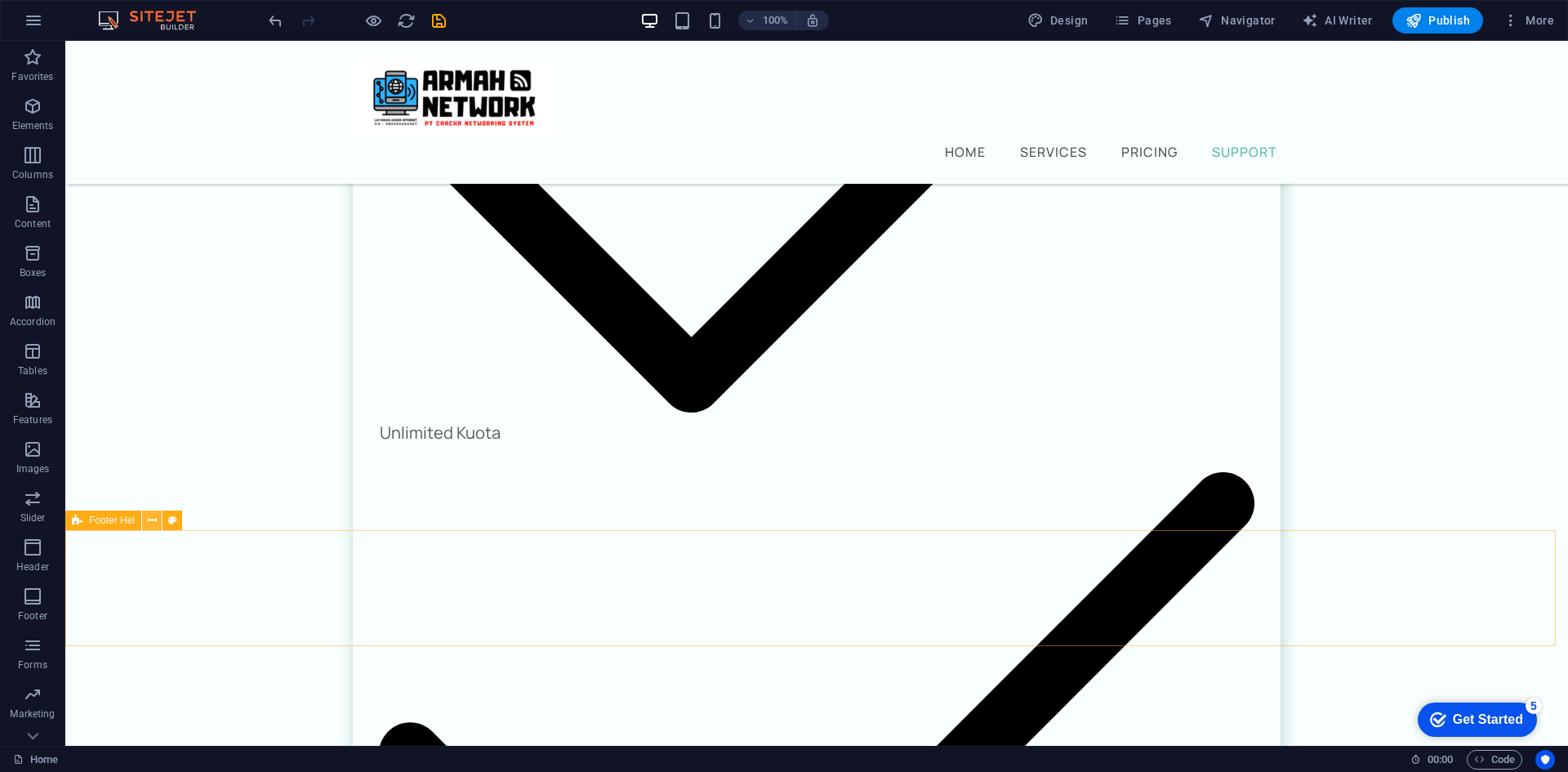
click at [155, 521] on icon at bounding box center [152, 521] width 9 height 18
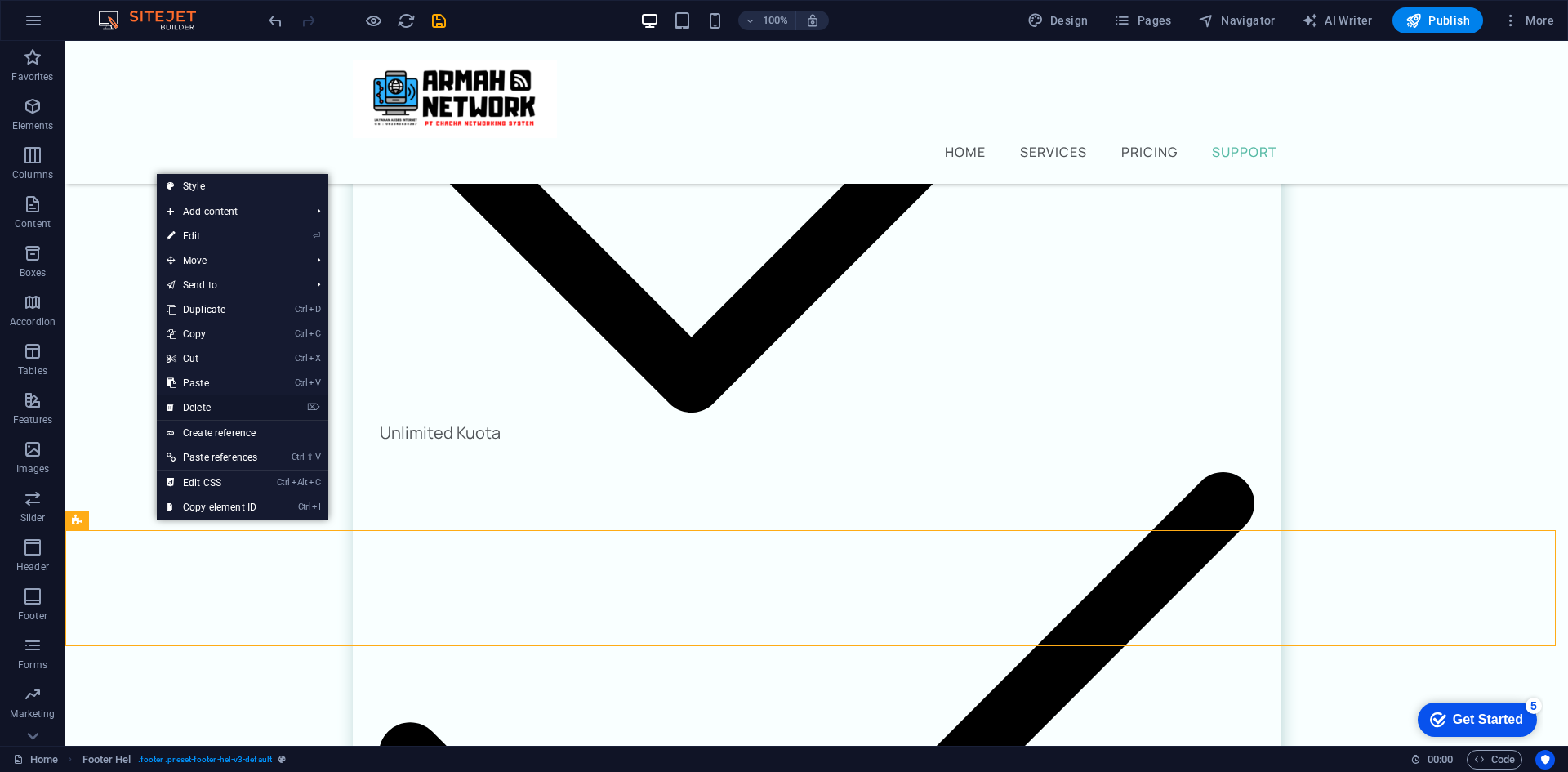
click at [208, 405] on link "⌦ Delete" at bounding box center [212, 407] width 111 height 25
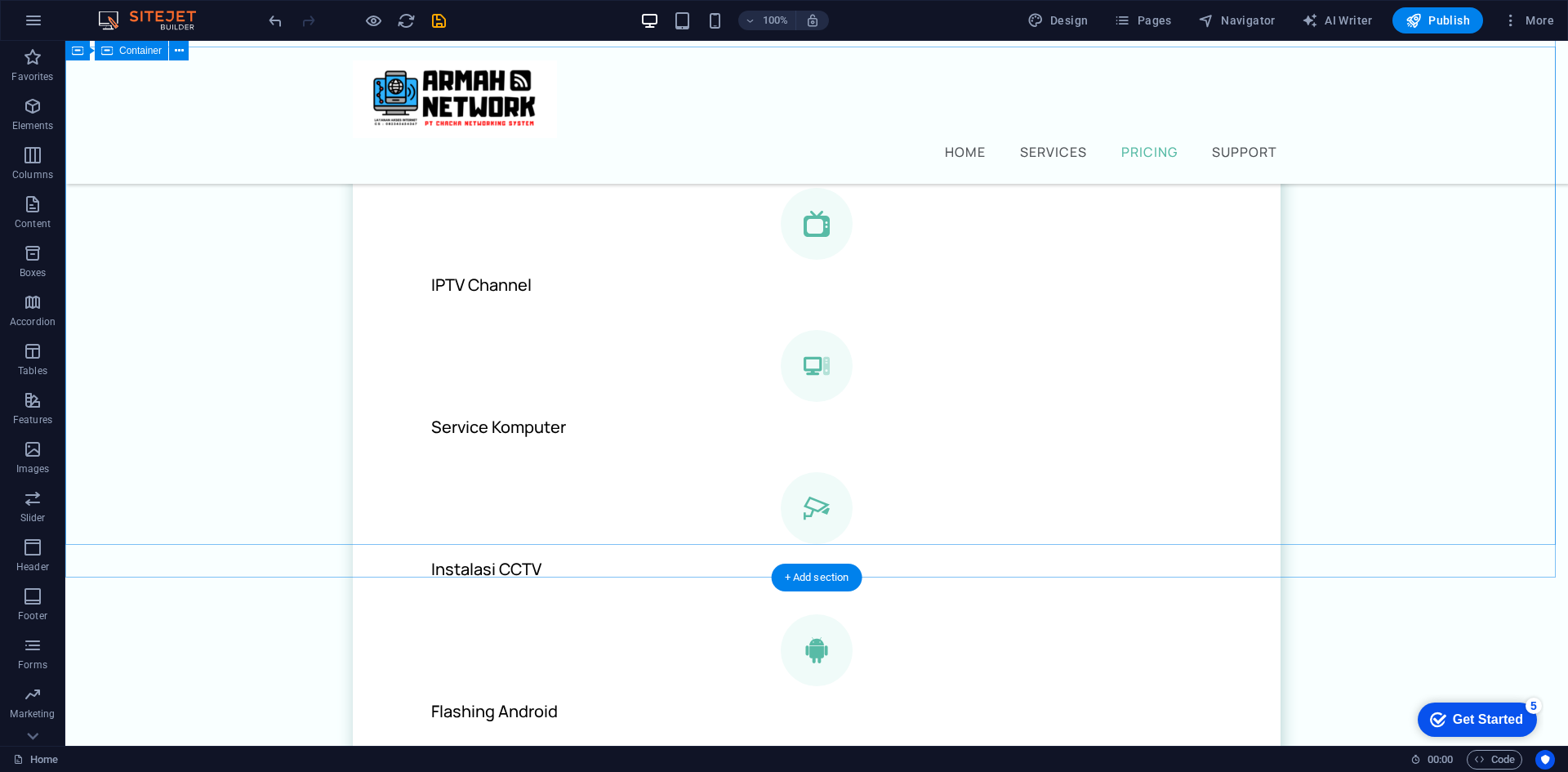
scroll to position [821, 0]
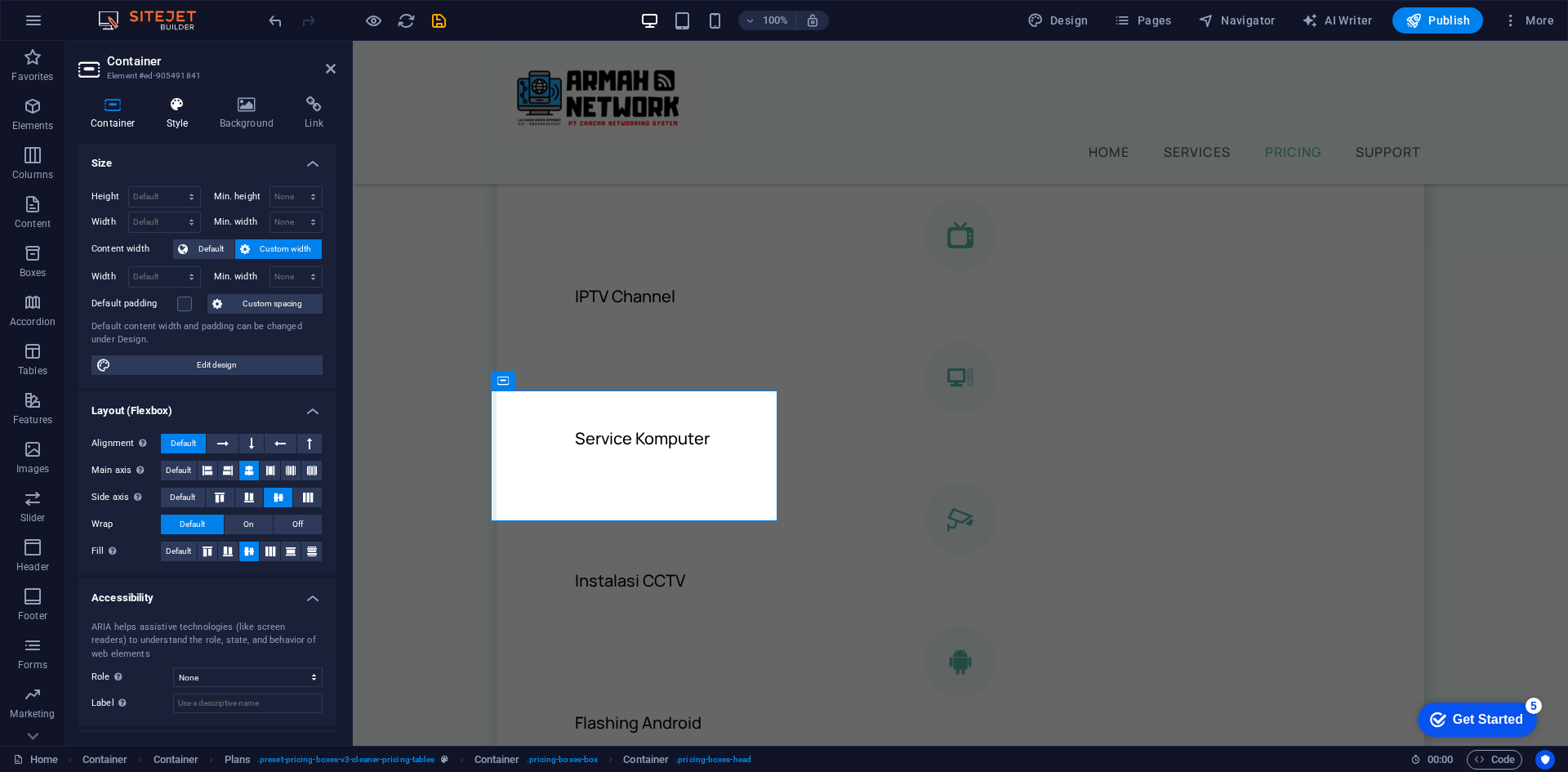
click at [188, 102] on icon at bounding box center [178, 105] width 47 height 17
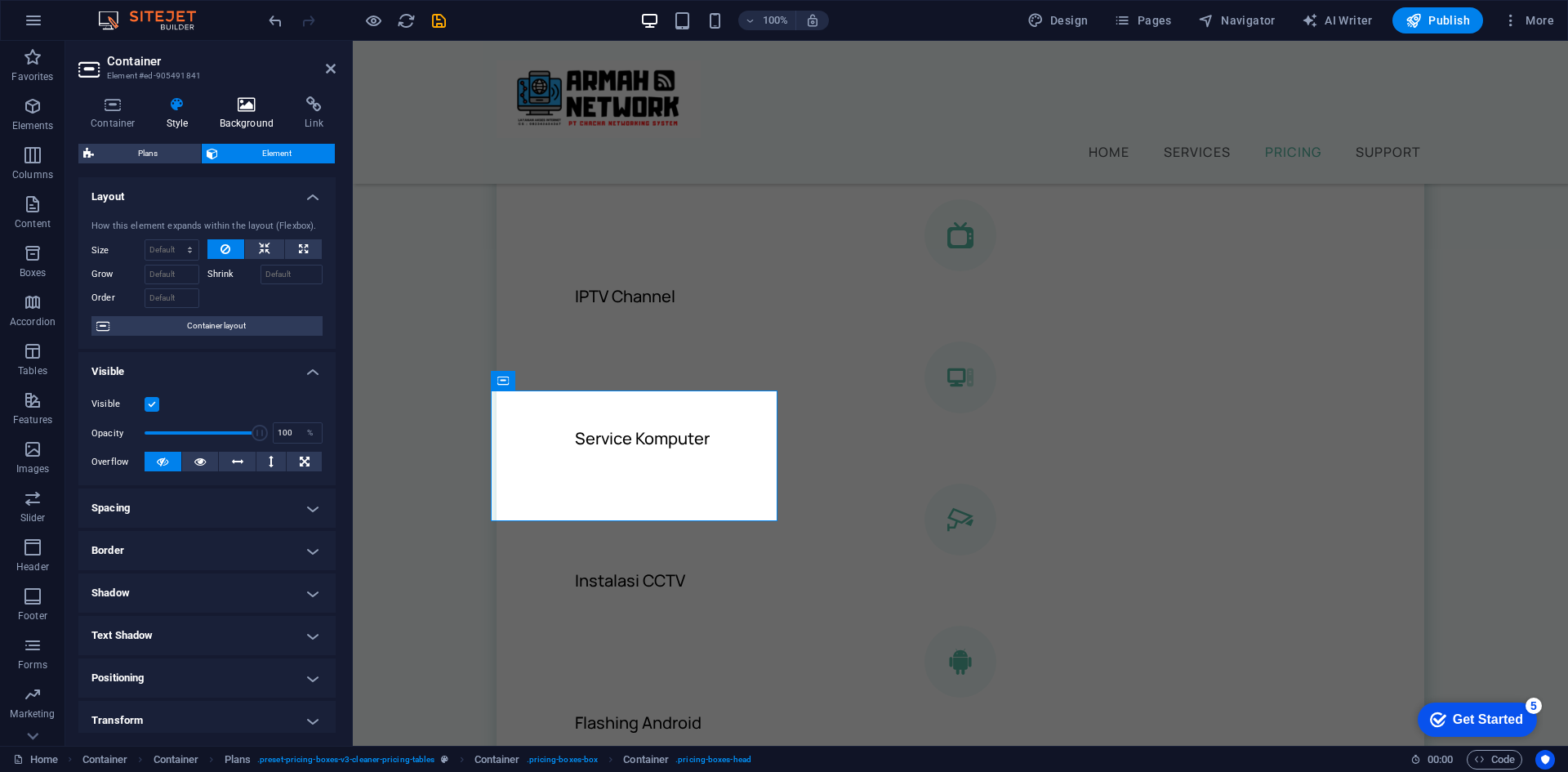
click at [236, 104] on icon at bounding box center [247, 105] width 79 height 17
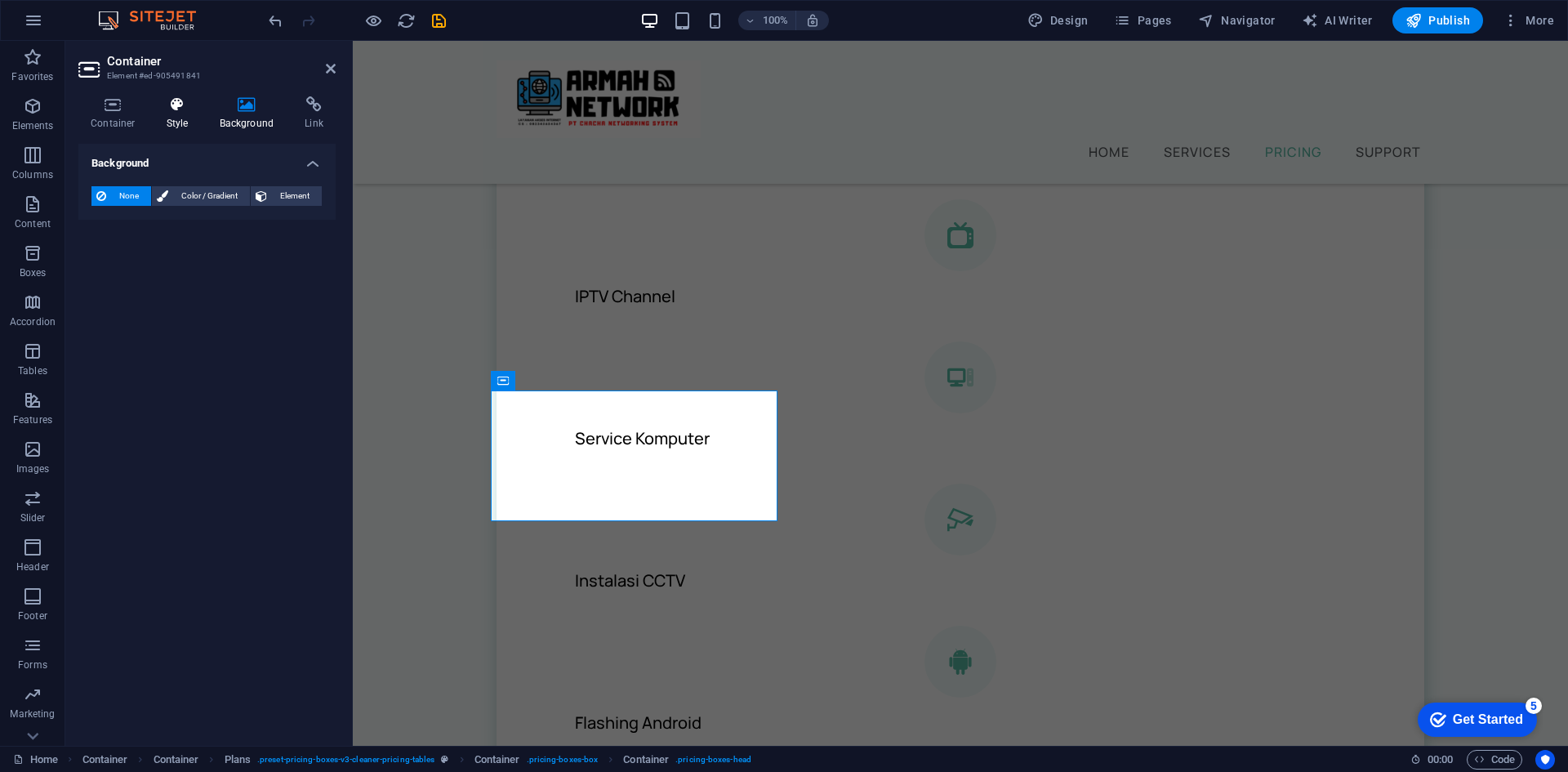
click at [184, 104] on icon at bounding box center [178, 105] width 47 height 17
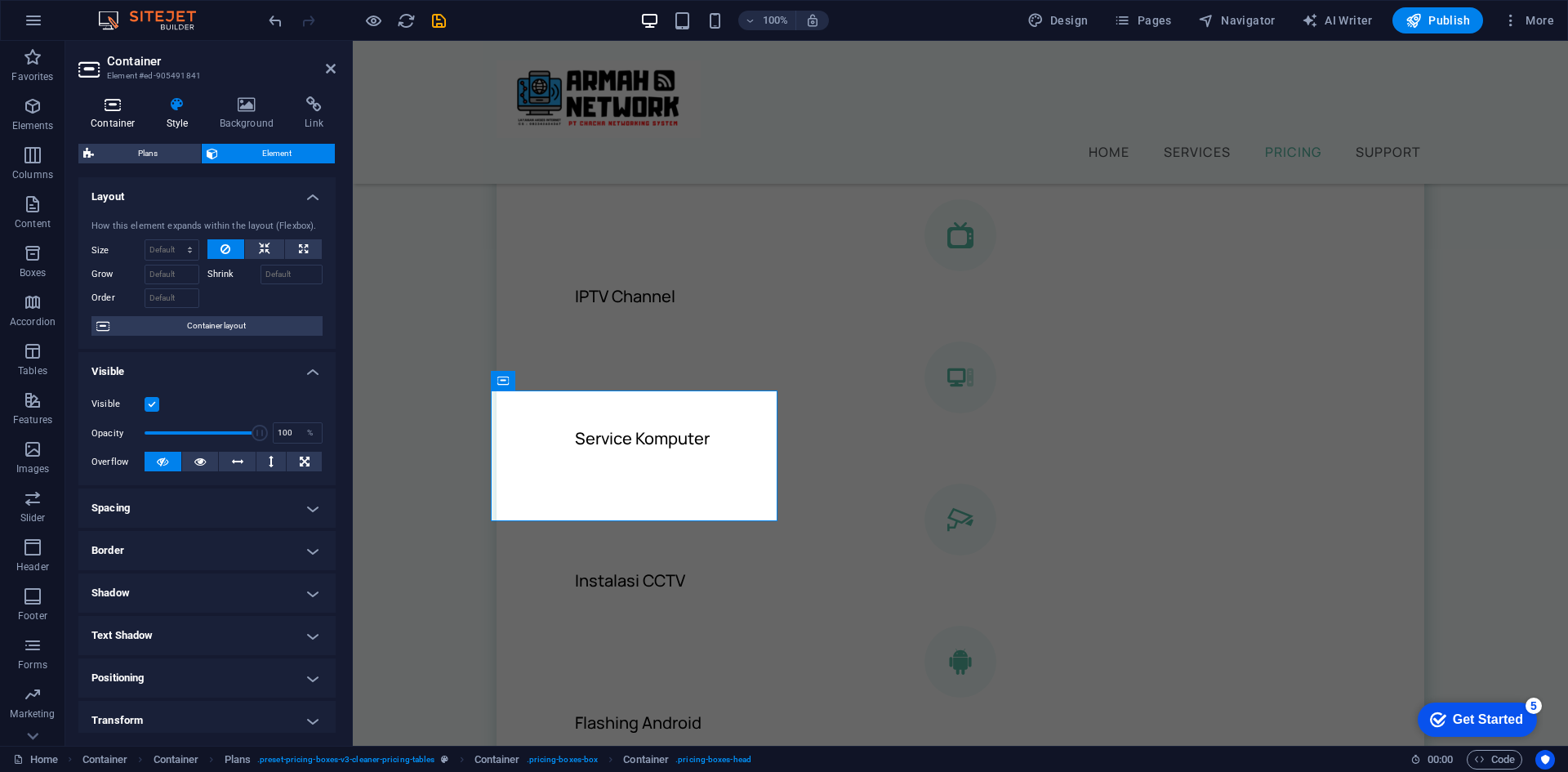
click at [122, 108] on icon at bounding box center [112, 105] width 69 height 17
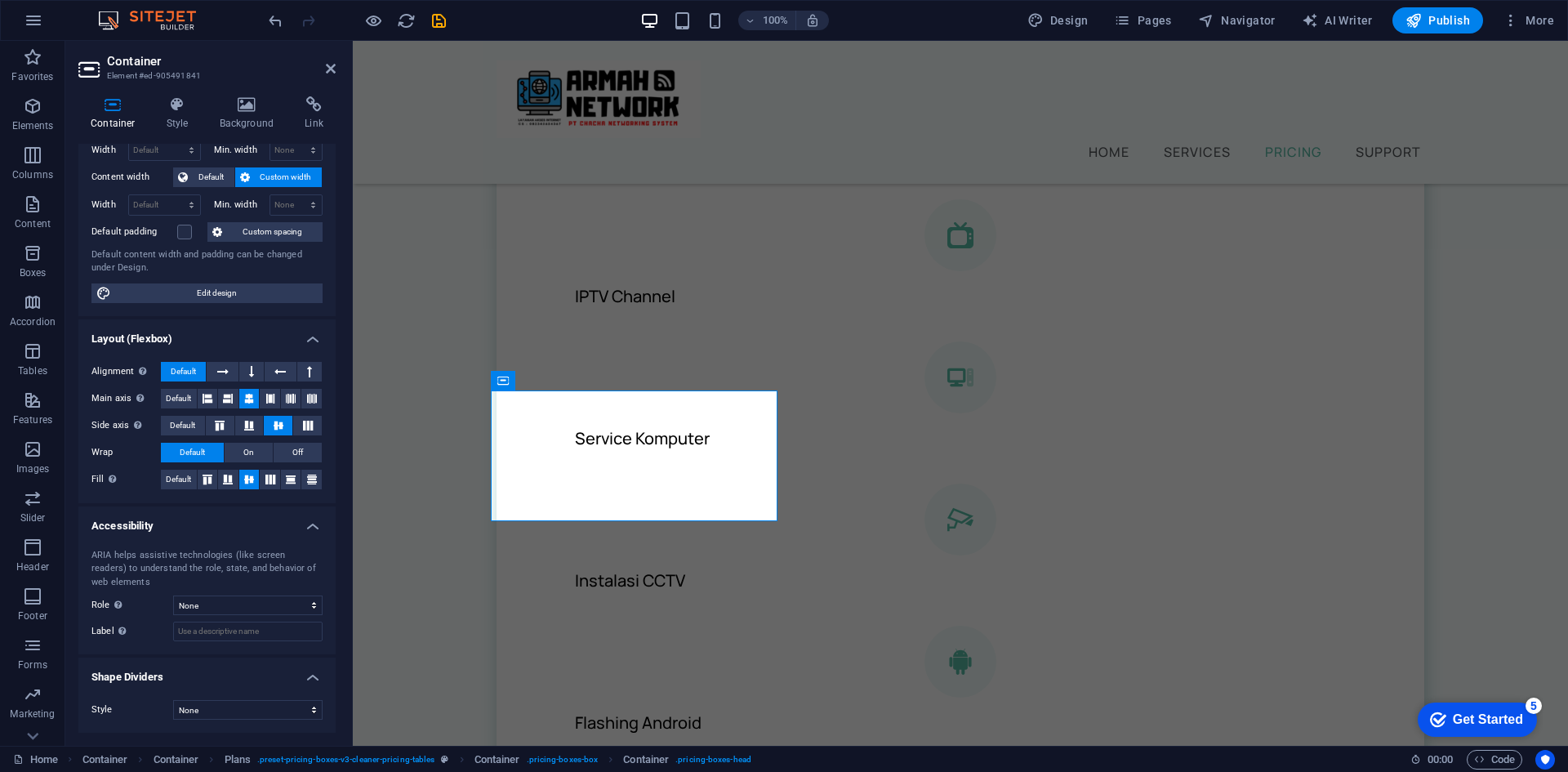
scroll to position [0, 0]
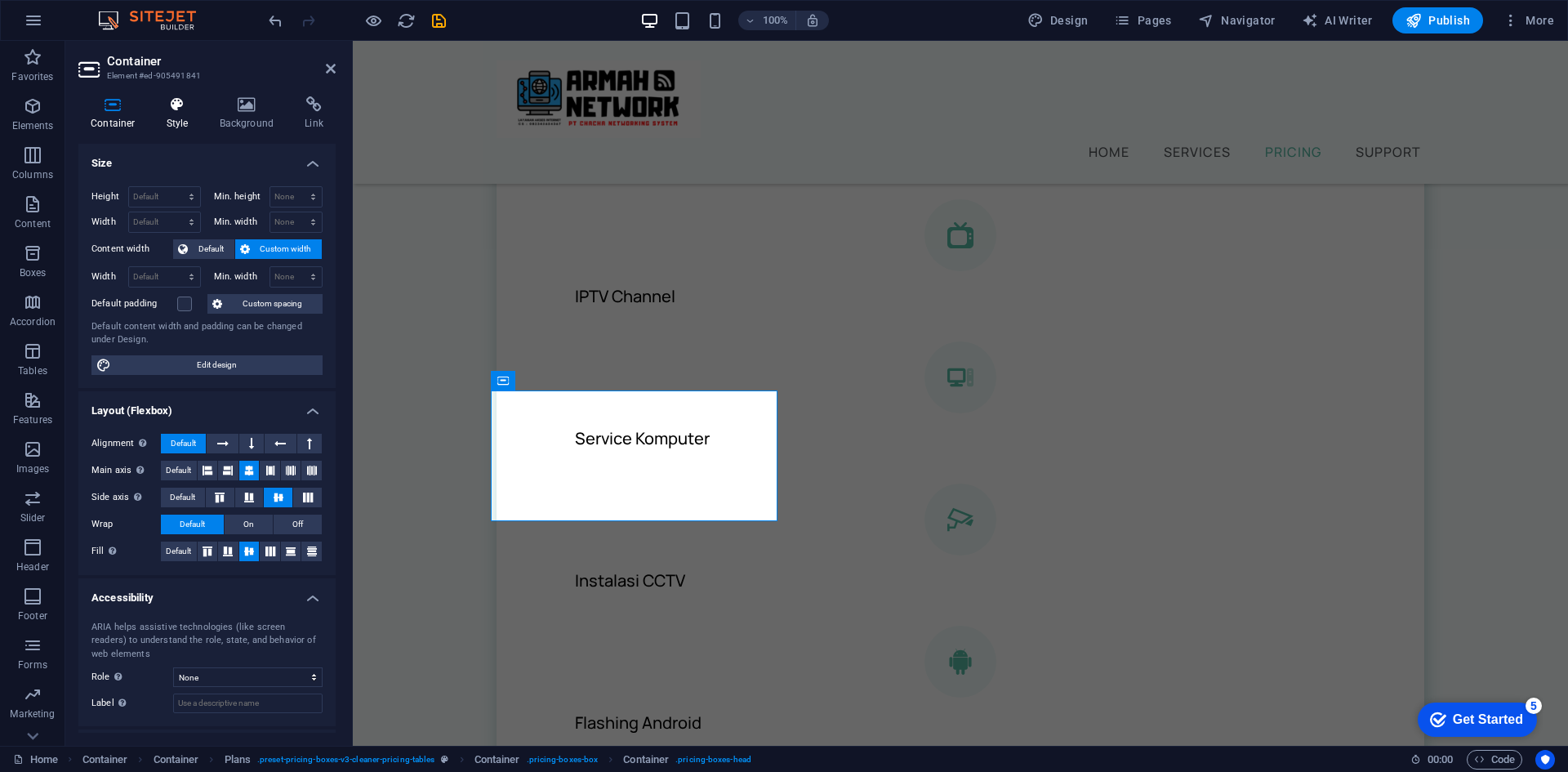
click at [185, 111] on icon at bounding box center [178, 105] width 47 height 17
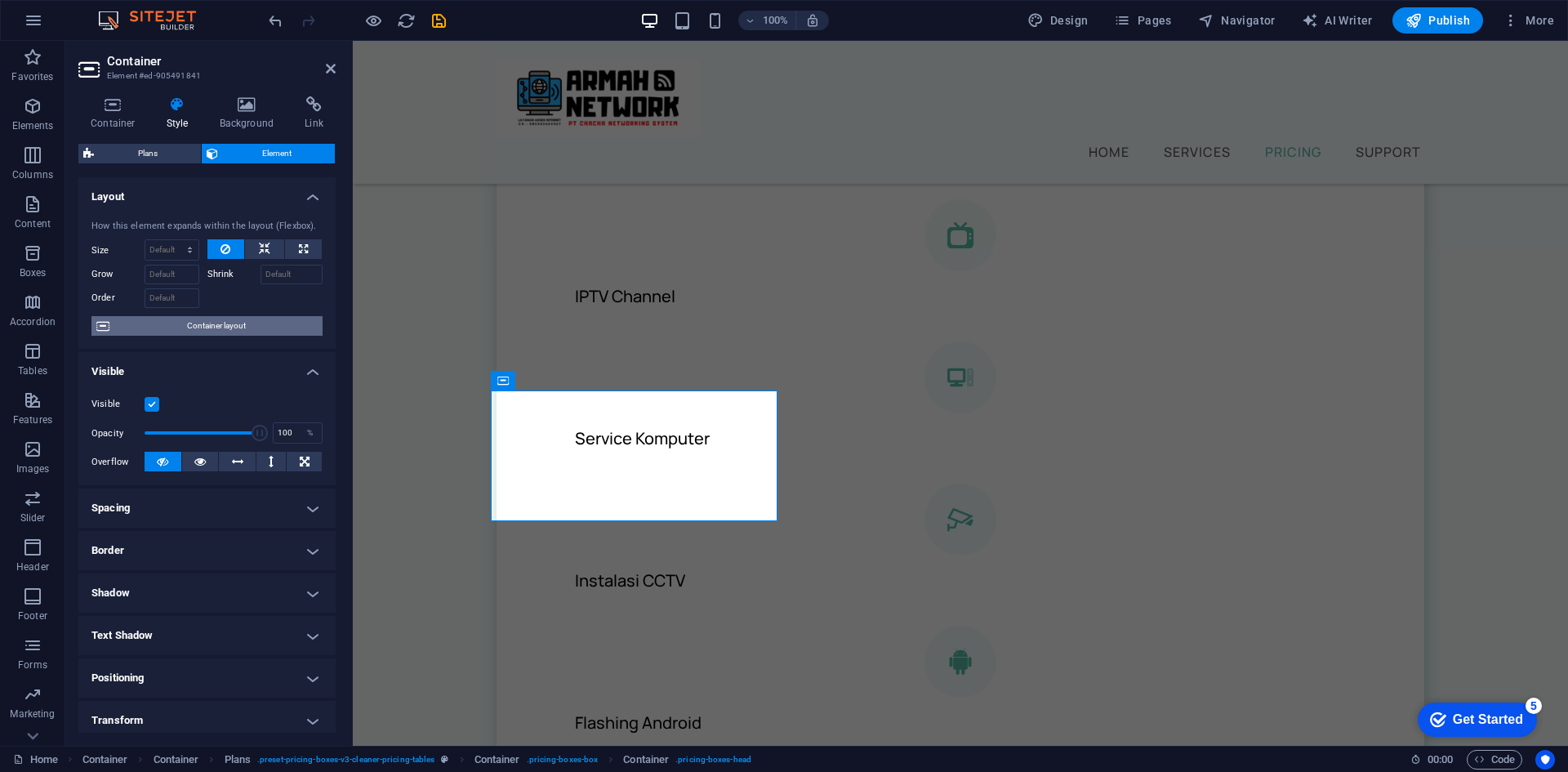
click at [265, 327] on span "Container layout" at bounding box center [216, 325] width 204 height 19
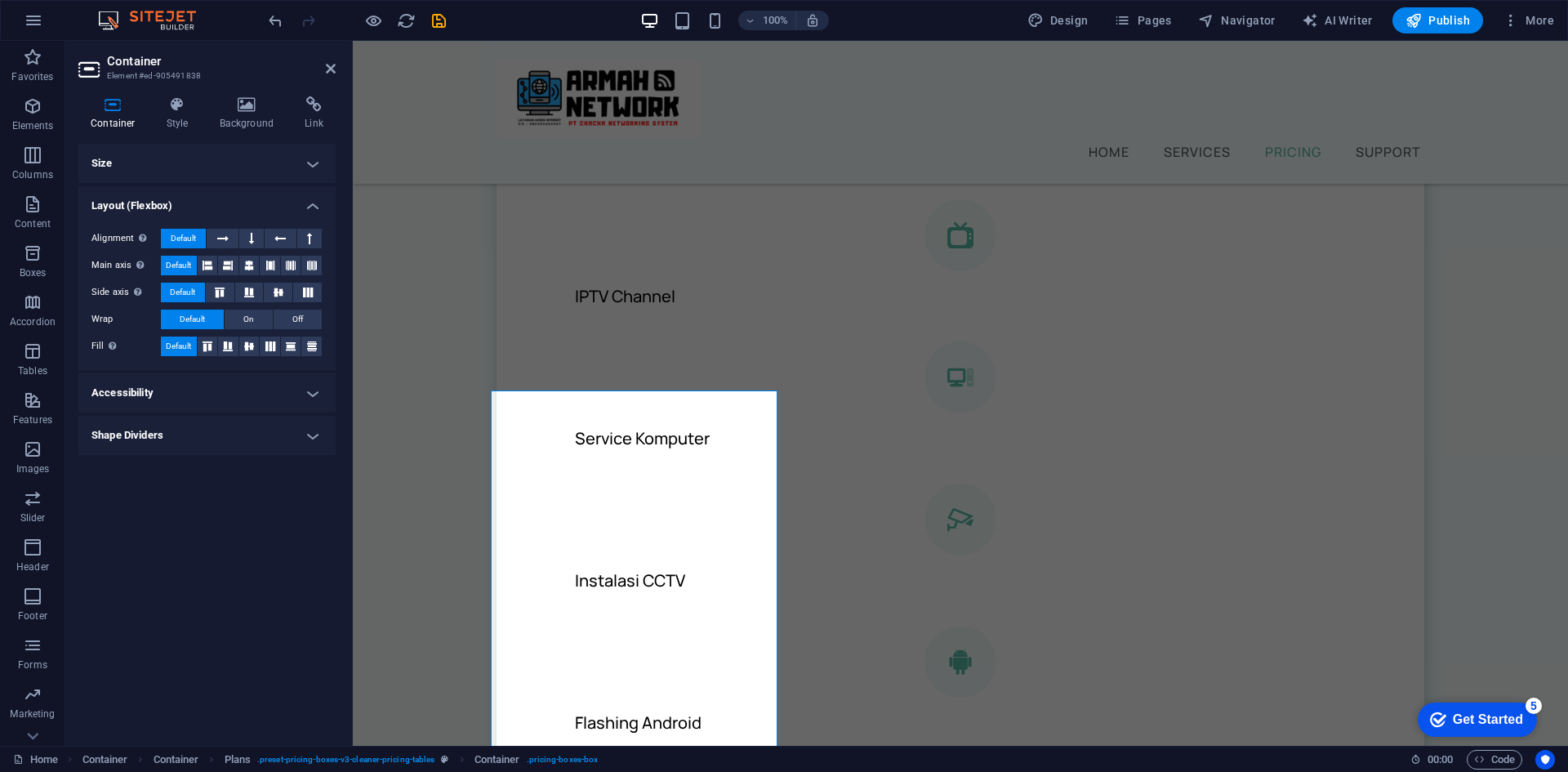
click at [263, 435] on h4 "Shape Dividers" at bounding box center [206, 435] width 257 height 40
click at [334, 66] on icon at bounding box center [331, 68] width 10 height 13
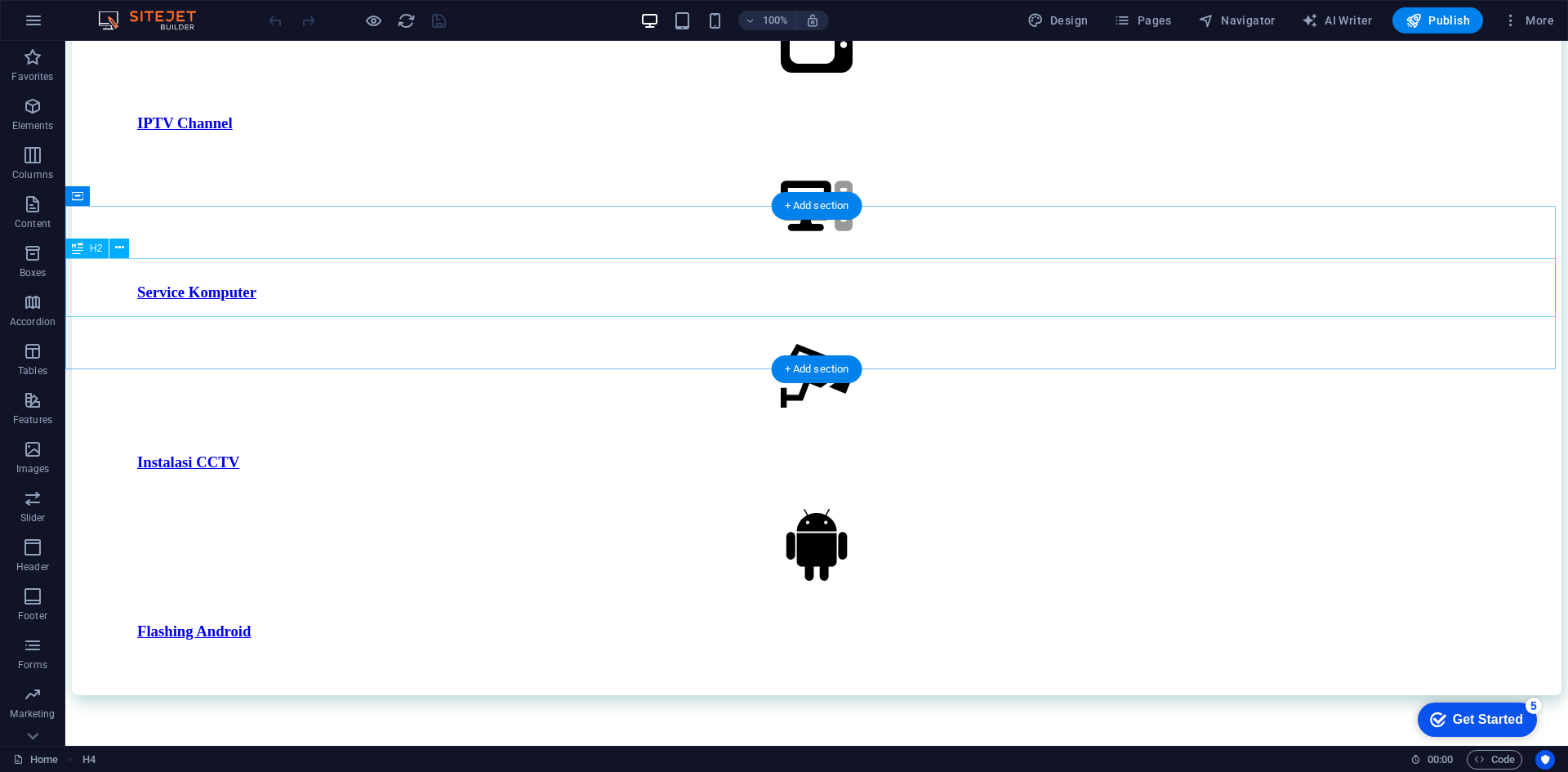
scroll to position [2127, 0]
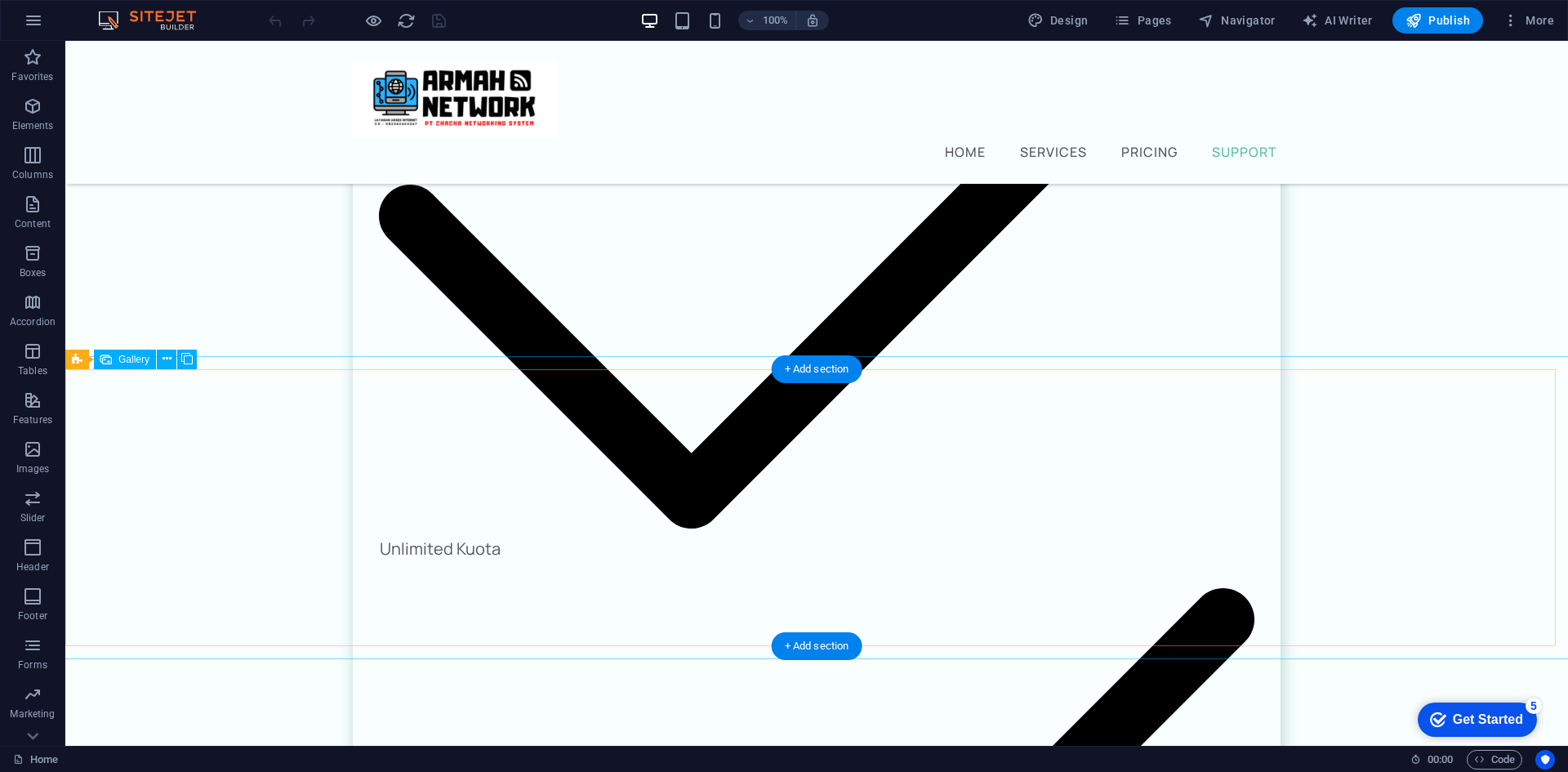
select select "4"
select select "px"
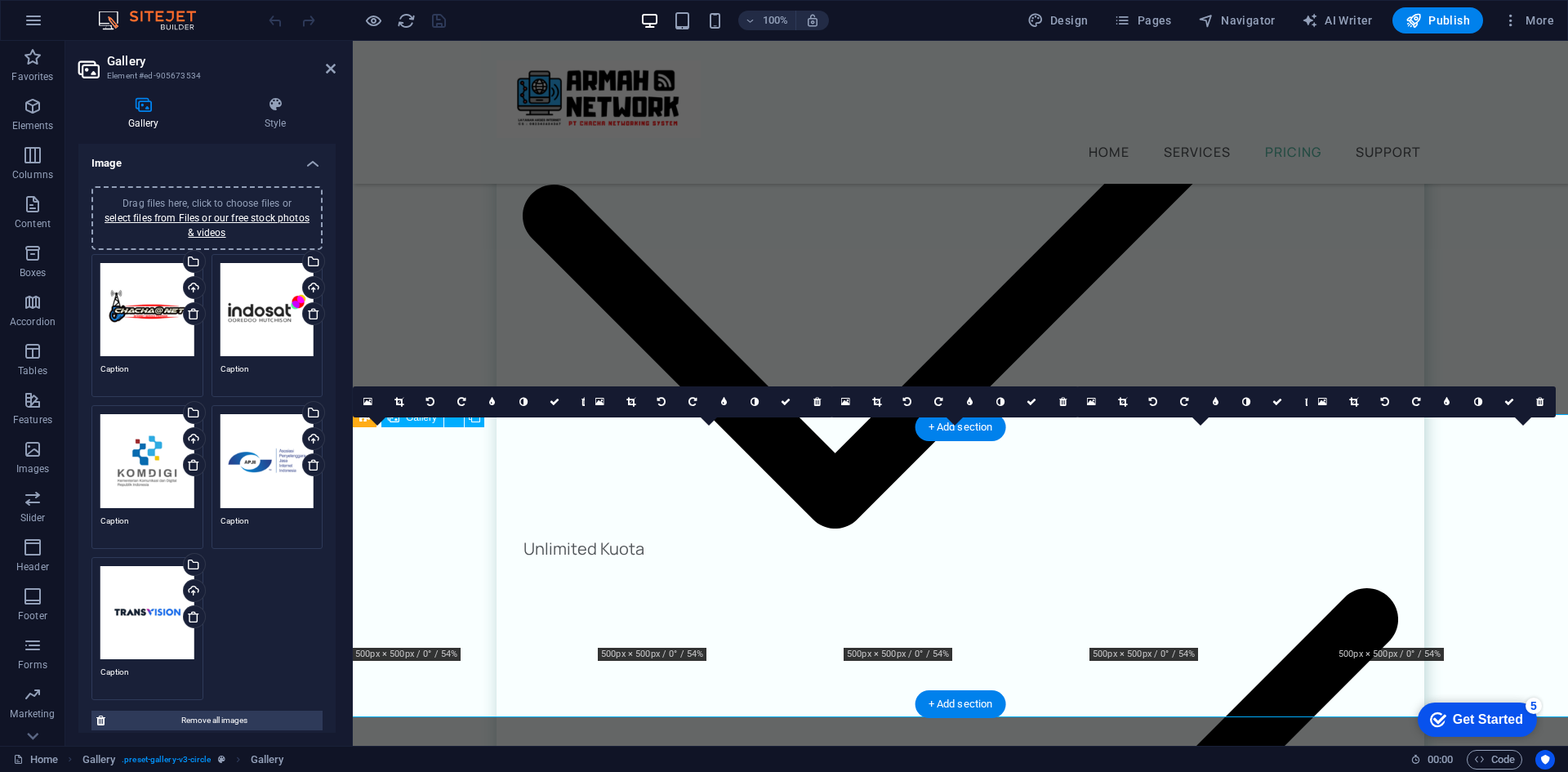
scroll to position [2069, 0]
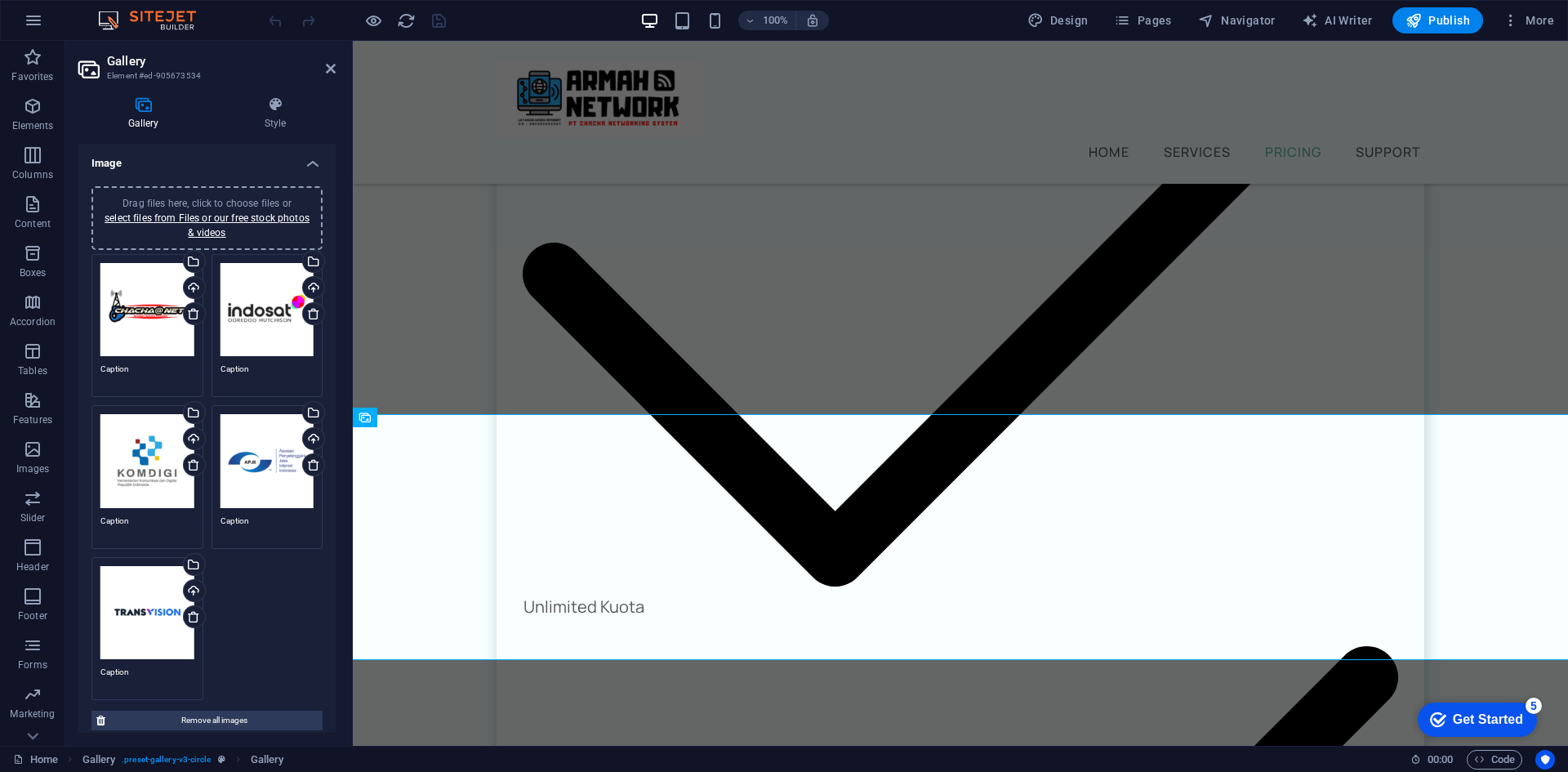
drag, startPoint x: 252, startPoint y: 317, endPoint x: 123, endPoint y: 602, distance: 312.8
drag, startPoint x: 123, startPoint y: 602, endPoint x: 259, endPoint y: 666, distance: 150.3
click at [259, 666] on div "Drag files here, click to choose files or select files from Files or our free s…" at bounding box center [207, 477] width 240 height 455
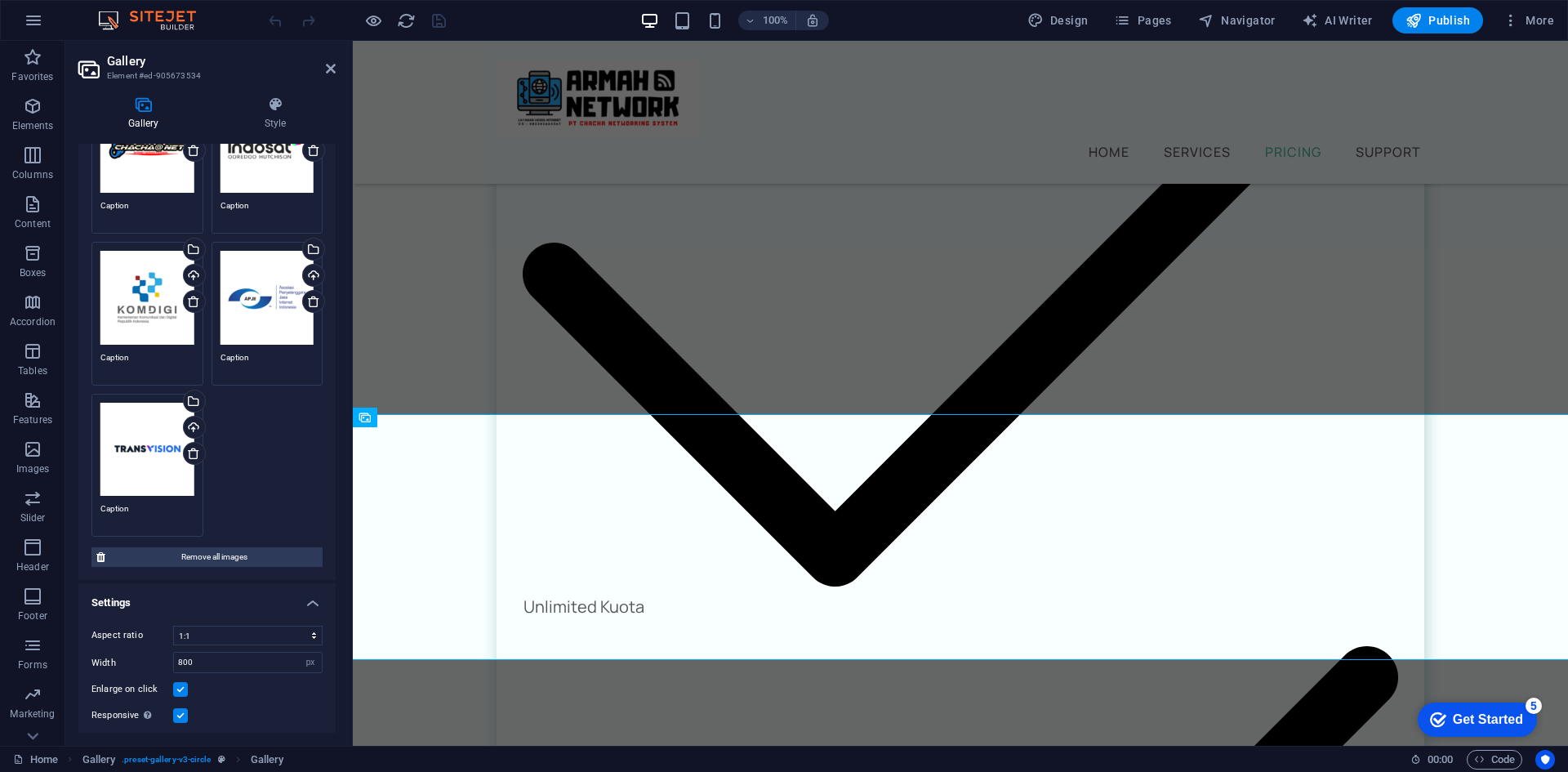
scroll to position [0, 0]
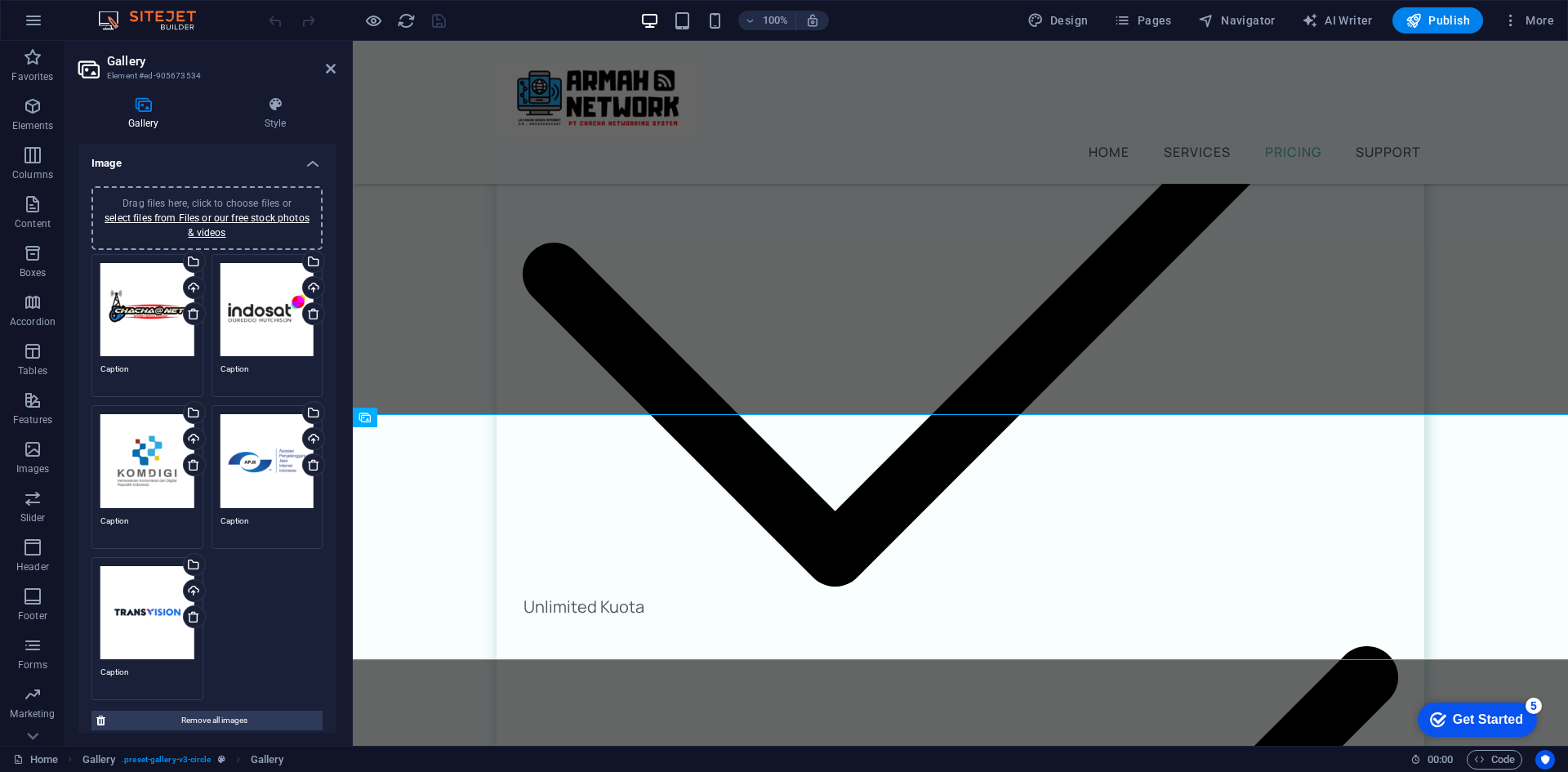
click at [240, 579] on div "Drag files here, click to choose files or select files from Files or our free s…" at bounding box center [207, 477] width 240 height 455
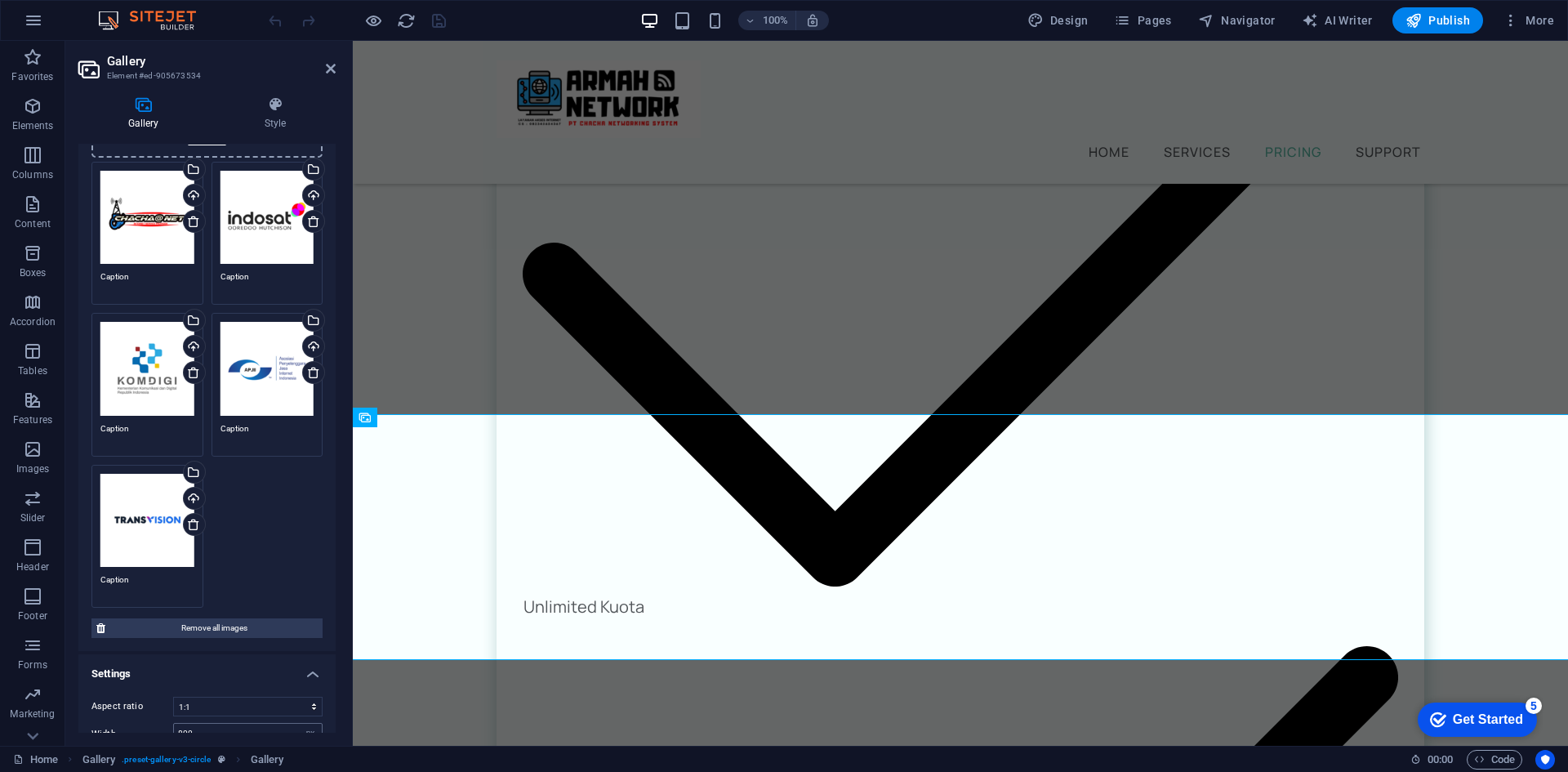
scroll to position [246, 0]
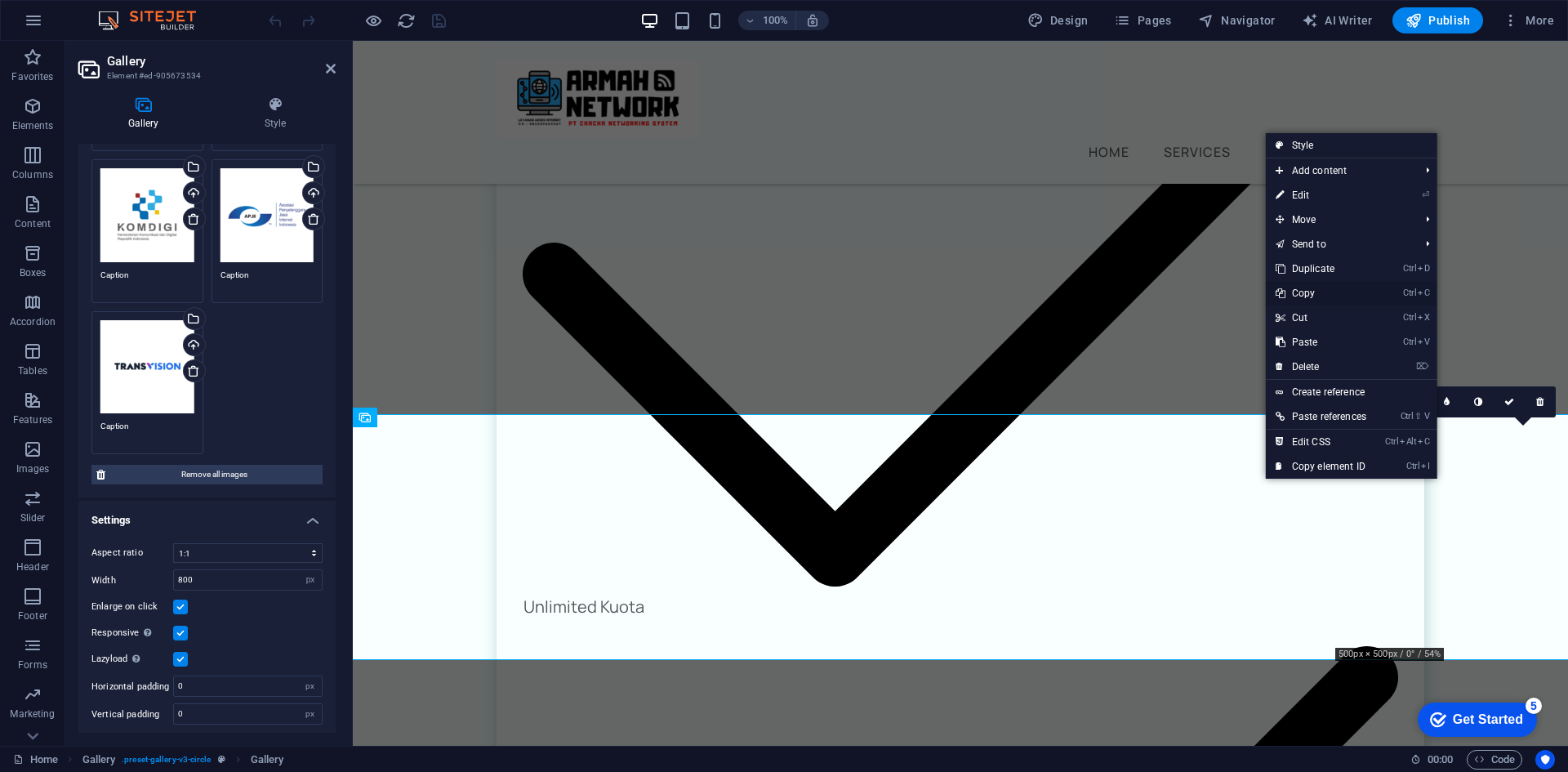
click at [1328, 293] on link "Ctrl C Copy" at bounding box center [1321, 293] width 111 height 25
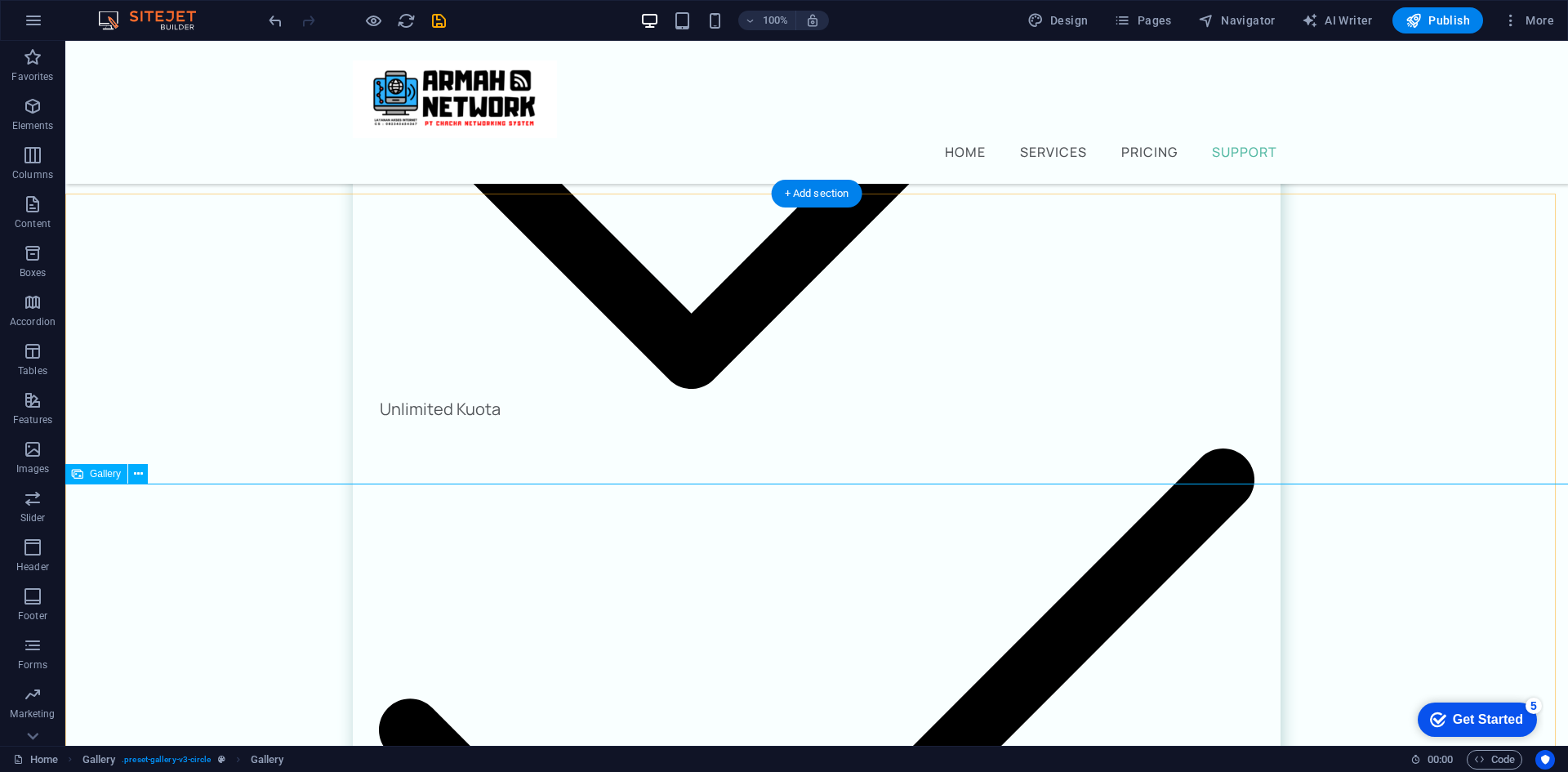
scroll to position [2348, 0]
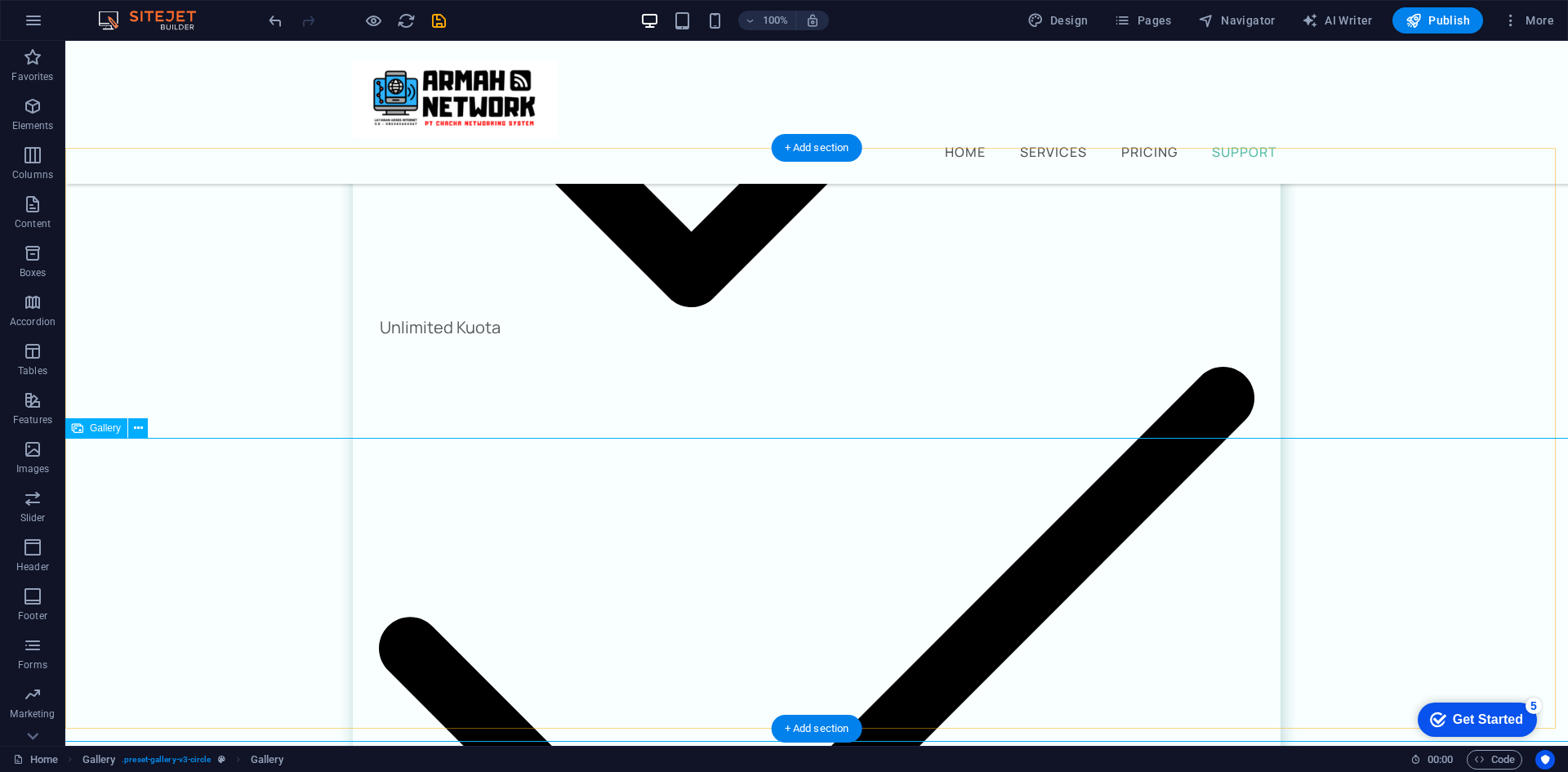
click at [134, 430] on icon at bounding box center [138, 428] width 9 height 18
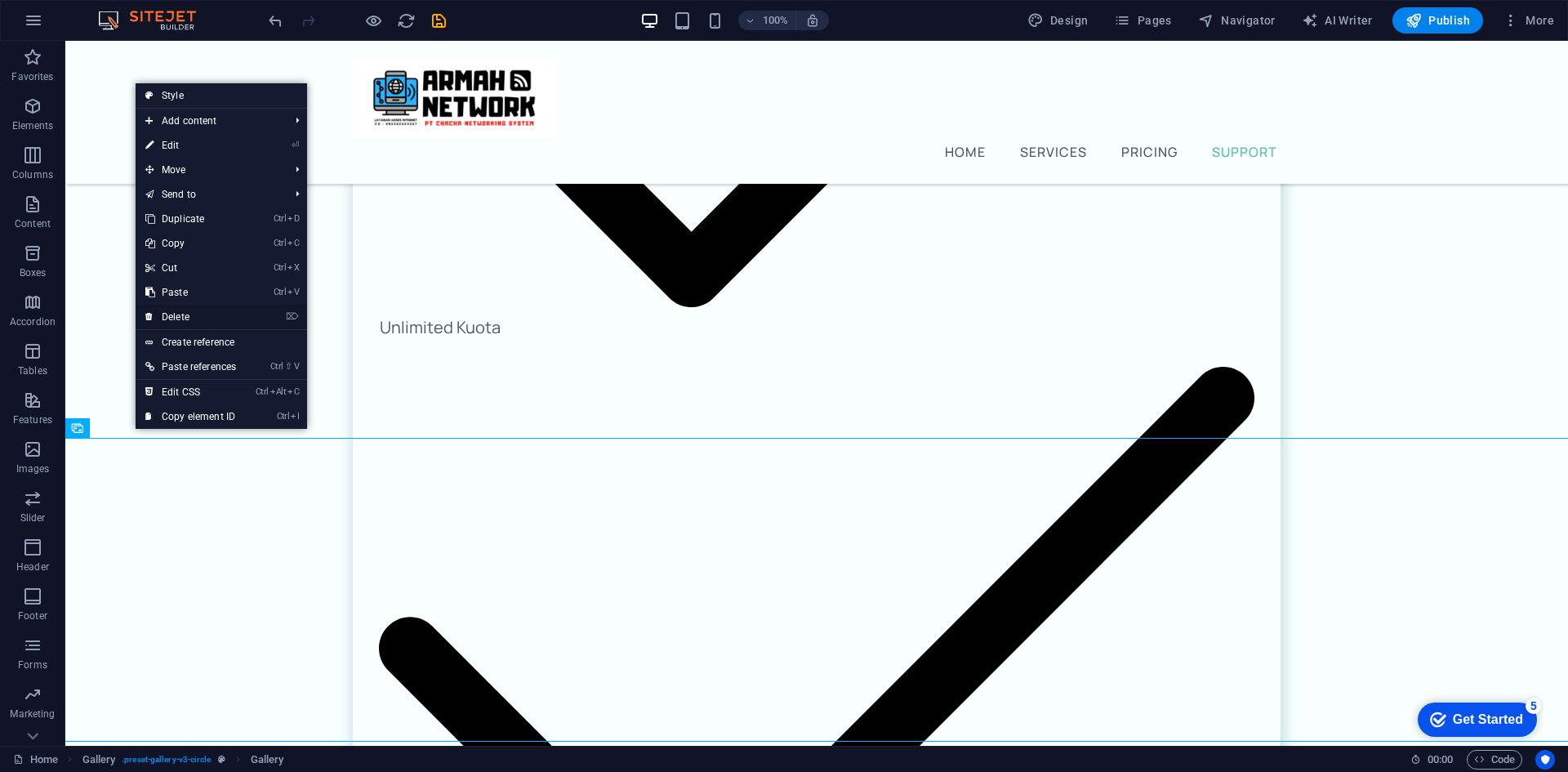
click at [183, 313] on link "⌦ Delete" at bounding box center [191, 317] width 111 height 25
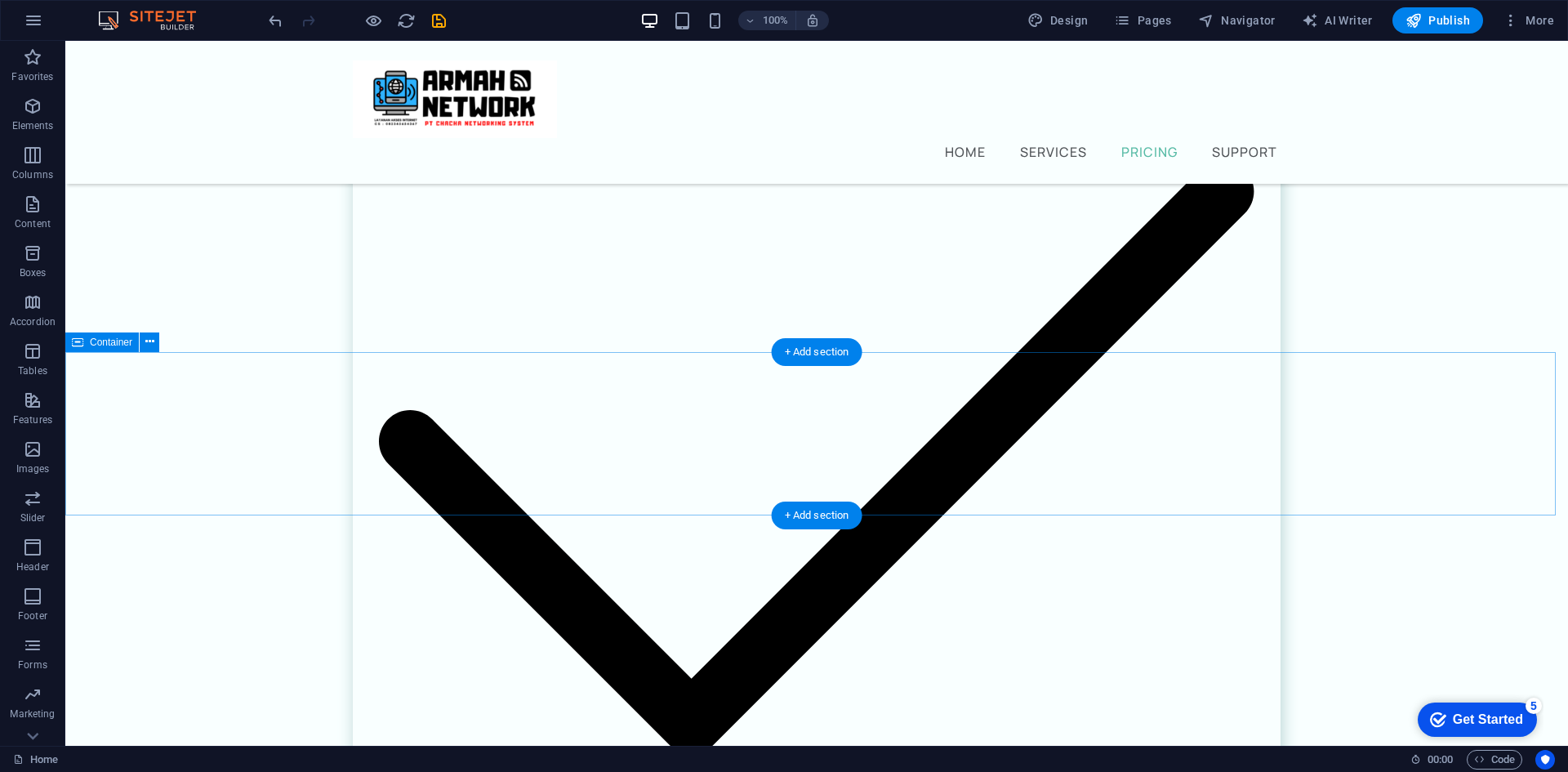
scroll to position [1882, 0]
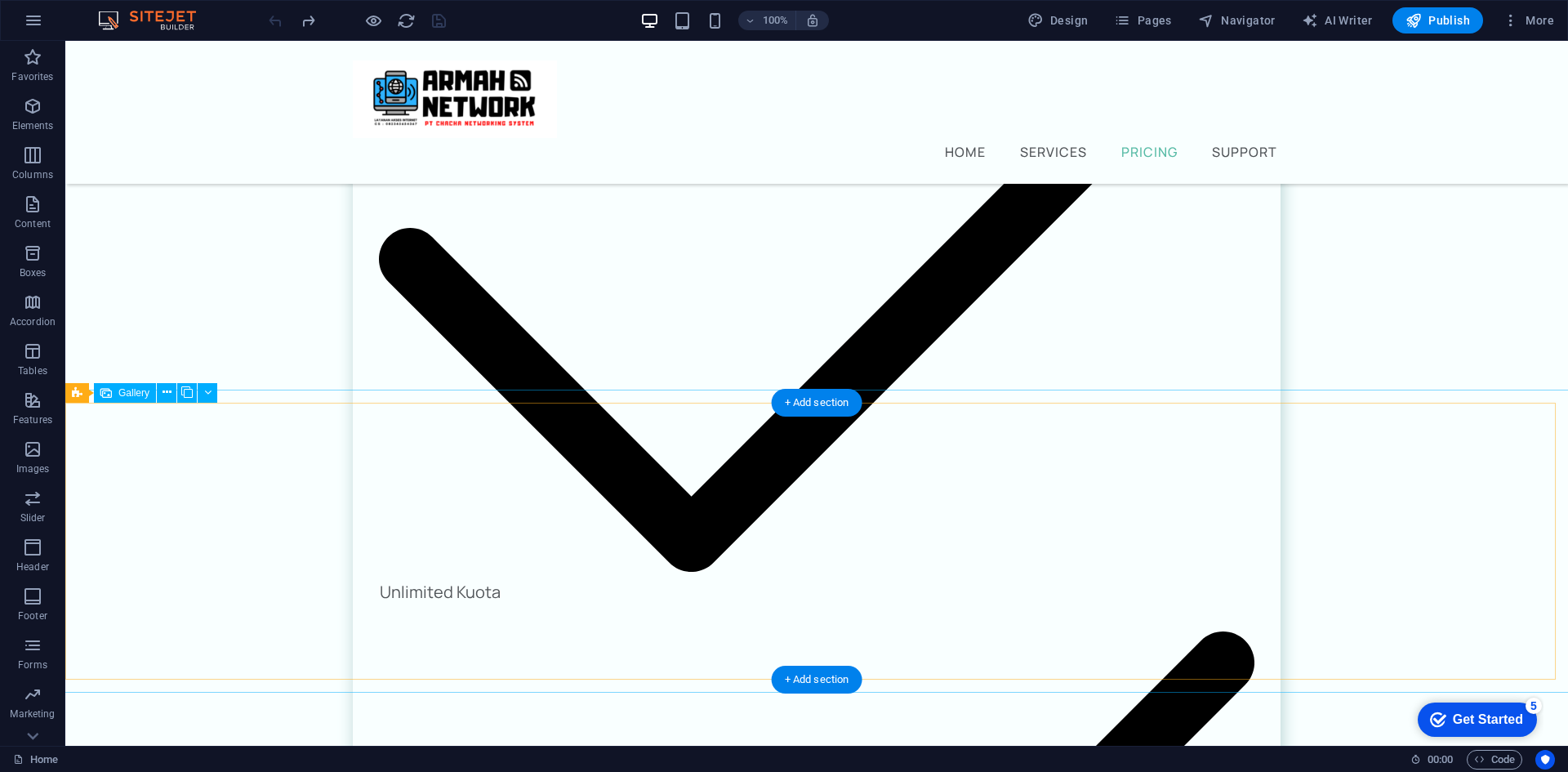
scroll to position [2127, 0]
